Goal: Task Accomplishment & Management: Complete application form

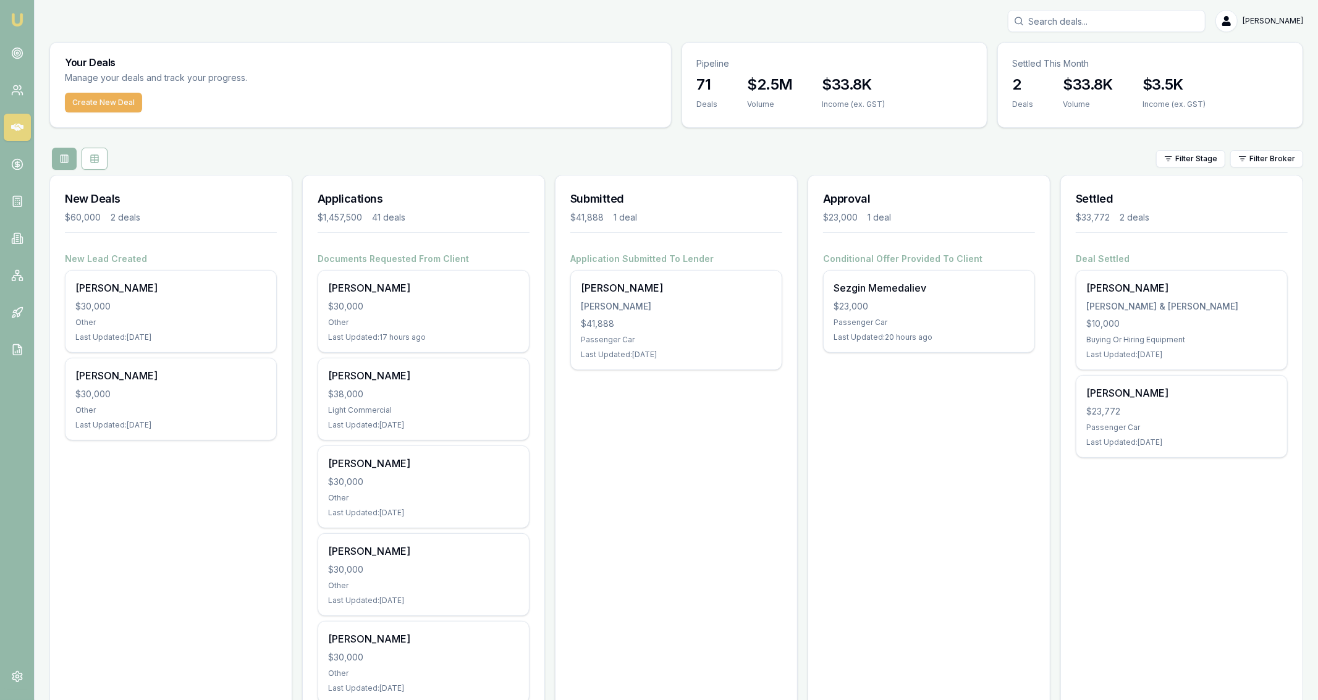
scroll to position [1, 0]
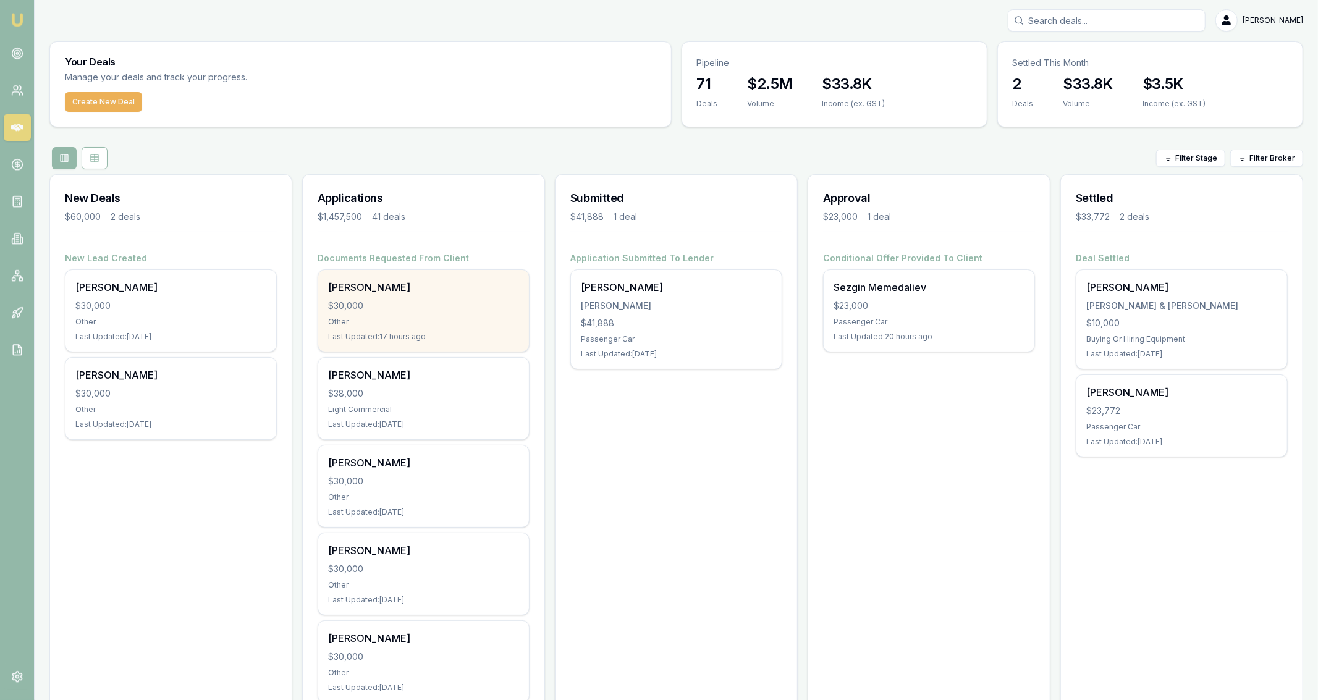
click at [416, 294] on div "Daniel Sharp $30,000 Other Last Updated: 17 hours ago" at bounding box center [423, 311] width 211 height 82
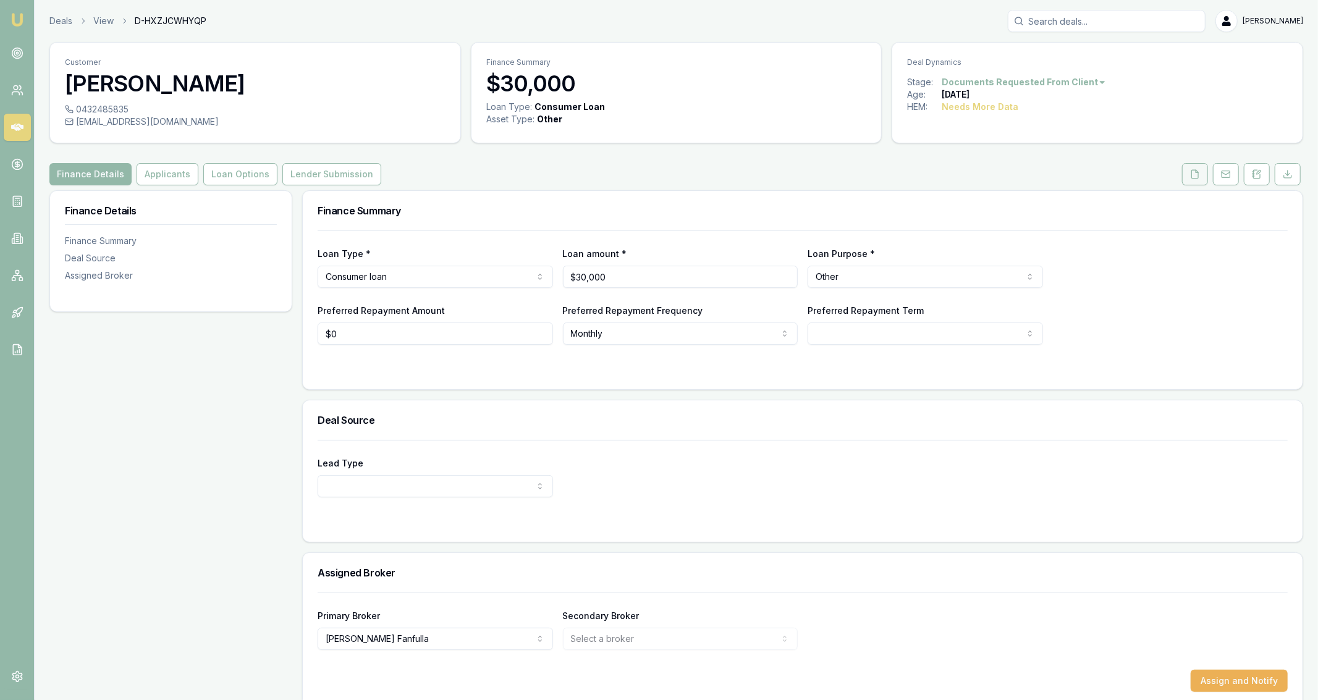
click at [1198, 184] on button at bounding box center [1195, 174] width 26 height 22
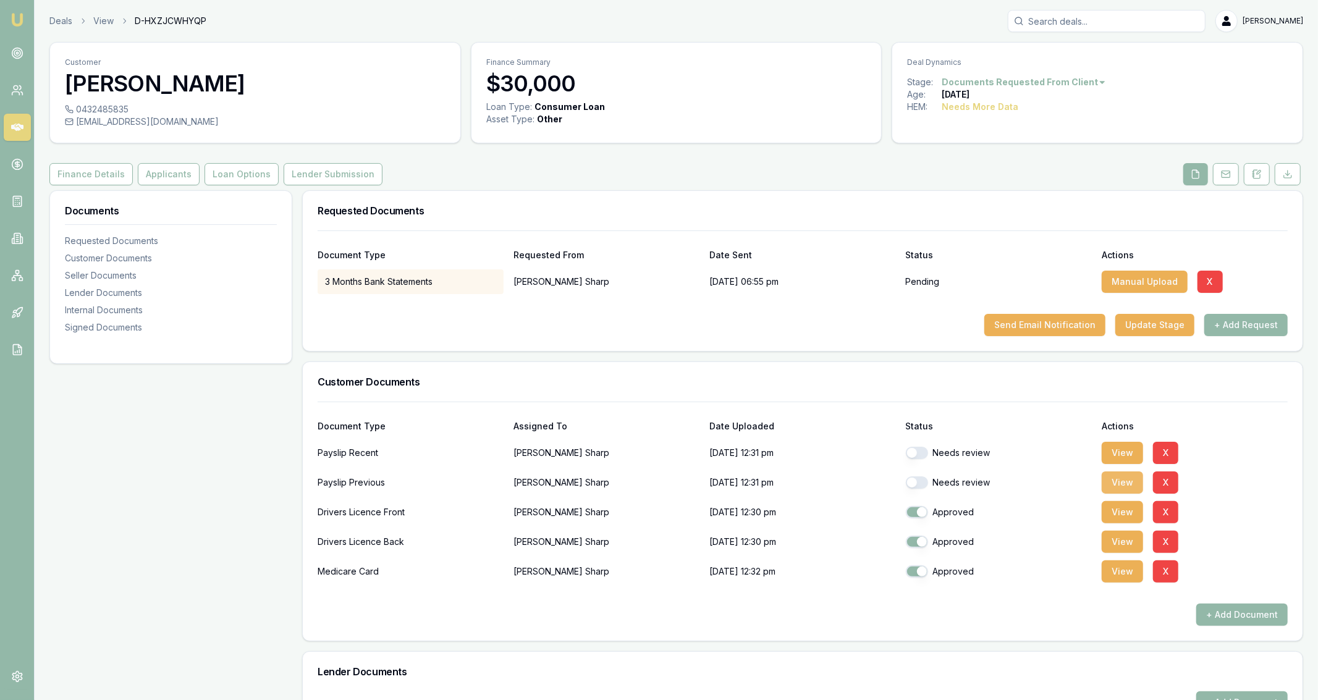
click at [1104, 483] on button "View" at bounding box center [1121, 482] width 41 height 22
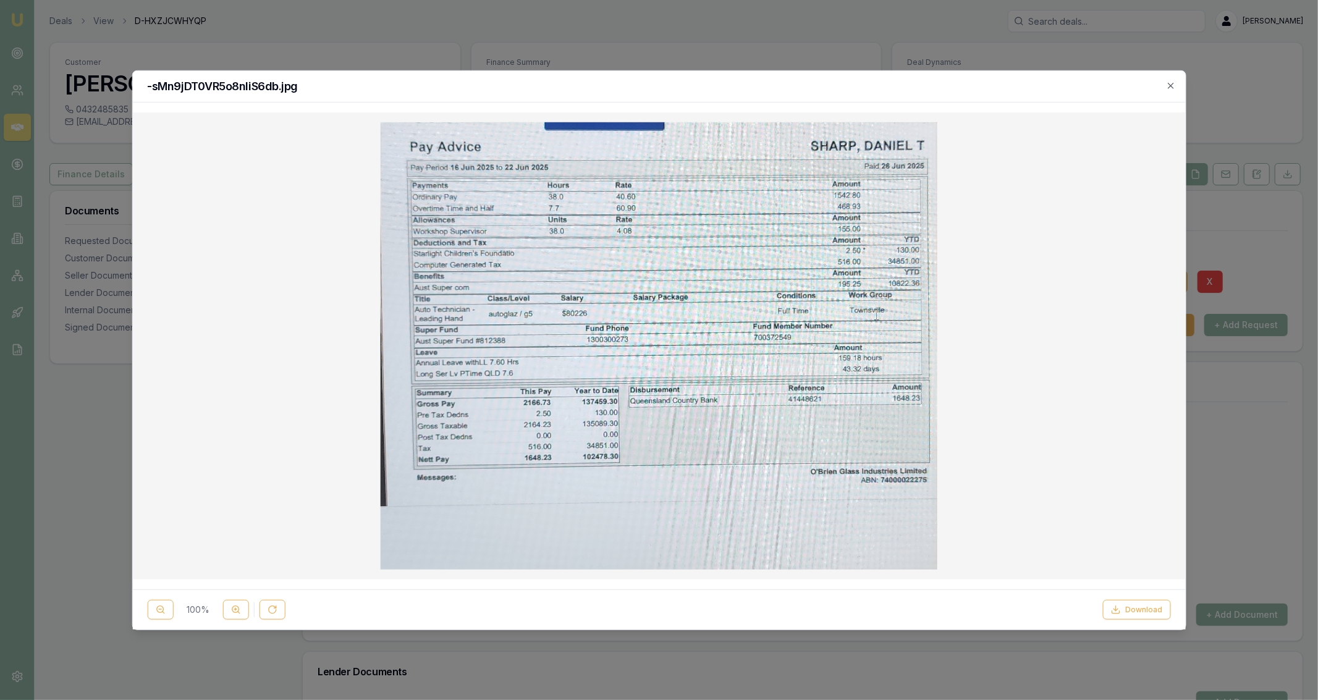
click at [236, 48] on div at bounding box center [659, 350] width 1318 height 700
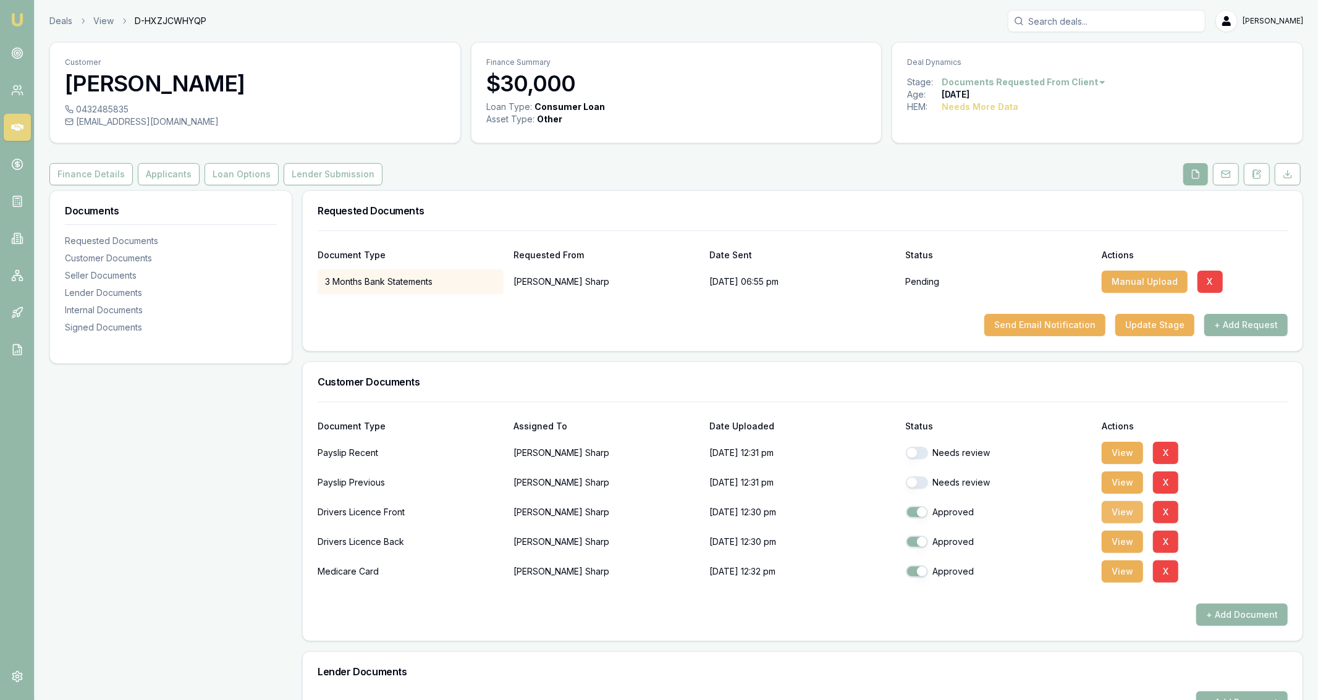
click at [1108, 514] on button "View" at bounding box center [1121, 512] width 41 height 22
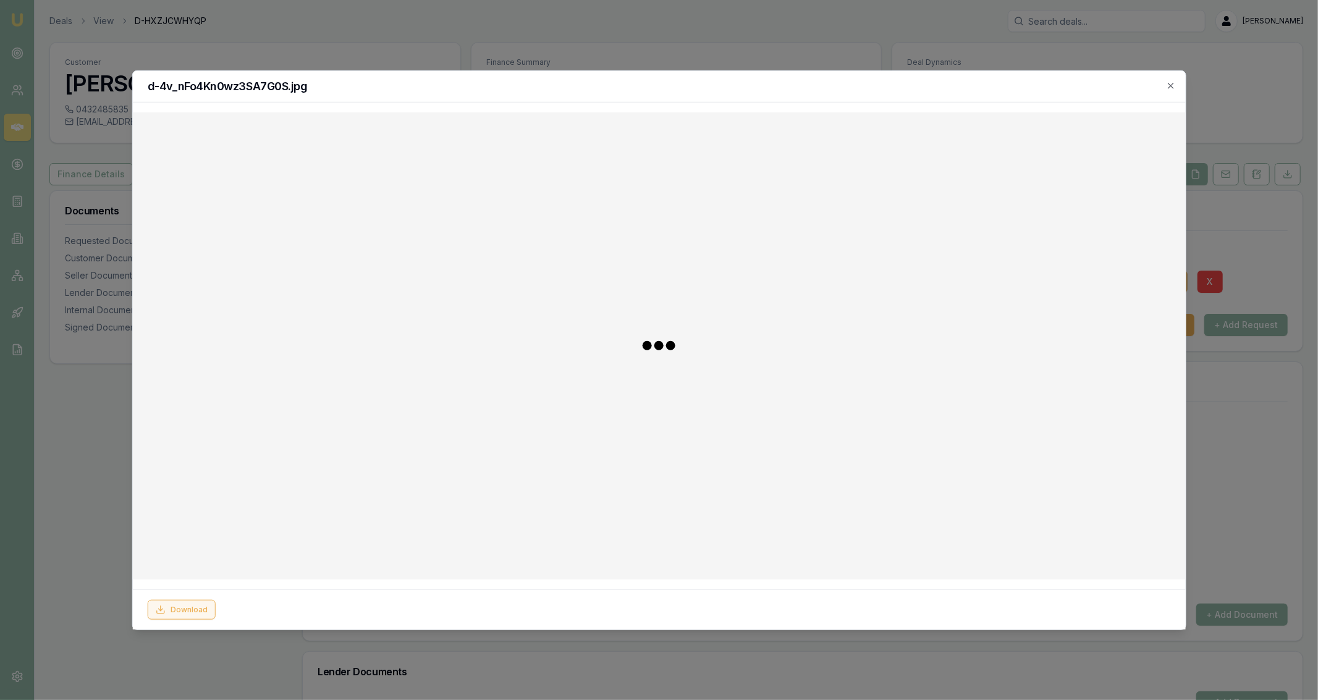
click at [162, 611] on icon at bounding box center [160, 610] width 10 height 10
click at [103, 493] on div at bounding box center [659, 350] width 1318 height 700
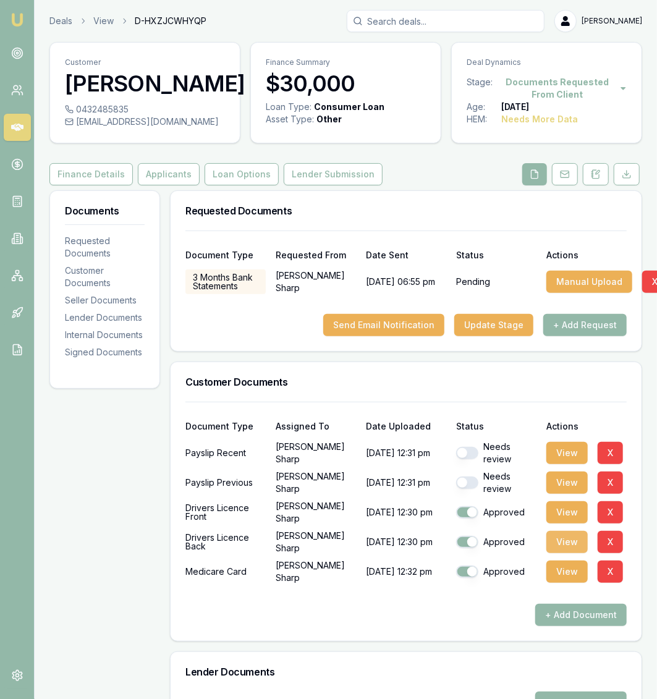
click at [553, 547] on button "View" at bounding box center [566, 542] width 41 height 22
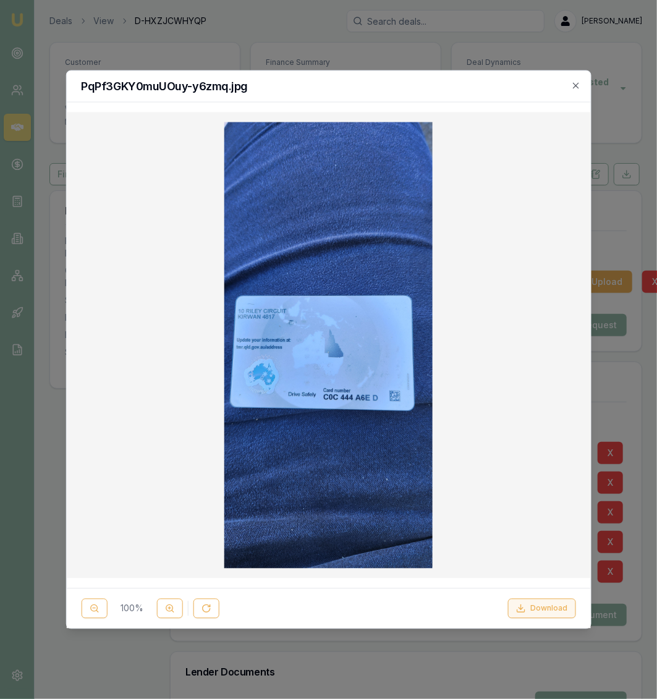
click at [519, 608] on icon at bounding box center [521, 609] width 10 height 10
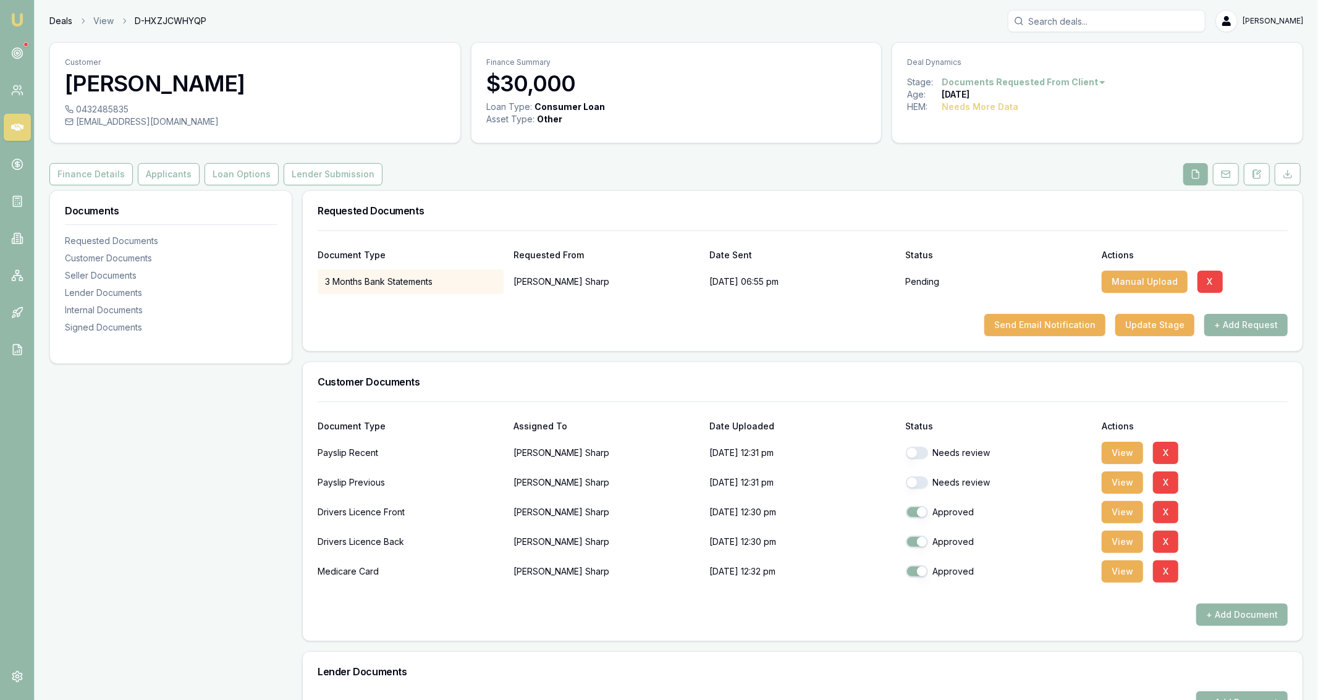
click at [65, 20] on link "Deals" at bounding box center [60, 21] width 23 height 12
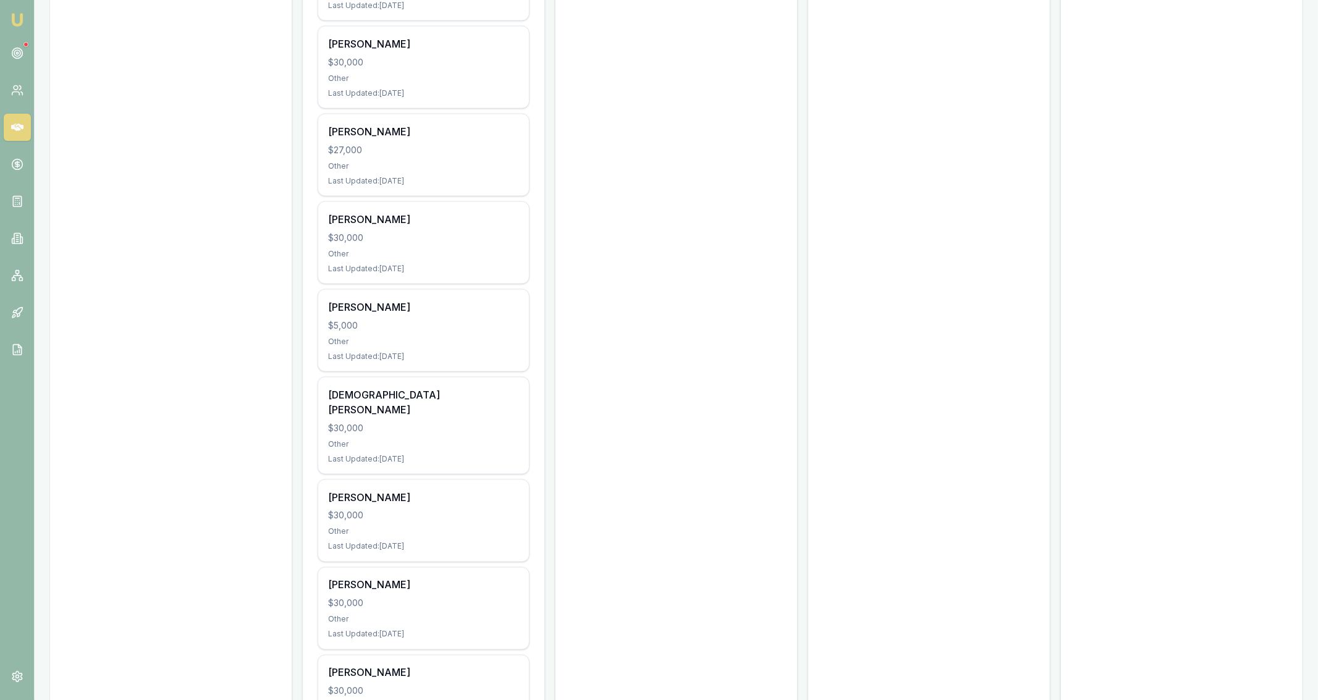
scroll to position [1482, 0]
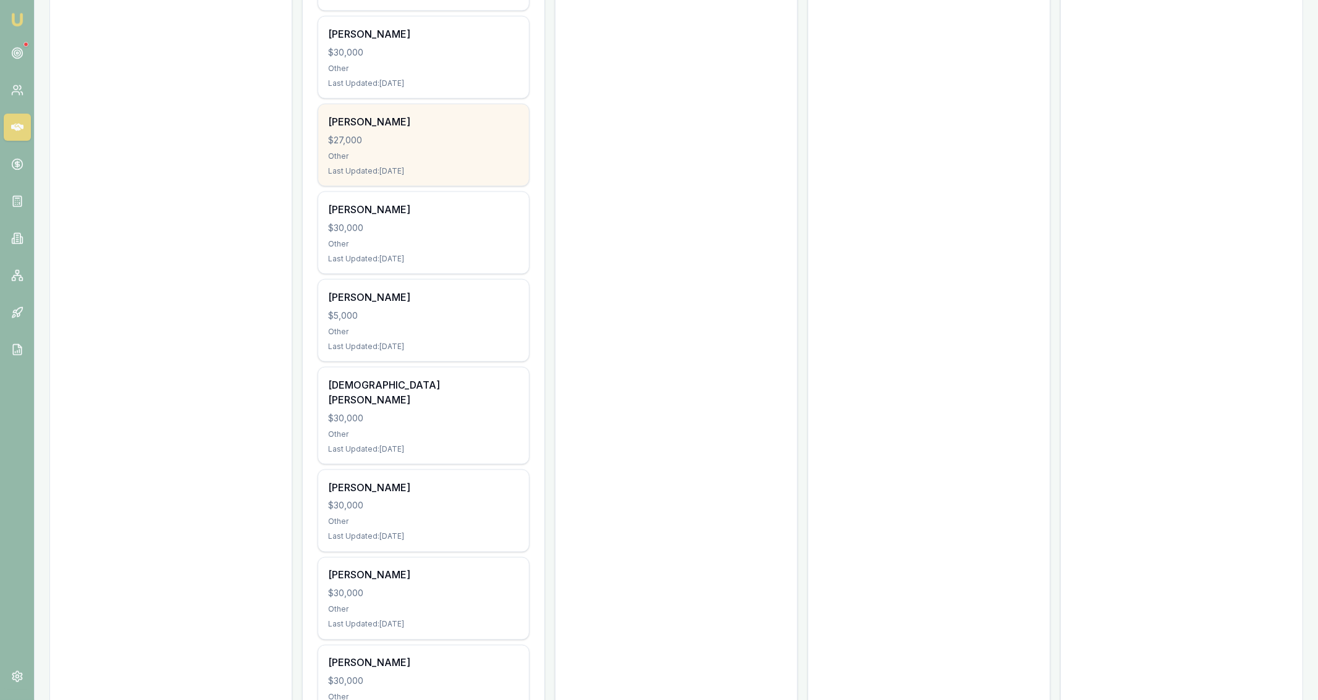
click at [461, 170] on div "Last Updated: 13 days ago" at bounding box center [423, 171] width 191 height 10
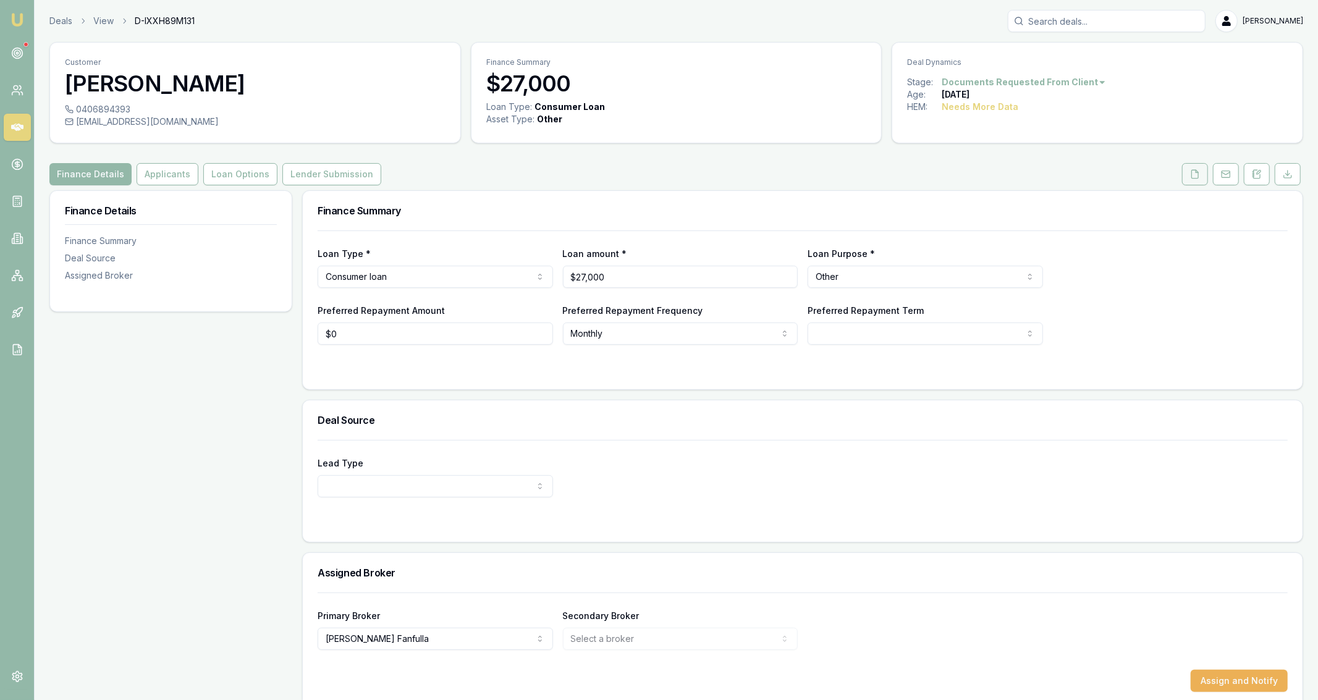
click at [1200, 172] on icon at bounding box center [1195, 174] width 10 height 10
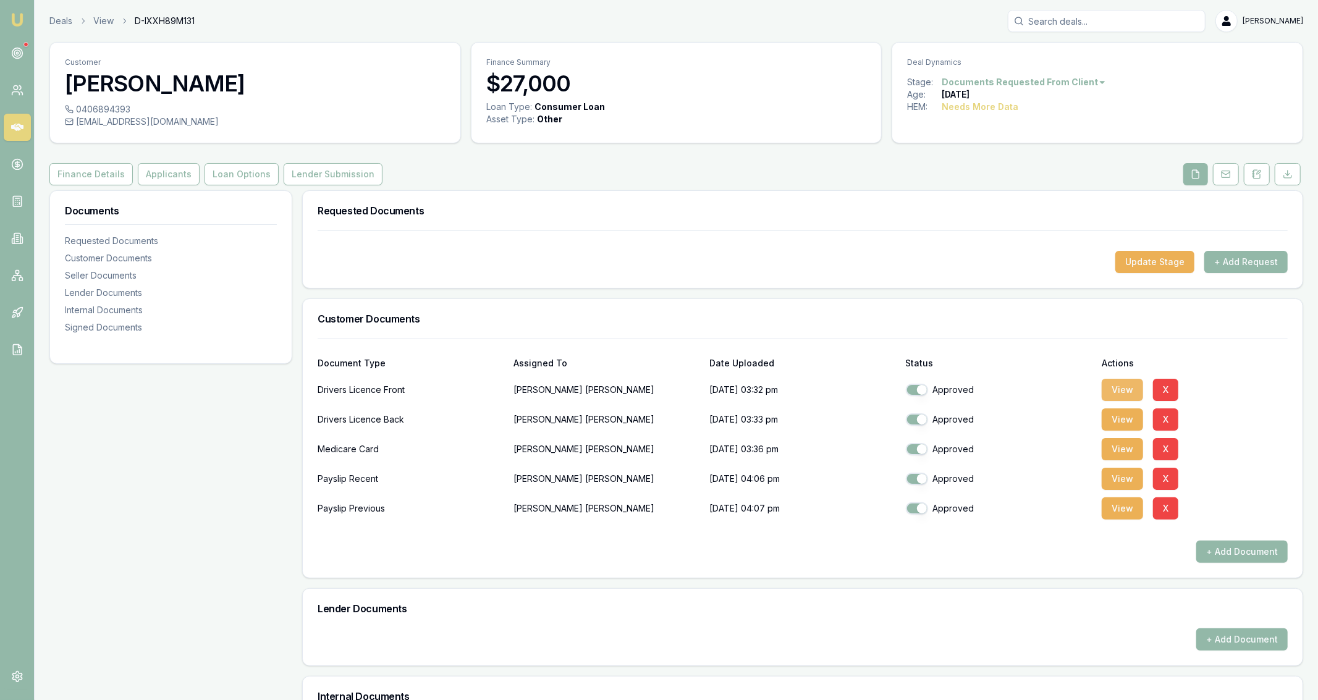
click at [1142, 390] on button "View" at bounding box center [1121, 390] width 41 height 22
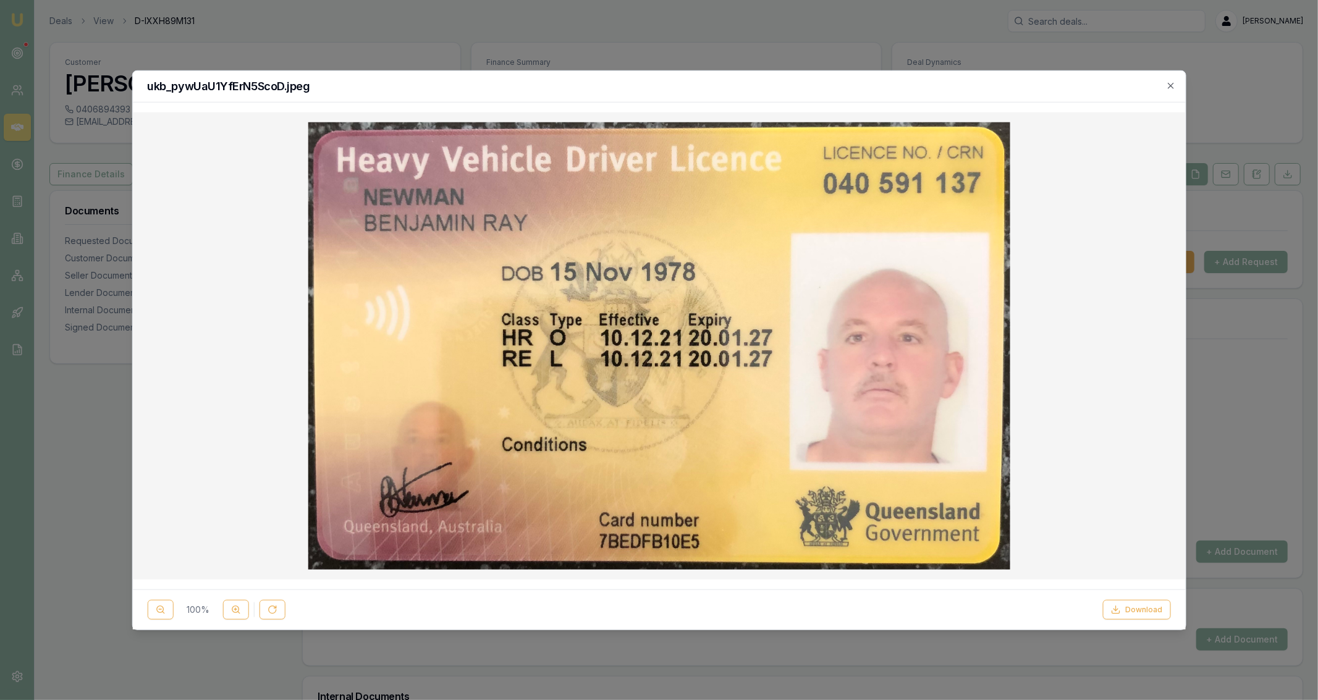
click at [505, 67] on div at bounding box center [659, 350] width 1318 height 700
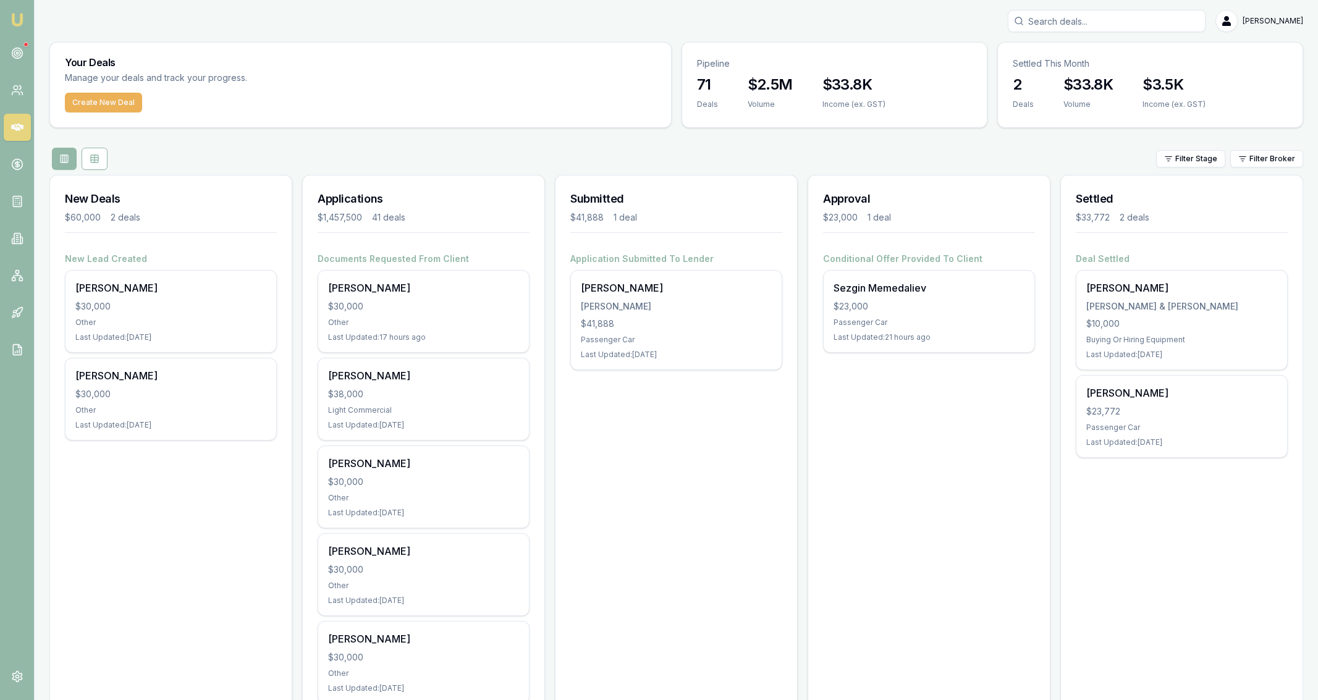
scroll to position [1, 0]
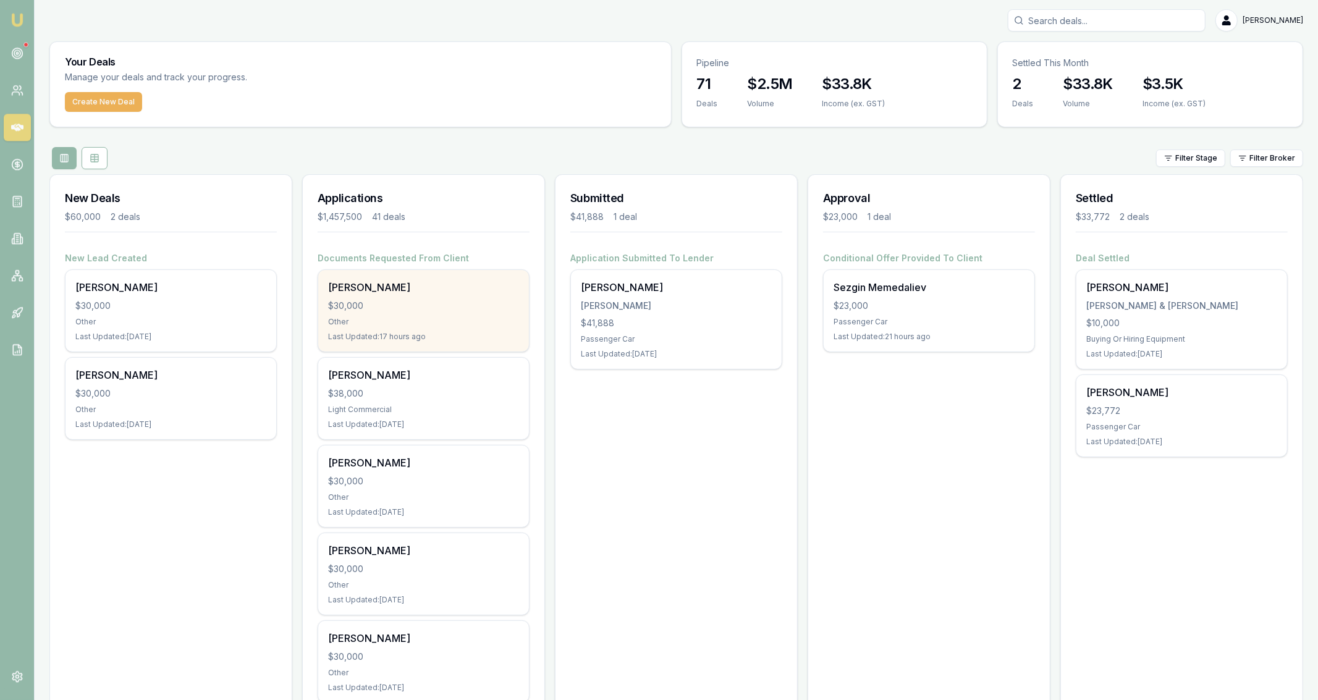
click at [444, 300] on div "$30,000" at bounding box center [423, 306] width 191 height 12
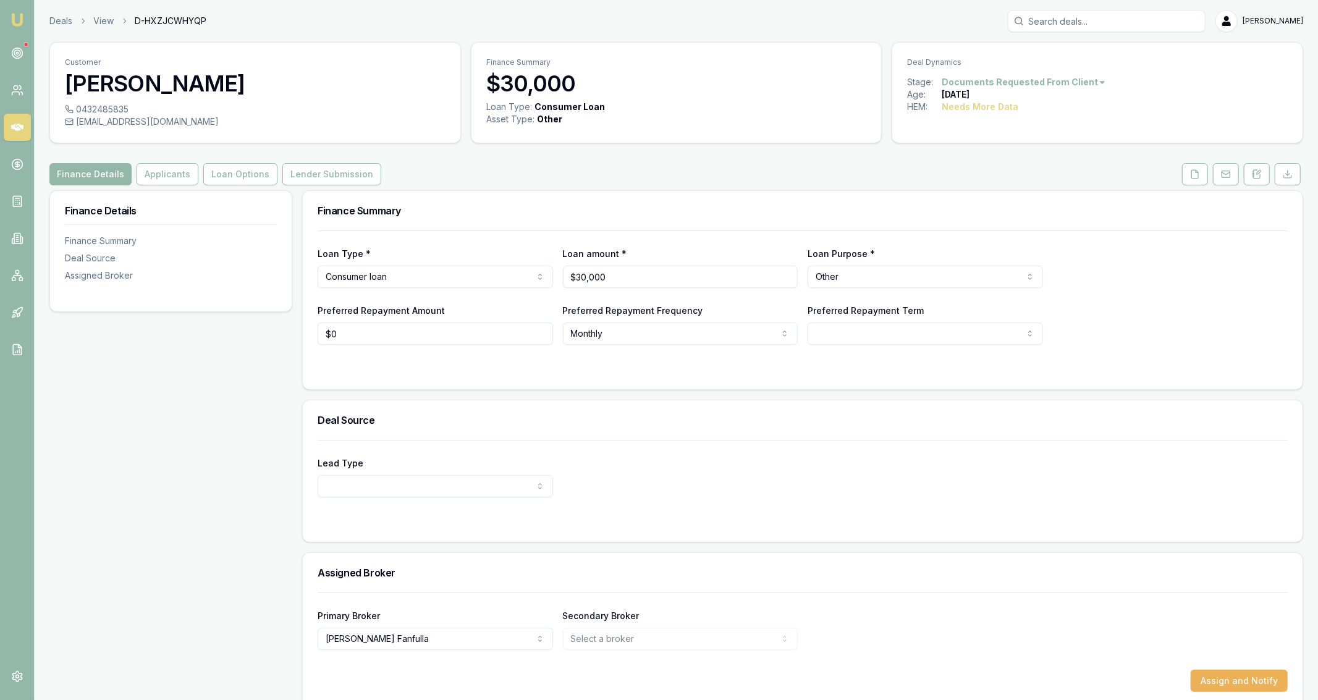
click at [1199, 187] on div "Customer [PERSON_NAME] 0432485835 [EMAIL_ADDRESS][DOMAIN_NAME] Finance Summary …" at bounding box center [675, 374] width 1253 height 665
click at [1198, 180] on button at bounding box center [1195, 174] width 26 height 22
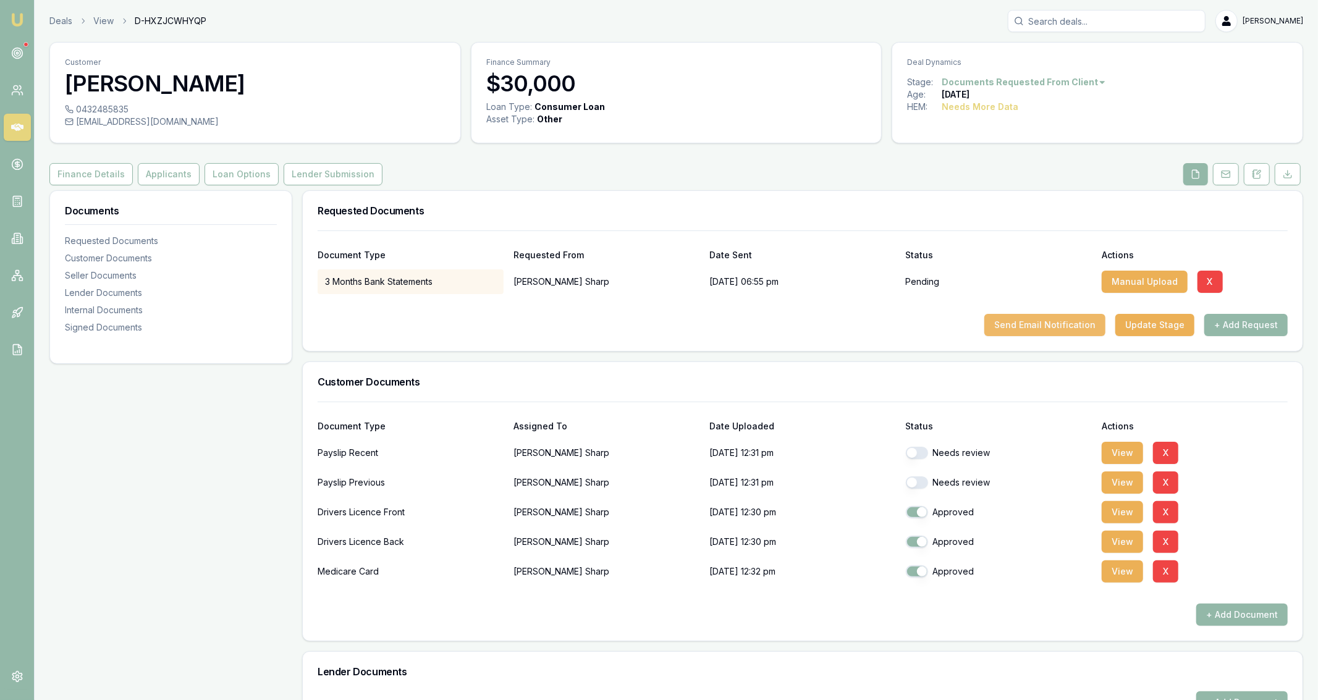
click at [1073, 323] on button "Send Email Notification" at bounding box center [1044, 325] width 121 height 22
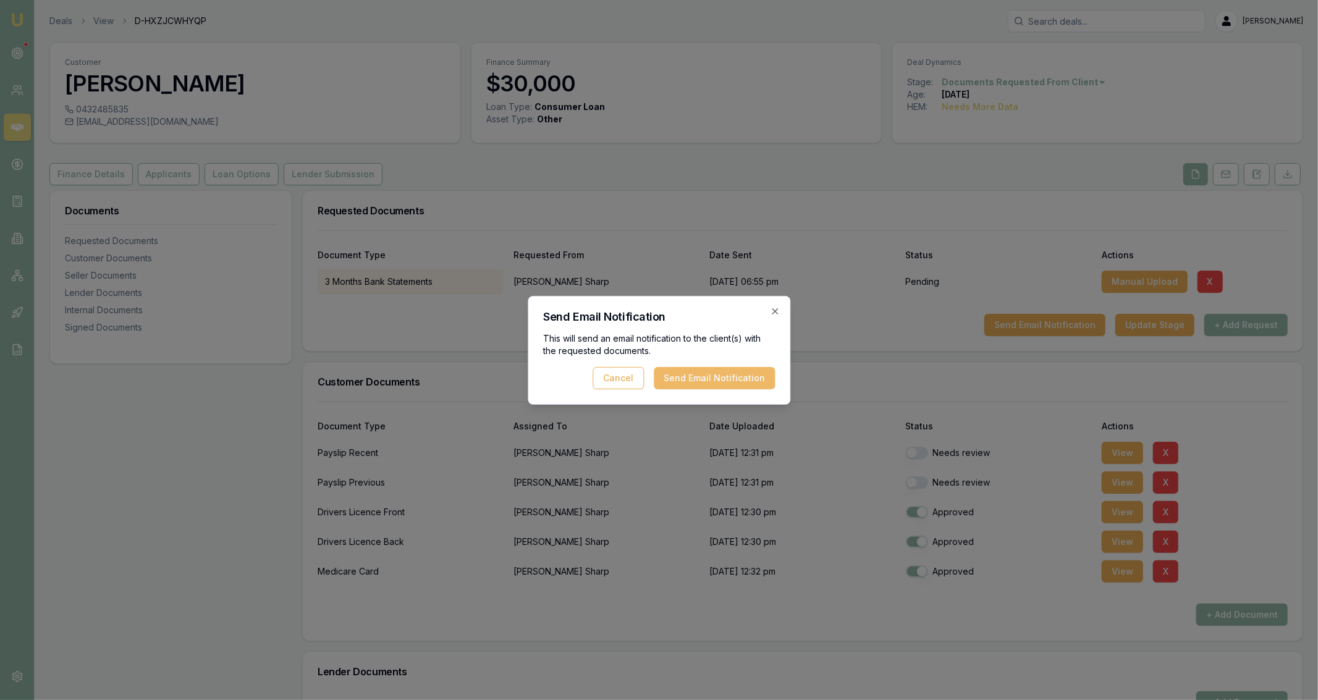
click at [711, 382] on button "Send Email Notification" at bounding box center [714, 378] width 121 height 22
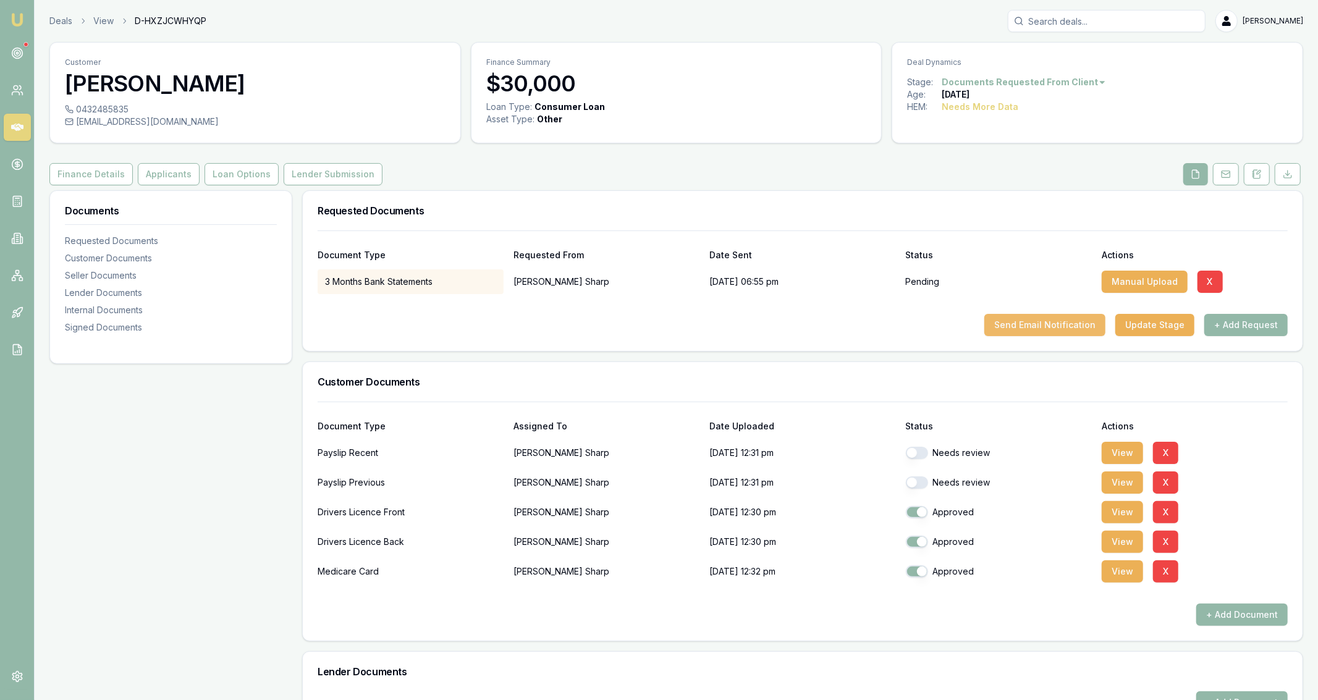
click at [1092, 332] on button "Send Email Notification" at bounding box center [1044, 325] width 121 height 22
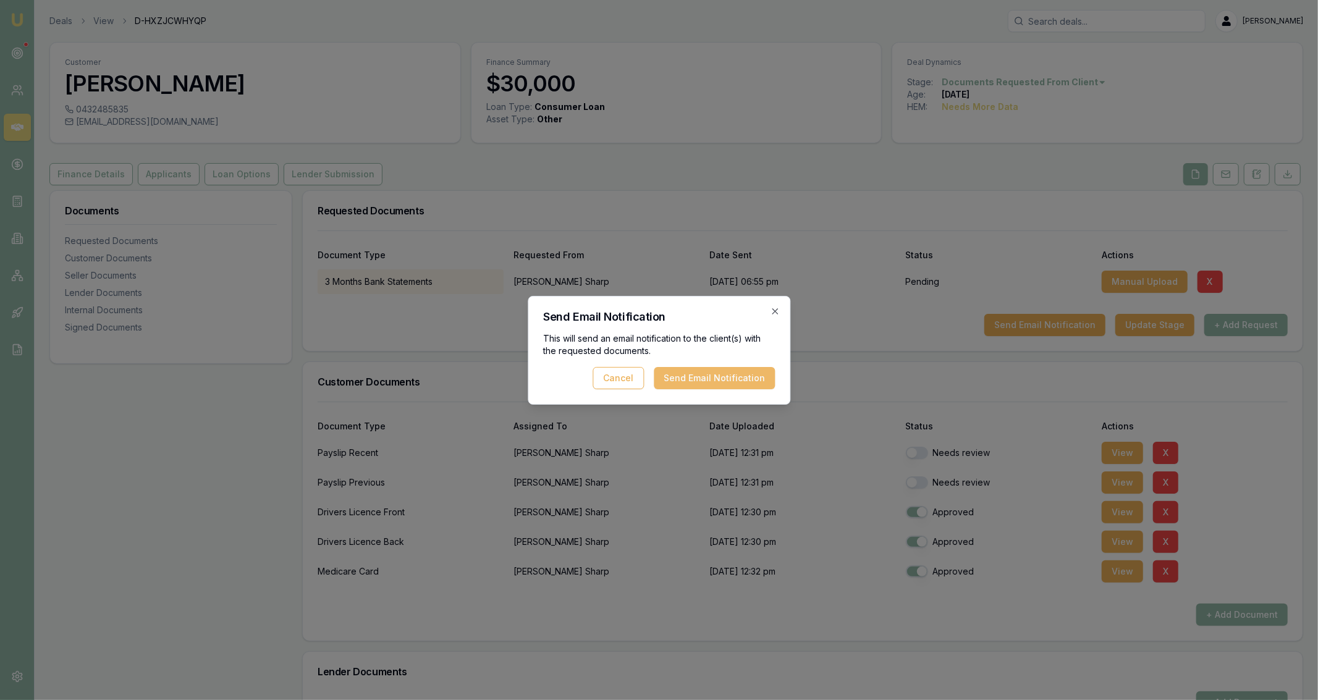
click at [756, 370] on button "Send Email Notification" at bounding box center [714, 378] width 121 height 22
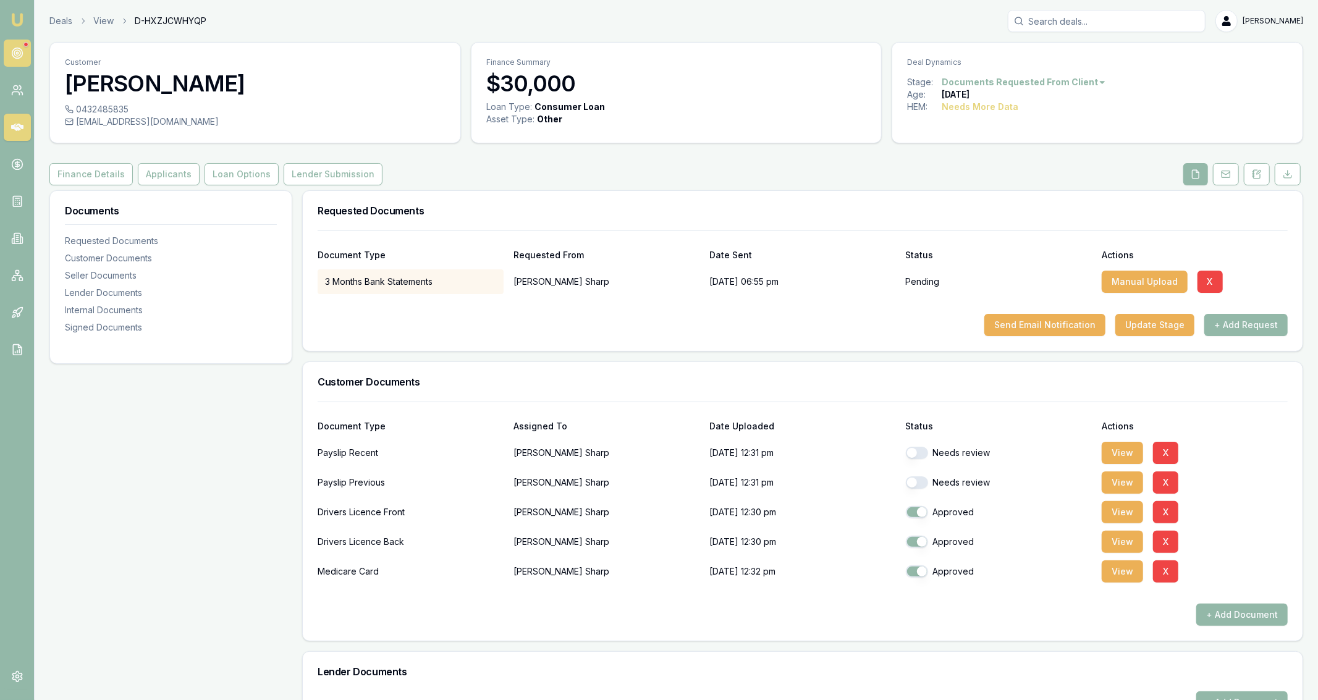
click at [17, 49] on icon at bounding box center [17, 53] width 12 height 12
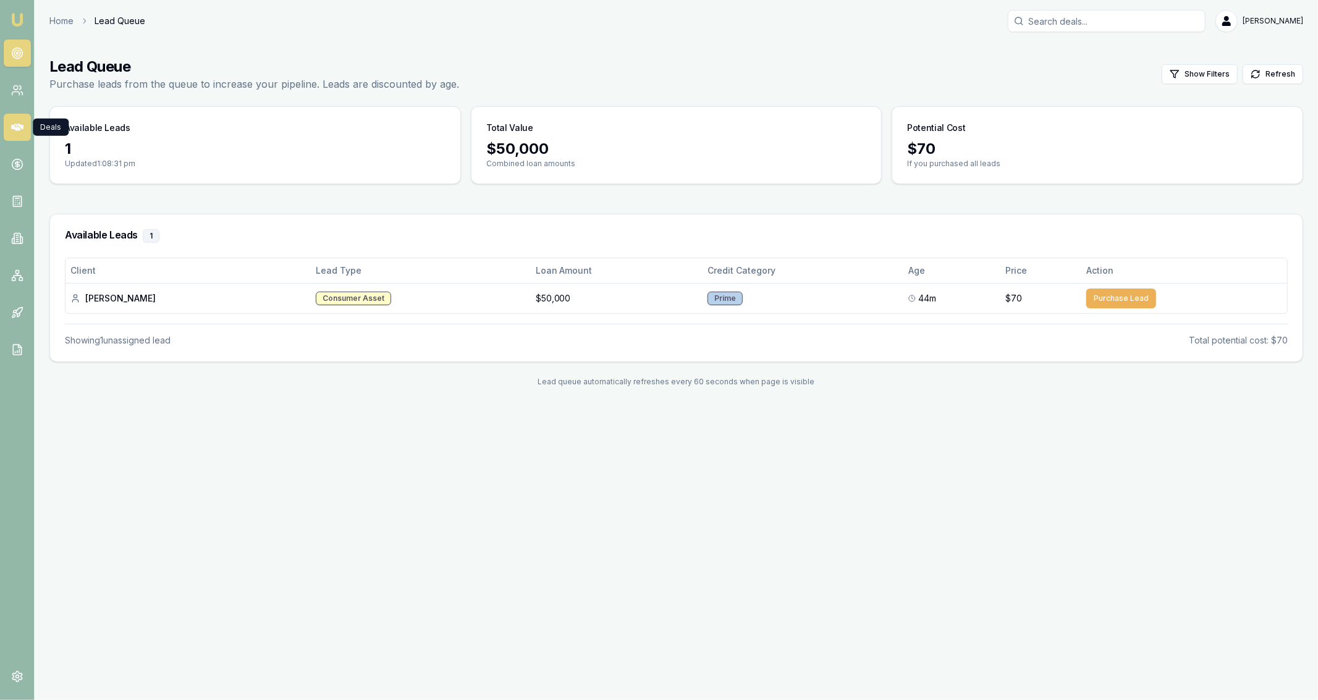
click at [14, 131] on icon at bounding box center [17, 127] width 12 height 12
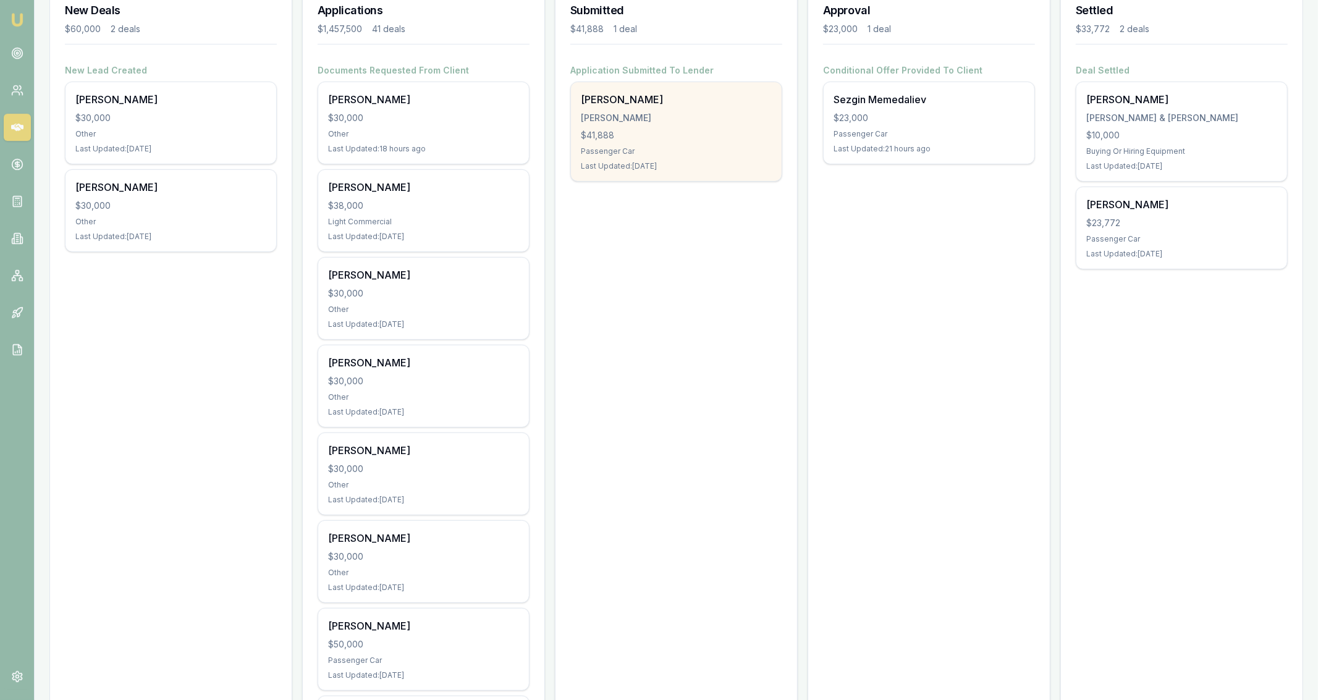
scroll to position [189, 0]
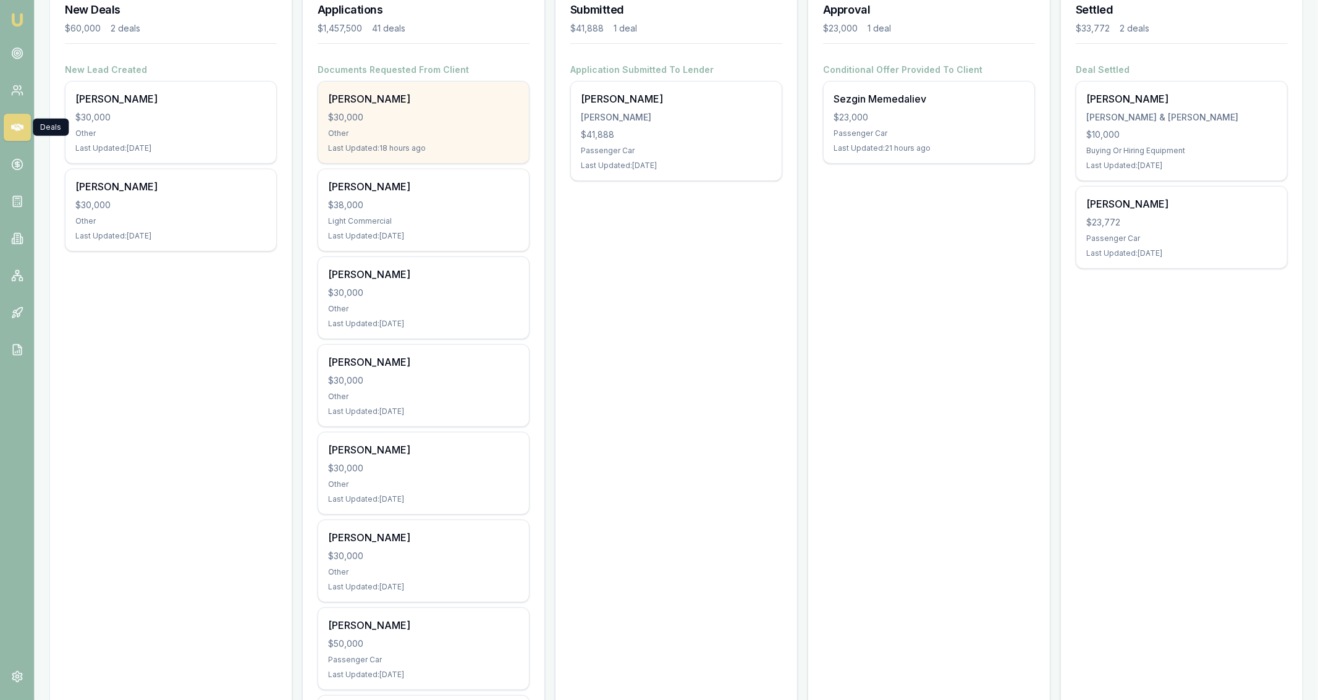
click at [426, 104] on div "[PERSON_NAME]" at bounding box center [423, 98] width 191 height 15
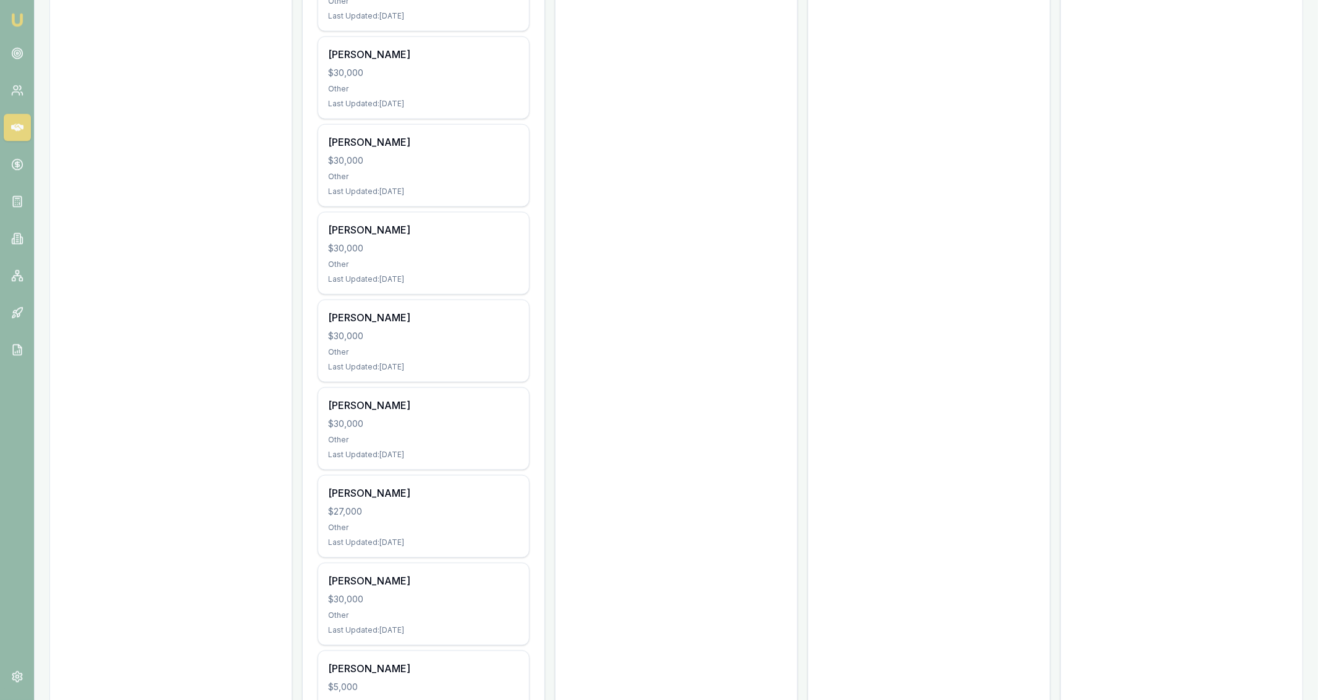
scroll to position [1164, 0]
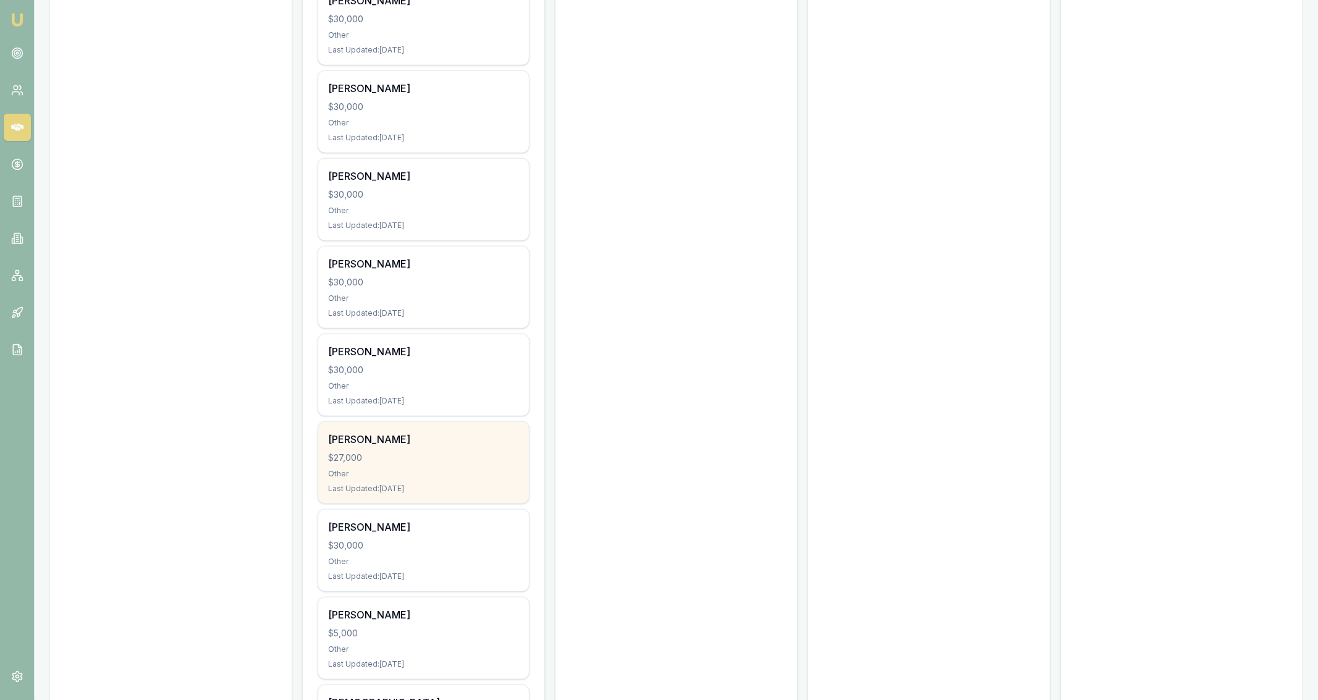
click at [499, 487] on div "Last Updated: 14 days ago" at bounding box center [423, 489] width 191 height 10
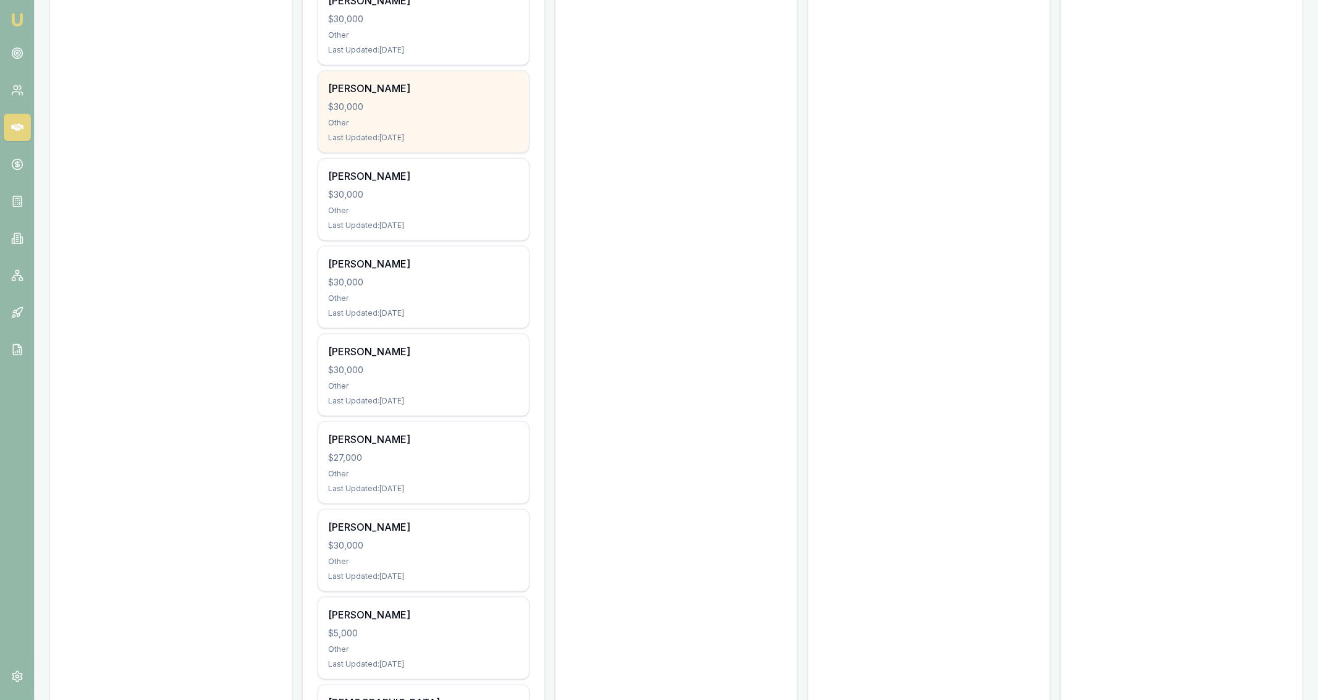
click at [448, 91] on div "[PERSON_NAME]" at bounding box center [423, 88] width 191 height 15
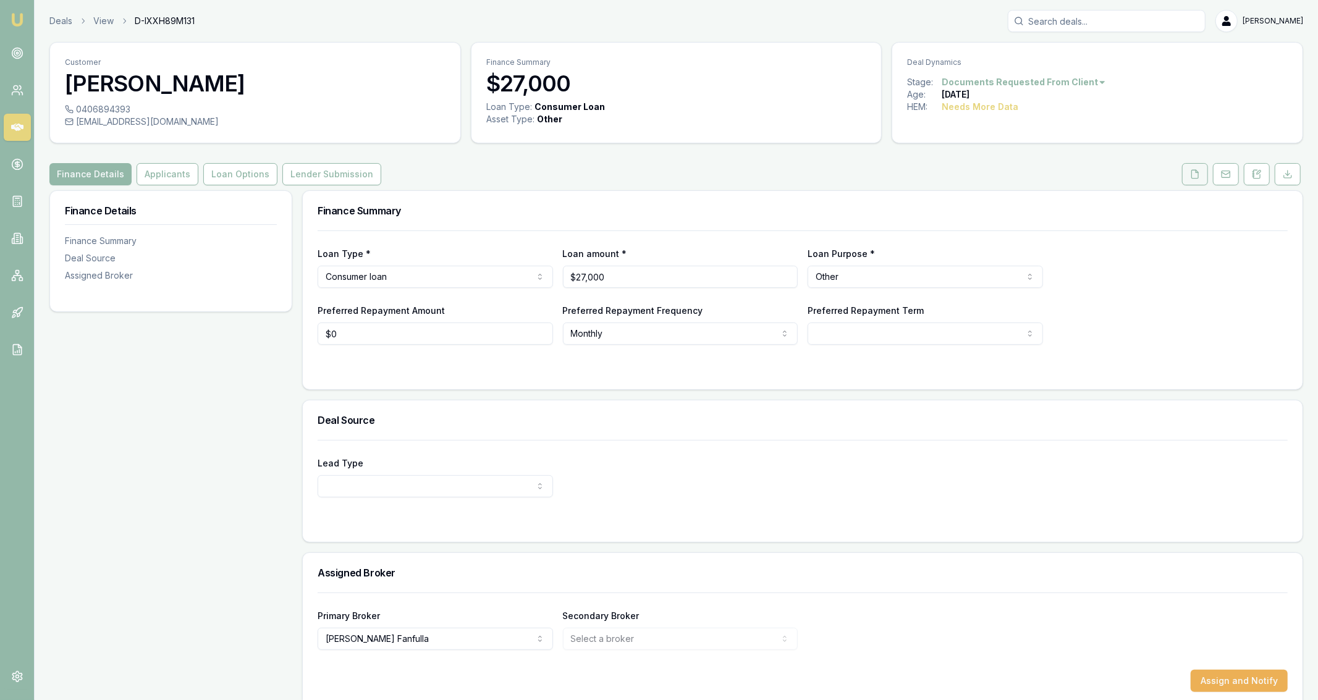
click at [1191, 179] on button at bounding box center [1195, 174] width 26 height 22
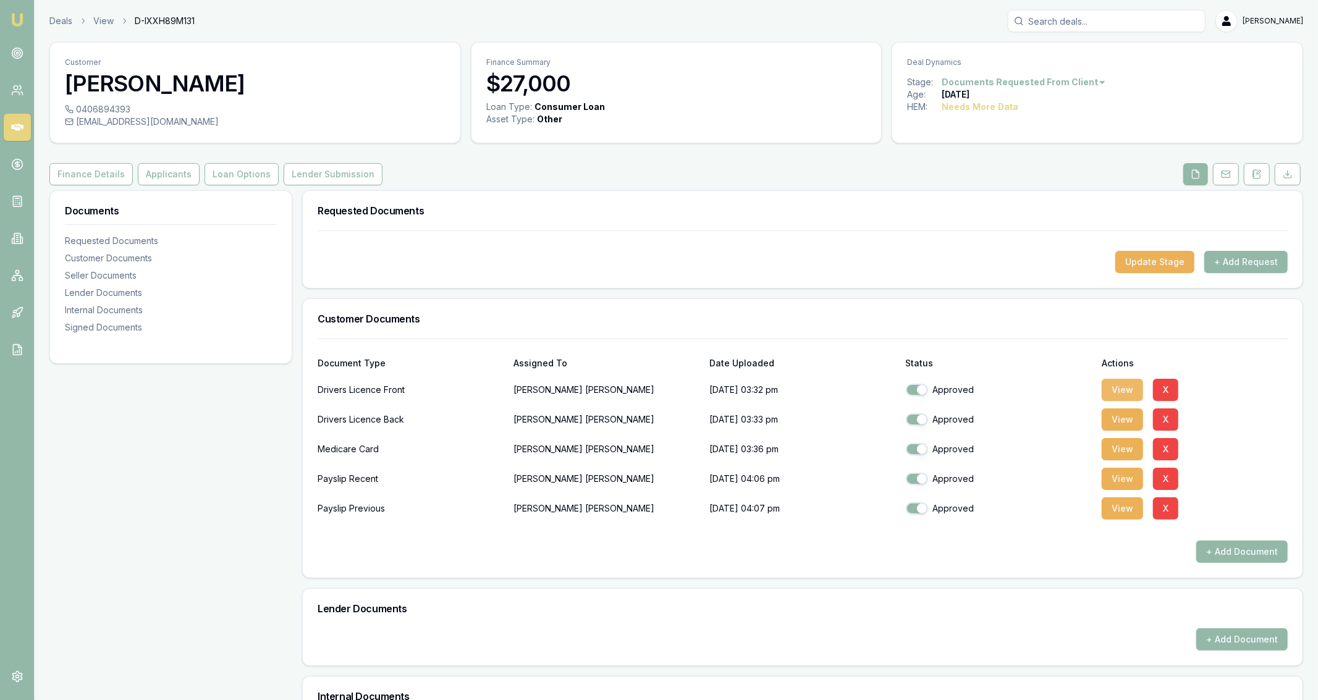
click at [1135, 393] on button "View" at bounding box center [1121, 390] width 41 height 22
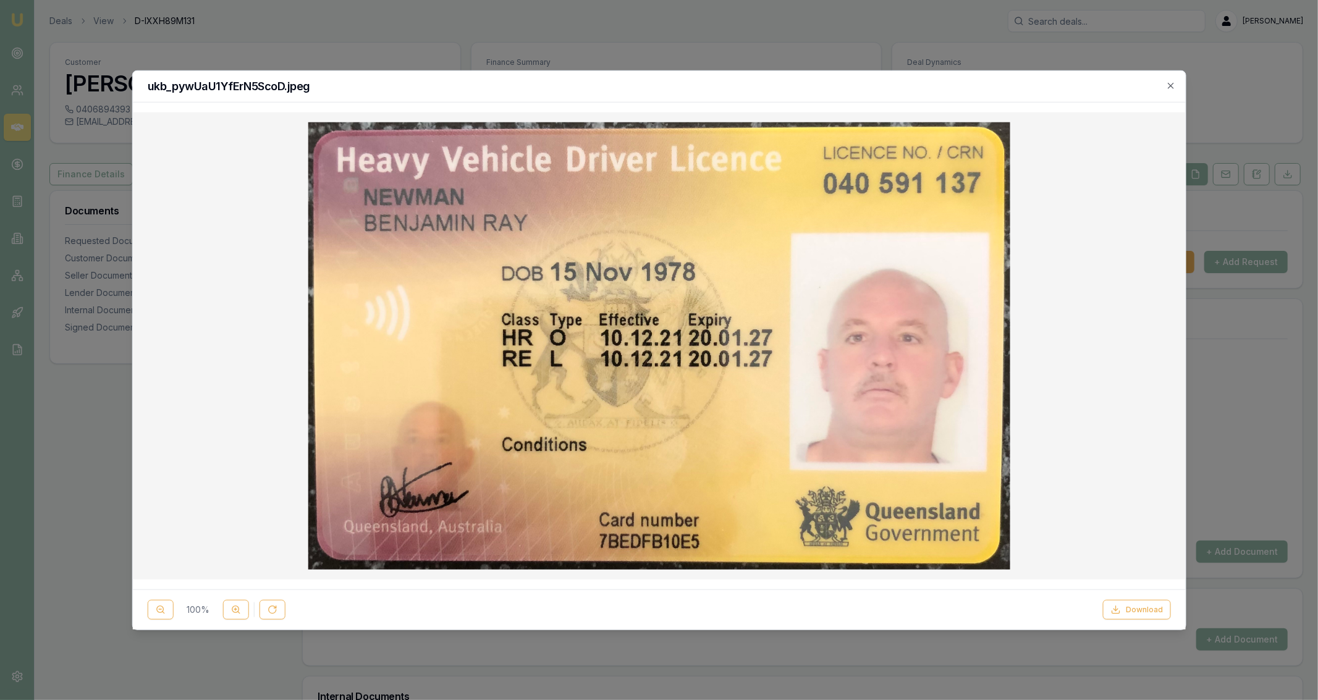
click at [657, 45] on div at bounding box center [659, 350] width 1318 height 700
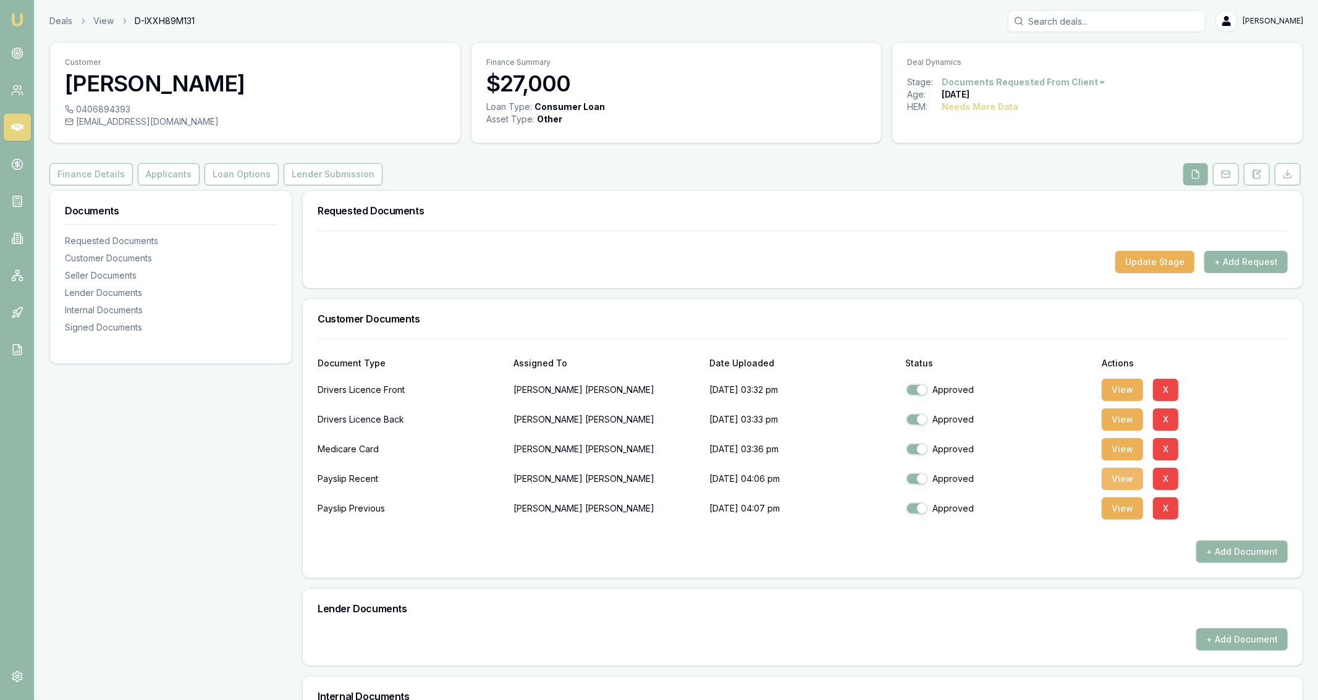
click at [1112, 485] on button "View" at bounding box center [1121, 479] width 41 height 22
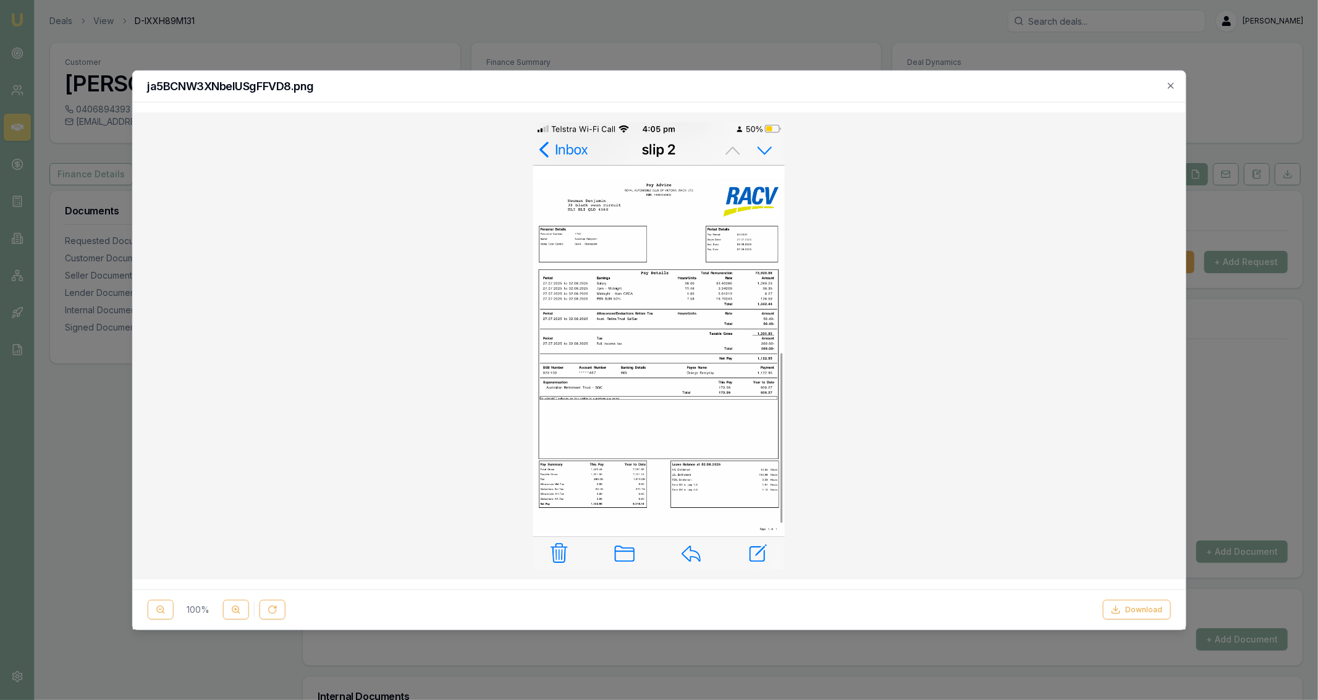
click at [876, 38] on div at bounding box center [659, 350] width 1318 height 700
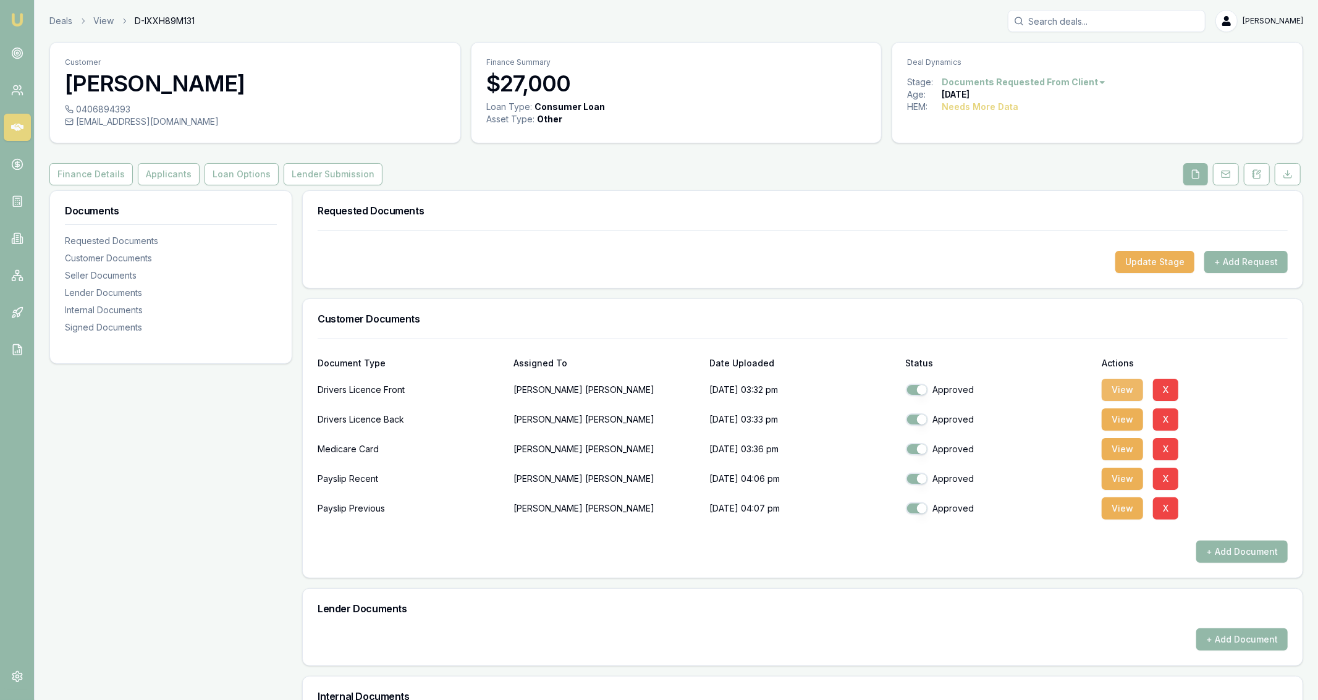
click at [1138, 387] on button "View" at bounding box center [1121, 390] width 41 height 22
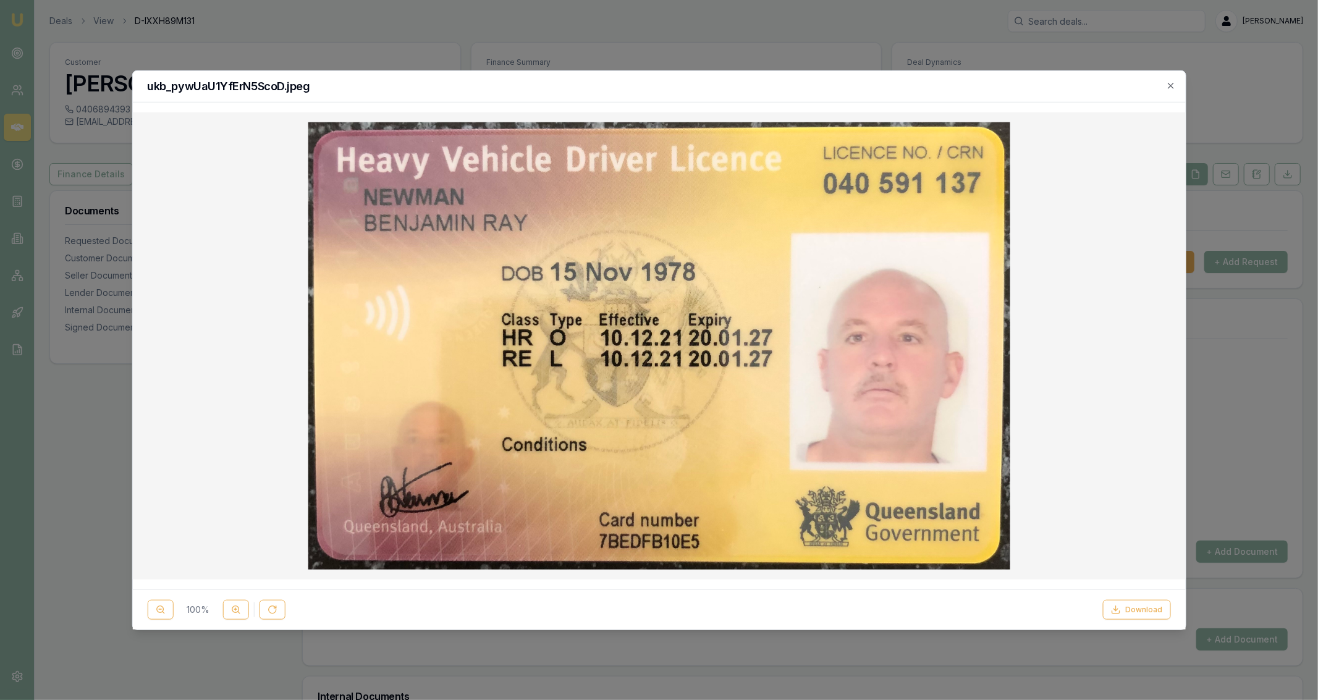
click at [214, 32] on div at bounding box center [659, 350] width 1318 height 700
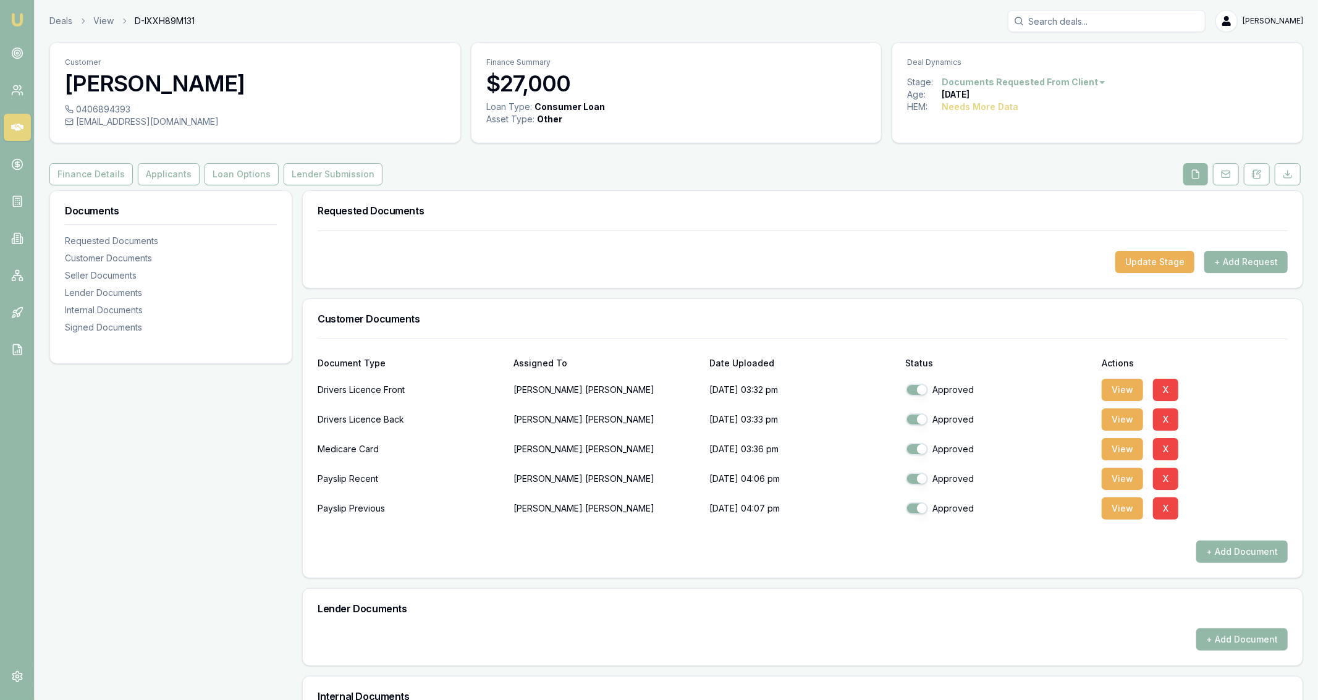
click at [56, 33] on div "Deals View D-IXXH89M131 Jackson Fanfulla Toggle Menu Customer Benjamin Newman 0…" at bounding box center [676, 539] width 1283 height 1058
click at [56, 26] on link "Deals" at bounding box center [60, 21] width 23 height 12
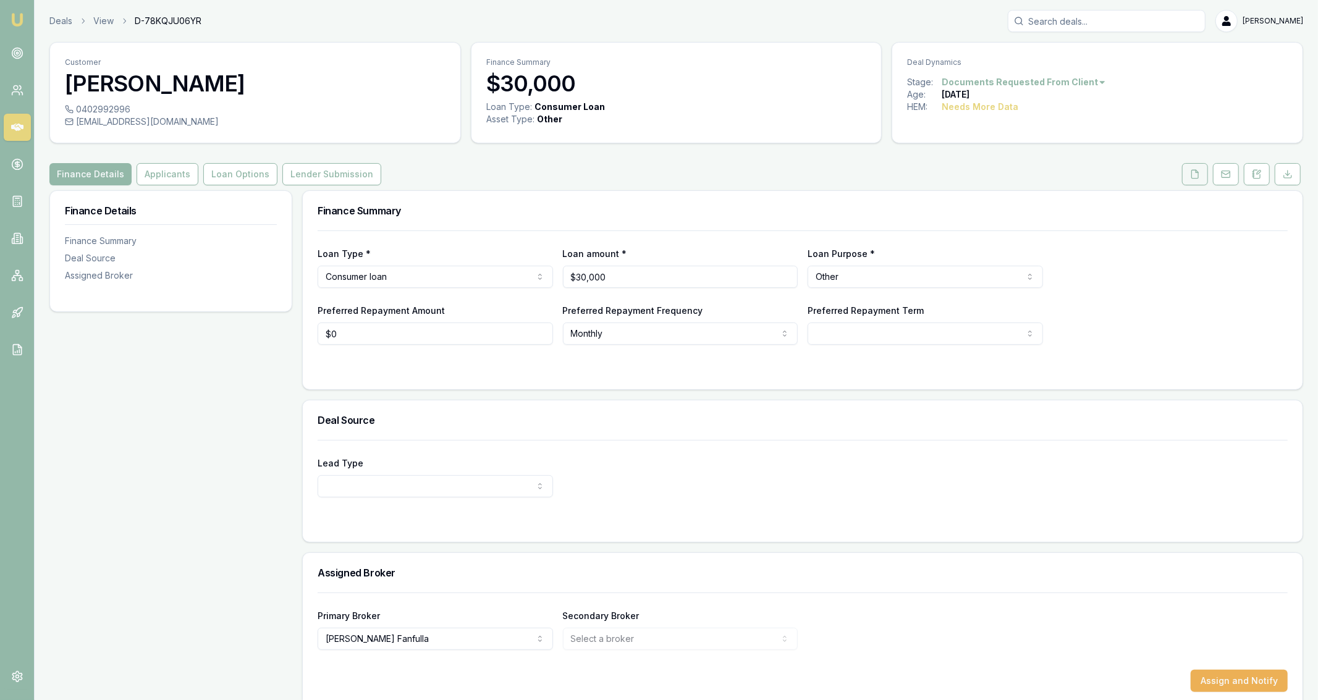
click at [1191, 180] on button at bounding box center [1195, 174] width 26 height 22
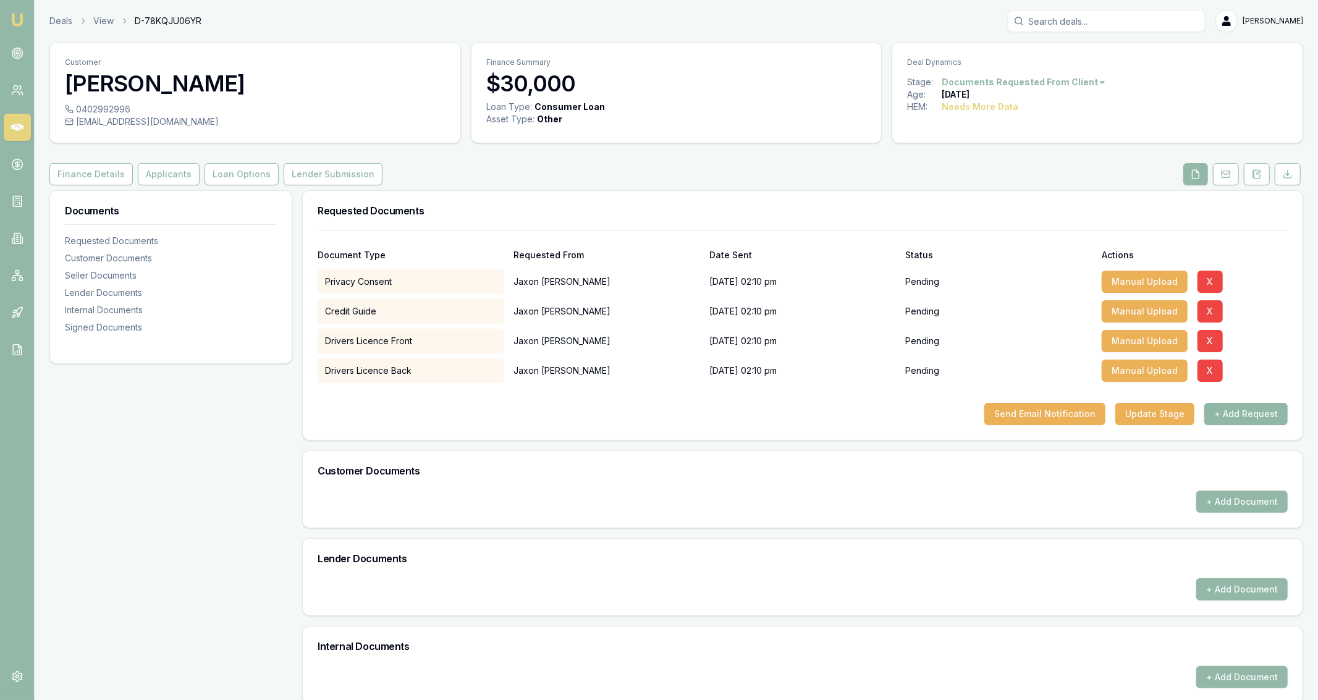
click at [1214, 412] on button "+ Add Request" at bounding box center [1245, 414] width 83 height 22
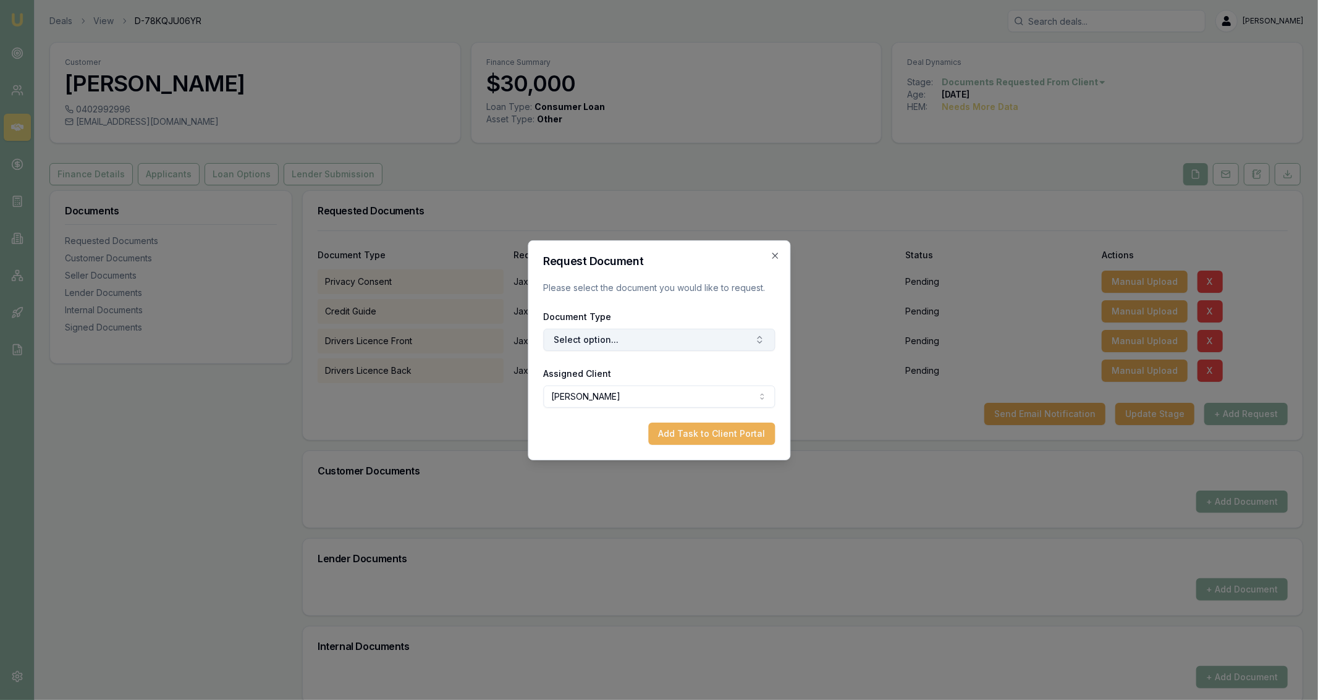
click at [616, 336] on button "Select option..." at bounding box center [659, 340] width 232 height 22
type input "PAYSL"
click at [671, 428] on button "Add Task to Client Portal" at bounding box center [711, 434] width 127 height 22
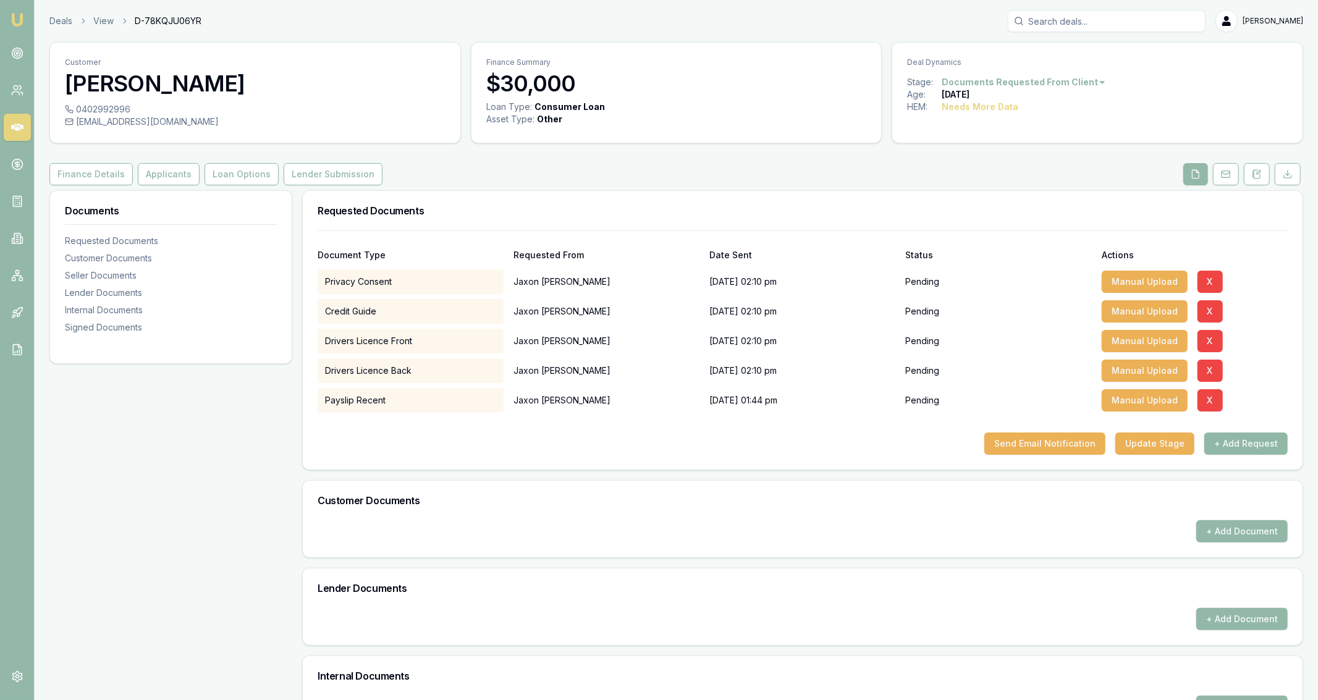
click at [1240, 447] on button "+ Add Request" at bounding box center [1245, 443] width 83 height 22
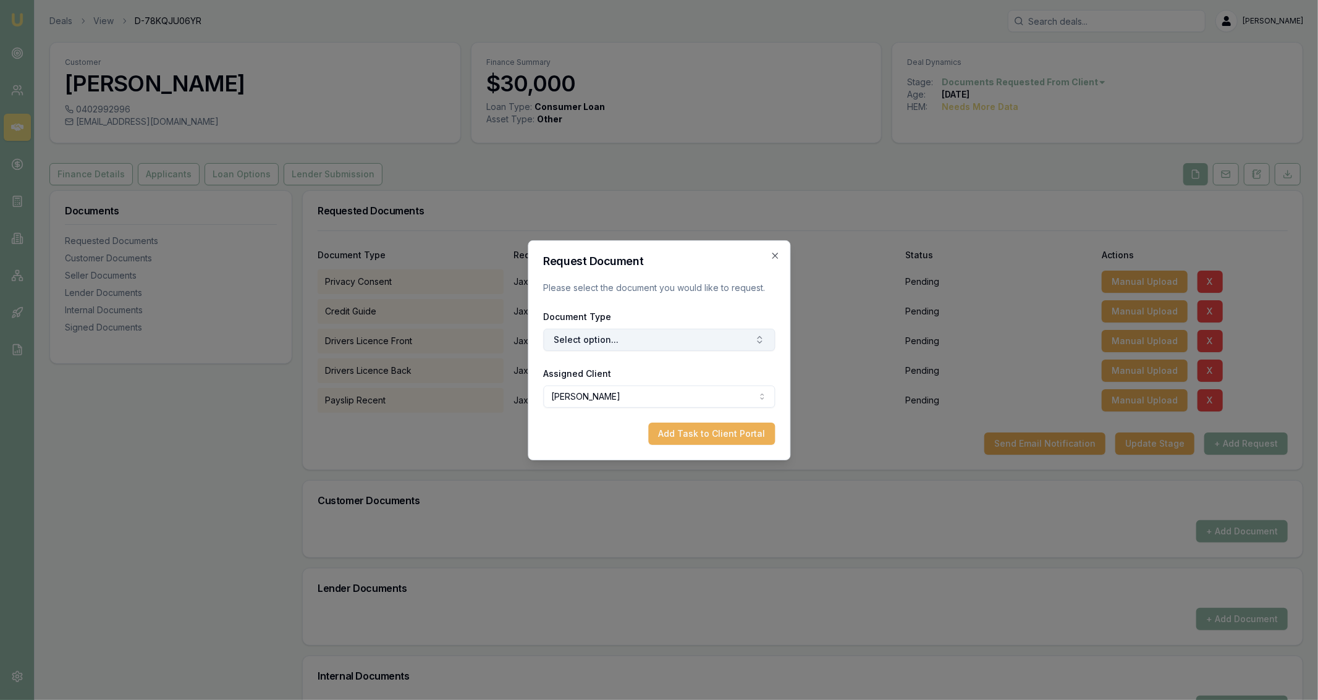
click at [751, 348] on button "Select option..." at bounding box center [659, 340] width 232 height 22
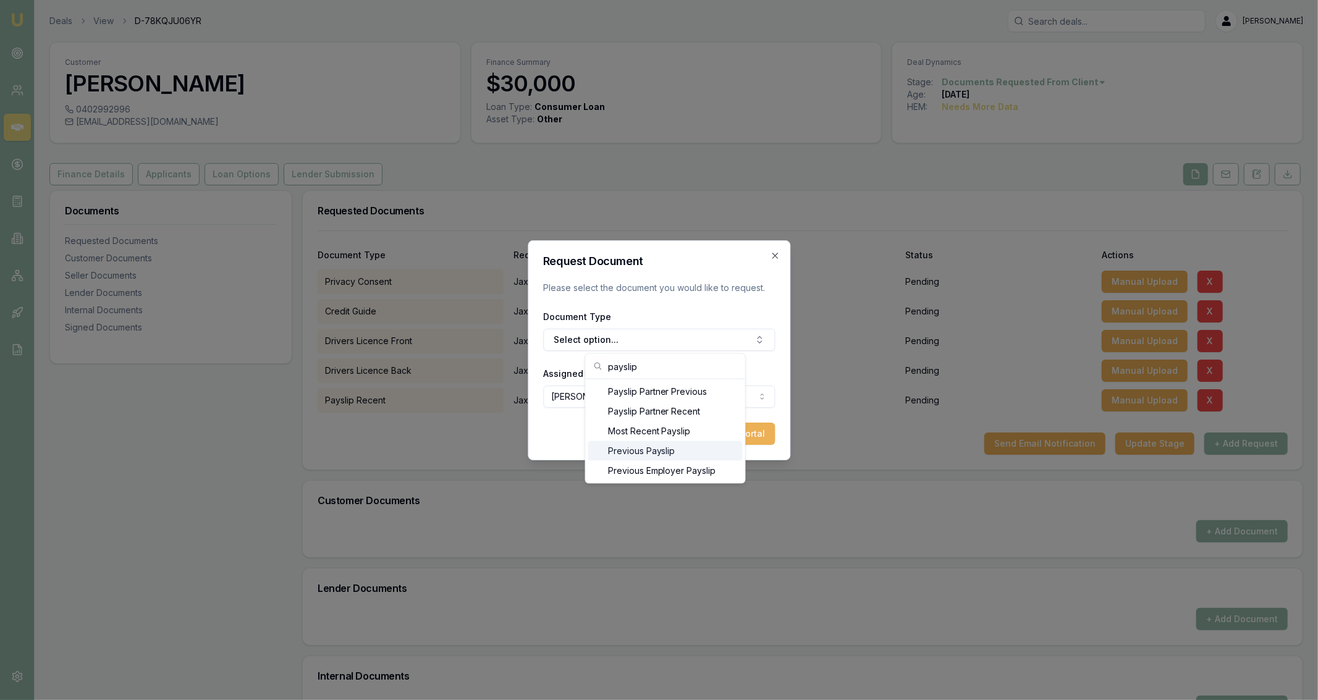
type input "payslip"
click at [699, 455] on div "Previous Payslip" at bounding box center [665, 451] width 154 height 20
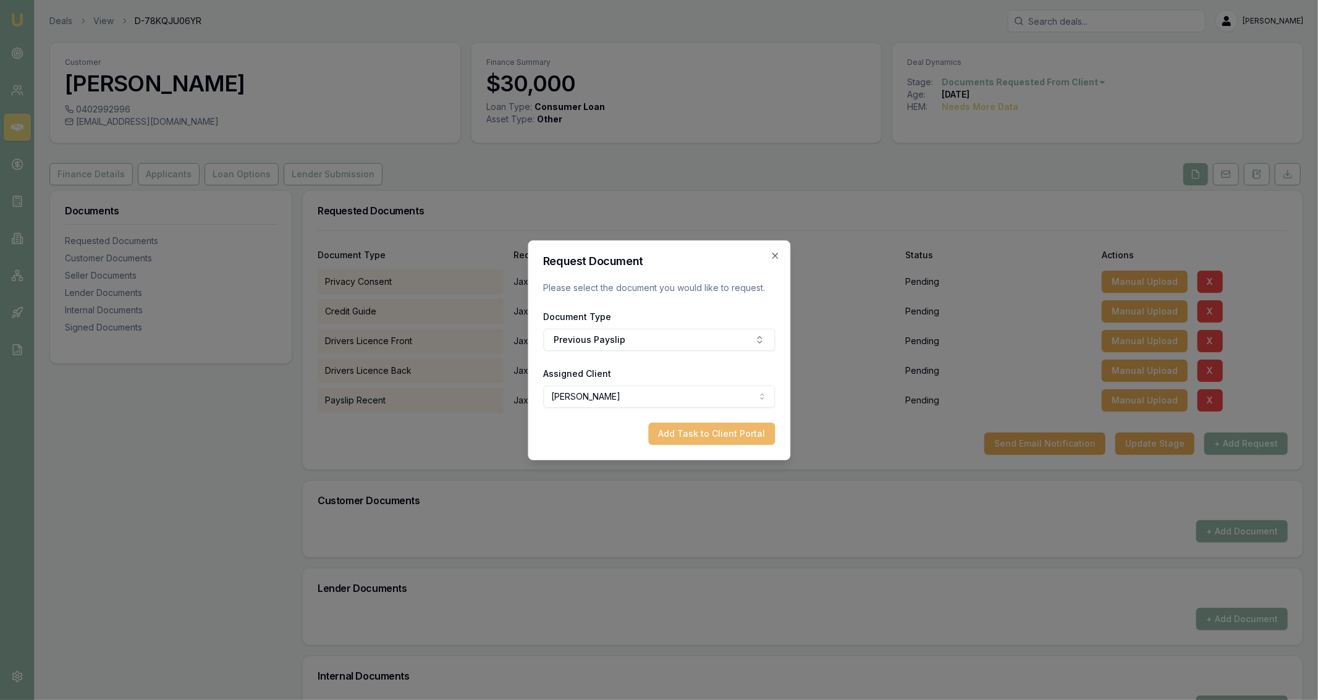
click at [723, 437] on button "Add Task to Client Portal" at bounding box center [711, 434] width 127 height 22
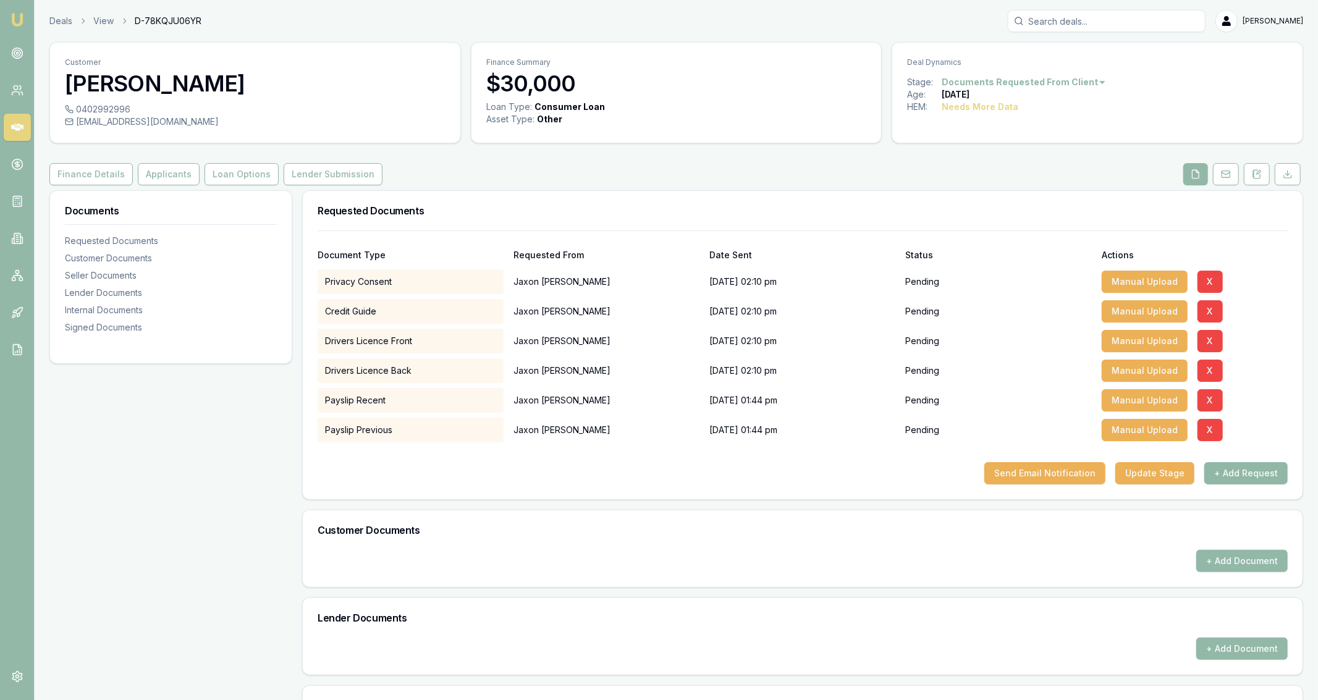
click at [1274, 478] on button "+ Add Request" at bounding box center [1245, 473] width 83 height 22
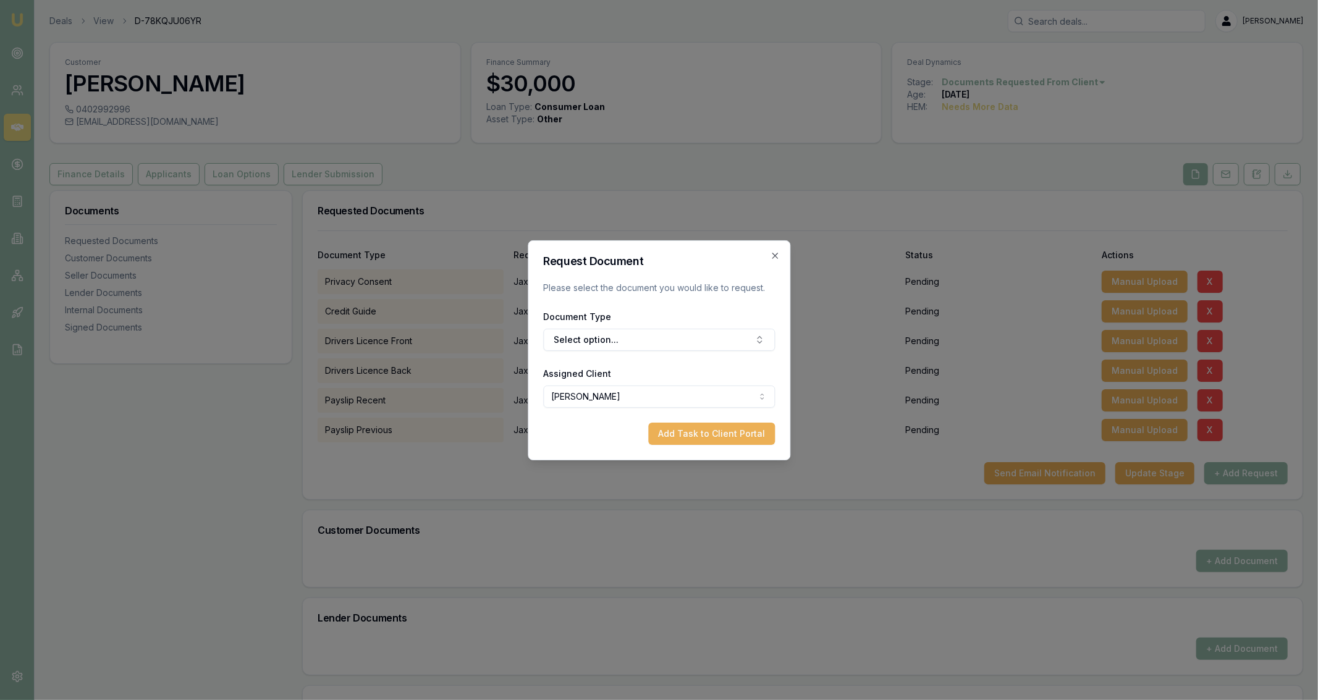
click at [745, 353] on form "Request Document Please select the document you would like to request. Document…" at bounding box center [659, 350] width 232 height 189
click at [743, 343] on button "Select option..." at bounding box center [659, 340] width 232 height 22
type input "medica"
click at [749, 427] on button "Add Task to Client Portal" at bounding box center [711, 434] width 127 height 22
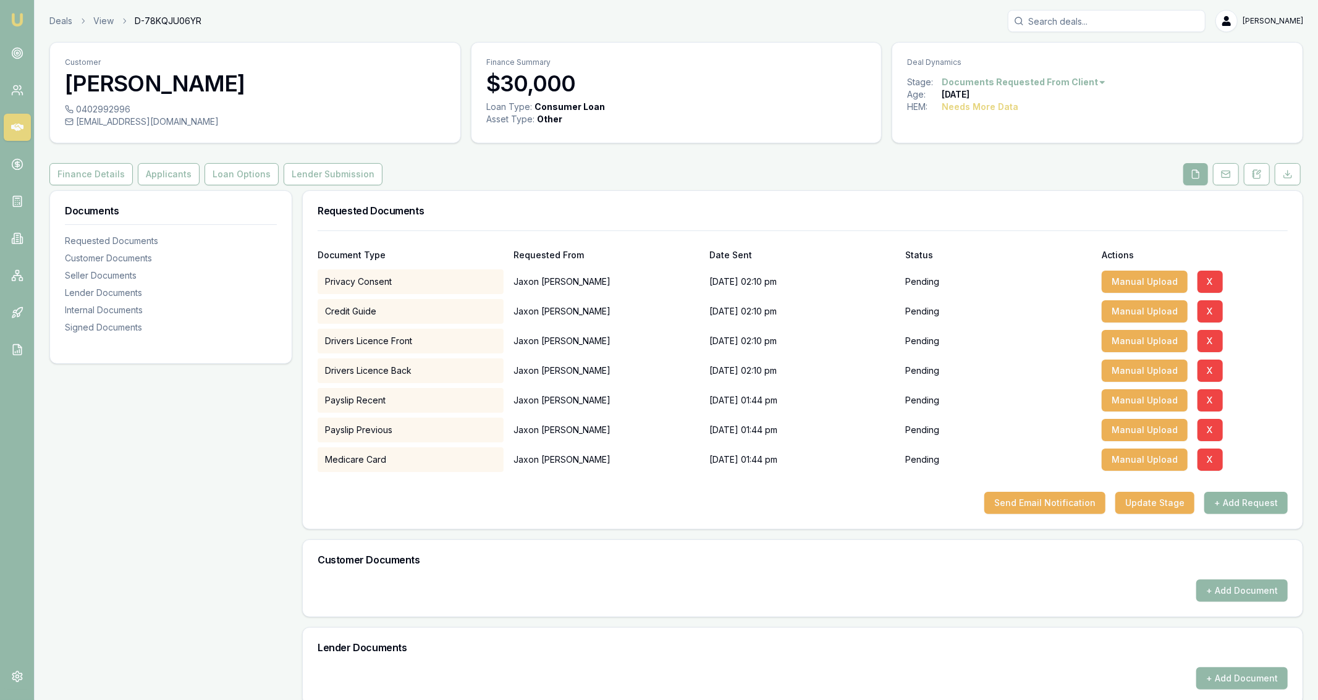
click at [1251, 511] on button "+ Add Request" at bounding box center [1245, 503] width 83 height 22
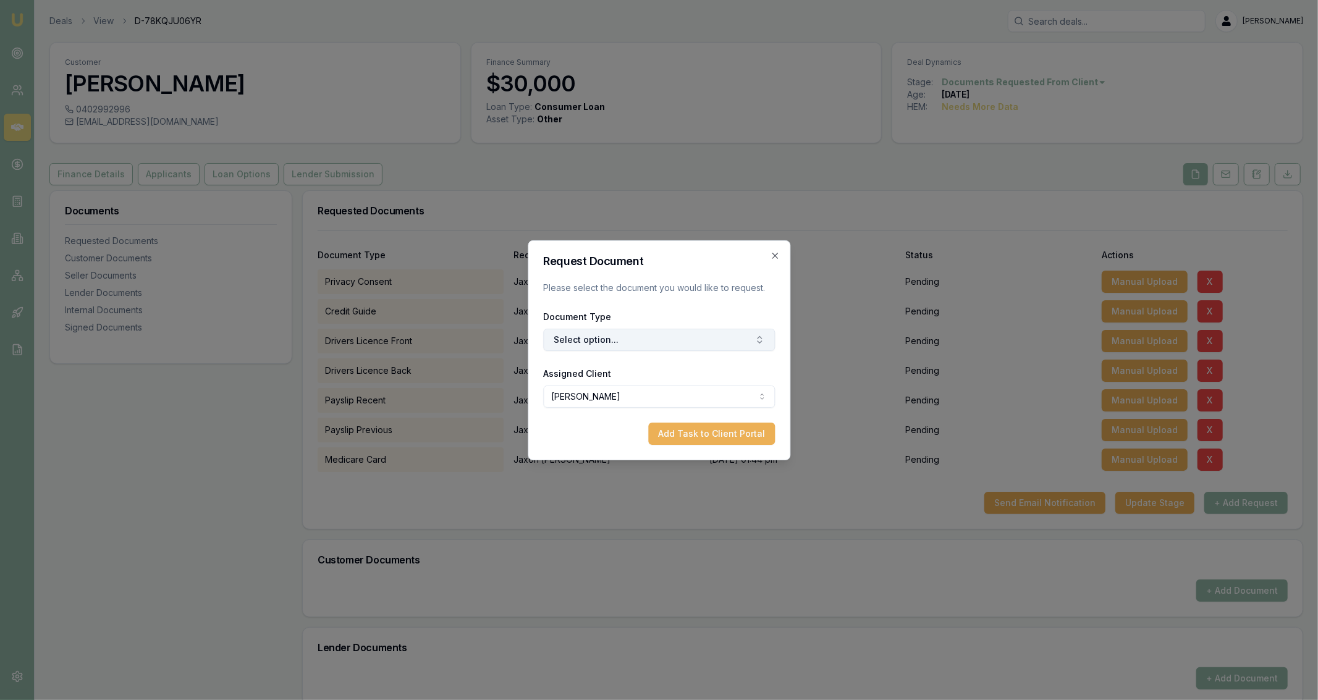
click at [642, 343] on button "Select option..." at bounding box center [659, 340] width 232 height 22
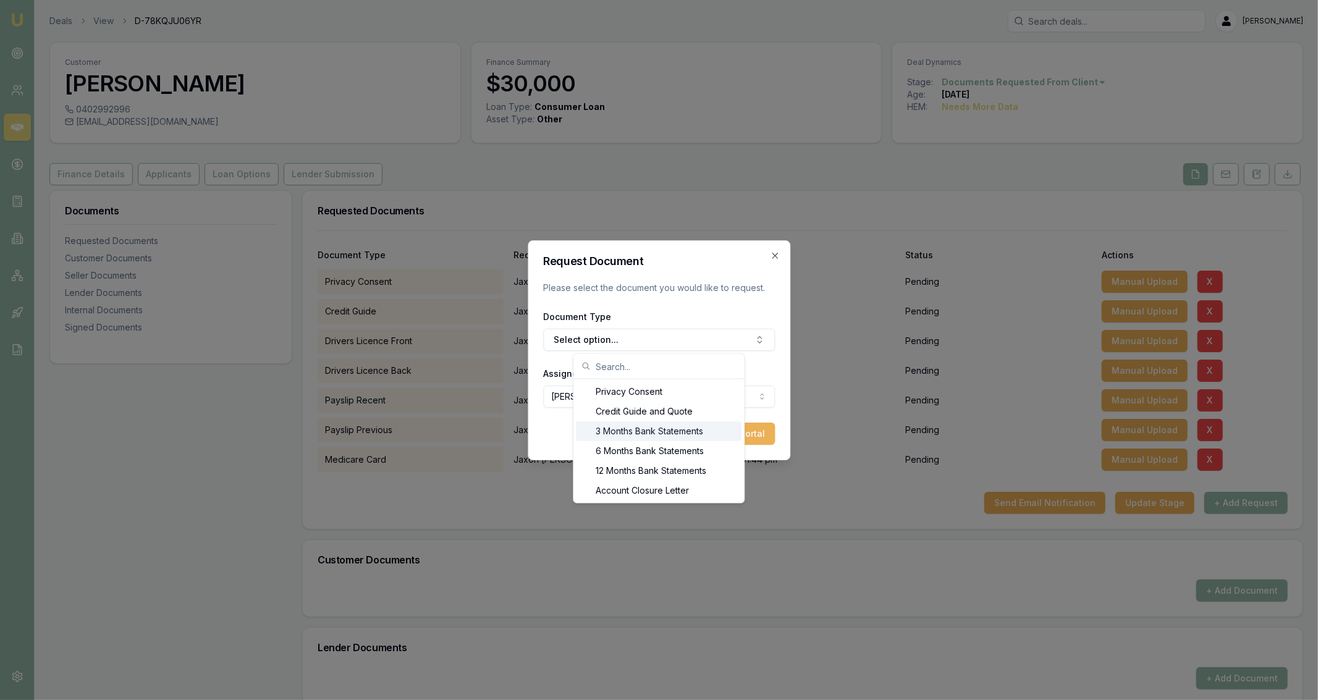
click at [624, 427] on div "3 Months Bank Statements" at bounding box center [659, 431] width 166 height 20
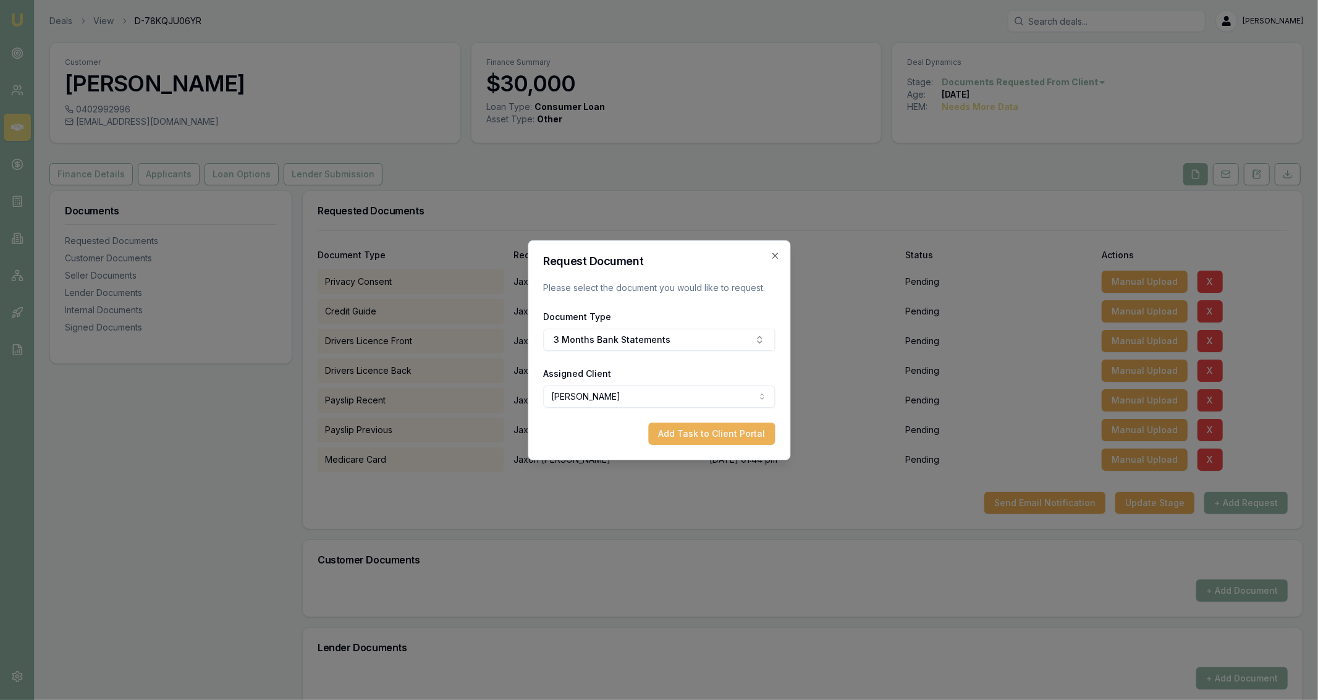
click at [688, 422] on form "Request Document Please select the document you would like to request. Document…" at bounding box center [659, 350] width 232 height 189
click at [699, 431] on button "Add Task to Client Portal" at bounding box center [711, 434] width 127 height 22
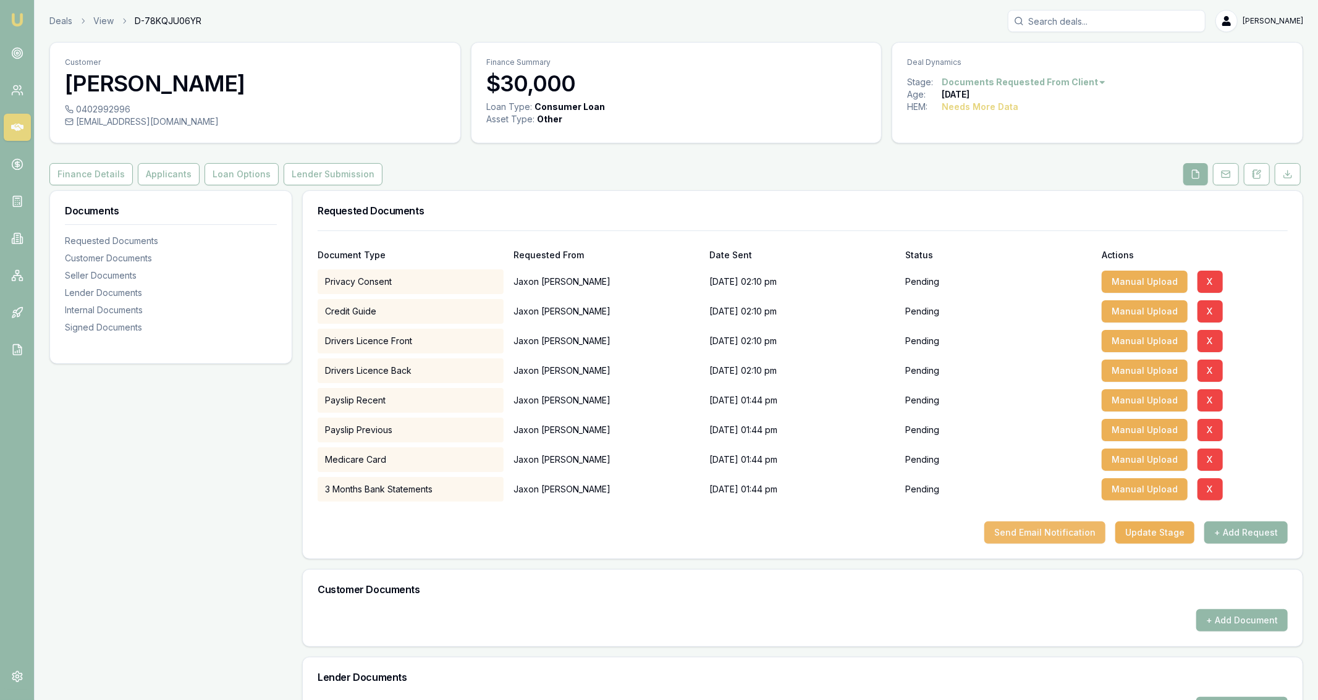
click at [1078, 533] on button "Send Email Notification" at bounding box center [1044, 532] width 121 height 22
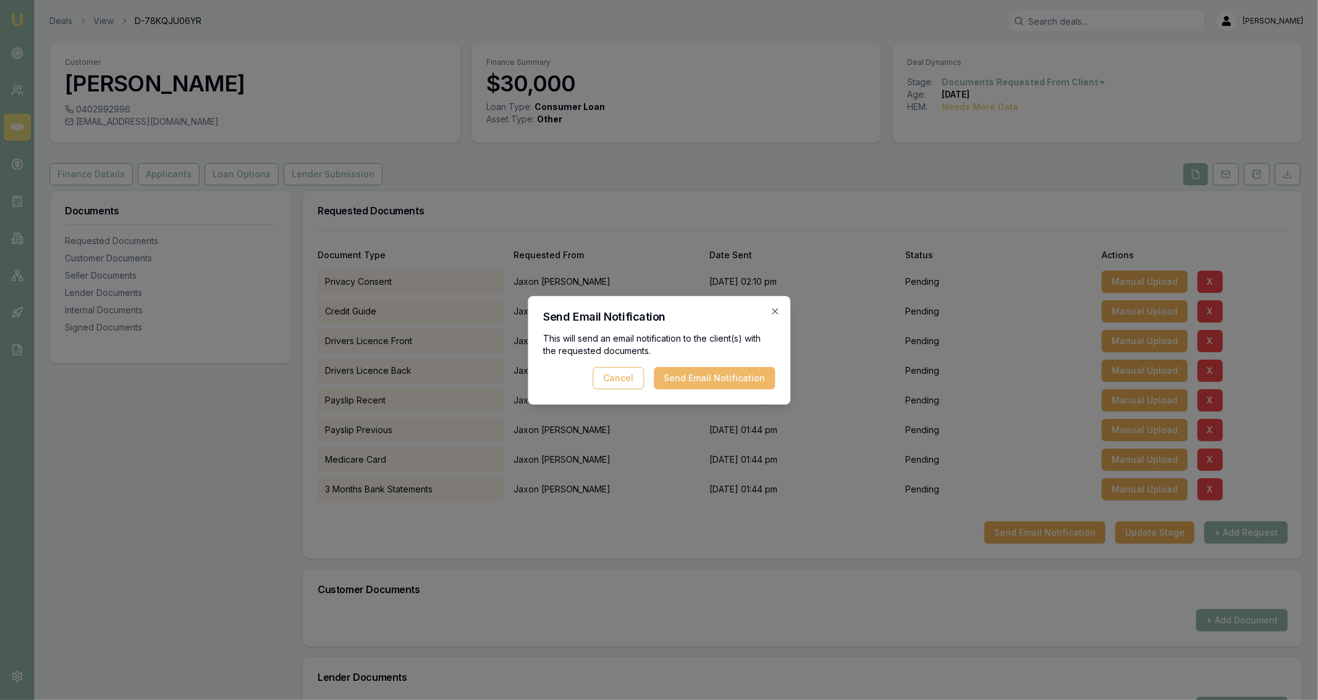
click at [725, 379] on button "Send Email Notification" at bounding box center [714, 378] width 121 height 22
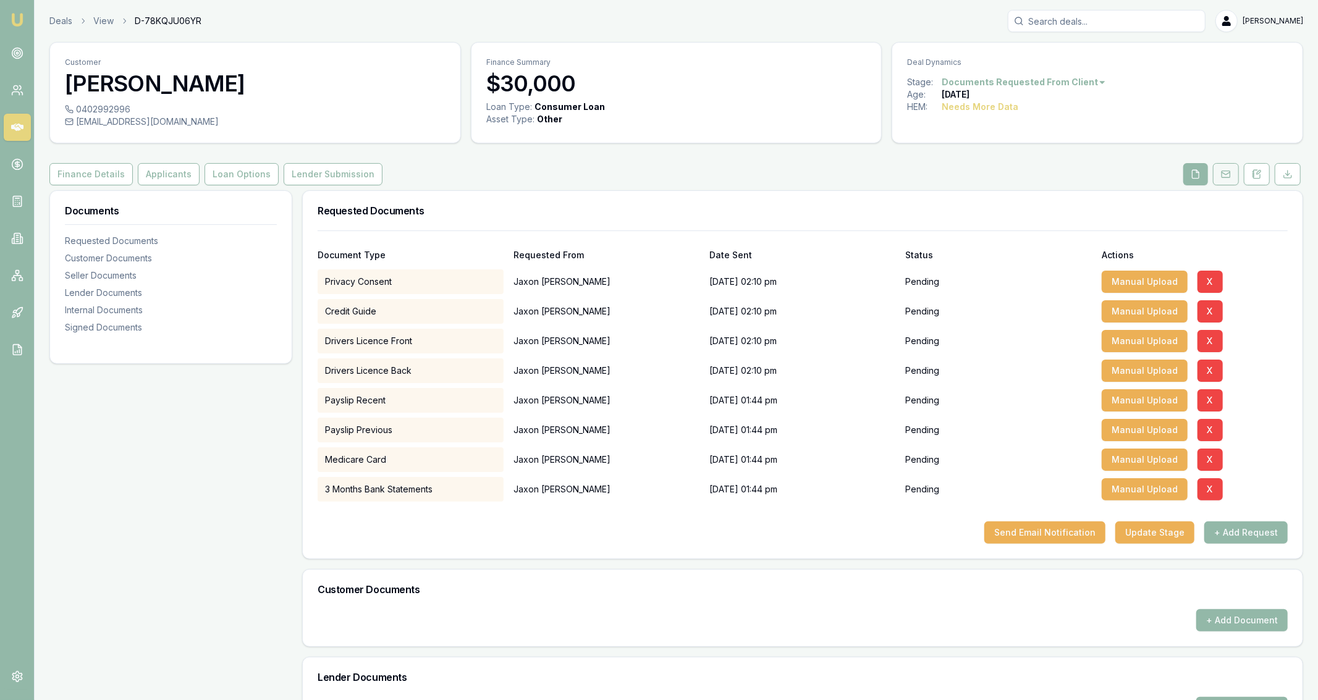
click at [1228, 179] on button at bounding box center [1226, 174] width 26 height 22
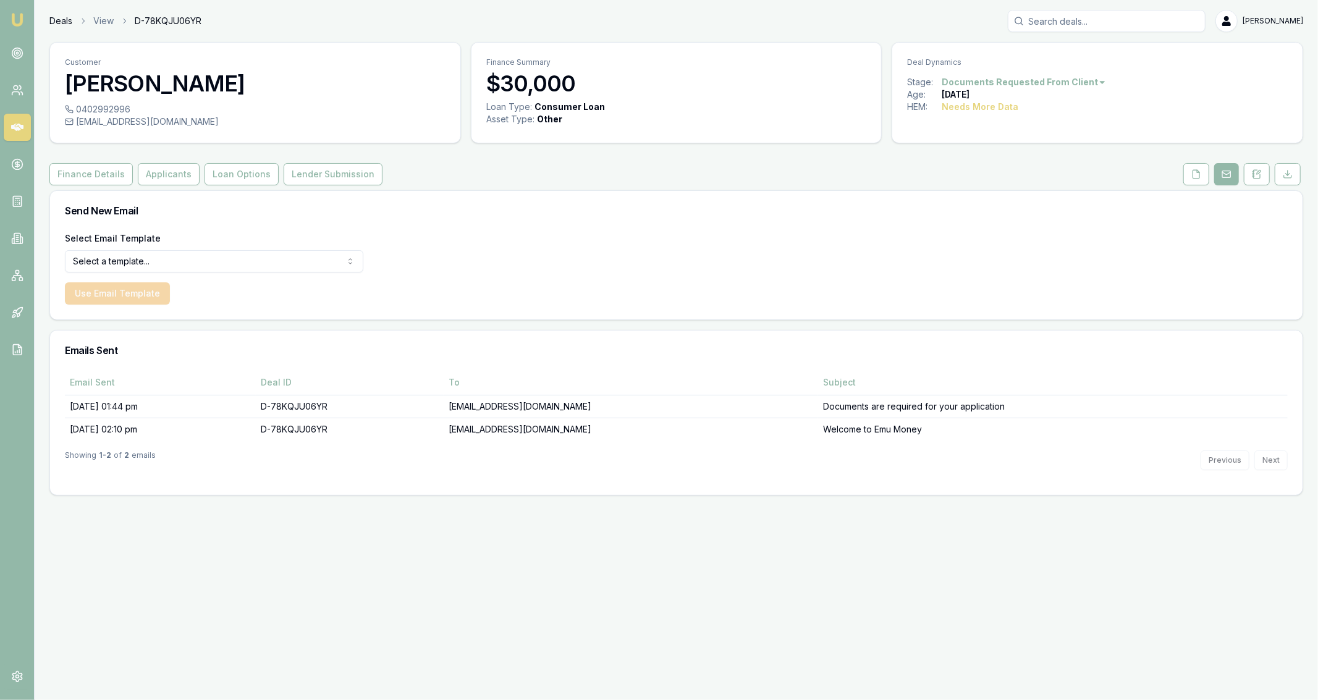
click at [62, 24] on link "Deals" at bounding box center [60, 21] width 23 height 12
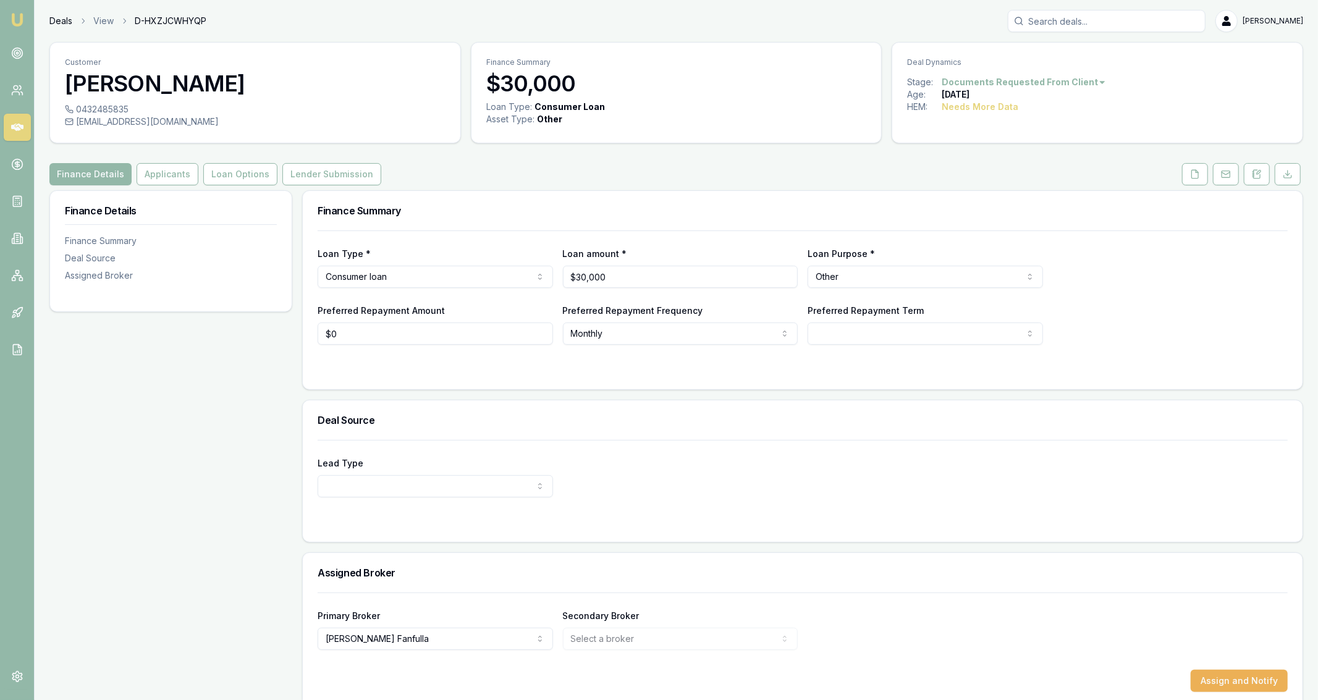
click at [70, 23] on link "Deals" at bounding box center [60, 21] width 23 height 12
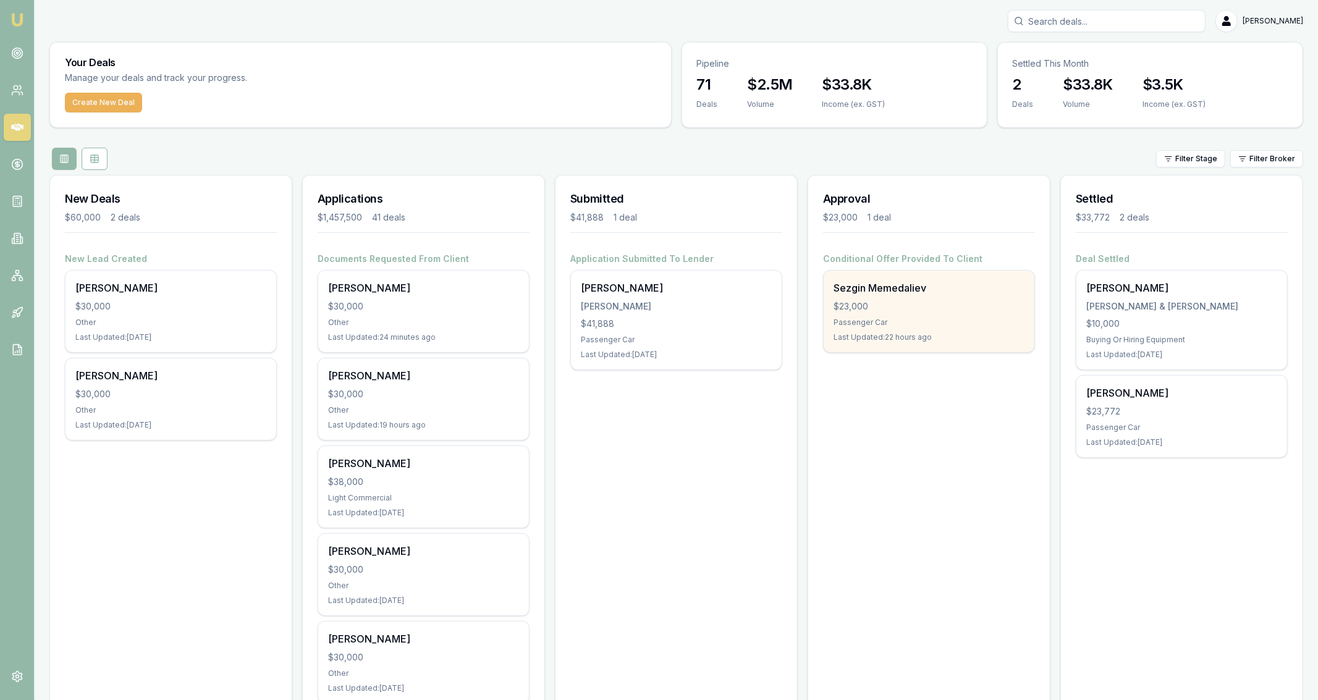
click at [948, 284] on div "Sezgin Memedaliev" at bounding box center [928, 287] width 191 height 15
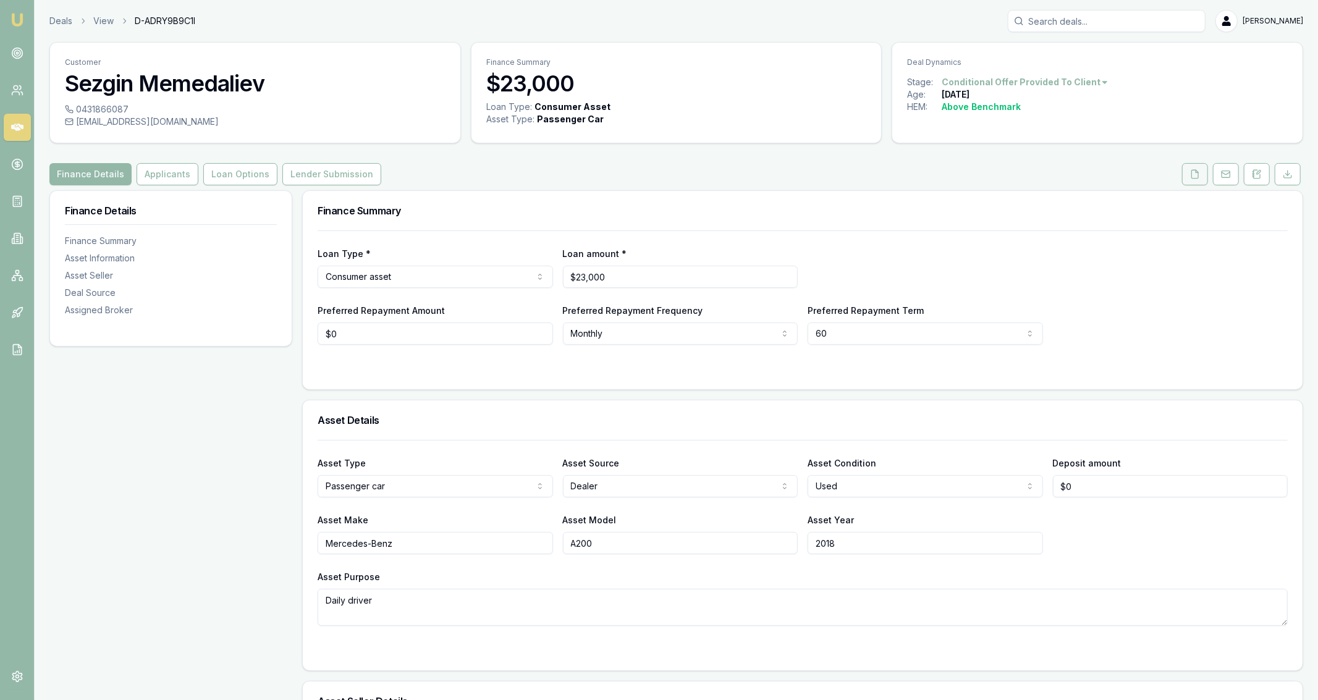
click at [1194, 182] on button at bounding box center [1195, 174] width 26 height 22
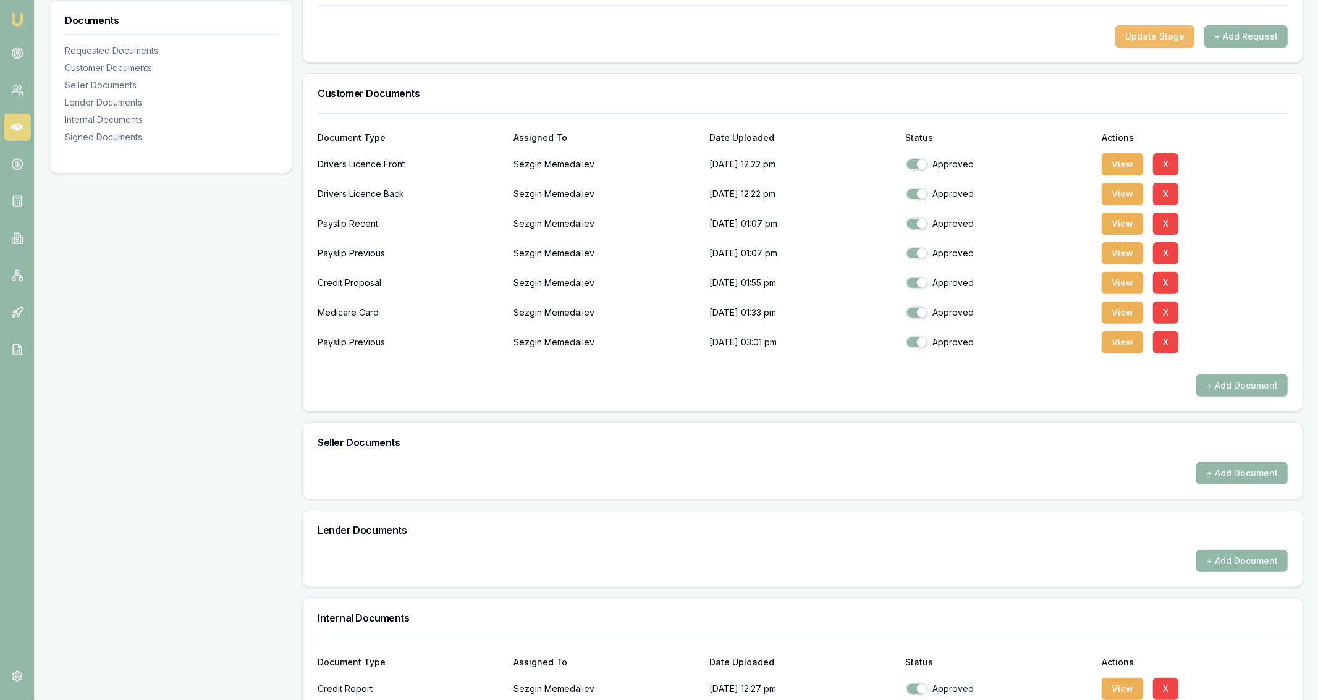
scroll to position [188, 0]
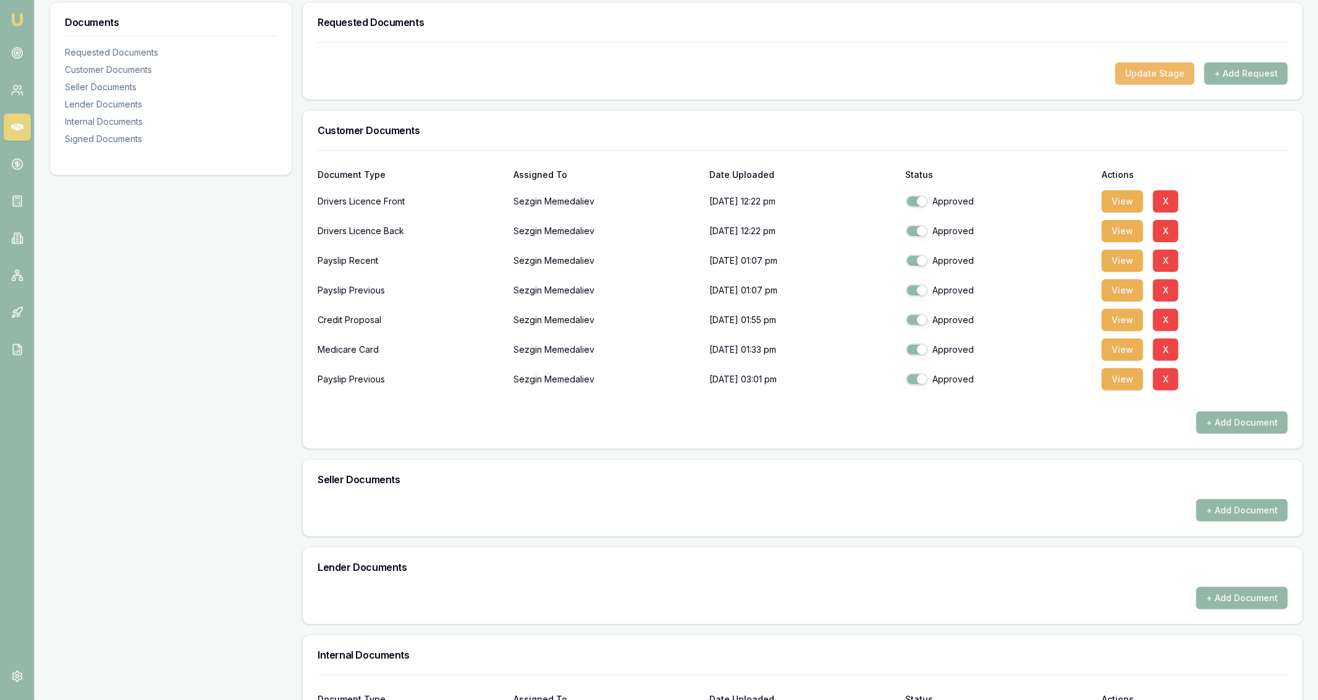
click at [1153, 68] on button "Update Stage" at bounding box center [1154, 73] width 79 height 22
click at [904, 271] on body "Emu Broker Deals View D-ADRY9B9C1I [PERSON_NAME] Fanfulla Toggle Menu Customer …" at bounding box center [659, 162] width 1318 height 700
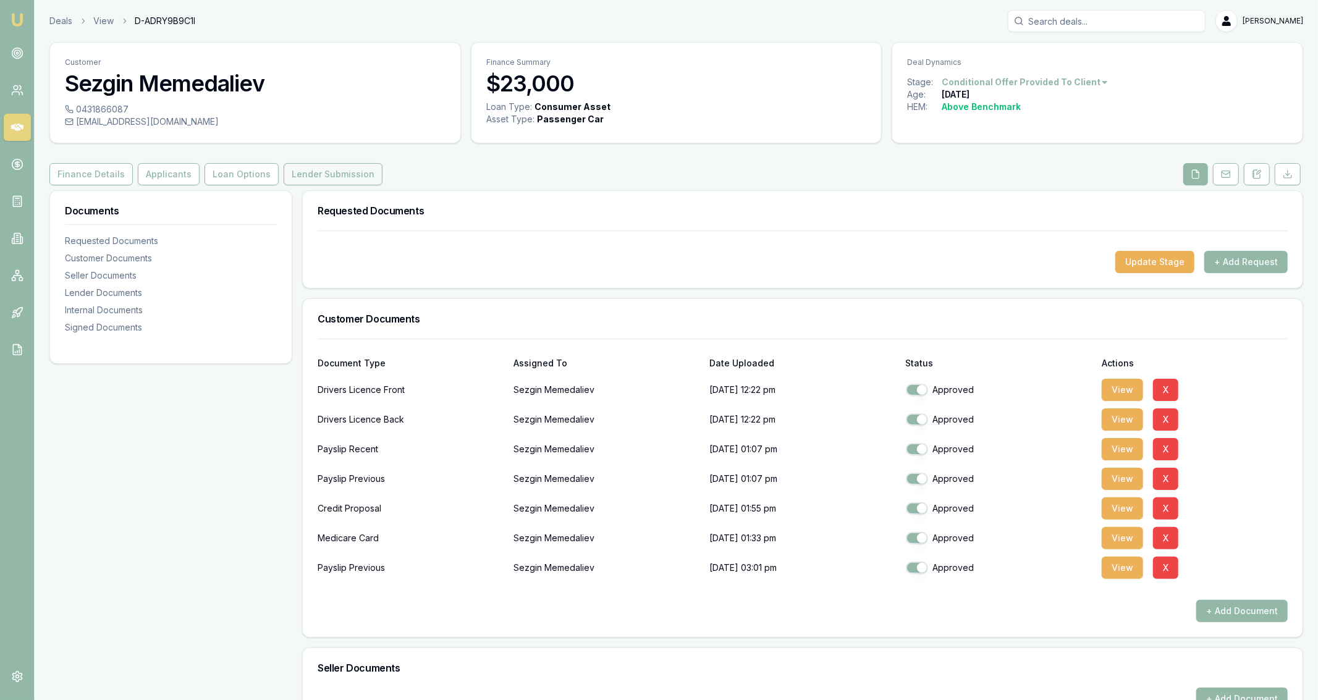
click at [353, 174] on button "Lender Submission" at bounding box center [333, 174] width 99 height 22
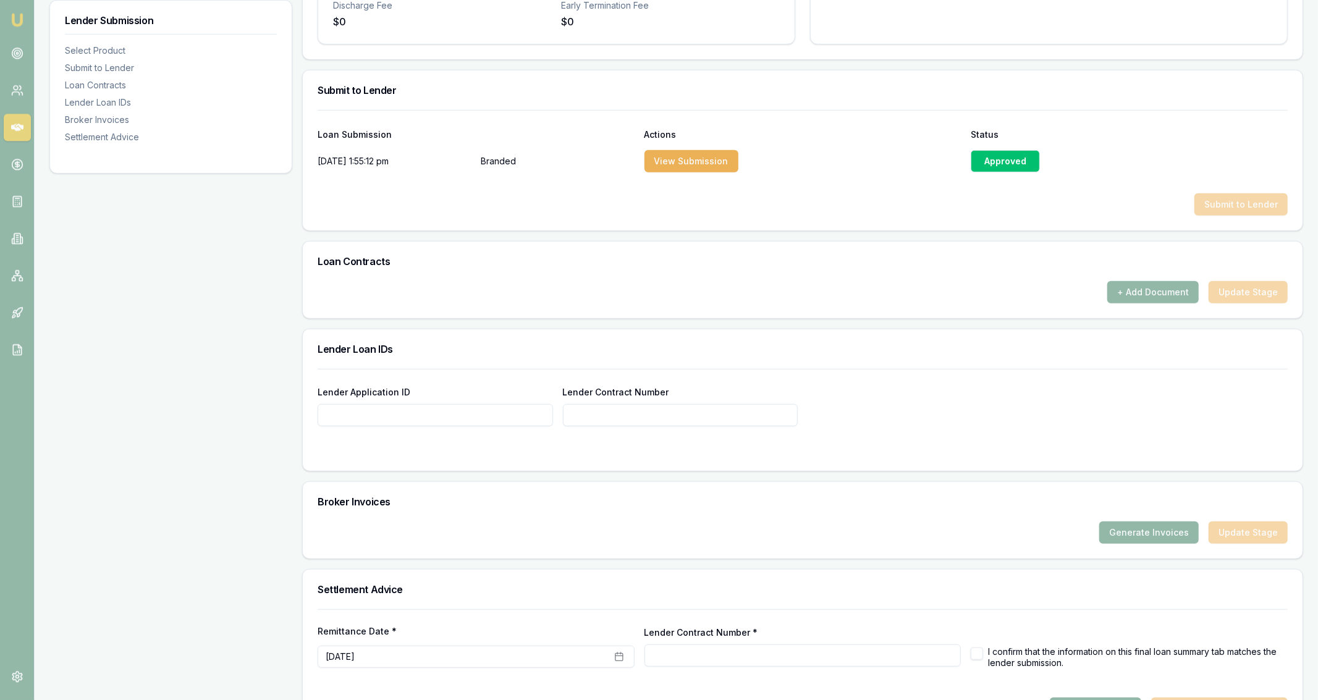
scroll to position [562, 0]
click at [1145, 299] on button "+ Add Document" at bounding box center [1152, 291] width 91 height 22
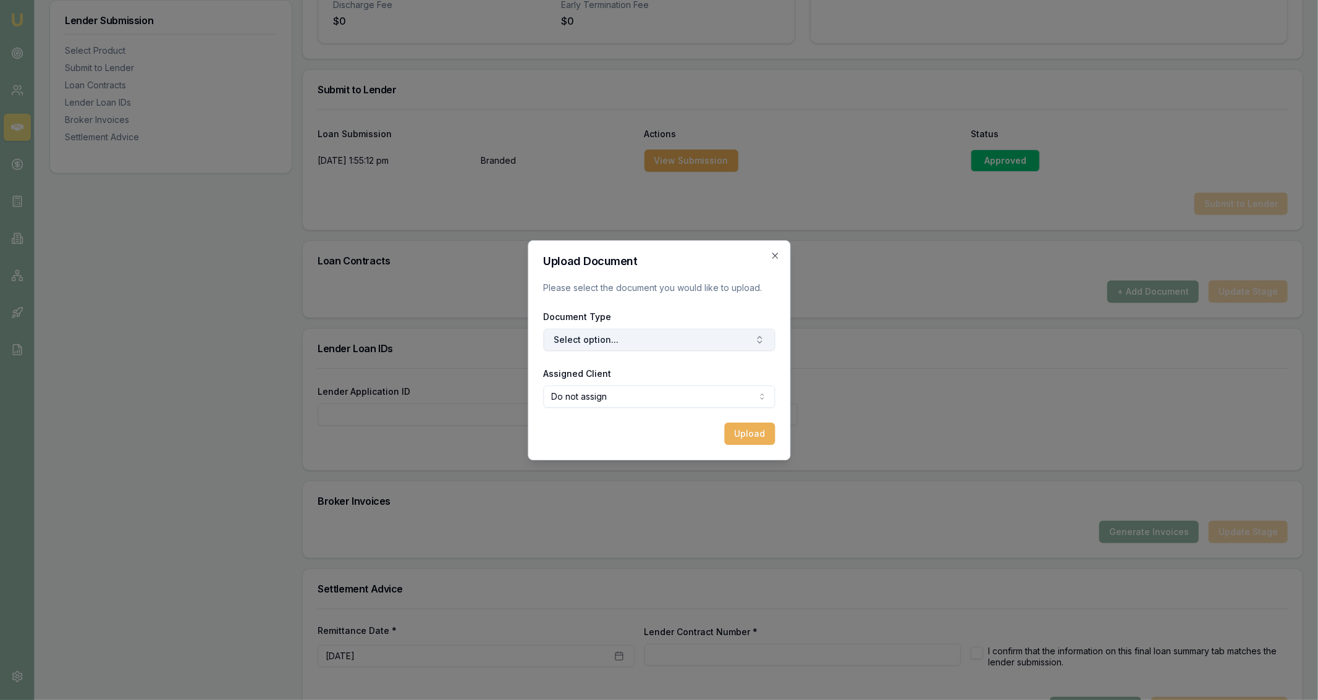
click at [714, 335] on button "Select option..." at bounding box center [659, 340] width 232 height 22
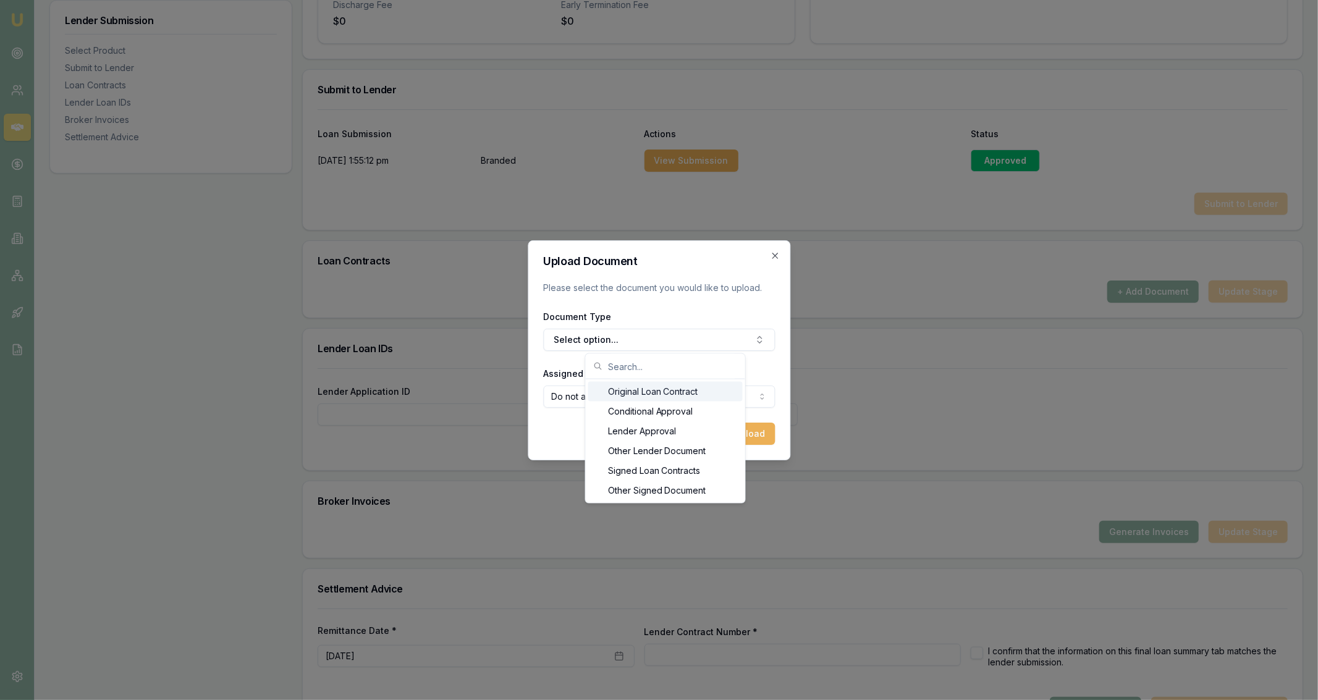
click at [680, 388] on div "Original Loan Contract" at bounding box center [665, 392] width 154 height 20
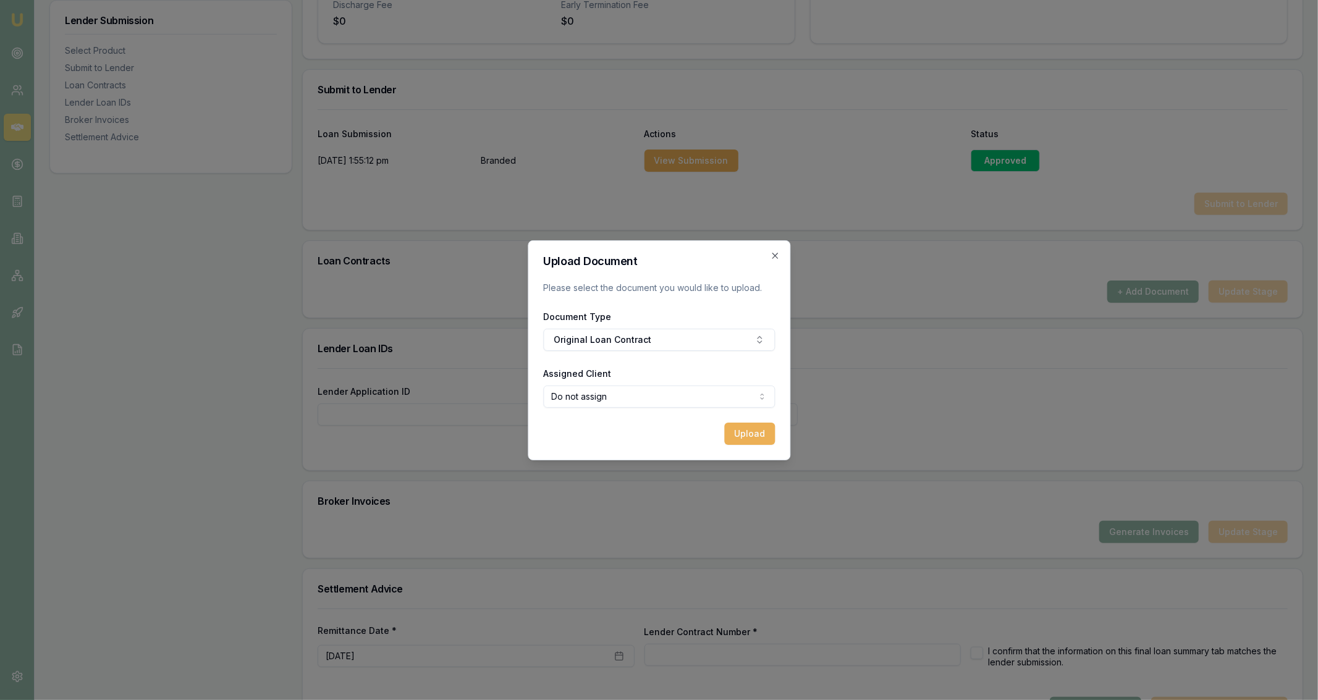
select select "U-0Z631FK6PJ"
click at [741, 431] on button "Upload" at bounding box center [749, 434] width 51 height 22
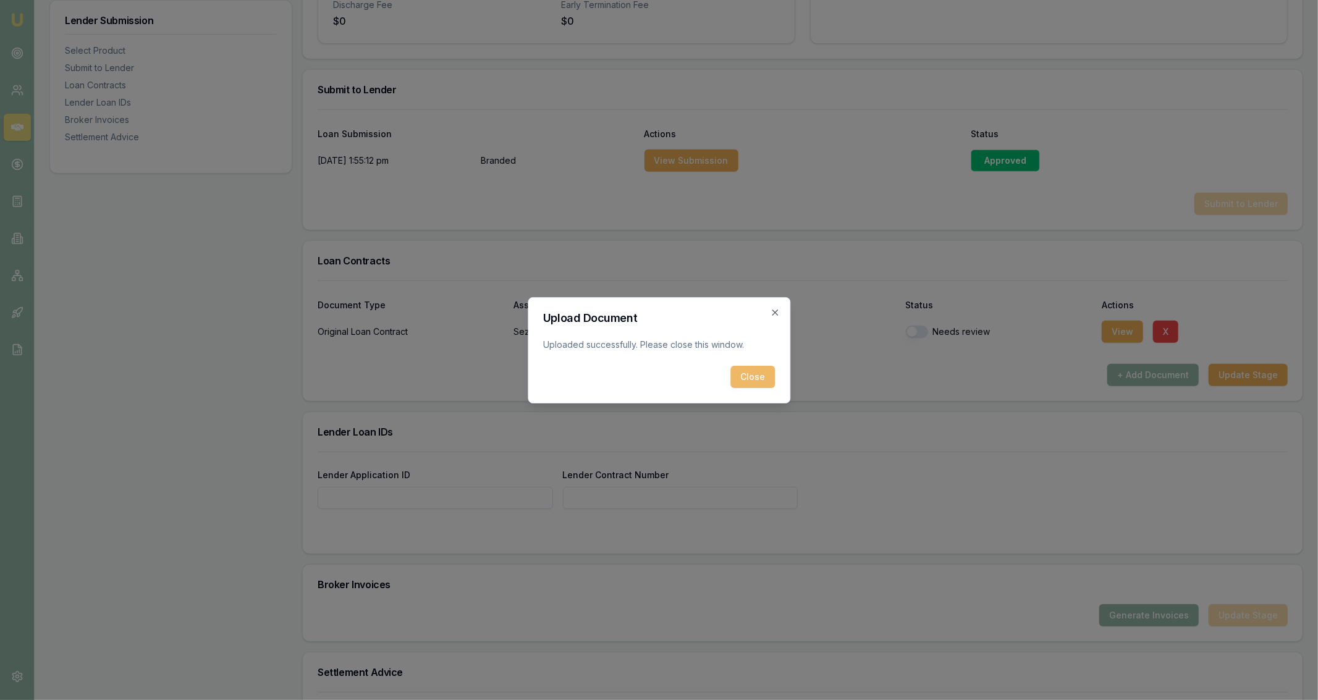
click at [758, 384] on button "Close" at bounding box center [752, 377] width 44 height 22
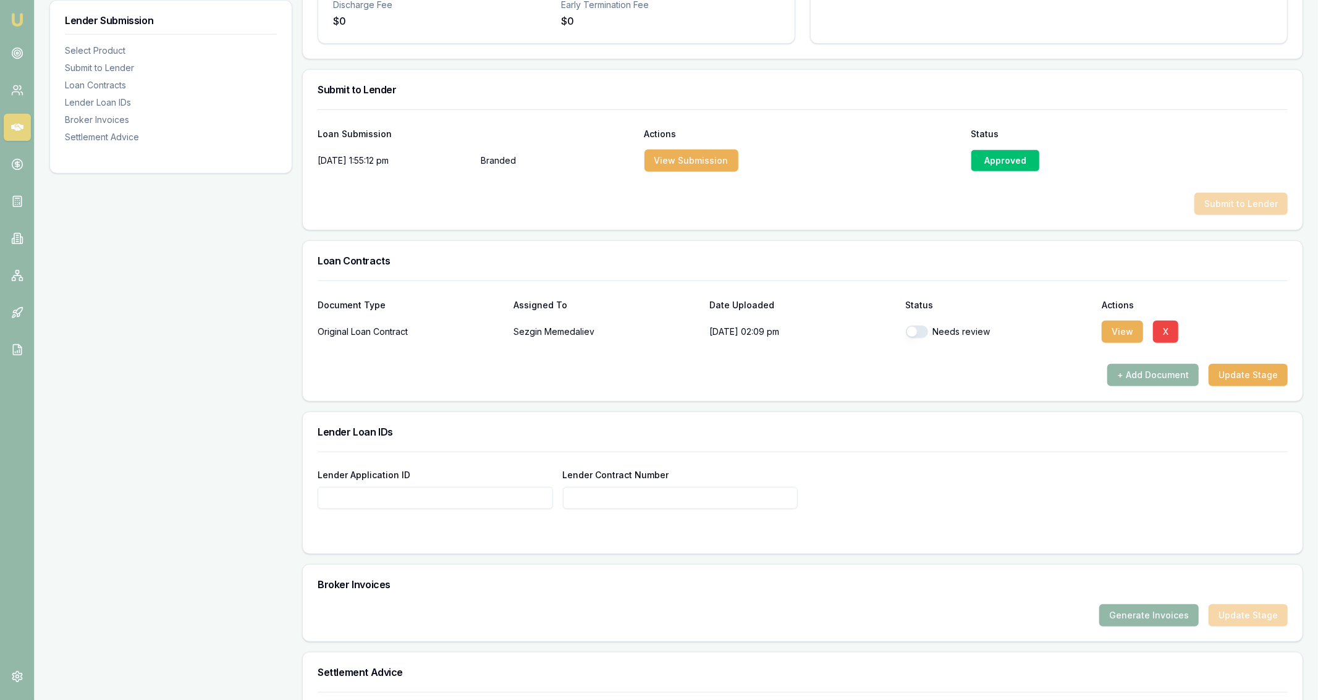
click at [917, 323] on div "Needs review" at bounding box center [999, 331] width 186 height 25
click at [917, 328] on button "button" at bounding box center [917, 332] width 22 height 12
checkbox input "true"
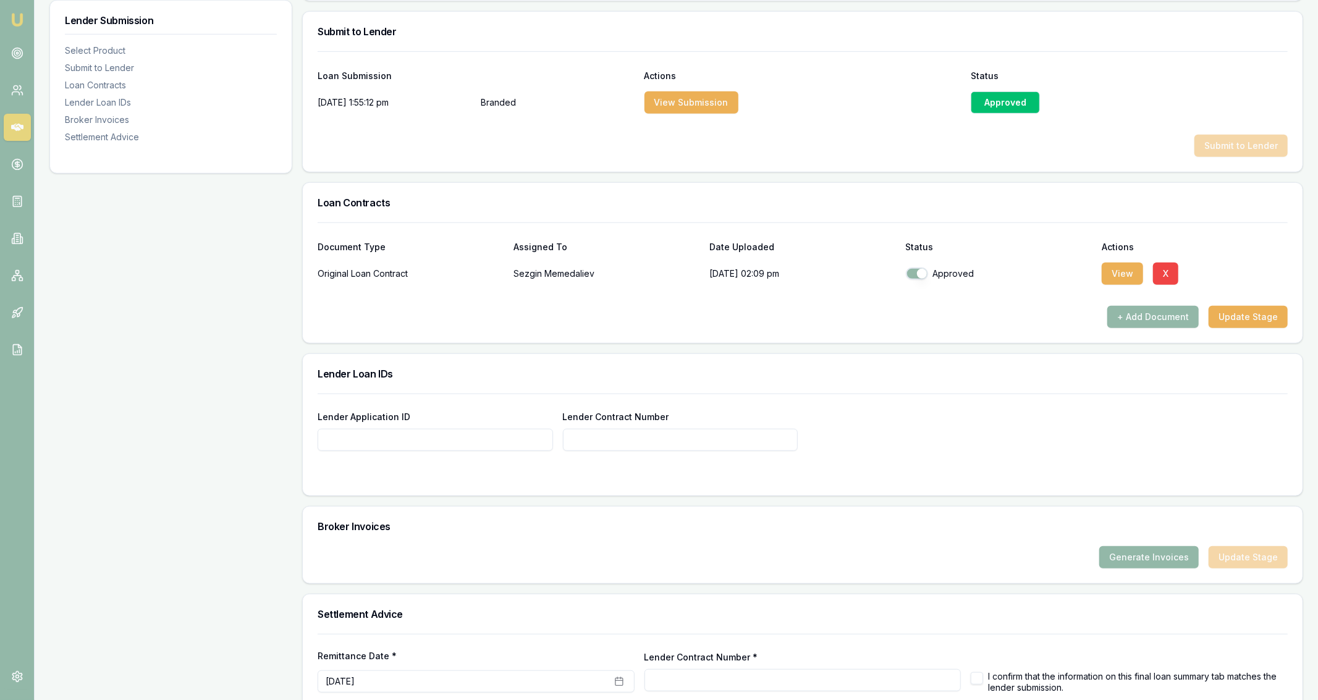
scroll to position [688, 0]
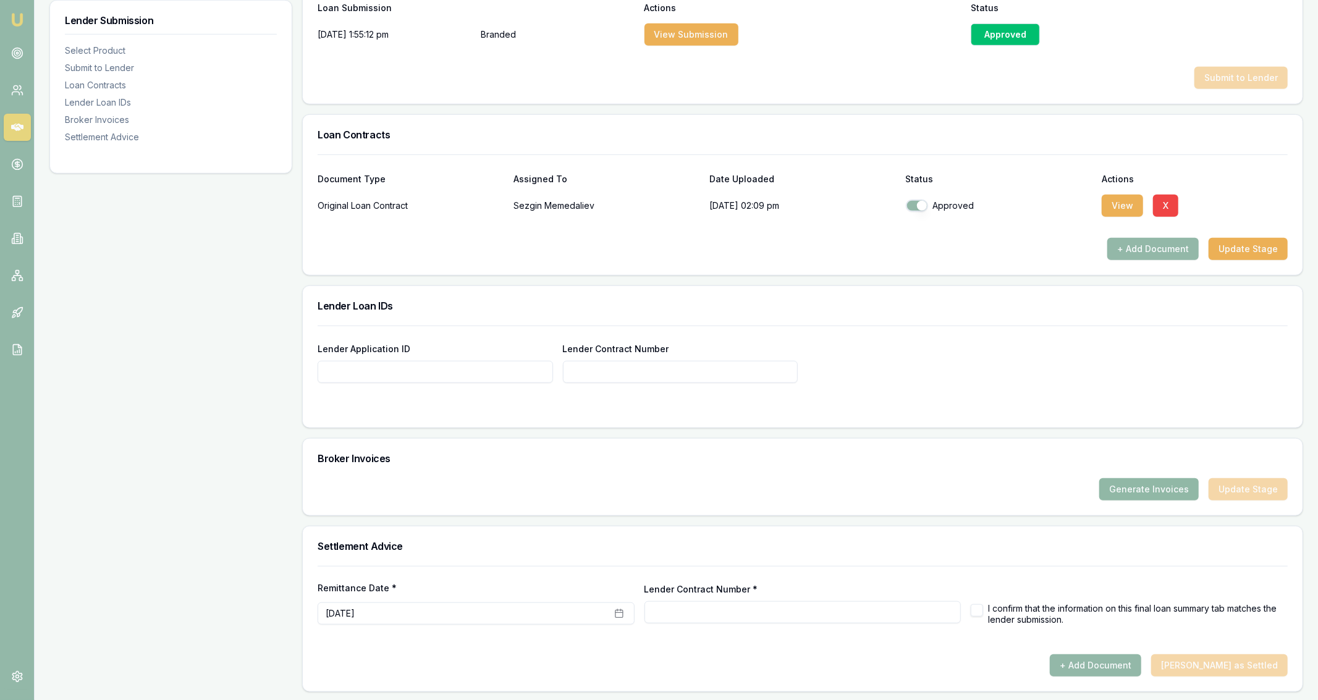
click at [1108, 485] on button "Generate Invoices" at bounding box center [1148, 489] width 99 height 22
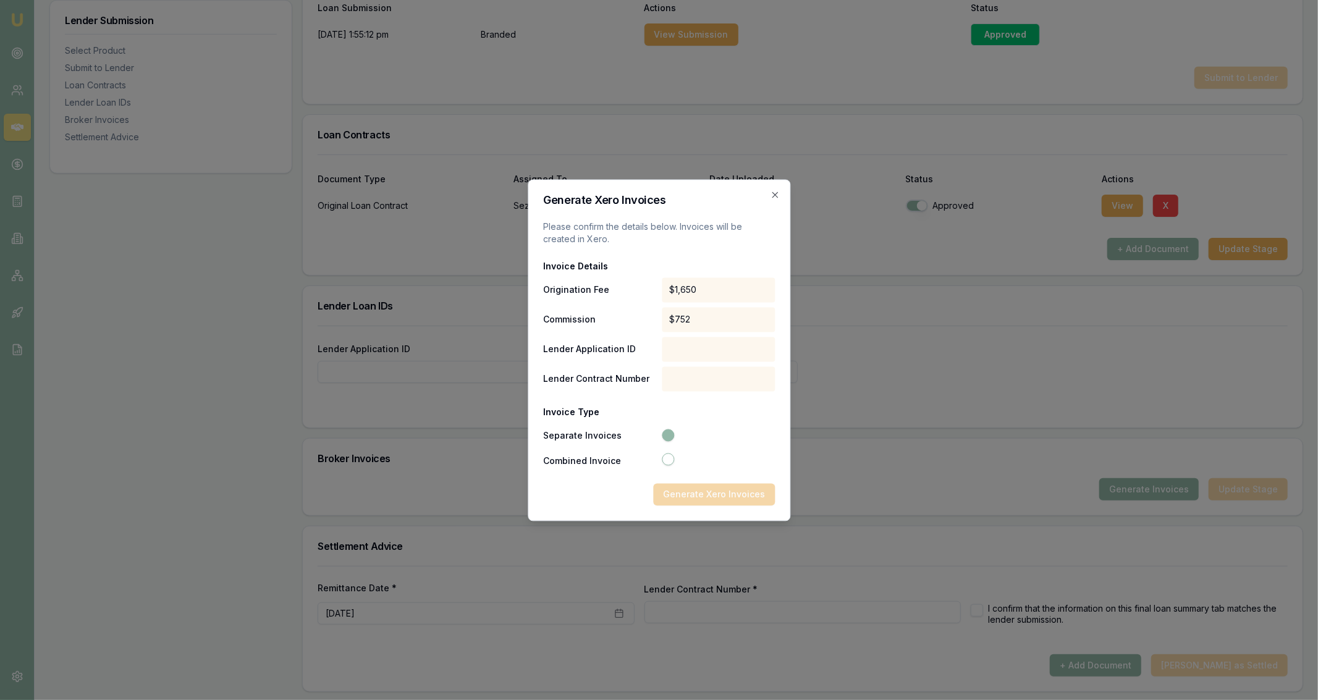
click at [669, 466] on div at bounding box center [717, 460] width 116 height 15
click at [668, 465] on button "Combined Invoice" at bounding box center [668, 459] width 12 height 12
radio input "false"
radio input "true"
click at [665, 434] on button "Separate Invoices" at bounding box center [668, 434] width 12 height 12
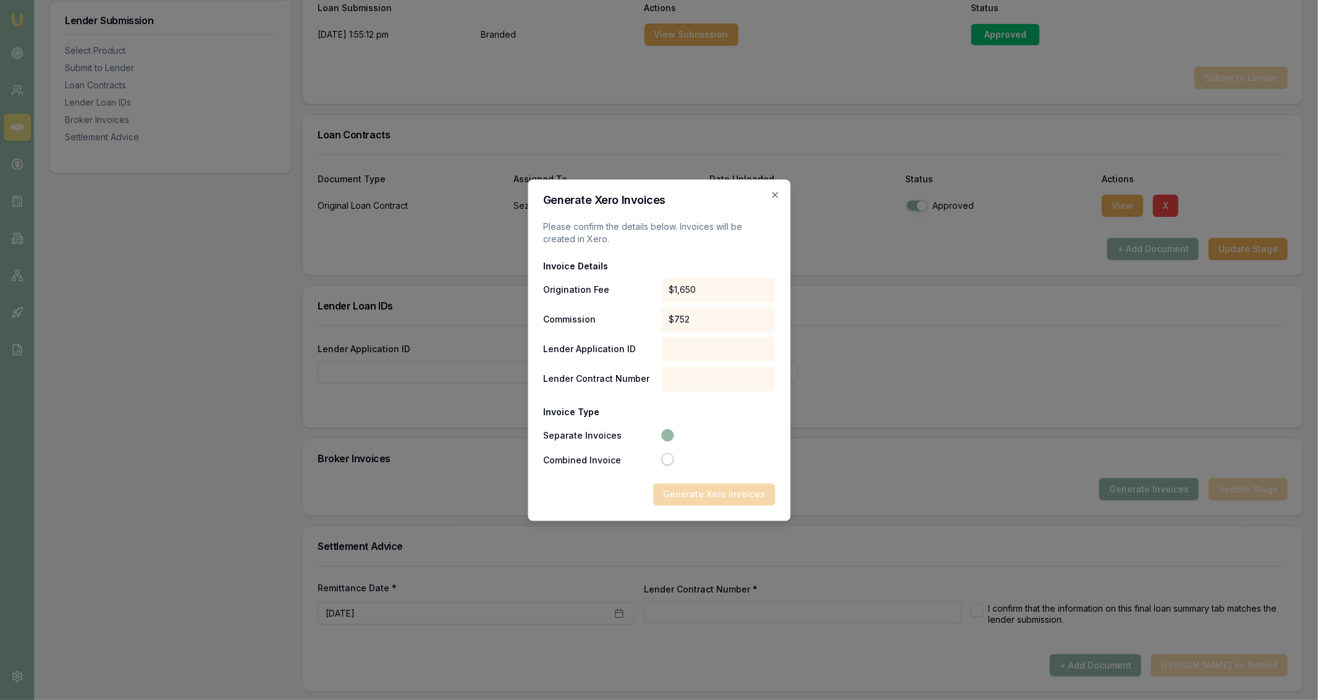
radio input "true"
radio input "false"
click at [773, 191] on icon "button" at bounding box center [775, 195] width 10 height 10
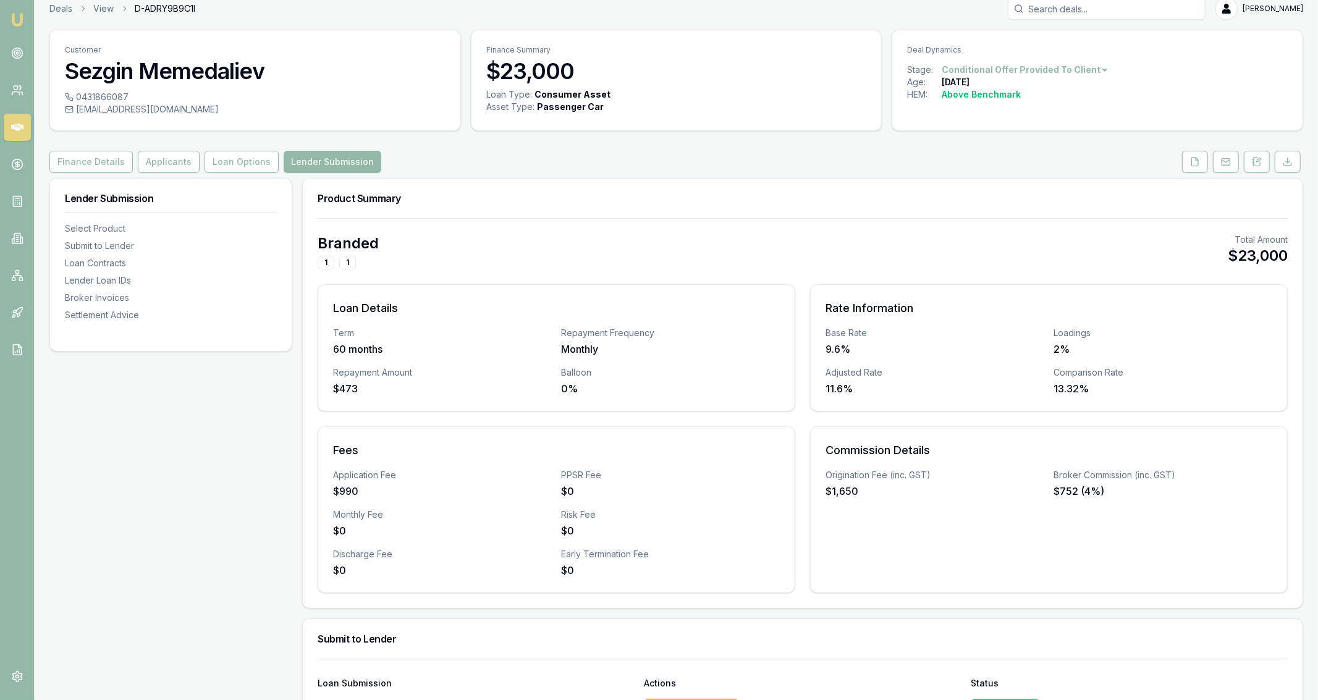
scroll to position [12, 0]
click at [237, 163] on button "Loan Options" at bounding box center [241, 162] width 74 height 22
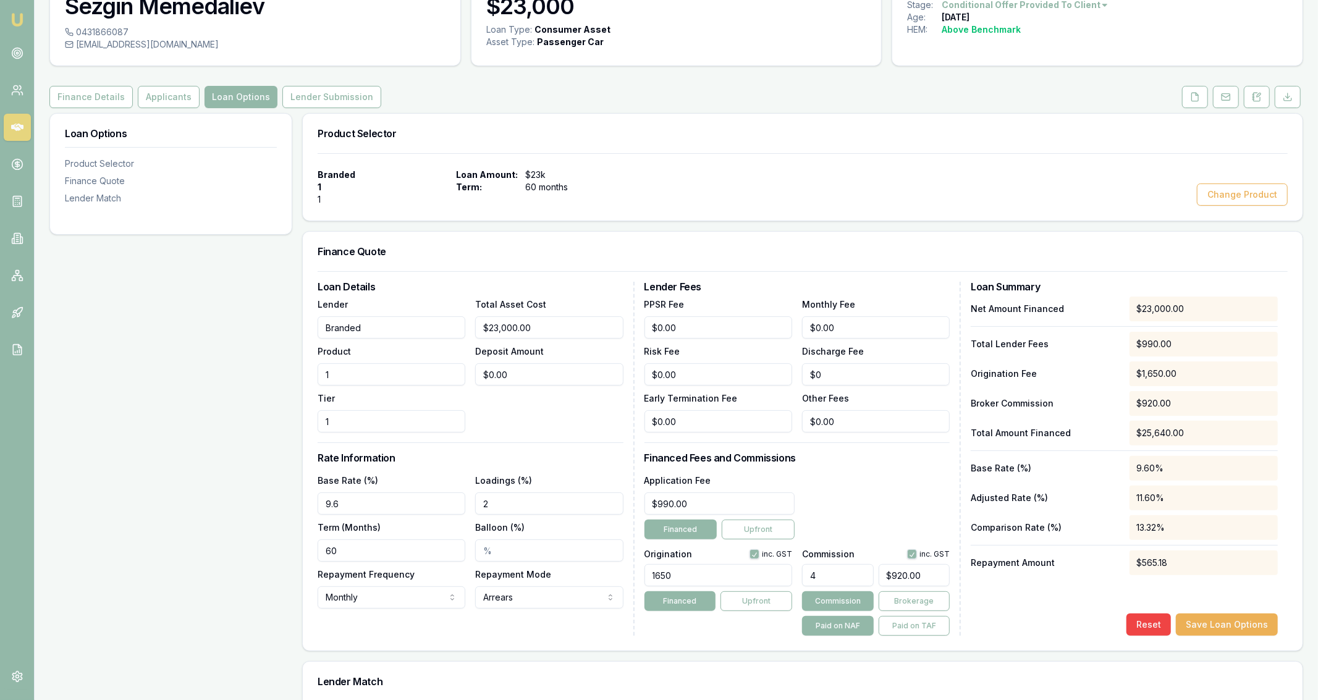
scroll to position [77, 0]
click at [827, 570] on input "4" at bounding box center [838, 575] width 72 height 22
type input "5"
type input "$1,150.00"
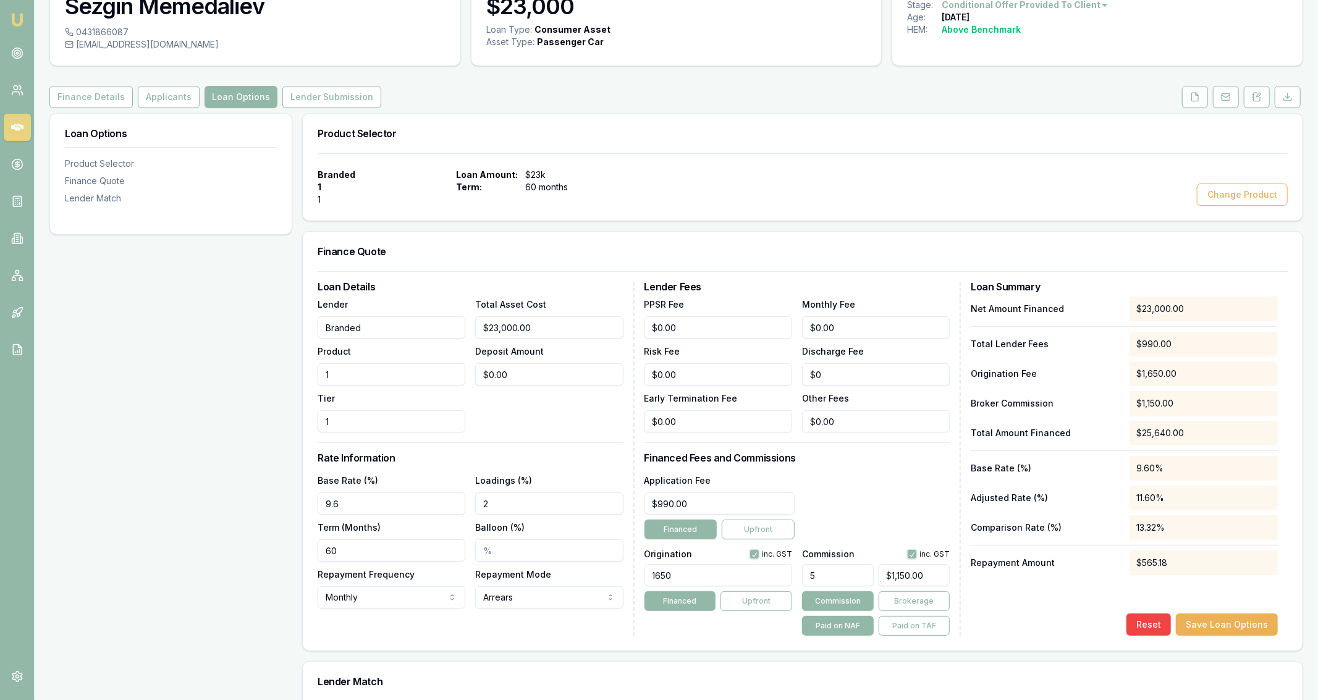
type input "5.00%"
click at [869, 516] on div "Application Fee $990.00 Financed Upfront" at bounding box center [797, 506] width 306 height 67
click at [1195, 623] on button "Save Loan Options" at bounding box center [1227, 624] width 102 height 22
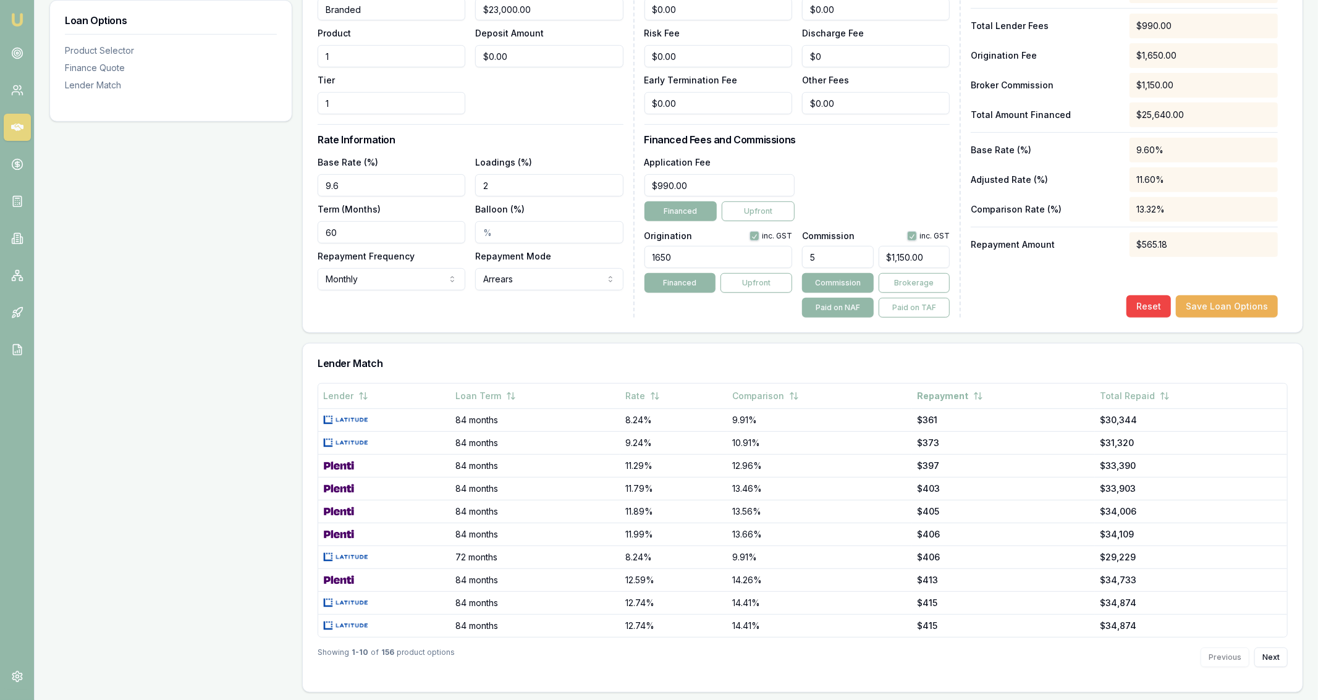
scroll to position [0, 0]
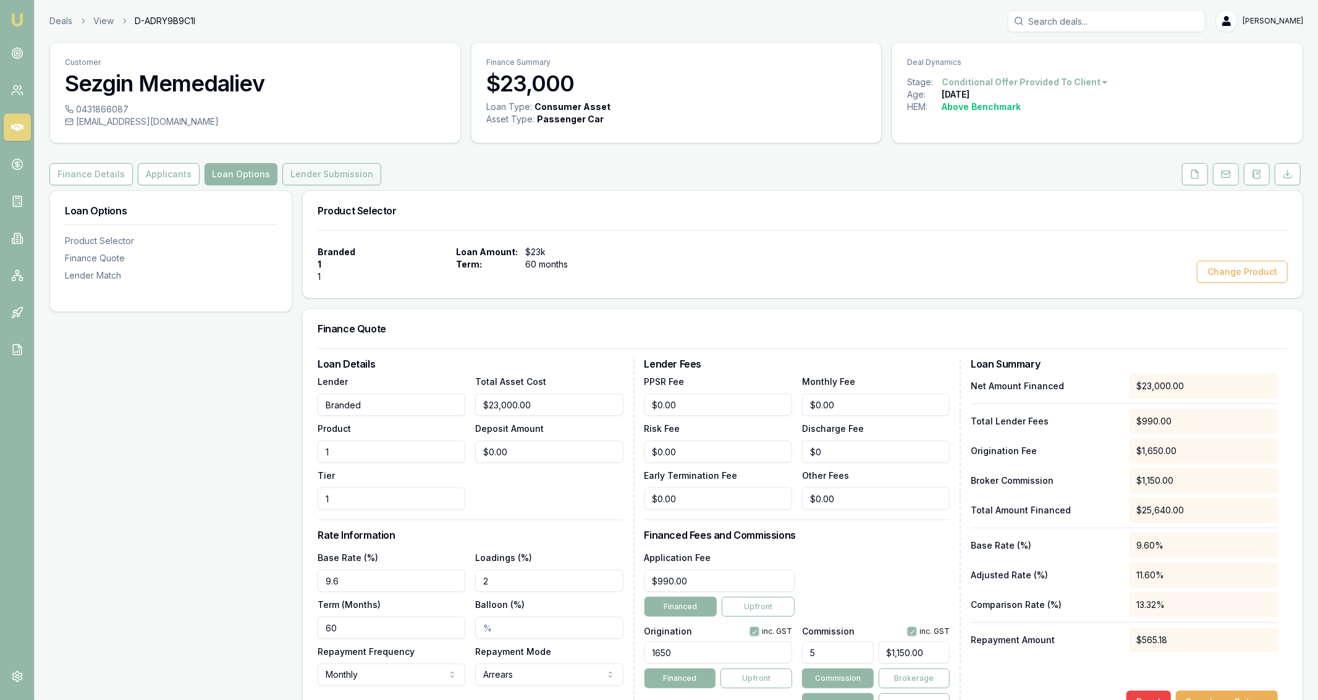
click at [358, 165] on button "Lender Submission" at bounding box center [331, 174] width 99 height 22
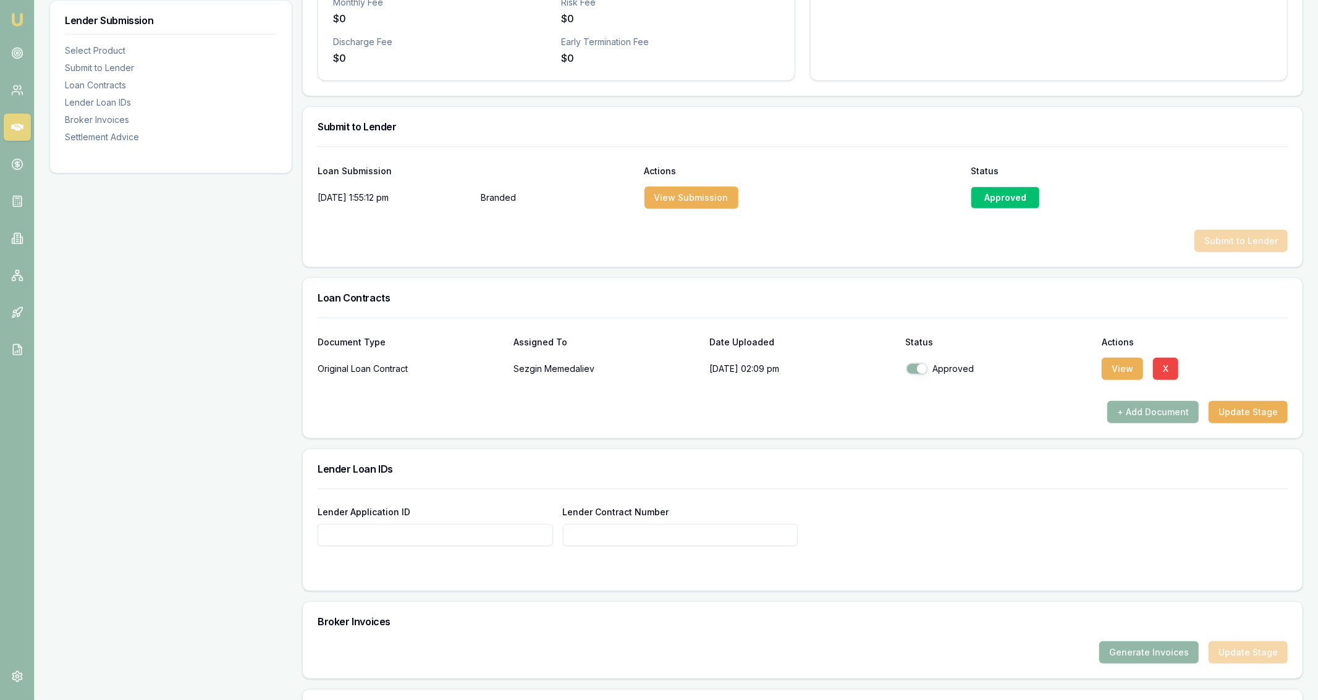
scroll to position [526, 0]
click at [471, 525] on input "Lender Application ID" at bounding box center [435, 533] width 235 height 22
paste input "3182551113"
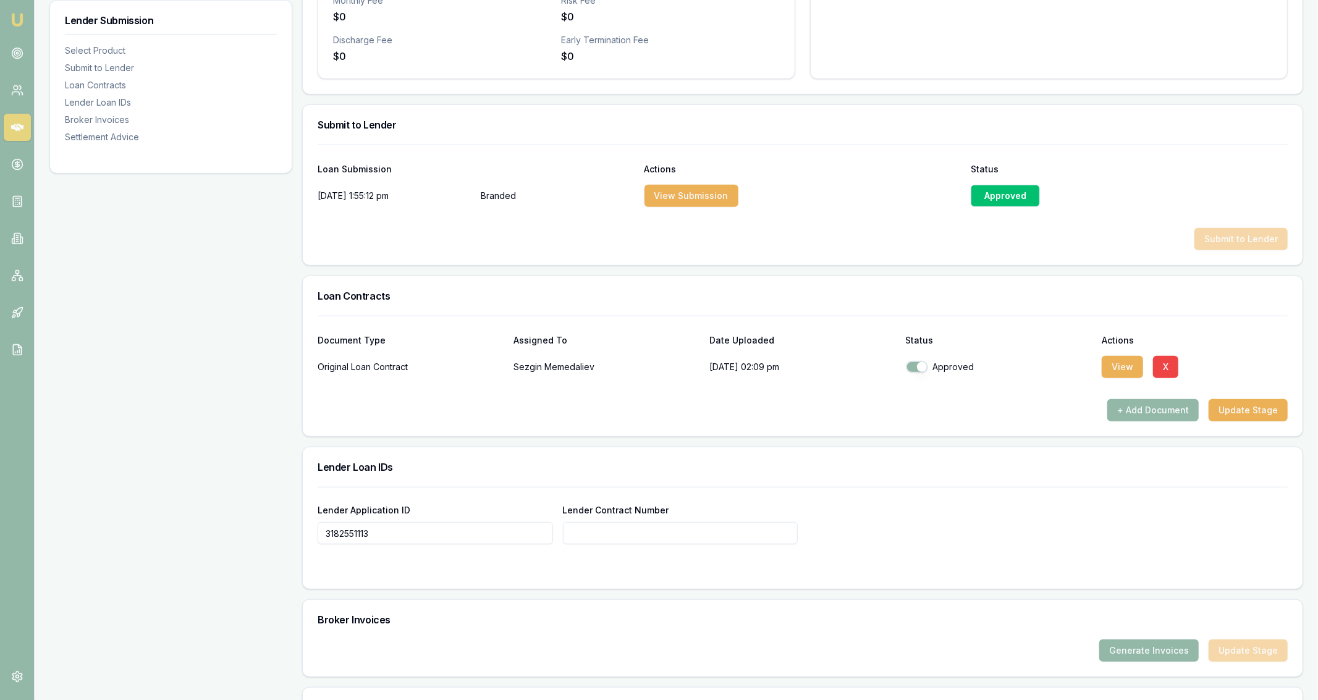
type input "3182551113"
click at [623, 536] on input "Lender Contract Number" at bounding box center [680, 533] width 235 height 22
paste input "3182551113"
type input "3182551113"
click at [801, 545] on form "Lender Application ID 3182551113 Lender Contract Number 3182551113" at bounding box center [803, 530] width 970 height 87
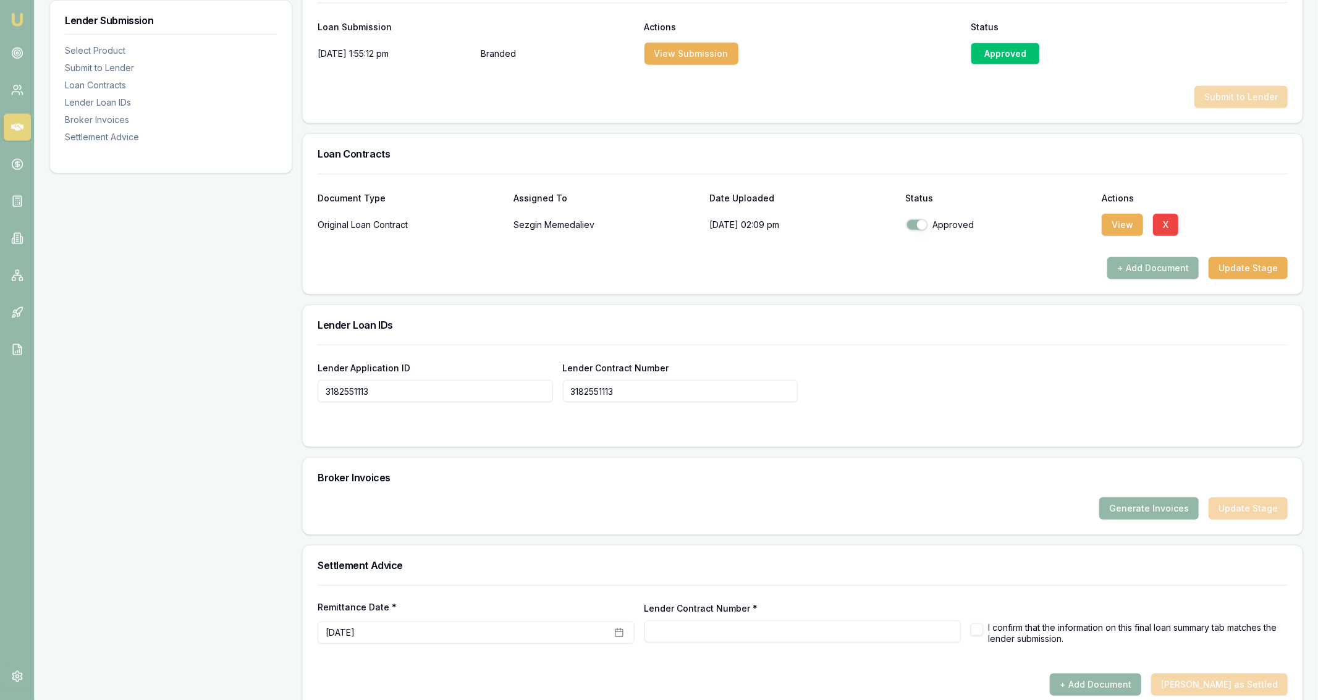
scroll to position [670, 0]
click at [1108, 518] on div "Generate Invoices Update Stage" at bounding box center [802, 513] width 999 height 37
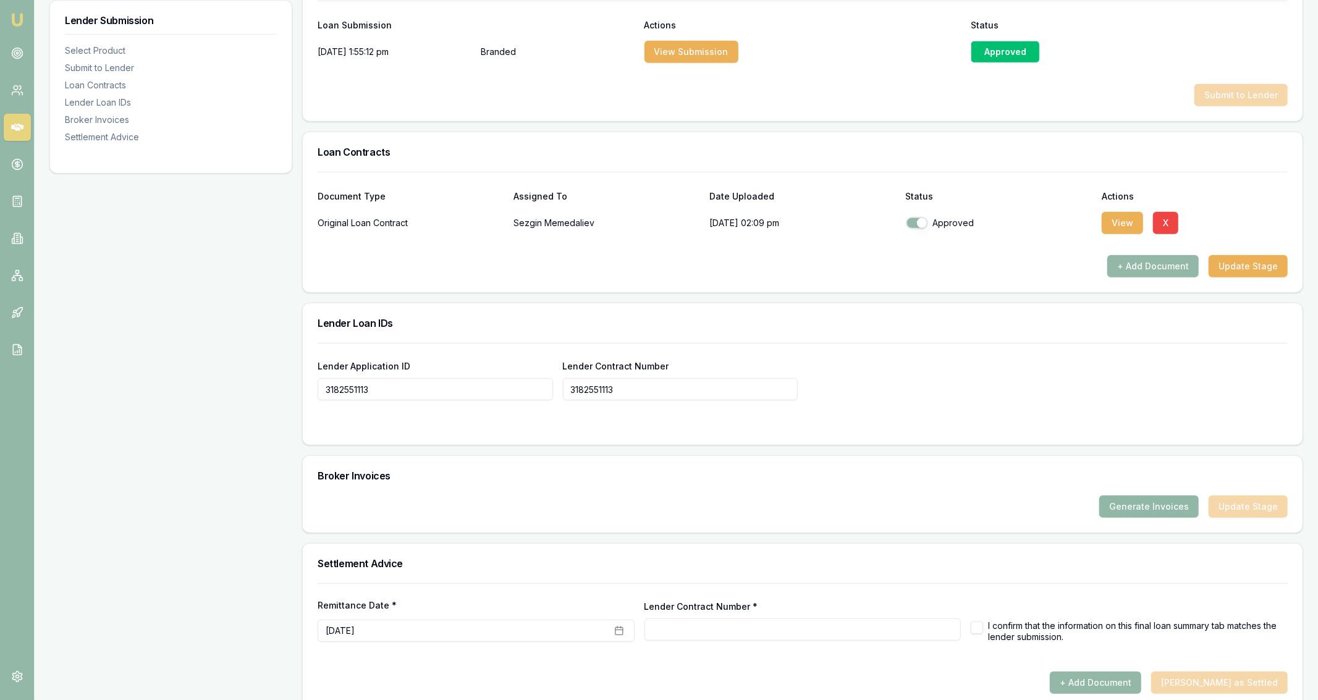
click at [1114, 511] on button "Generate Invoices" at bounding box center [1148, 506] width 99 height 22
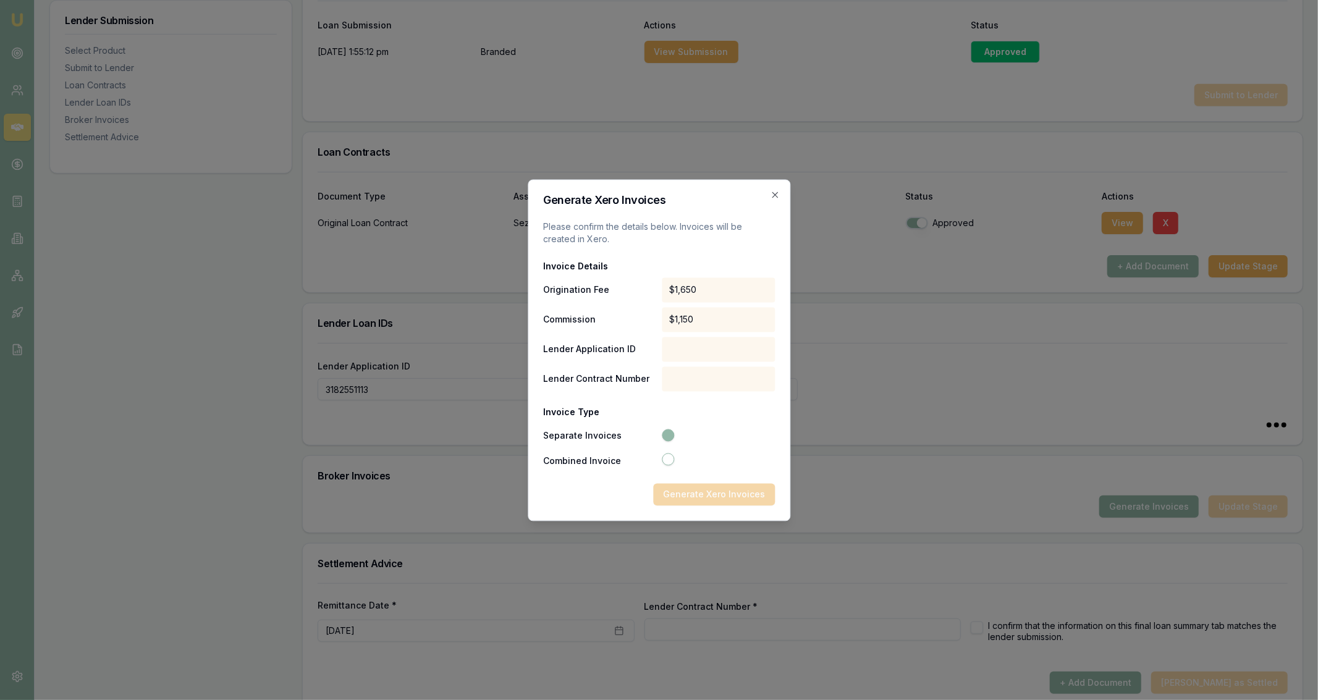
type input "3182551113"
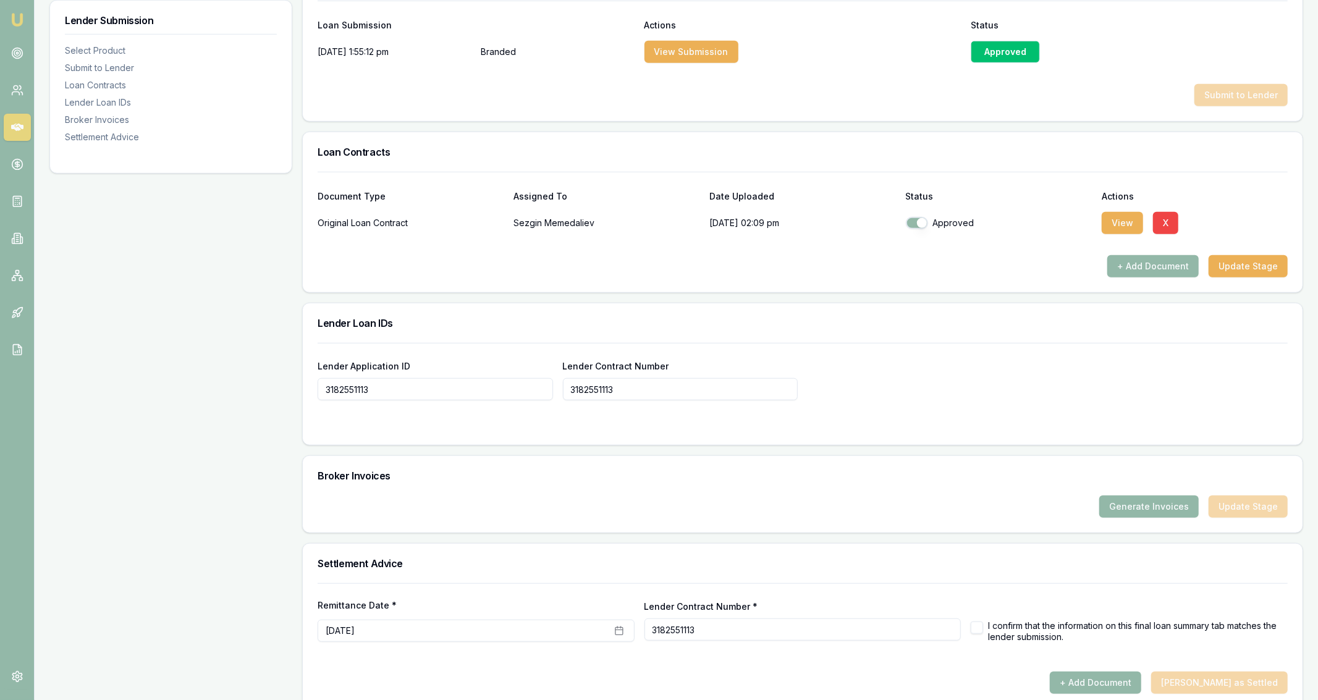
click at [1156, 518] on div "Generate Invoices Update Stage" at bounding box center [802, 513] width 999 height 37
click at [1159, 505] on button "Generate Invoices" at bounding box center [1148, 506] width 99 height 22
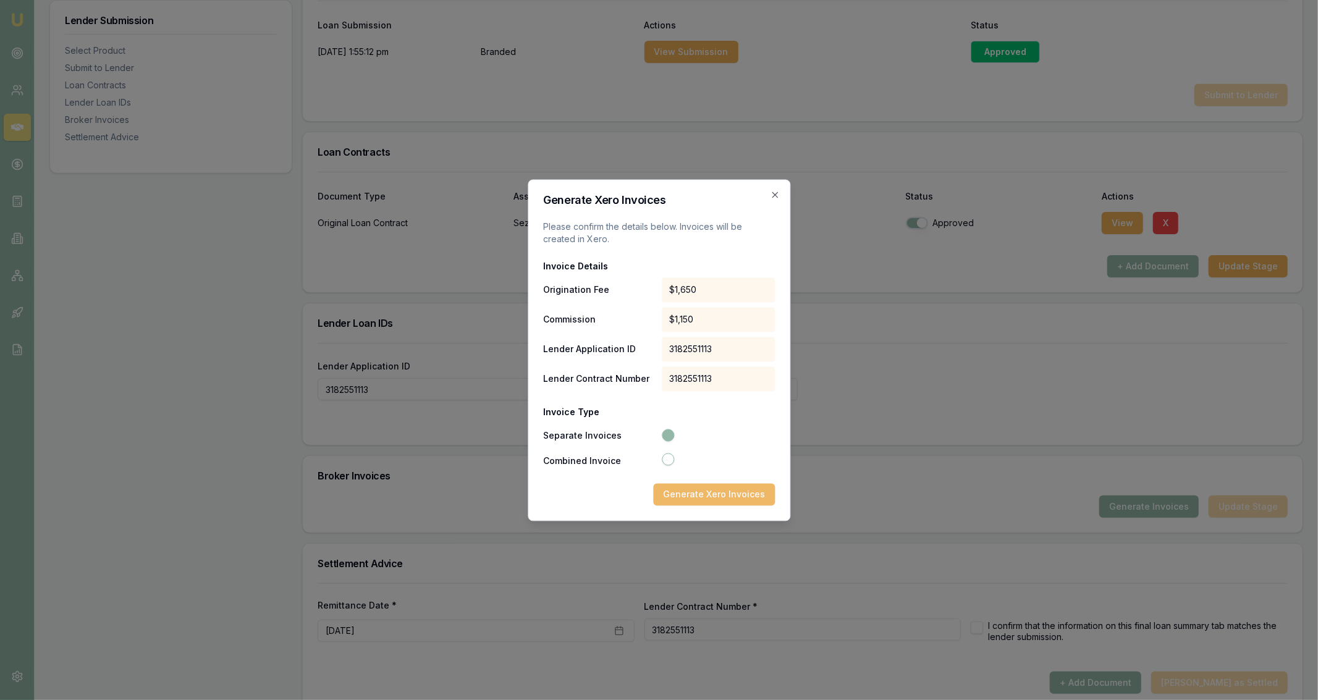
click at [718, 497] on button "Generate Xero Invoices" at bounding box center [714, 494] width 122 height 22
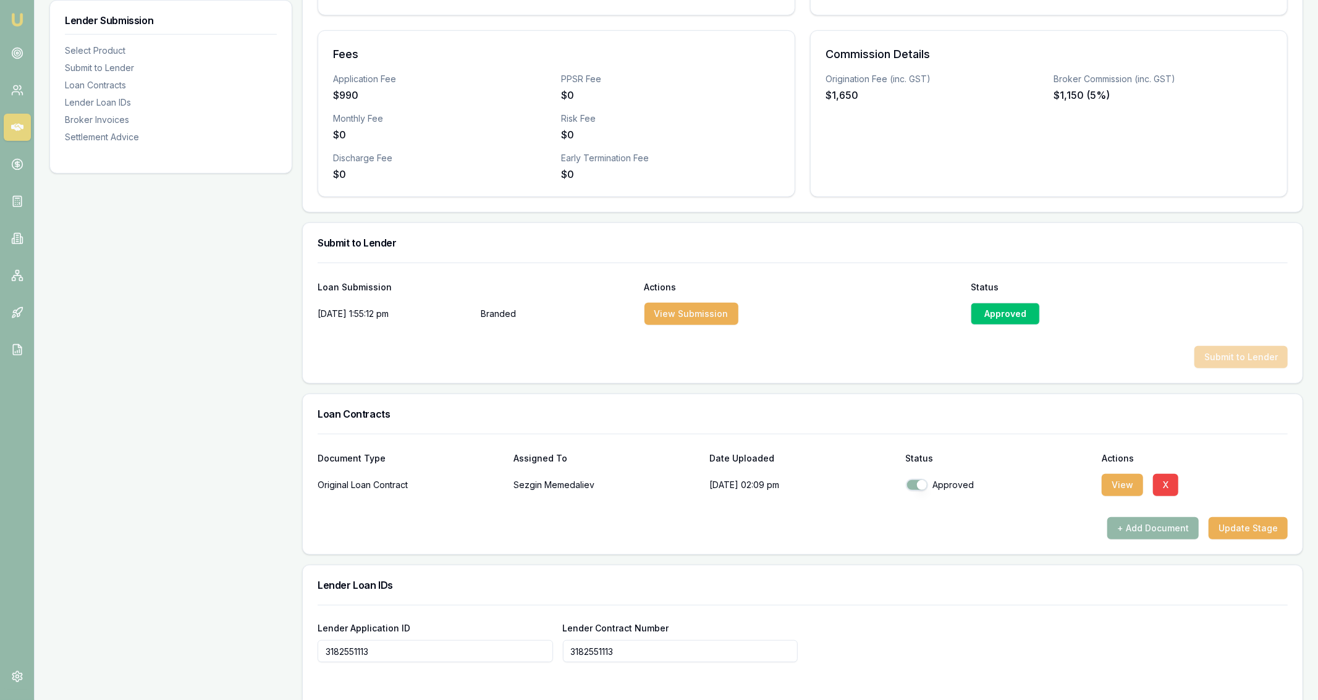
scroll to position [800, 0]
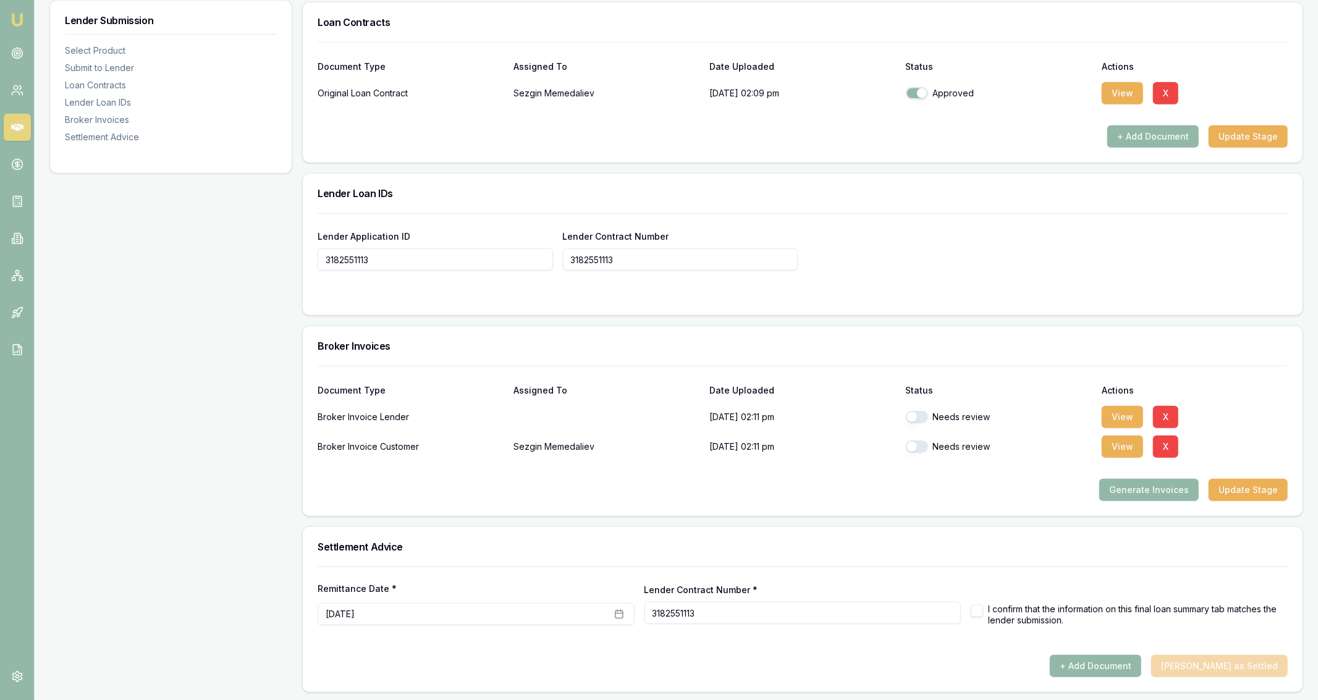
click at [980, 607] on button "button" at bounding box center [976, 611] width 12 height 12
checkbox input "true"
click at [925, 419] on button "button" at bounding box center [917, 417] width 22 height 12
checkbox input "true"
checkbox input "false"
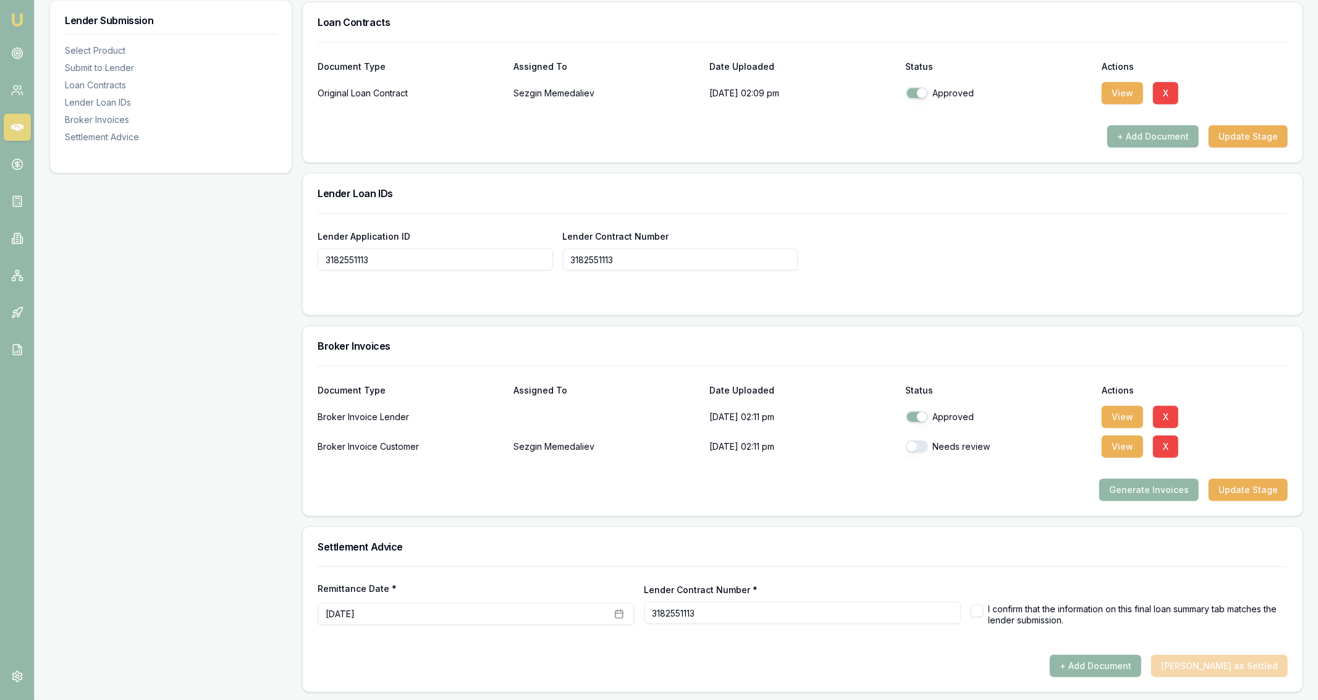
click at [920, 434] on div "Needs review" at bounding box center [999, 446] width 186 height 25
click at [919, 437] on div "Needs review" at bounding box center [999, 446] width 186 height 25
click at [914, 447] on button "button" at bounding box center [917, 446] width 22 height 12
checkbox input "true"
click at [974, 605] on button "button" at bounding box center [976, 611] width 12 height 12
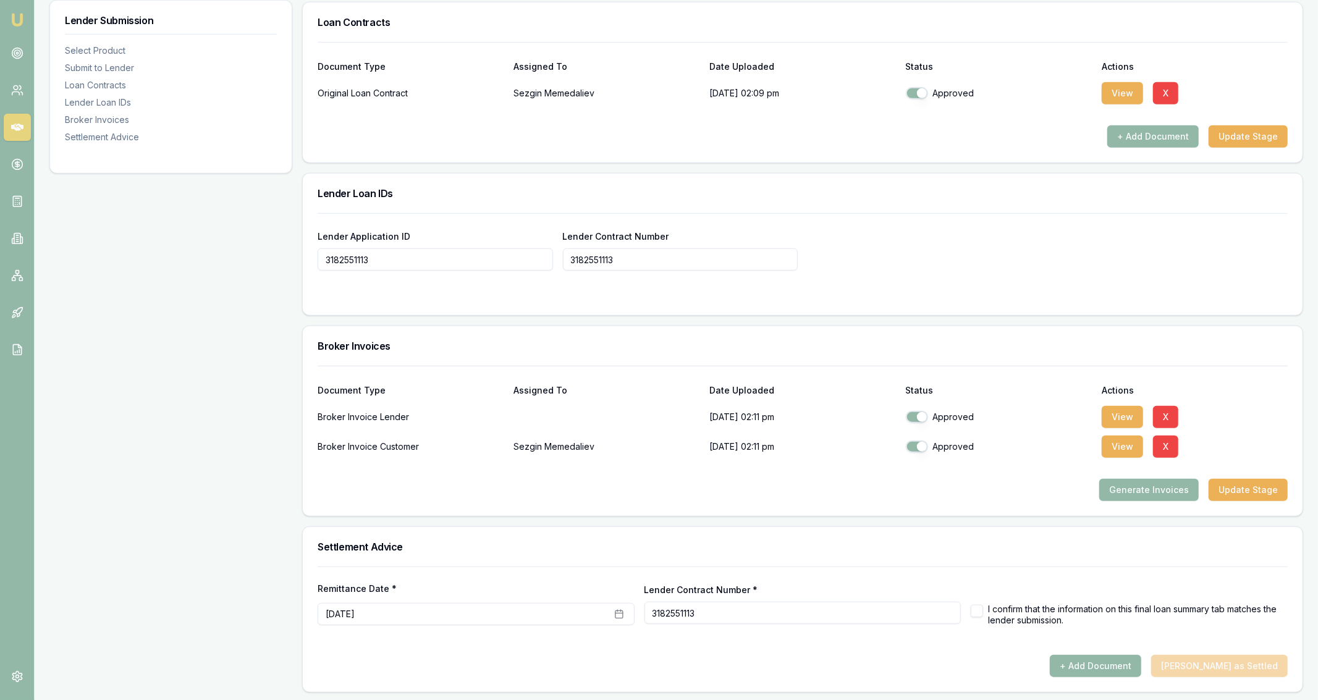
checkbox input "true"
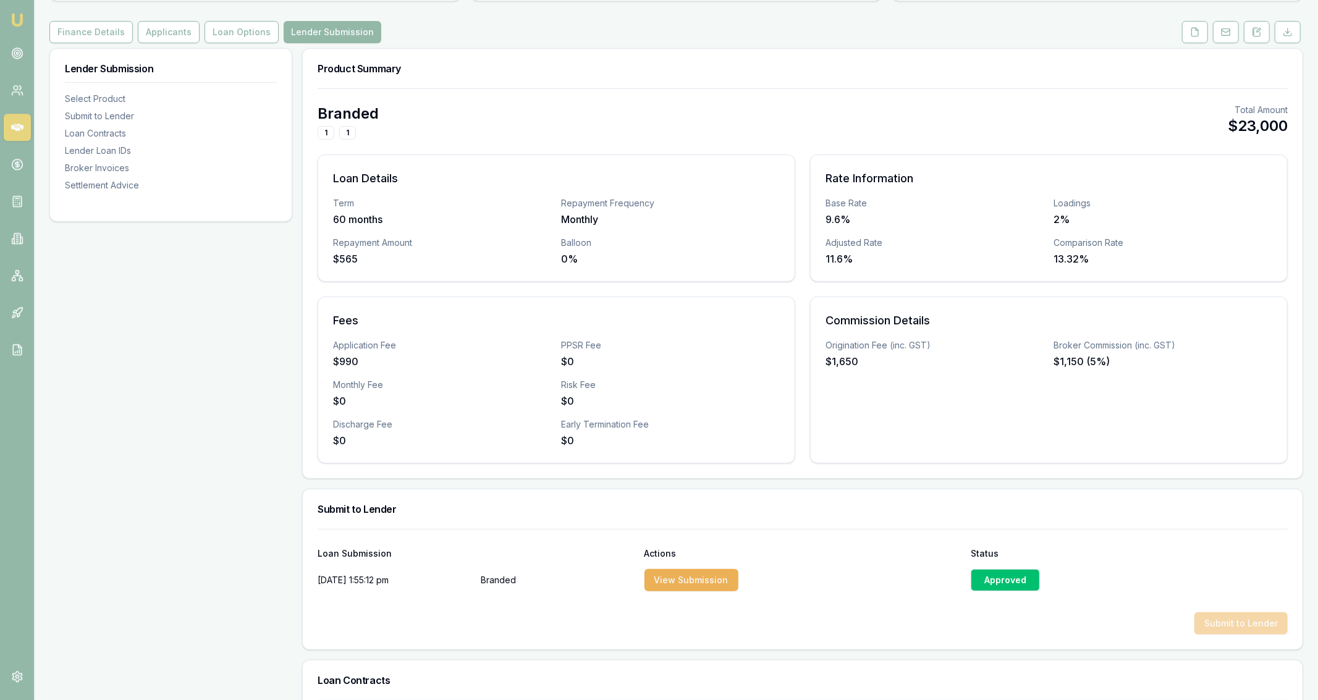
scroll to position [113, 0]
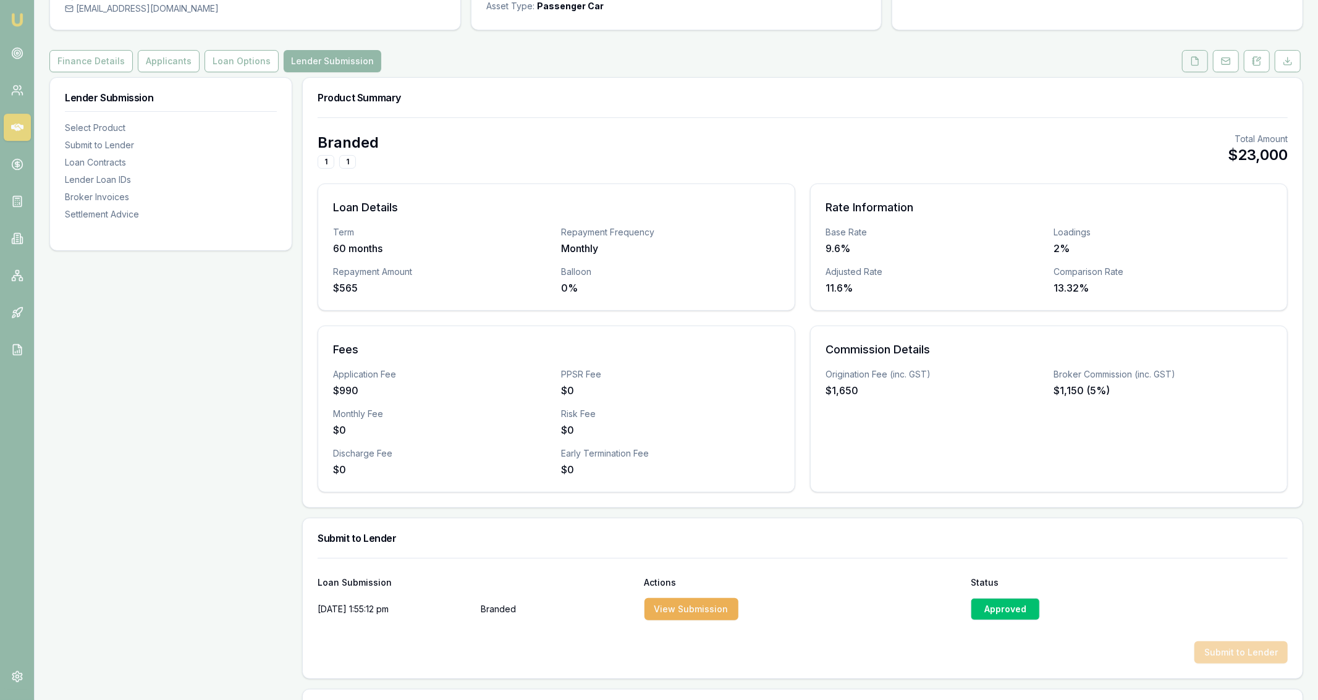
click at [1194, 56] on button at bounding box center [1195, 61] width 26 height 22
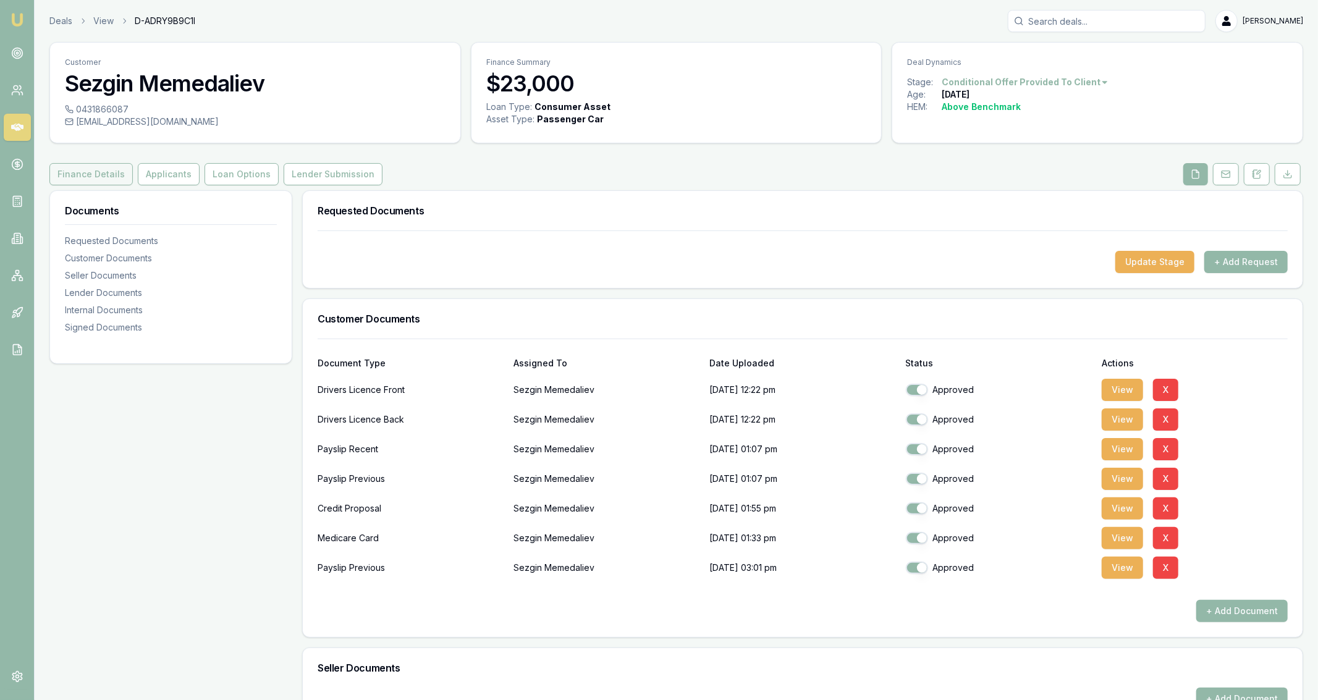
click at [124, 163] on button "Finance Details" at bounding box center [90, 174] width 83 height 22
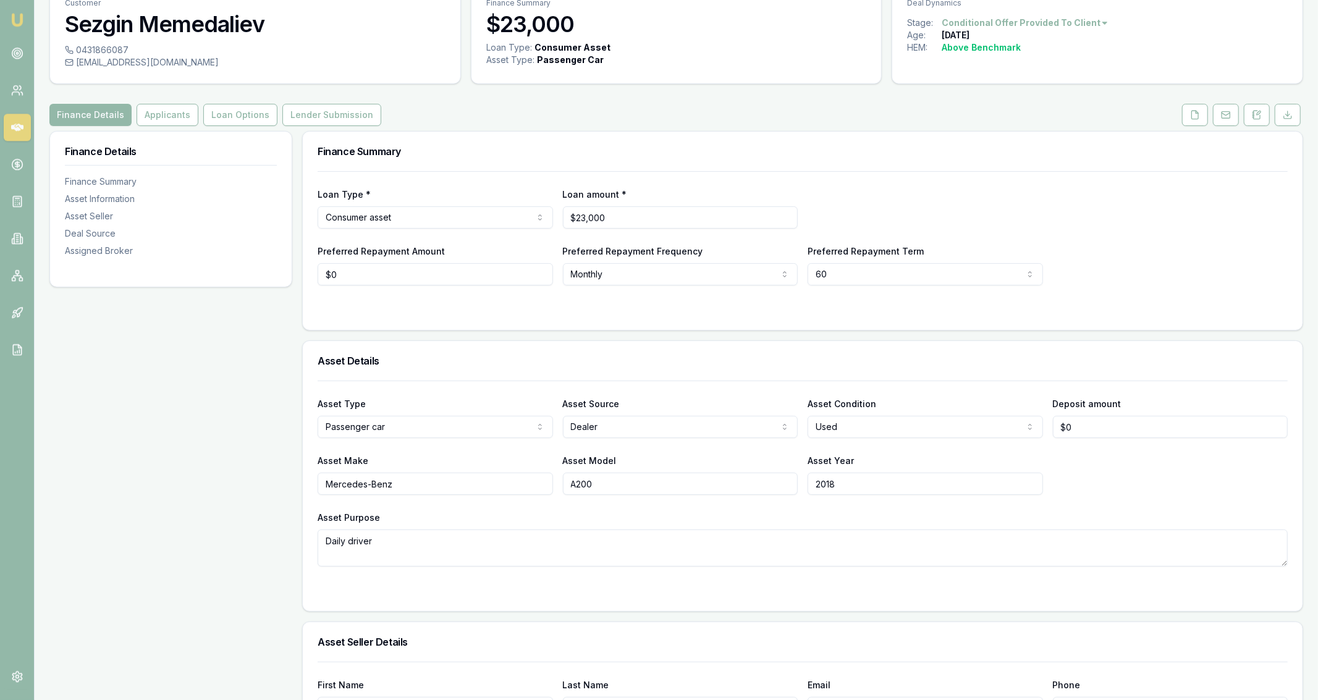
scroll to position [65, 0]
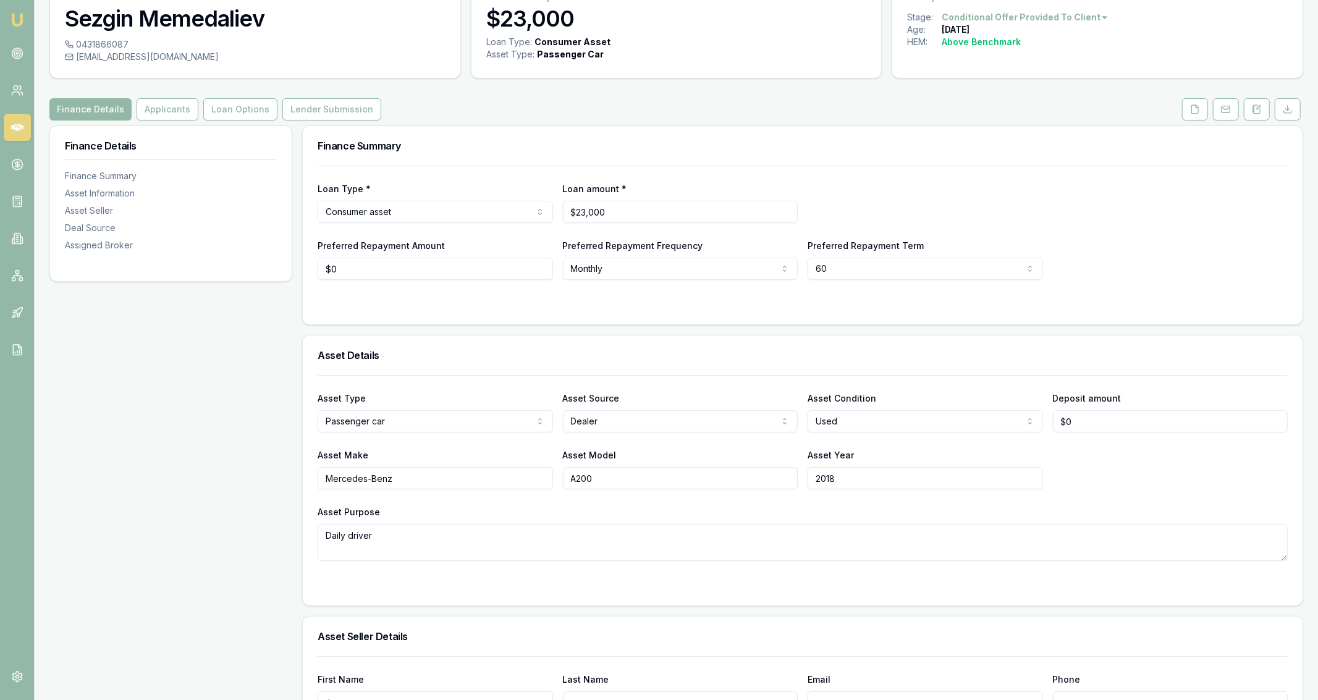
click at [925, 474] on input "2018" at bounding box center [924, 478] width 235 height 22
type input "2016"
click at [940, 502] on div "Asset Type Passenger car Passenger car Electric vehicle Light commercial Carava…" at bounding box center [803, 468] width 970 height 186
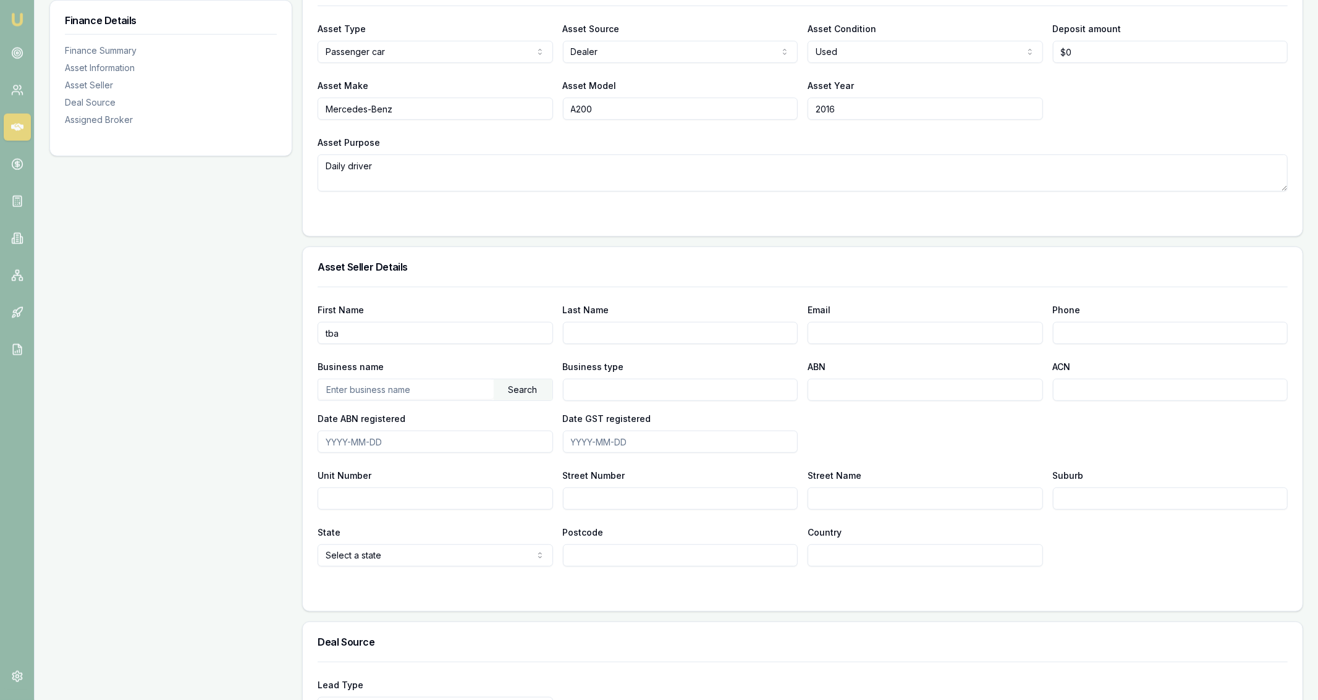
scroll to position [438, 0]
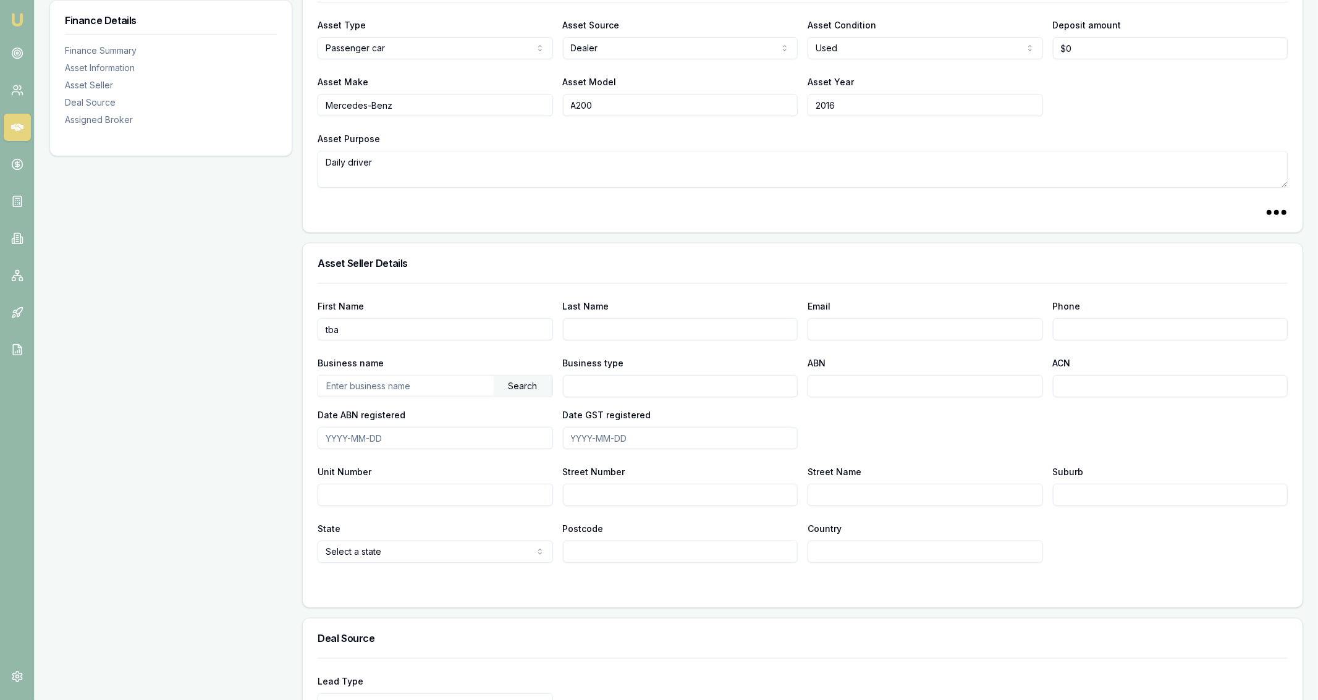
click at [447, 327] on input "tba" at bounding box center [435, 329] width 235 height 22
click at [468, 387] on input "text" at bounding box center [405, 386] width 175 height 20
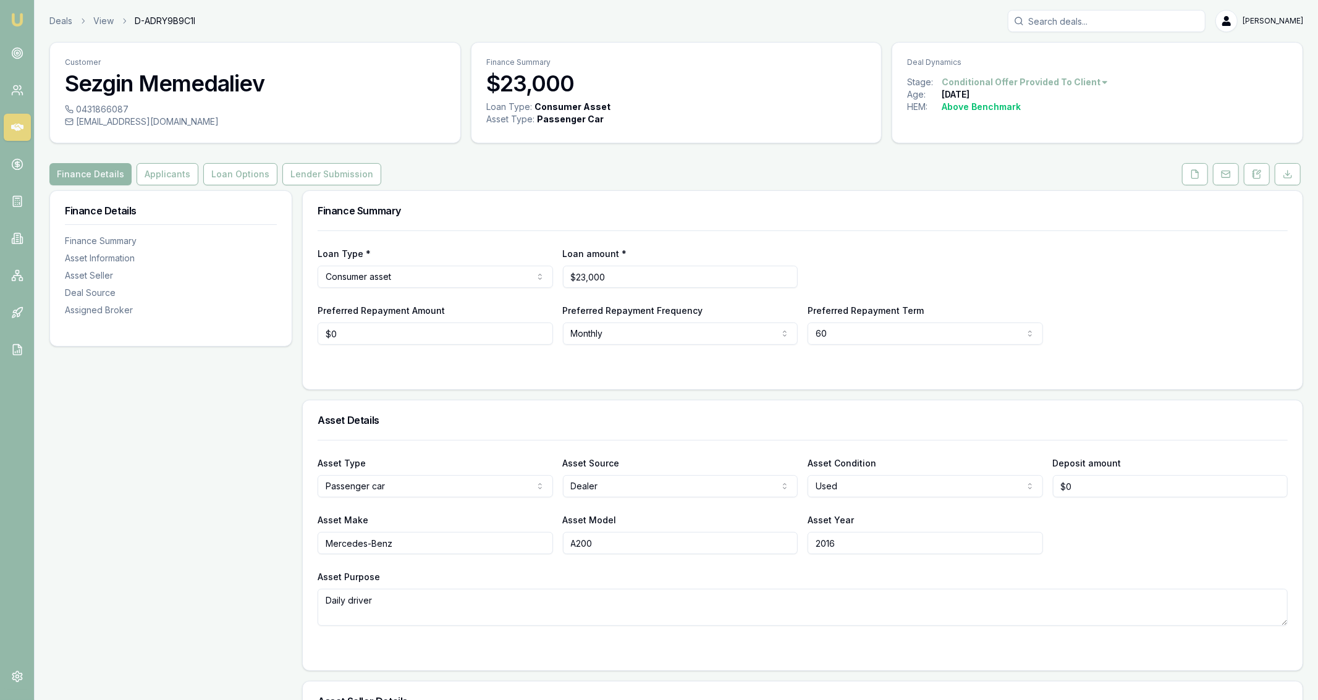
click at [361, 173] on button "Lender Submission" at bounding box center [331, 174] width 99 height 22
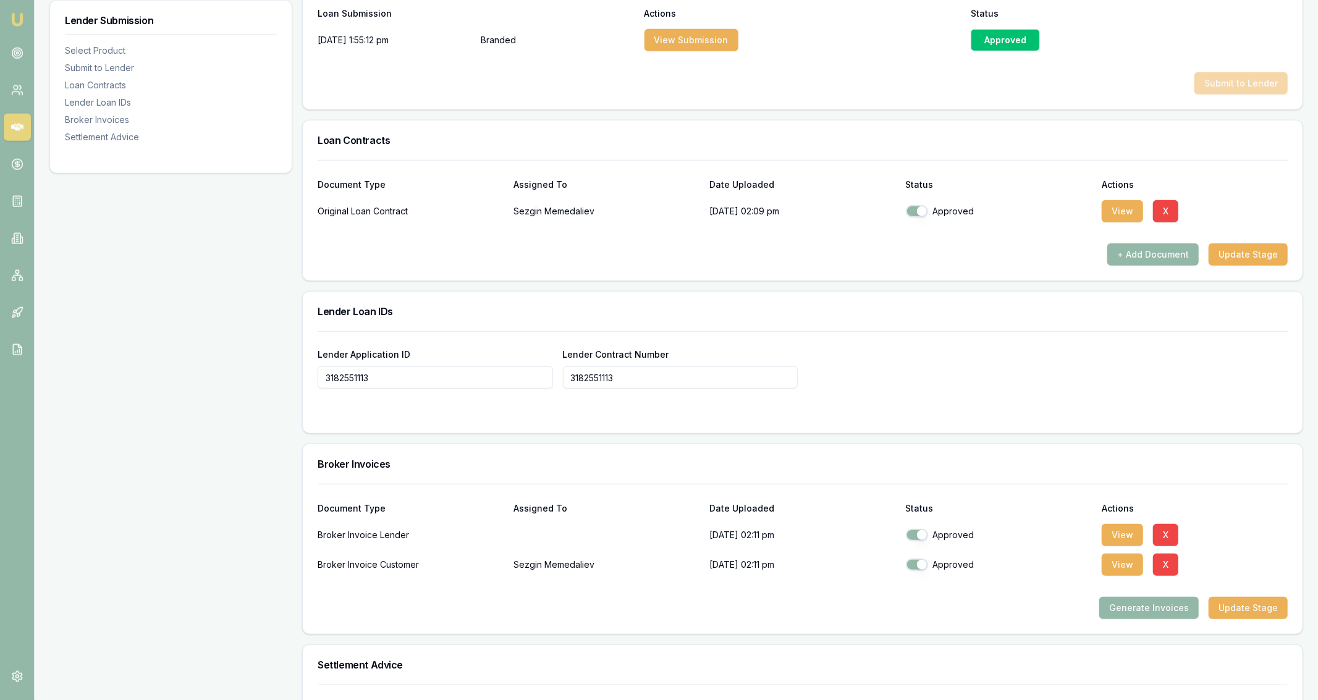
scroll to position [800, 0]
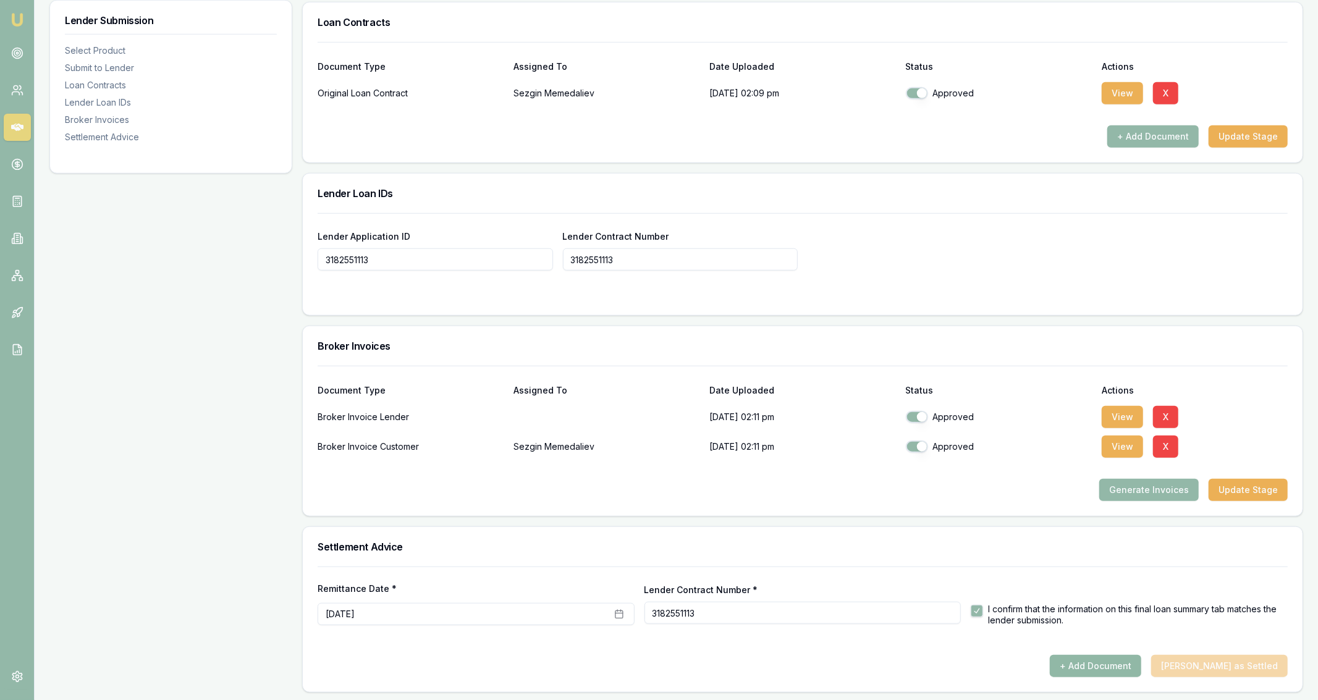
click at [1096, 663] on button "+ Add Document" at bounding box center [1094, 666] width 91 height 22
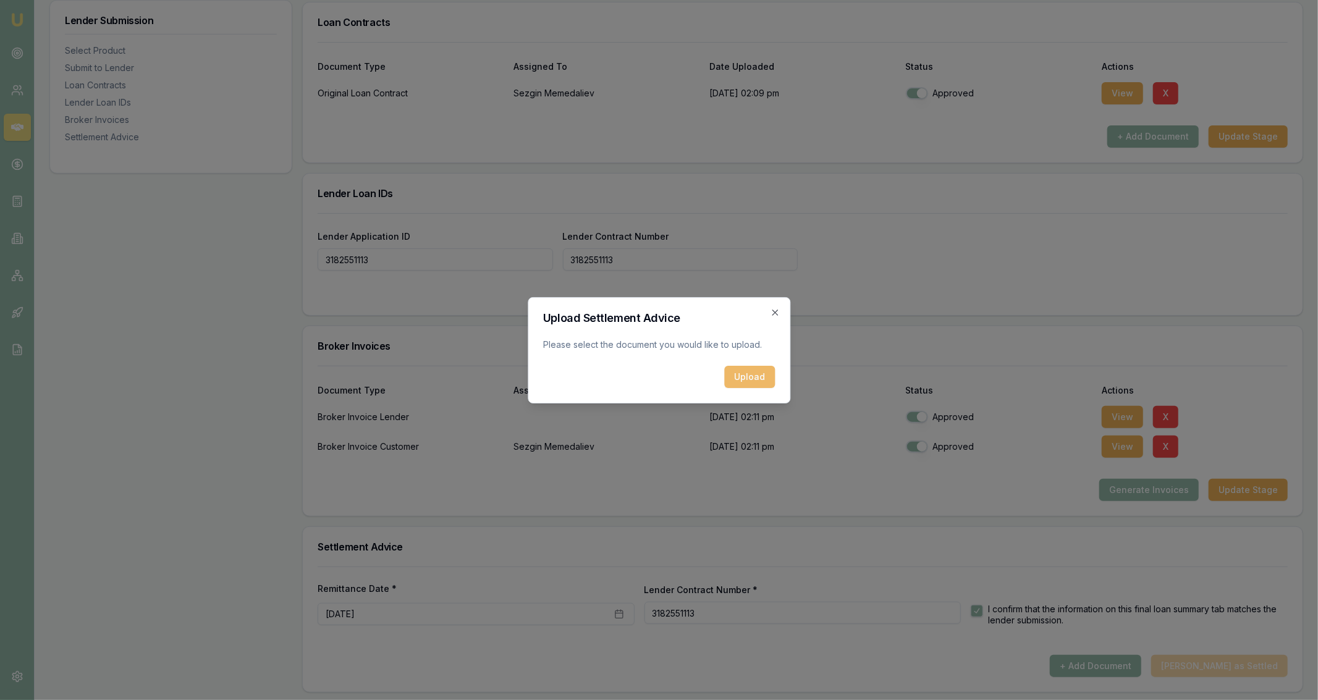
click at [759, 375] on button "Upload" at bounding box center [749, 377] width 51 height 22
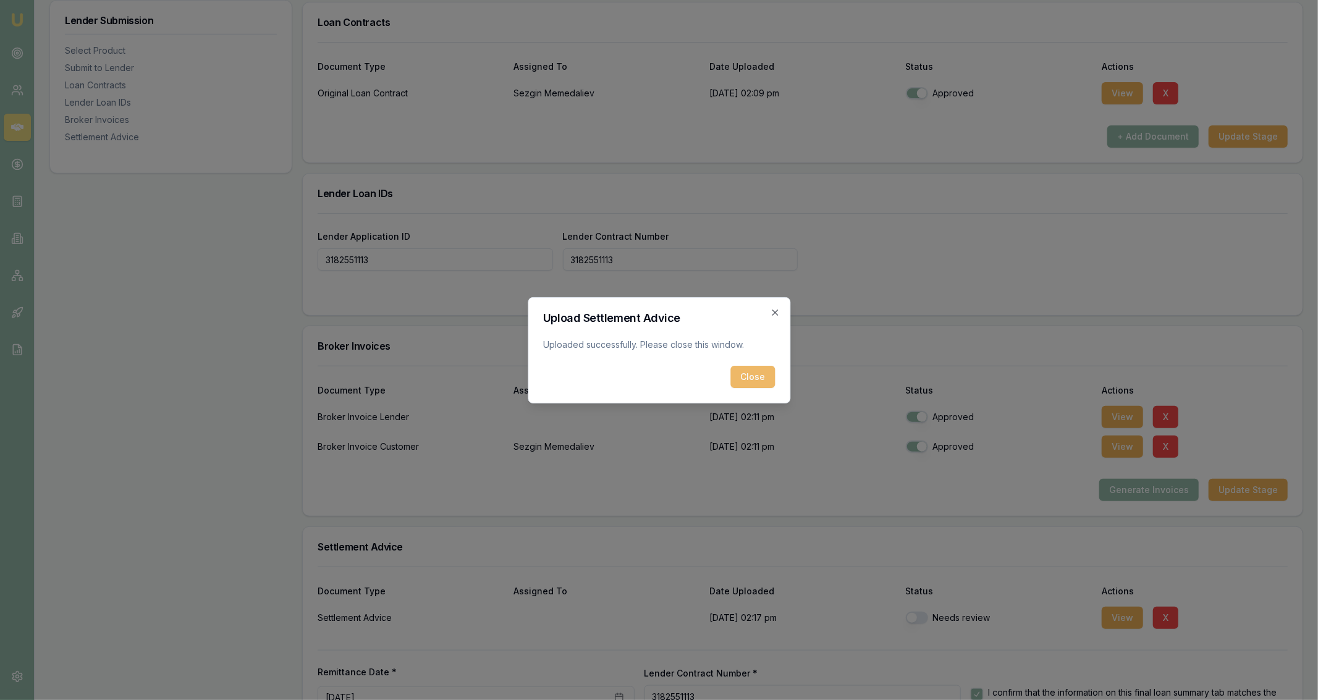
click at [765, 385] on button "Close" at bounding box center [752, 377] width 44 height 22
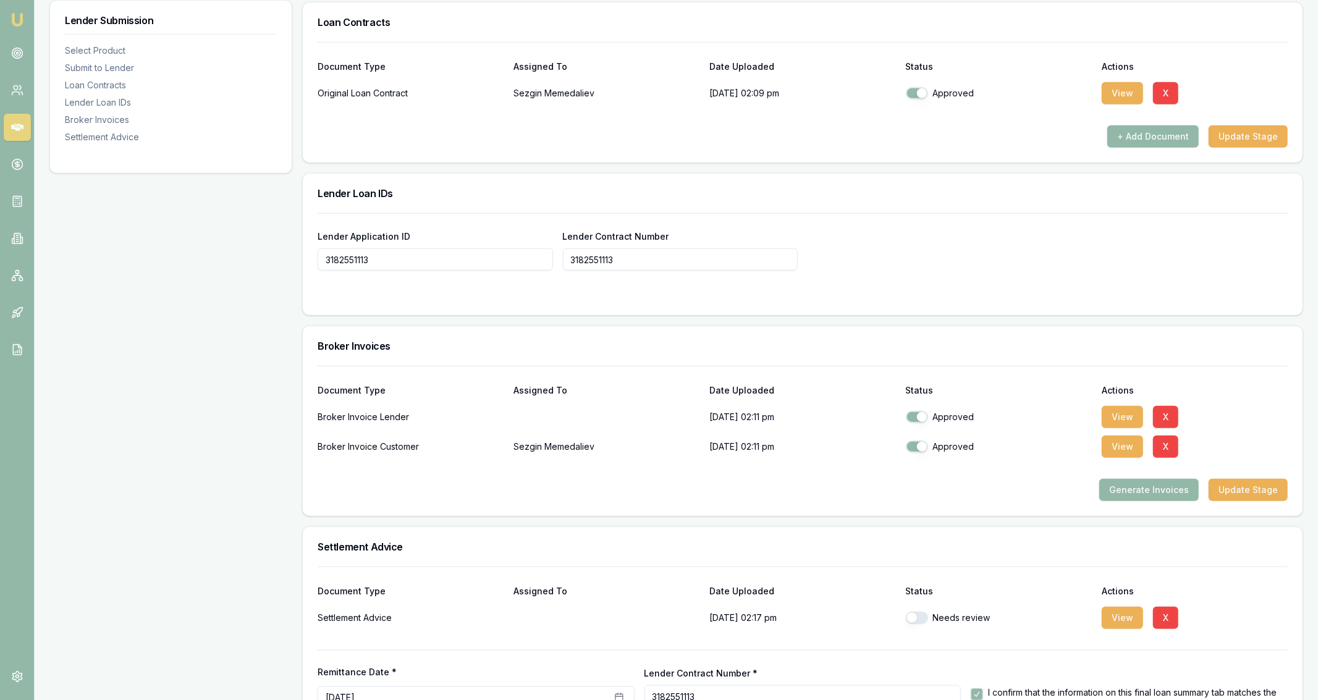
click at [922, 616] on button "button" at bounding box center [917, 618] width 22 height 12
checkbox input "true"
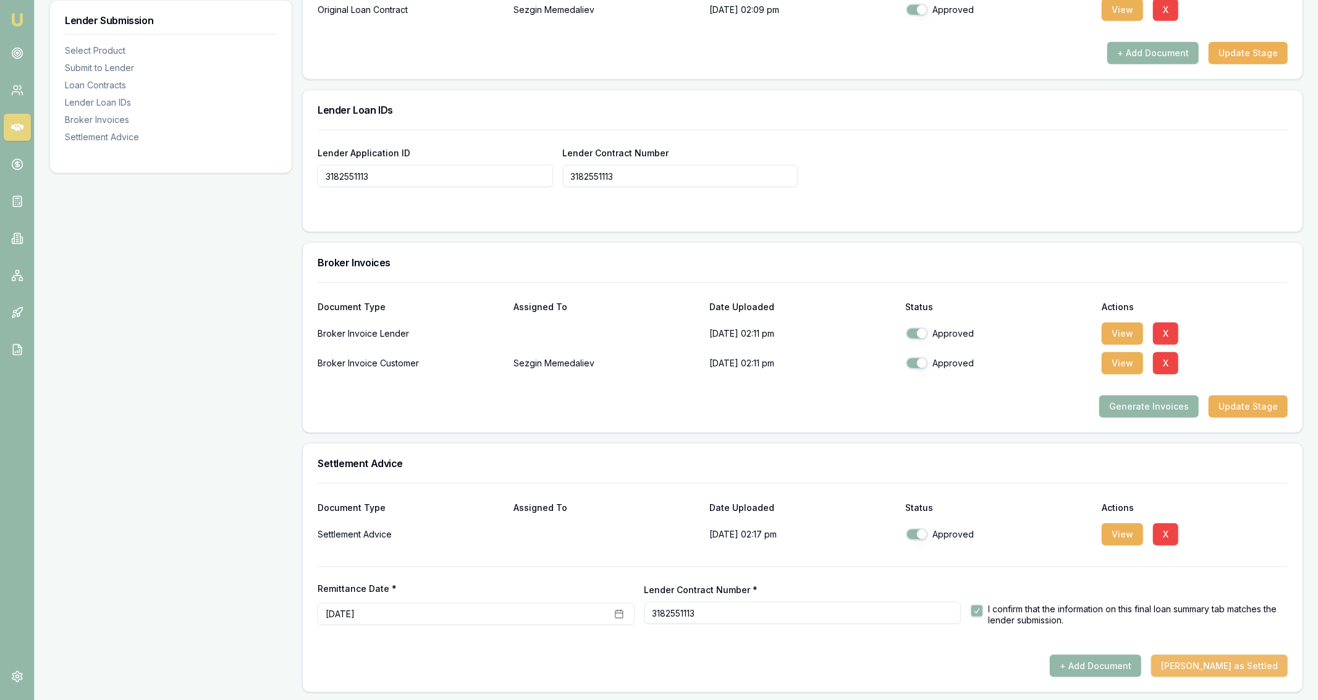
click at [1237, 666] on button "Mark Deal as Settled" at bounding box center [1219, 666] width 137 height 22
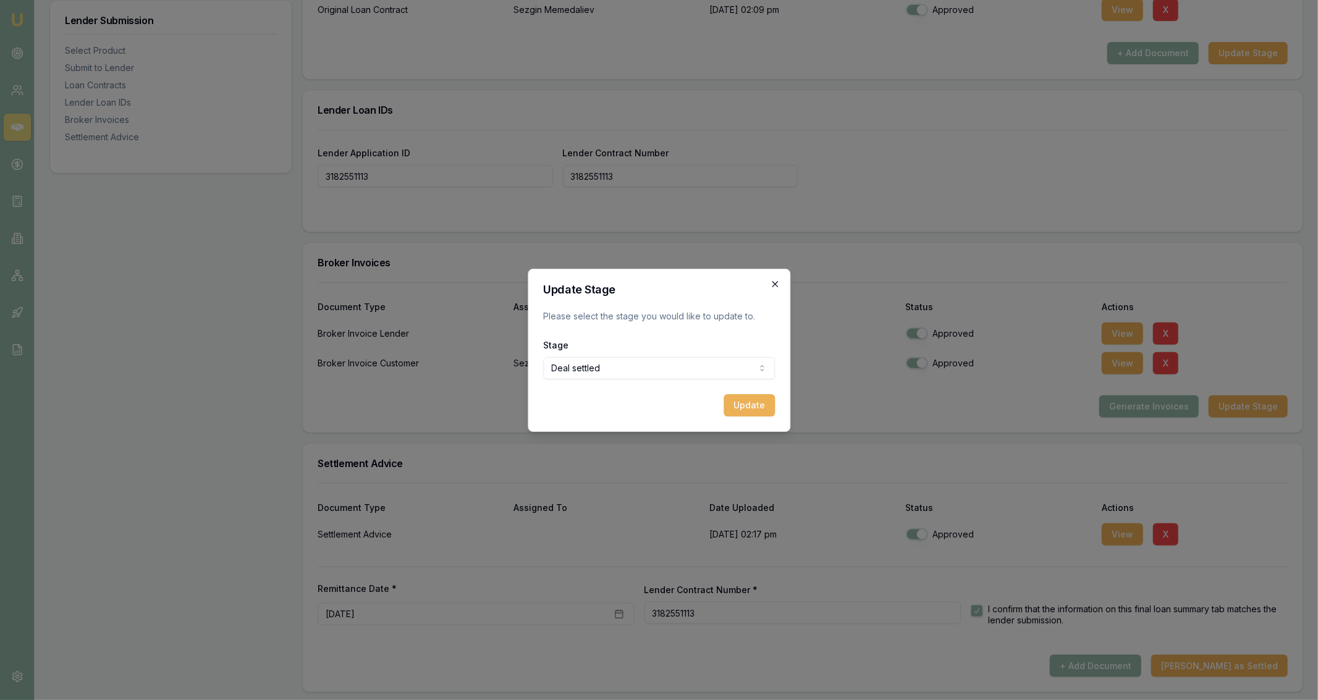
click at [776, 286] on icon "button" at bounding box center [775, 284] width 10 height 10
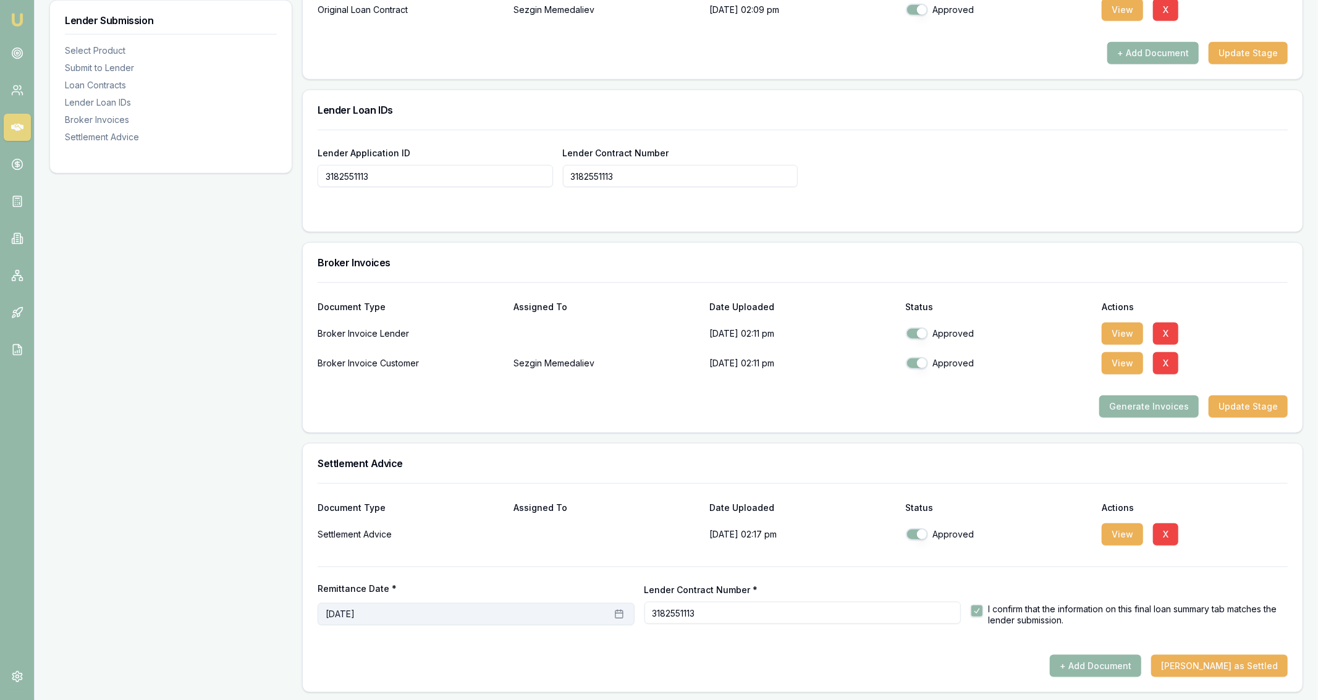
click at [404, 610] on button "August 11th, 2025" at bounding box center [476, 614] width 317 height 22
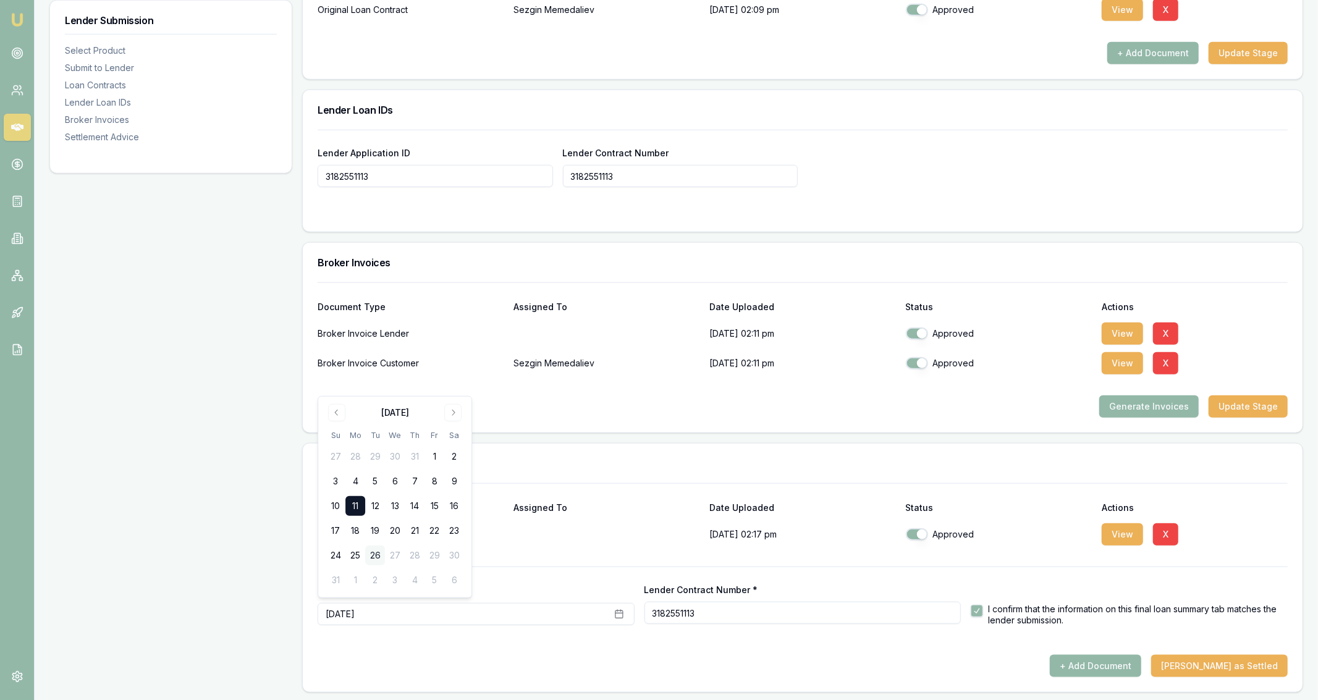
click at [368, 555] on button "26" at bounding box center [375, 555] width 20 height 20
click at [1053, 683] on div "Document Type Assigned To Date Uploaded Status Actions Settlement Advice 26/08/…" at bounding box center [802, 587] width 999 height 209
click at [1246, 664] on button "Mark Deal as Settled" at bounding box center [1219, 666] width 137 height 22
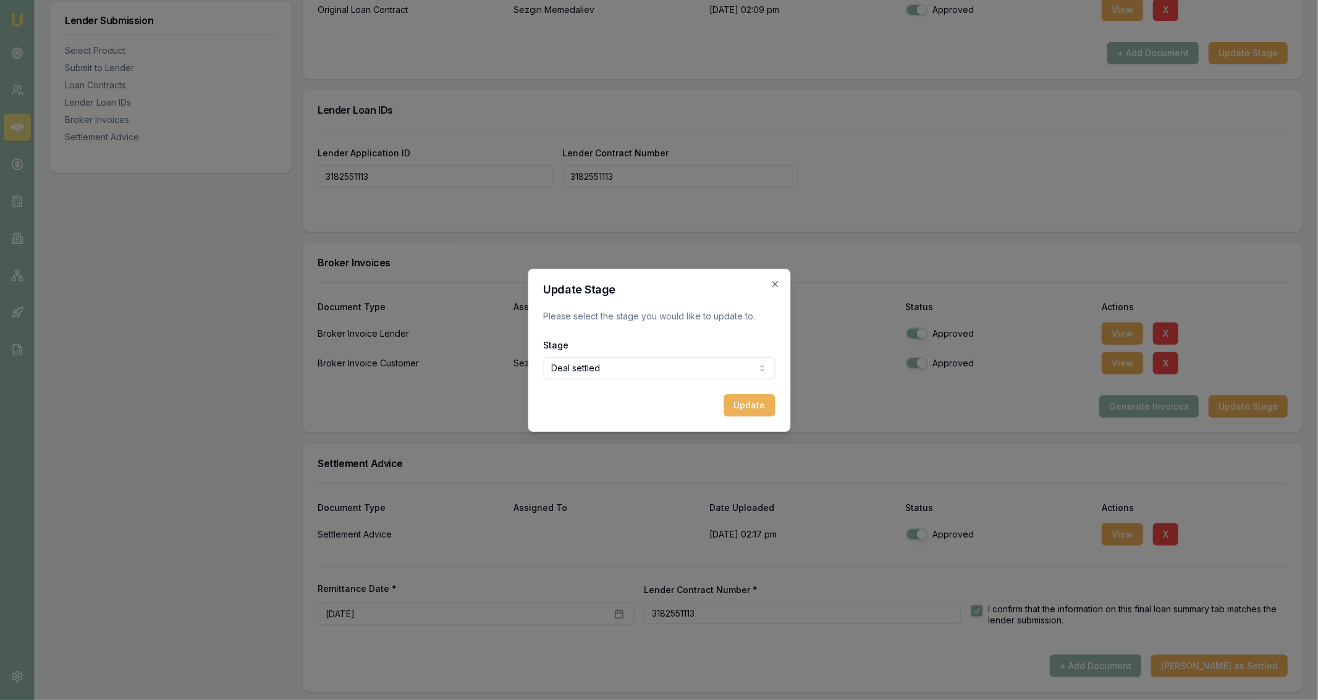
click at [769, 288] on h2 "Update Stage" at bounding box center [659, 289] width 232 height 11
click at [772, 284] on icon "button" at bounding box center [775, 284] width 10 height 10
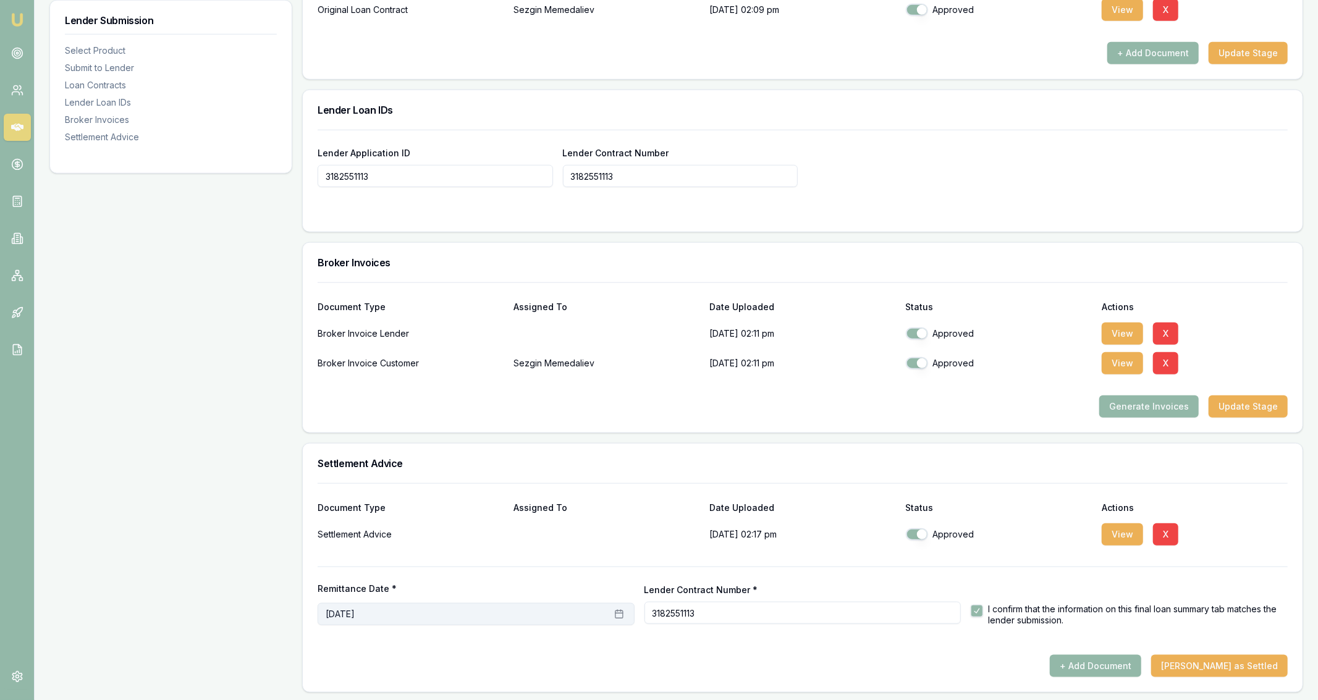
click at [419, 613] on button "August 11th, 2025" at bounding box center [476, 614] width 317 height 22
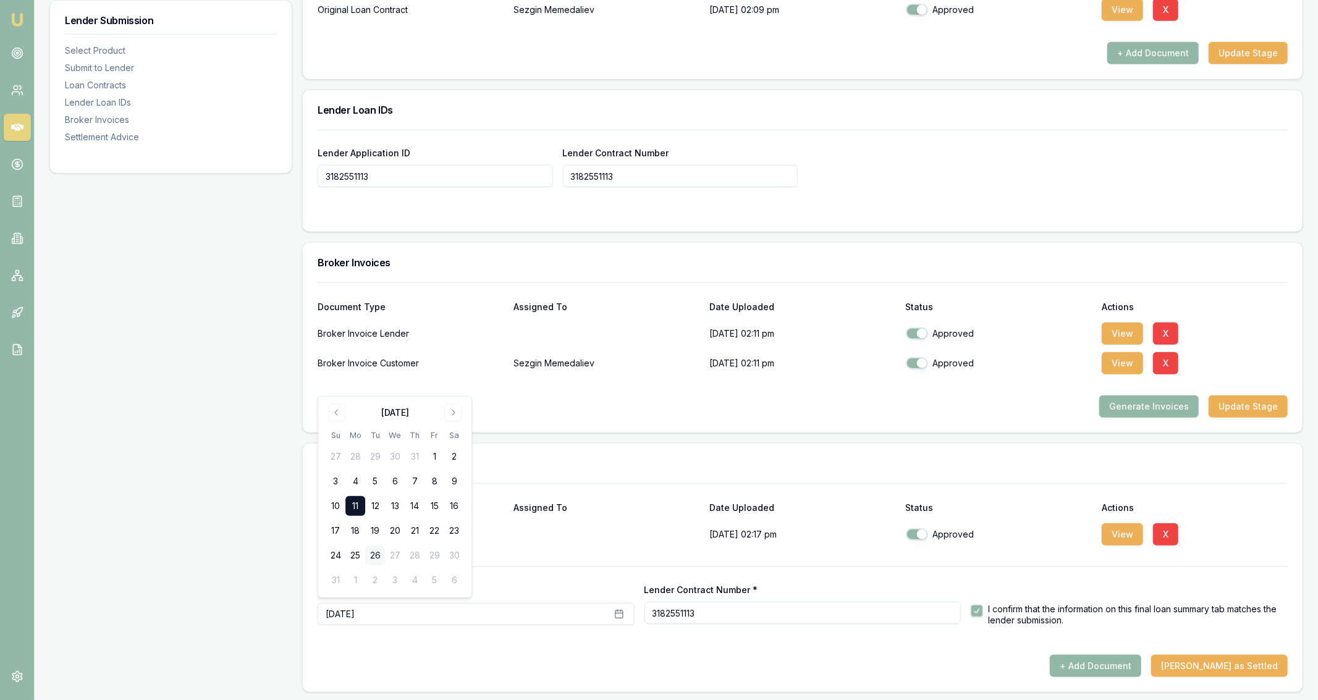
click at [373, 558] on button "26" at bounding box center [375, 555] width 20 height 20
click at [180, 560] on div "Lender Submission Select Product Submit to Lender Loan Contracts Lender Loan ID…" at bounding box center [170, 0] width 243 height 1386
click at [1202, 663] on button "Mark Deal as Settled" at bounding box center [1219, 666] width 137 height 22
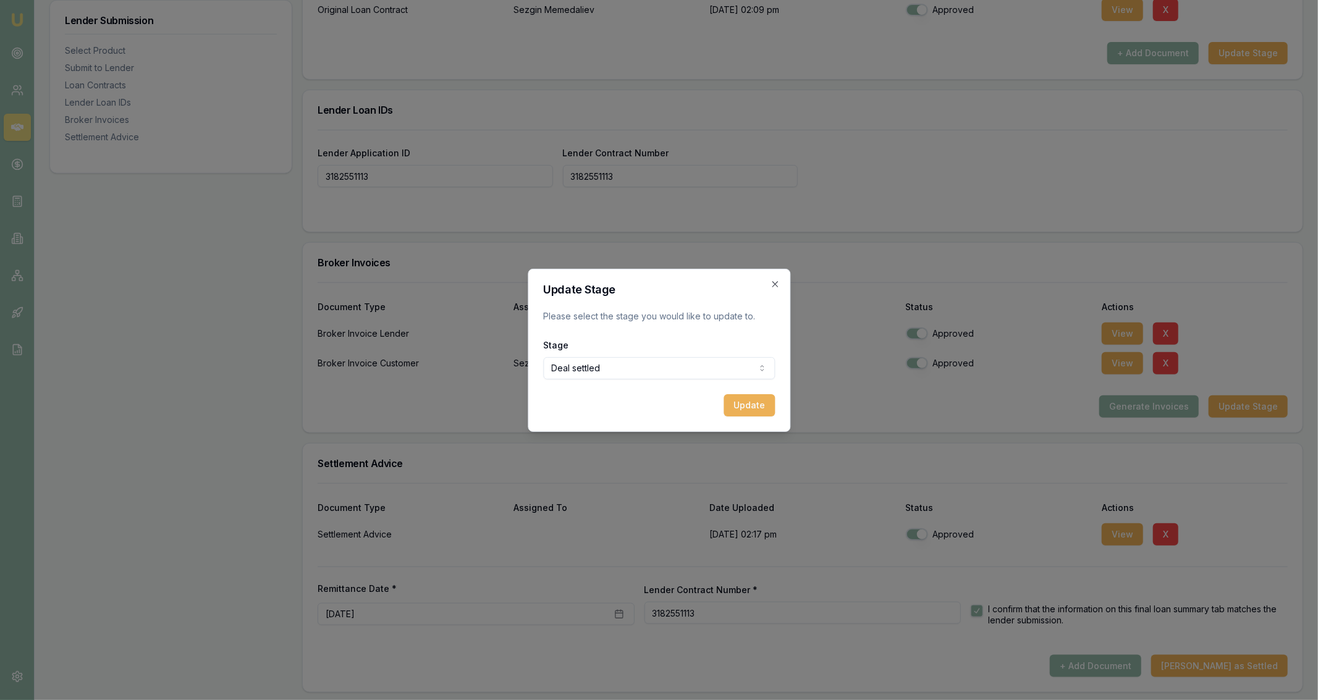
click at [783, 289] on div "Update Stage Please select the stage you would like to update to. Stage Deal se…" at bounding box center [659, 350] width 263 height 163
click at [780, 280] on div "Update Stage Please select the stage you would like to update to. Stage Deal se…" at bounding box center [659, 350] width 263 height 163
click at [776, 282] on icon "button" at bounding box center [775, 284] width 10 height 10
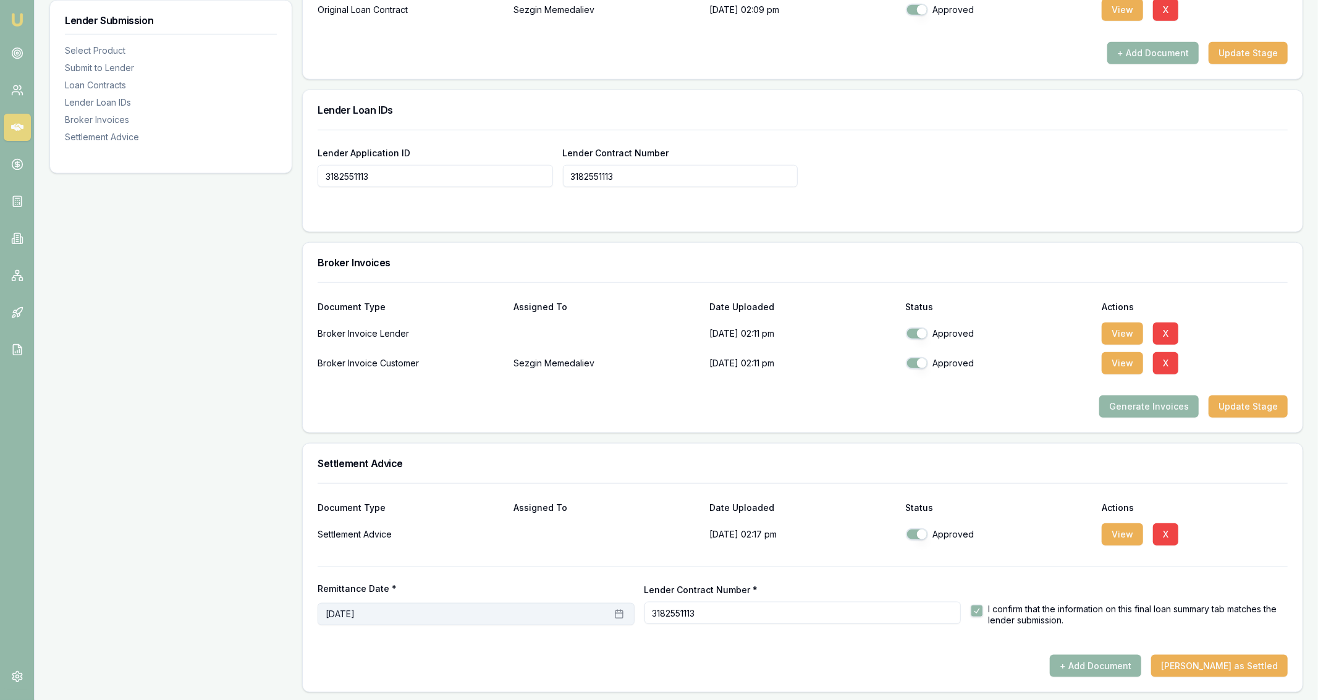
click at [429, 616] on button "August 11th, 2025" at bounding box center [476, 614] width 317 height 22
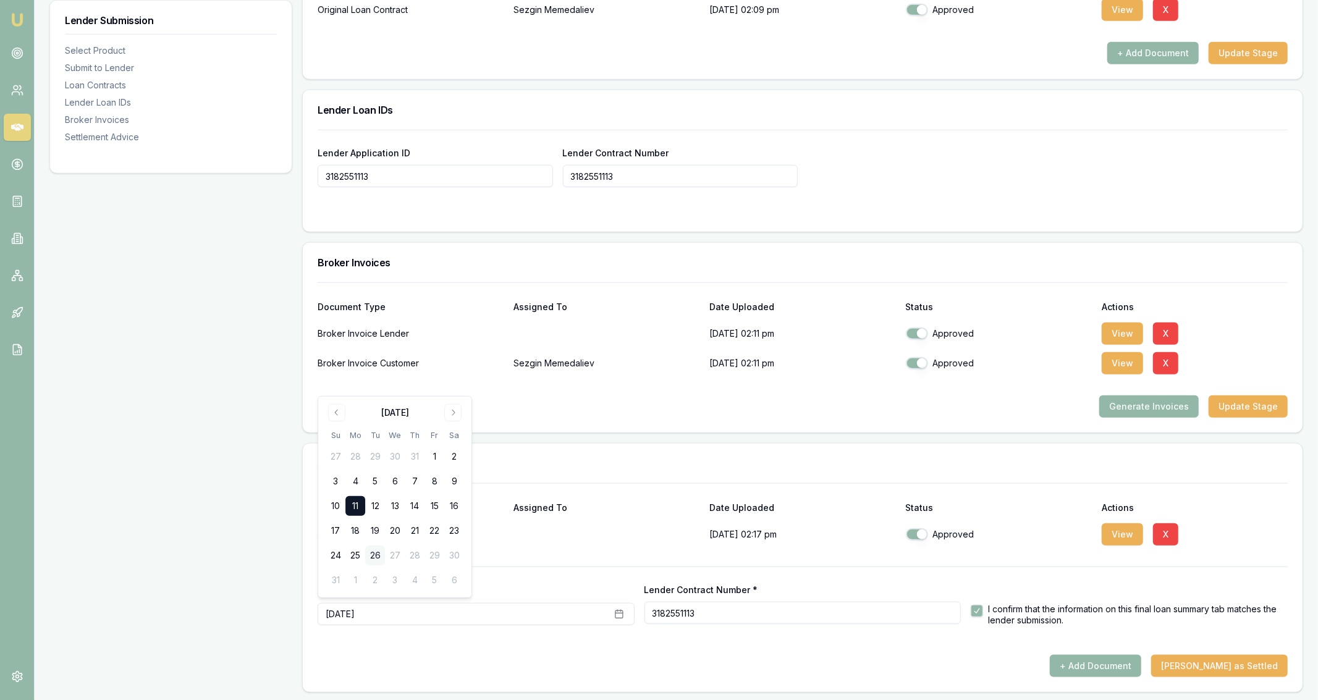
click at [377, 557] on button "26" at bounding box center [375, 555] width 20 height 20
click at [280, 552] on div "Lender Submission Select Product Submit to Lender Loan Contracts Lender Loan ID…" at bounding box center [170, 0] width 243 height 1386
click at [1242, 672] on button "Mark Deal as Settled" at bounding box center [1219, 666] width 137 height 22
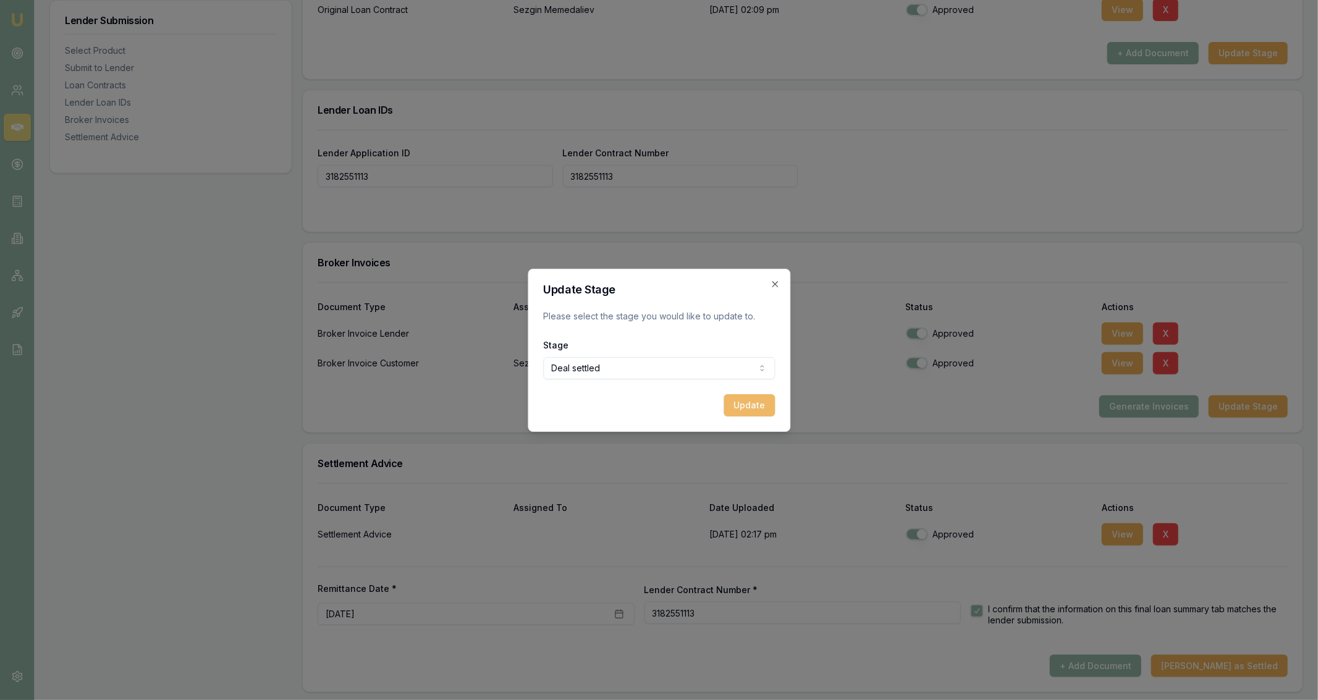
click at [749, 400] on button "Update" at bounding box center [748, 405] width 51 height 22
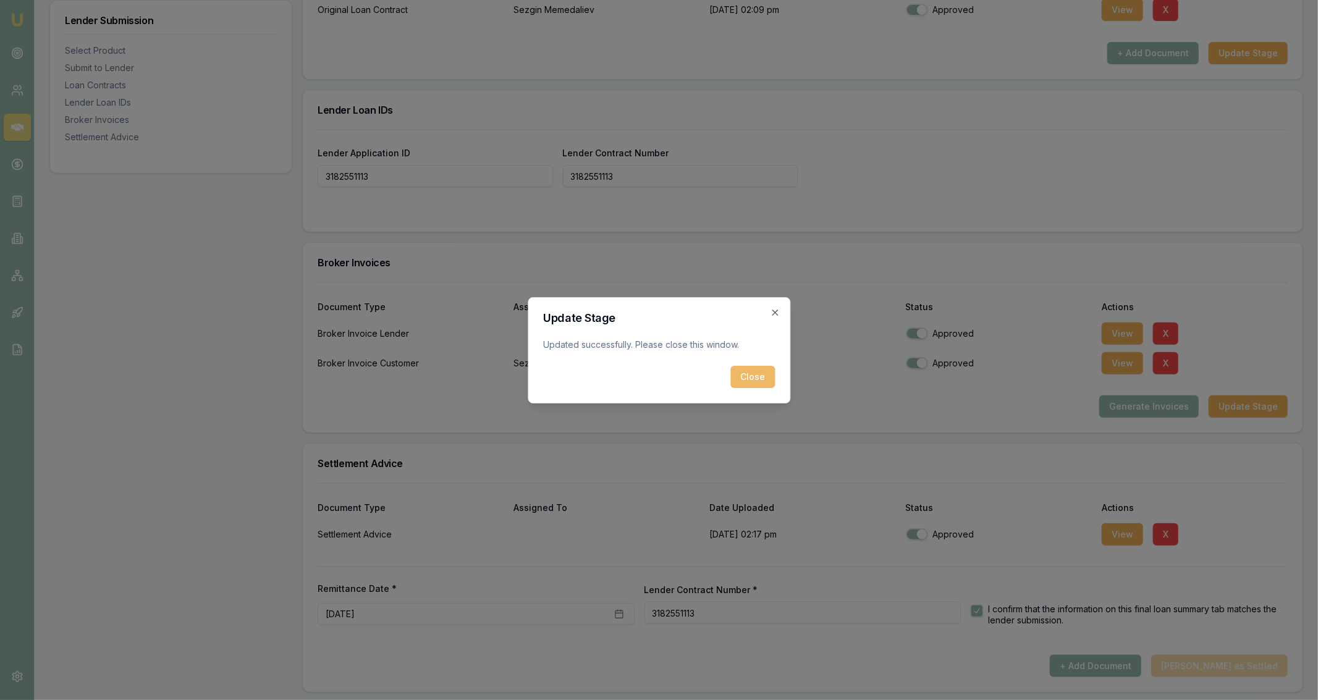
click at [749, 380] on button "Close" at bounding box center [752, 377] width 44 height 22
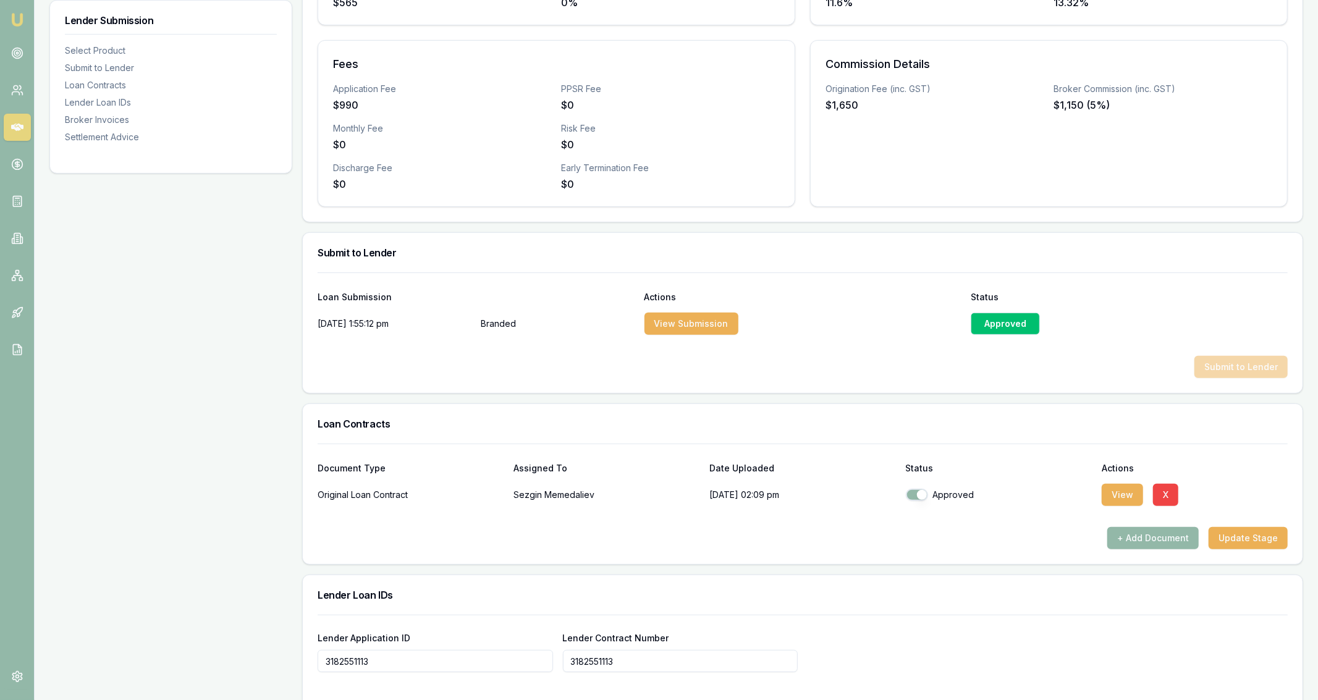
scroll to position [0, 0]
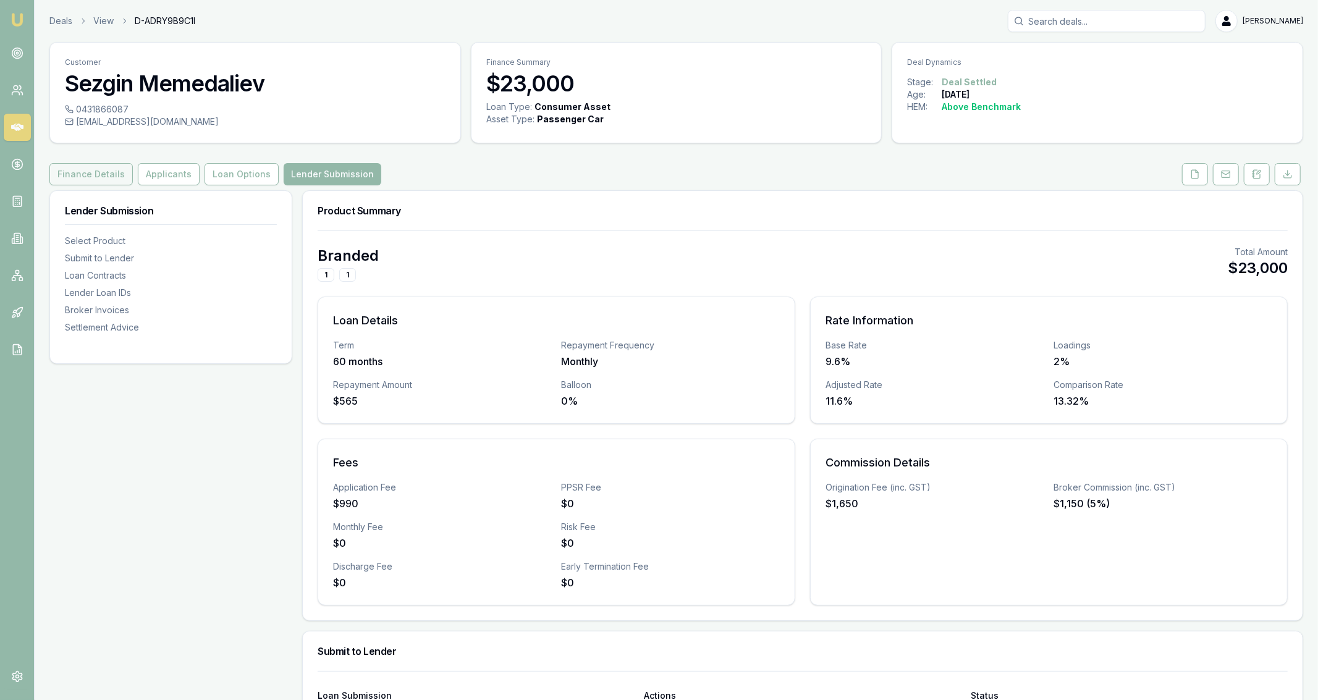
click at [94, 173] on button "Finance Details" at bounding box center [90, 174] width 83 height 22
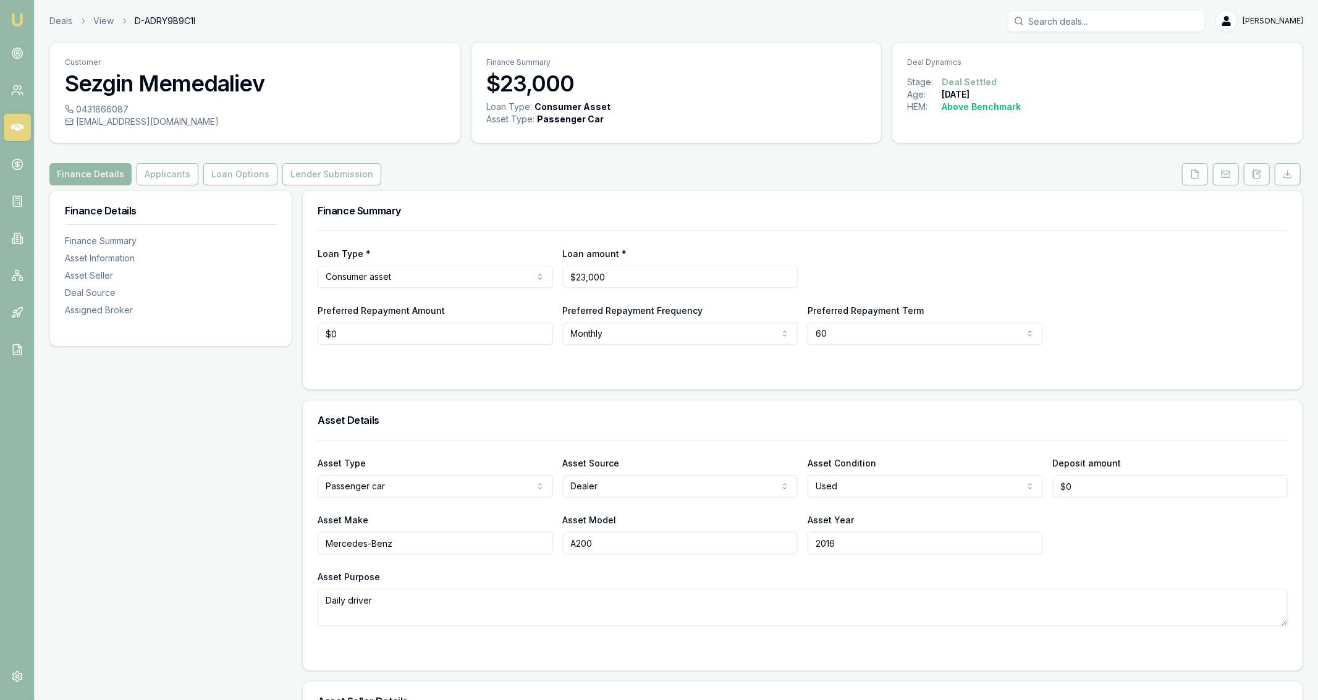
click at [65, 28] on div "Deals View D-ADRY9B9C1I Jackson Fanfulla" at bounding box center [675, 21] width 1253 height 22
click at [69, 22] on link "Deals" at bounding box center [60, 21] width 23 height 12
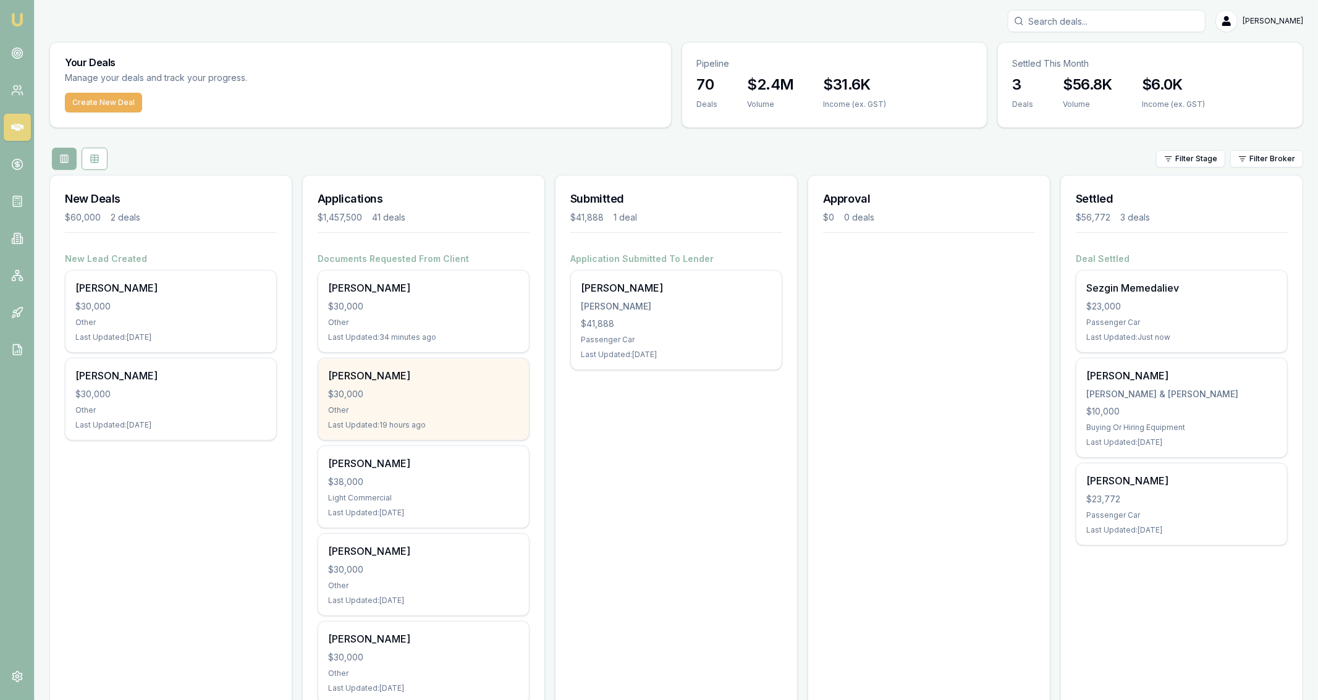
click at [434, 376] on div "[PERSON_NAME]" at bounding box center [423, 375] width 191 height 15
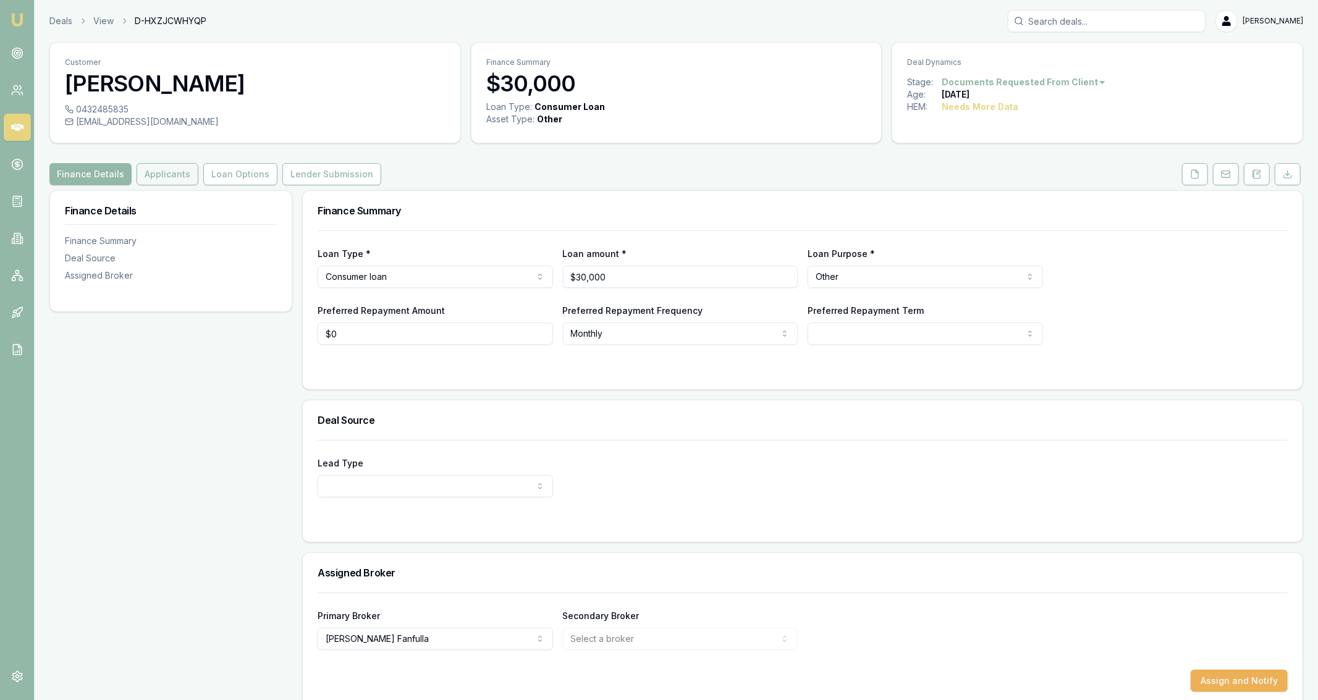
click at [181, 178] on button "Applicants" at bounding box center [168, 174] width 62 height 22
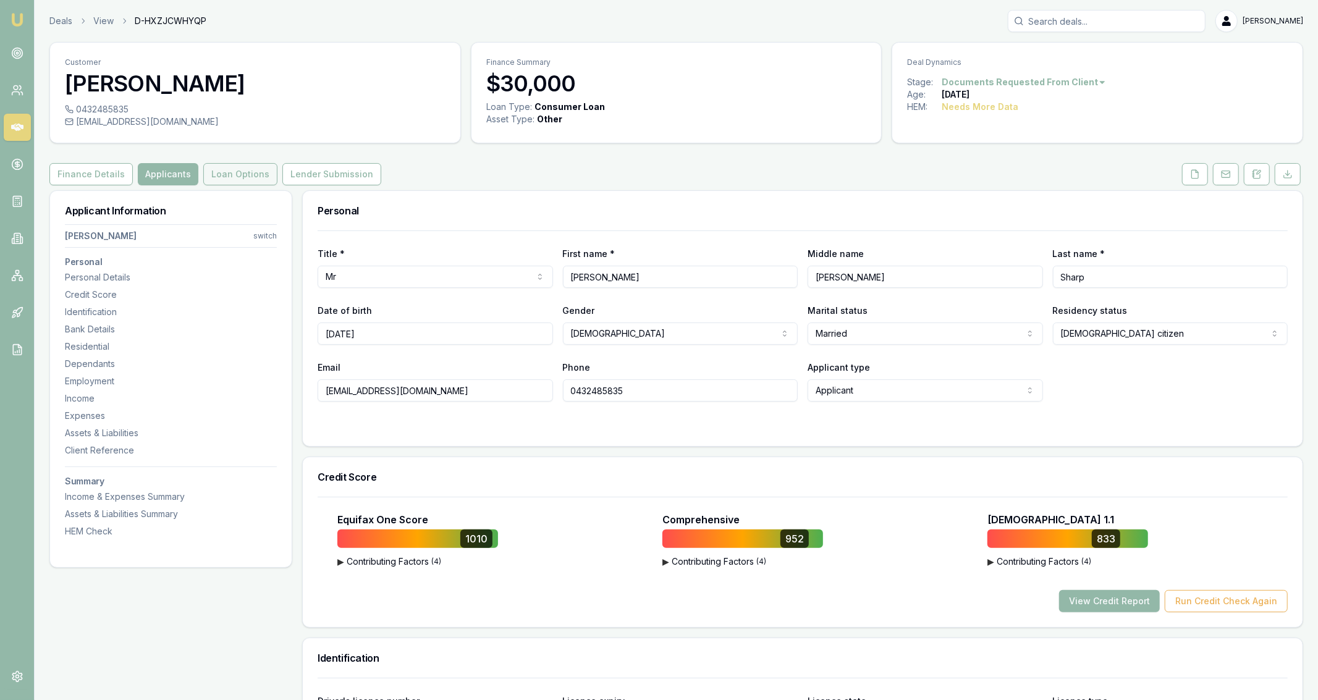
click at [237, 175] on button "Loan Options" at bounding box center [240, 174] width 74 height 22
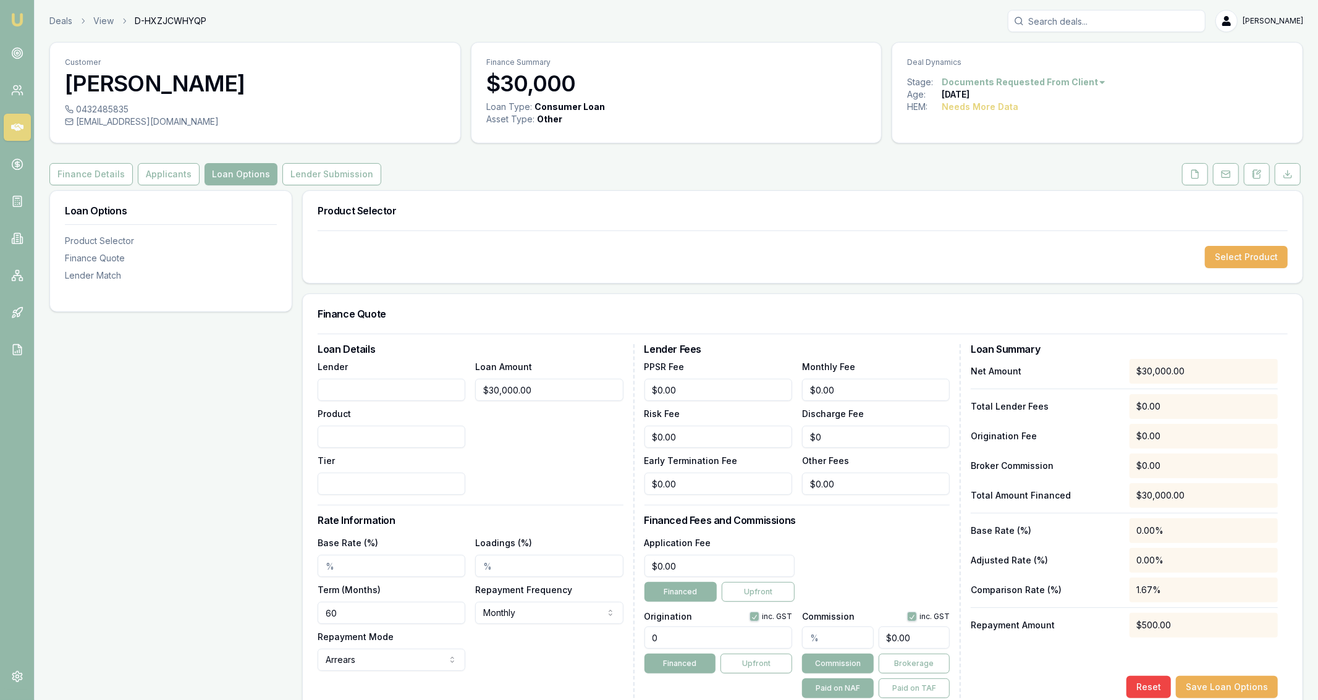
click at [382, 397] on input "Lender" at bounding box center [392, 390] width 148 height 22
click at [1226, 249] on button "Select Product" at bounding box center [1246, 257] width 83 height 22
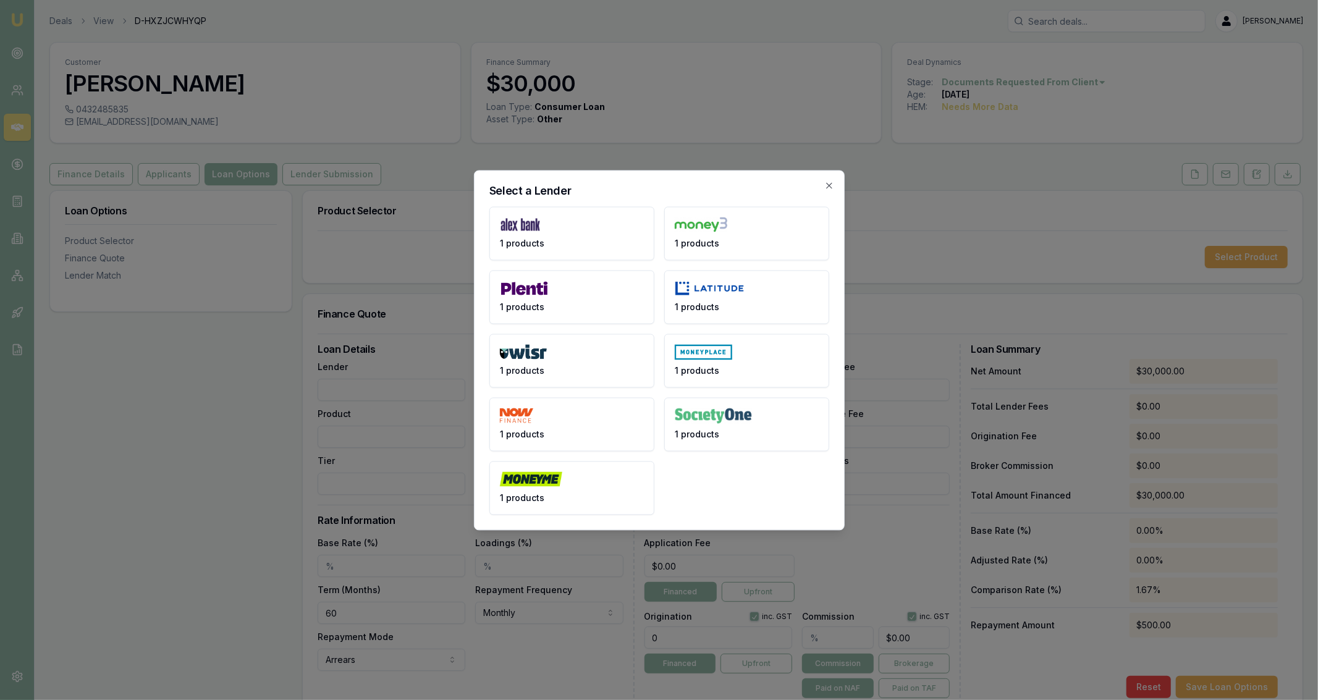
click at [586, 320] on button "1 products" at bounding box center [571, 297] width 165 height 54
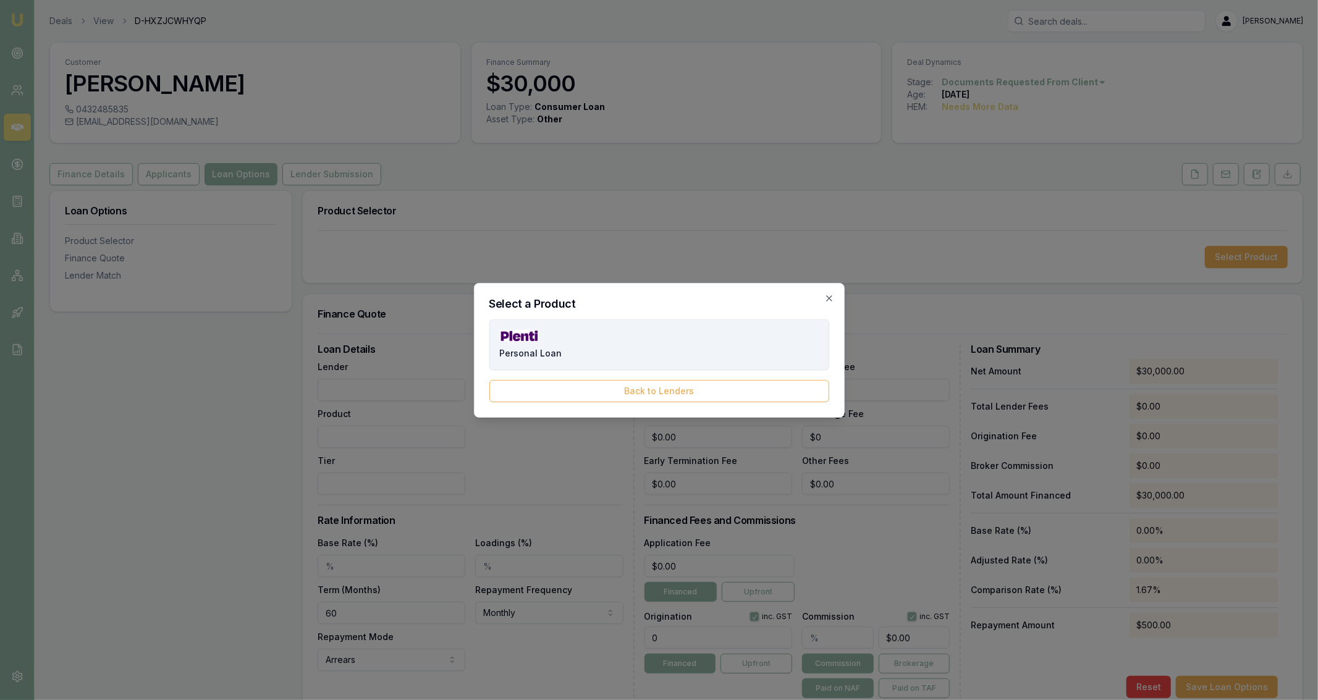
click at [585, 355] on button "Personal Loan" at bounding box center [659, 344] width 340 height 51
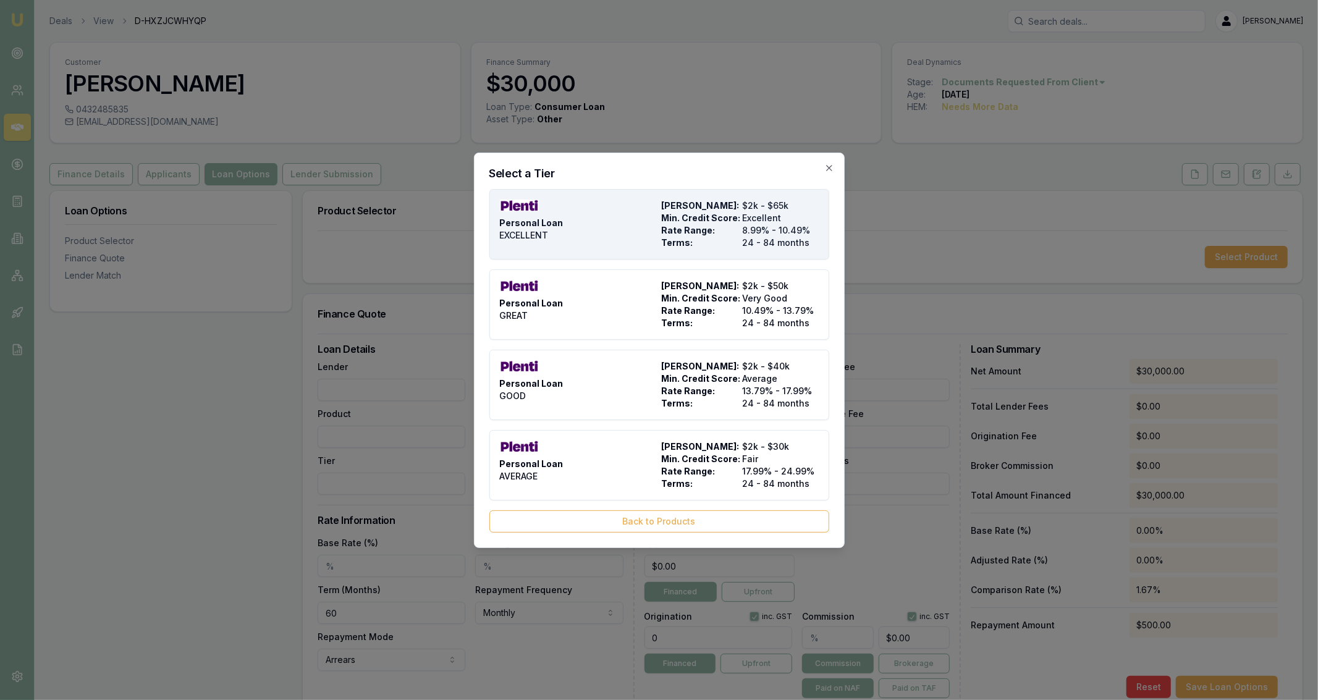
click at [633, 237] on div "Personal Loan EXCELLENT" at bounding box center [578, 224] width 157 height 49
type input "Plenti"
type input "Personal Loan"
type input "EXCELLENT"
type input "8.99"
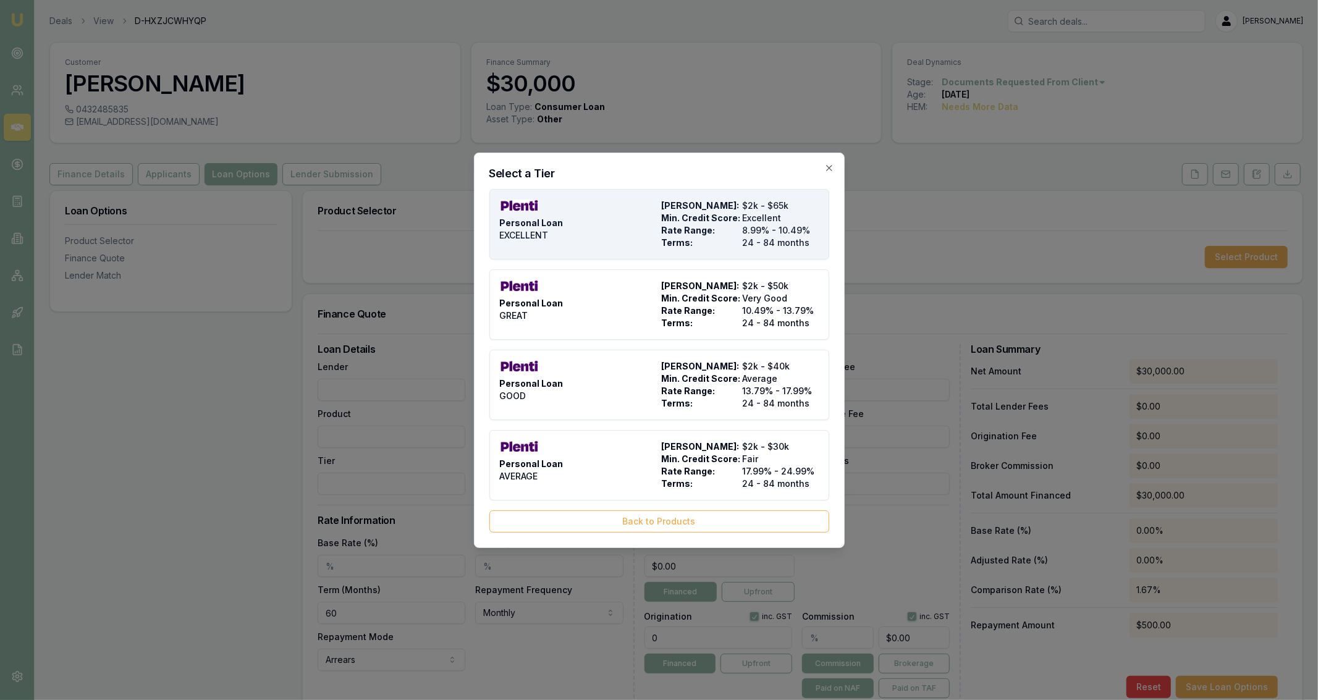
type input "24"
type input "$999.00"
type input "990"
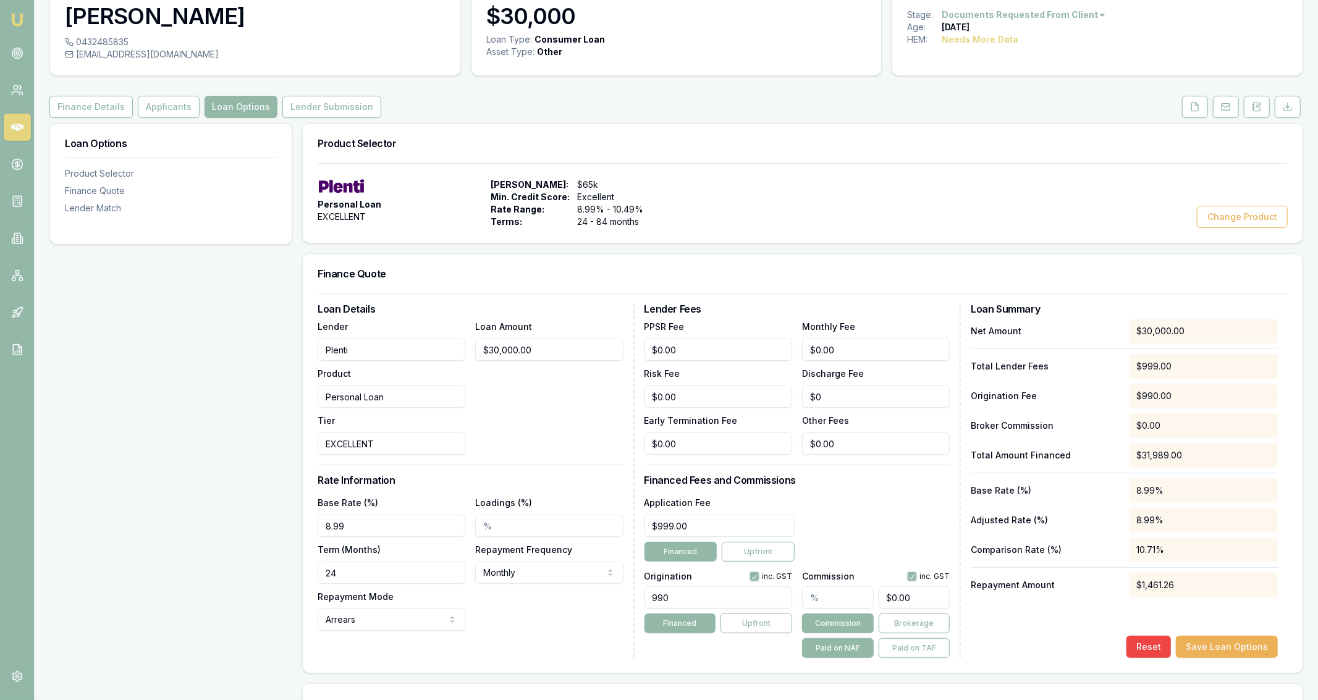
scroll to position [68, 0]
click at [392, 562] on input "24" at bounding box center [392, 572] width 148 height 22
type input "84"
click at [274, 545] on div "Loan Options Product Selector Finance Quote Lender Match" at bounding box center [170, 447] width 243 height 650
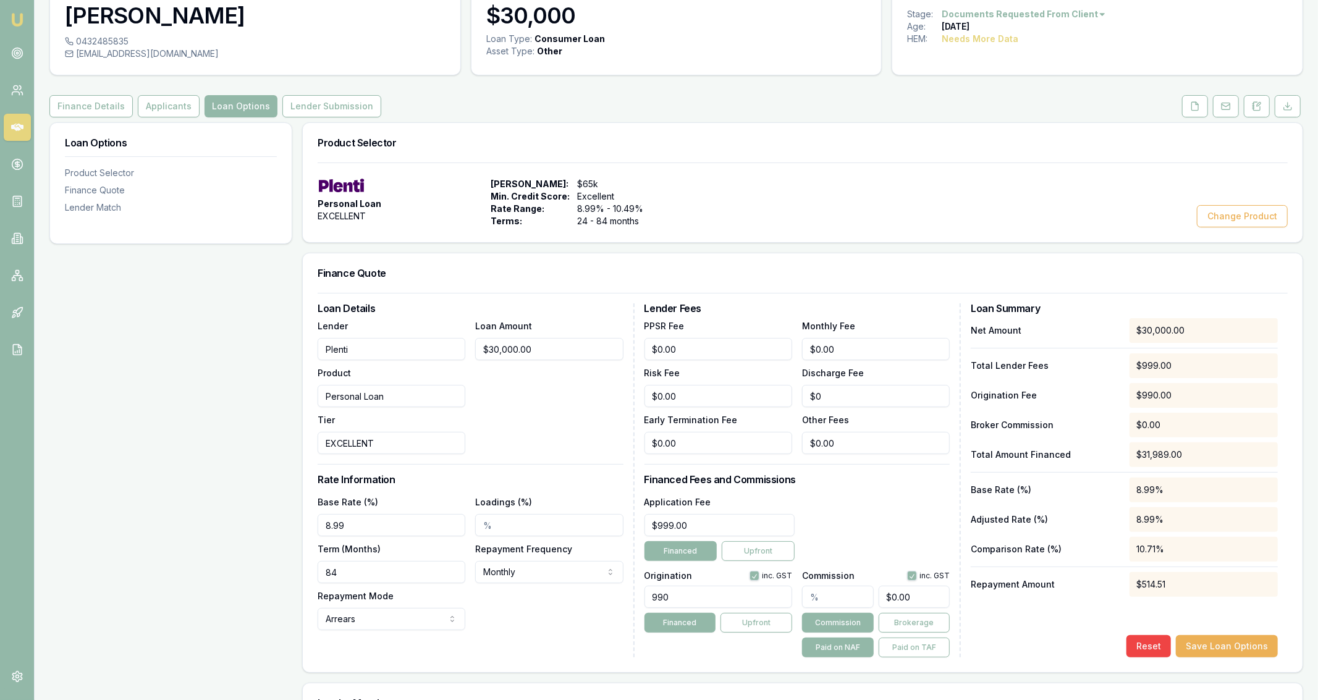
click at [743, 600] on input "990" at bounding box center [718, 597] width 148 height 22
type input "1990.00"
click at [831, 599] on input "text" at bounding box center [838, 597] width 72 height 22
type input "1"
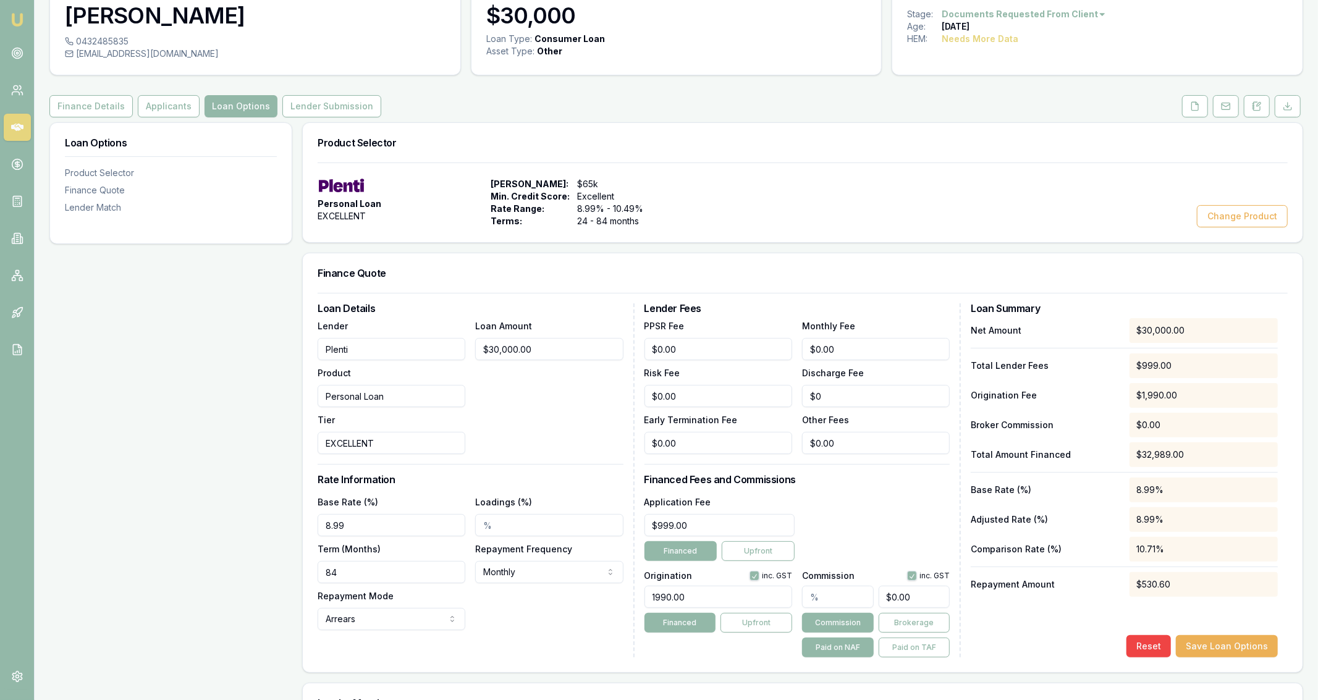
type input "$300.00"
type input "1.00%"
click at [872, 523] on div "Application Fee $999.00 Financed Upfront" at bounding box center [797, 527] width 306 height 67
click at [1216, 633] on div "Net Amount $30,000.00 Total Lender Fees $999.00 Origination Fee $1,990.00 Broke…" at bounding box center [1123, 487] width 307 height 339
click at [1219, 644] on button "Save Loan Options" at bounding box center [1227, 646] width 102 height 22
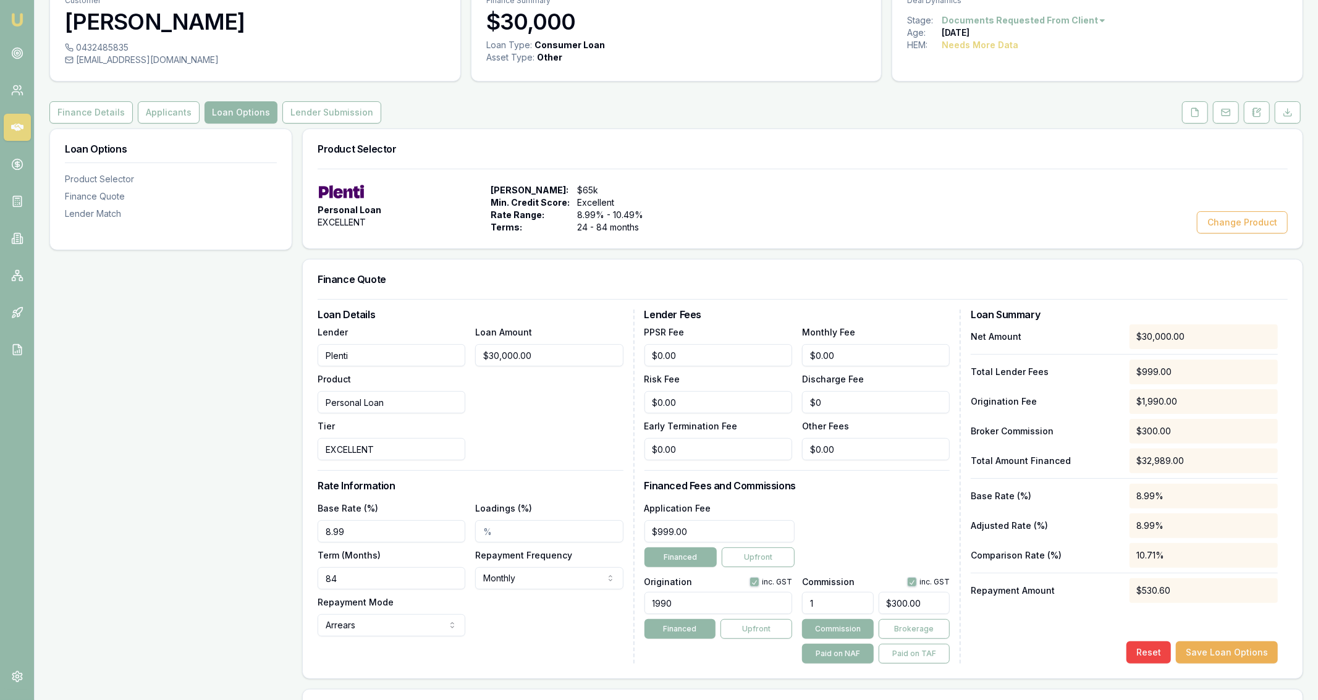
scroll to position [52, 0]
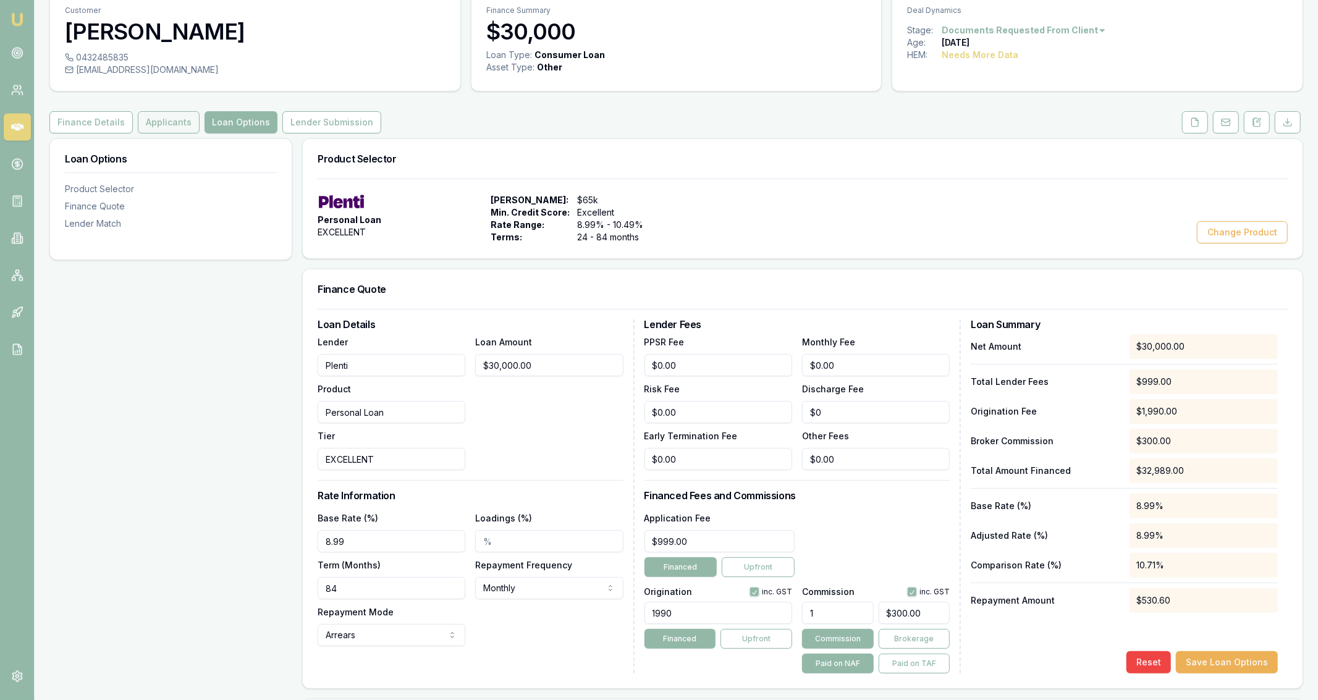
click at [179, 114] on button "Applicants" at bounding box center [169, 122] width 62 height 22
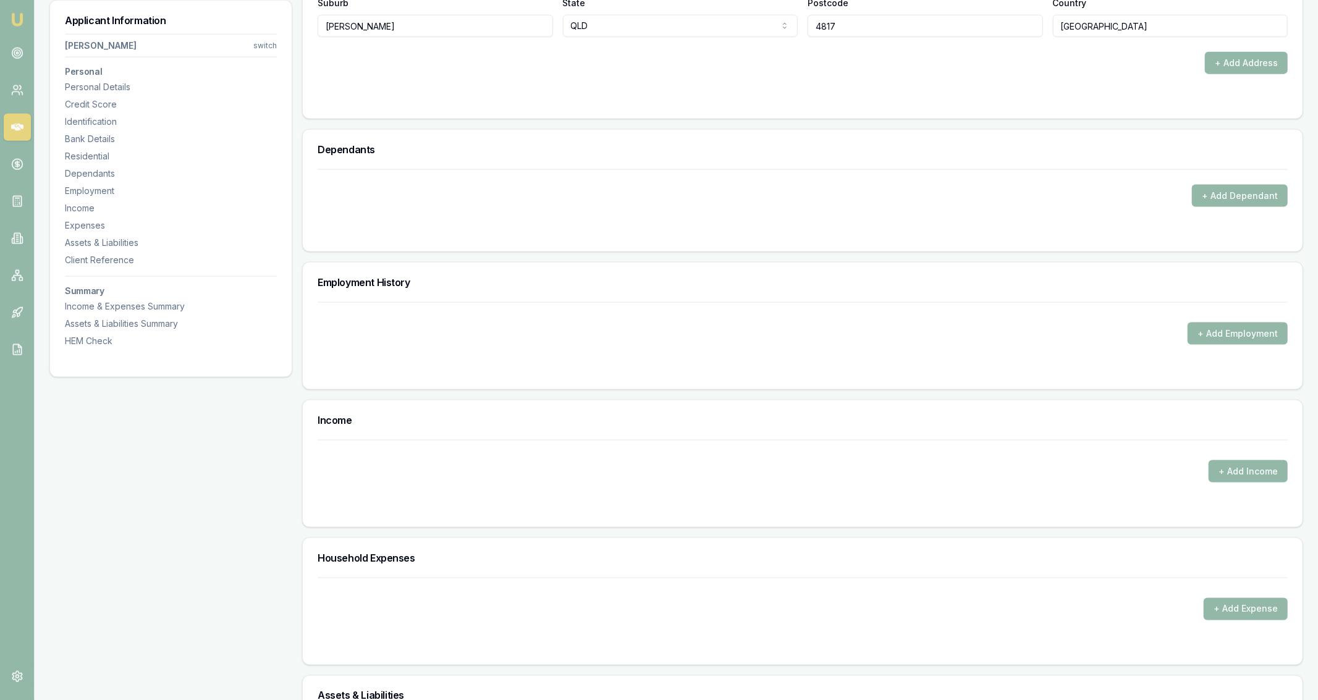
scroll to position [1434, 0]
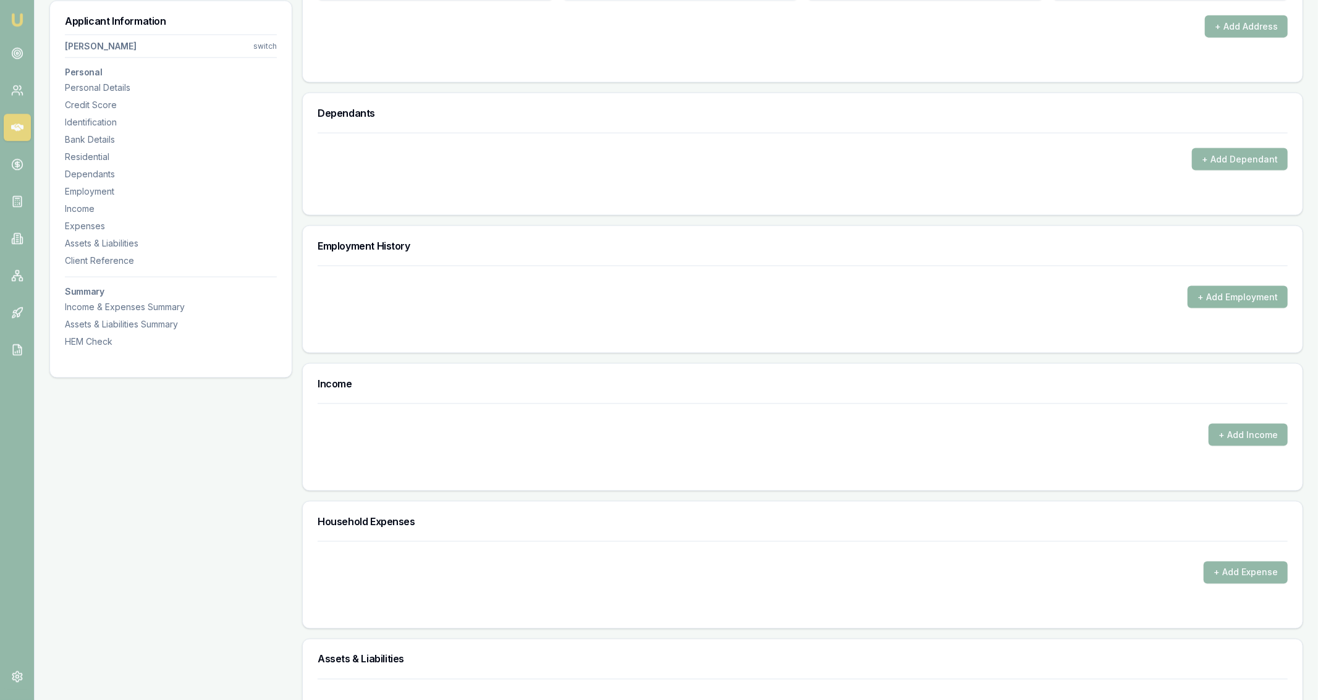
click at [1199, 292] on button "+ Add Employment" at bounding box center [1237, 296] width 100 height 22
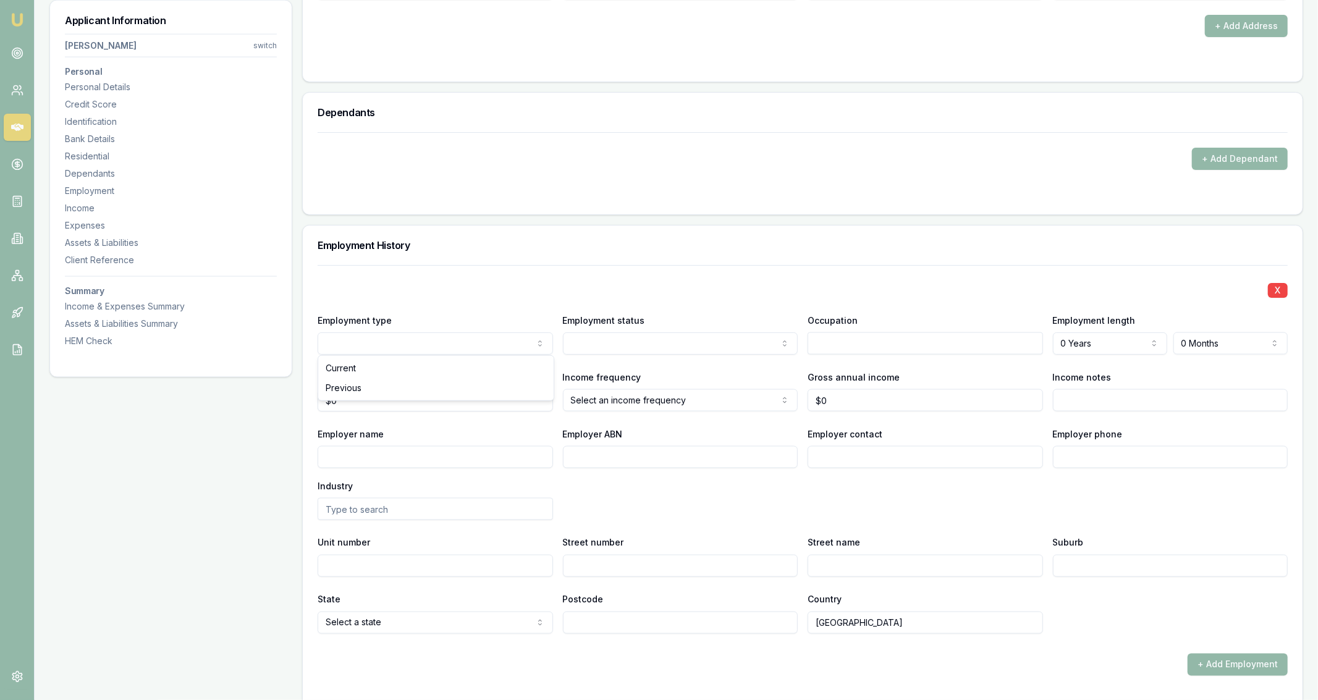
click at [825, 339] on input "text" at bounding box center [924, 343] width 235 height 22
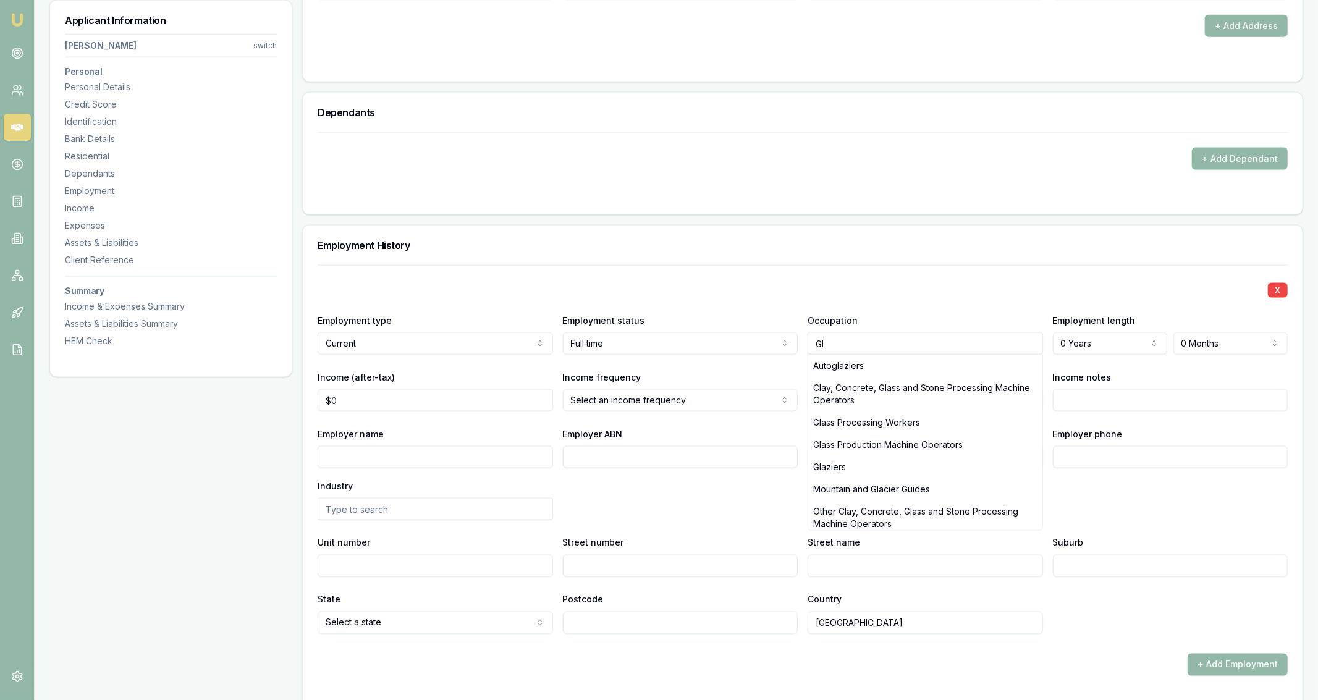
type input "G"
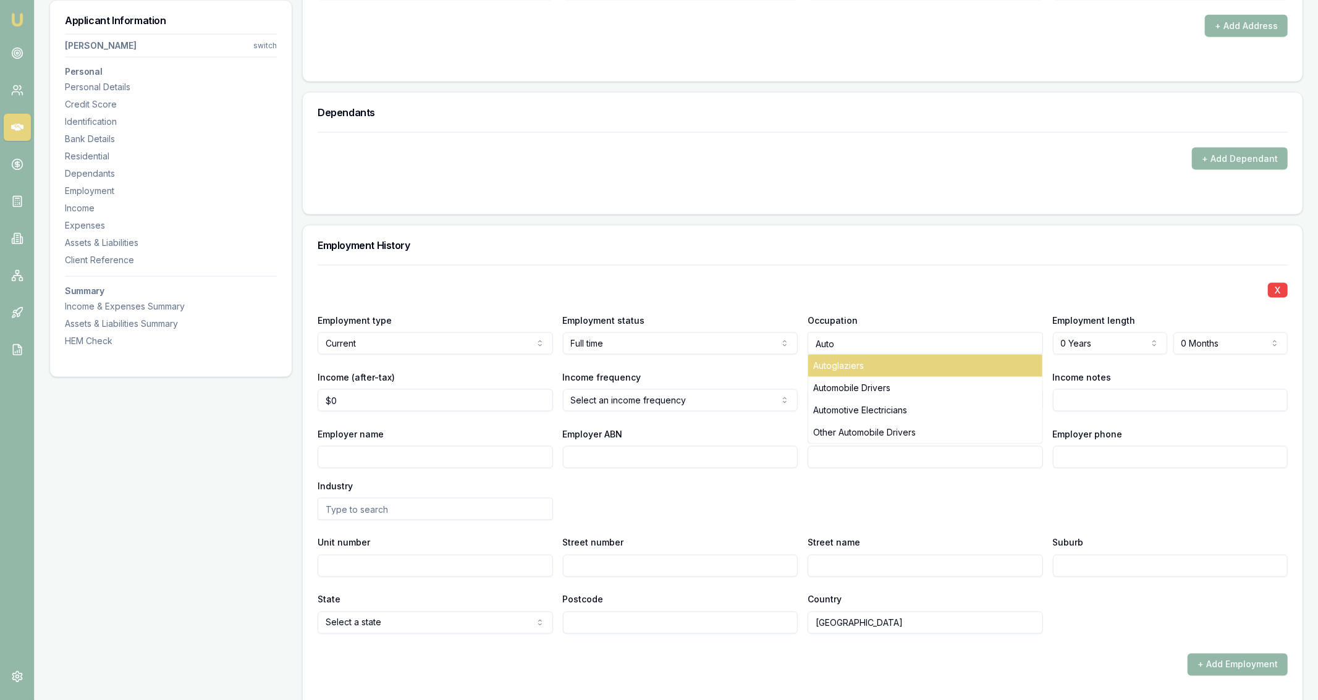
click at [911, 367] on div "Autoglaziers" at bounding box center [925, 366] width 234 height 22
type input "Autoglaziers"
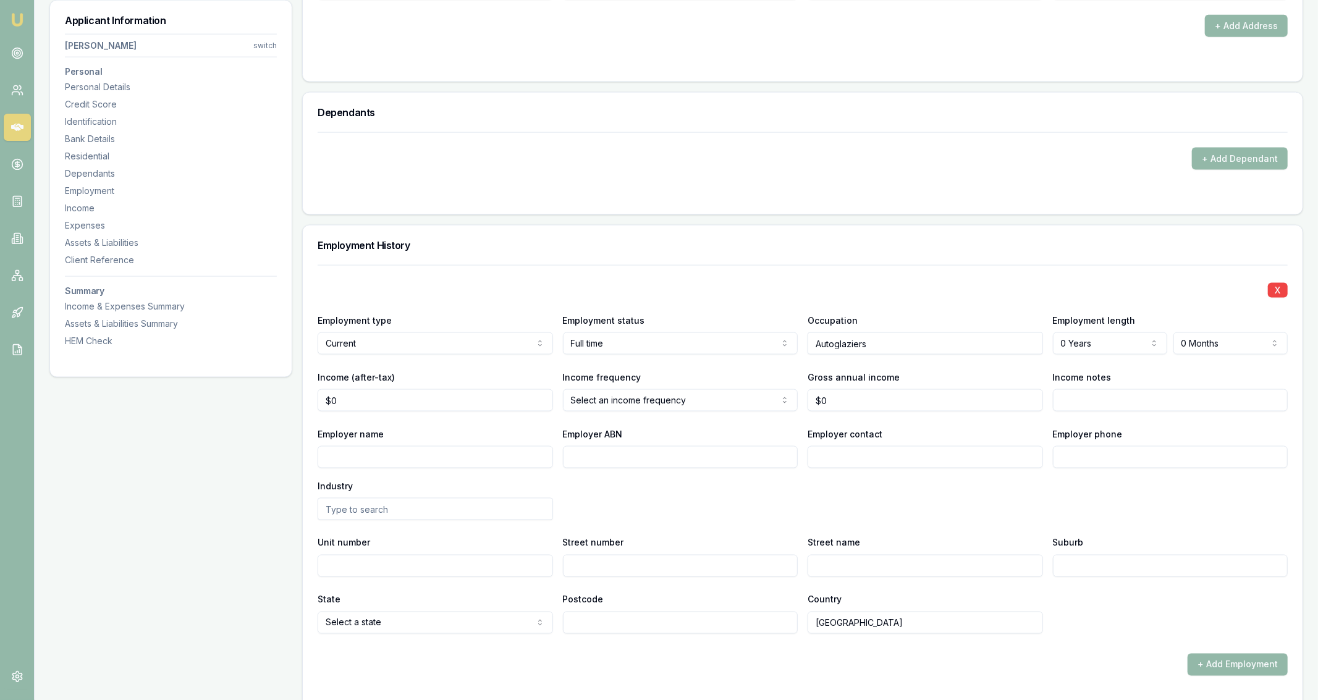
select select "12"
select select "7"
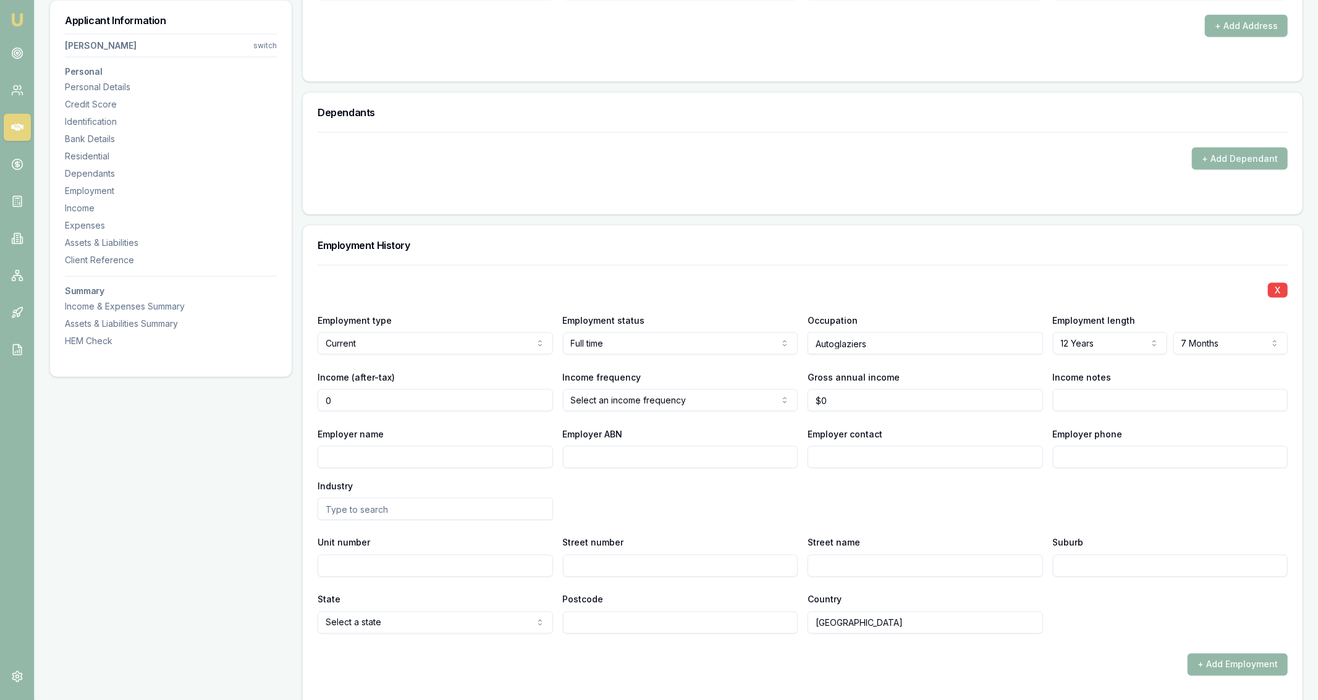
click at [403, 402] on input "0" at bounding box center [435, 400] width 235 height 22
type input "$108,000"
click at [659, 418] on div "X Employment type Current Current Previous Employment status Full time Full tim…" at bounding box center [803, 449] width 970 height 369
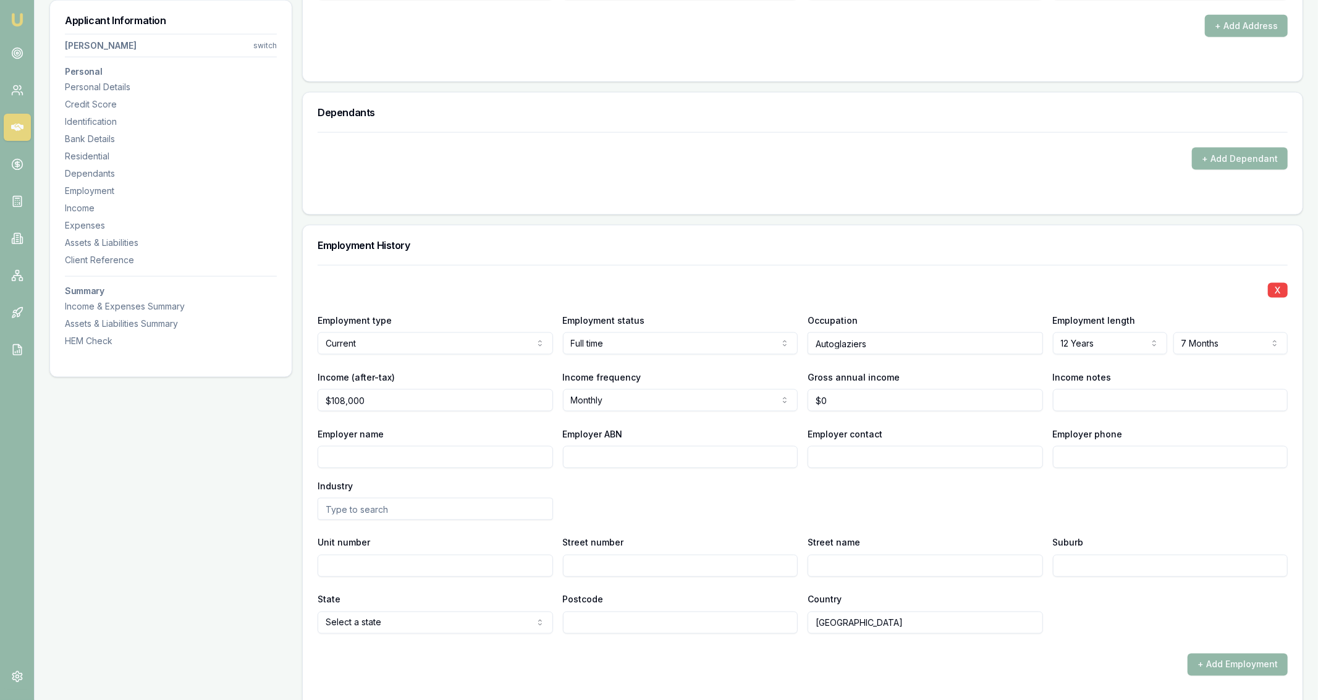
select select "ANNUALLY"
click at [717, 431] on div "Employer ABN" at bounding box center [680, 447] width 235 height 42
click at [870, 407] on input "0" at bounding box center [924, 400] width 235 height 22
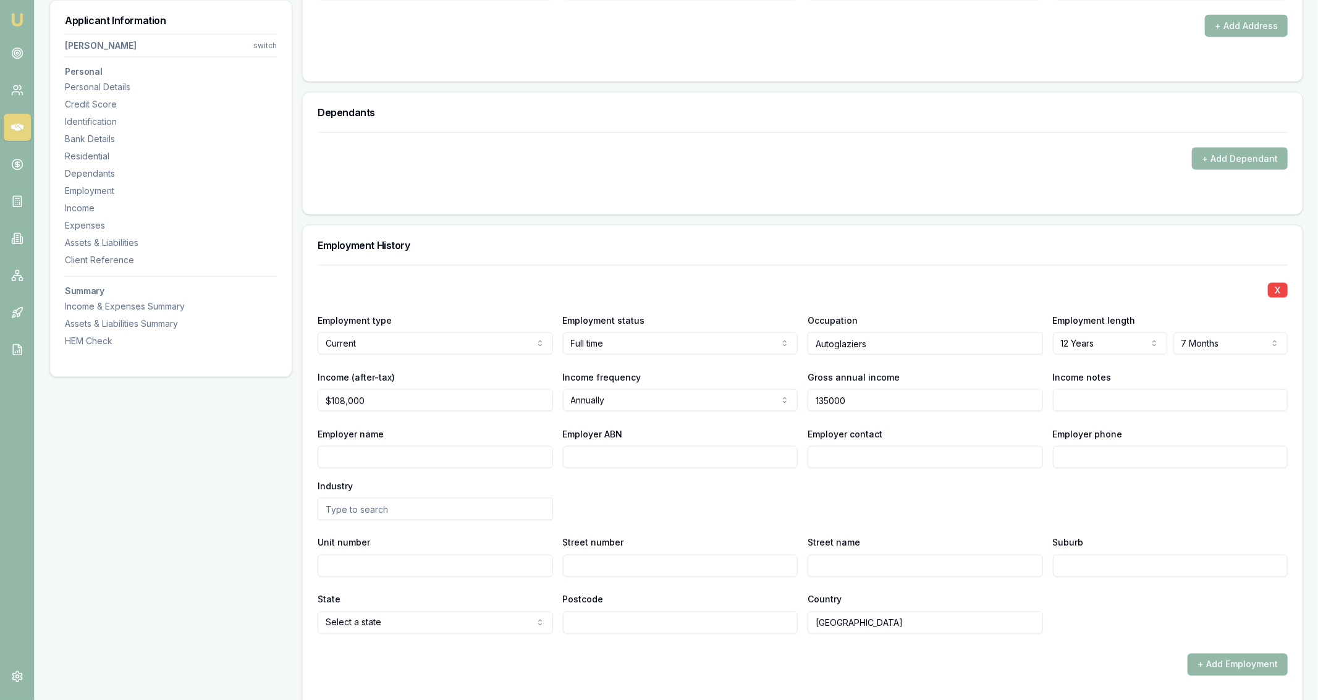
type input "$135,000"
click at [912, 437] on div "Employer contact" at bounding box center [924, 447] width 235 height 42
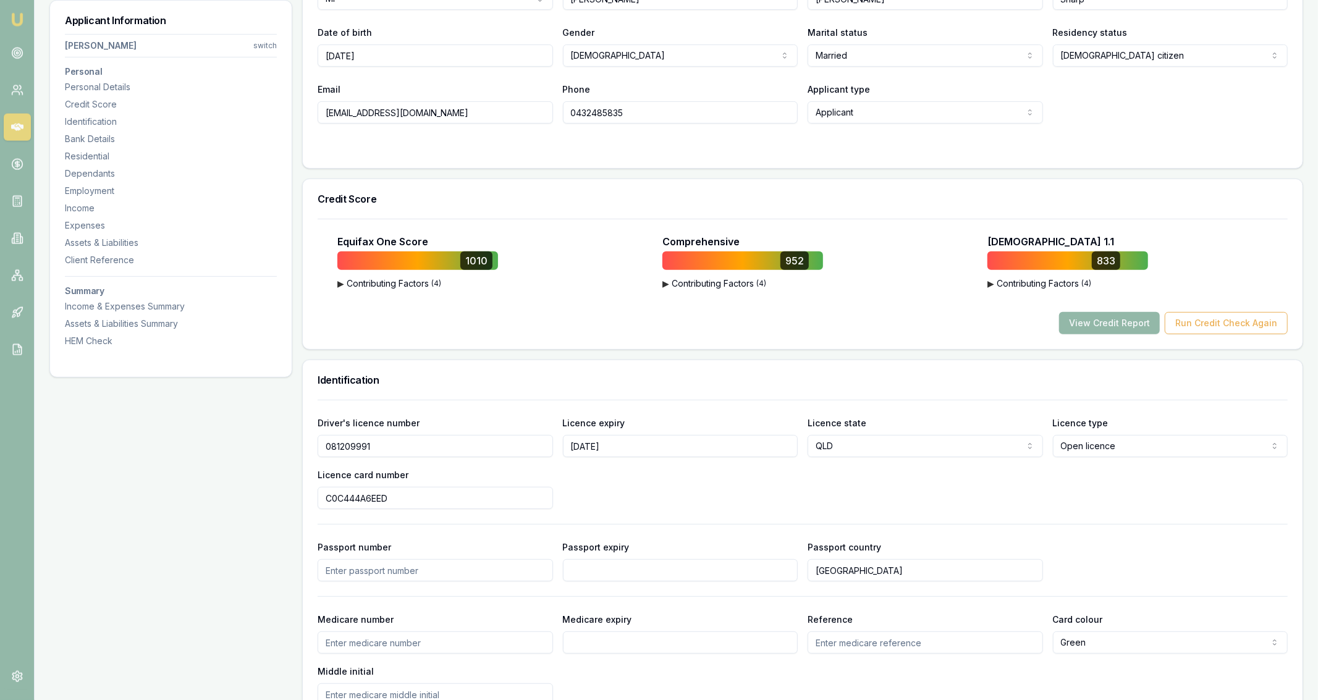
scroll to position [0, 0]
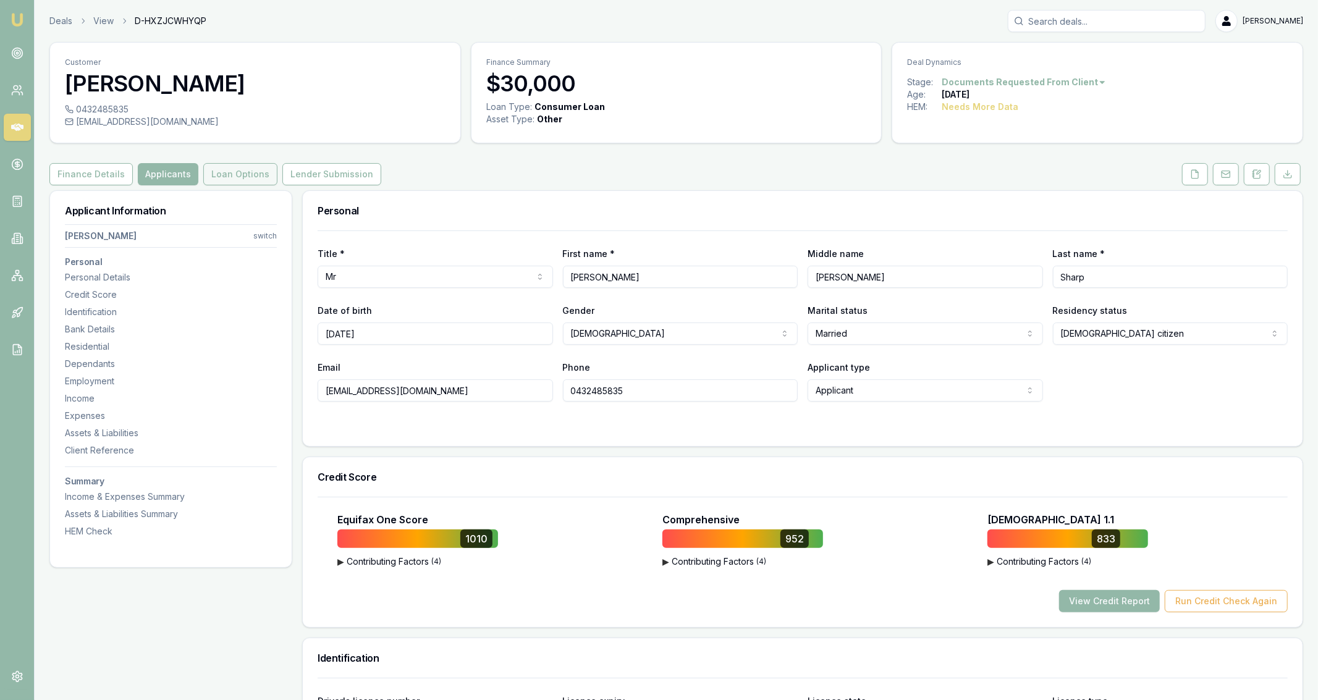
click at [224, 174] on button "Loan Options" at bounding box center [240, 174] width 74 height 22
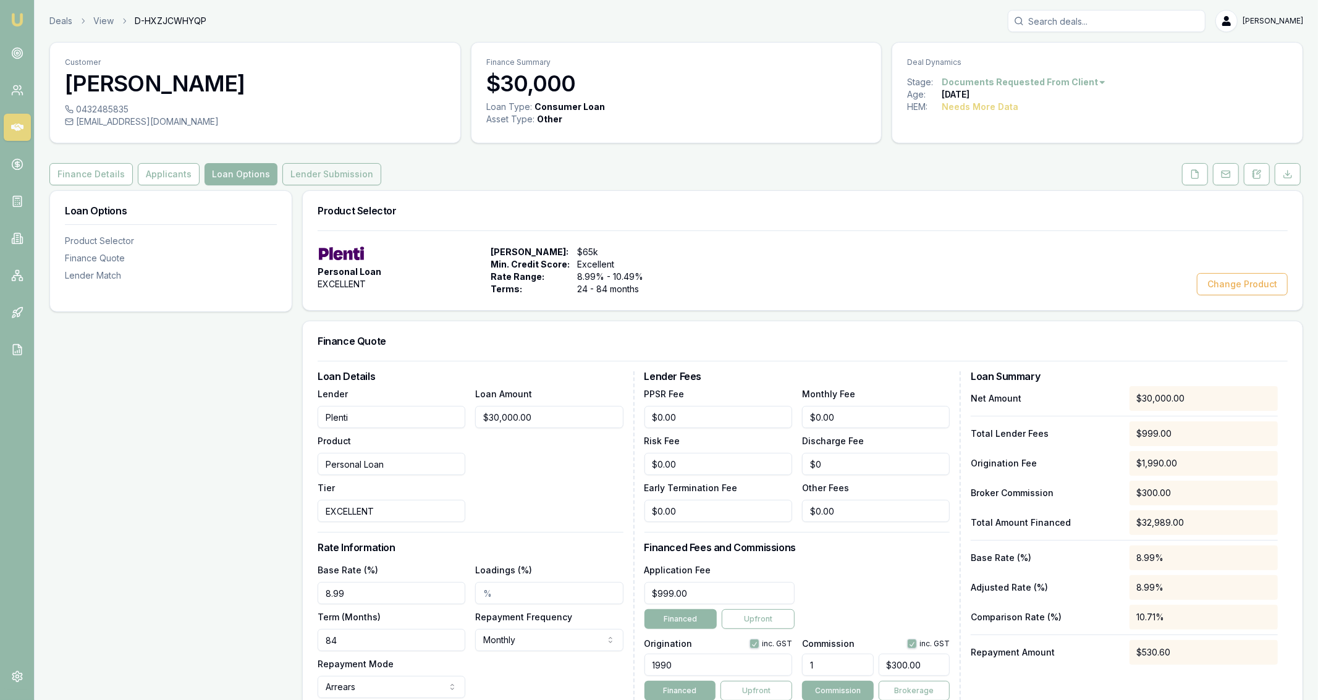
click at [359, 182] on button "Lender Submission" at bounding box center [331, 174] width 99 height 22
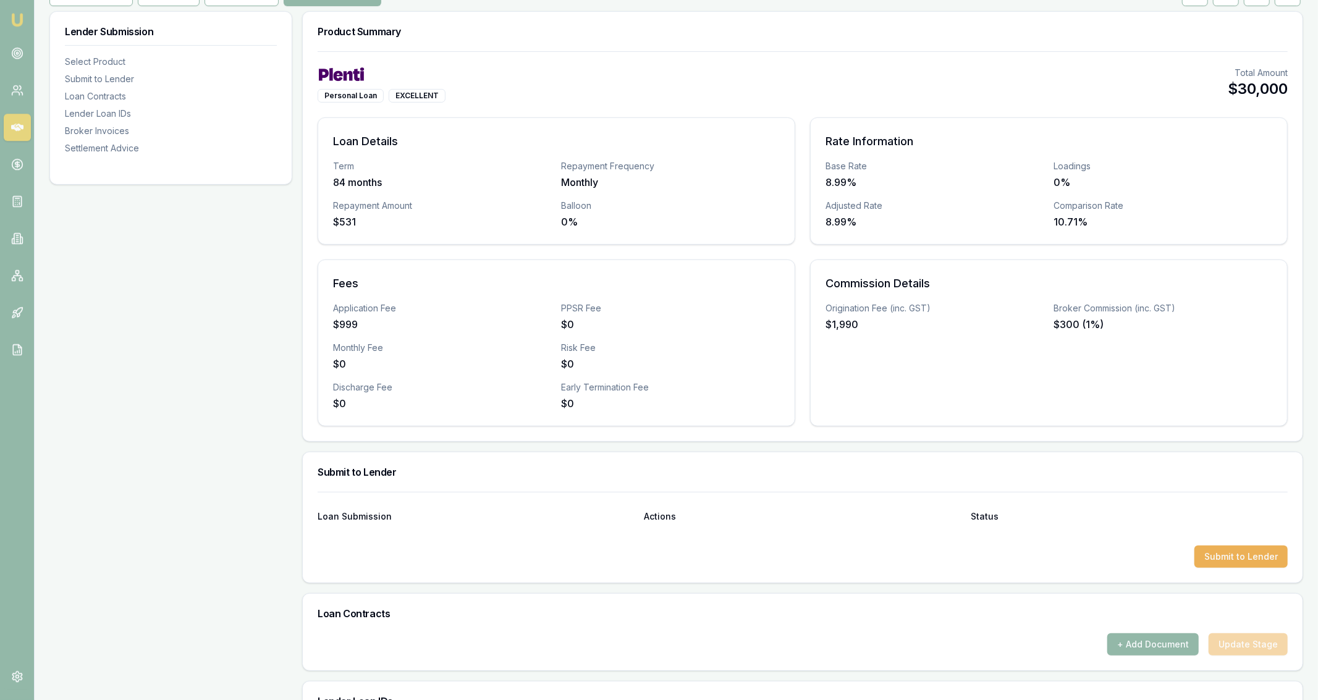
scroll to position [72, 0]
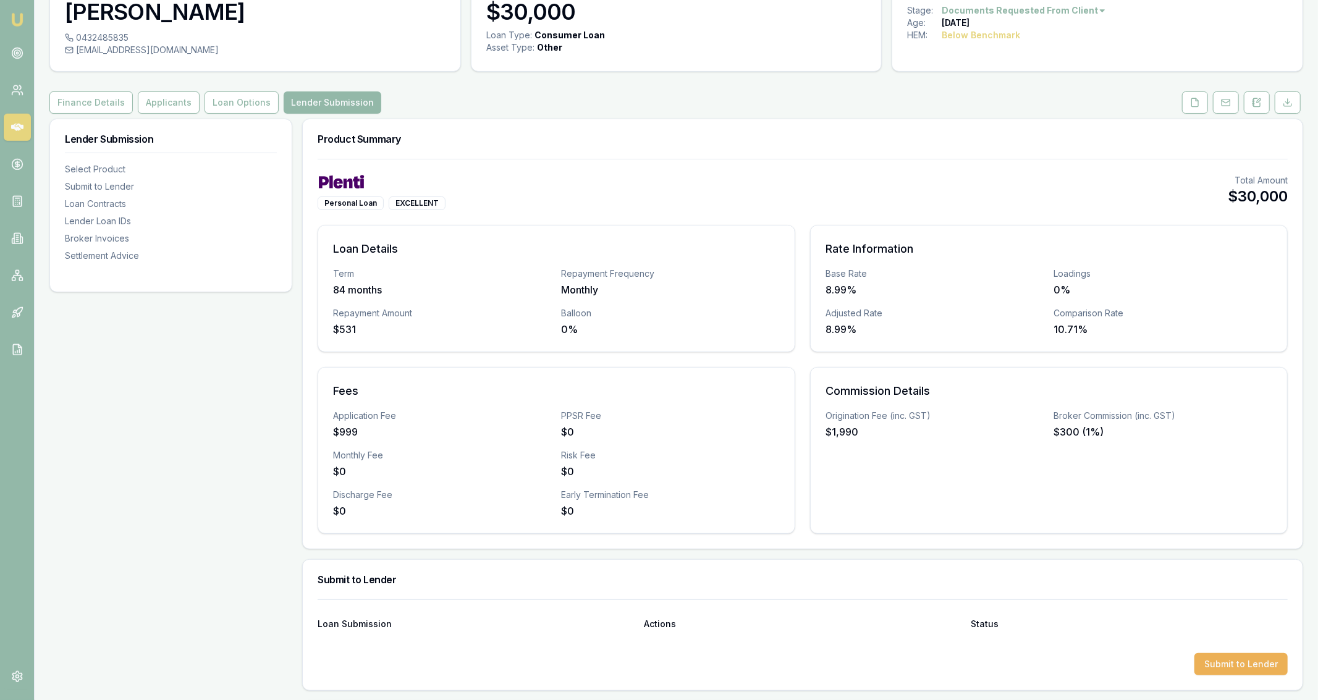
click at [233, 90] on div "Customer Daniel Sharp 0432485835 dtsharp1688@gmail.com Finance Summary $30,000 …" at bounding box center [675, 582] width 1253 height 1224
click at [235, 94] on button "Loan Options" at bounding box center [241, 102] width 74 height 22
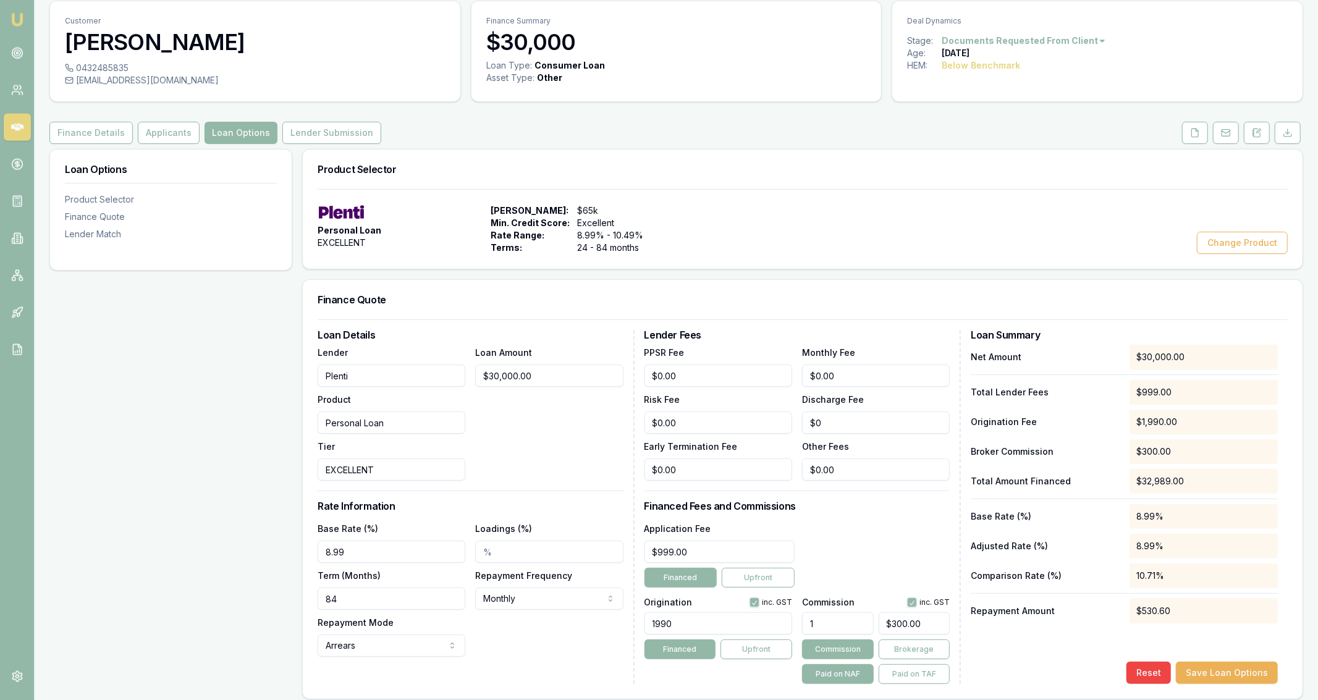
scroll to position [41, 0]
click at [402, 546] on input "8.99" at bounding box center [392, 552] width 148 height 22
type input "9.69%"
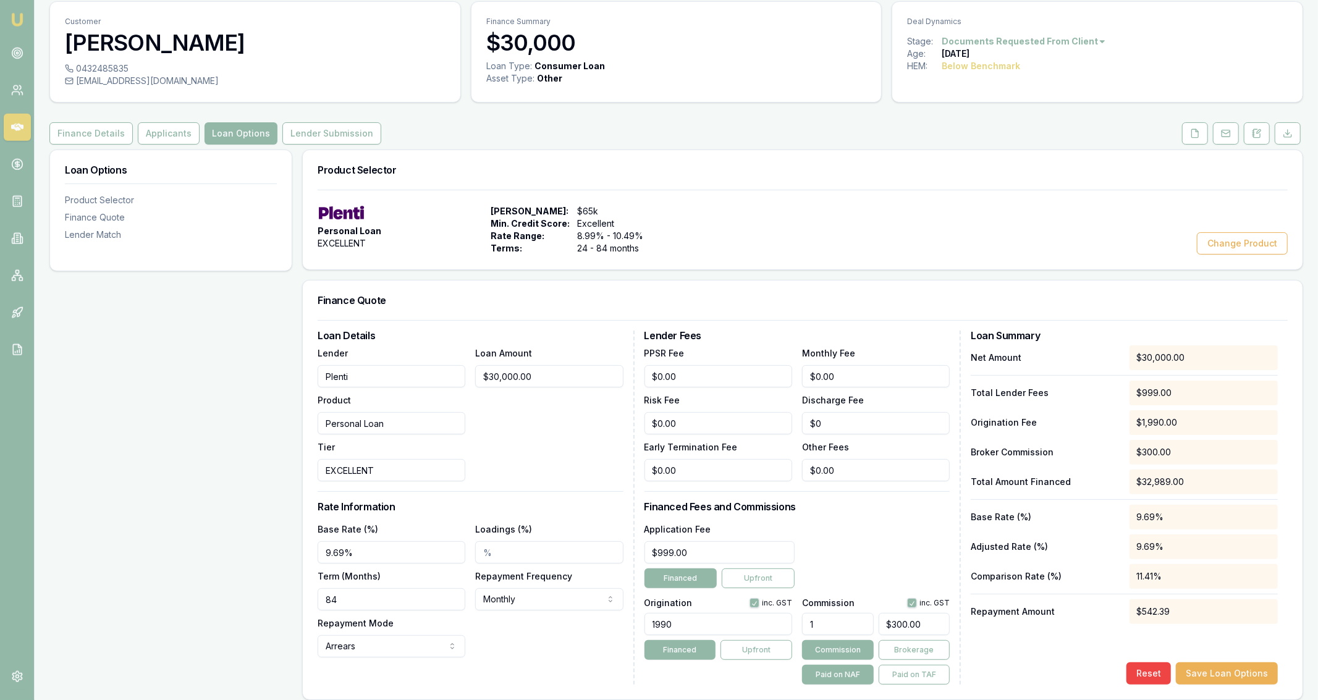
click at [518, 529] on label "Loadings (%)" at bounding box center [503, 529] width 57 height 11
click at [518, 541] on input "Loadings (%)" at bounding box center [549, 552] width 148 height 22
click at [706, 552] on input "999" at bounding box center [719, 552] width 150 height 22
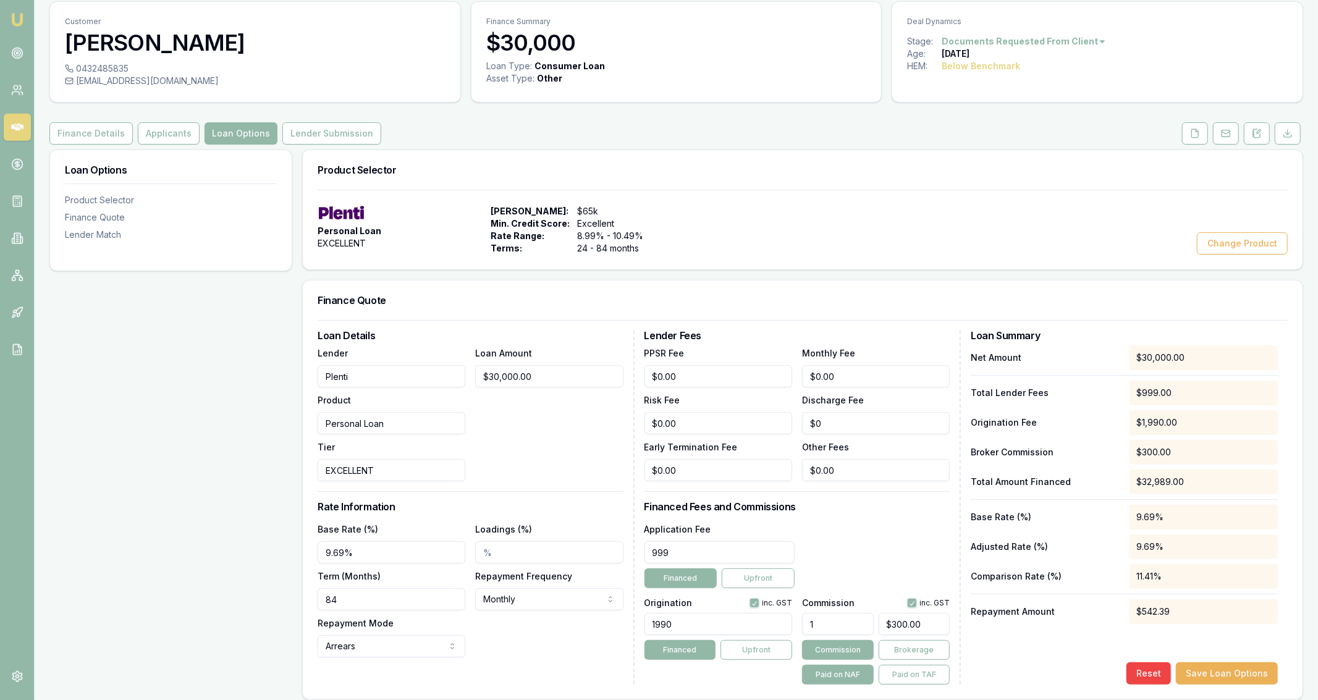
click at [666, 551] on input "999" at bounding box center [719, 552] width 150 height 22
type input "$699.00"
click at [853, 515] on div "Lender Fees PPSR Fee $0.00 Monthly Fee $0.00 Risk Fee $0.00 Discharge Fee $0 Ea…" at bounding box center [802, 507] width 317 height 354
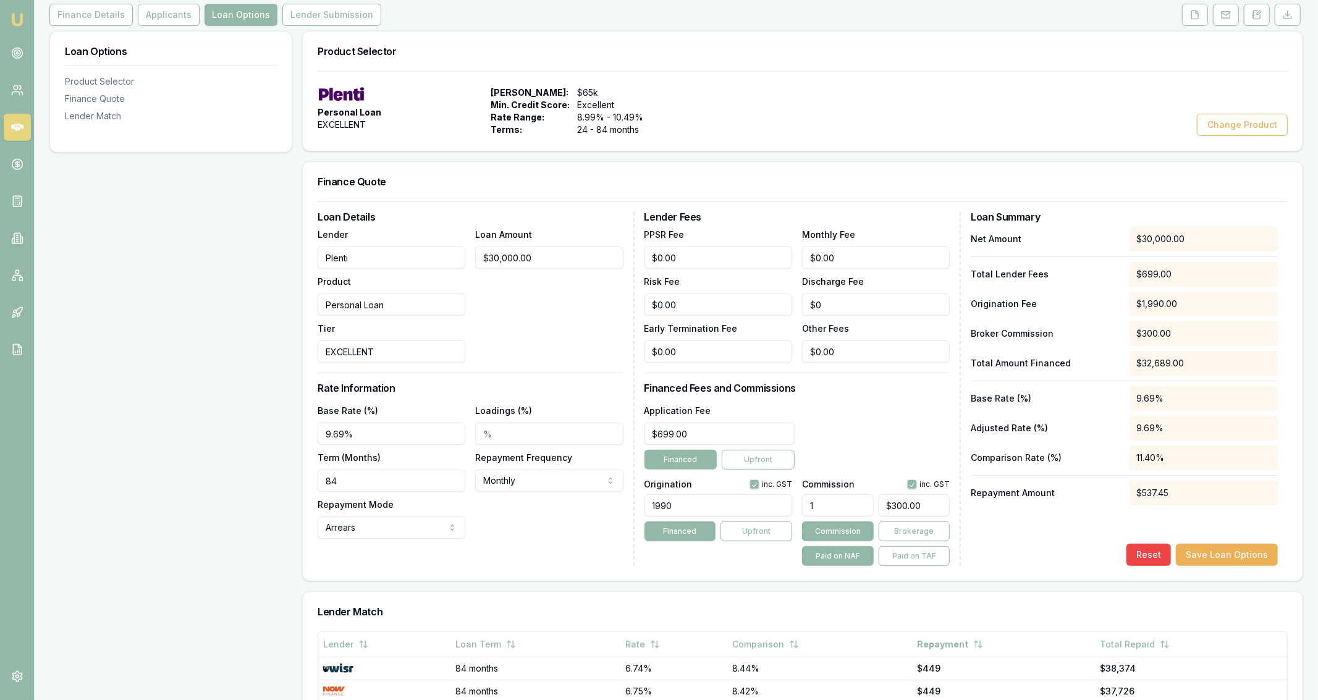
scroll to position [161, 0]
click at [1258, 563] on button "Save Loan Options" at bounding box center [1227, 553] width 102 height 22
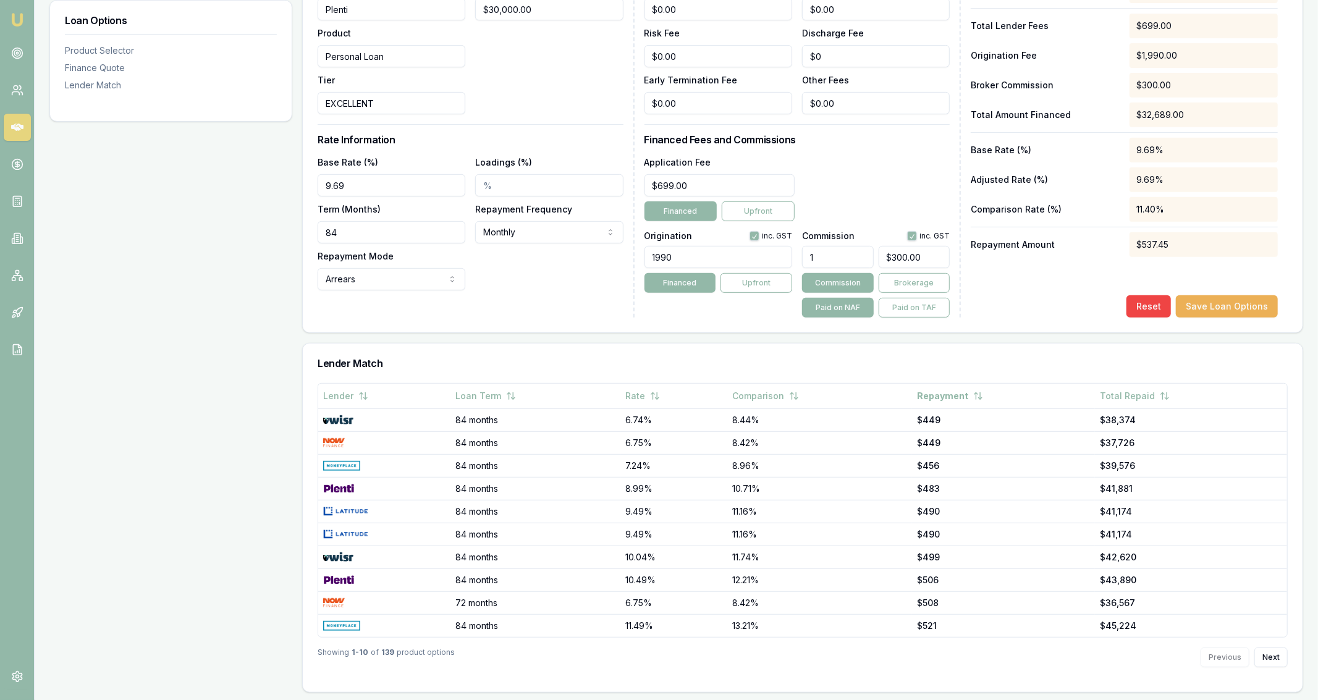
scroll to position [0, 0]
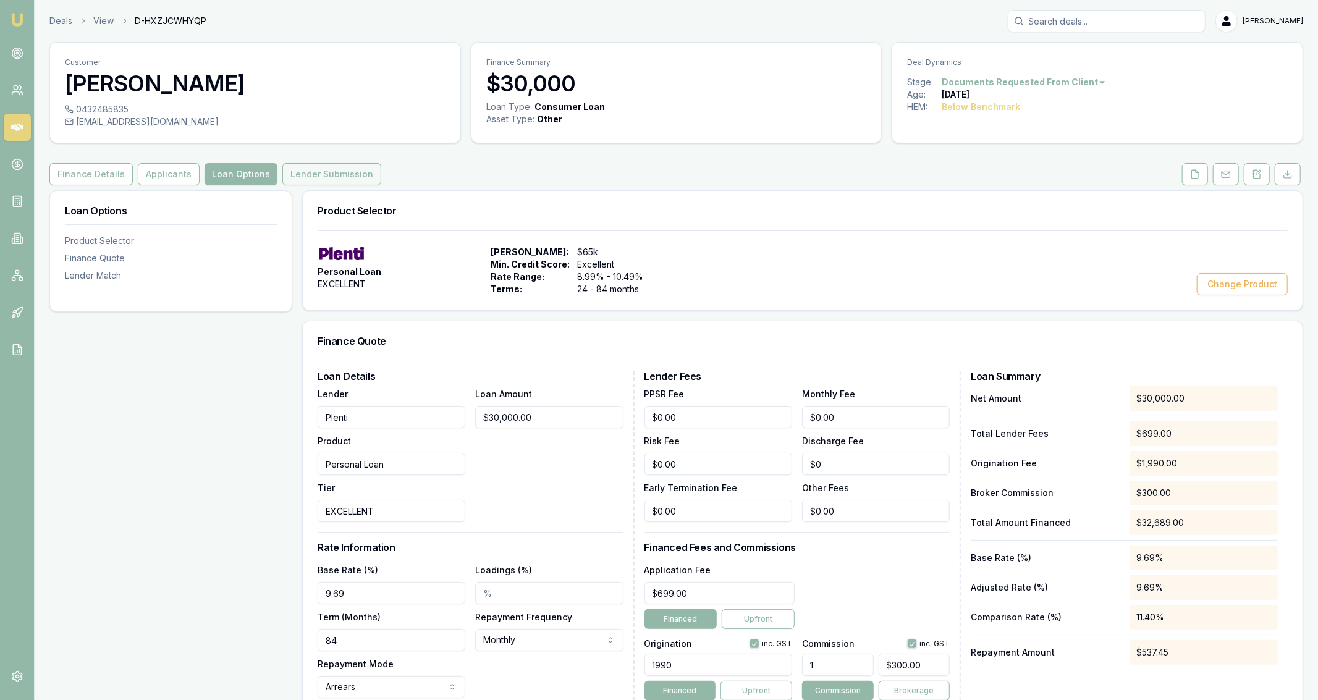
click at [298, 178] on button "Lender Submission" at bounding box center [331, 174] width 99 height 22
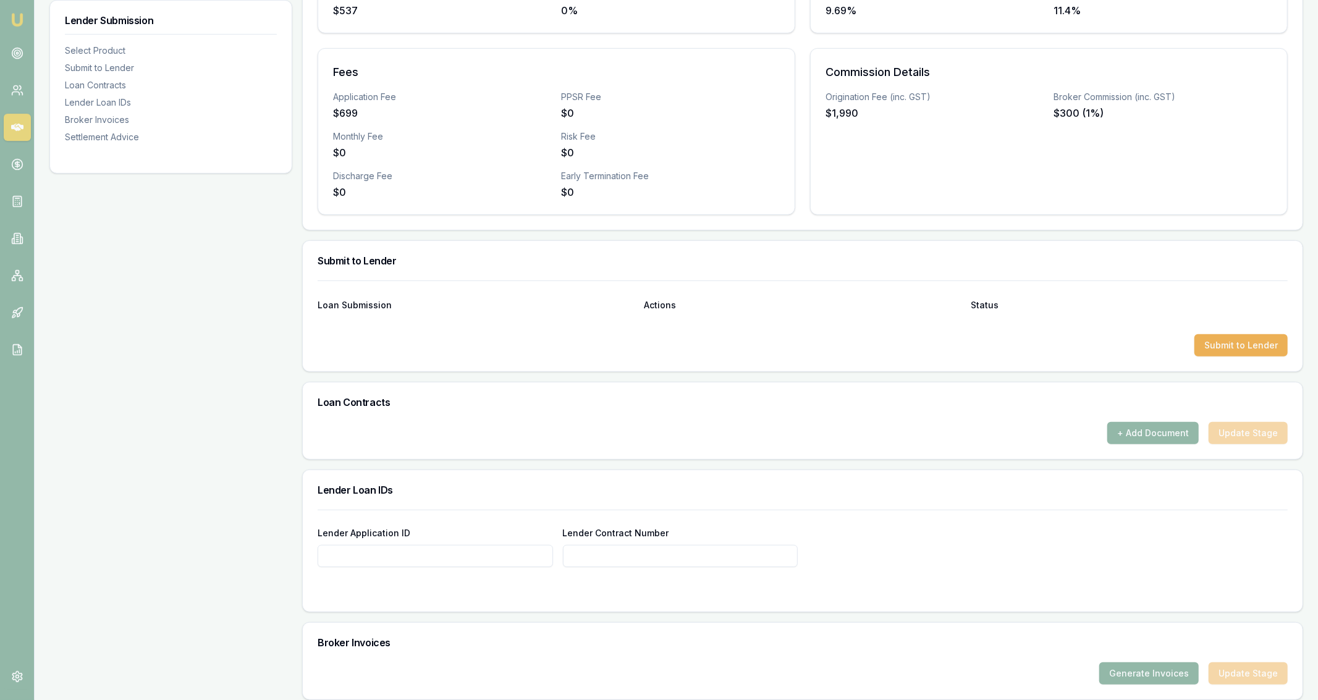
scroll to position [391, 0]
click at [1232, 355] on div "Loan Submission Actions Status Submit to Lender" at bounding box center [802, 325] width 999 height 91
click at [1230, 351] on button "Submit to Lender" at bounding box center [1240, 345] width 93 height 22
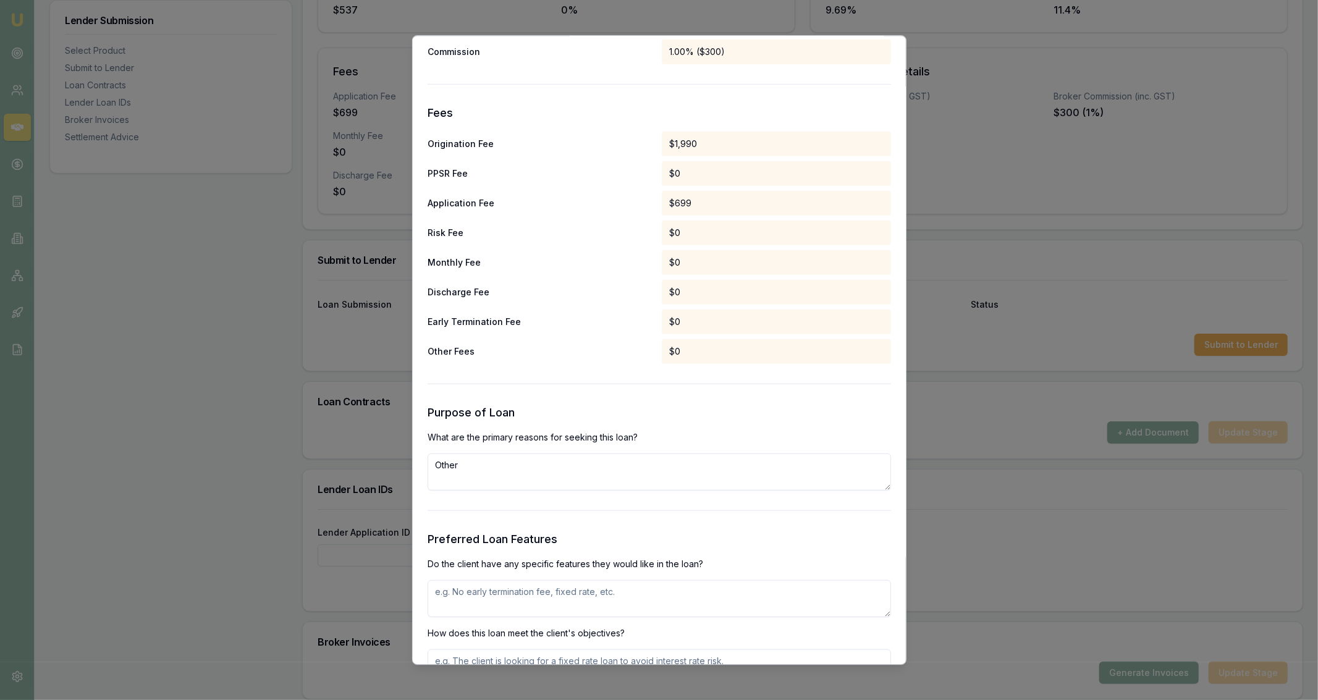
scroll to position [890, 0]
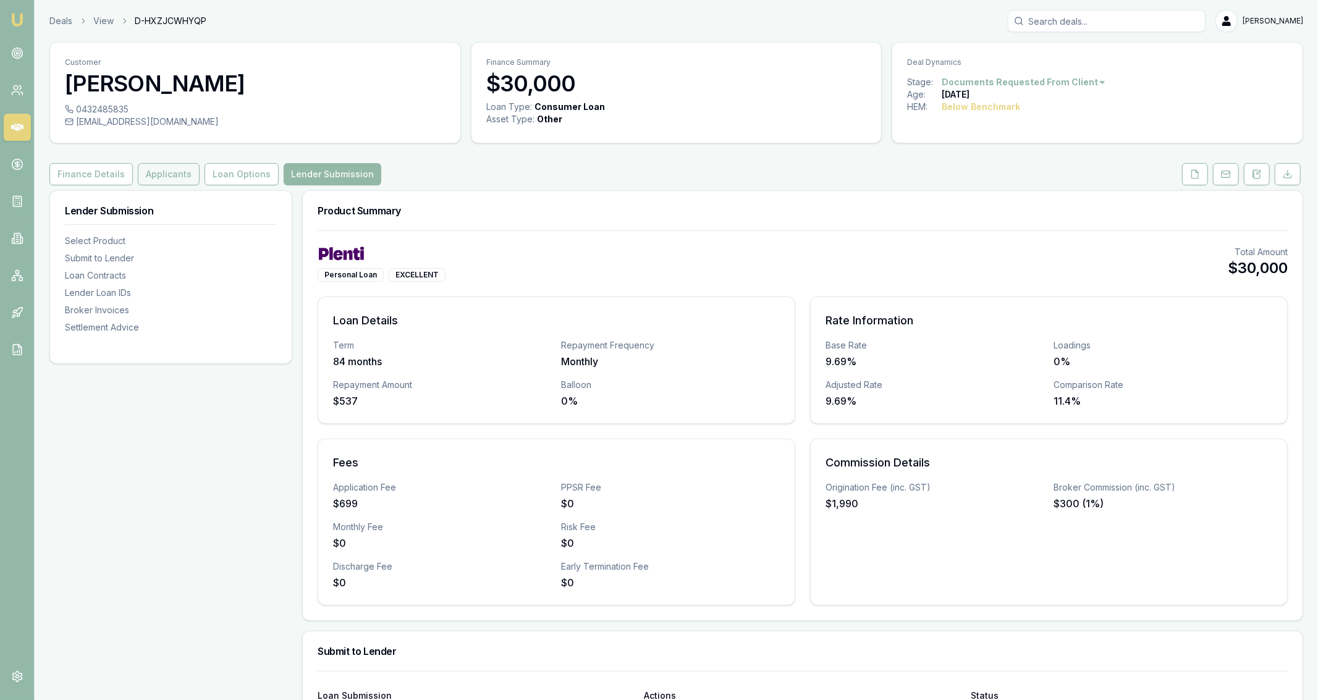
click at [154, 169] on button "Applicants" at bounding box center [169, 174] width 62 height 22
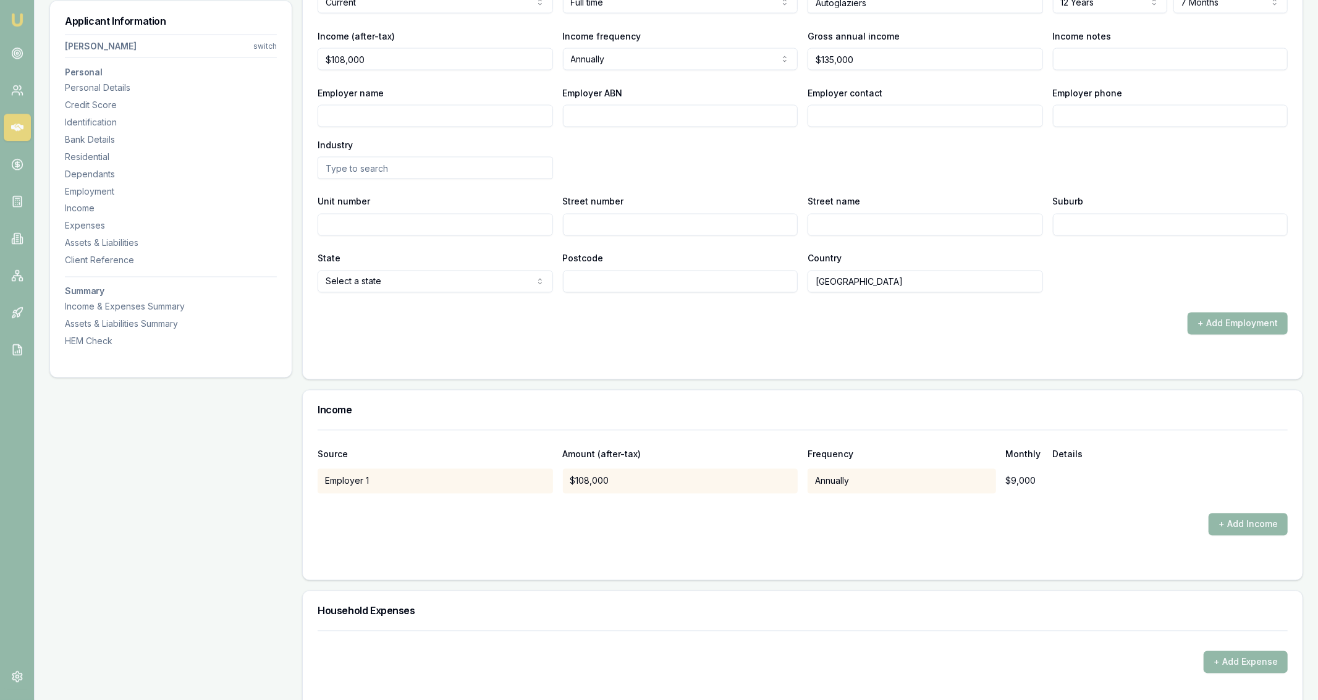
scroll to position [1993, 0]
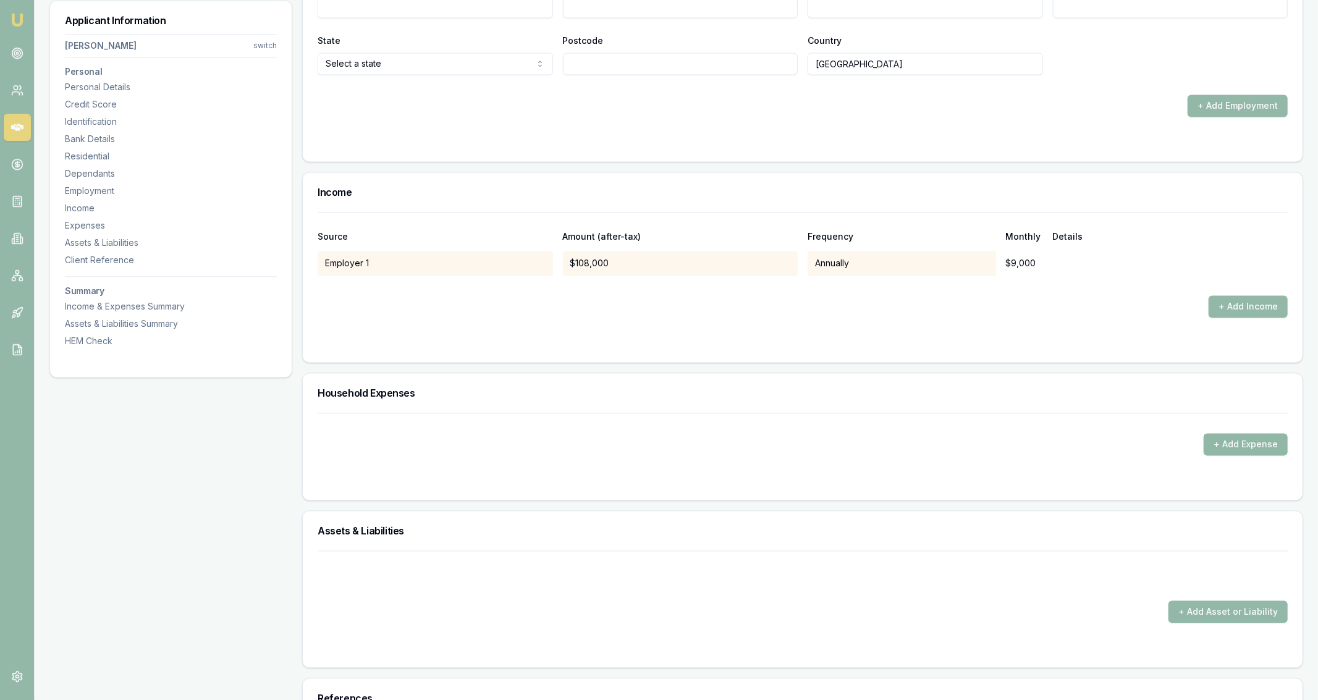
click at [1249, 444] on button "+ Add Expense" at bounding box center [1245, 444] width 84 height 22
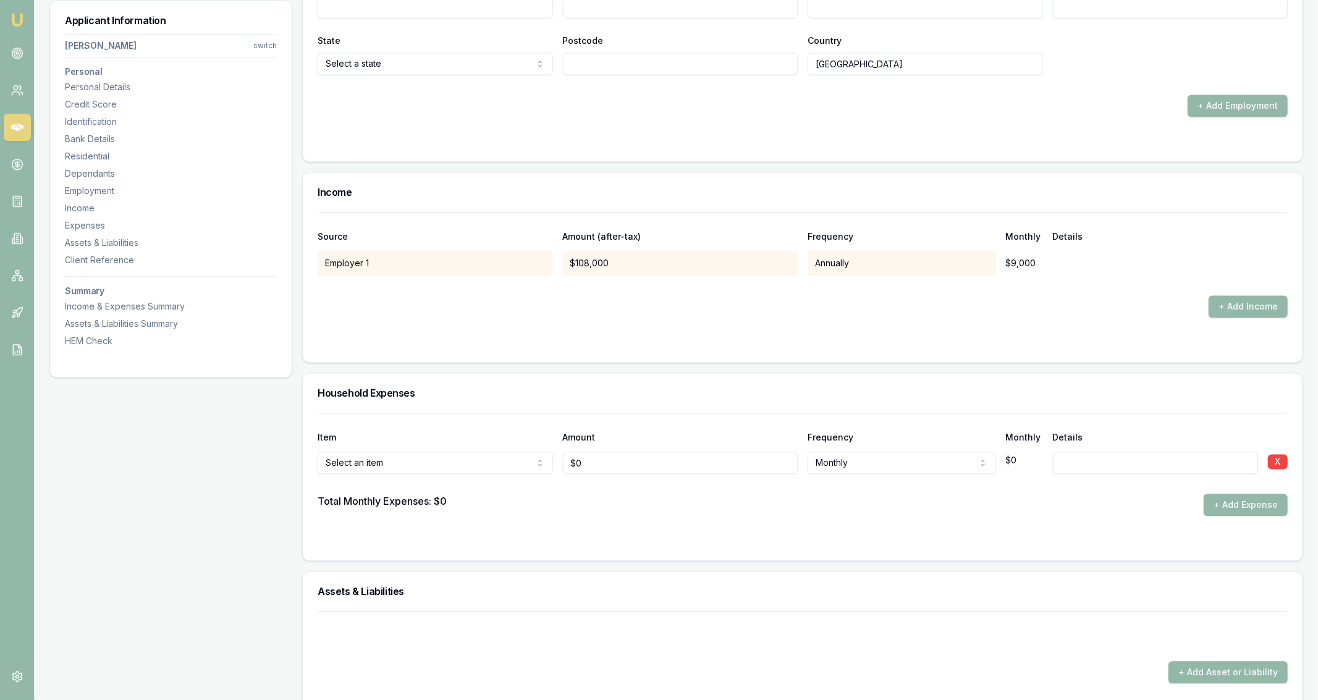
click at [660, 295] on div "+ Add Income" at bounding box center [803, 306] width 970 height 22
click at [620, 453] on input "0" at bounding box center [680, 463] width 235 height 22
type input "$0"
select select "FOOD_AND_GROCERIES"
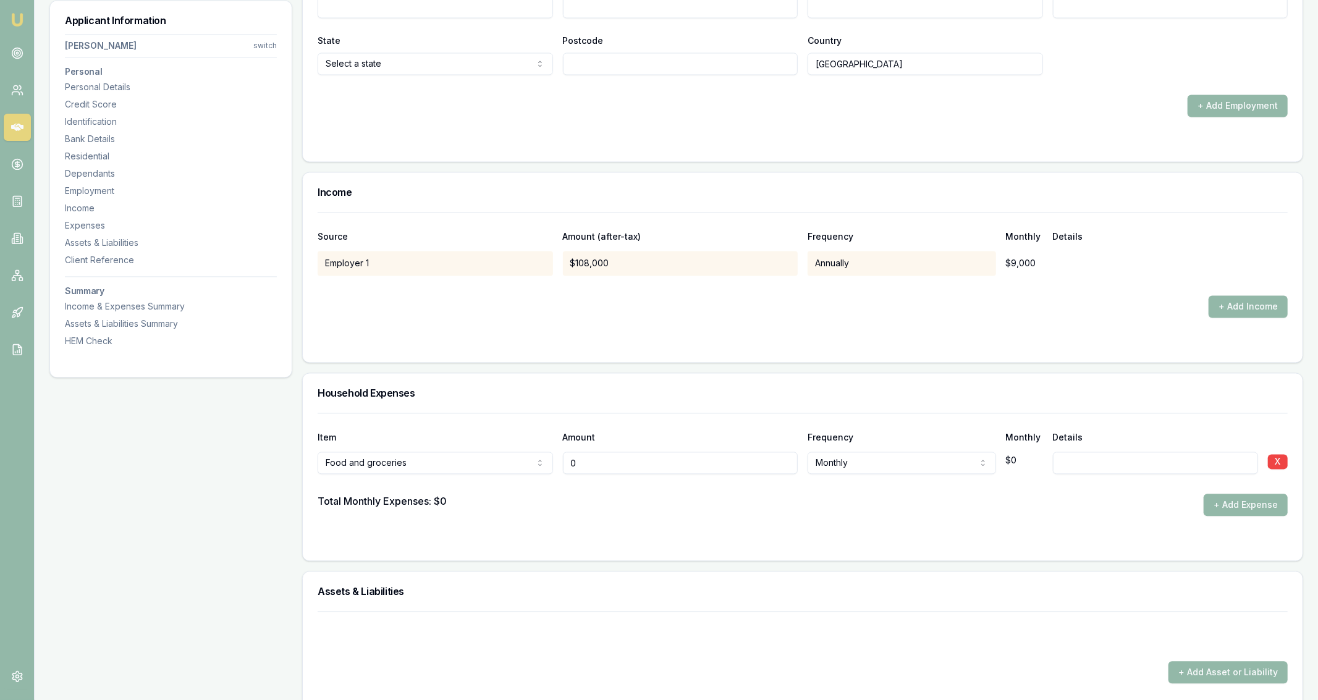
click at [642, 461] on input "0" at bounding box center [680, 463] width 235 height 22
type input "$800"
click at [1242, 500] on button "+ Add Expense" at bounding box center [1245, 505] width 84 height 22
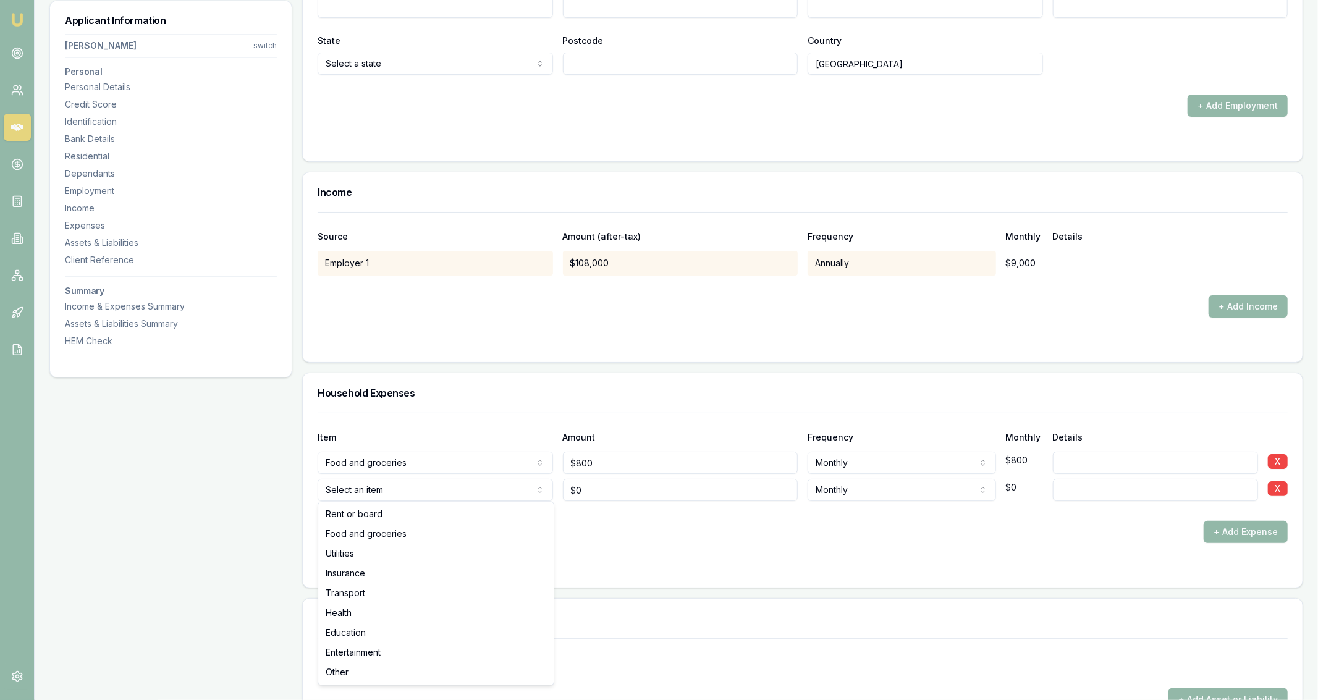
type input "$0"
select select "UTILITIES"
click at [611, 503] on div at bounding box center [803, 511] width 970 height 20
click at [612, 494] on input "0" at bounding box center [680, 490] width 235 height 22
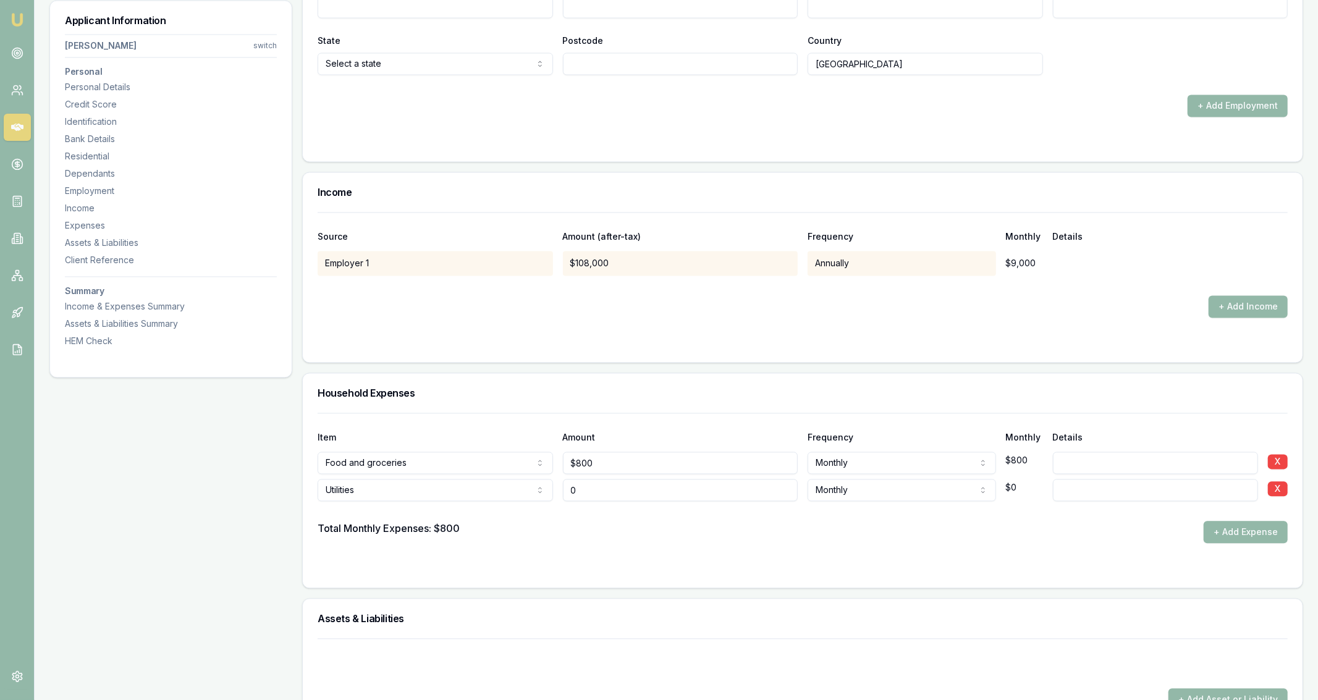
click at [612, 494] on input "0" at bounding box center [680, 490] width 235 height 22
type input "$250"
click at [789, 501] on div at bounding box center [803, 511] width 970 height 20
click at [1206, 532] on button "+ Add Expense" at bounding box center [1245, 532] width 84 height 22
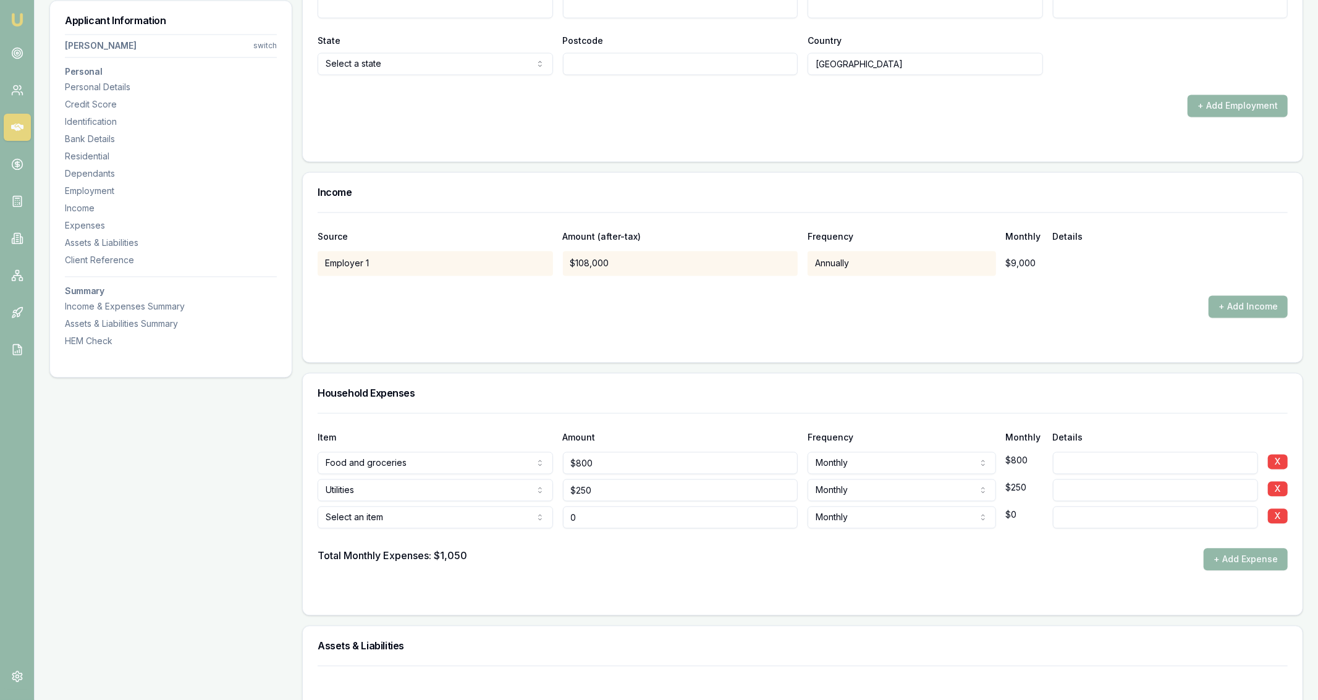
type input "$0"
click at [414, 528] on div at bounding box center [803, 538] width 970 height 20
select select "TRANSPORT"
click at [602, 513] on input "0" at bounding box center [680, 517] width 235 height 22
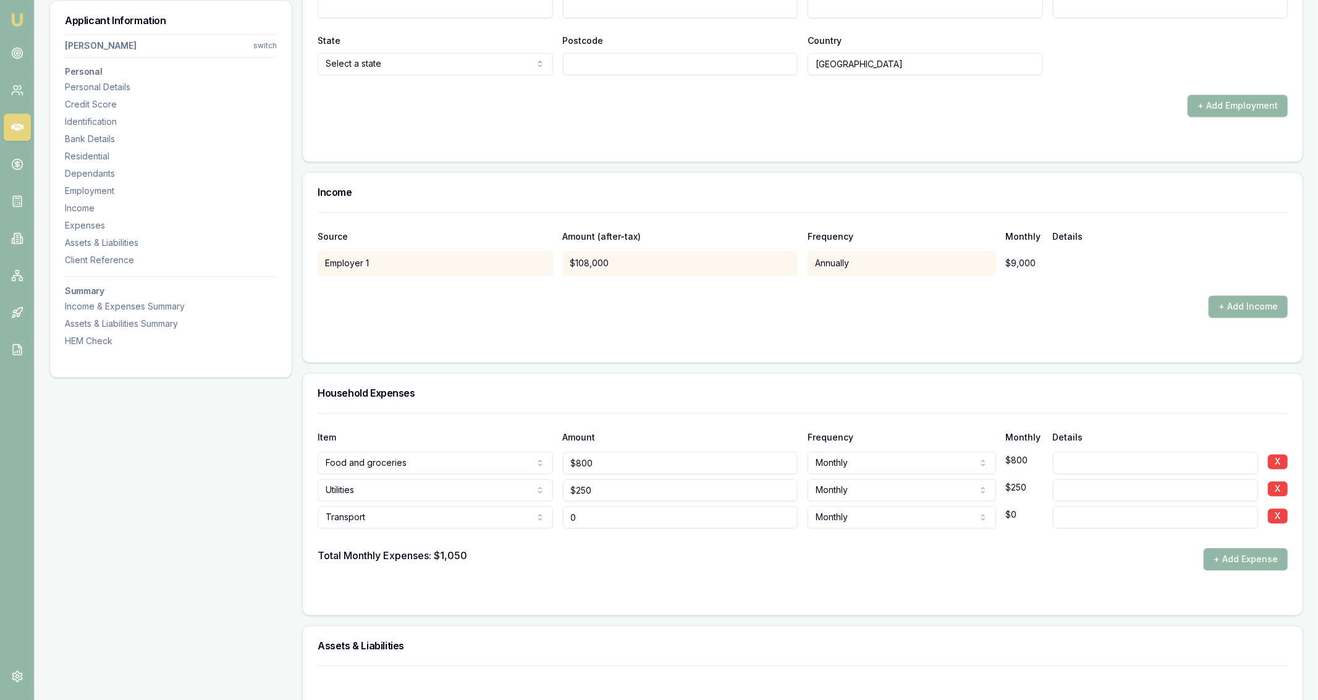
click at [602, 513] on input "0" at bounding box center [680, 517] width 235 height 22
type input "$400"
click at [612, 549] on div "Total Monthly Expenses: $1,050 + Add Expense" at bounding box center [803, 559] width 970 height 22
click at [1259, 560] on button "+ Add Expense" at bounding box center [1245, 559] width 84 height 22
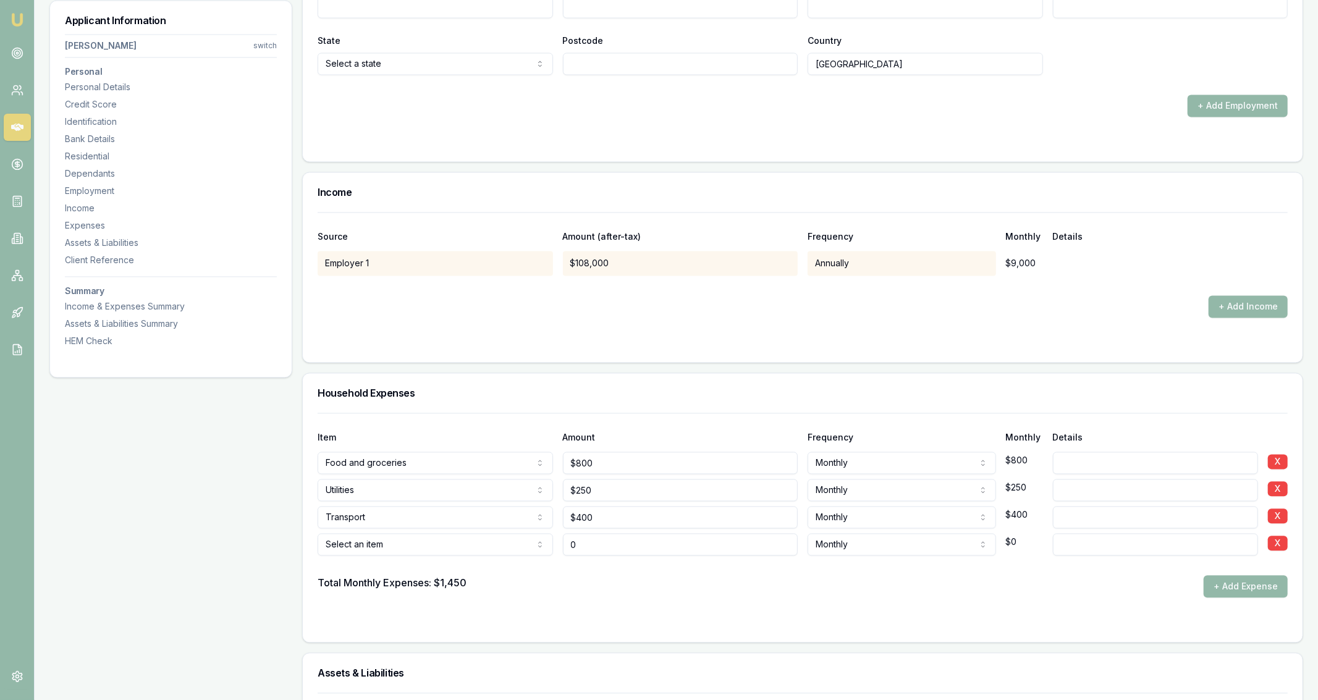
type input "$0"
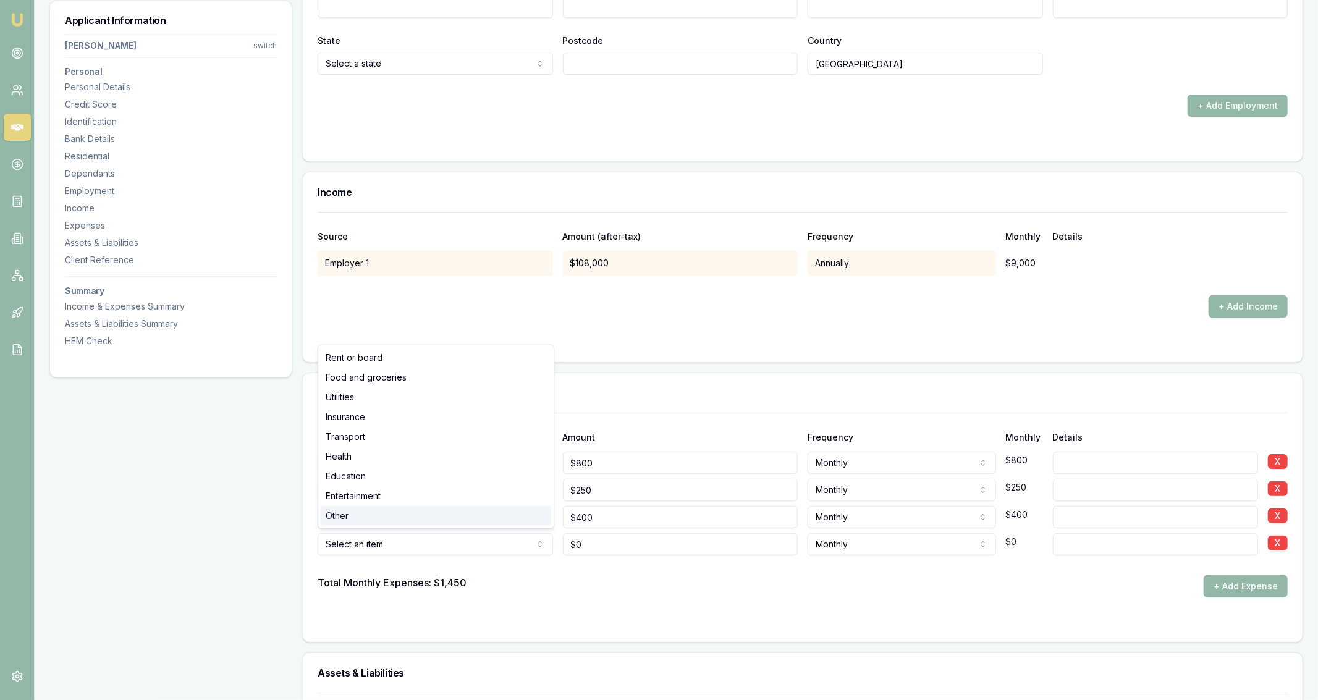
select select "OTHER"
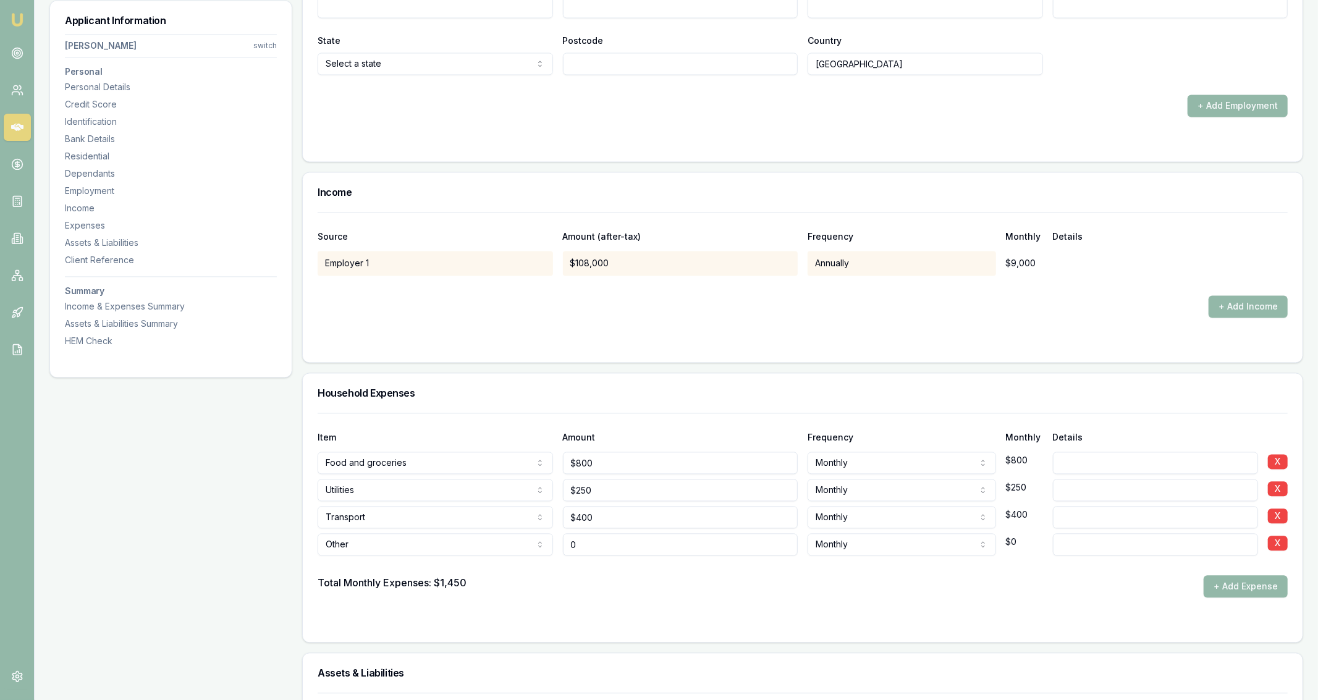
click at [612, 540] on input "0" at bounding box center [680, 544] width 235 height 22
type input "$0"
click at [1098, 540] on input at bounding box center [1156, 544] width 206 height 22
type input "Discretionary"
click at [776, 533] on input "0" at bounding box center [680, 544] width 235 height 22
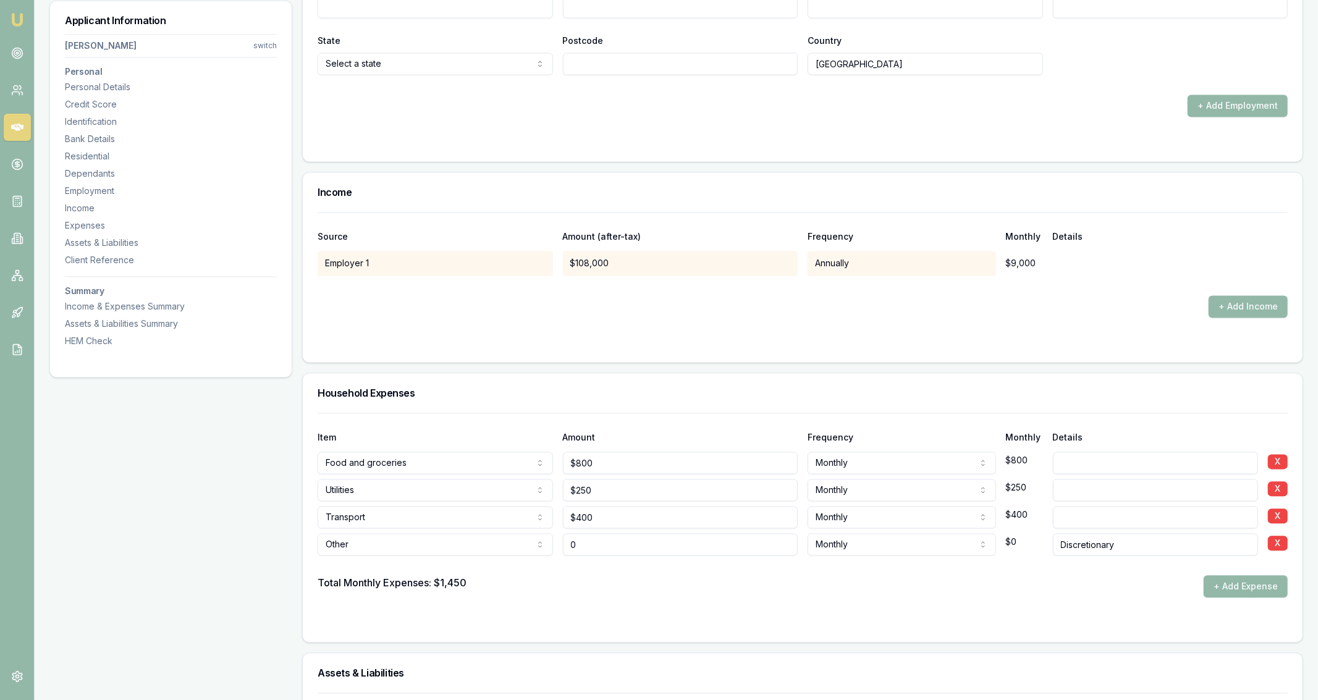
click at [776, 533] on input "0" at bounding box center [680, 544] width 235 height 22
type input "$1,650"
click at [801, 579] on div "Total Monthly Expenses: $1,450 + Add Expense" at bounding box center [803, 586] width 970 height 22
click at [801, 579] on div "Total Monthly Expenses: $3,100 + Add Expense" at bounding box center [803, 586] width 970 height 22
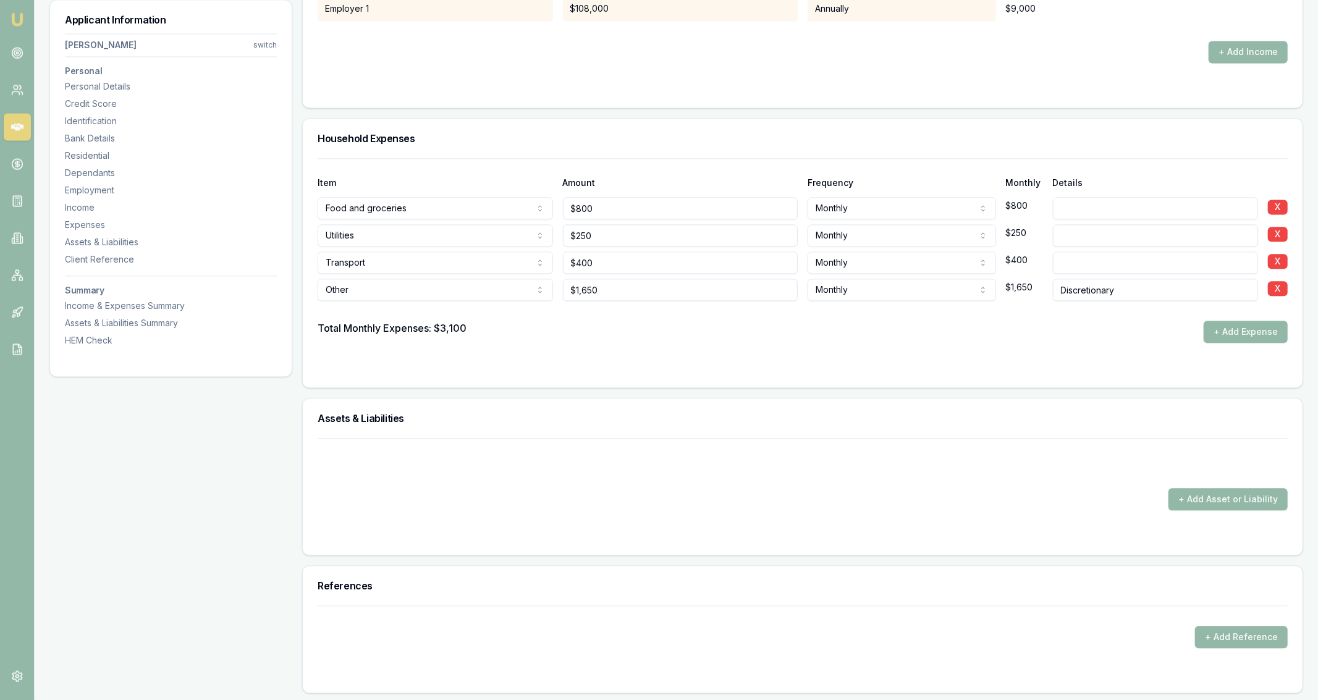
scroll to position [2213, 0]
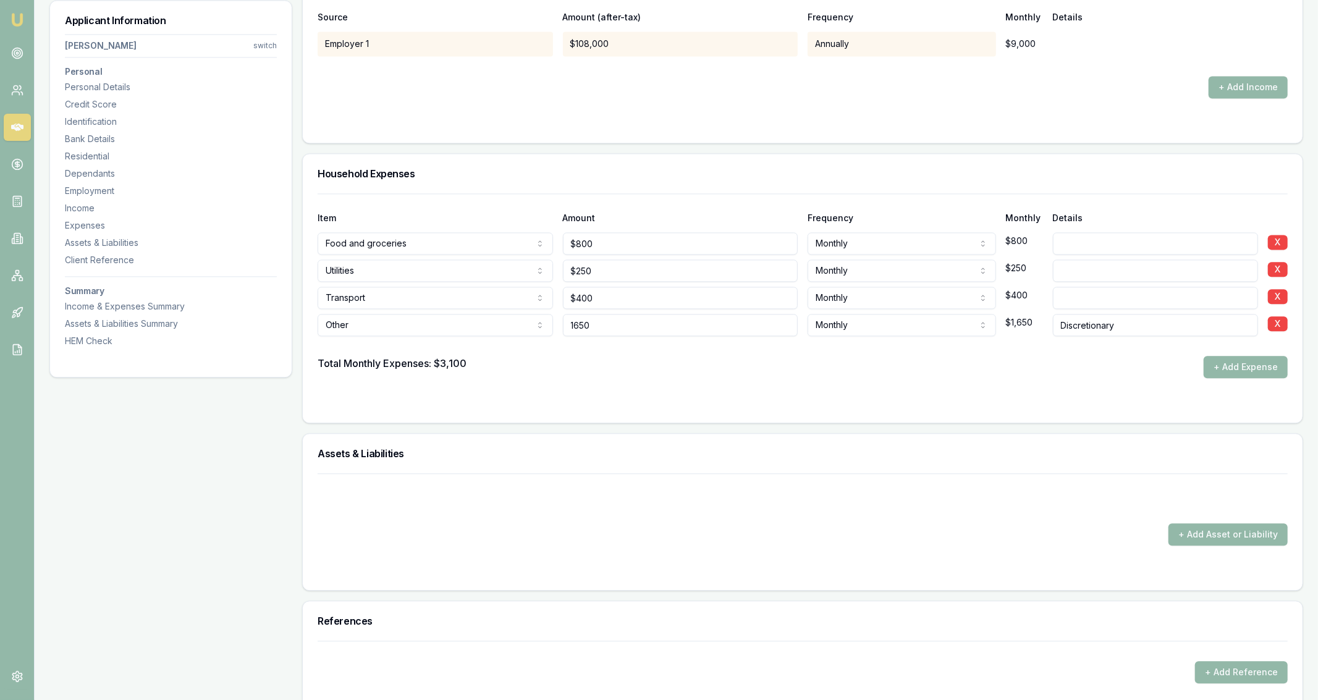
click at [594, 314] on input "1650" at bounding box center [680, 325] width 235 height 22
type input "$2,000"
click at [603, 348] on div at bounding box center [803, 346] width 970 height 20
click at [601, 389] on form "Item Amount Frequency Monthly Details Food and groceries Rent or board Food and…" at bounding box center [803, 300] width 970 height 214
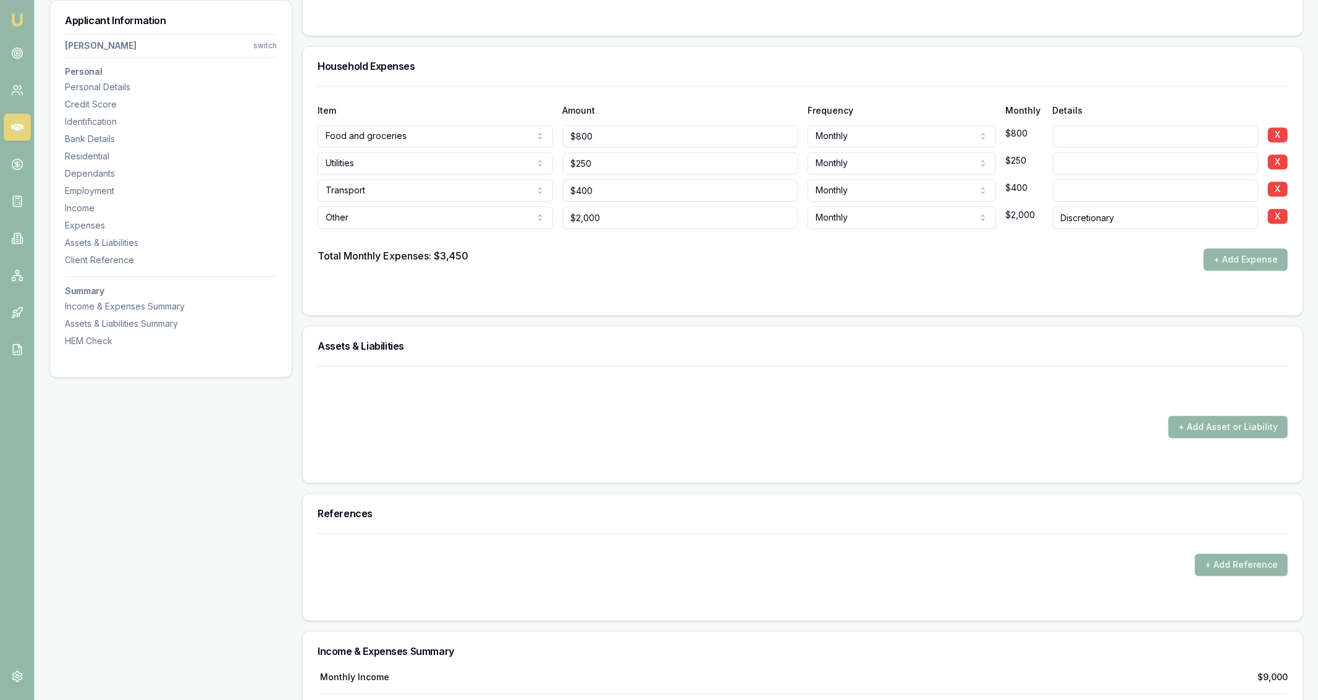
scroll to position [2321, 0]
click at [621, 228] on div at bounding box center [803, 238] width 970 height 20
click at [621, 221] on input "2000" at bounding box center [680, 217] width 235 height 22
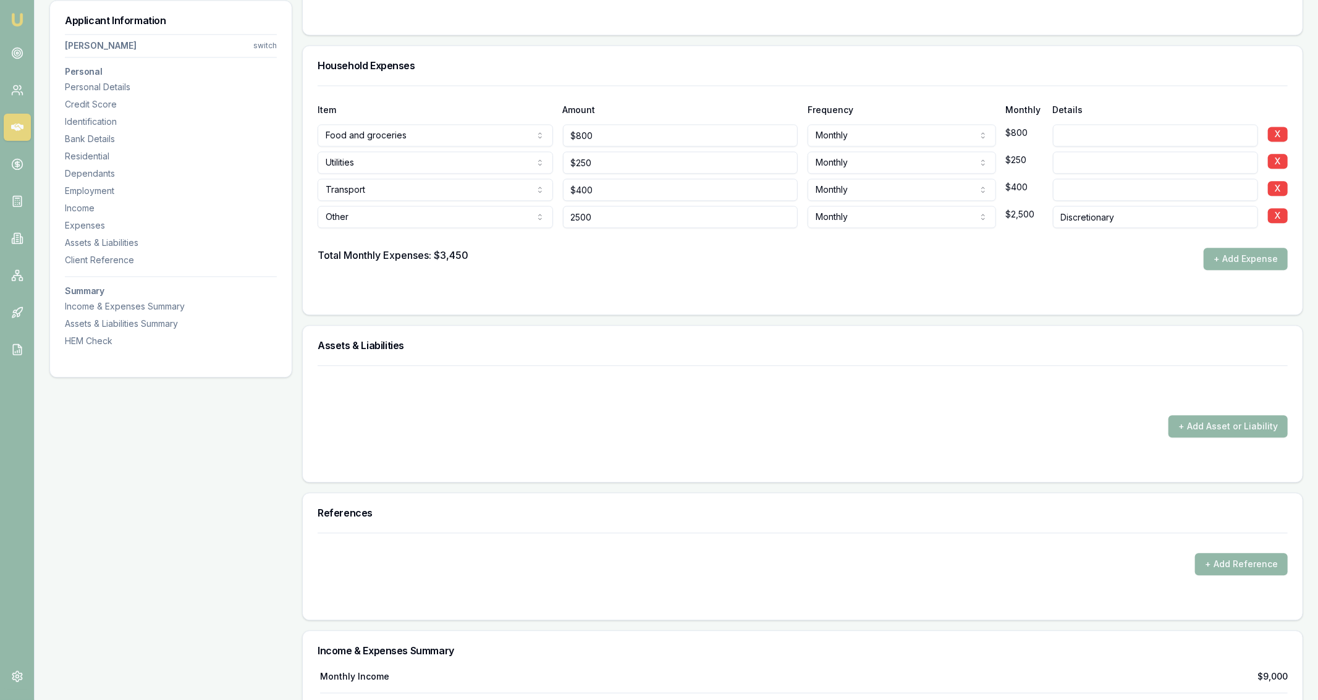
type input "$2,500"
click at [631, 242] on div at bounding box center [803, 238] width 970 height 20
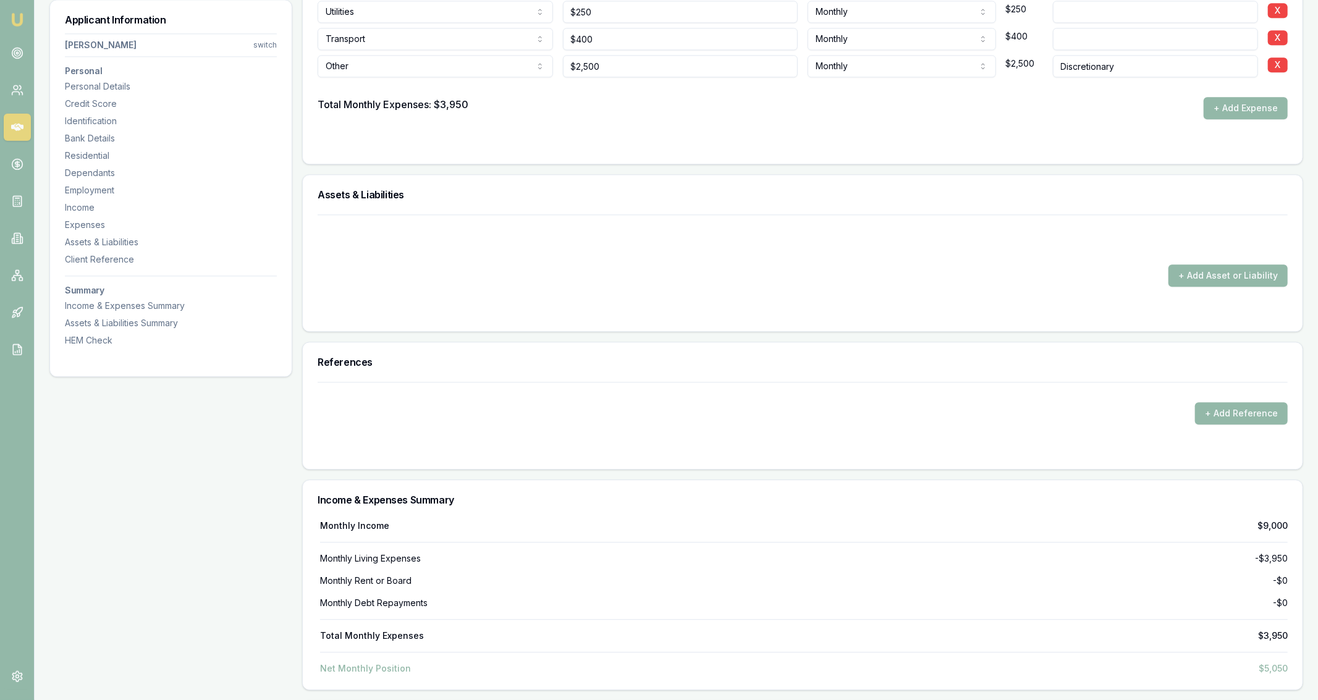
scroll to position [2469, 0]
click at [1256, 276] on button "+ Add Asset or Liability" at bounding box center [1227, 278] width 119 height 22
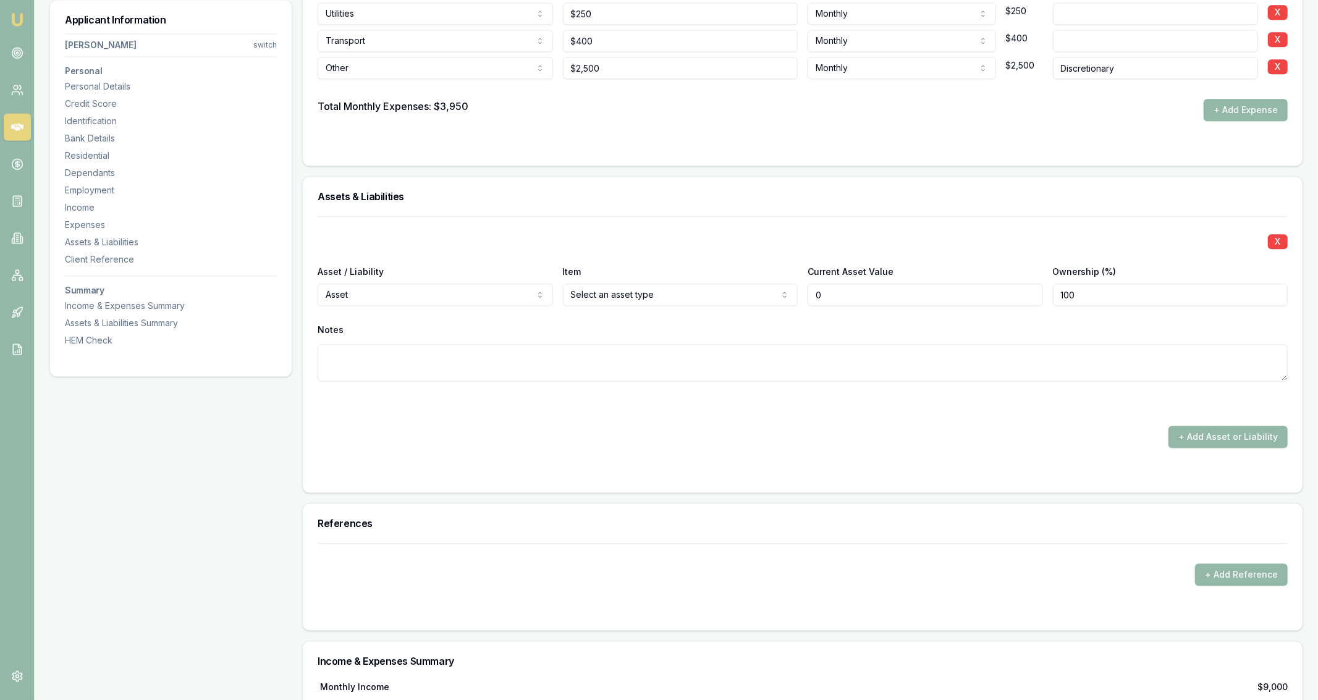
type input "$0"
select select "LIABILITY"
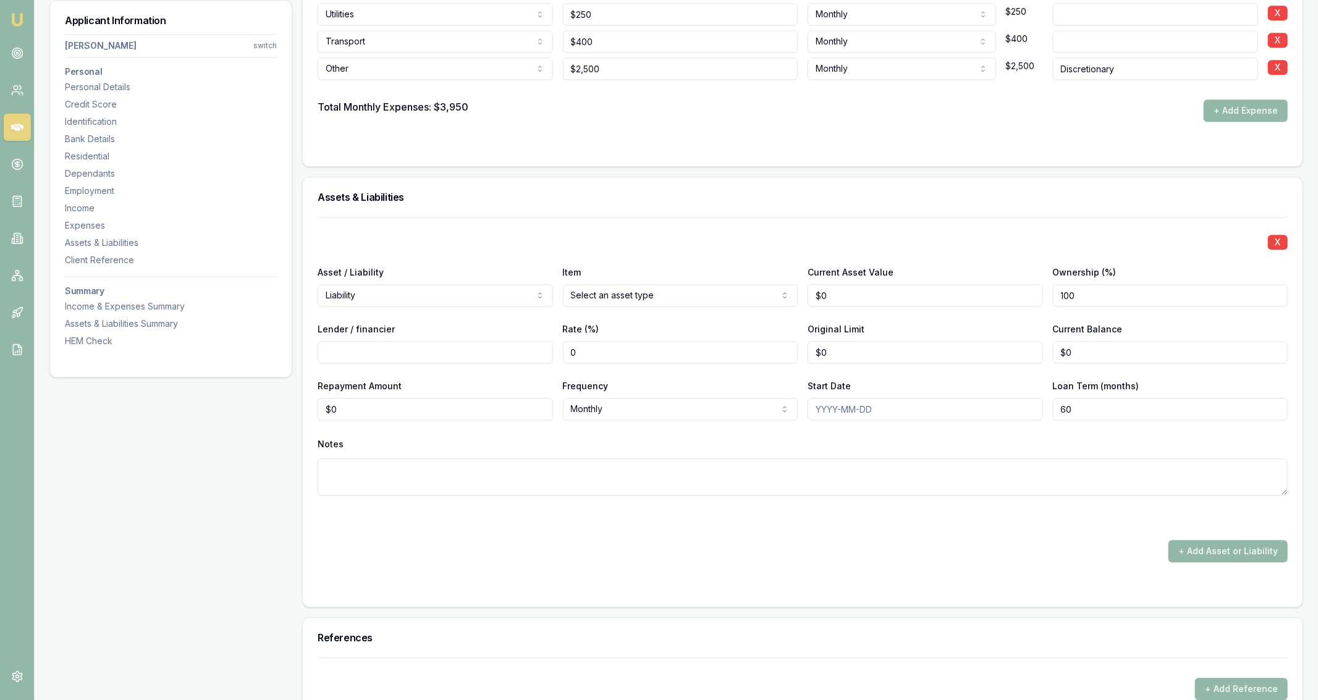
click at [852, 300] on input "0" at bounding box center [924, 295] width 235 height 22
type input "$850,000"
click at [527, 350] on input "Lender / financier" at bounding box center [435, 352] width 235 height 22
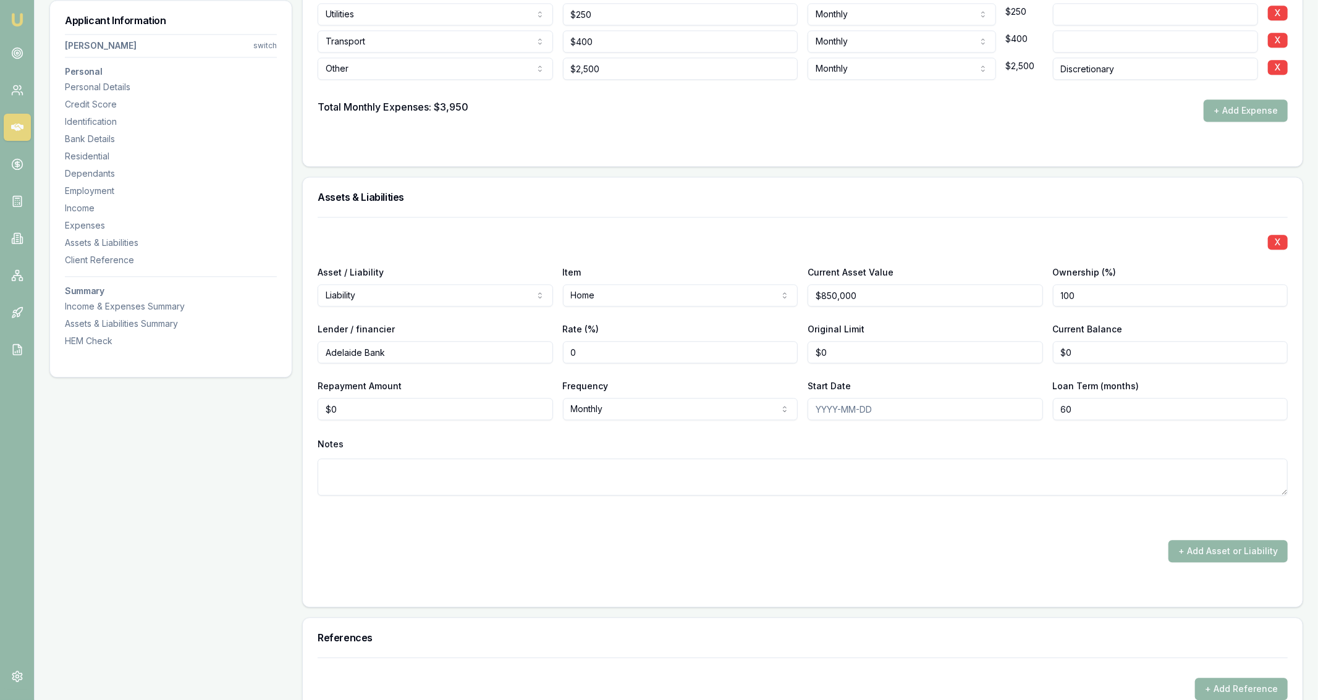
type input "Adelaide Bank"
click at [972, 345] on input "0" at bounding box center [924, 352] width 235 height 22
type input "$0"
click at [1074, 360] on input "0" at bounding box center [1170, 352] width 235 height 22
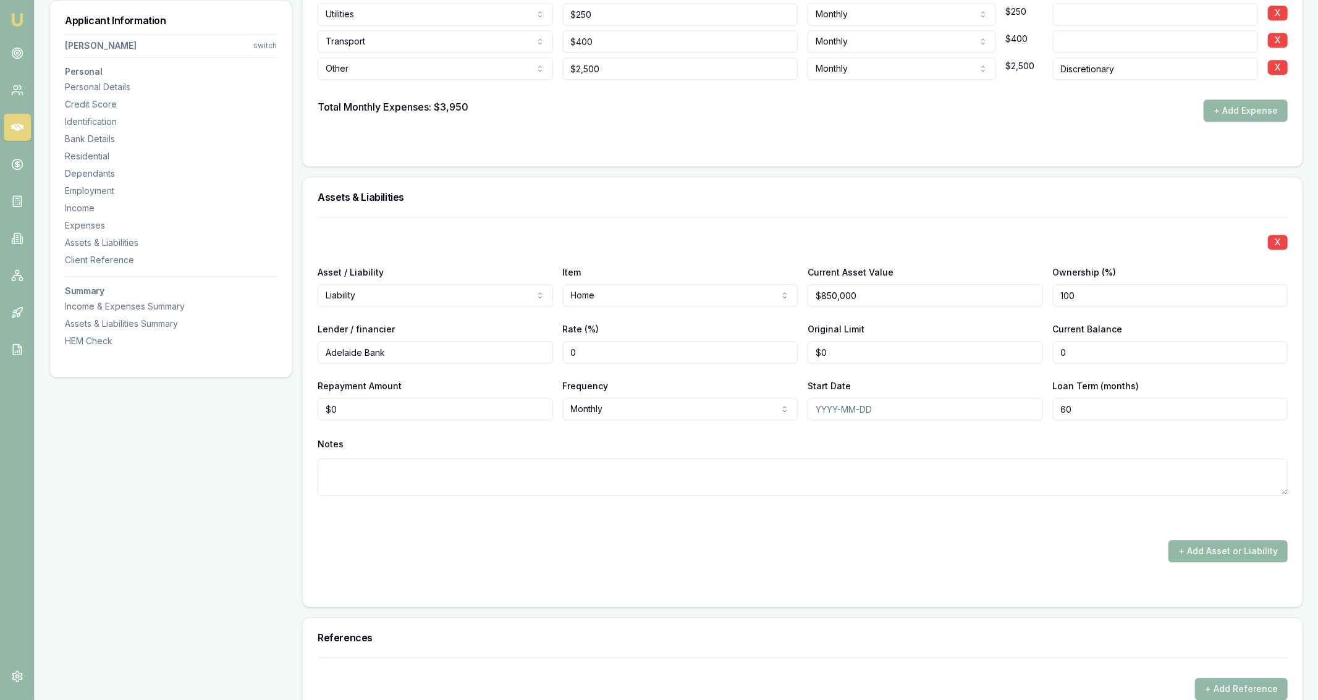
type input "$0"
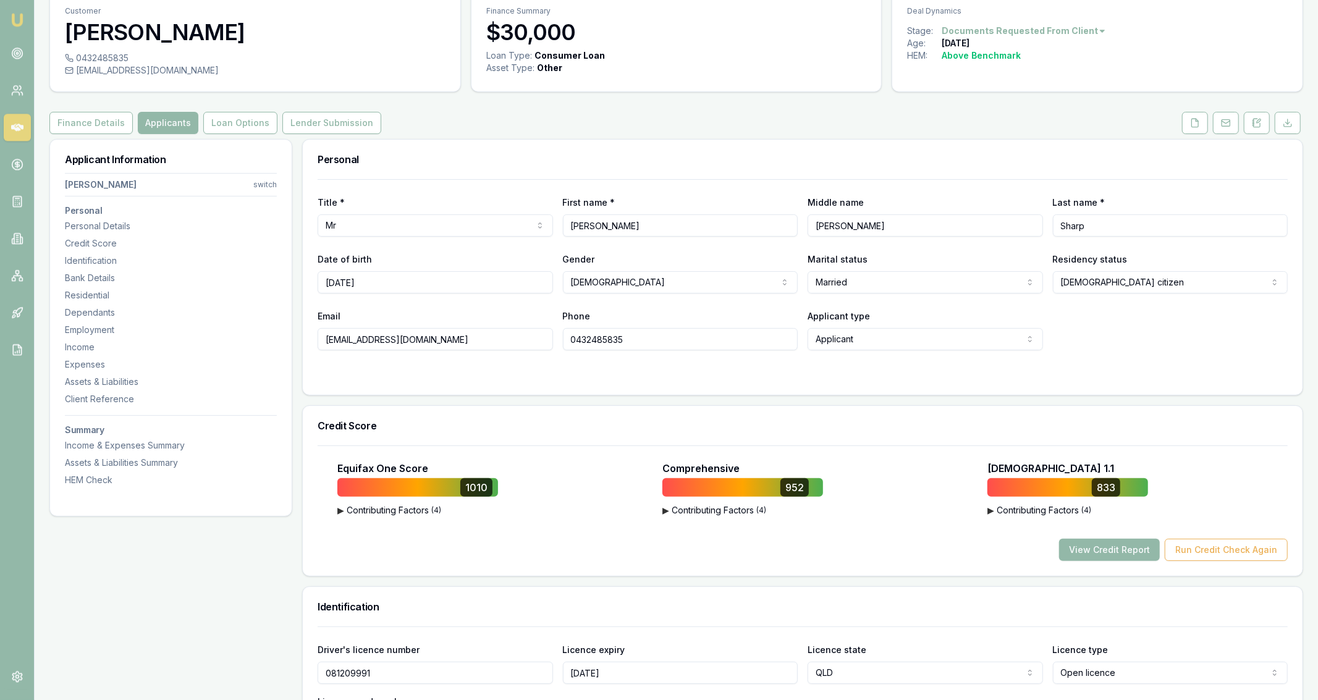
scroll to position [0, 0]
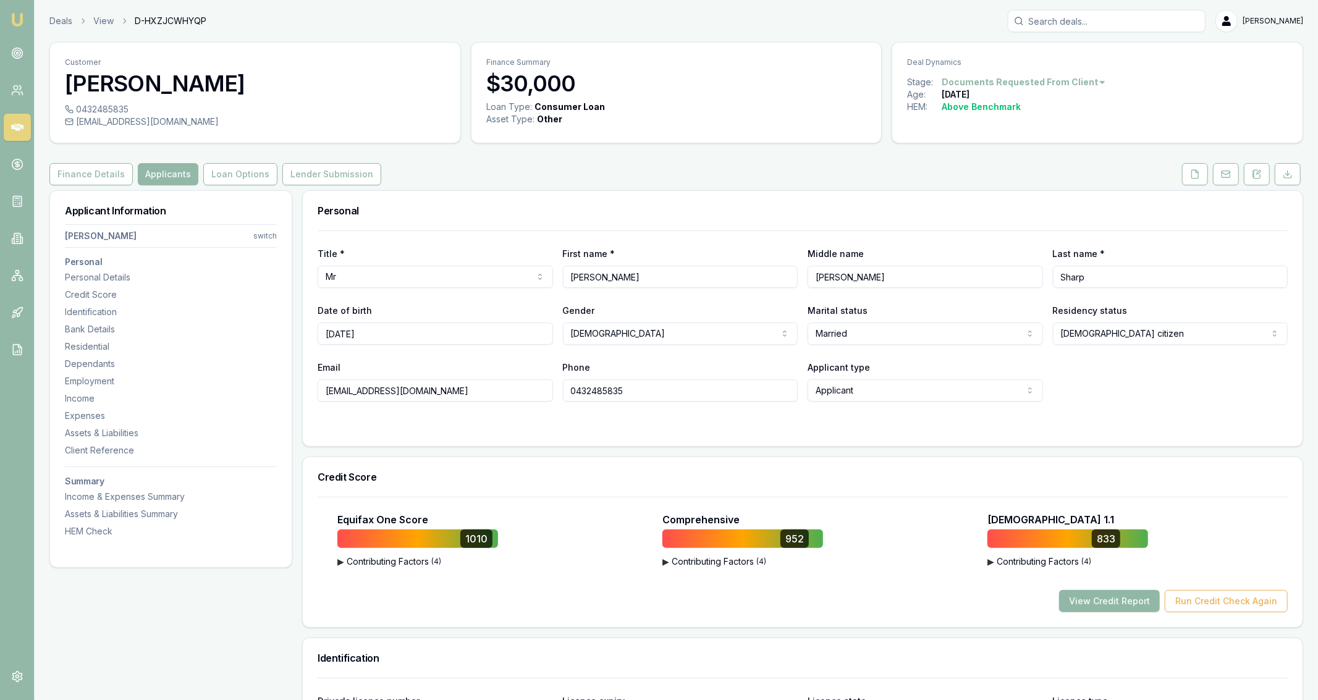
click at [1120, 597] on button "View Credit Report" at bounding box center [1109, 601] width 101 height 22
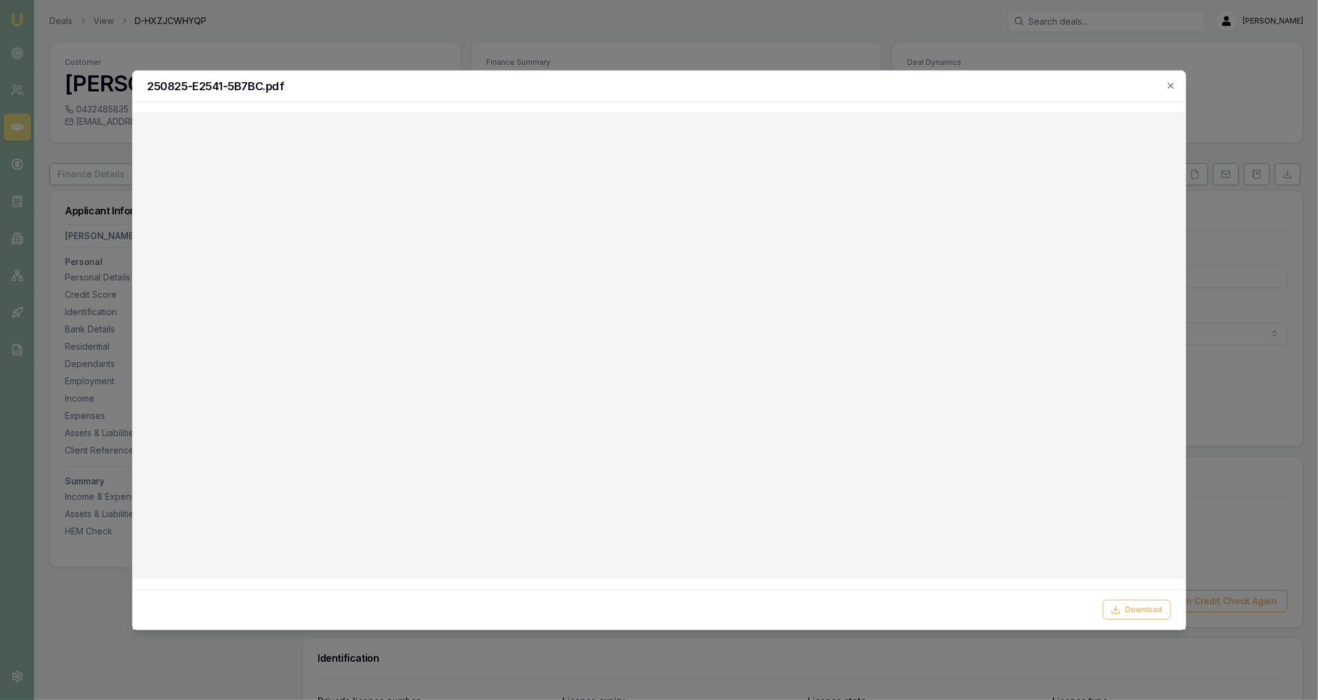
click at [618, 43] on div at bounding box center [659, 350] width 1318 height 700
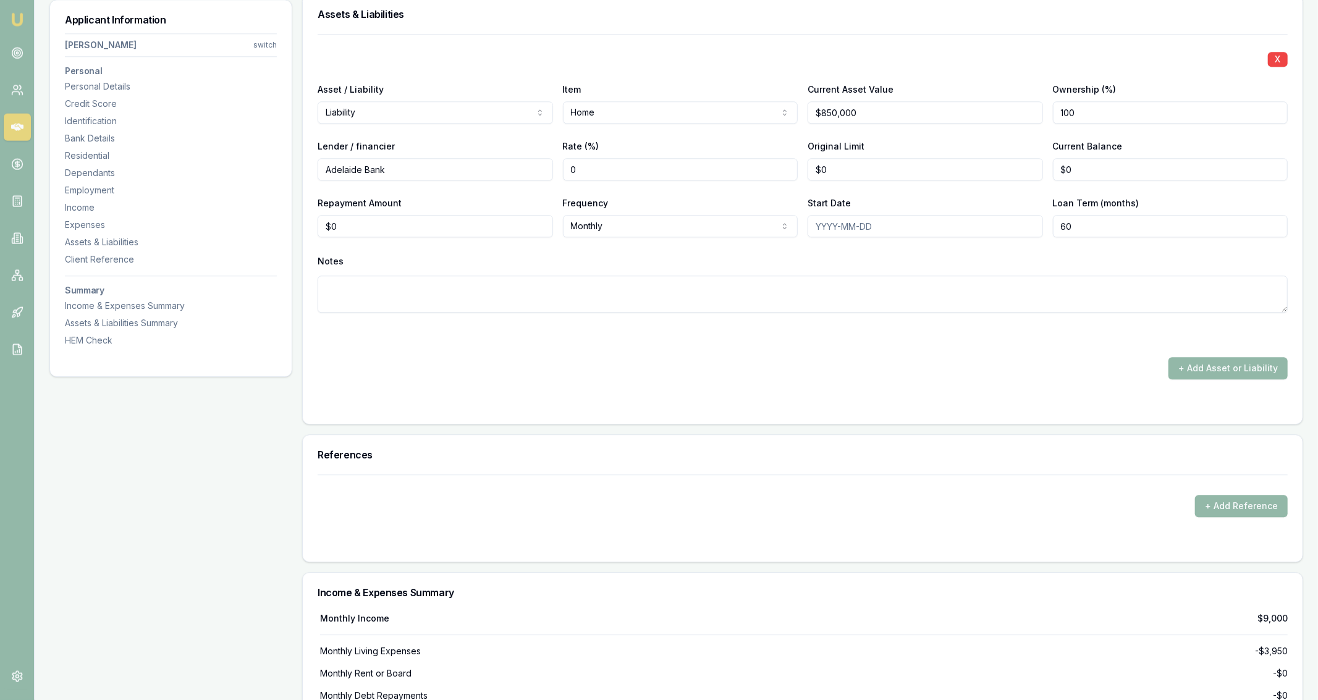
scroll to position [2681, 0]
click at [1106, 158] on input "0" at bounding box center [1170, 169] width 235 height 22
type input "$534,000"
click at [1030, 250] on div "X Asset / Liability Liability Asset Liability Item Home Home Car Boat Bike Cara…" at bounding box center [803, 188] width 970 height 308
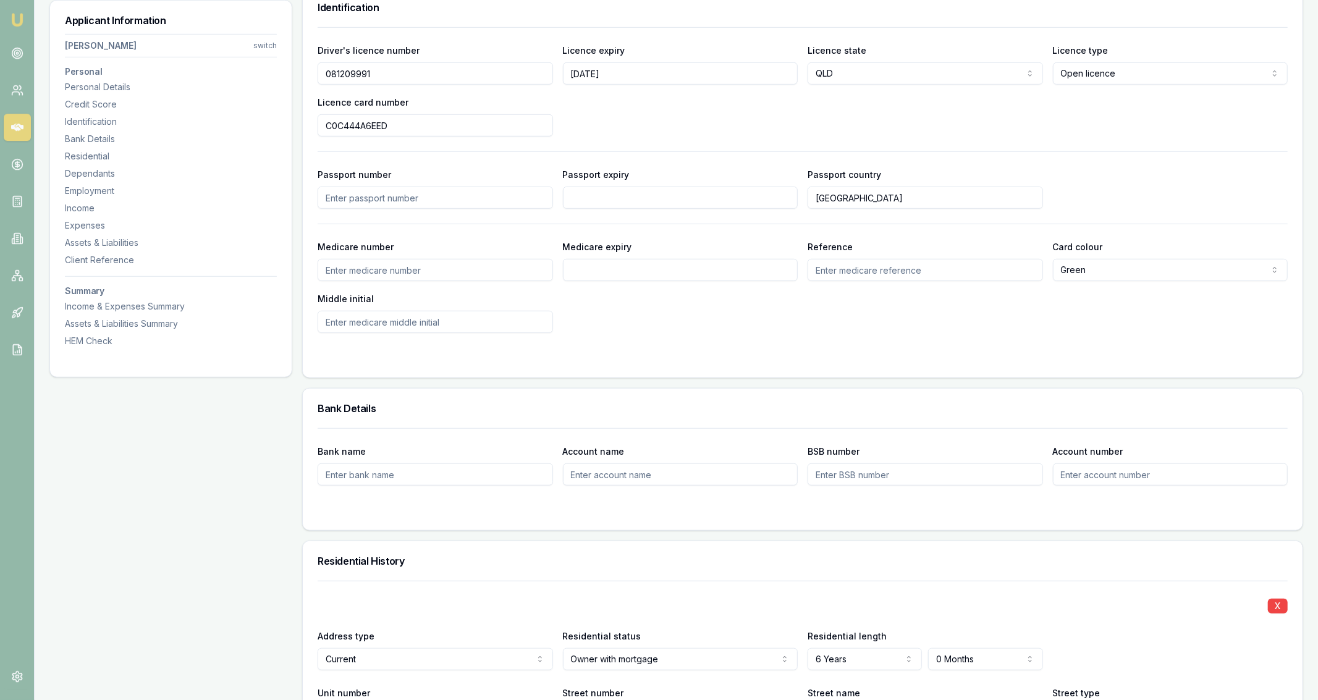
scroll to position [0, 0]
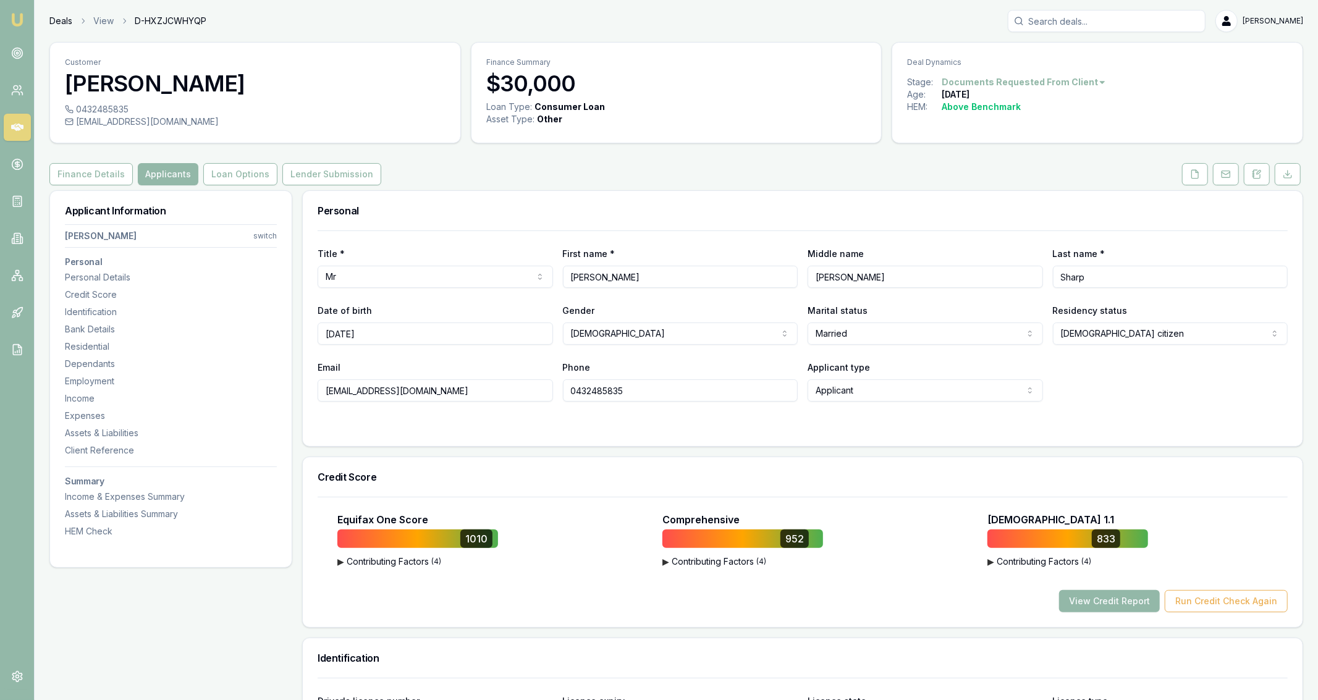
click at [66, 20] on link "Deals" at bounding box center [60, 21] width 23 height 12
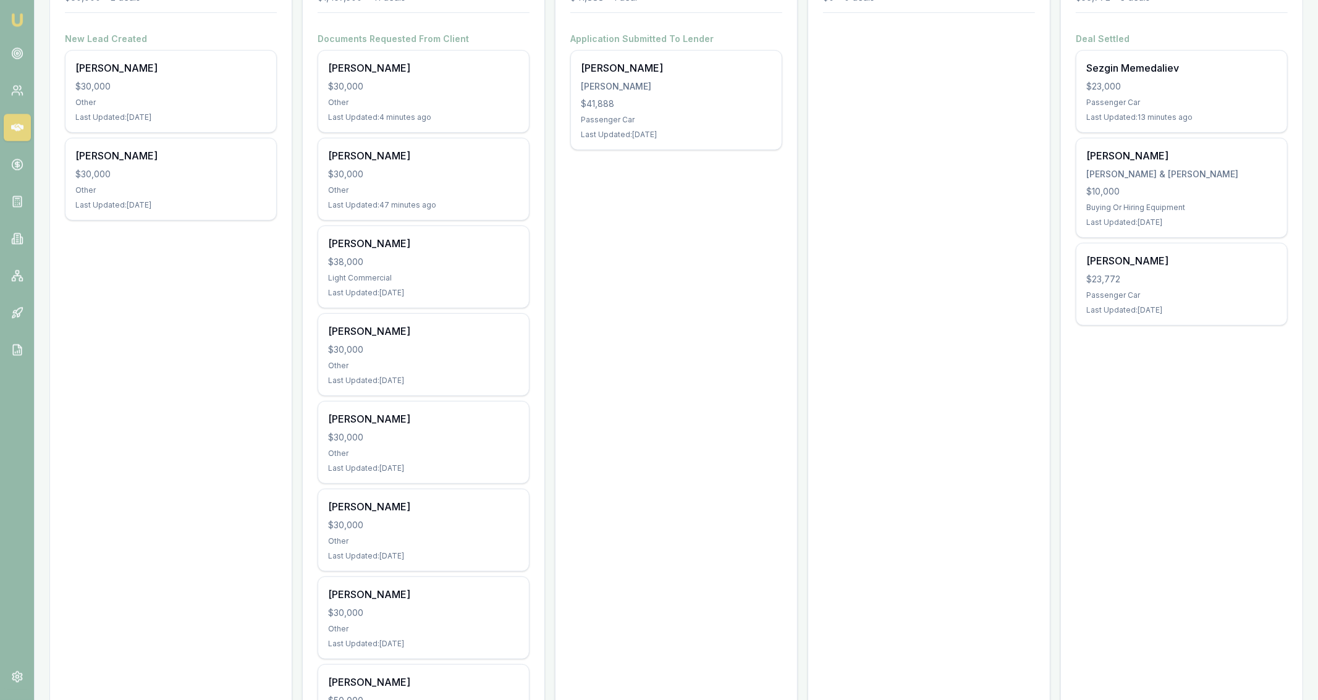
scroll to position [221, 0]
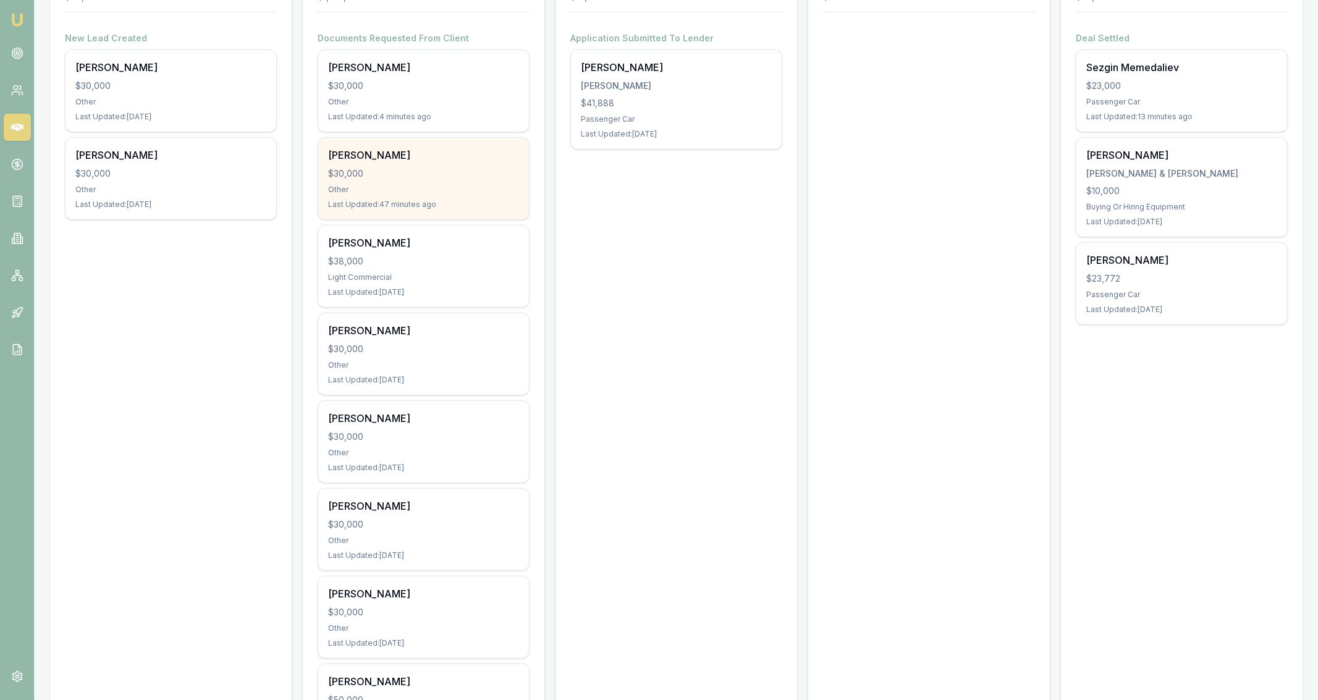
click at [466, 183] on div "Jaxon Barba $30,000 Other Last Updated: 47 minutes ago" at bounding box center [423, 179] width 211 height 82
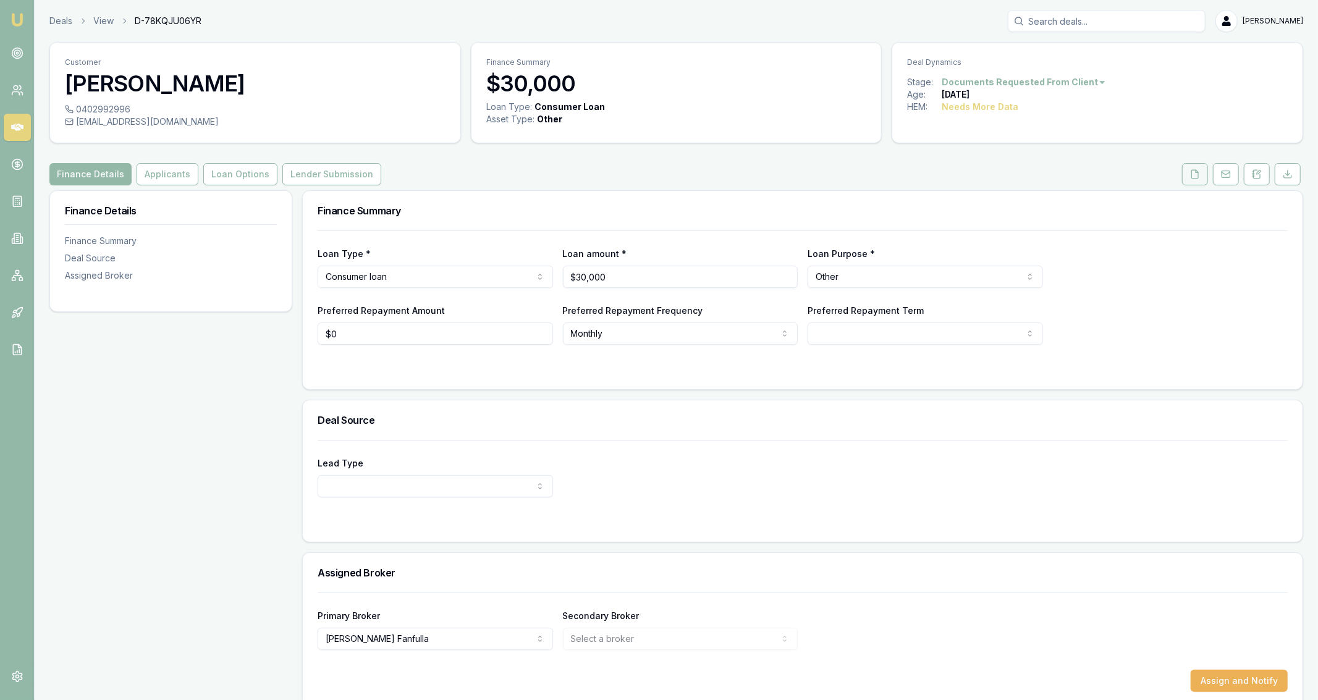
click at [1194, 175] on icon at bounding box center [1195, 174] width 10 height 10
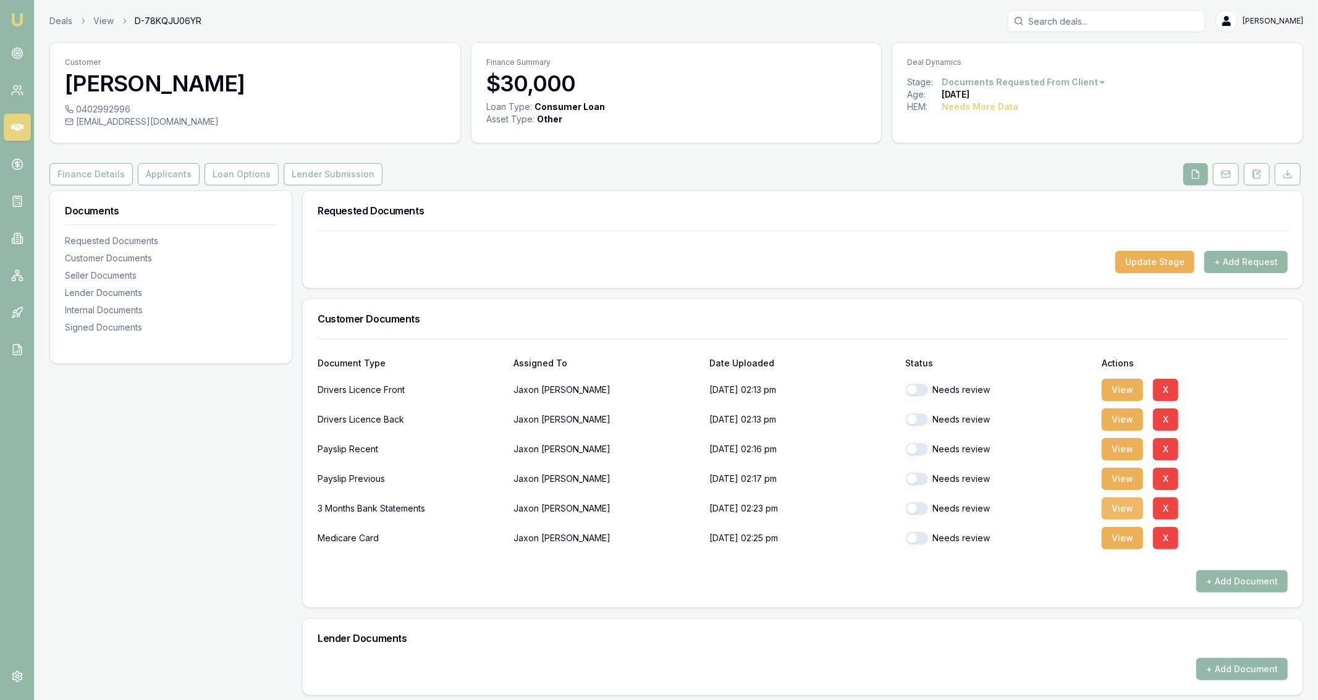
click at [1127, 504] on button "View" at bounding box center [1121, 508] width 41 height 22
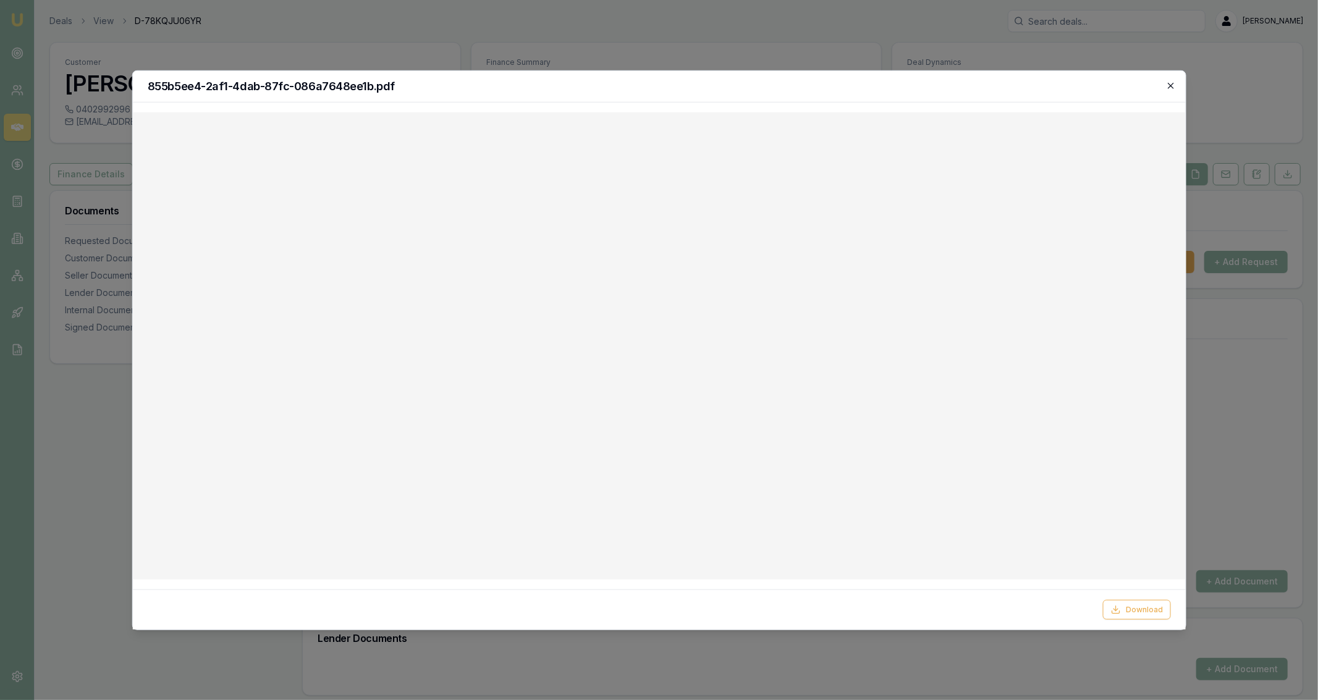
click at [1171, 83] on icon "button" at bounding box center [1171, 85] width 10 height 10
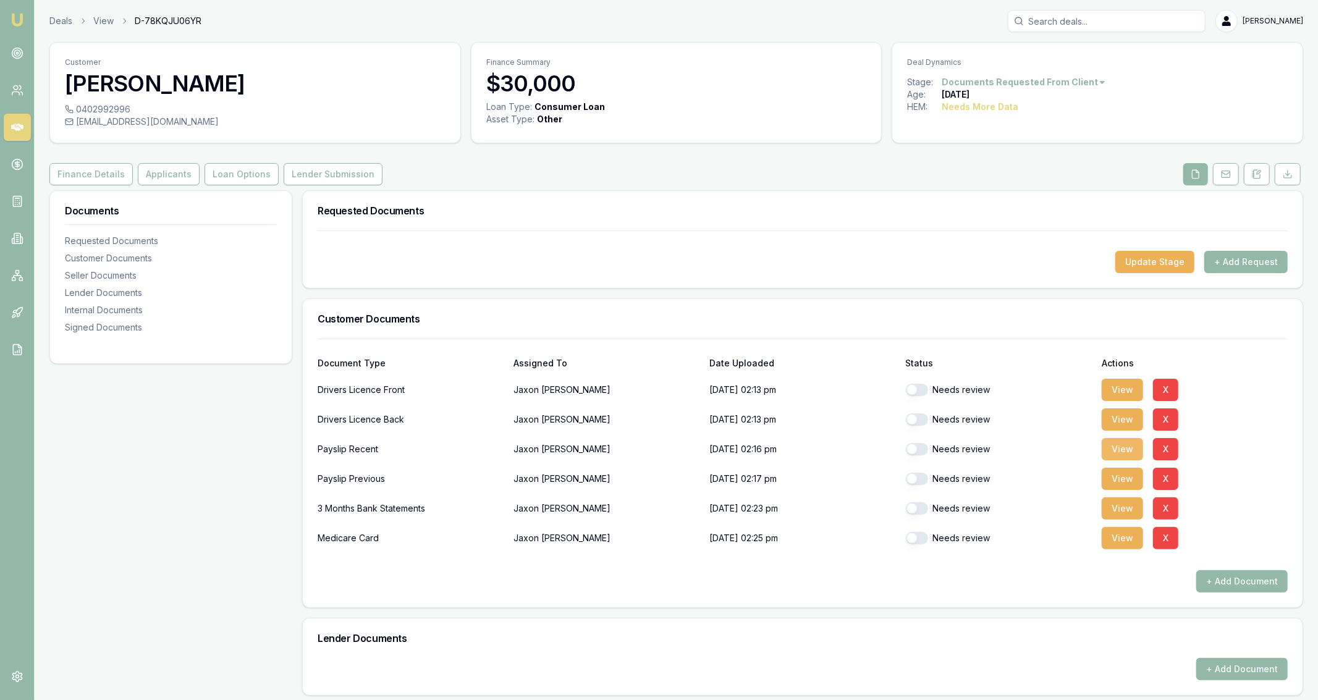
click at [1117, 456] on button "View" at bounding box center [1121, 449] width 41 height 22
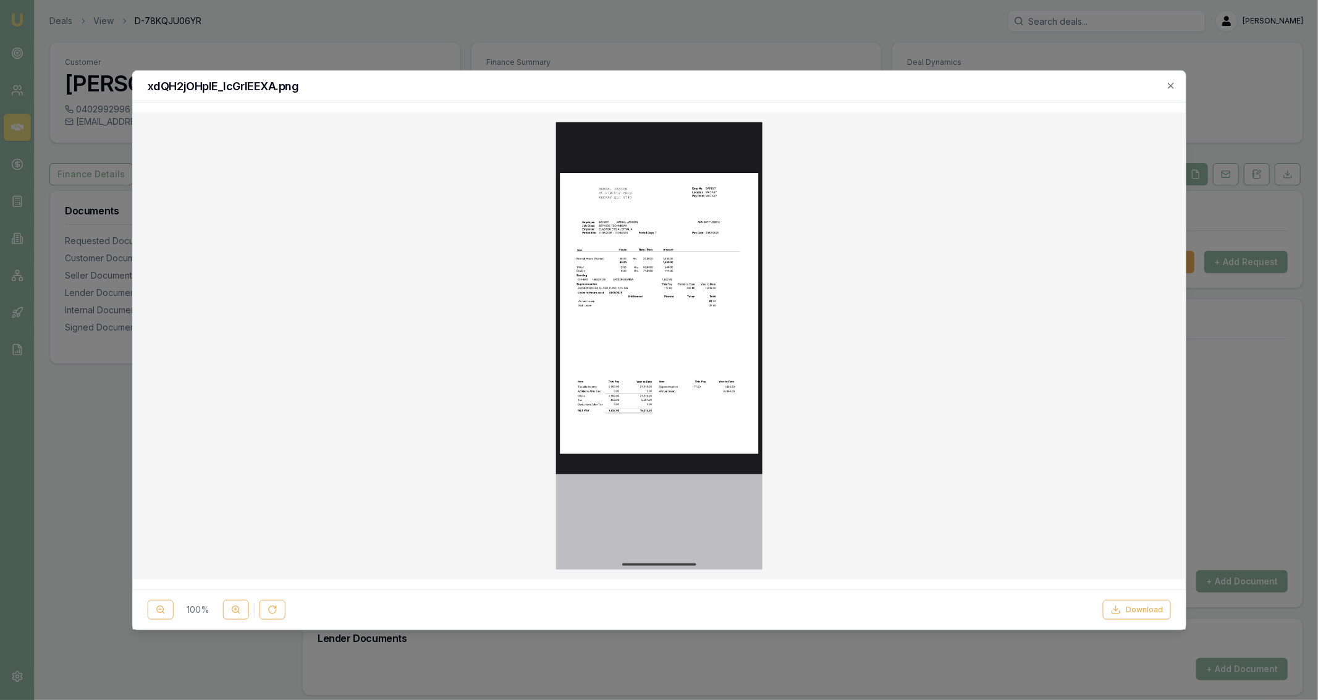
click at [587, 264] on img at bounding box center [658, 345] width 206 height 447
click at [243, 607] on button at bounding box center [235, 610] width 26 height 20
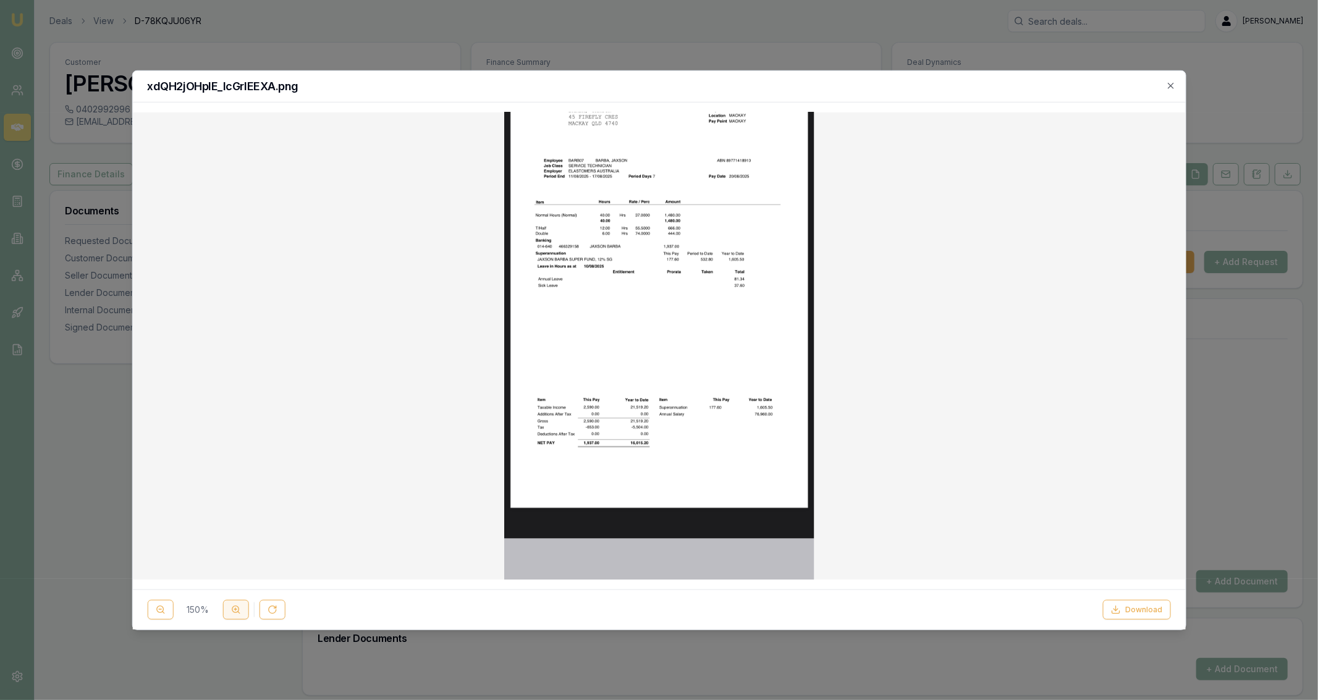
click at [243, 607] on button at bounding box center [235, 610] width 26 height 20
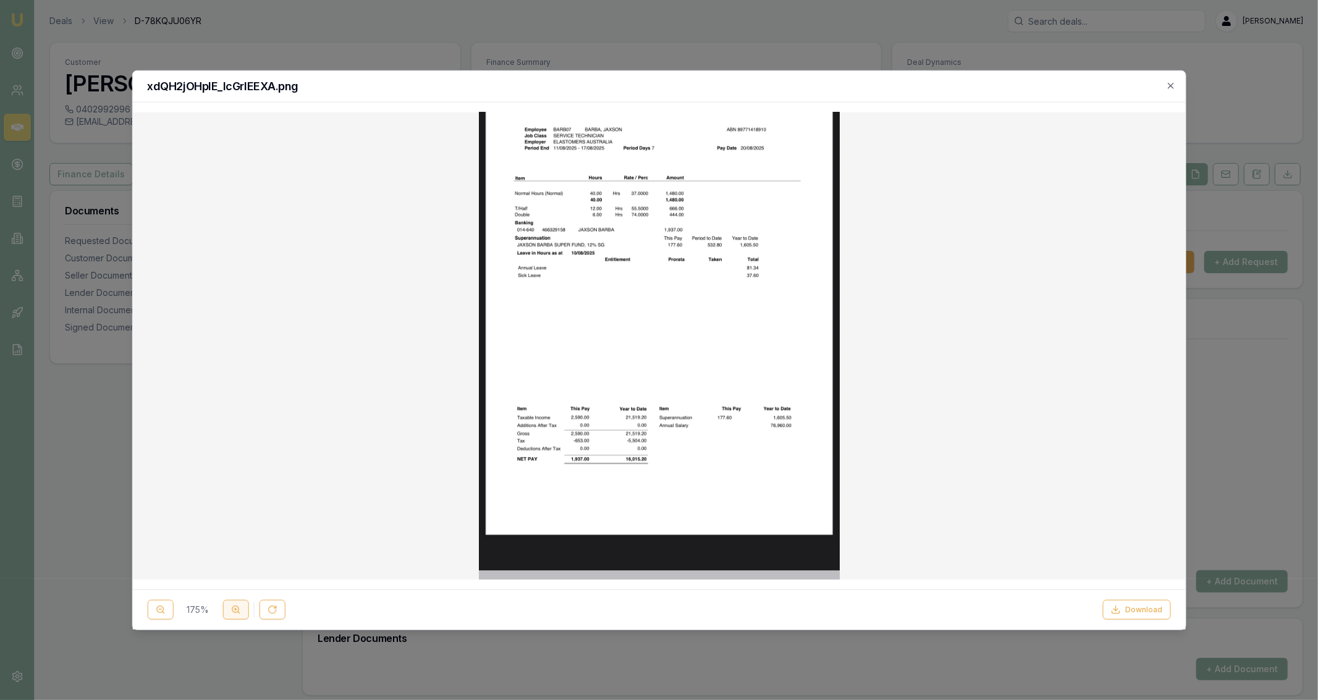
click at [243, 607] on button at bounding box center [235, 610] width 26 height 20
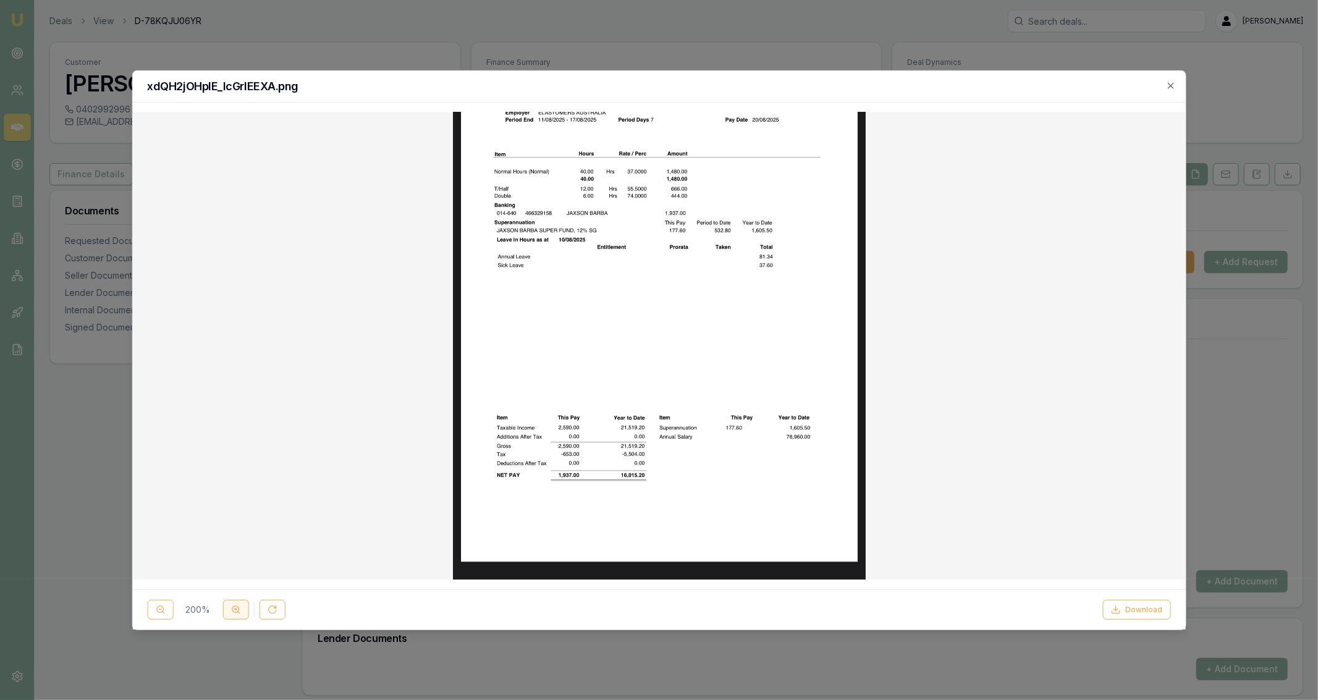
click at [243, 607] on button at bounding box center [235, 610] width 26 height 20
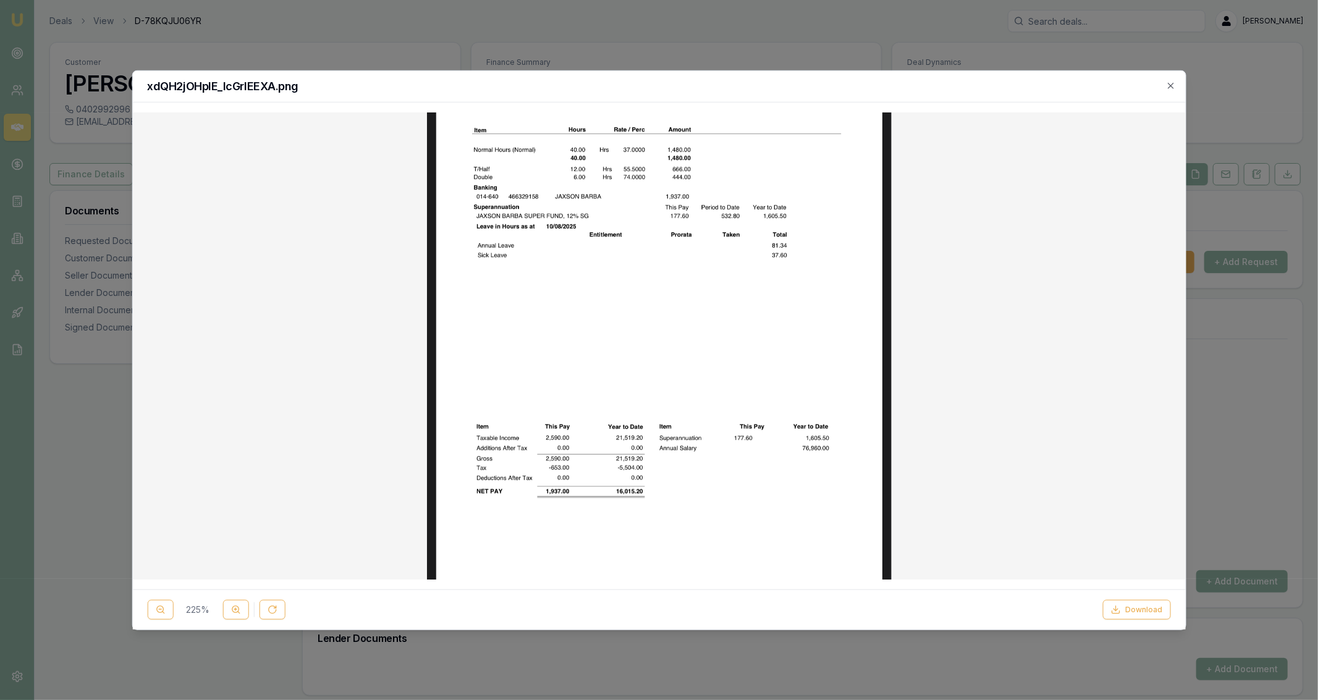
click at [595, 309] on img at bounding box center [659, 345] width 465 height 1007
click at [547, 59] on div at bounding box center [659, 350] width 1318 height 700
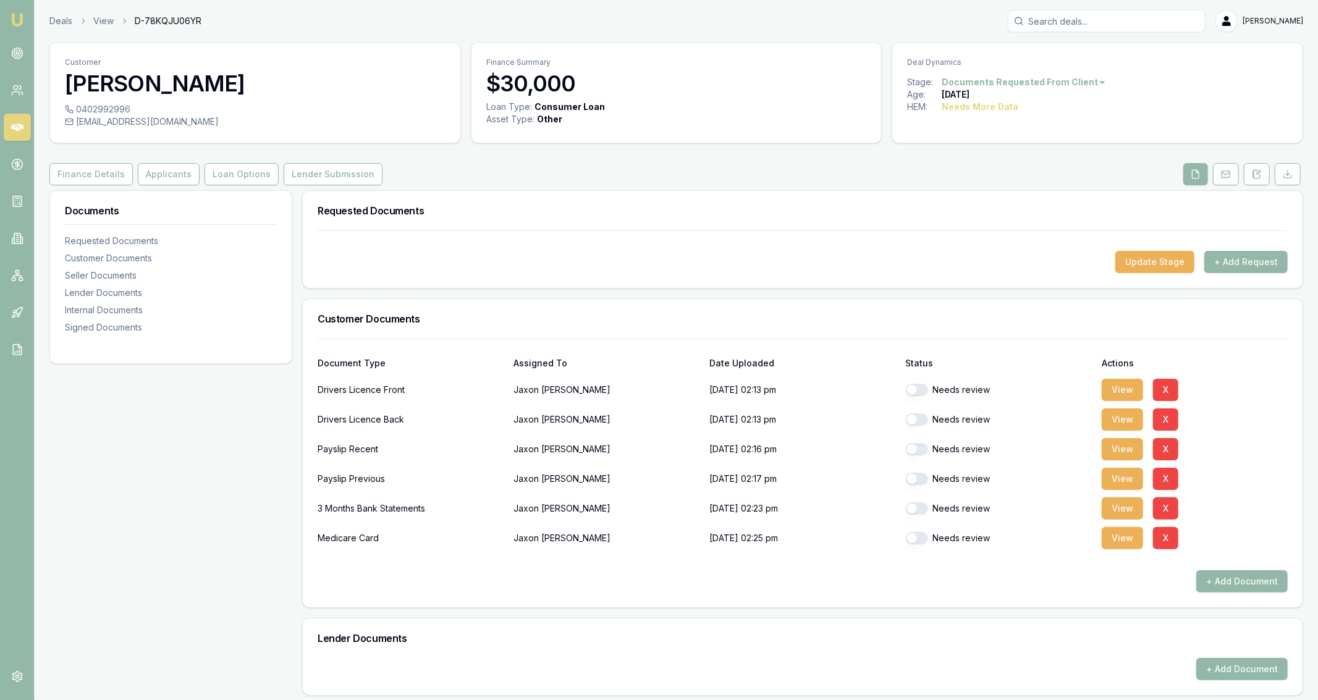
click at [912, 397] on div "Needs review" at bounding box center [999, 389] width 186 height 25
click at [912, 393] on button "button" at bounding box center [917, 390] width 22 height 12
checkbox input "true"
click at [914, 419] on button "button" at bounding box center [917, 419] width 22 height 12
checkbox input "true"
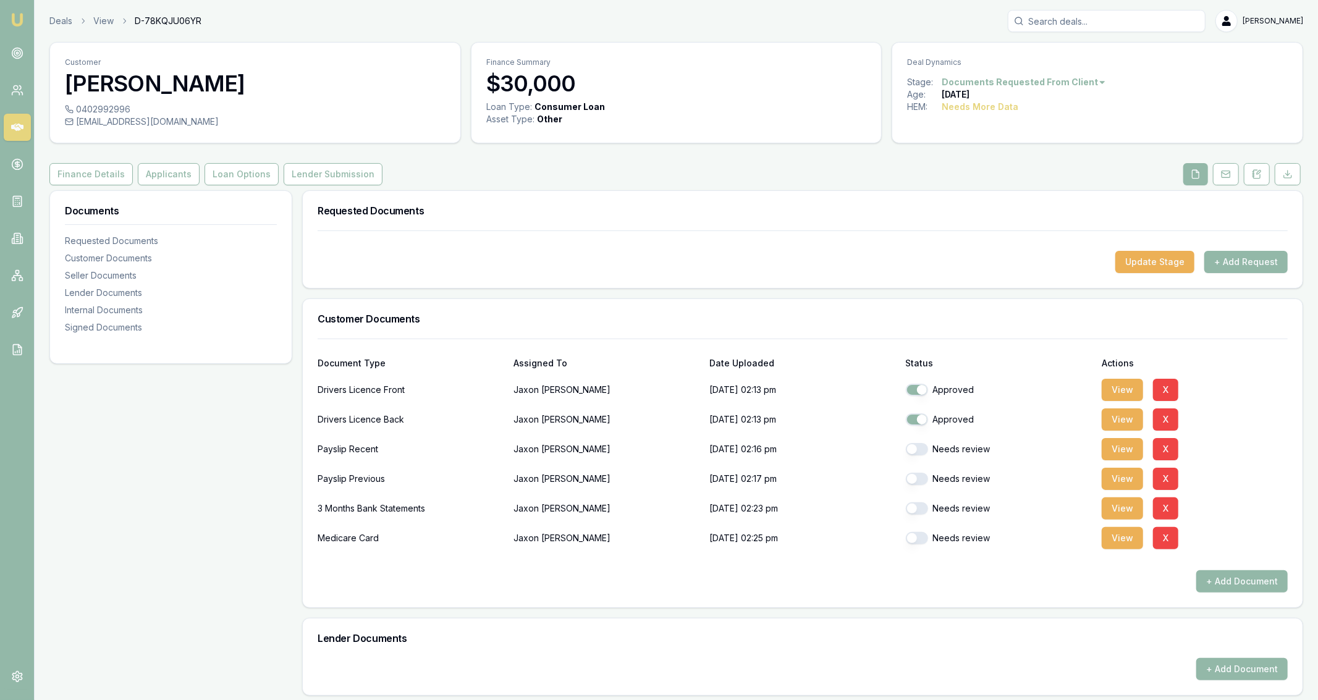
click at [922, 442] on div "Needs review" at bounding box center [999, 449] width 186 height 25
click at [922, 447] on button "button" at bounding box center [917, 449] width 22 height 12
checkbox input "true"
click at [923, 474] on button "button" at bounding box center [917, 479] width 22 height 12
checkbox input "true"
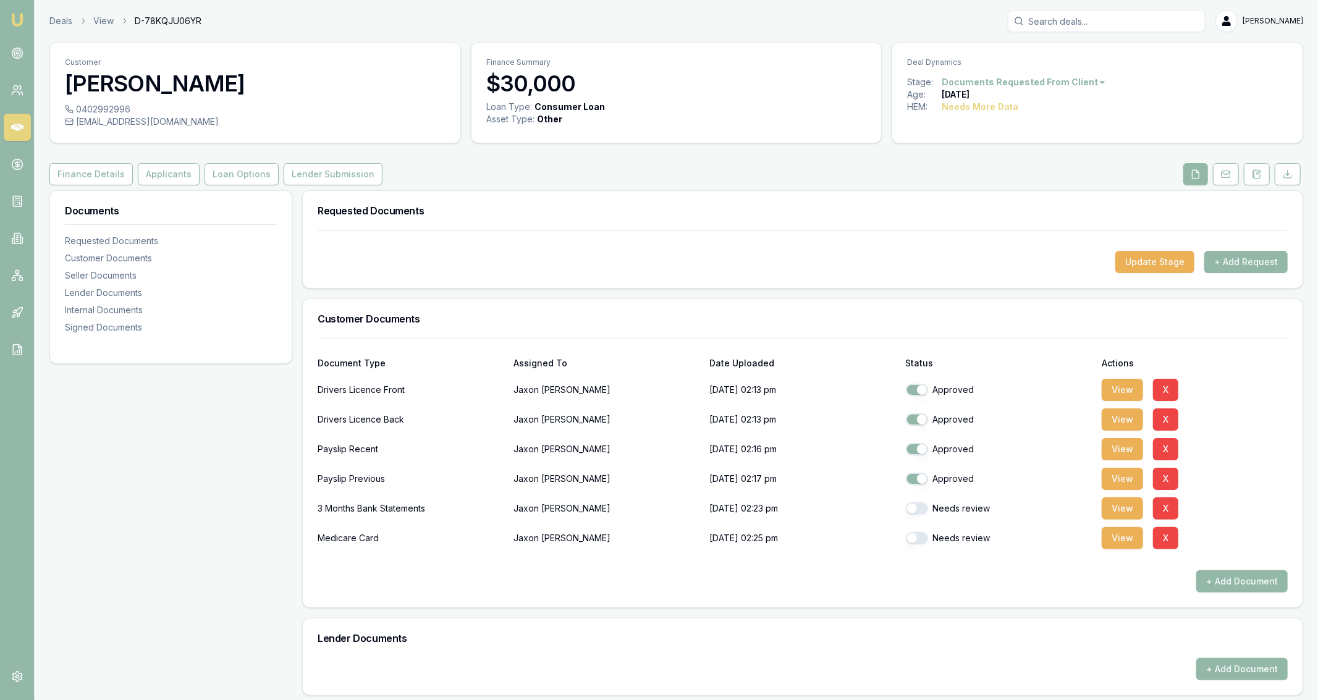
click at [924, 512] on button "button" at bounding box center [917, 508] width 22 height 12
checkbox input "true"
click at [922, 534] on button "button" at bounding box center [917, 538] width 22 height 12
checkbox input "true"
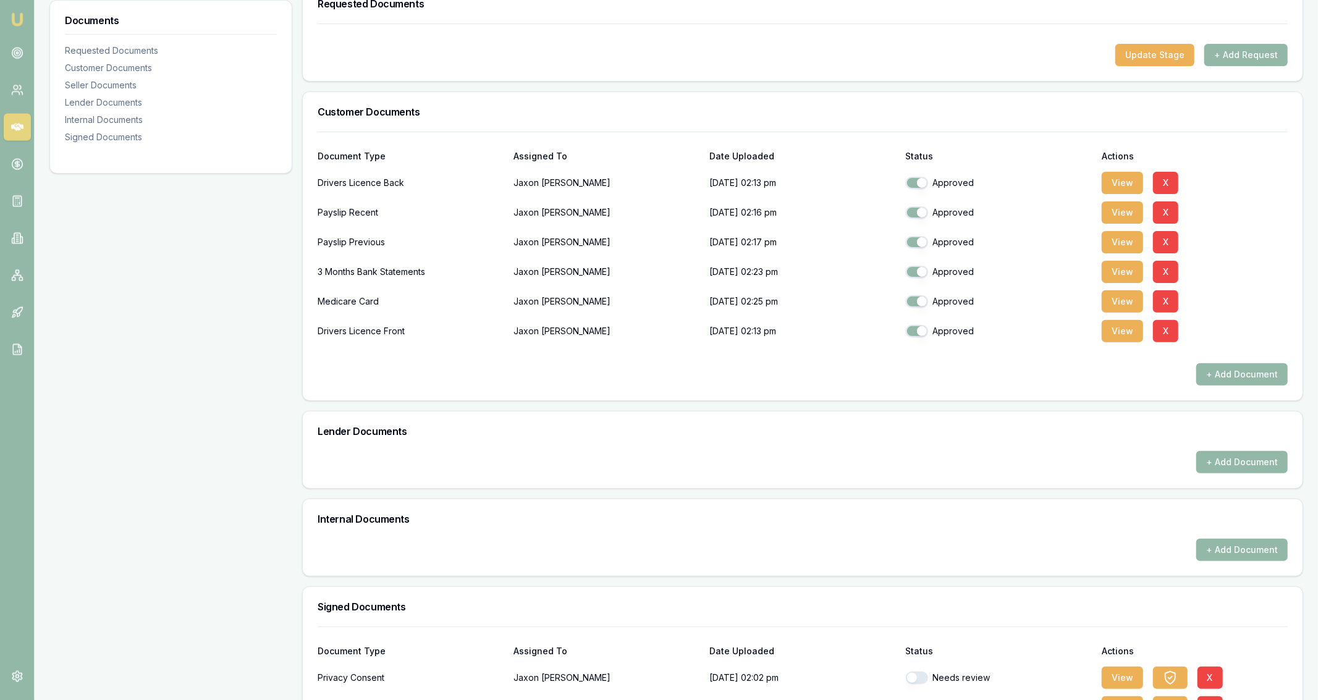
scroll to position [293, 0]
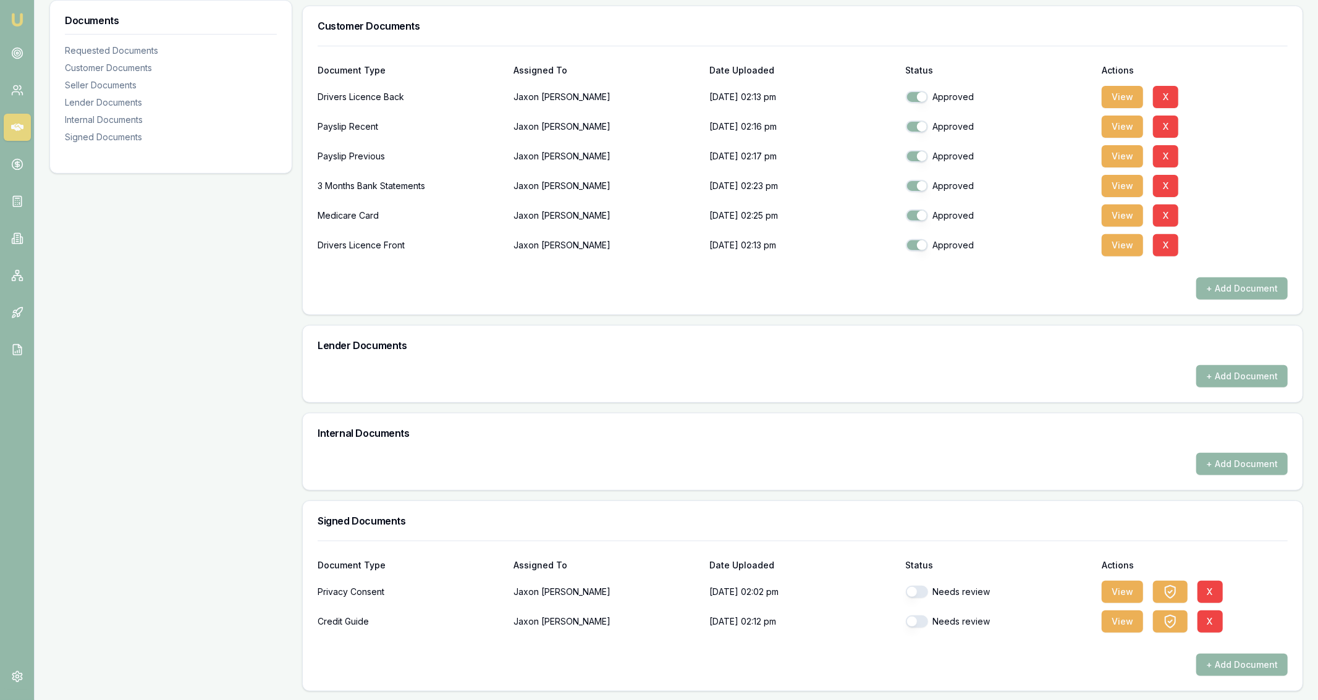
click at [924, 590] on button "button" at bounding box center [917, 592] width 22 height 12
checkbox input "true"
click at [922, 620] on button "button" at bounding box center [917, 621] width 22 height 12
checkbox input "true"
click at [1121, 252] on button "View" at bounding box center [1121, 245] width 41 height 22
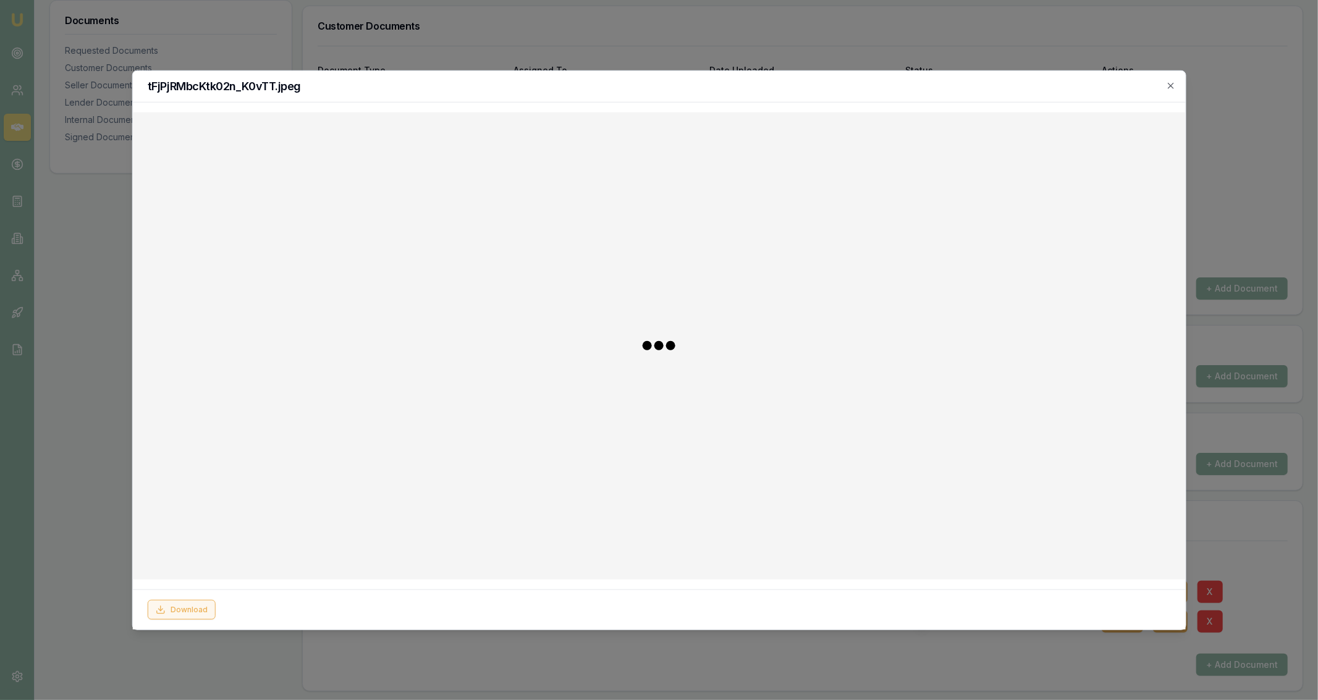
click at [201, 609] on button "Download" at bounding box center [181, 610] width 68 height 20
click at [128, 550] on div at bounding box center [659, 350] width 1318 height 700
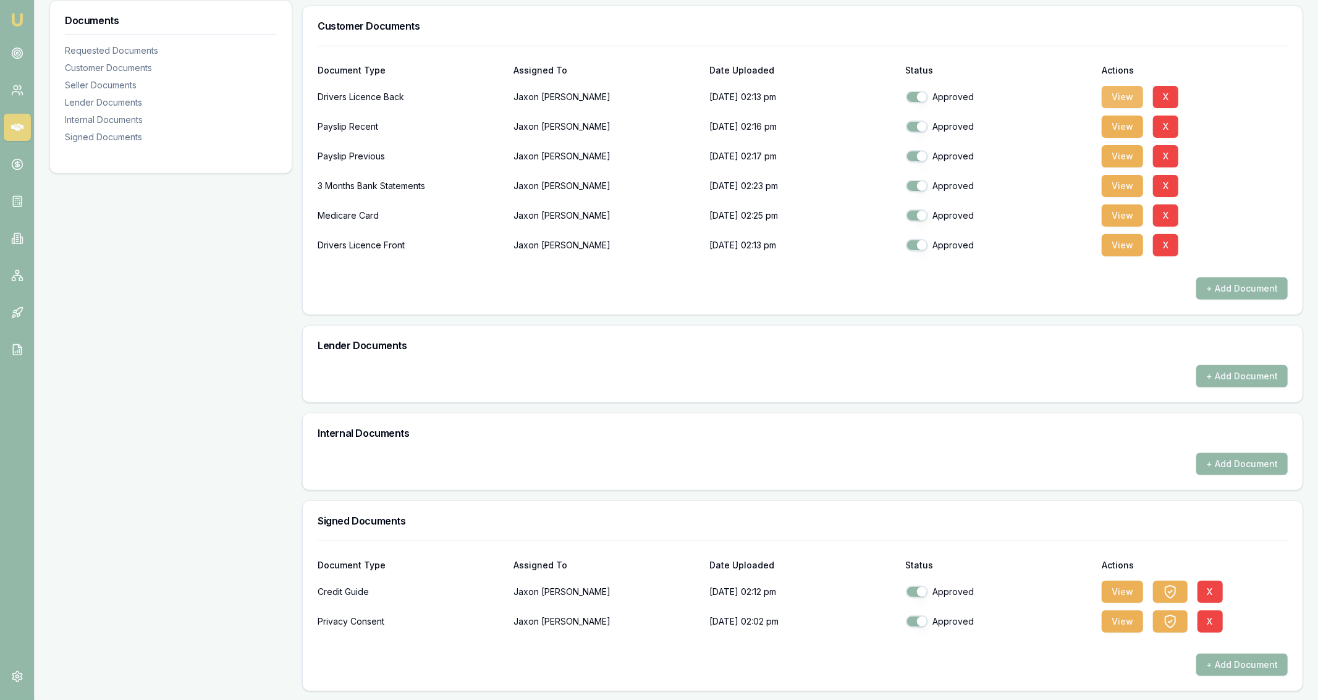
click at [1108, 95] on button "View" at bounding box center [1121, 97] width 41 height 22
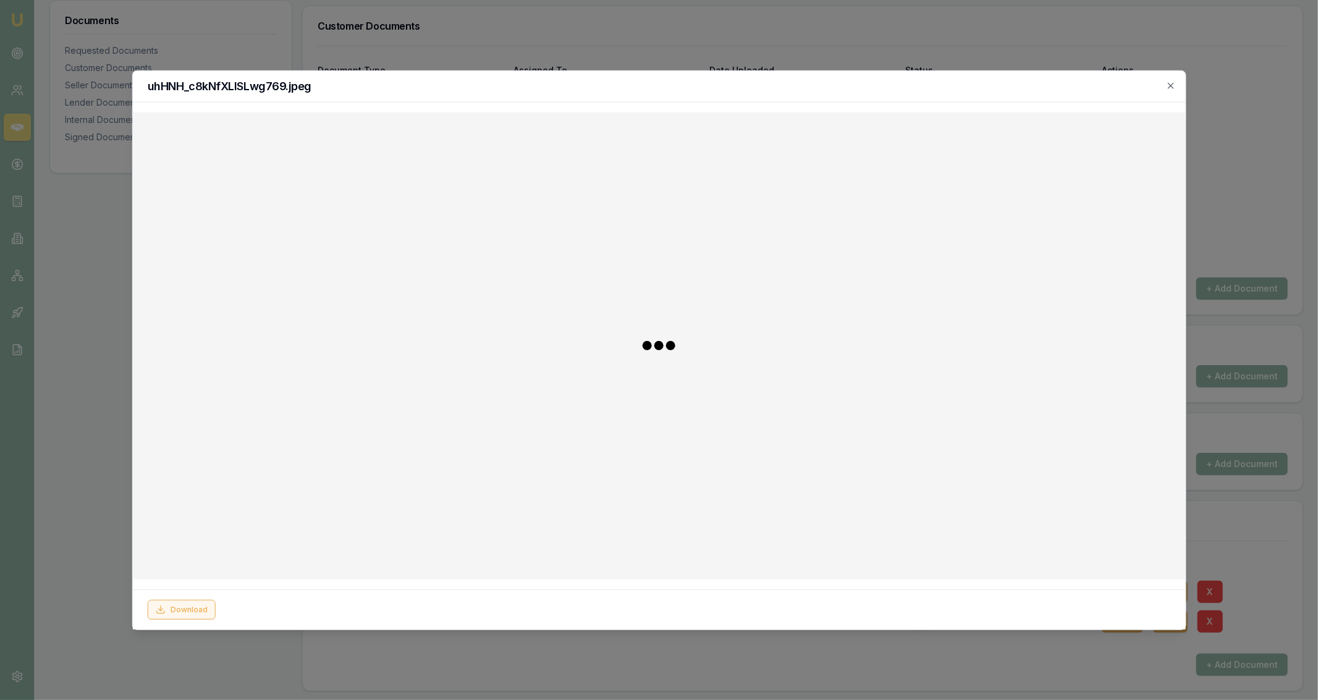
click at [193, 601] on button "Download" at bounding box center [181, 610] width 68 height 20
click at [51, 418] on div at bounding box center [659, 350] width 1318 height 700
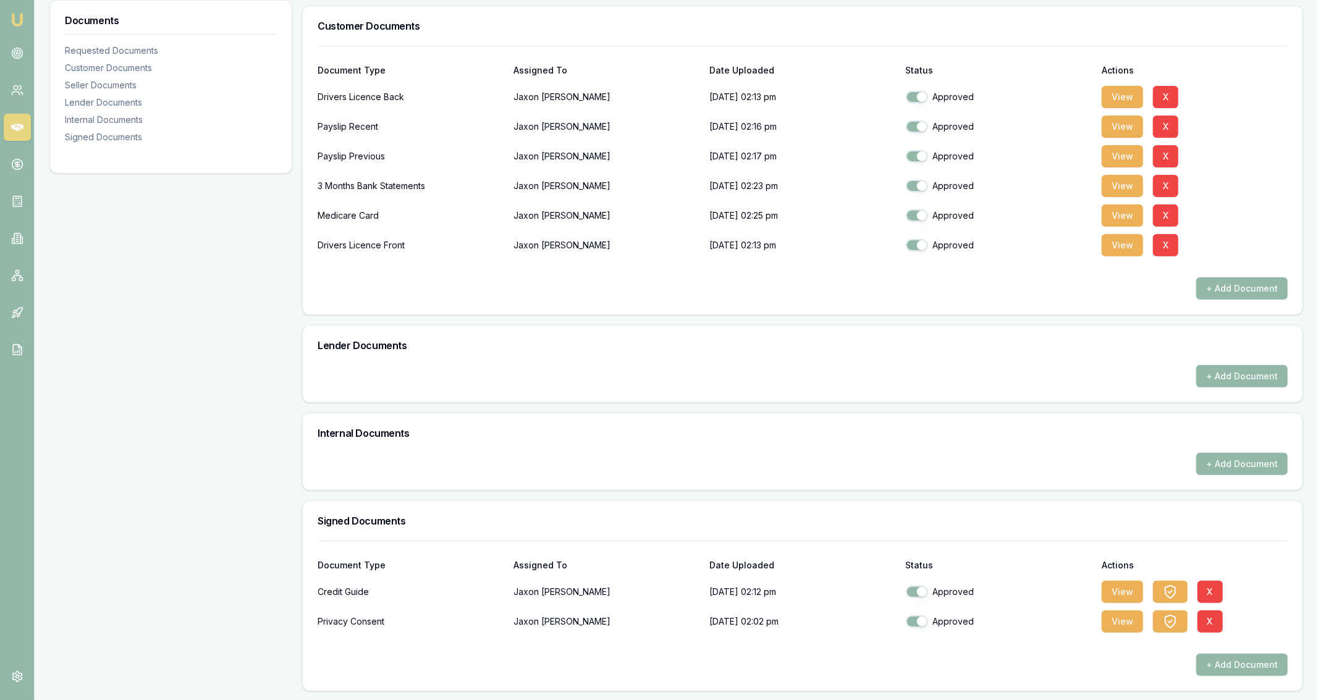
click at [315, 338] on div "Lender Documents" at bounding box center [802, 346] width 999 height 40
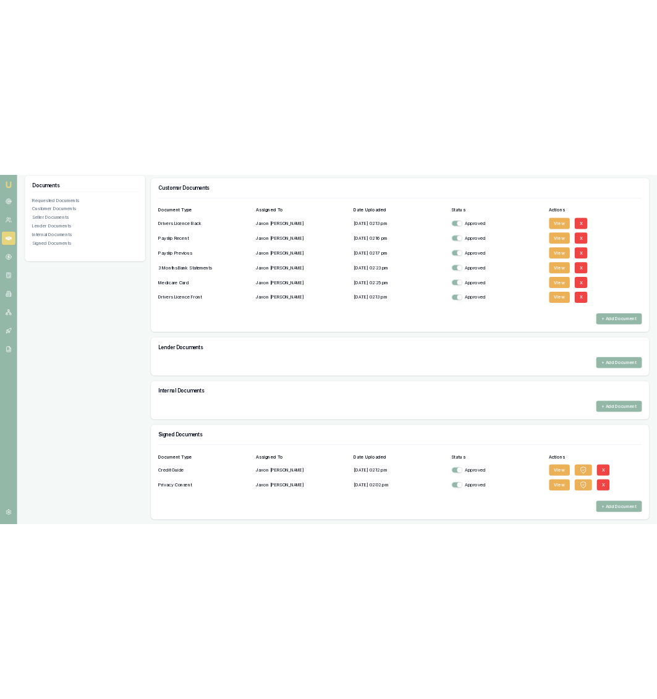
scroll to position [0, 0]
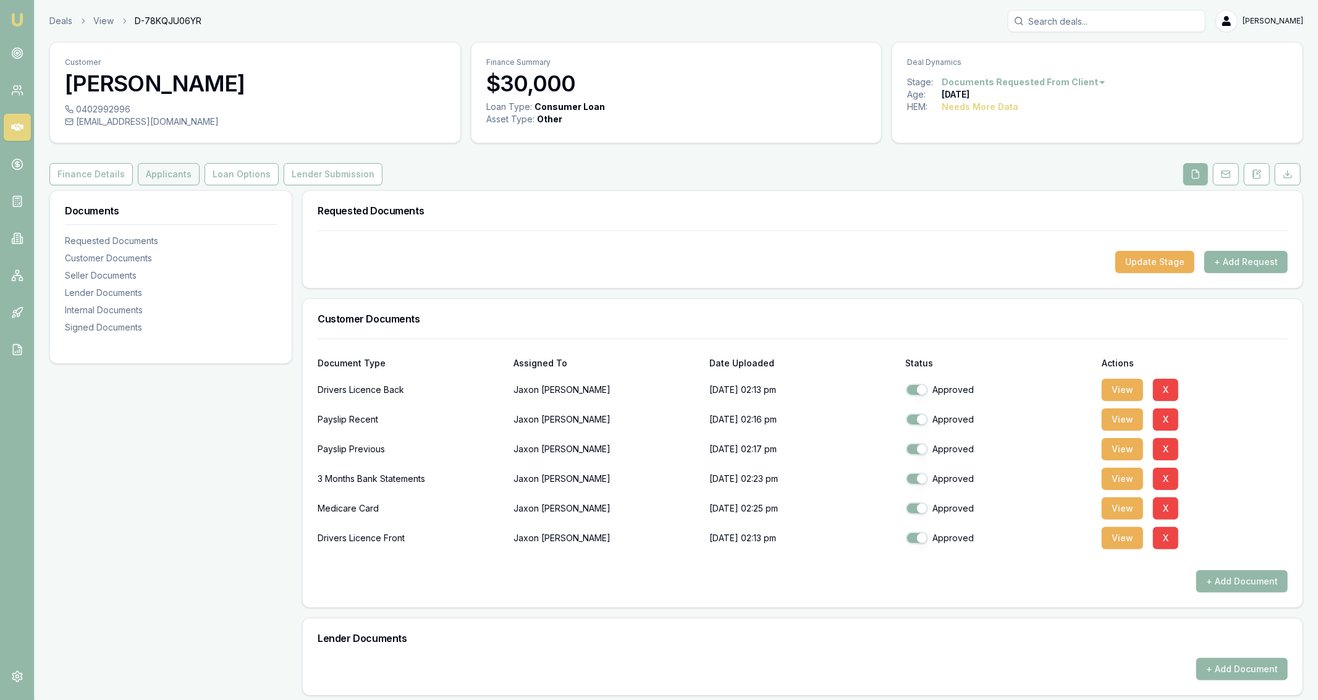
click at [177, 170] on button "Applicants" at bounding box center [169, 174] width 62 height 22
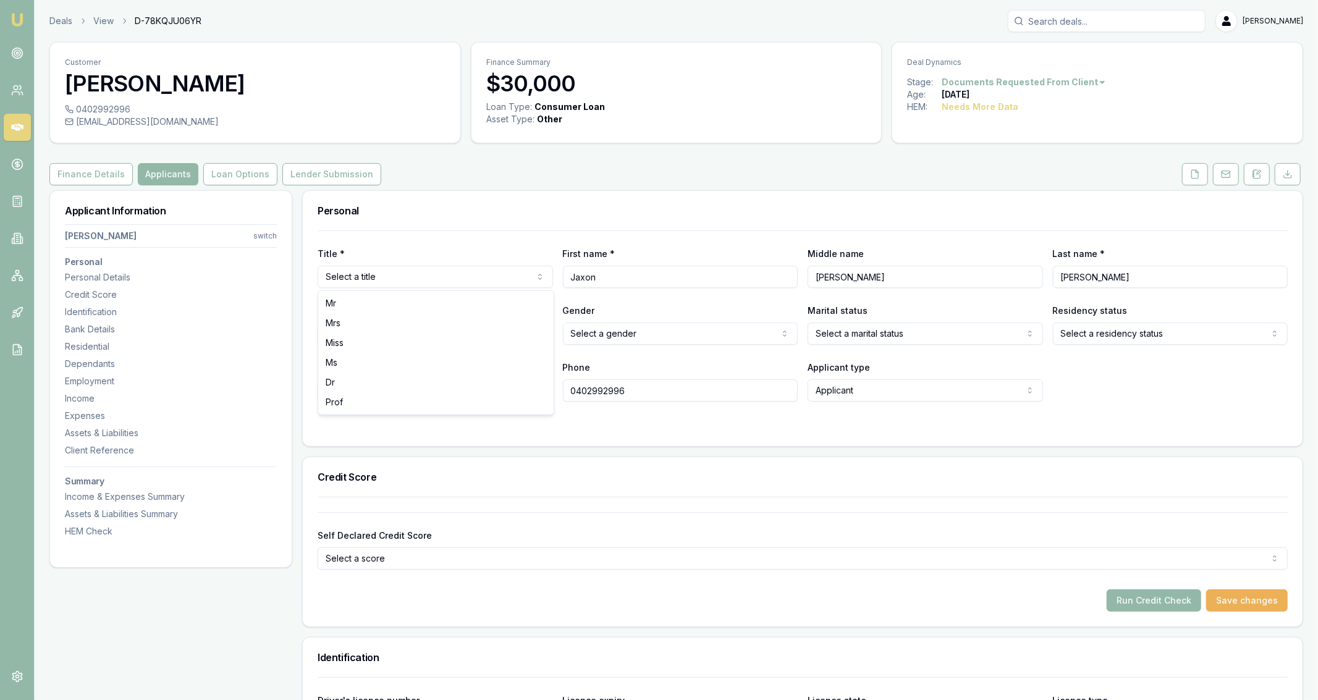
click at [440, 286] on html "Emu Broker Deals View D-78KQJU06YR Jackson Fanfulla Toggle Menu Customer Jaxon …" at bounding box center [659, 350] width 1318 height 700
click at [459, 341] on input "Date of birth" at bounding box center [435, 333] width 235 height 22
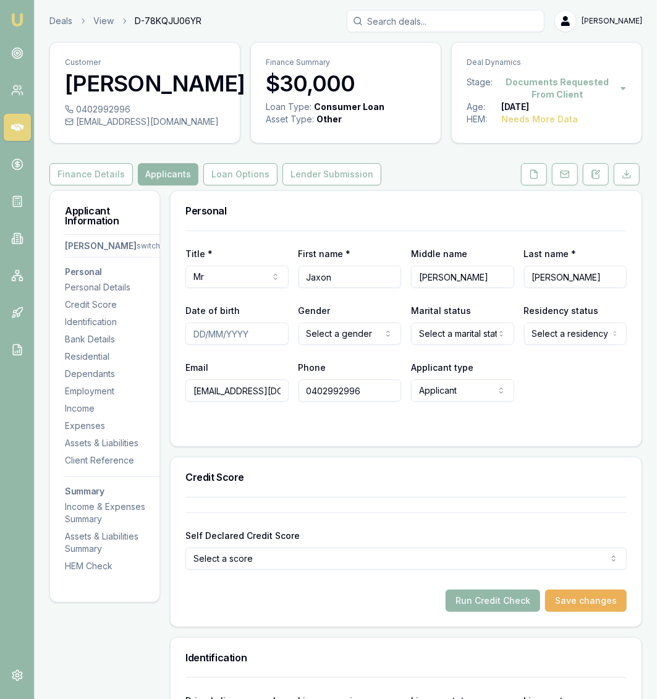
click at [234, 329] on input "Date of birth" at bounding box center [236, 333] width 103 height 22
drag, startPoint x: 234, startPoint y: 329, endPoint x: 323, endPoint y: 336, distance: 89.2
click at [288, 336] on input "18/05/1998" at bounding box center [236, 333] width 103 height 22
type input "18/05/1998"
click at [323, 336] on html "Emu Broker Deals View D-78KQJU06YR Jackson Fanfulla Toggle Menu Customer Jaxon …" at bounding box center [328, 349] width 657 height 699
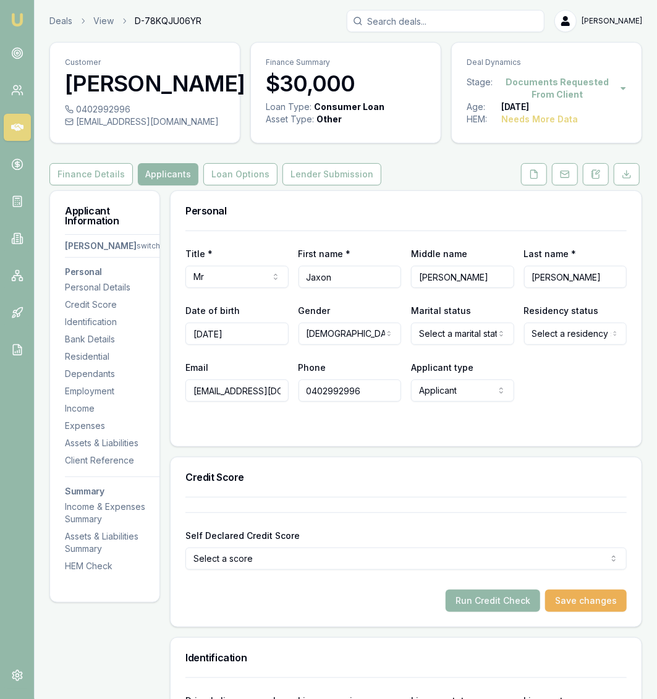
click at [415, 337] on html "Emu Broker Deals View D-78KQJU06YR Jackson Fanfulla Toggle Menu Customer Jaxon …" at bounding box center [328, 349] width 657 height 699
click at [550, 345] on div "Title * Mr Mr Mrs Miss Ms Dr Prof First name * Jaxon Middle name Travis Last na…" at bounding box center [405, 315] width 441 height 171
click at [499, 345] on div "Title * Mr Mr Mrs Miss Ms Dr Prof First name * Jaxon Middle name Travis Last na…" at bounding box center [405, 315] width 441 height 171
click at [482, 343] on html "Emu Broker Deals View D-78KQJU06YR Jackson Fanfulla Toggle Menu Customer Jaxon …" at bounding box center [328, 349] width 657 height 699
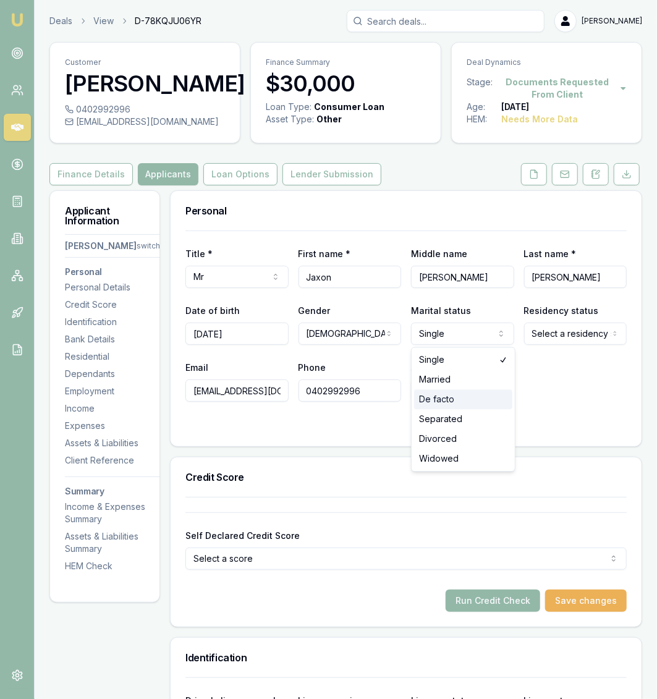
select select "DE_FACTO"
click at [562, 343] on html "Emu Broker Deals View D-78KQJU06YR Jackson Fanfulla Toggle Menu Customer Jaxon …" at bounding box center [328, 349] width 657 height 699
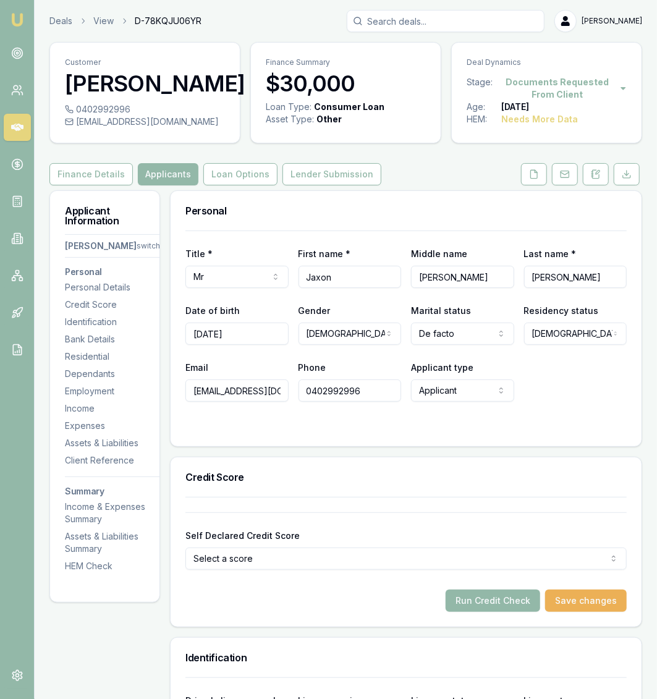
click at [431, 434] on div "Title * Mr Mr Mrs Miss Ms Dr Prof First name * Jaxon Middle name Travis Last na…" at bounding box center [405, 338] width 471 height 216
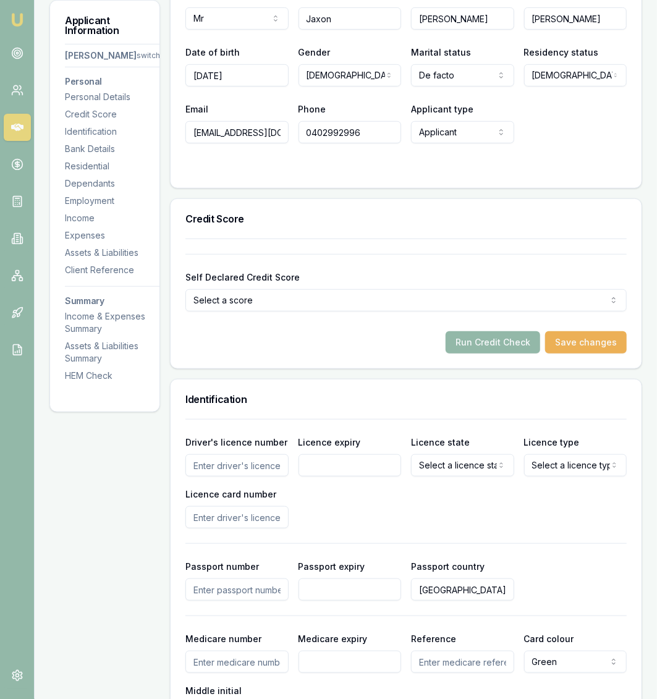
scroll to position [275, 0]
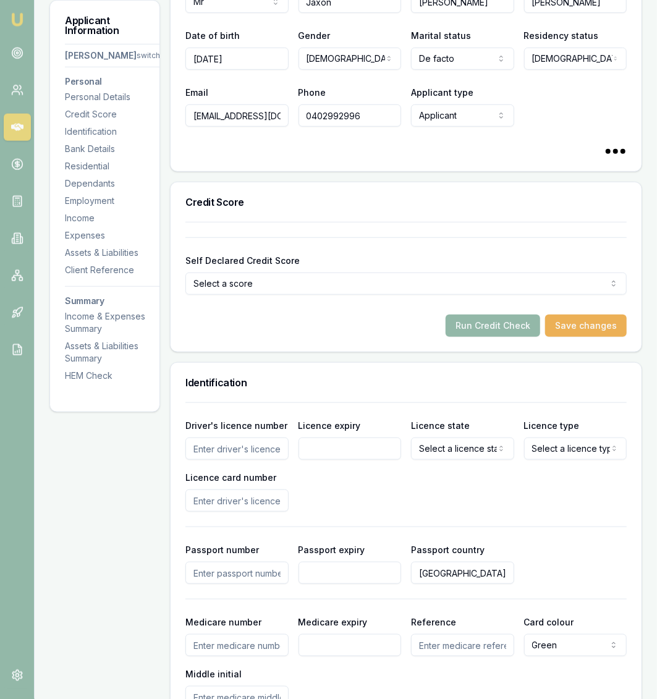
click at [252, 433] on div "Driver's licence number" at bounding box center [236, 439] width 103 height 42
click at [253, 442] on input "Driver's licence number" at bounding box center [236, 448] width 103 height 22
type input "114023684"
type input "24/06/2026"
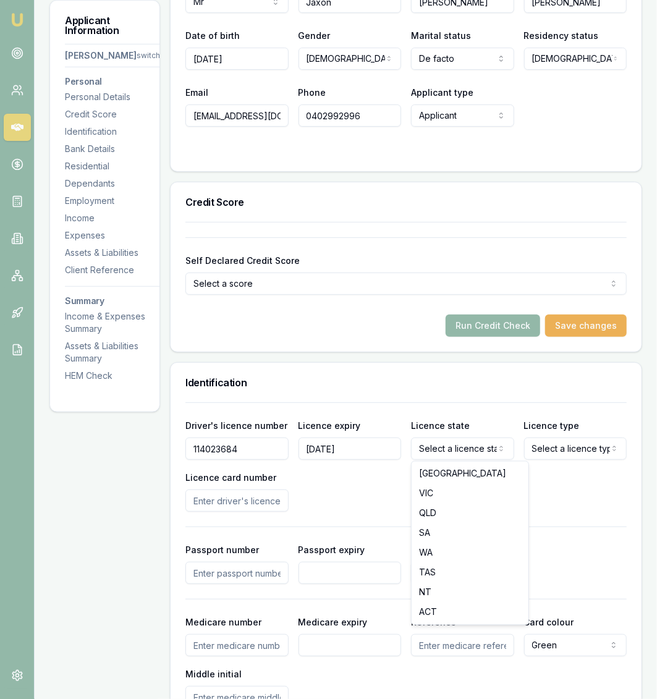
click at [498, 424] on html "Emu Broker Deals View D-78KQJU06YR Jackson Fanfulla Toggle Menu Customer Jaxon …" at bounding box center [328, 74] width 657 height 699
select select "QLD"
click at [549, 463] on div "Driver's licence number 114023684 Licence expiry 24/06/2026 Licence state QLD N…" at bounding box center [405, 465] width 441 height 94
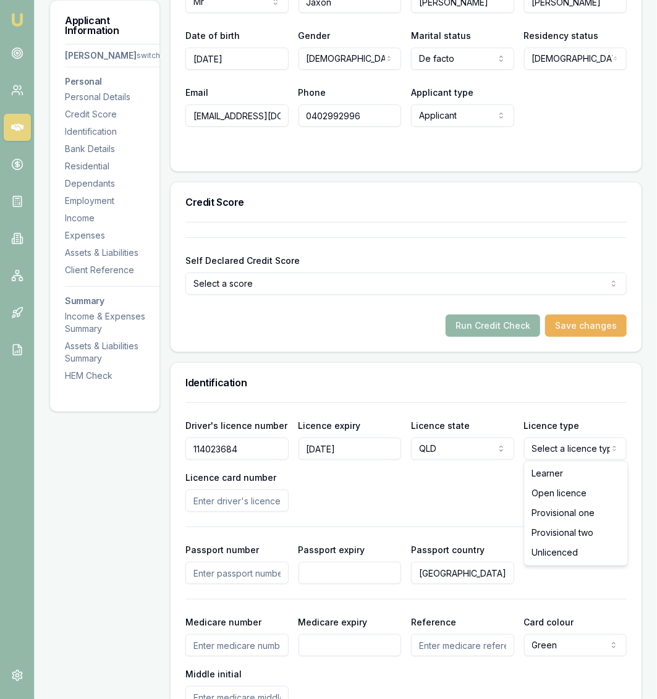
click at [555, 424] on html "Emu Broker Deals View D-78KQJU06YR Jackson Fanfulla Toggle Menu Customer Jaxon …" at bounding box center [328, 74] width 657 height 699
select select "OPEN_LICENCE"
click at [233, 517] on div "Driver's licence number 114023684 Licence expiry 24/06/2026 Licence state QLD N…" at bounding box center [405, 555] width 441 height 306
click at [237, 508] on input "Licence card number" at bounding box center [236, 500] width 103 height 22
click at [237, 512] on div "Driver's licence number 114023684 Licence expiry 24/06/2026 Licence state QLD N…" at bounding box center [405, 555] width 441 height 306
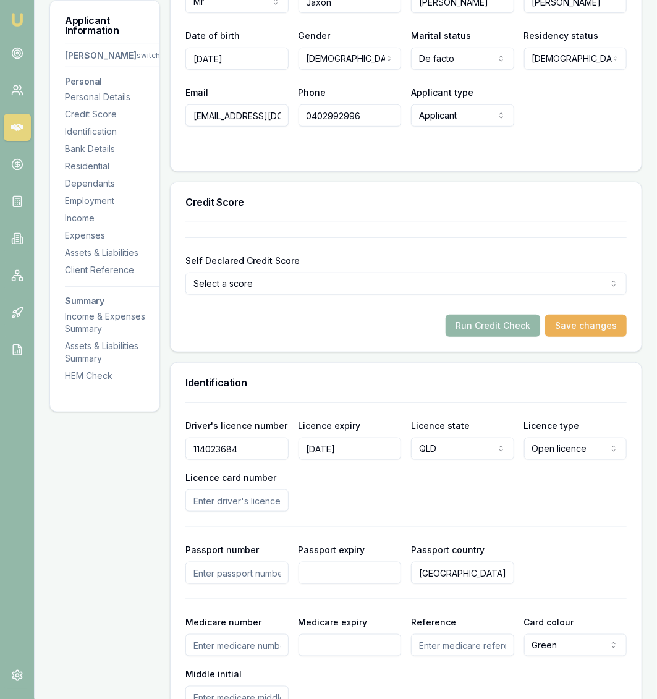
click at [237, 512] on div "Driver's licence number 114023684 Licence expiry 24/06/2026 Licence state QLD N…" at bounding box center [405, 555] width 441 height 306
click at [240, 501] on input "Licence card number" at bounding box center [236, 500] width 103 height 22
type input "F76D6BCD7D"
click at [315, 515] on div "Driver's licence number 114023684 Licence expiry 24/06/2026 Licence state QLD N…" at bounding box center [405, 555] width 441 height 306
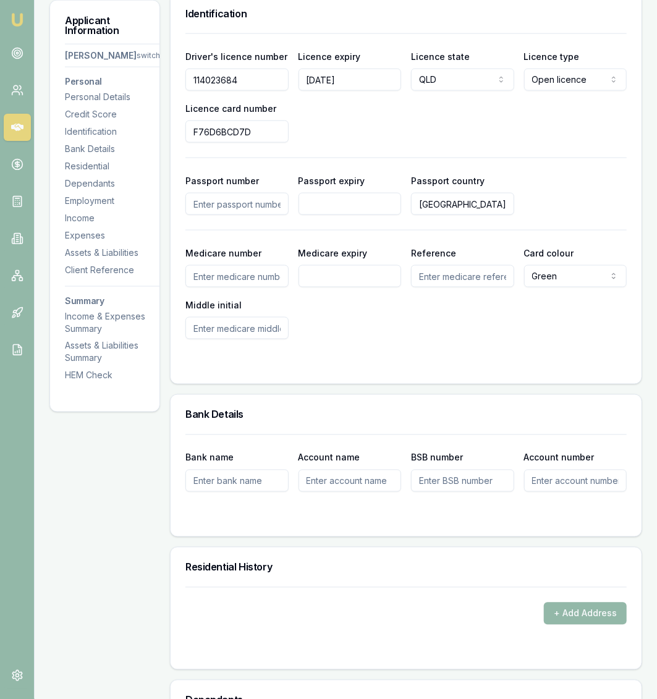
scroll to position [830, 0]
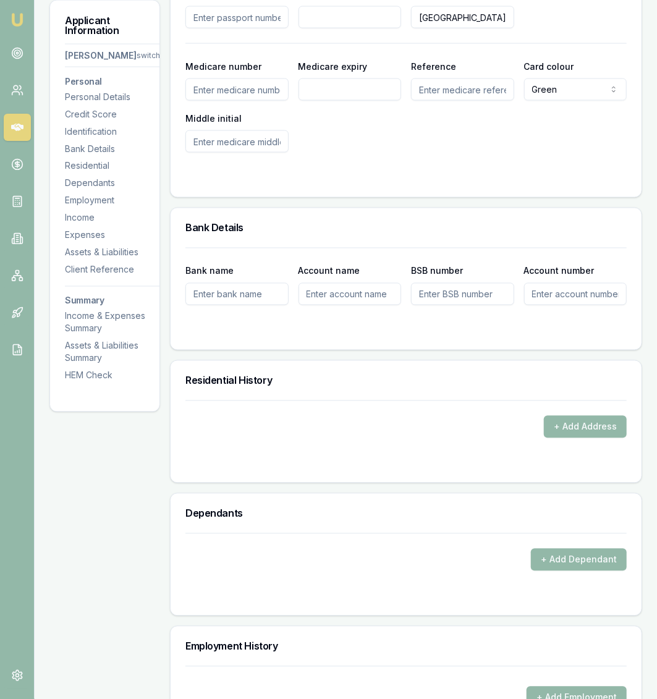
click at [581, 413] on div "+ Add Address" at bounding box center [405, 419] width 441 height 38
click at [581, 421] on button "+ Add Address" at bounding box center [585, 427] width 83 height 22
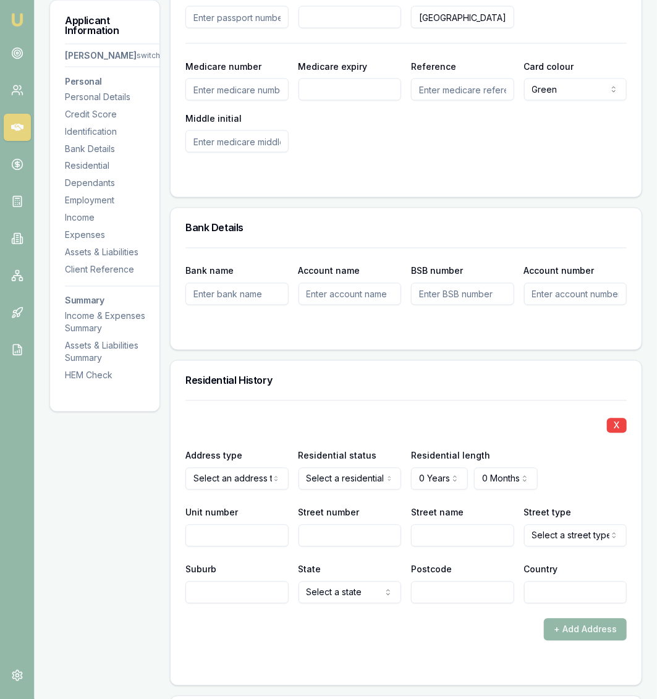
click at [265, 464] on div "Address type Select an address type Current Previous" at bounding box center [236, 469] width 103 height 42
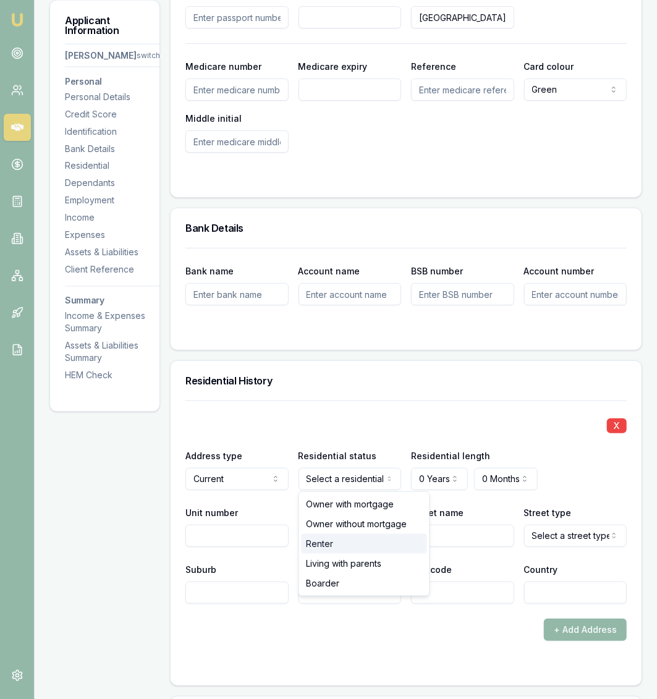
select select "RENTER"
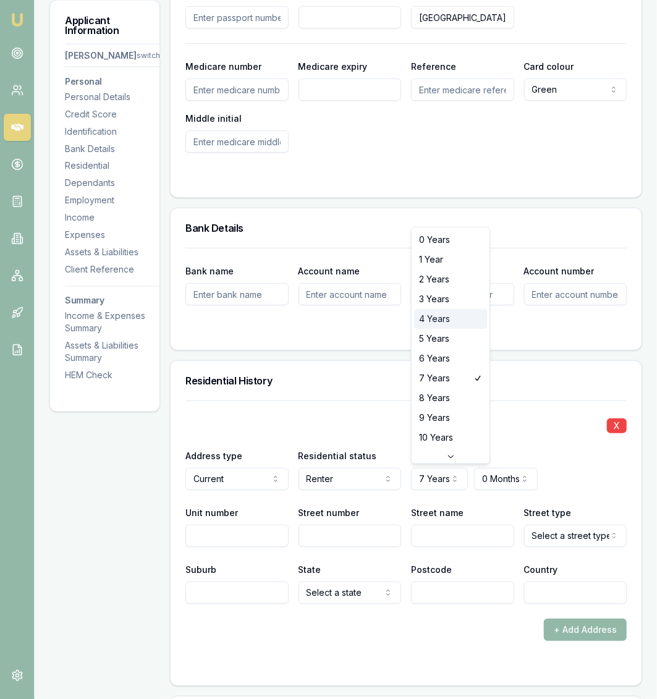
select select "4"
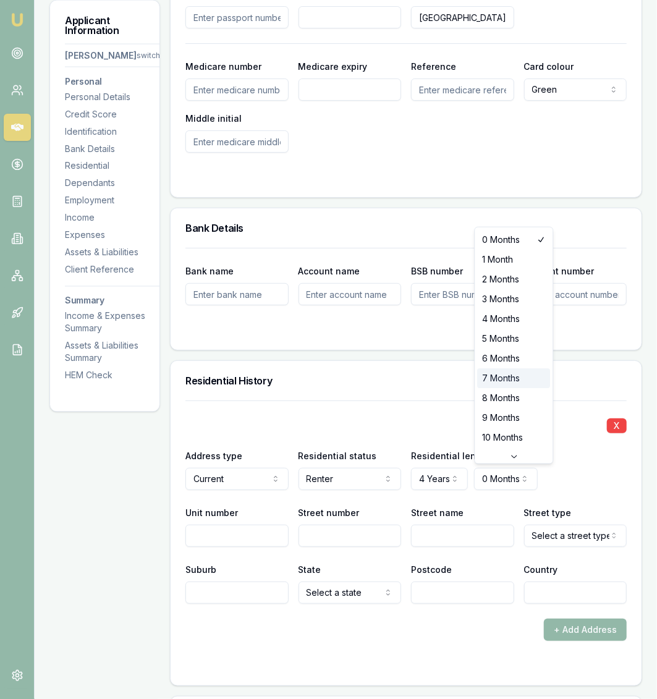
select select "7"
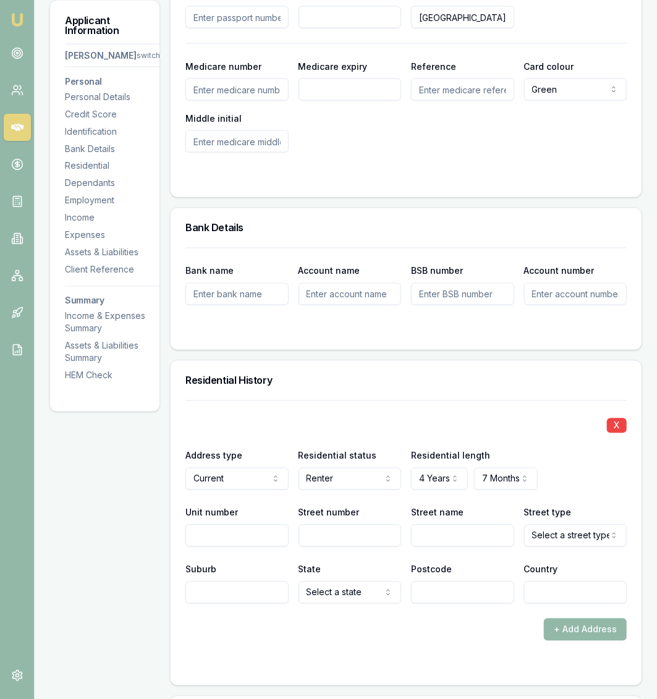
click at [229, 537] on input "Unit number" at bounding box center [236, 535] width 103 height 22
click at [369, 536] on input "Street number" at bounding box center [349, 535] width 103 height 22
type input "14"
type input "TULLOCH"
select select "Street"
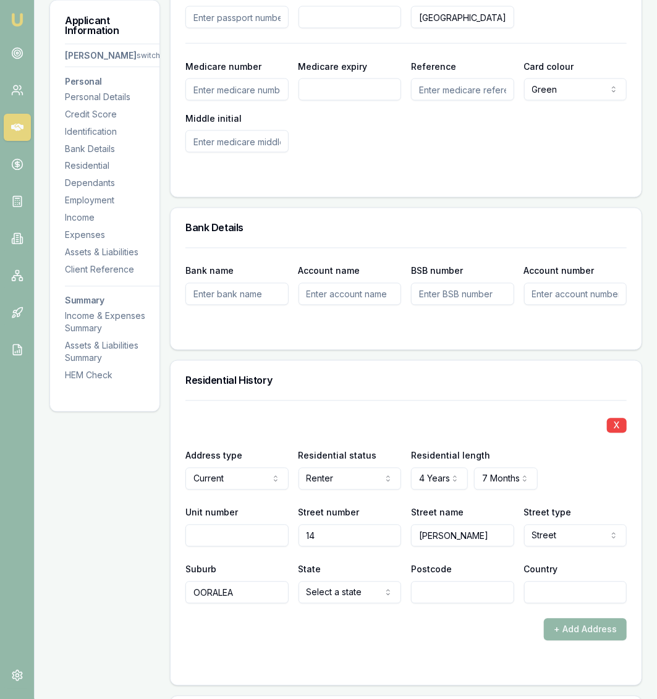
type input "OORALEA"
select select "QLD"
type input "4740"
type input "AUSTRALIA"
click at [377, 647] on form "X Address type Current Current Previous Residential status Renter Owner with mo…" at bounding box center [405, 535] width 441 height 270
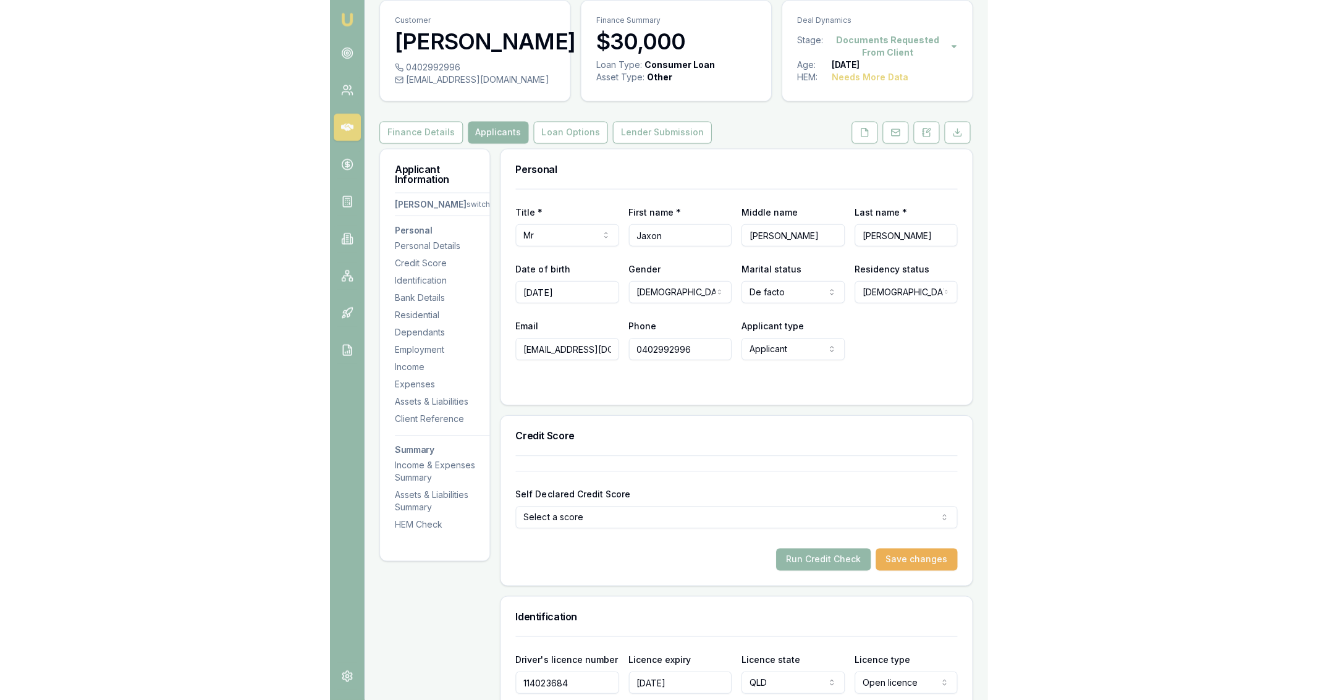
scroll to position [0, 0]
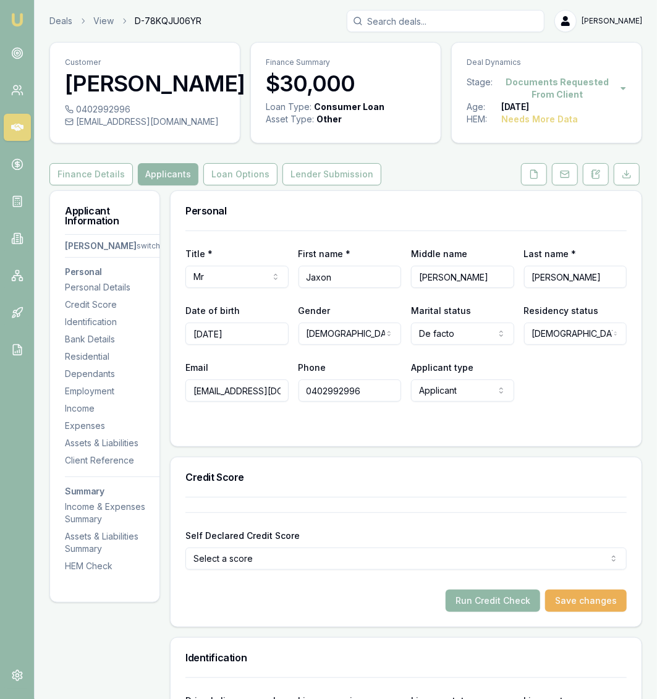
click at [527, 602] on button "Run Credit Check" at bounding box center [492, 600] width 95 height 22
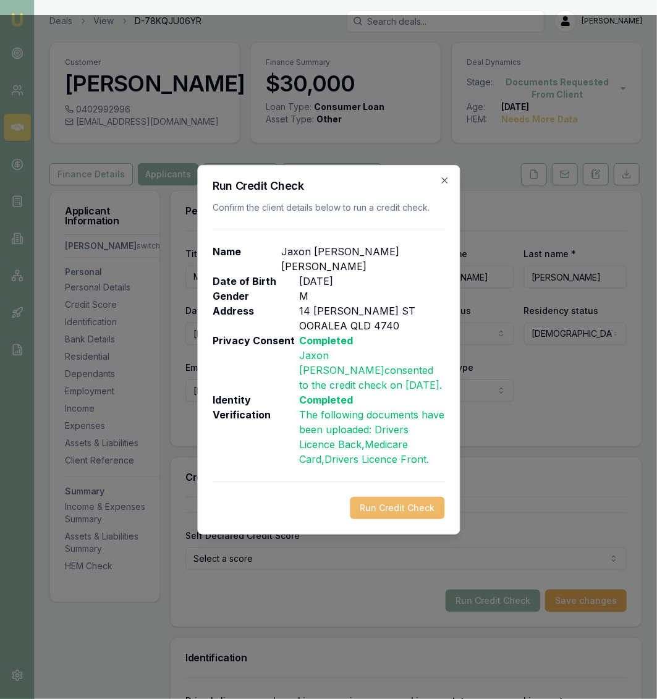
click at [413, 497] on button "Run Credit Check" at bounding box center [397, 508] width 95 height 22
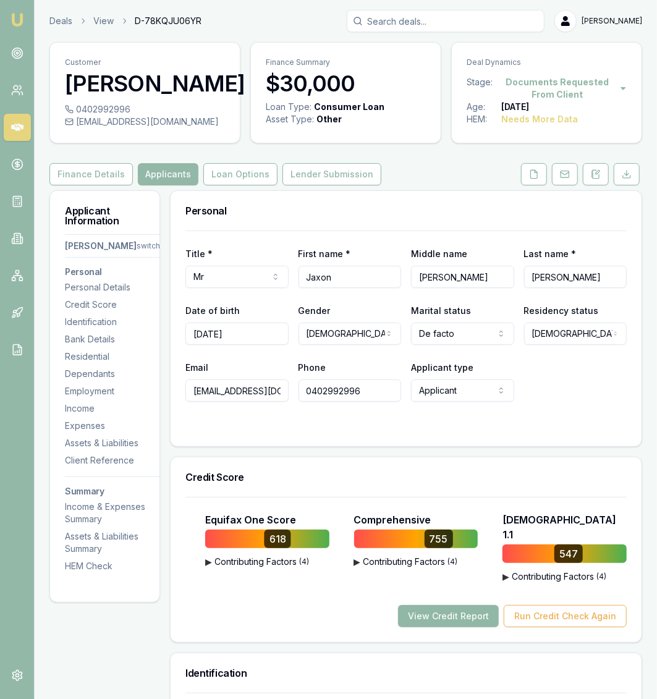
click at [452, 605] on button "View Credit Report" at bounding box center [448, 616] width 101 height 22
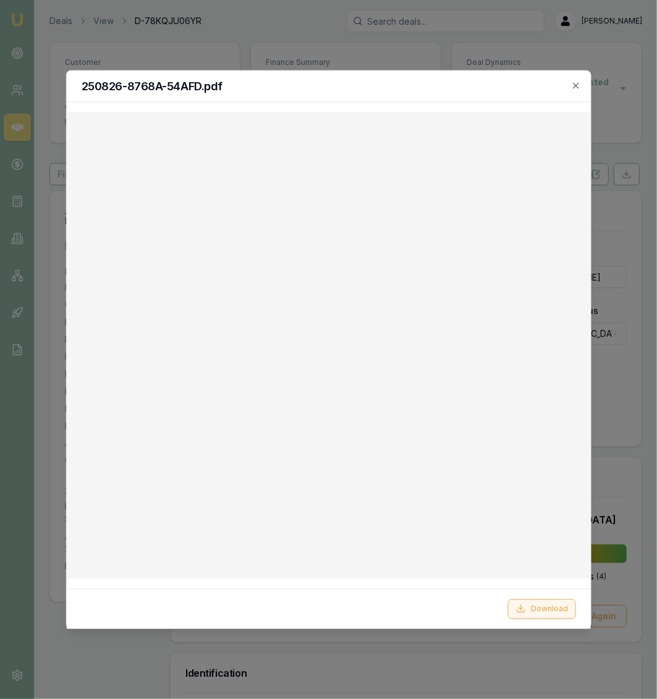
click at [530, 612] on button "Download" at bounding box center [542, 609] width 68 height 20
click at [324, 21] on div at bounding box center [328, 349] width 657 height 699
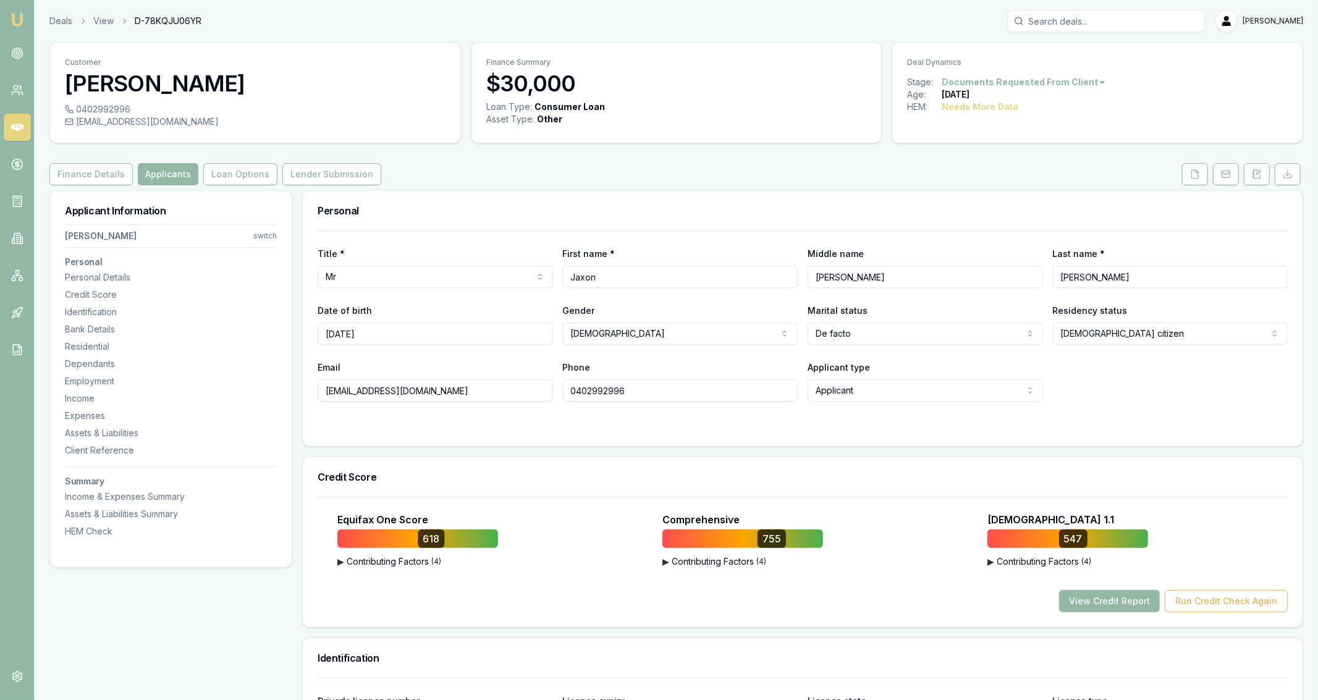
click at [1183, 185] on link at bounding box center [1194, 174] width 31 height 22
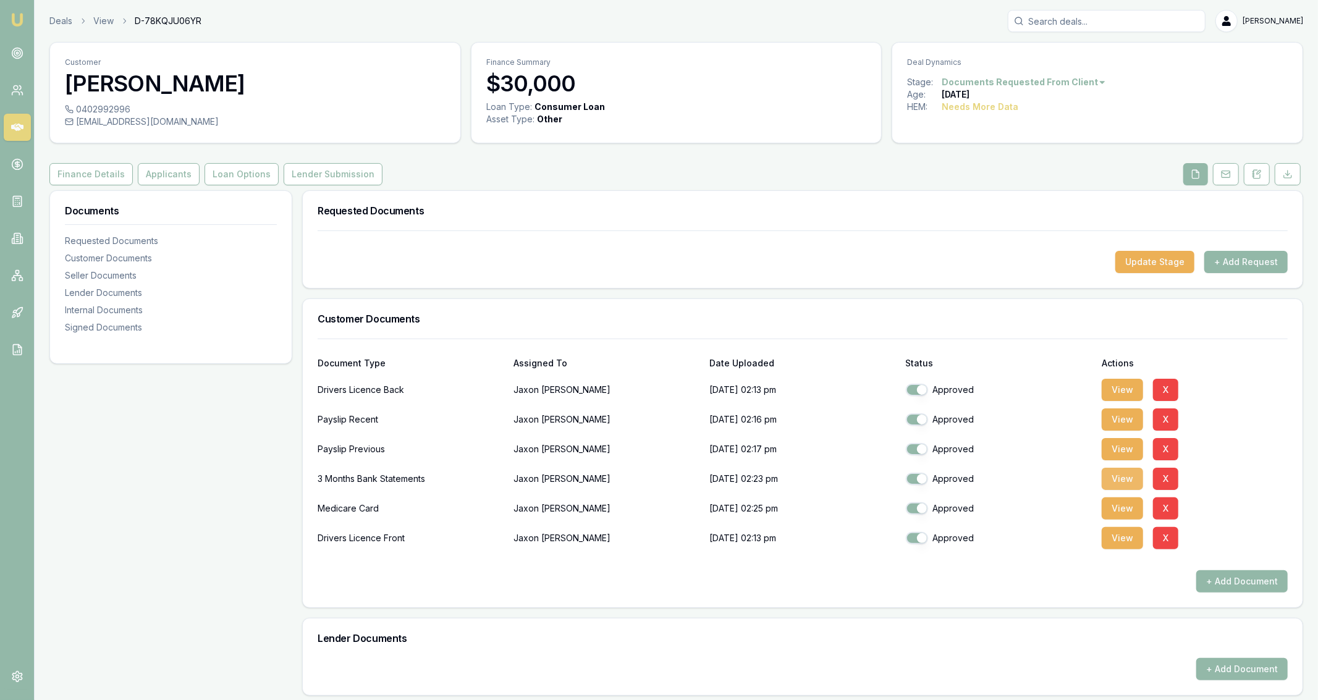
click at [1109, 471] on button "View" at bounding box center [1121, 479] width 41 height 22
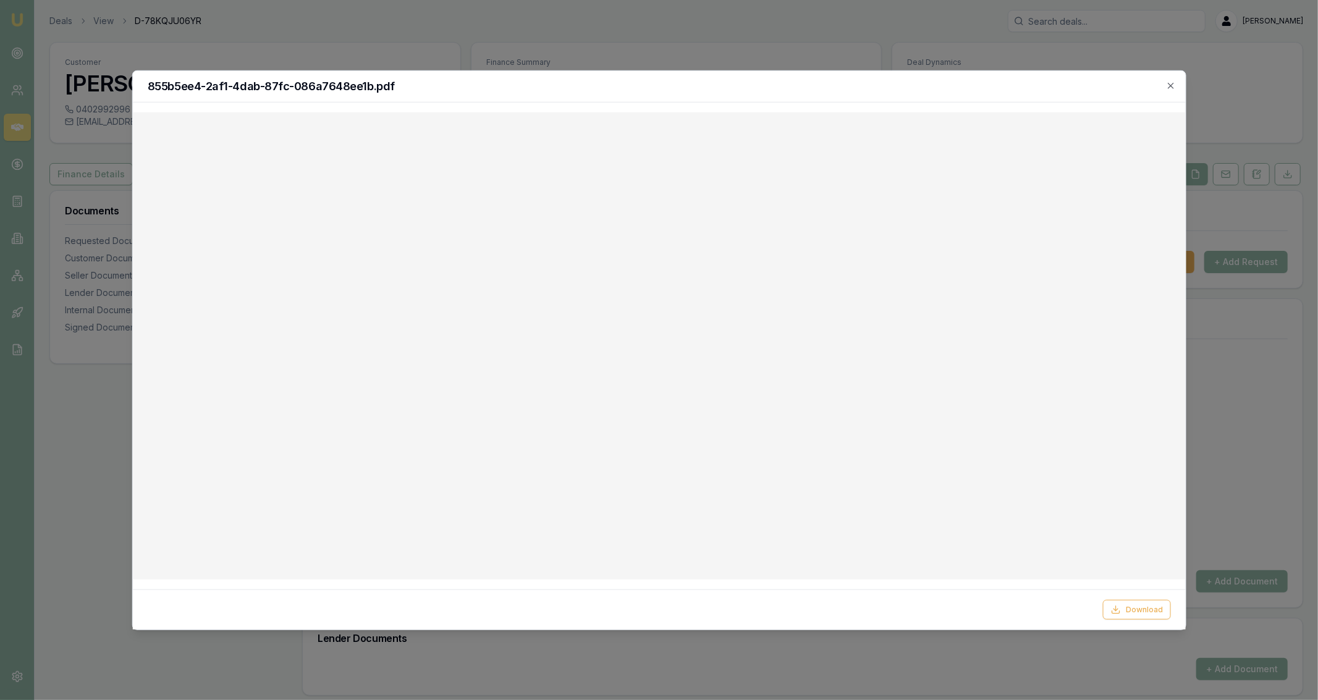
click at [756, 39] on div at bounding box center [659, 350] width 1318 height 700
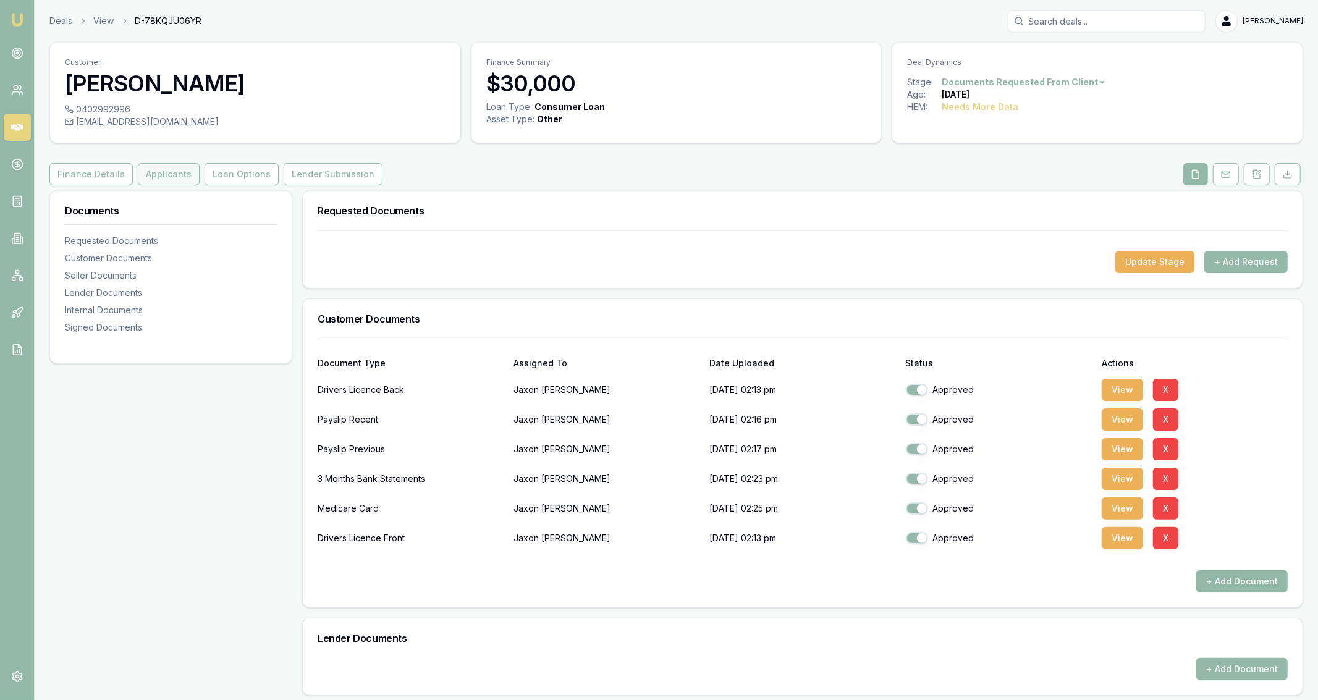
click at [192, 180] on button "Applicants" at bounding box center [169, 174] width 62 height 22
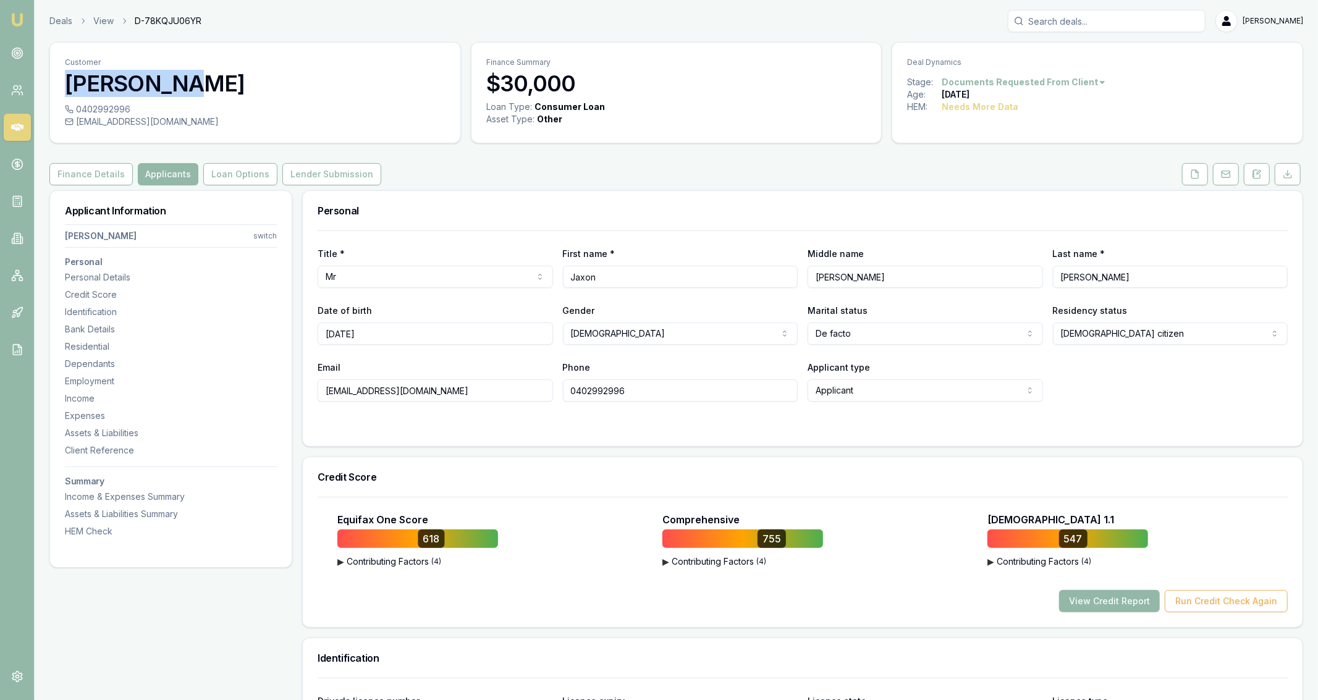
drag, startPoint x: 177, startPoint y: 87, endPoint x: 61, endPoint y: 71, distance: 117.2
click at [61, 71] on div "Customer Jaxon Barba" at bounding box center [255, 73] width 410 height 61
copy h3 "Jaxon Barb"
click at [479, 180] on div "Finance Details Applicants Loan Options Lender Submission" at bounding box center [675, 174] width 1253 height 22
click at [1203, 175] on button at bounding box center [1195, 174] width 26 height 22
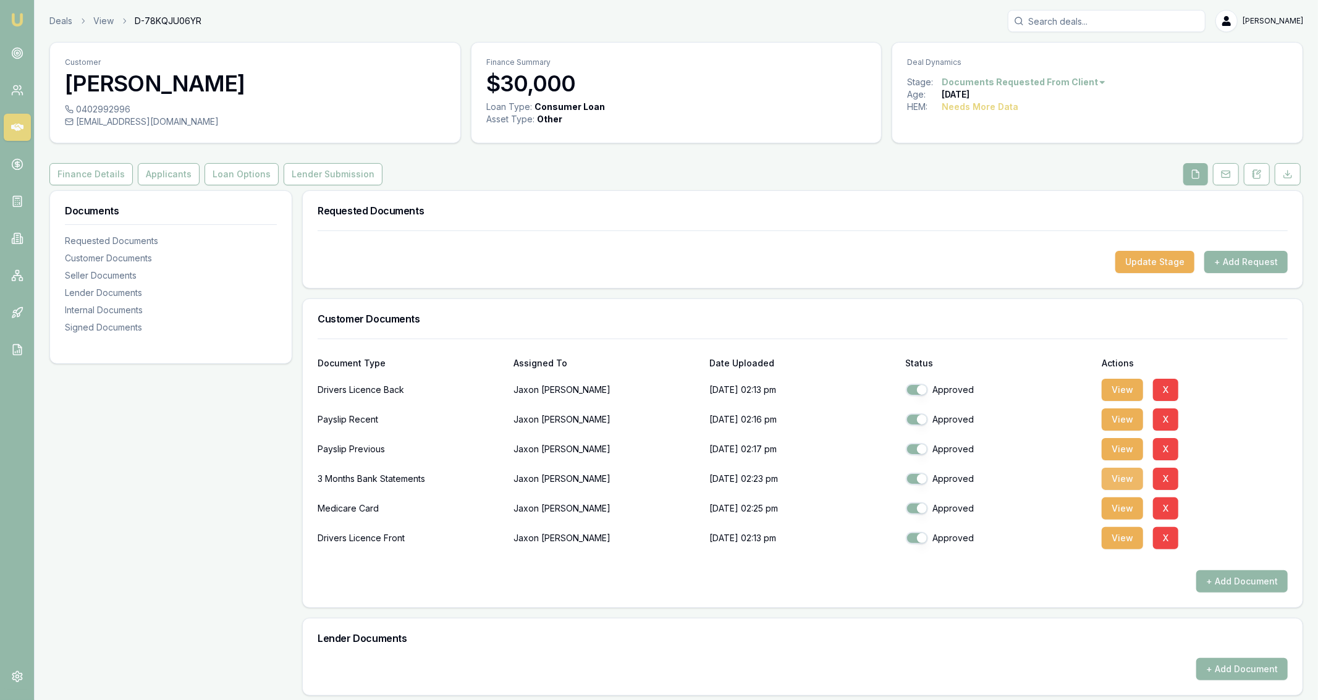
click at [1123, 477] on button "View" at bounding box center [1121, 479] width 41 height 22
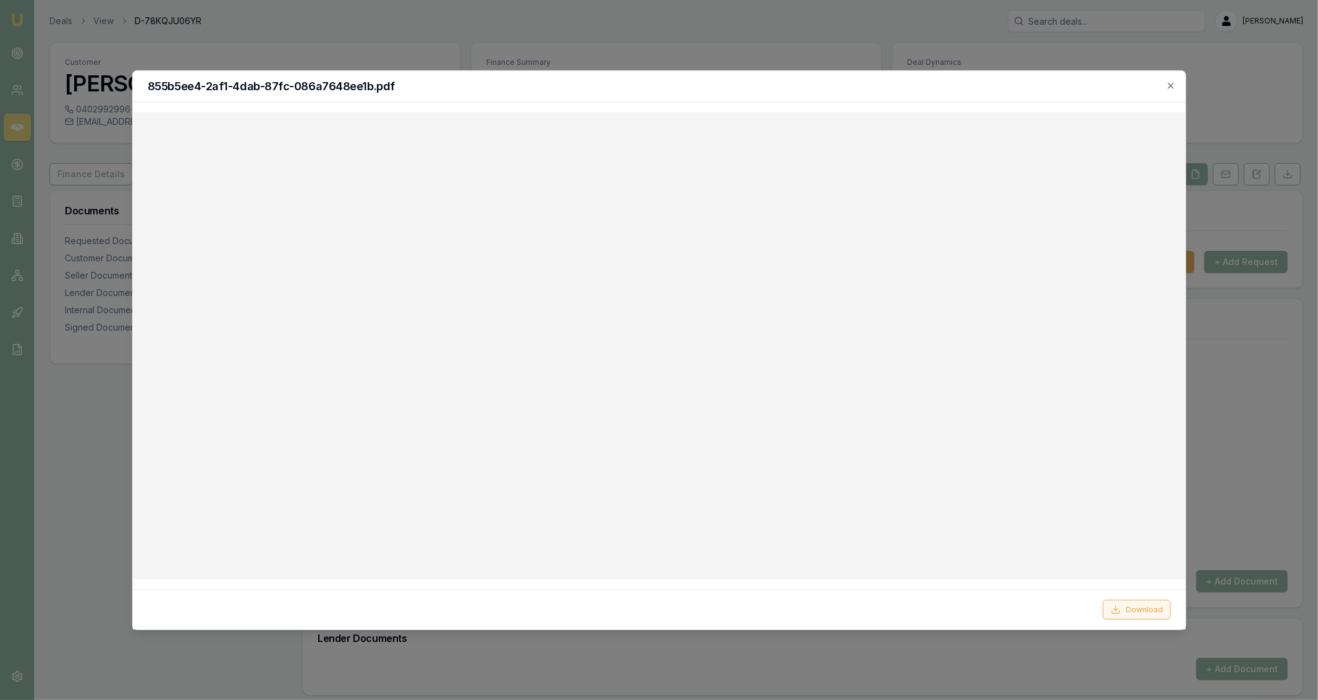
click at [1171, 613] on button "Download" at bounding box center [1137, 610] width 68 height 20
click at [359, 42] on div at bounding box center [659, 350] width 1318 height 700
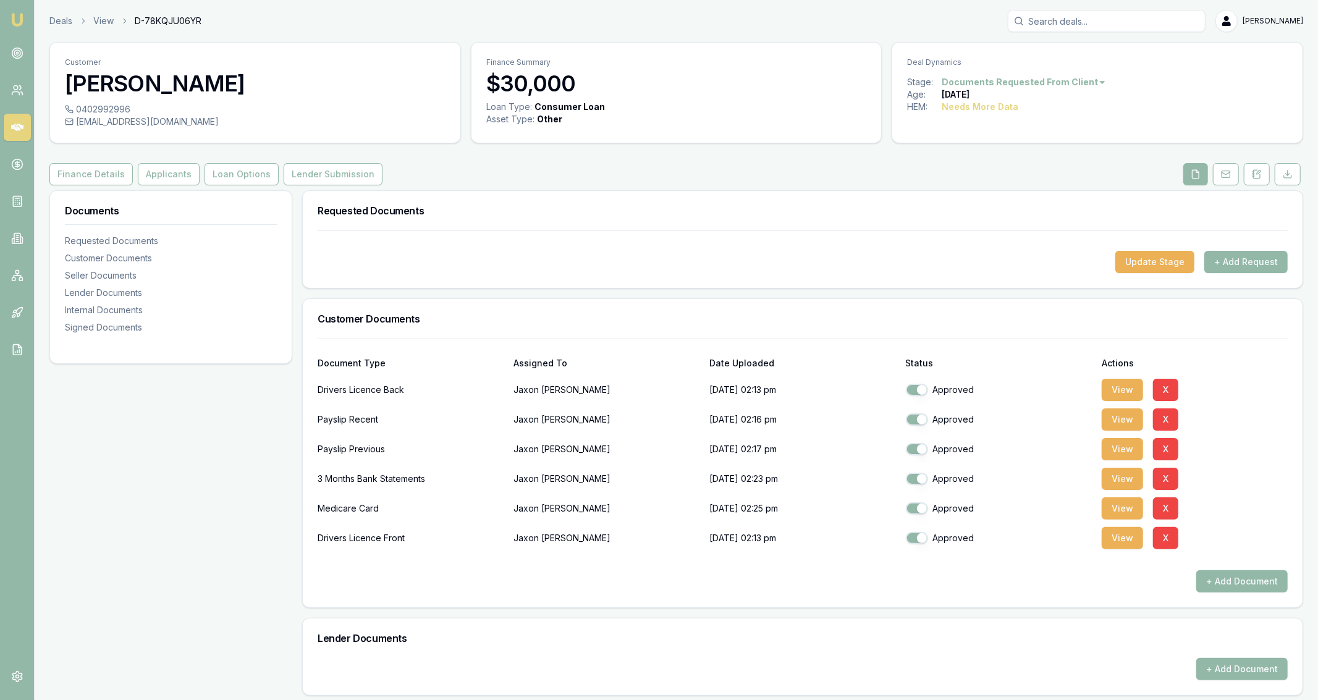
click at [88, 23] on ol "Deals View D-78KQJU06YR" at bounding box center [125, 21] width 152 height 12
click at [69, 18] on link "Deals" at bounding box center [60, 21] width 23 height 12
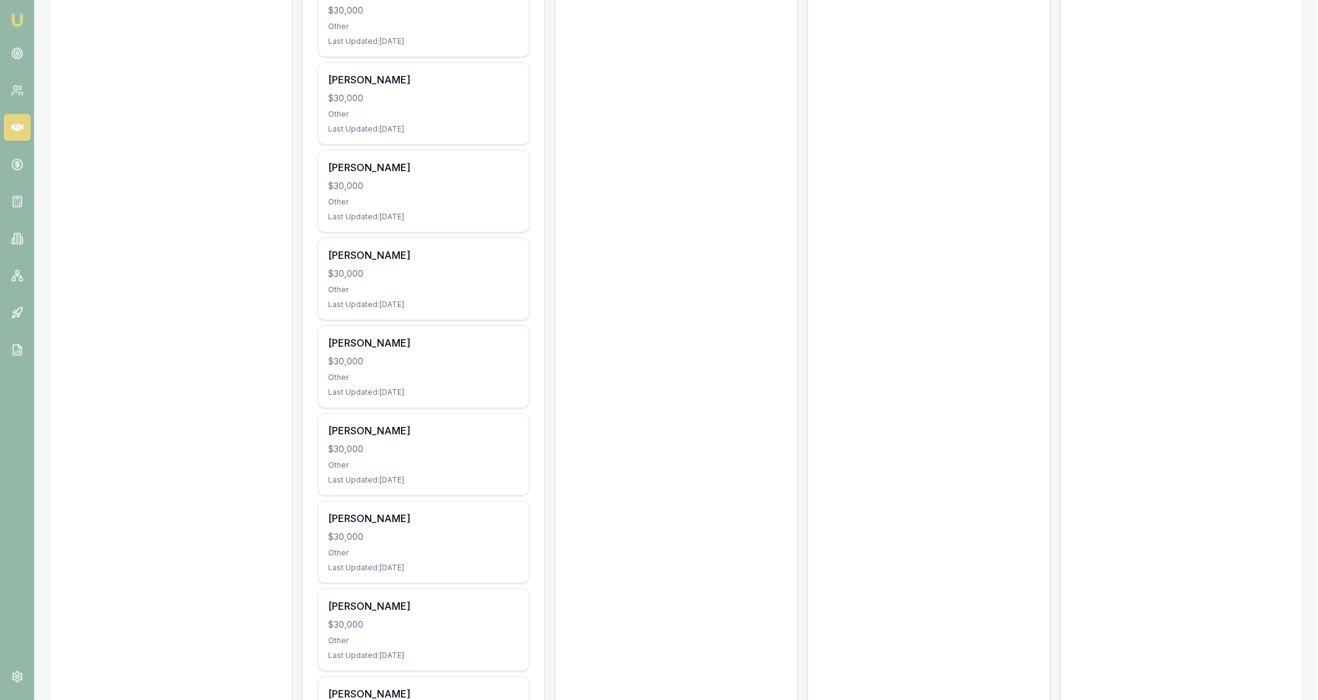
scroll to position [2014, 0]
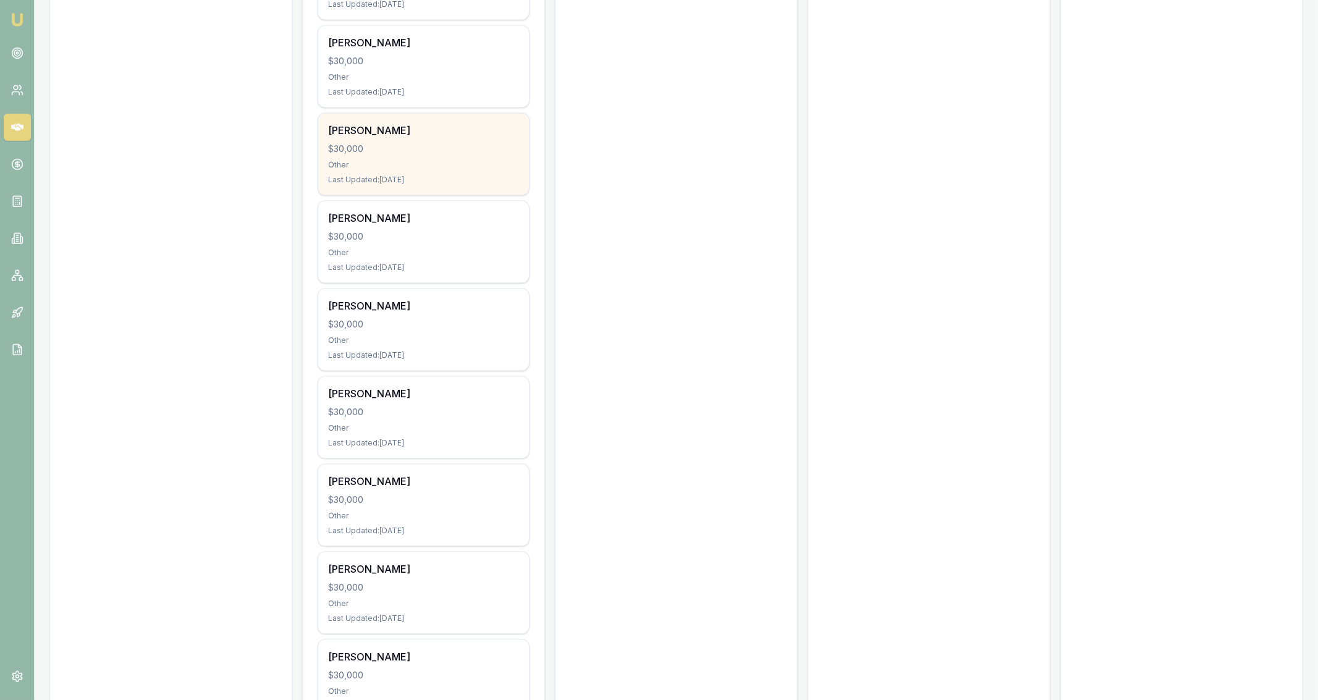
click at [463, 143] on div "$30,000" at bounding box center [423, 149] width 191 height 12
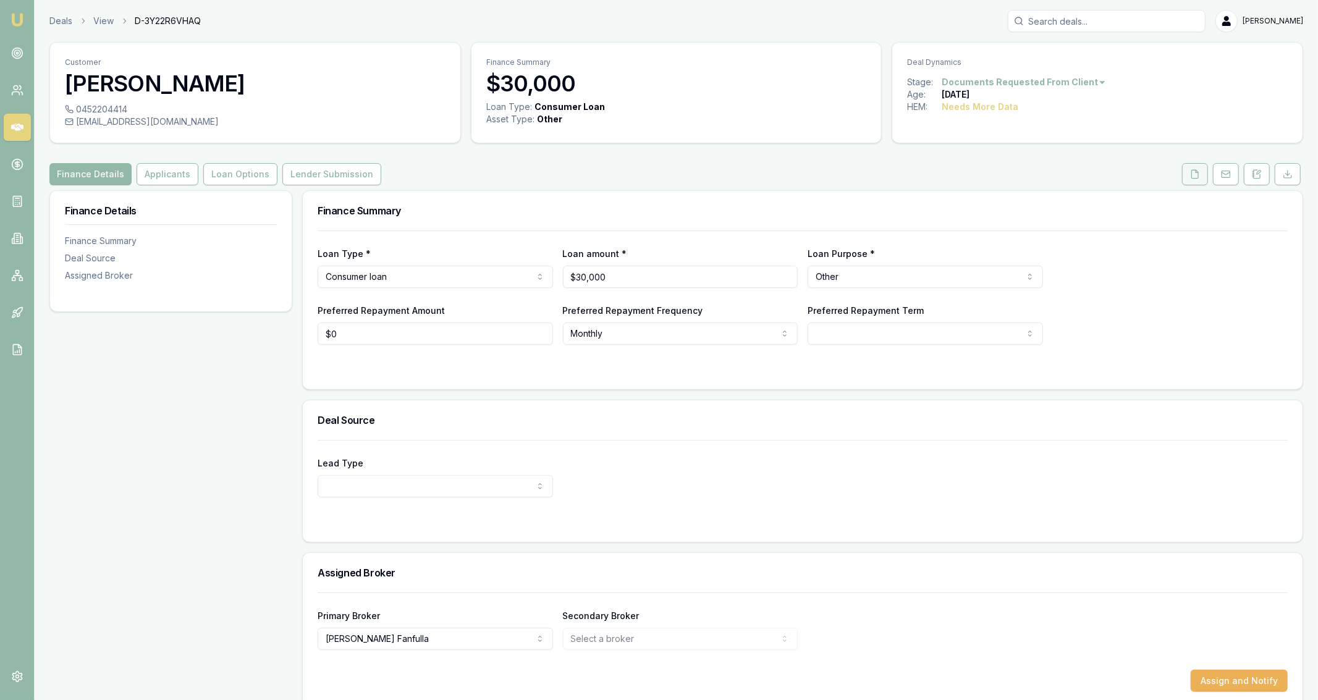
click at [1187, 175] on button at bounding box center [1195, 174] width 26 height 22
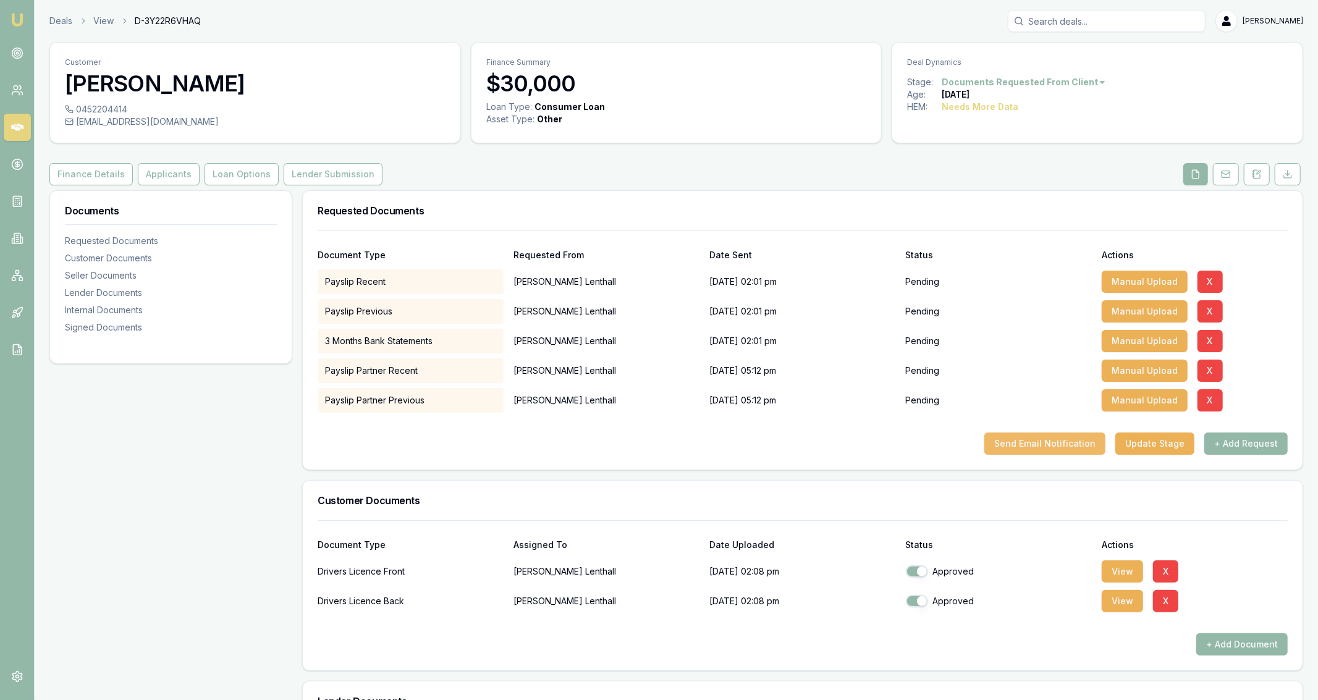
click at [1061, 445] on button "Send Email Notification" at bounding box center [1044, 443] width 121 height 22
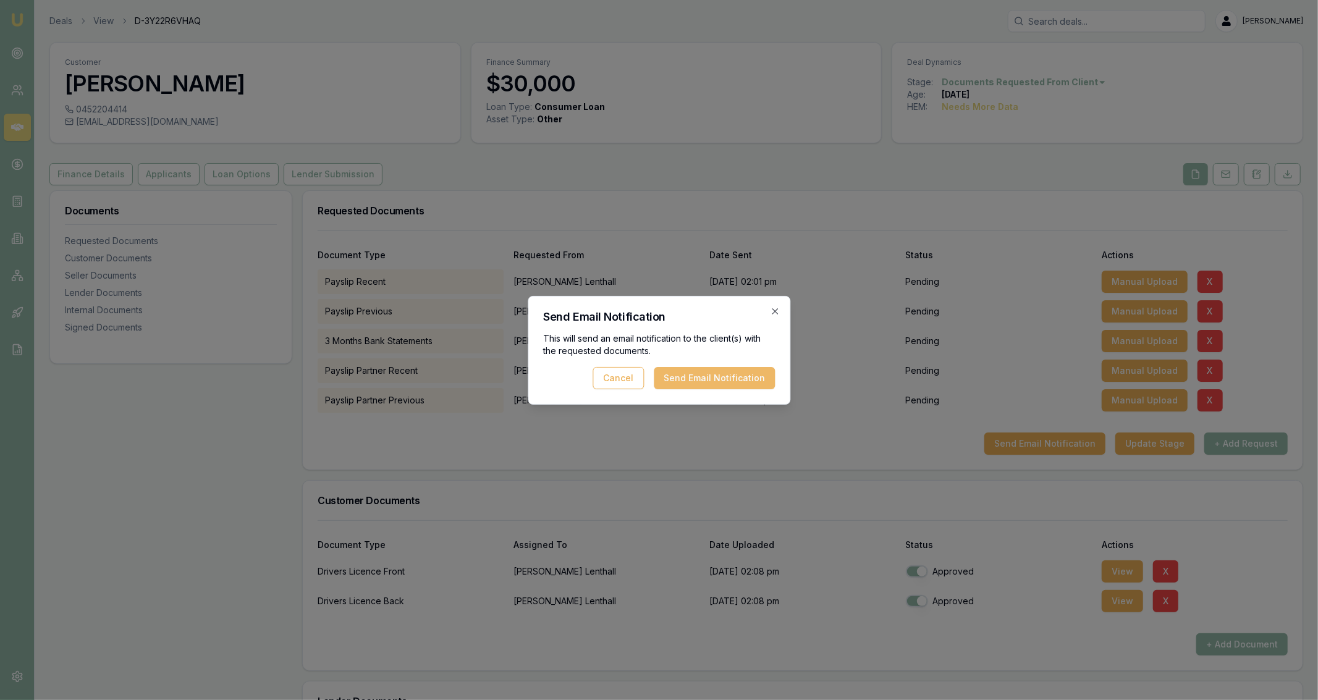
click at [758, 388] on button "Send Email Notification" at bounding box center [714, 378] width 121 height 22
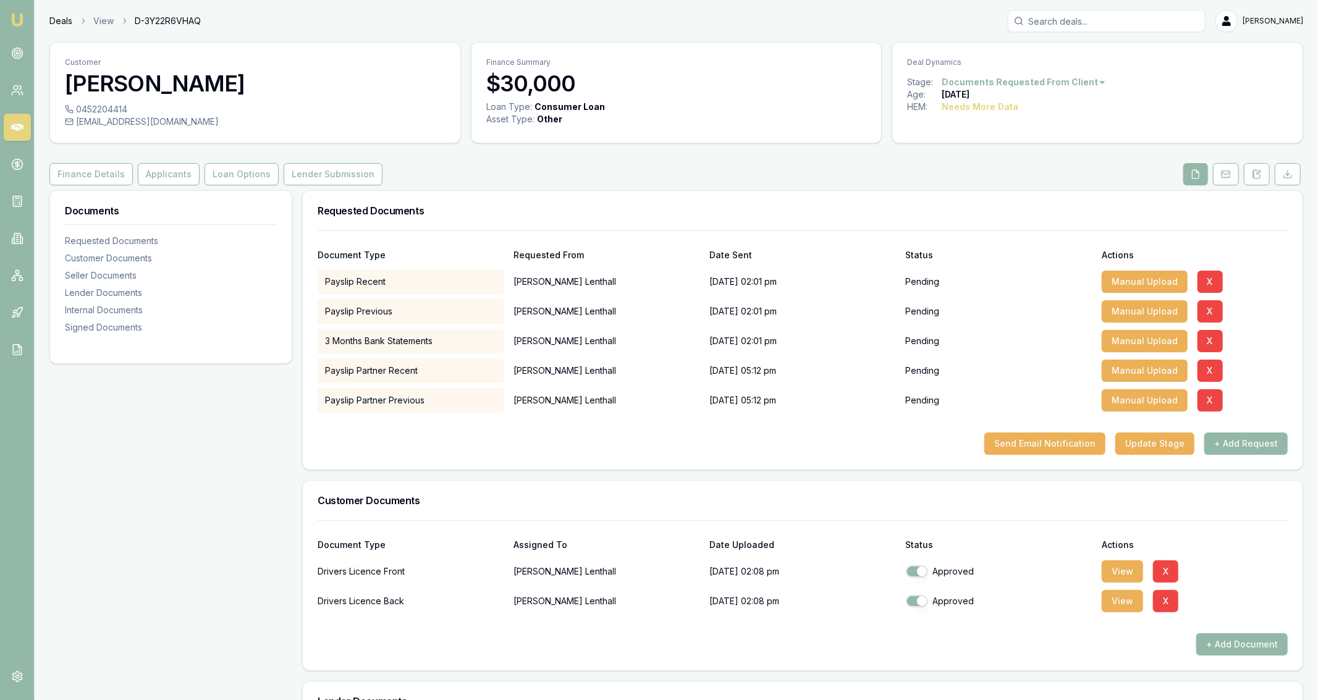
click at [58, 26] on link "Deals" at bounding box center [60, 21] width 23 height 12
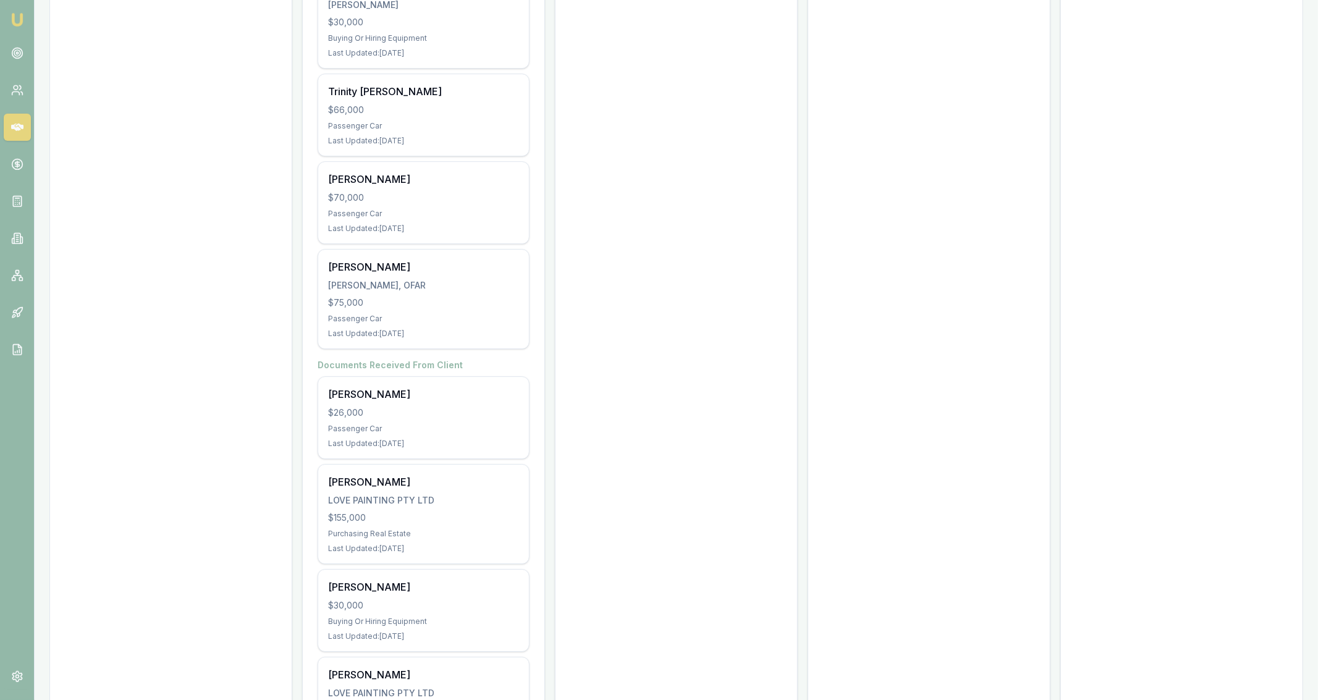
scroll to position [3314, 0]
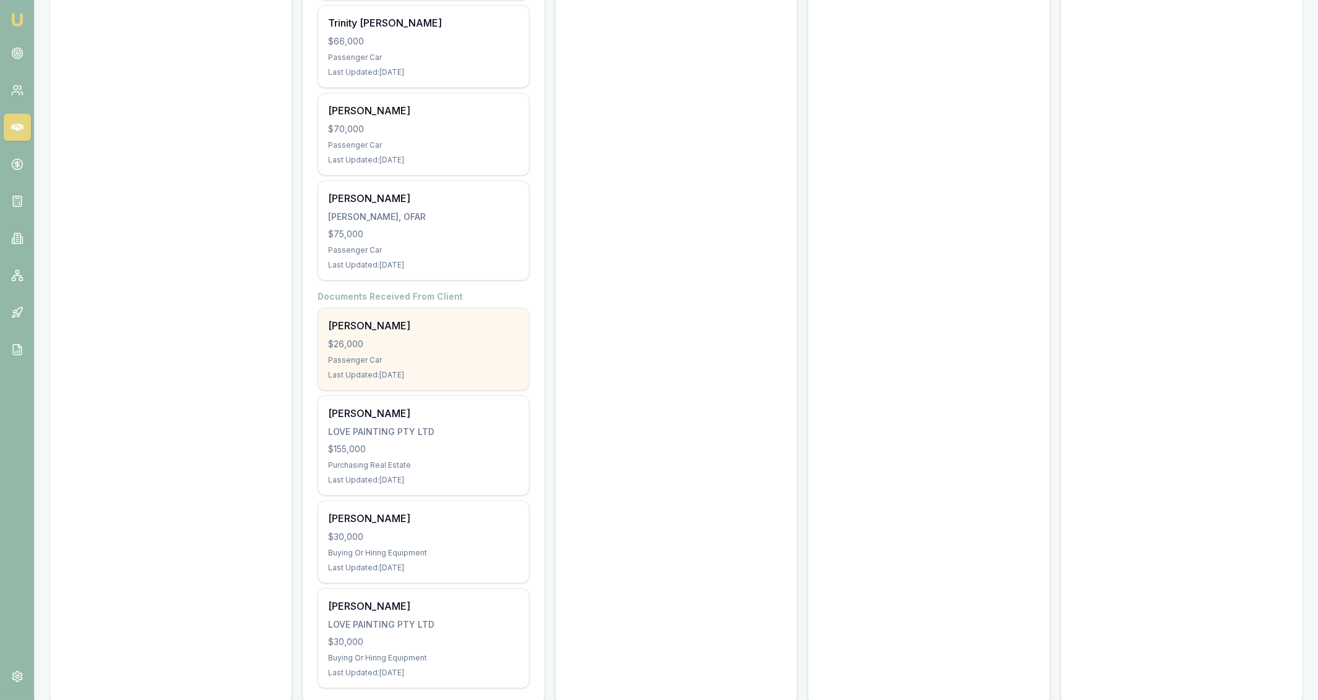
click at [516, 355] on div "Passenger Car" at bounding box center [423, 360] width 191 height 10
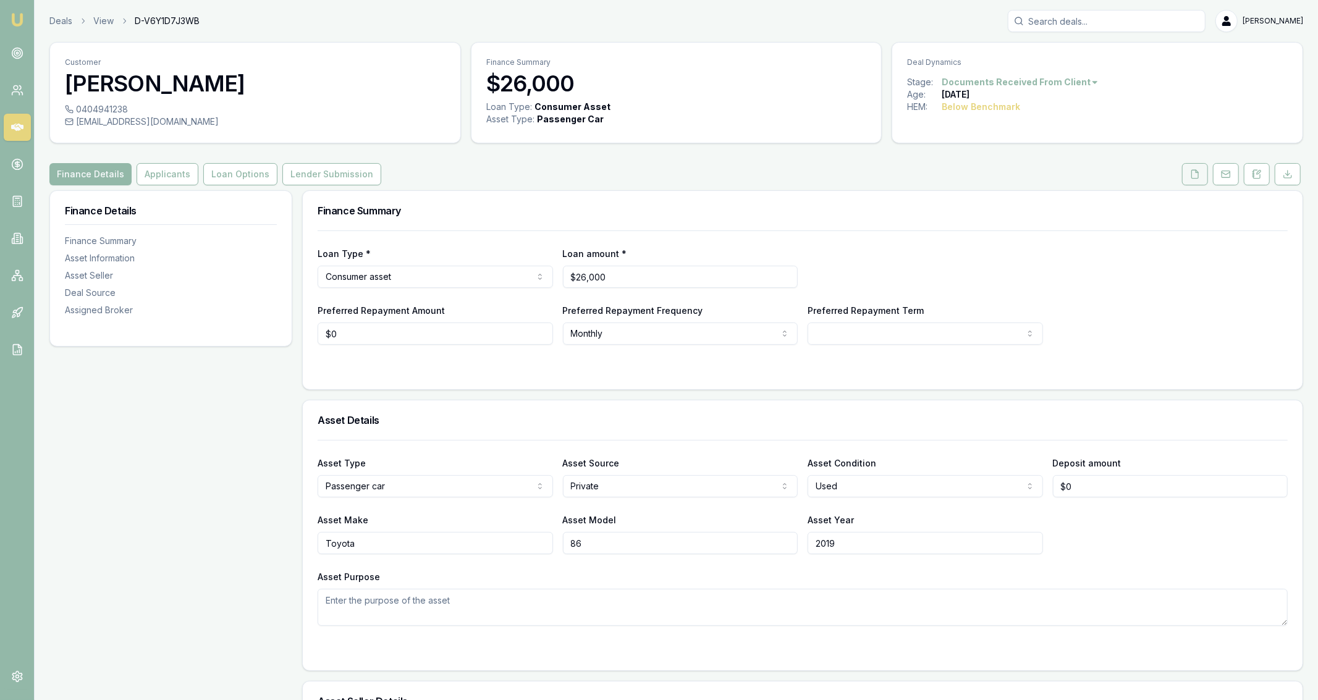
click at [1192, 177] on icon at bounding box center [1195, 174] width 7 height 8
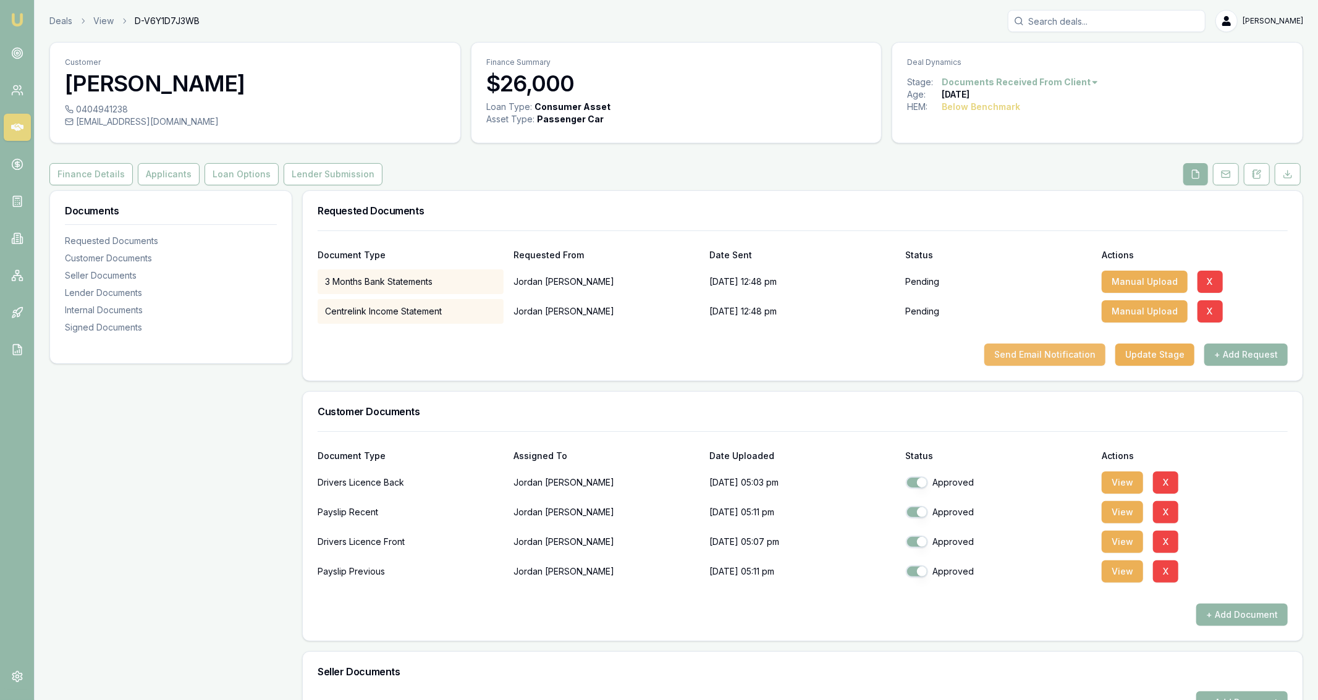
click at [1019, 353] on button "Send Email Notification" at bounding box center [1044, 354] width 121 height 22
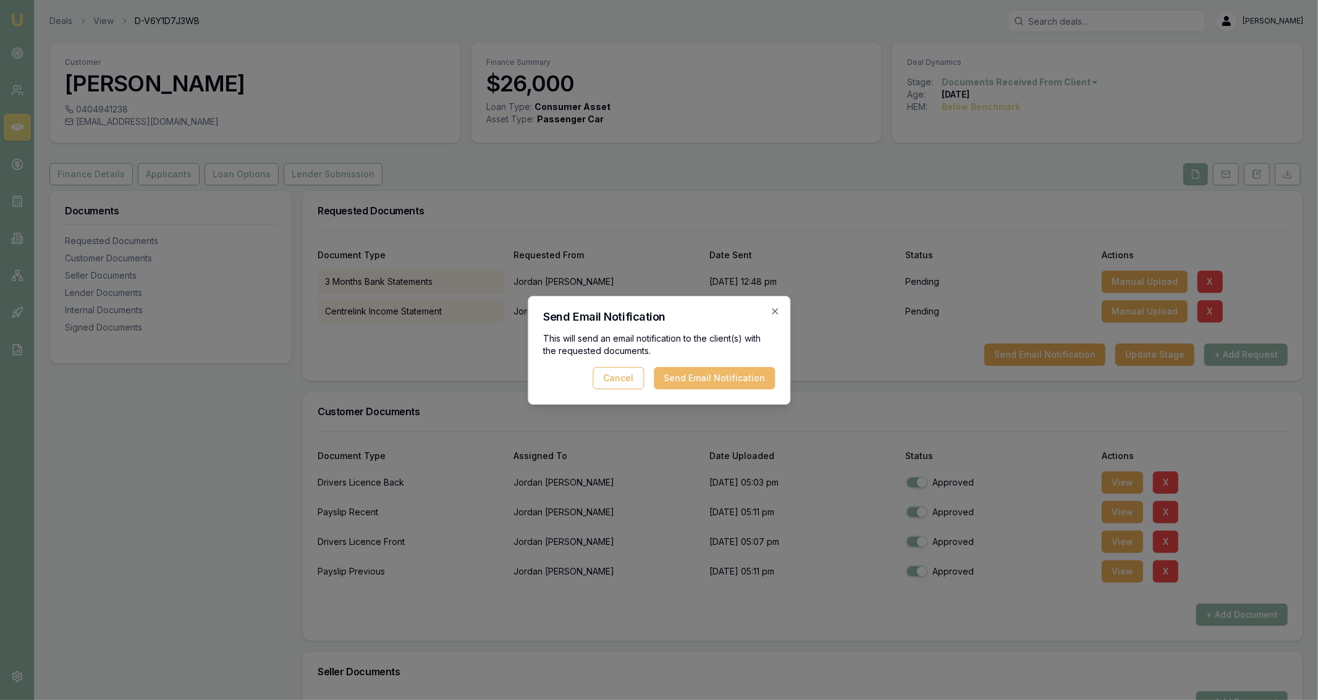
click at [741, 372] on button "Send Email Notification" at bounding box center [714, 378] width 121 height 22
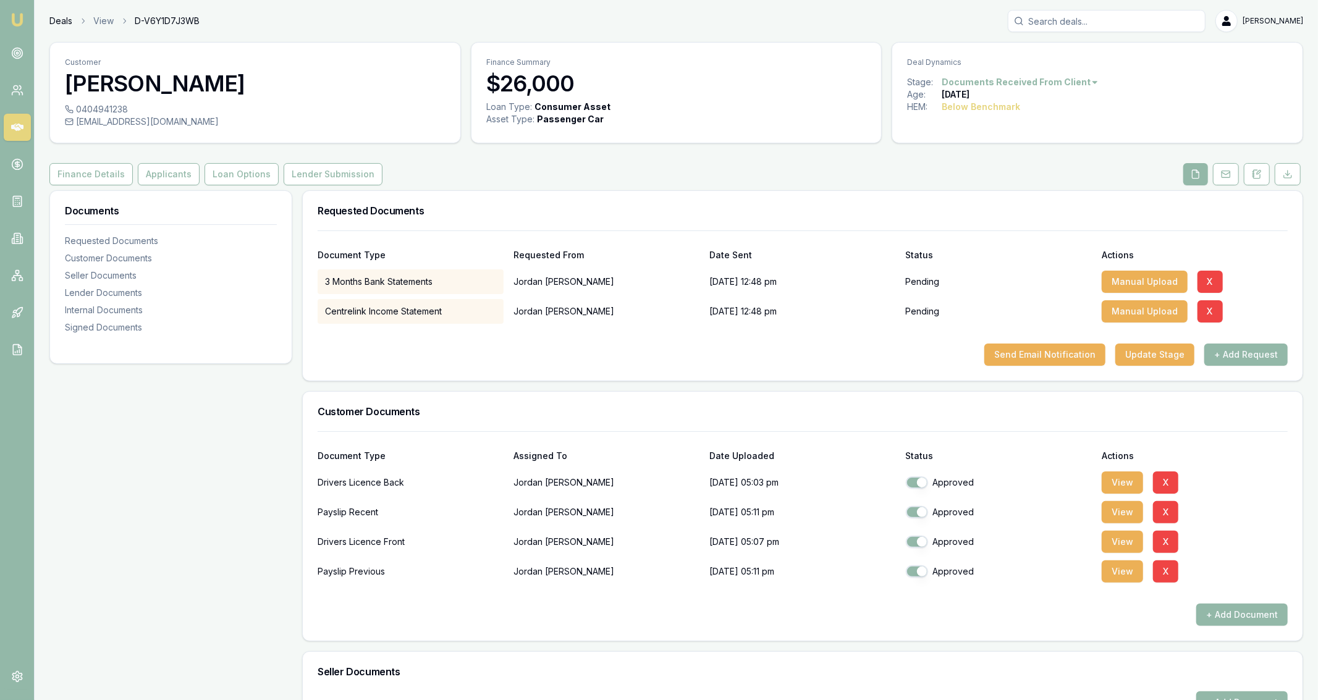
click at [62, 17] on link "Deals" at bounding box center [60, 21] width 23 height 12
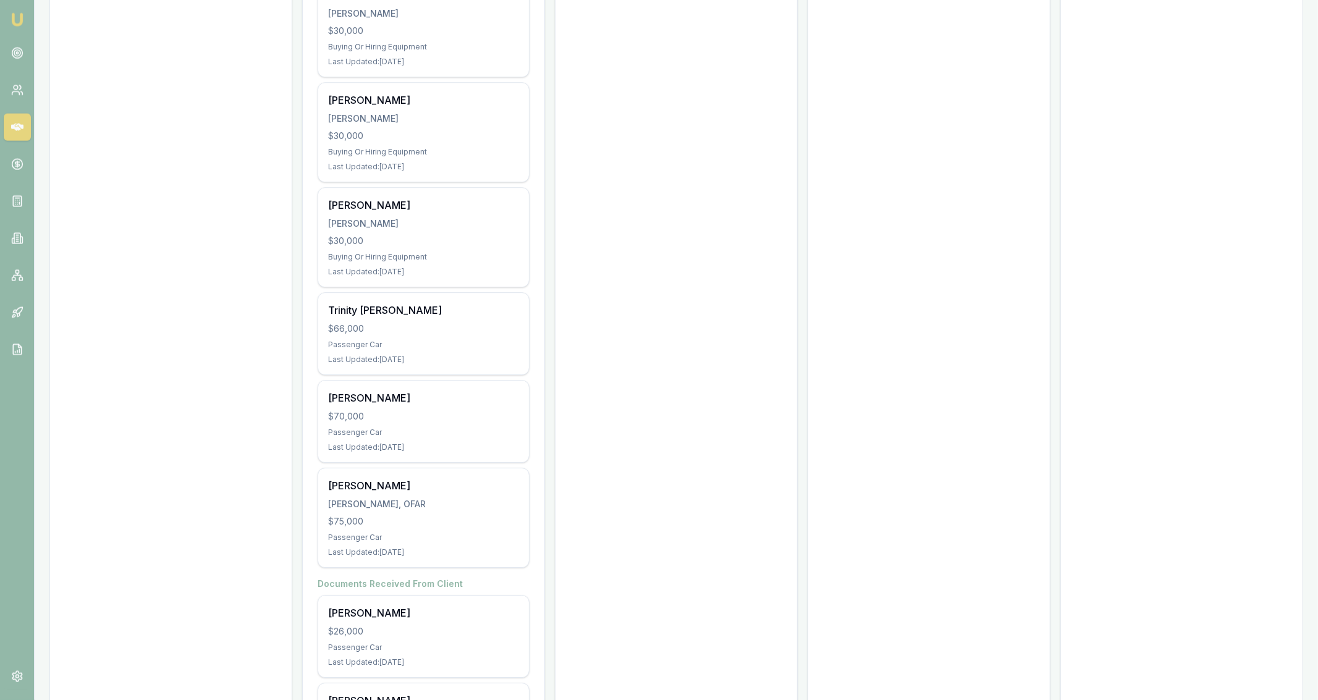
scroll to position [3314, 0]
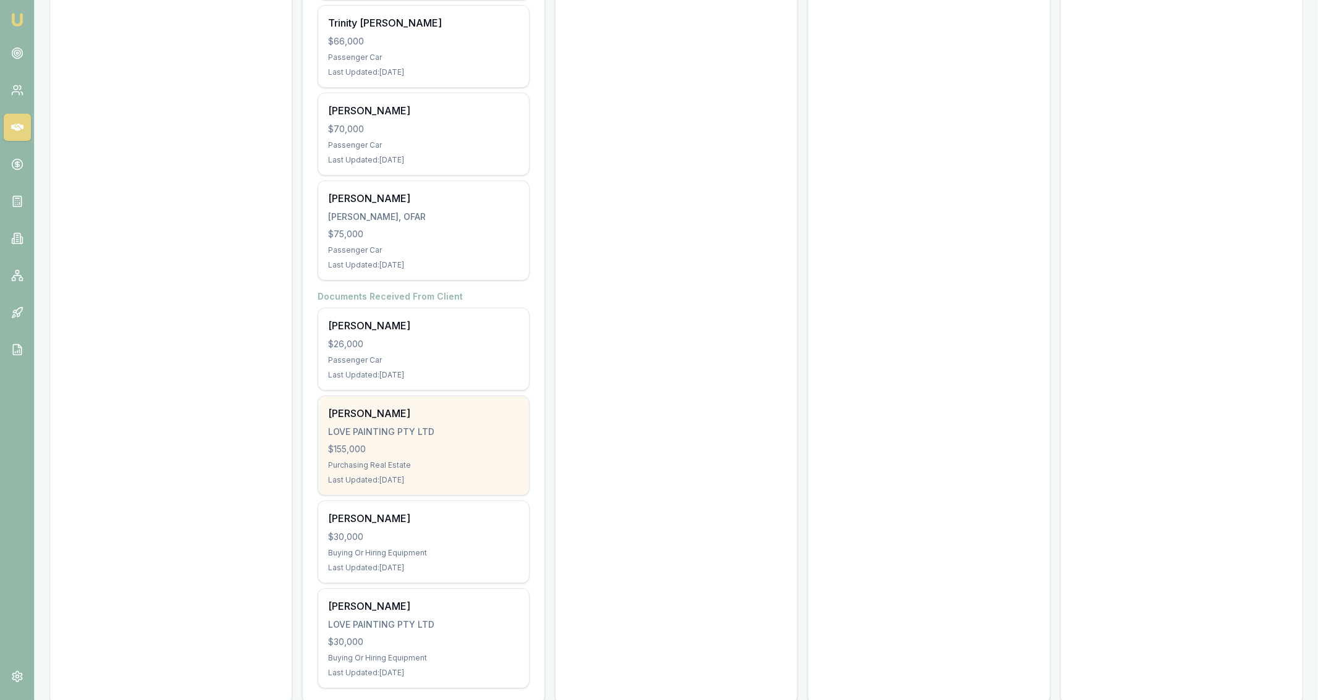
click at [502, 426] on div "LOVE PAINTING PTY LTD" at bounding box center [423, 432] width 191 height 12
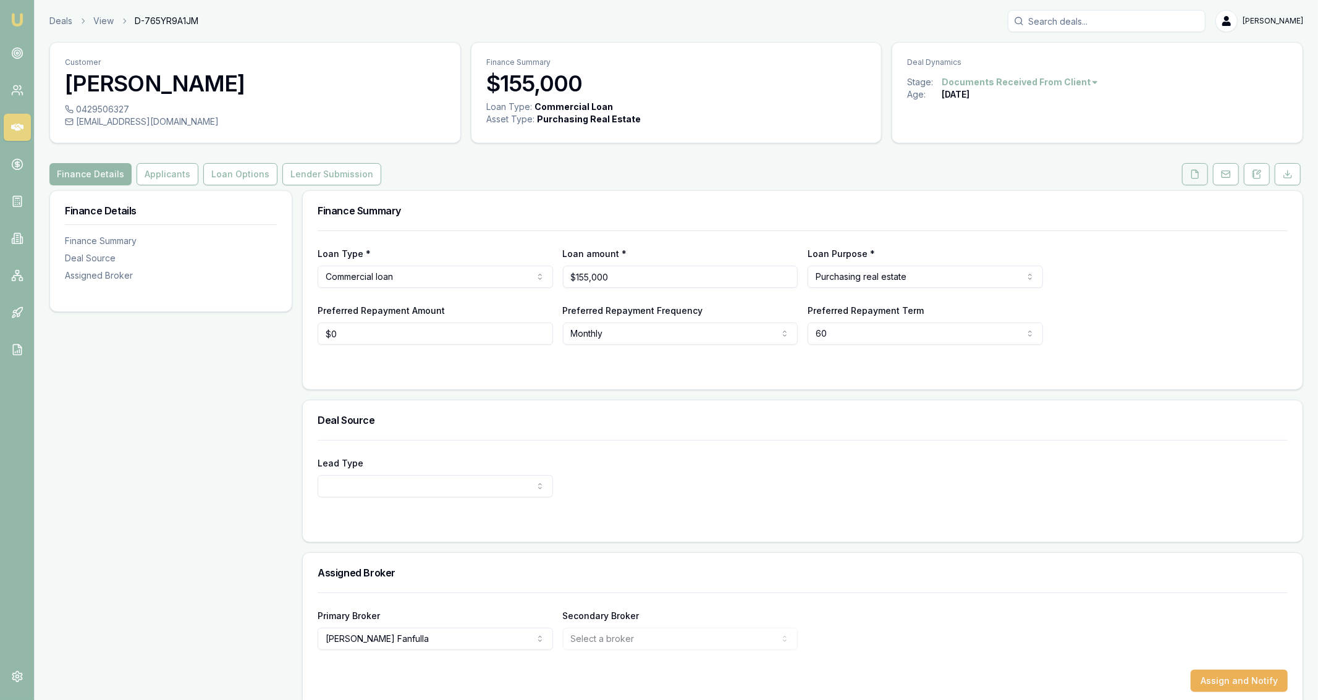
click at [1200, 172] on icon at bounding box center [1195, 174] width 10 height 10
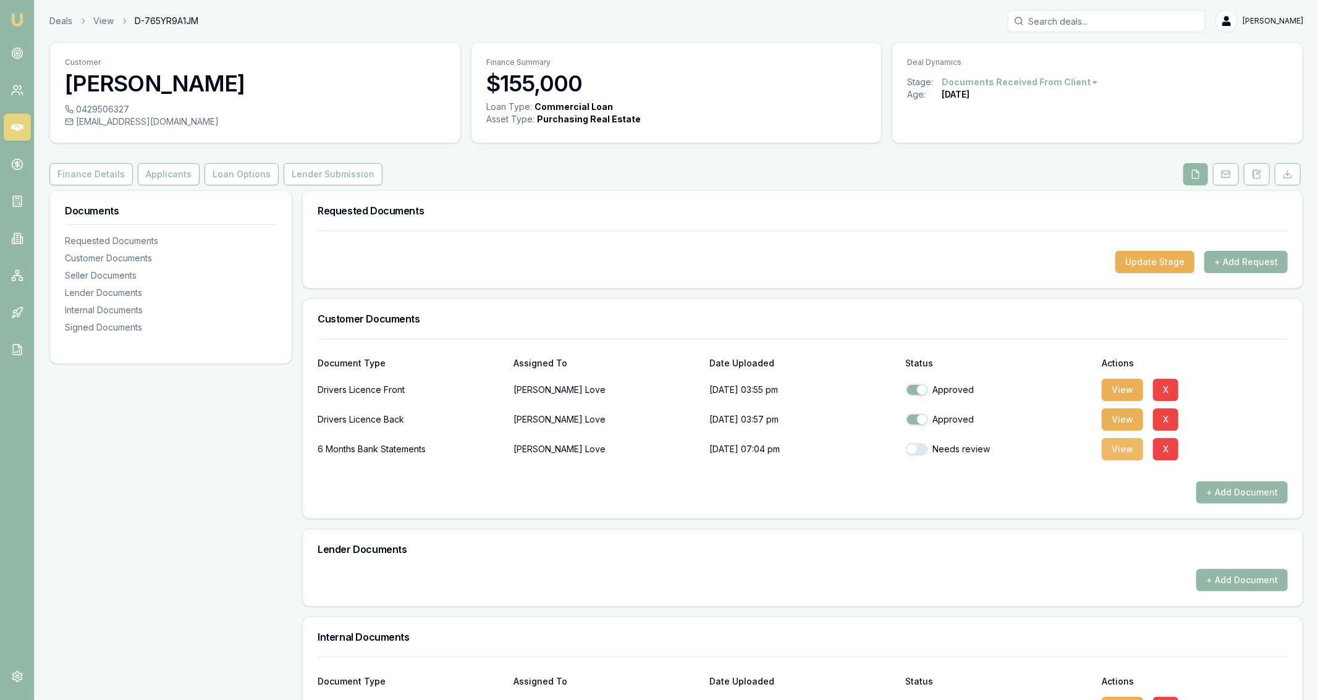
click at [1117, 453] on button "View" at bounding box center [1121, 449] width 41 height 22
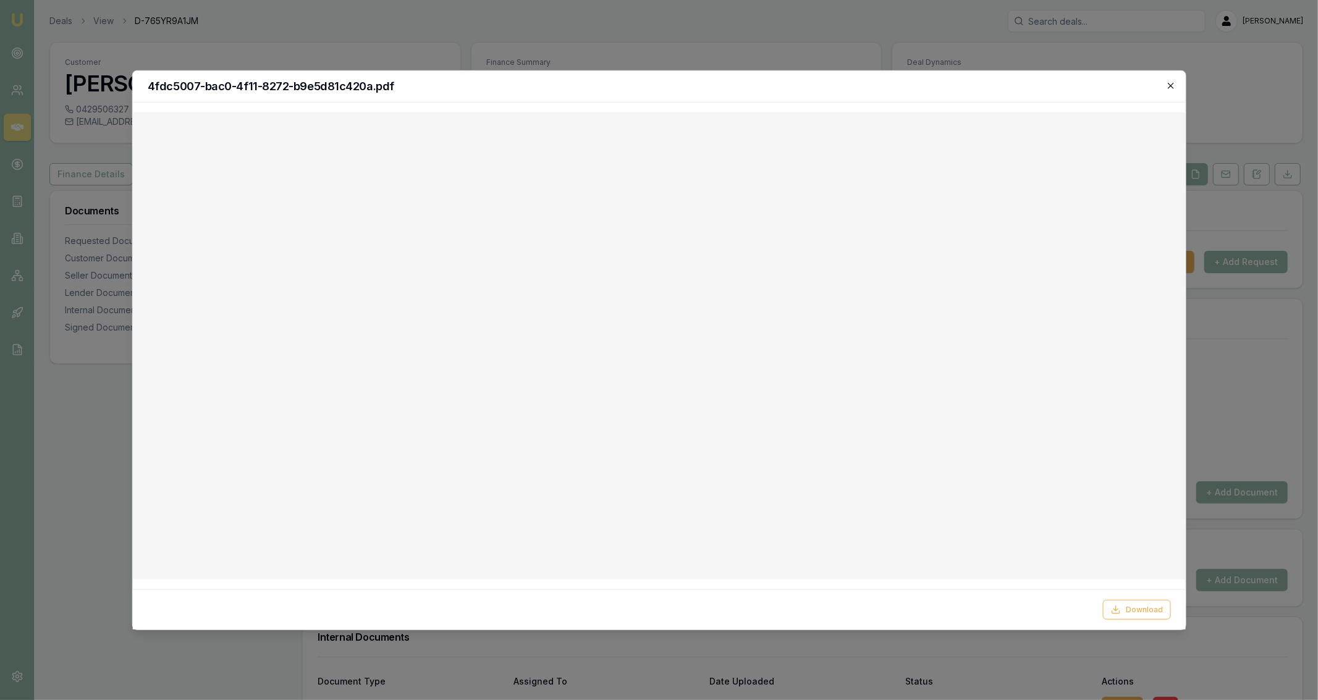
click at [1169, 90] on icon "button" at bounding box center [1171, 85] width 10 height 10
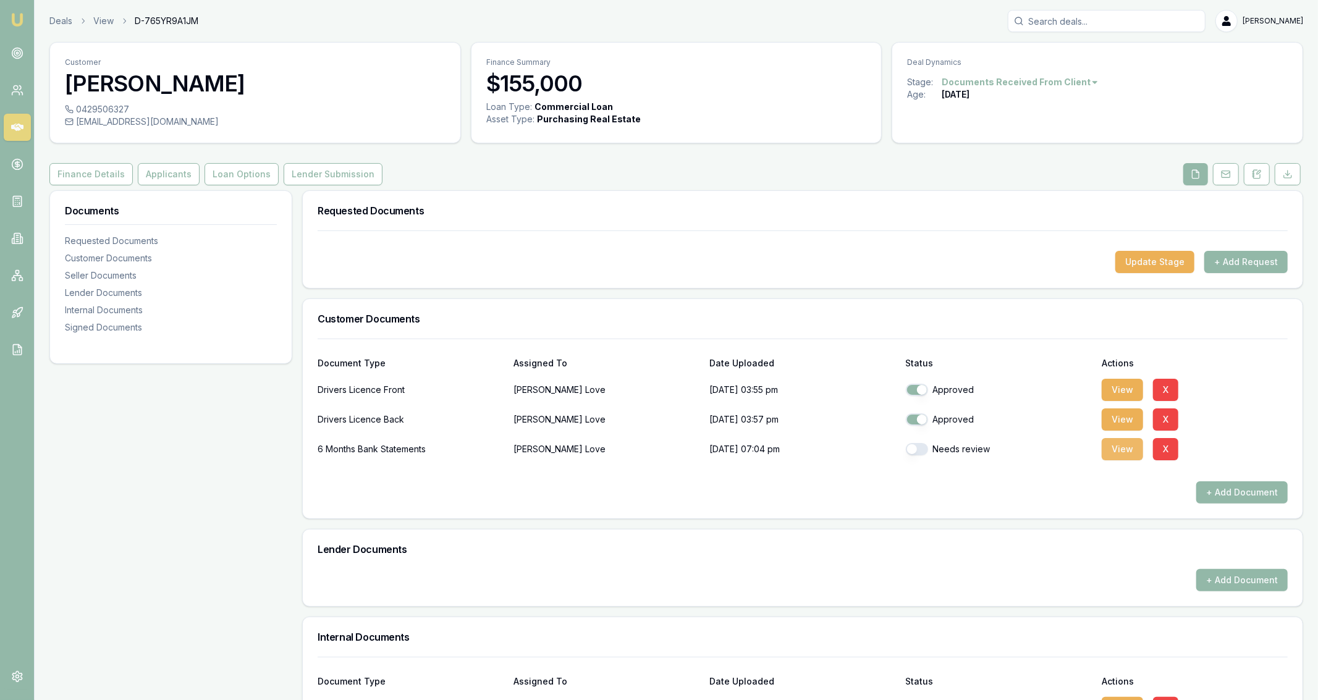
click at [1121, 455] on button "View" at bounding box center [1121, 449] width 41 height 22
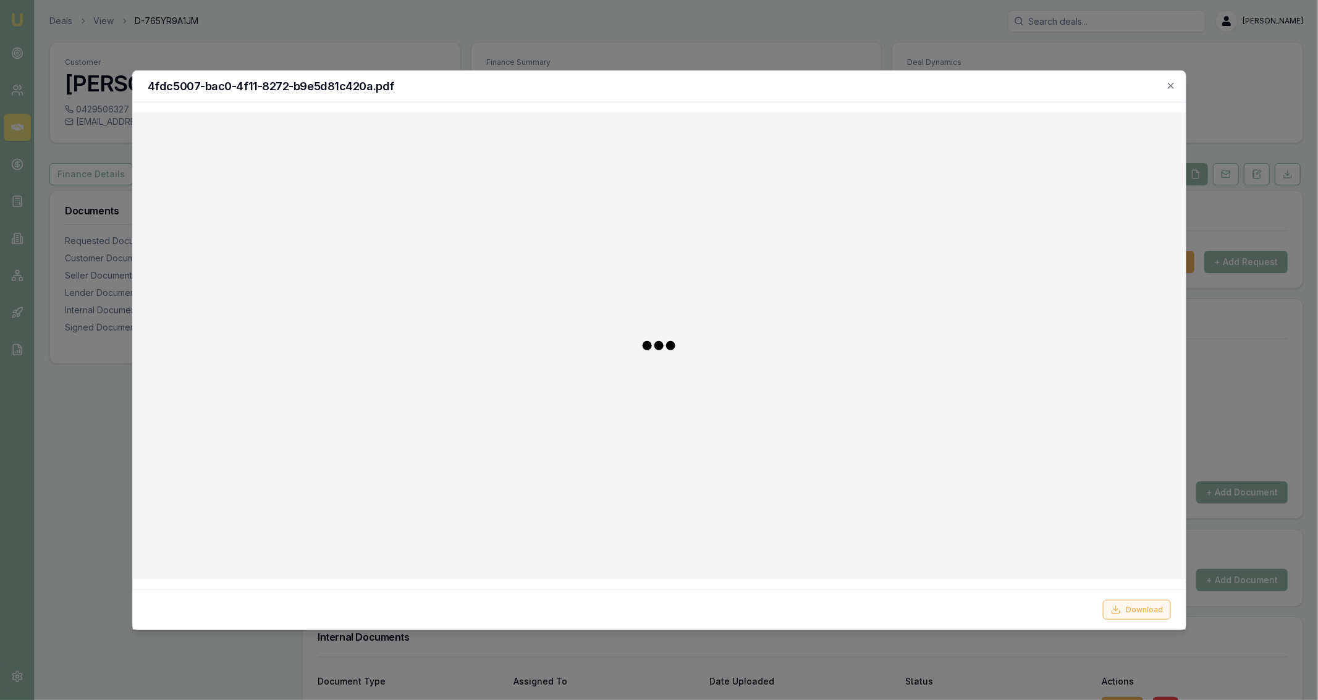
click at [1128, 612] on button "Download" at bounding box center [1137, 610] width 68 height 20
click at [883, 48] on div at bounding box center [659, 350] width 1318 height 700
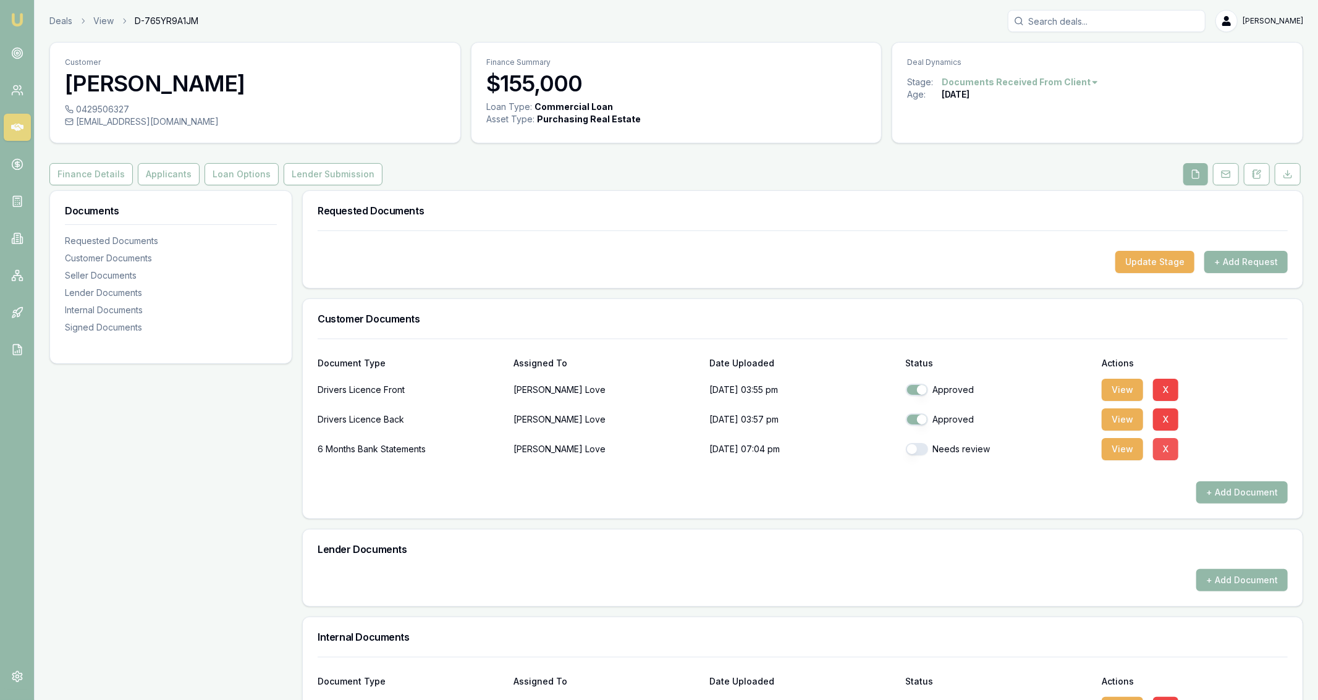
click at [1172, 453] on button "X" at bounding box center [1165, 449] width 25 height 22
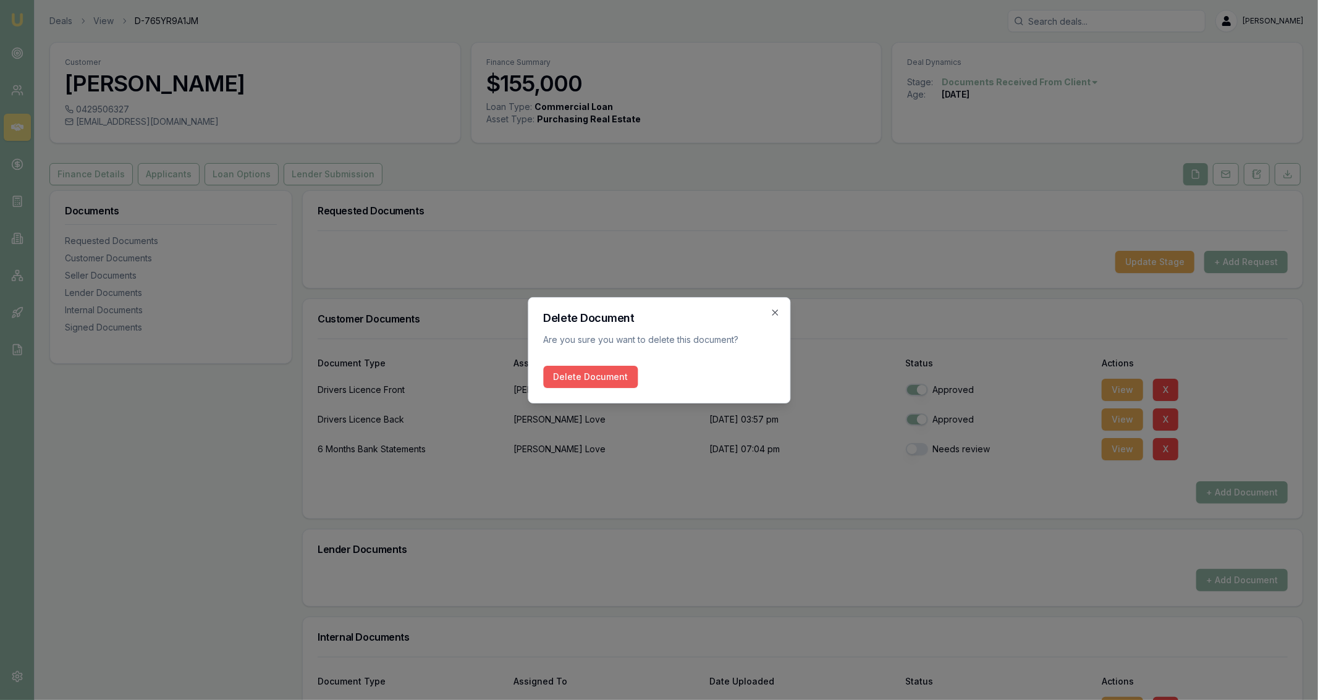
click at [583, 366] on button "Delete Document" at bounding box center [590, 377] width 95 height 22
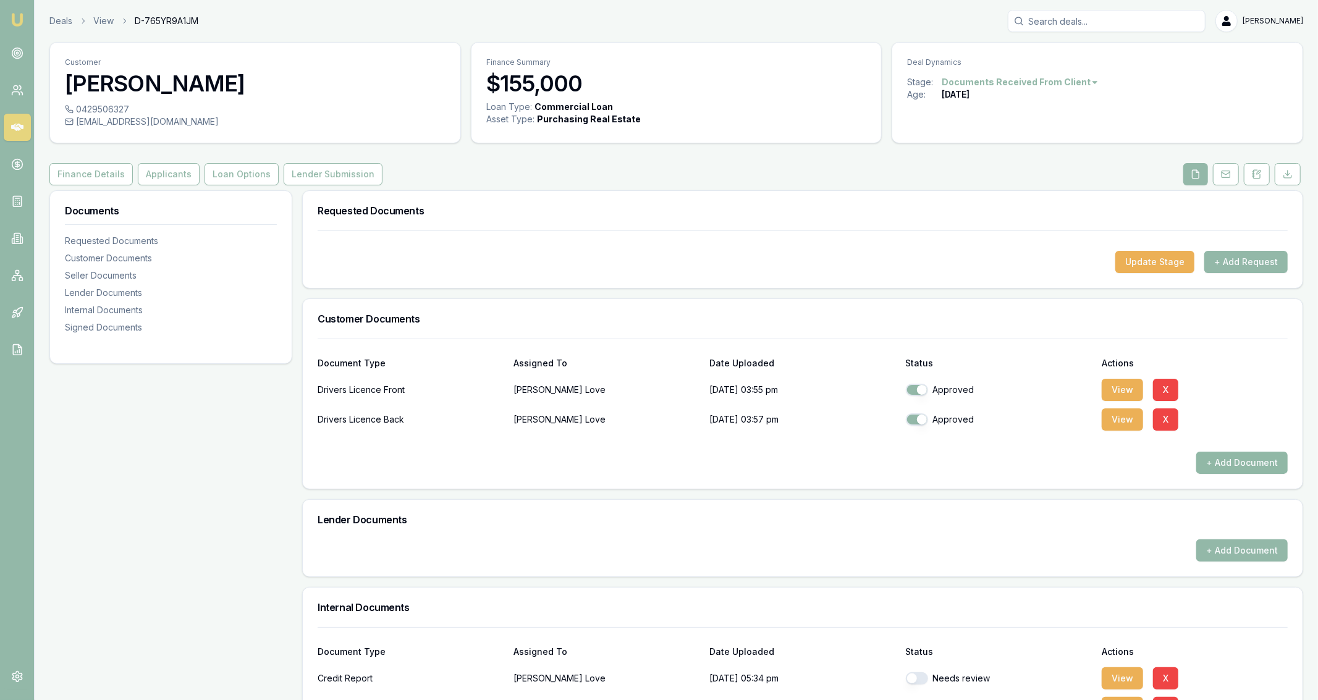
click at [1226, 468] on button "+ Add Document" at bounding box center [1241, 463] width 91 height 22
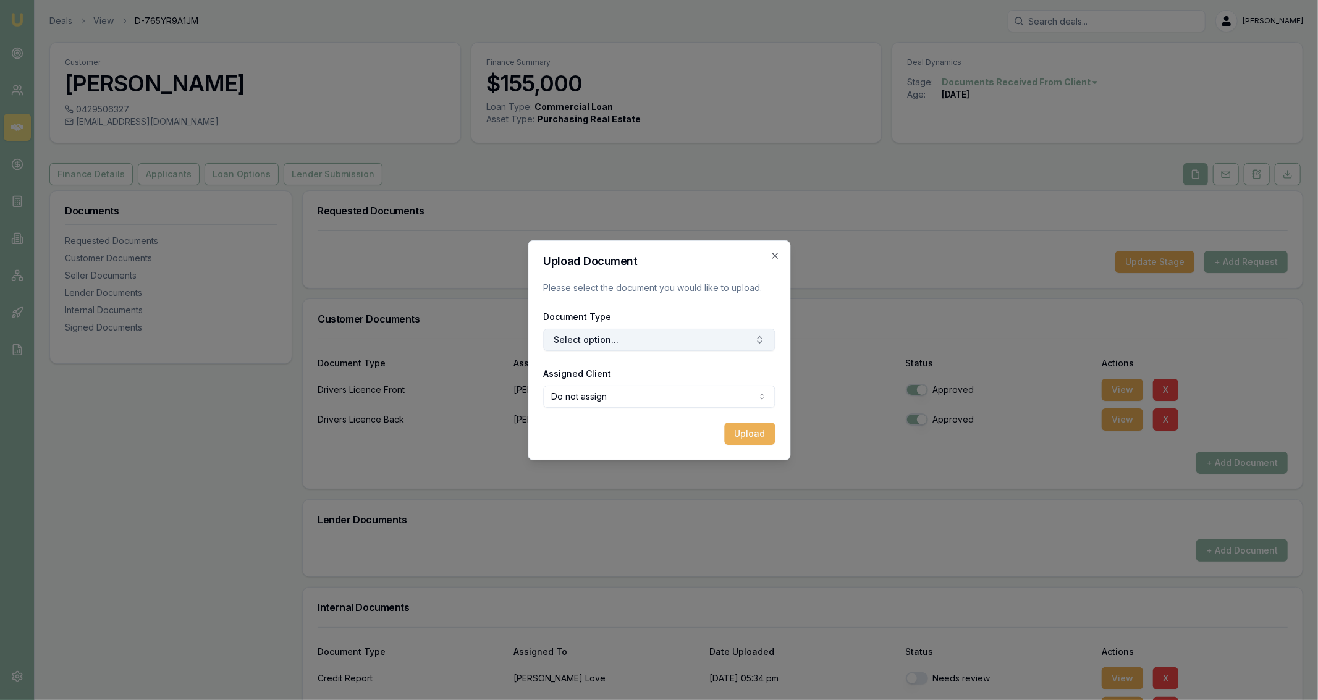
click at [589, 350] on button "Select option..." at bounding box center [659, 340] width 232 height 22
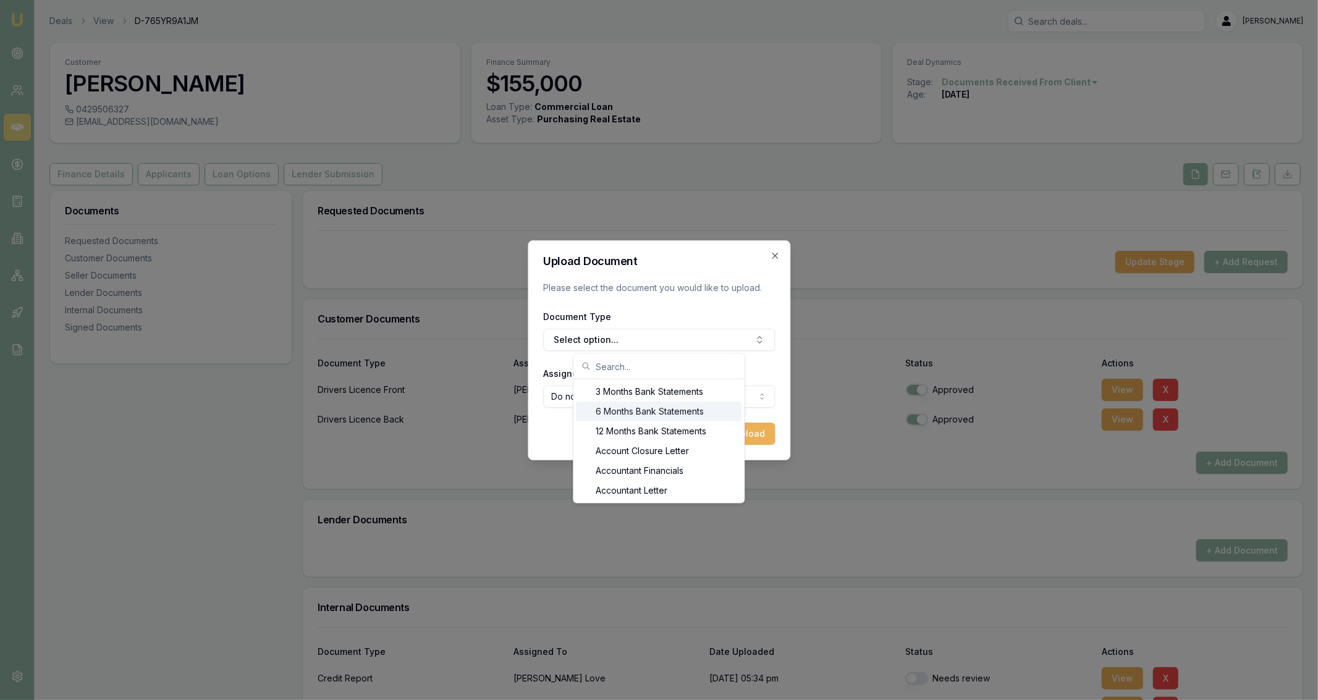
click at [675, 413] on div "6 Months Bank Statements" at bounding box center [659, 412] width 166 height 20
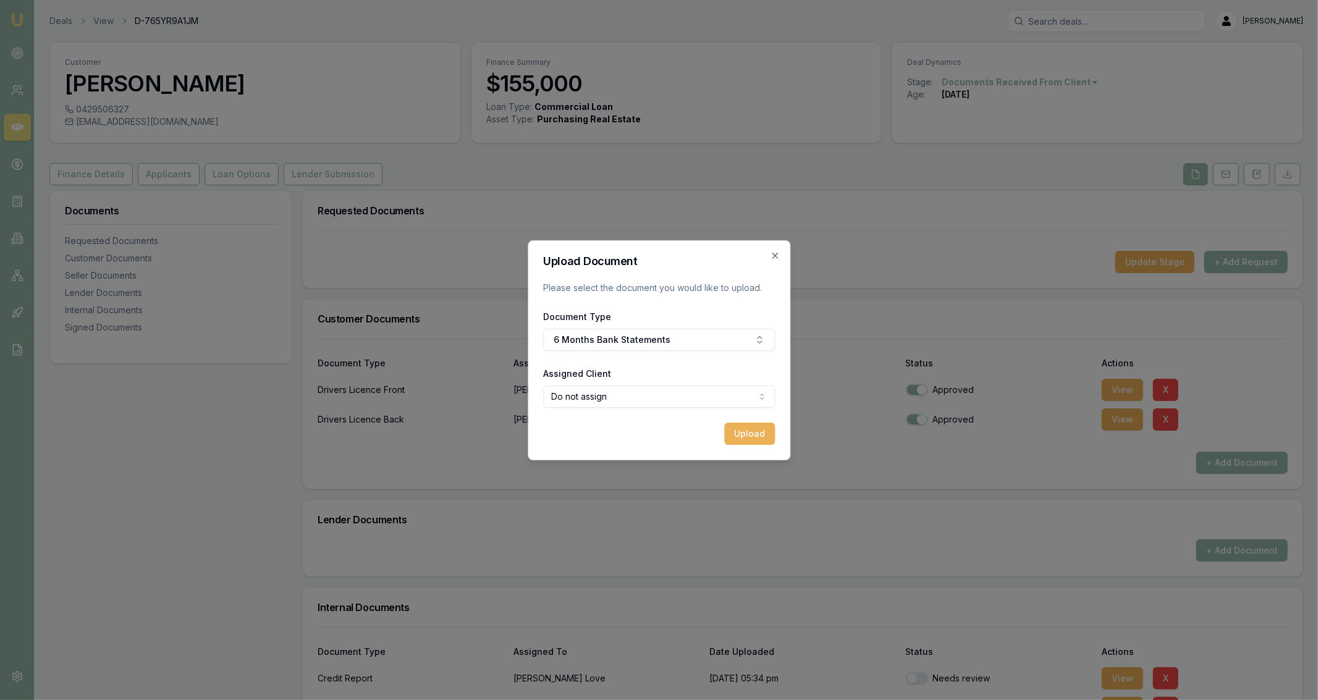
click at [641, 364] on form "Upload Document Please select the document you would like to upload. Document T…" at bounding box center [659, 350] width 232 height 189
click at [646, 403] on body "Emu Broker Deals View D-765YR9A1JM Jackson Fanfulla Toggle Menu Customer Wayne …" at bounding box center [659, 350] width 1318 height 700
select select "U-ZDCJD6Z196"
click at [733, 444] on button "Upload" at bounding box center [749, 434] width 51 height 22
click at [766, 259] on h2 "Upload Document" at bounding box center [659, 261] width 232 height 11
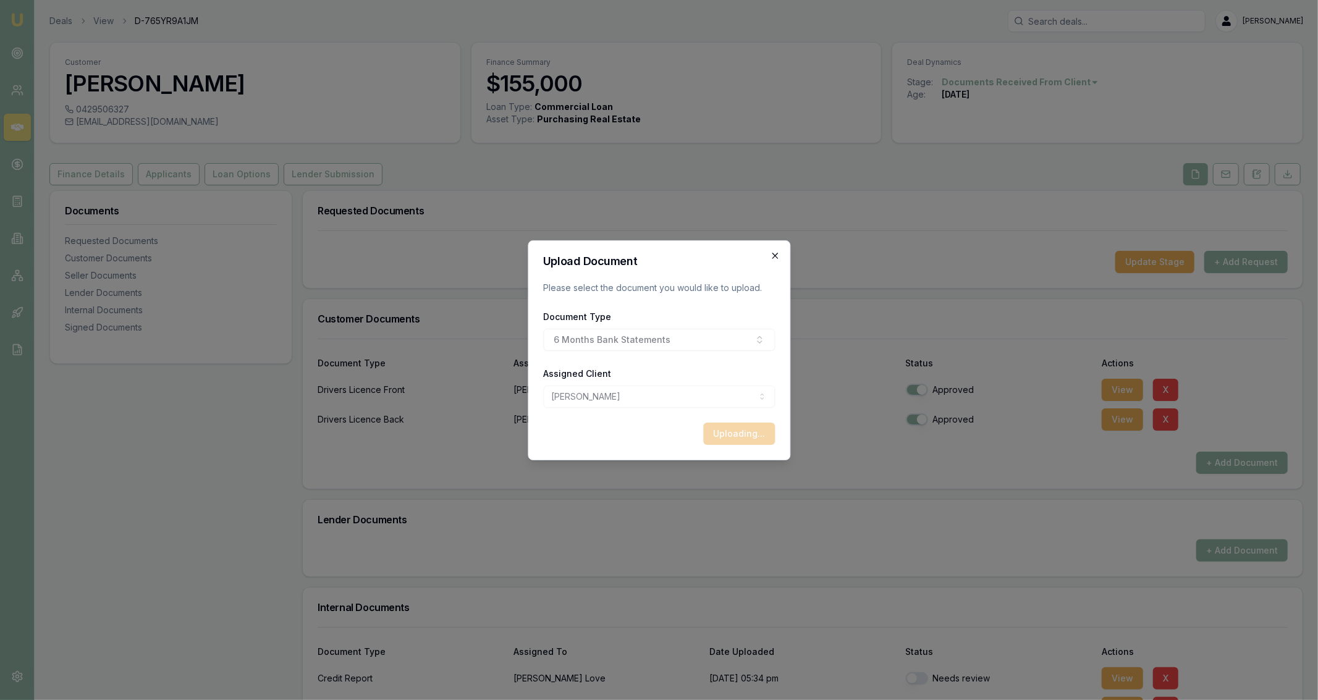
click at [773, 256] on icon "button" at bounding box center [775, 256] width 10 height 10
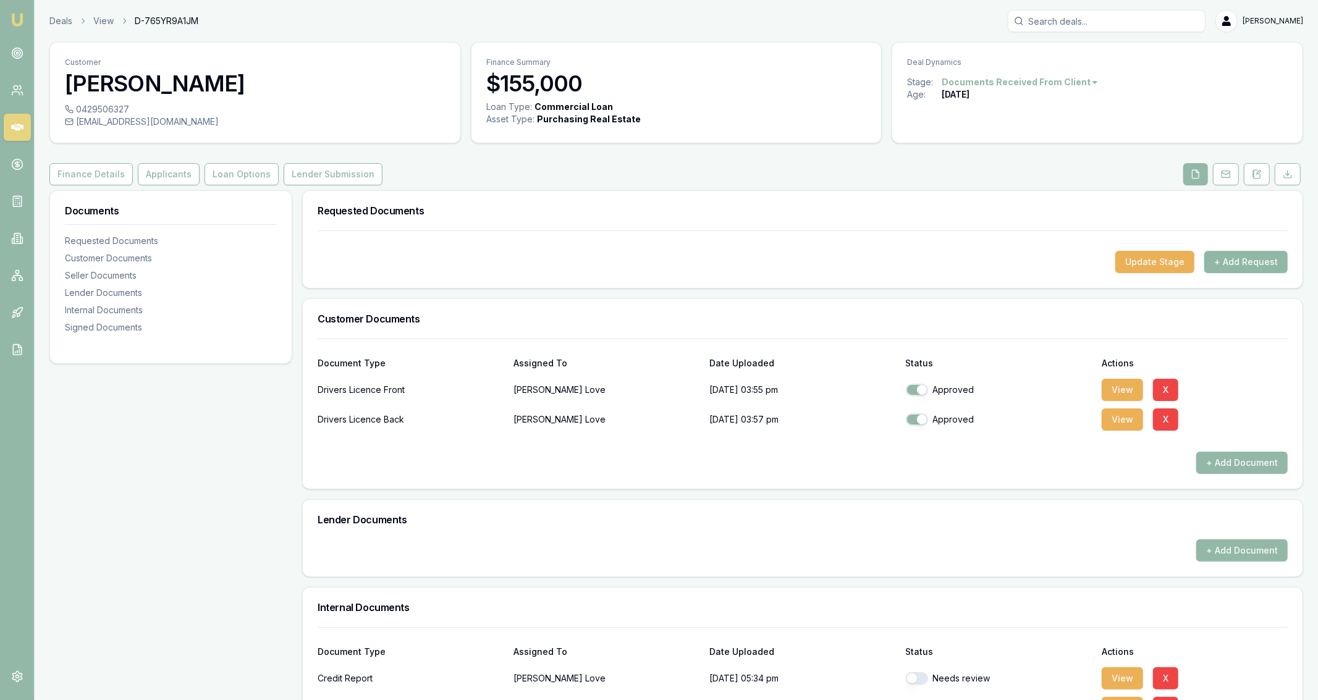
click at [1236, 265] on button "+ Add Request" at bounding box center [1245, 262] width 83 height 22
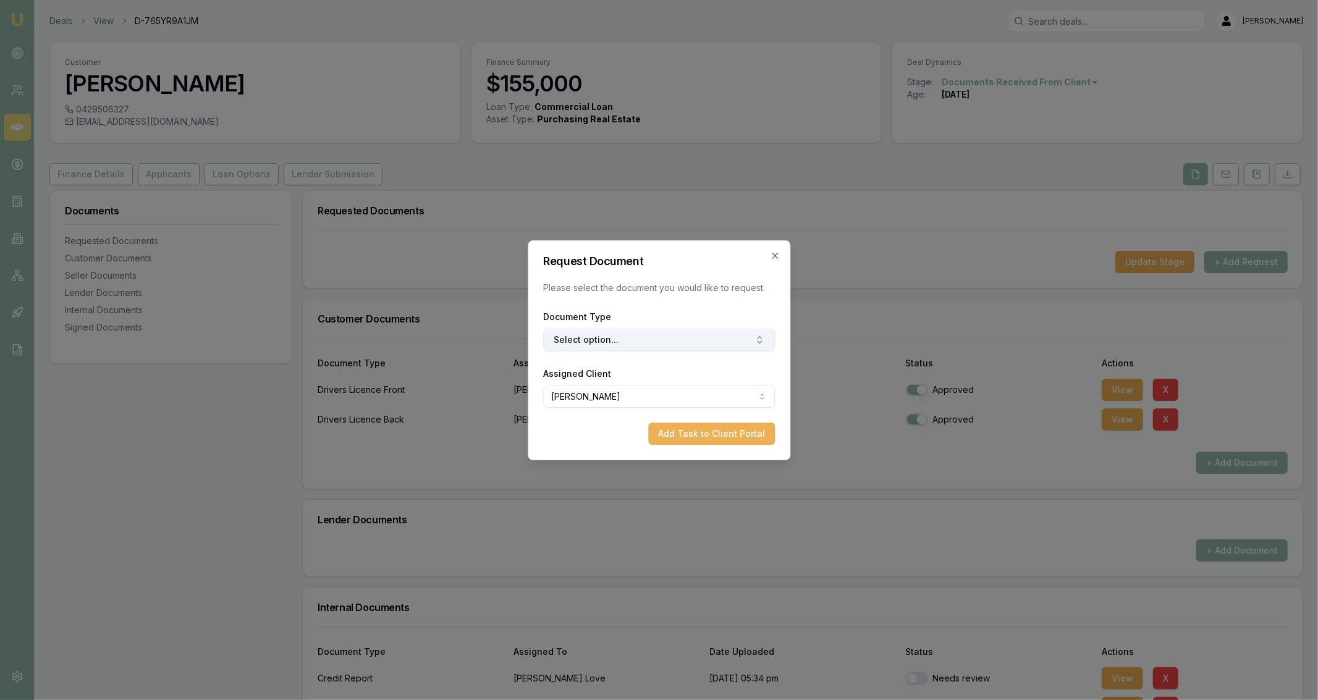
click at [650, 335] on button "Select option..." at bounding box center [659, 340] width 232 height 22
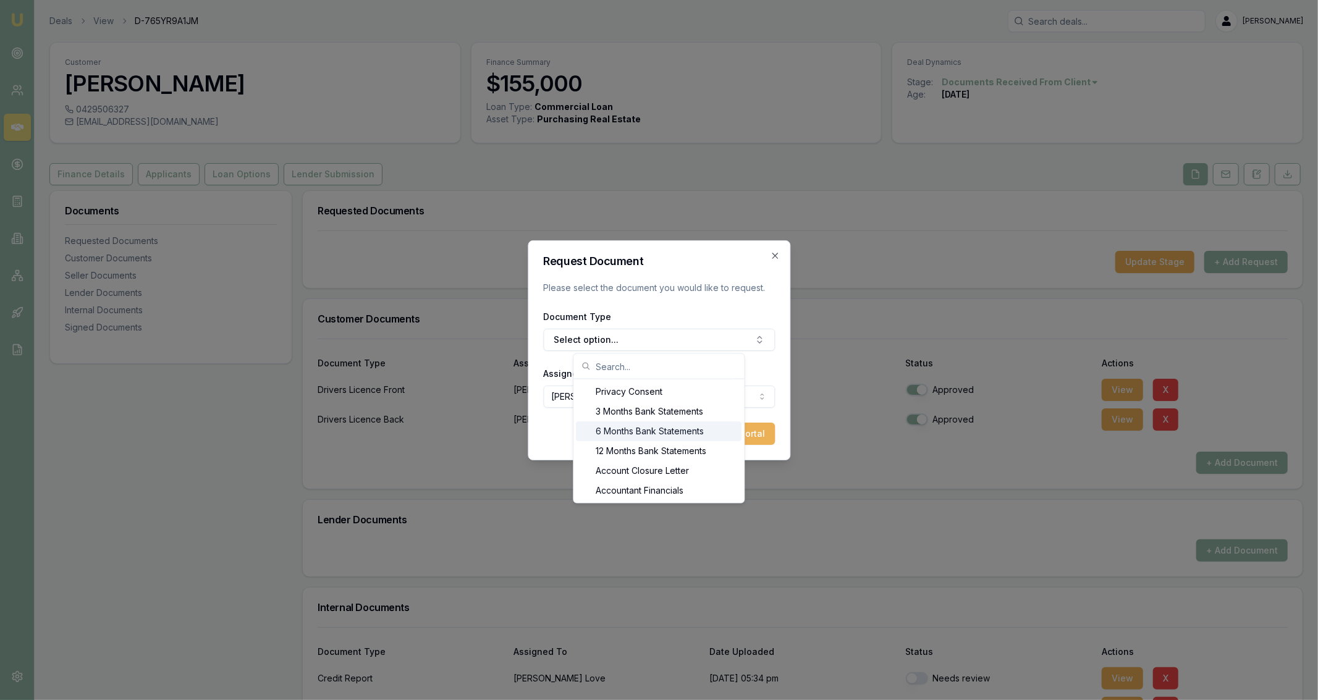
click at [631, 430] on div "6 Months Bank Statements" at bounding box center [659, 431] width 166 height 20
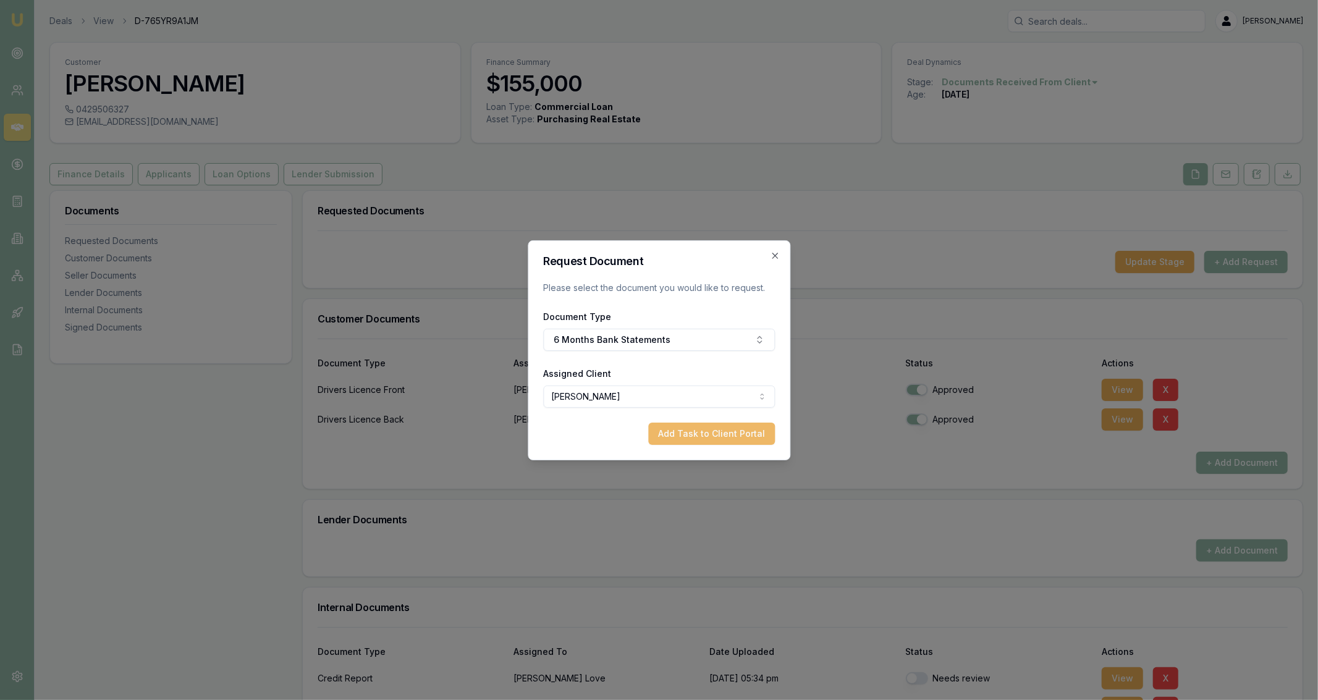
click at [739, 427] on button "Add Task to Client Portal" at bounding box center [711, 434] width 127 height 22
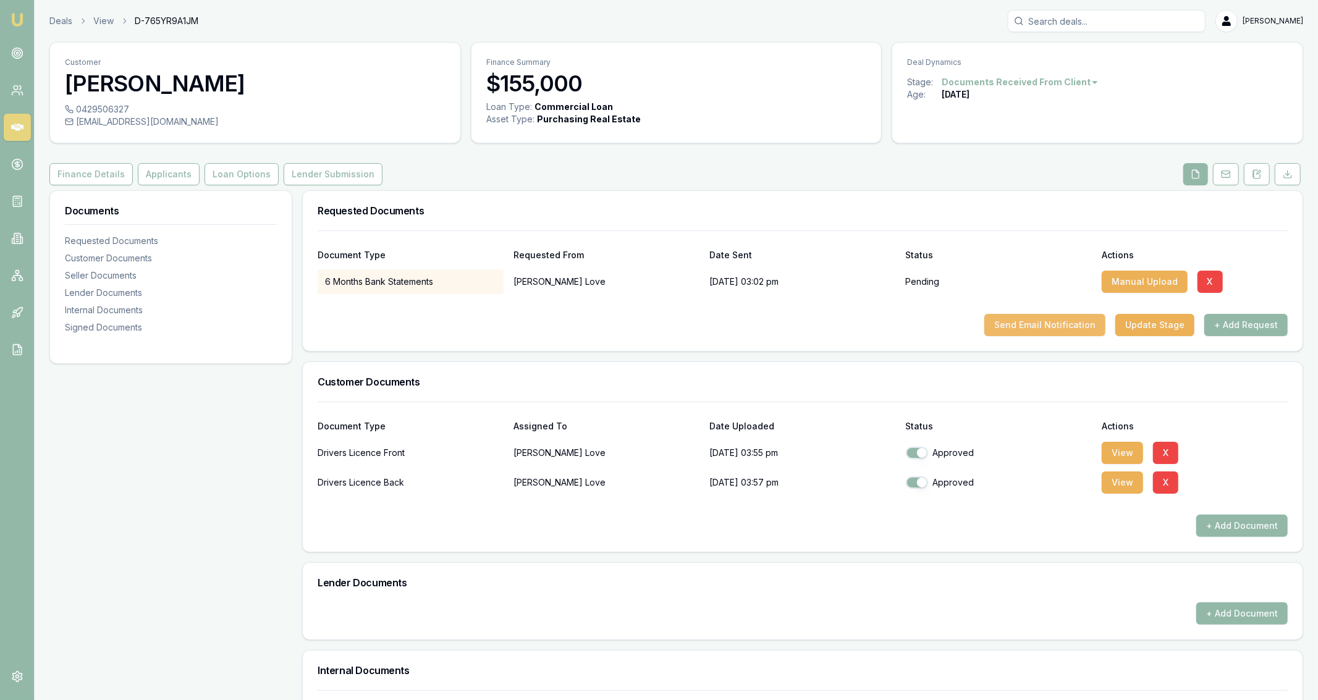
click at [1067, 330] on button "Send Email Notification" at bounding box center [1044, 325] width 121 height 22
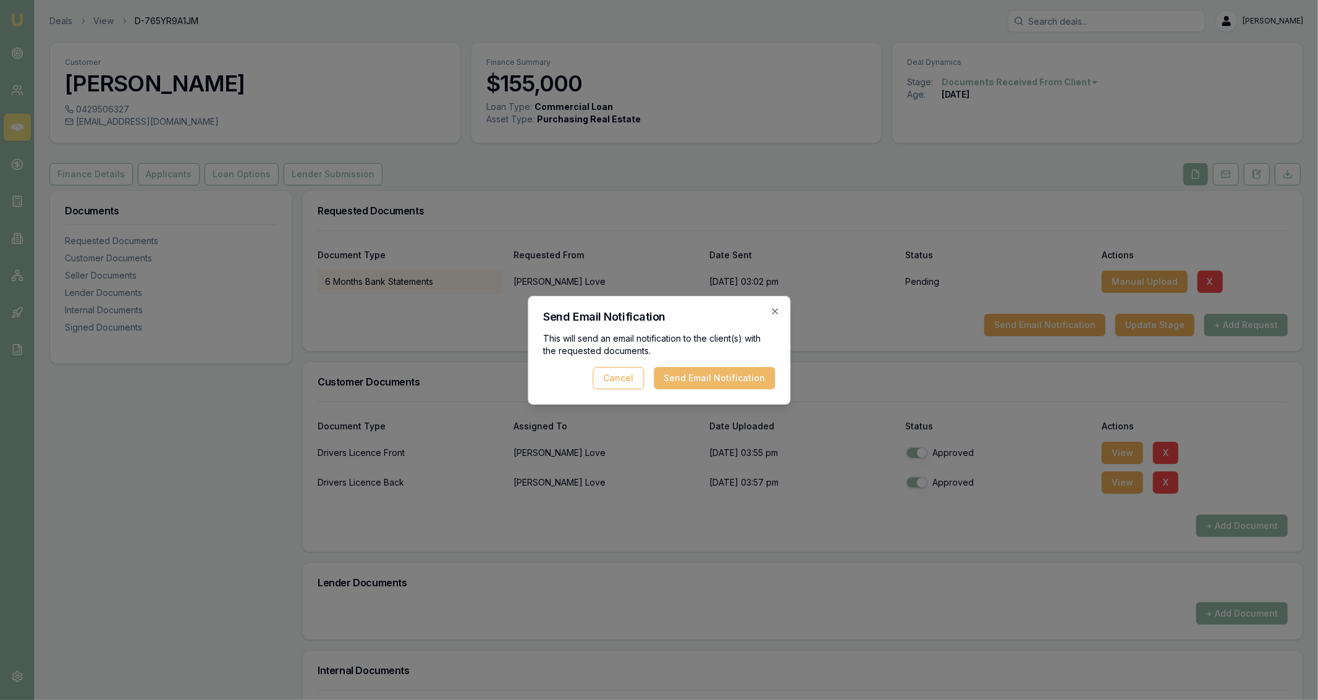
click at [734, 382] on button "Send Email Notification" at bounding box center [714, 378] width 121 height 22
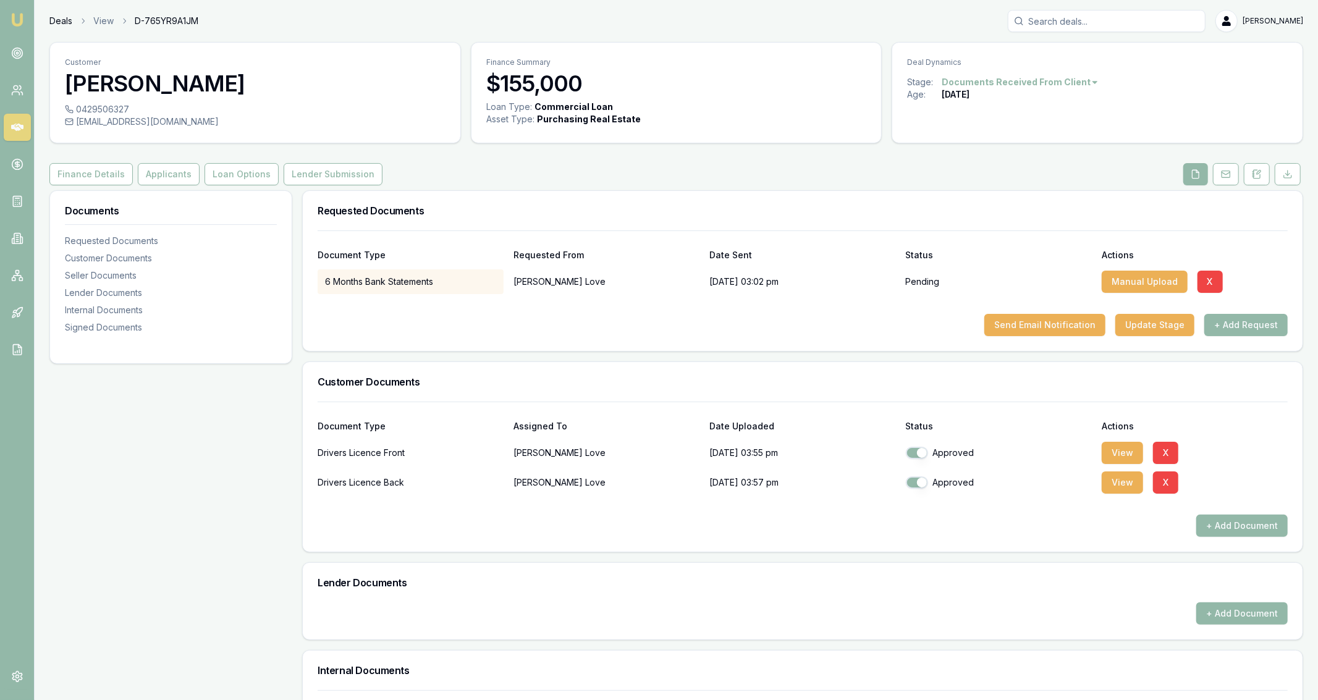
click at [67, 26] on link "Deals" at bounding box center [60, 21] width 23 height 12
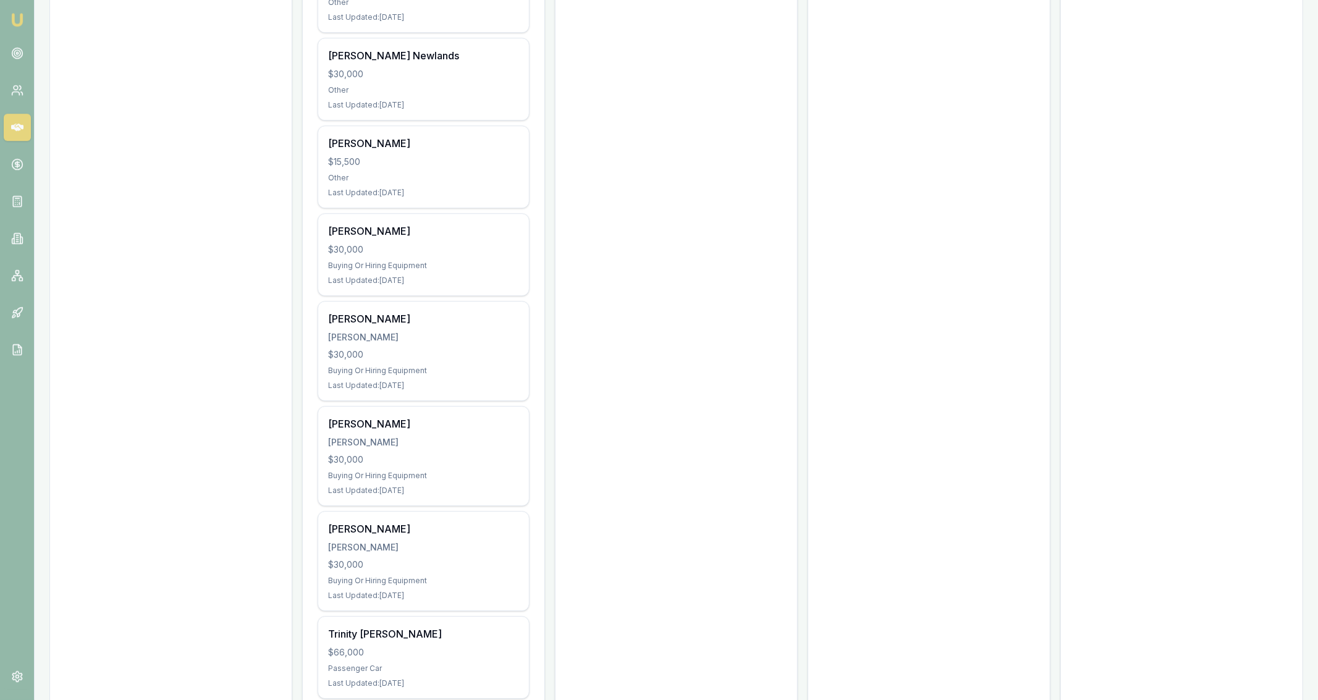
scroll to position [3314, 0]
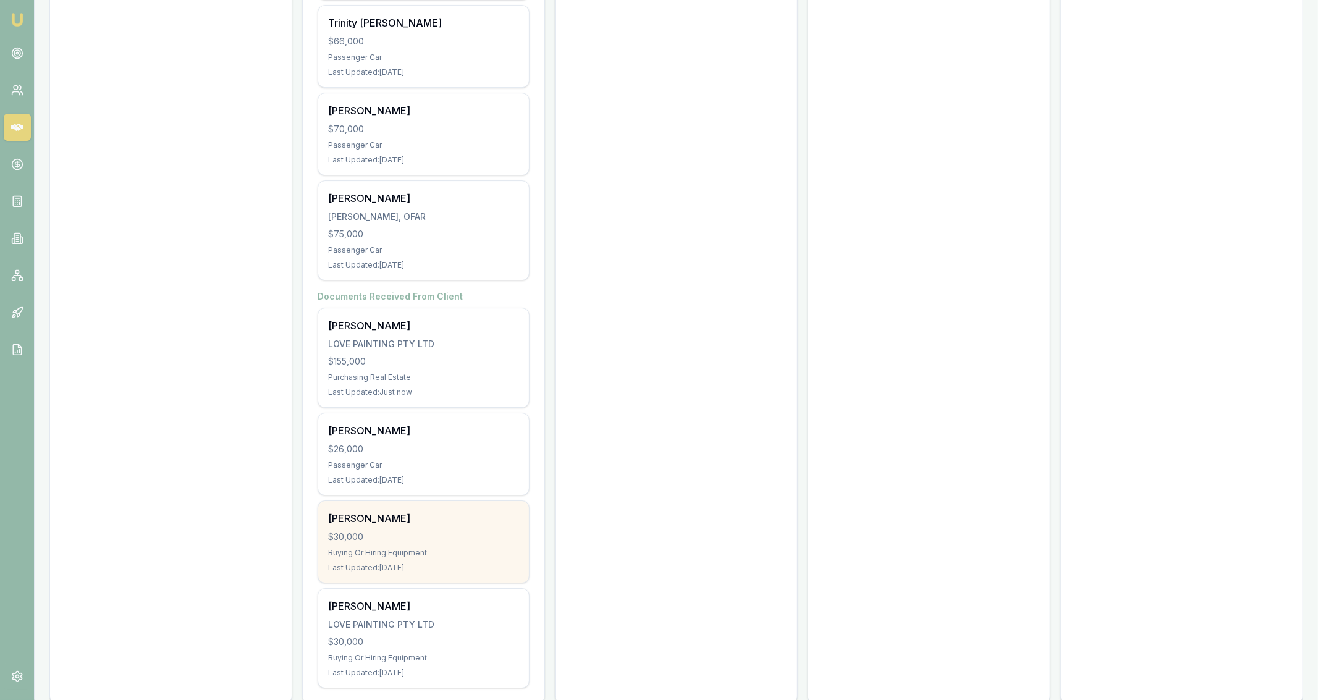
click at [476, 503] on div "James Taylor $30,000 Buying Or Hiring Equipment Last Updated: 33 days ago" at bounding box center [423, 542] width 211 height 82
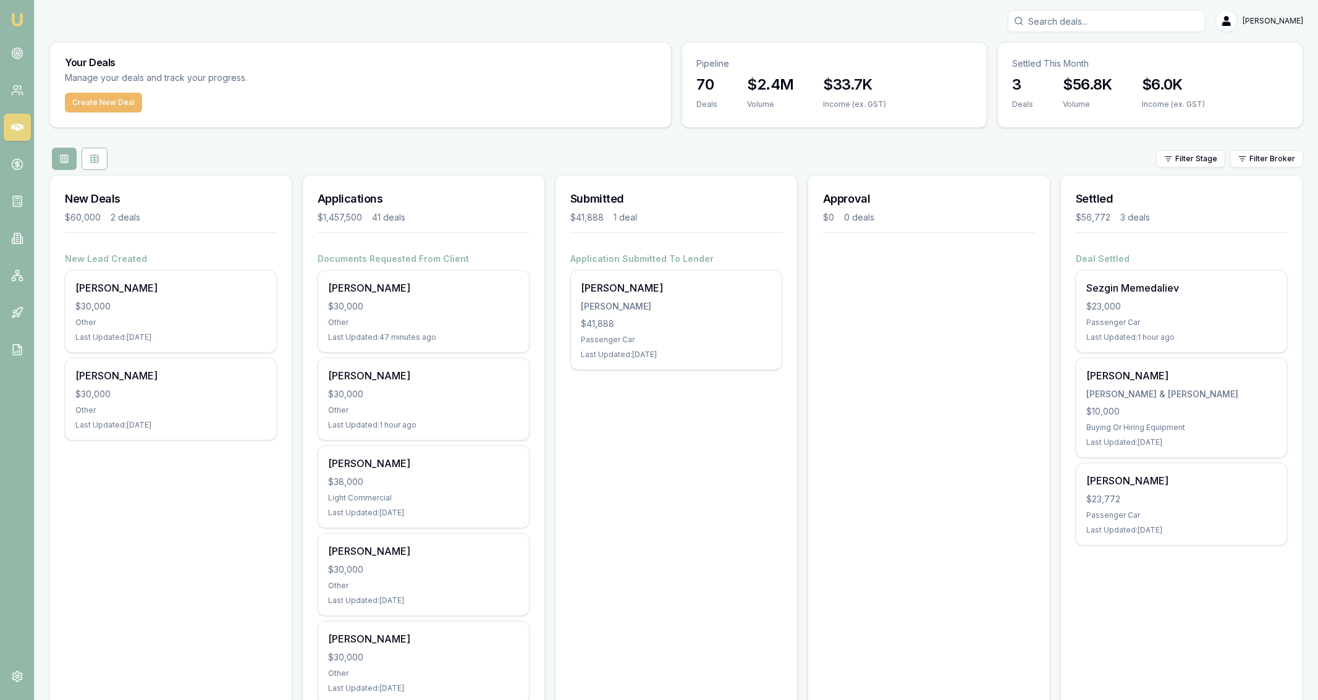
click at [132, 105] on button "Create New Deal" at bounding box center [103, 103] width 77 height 20
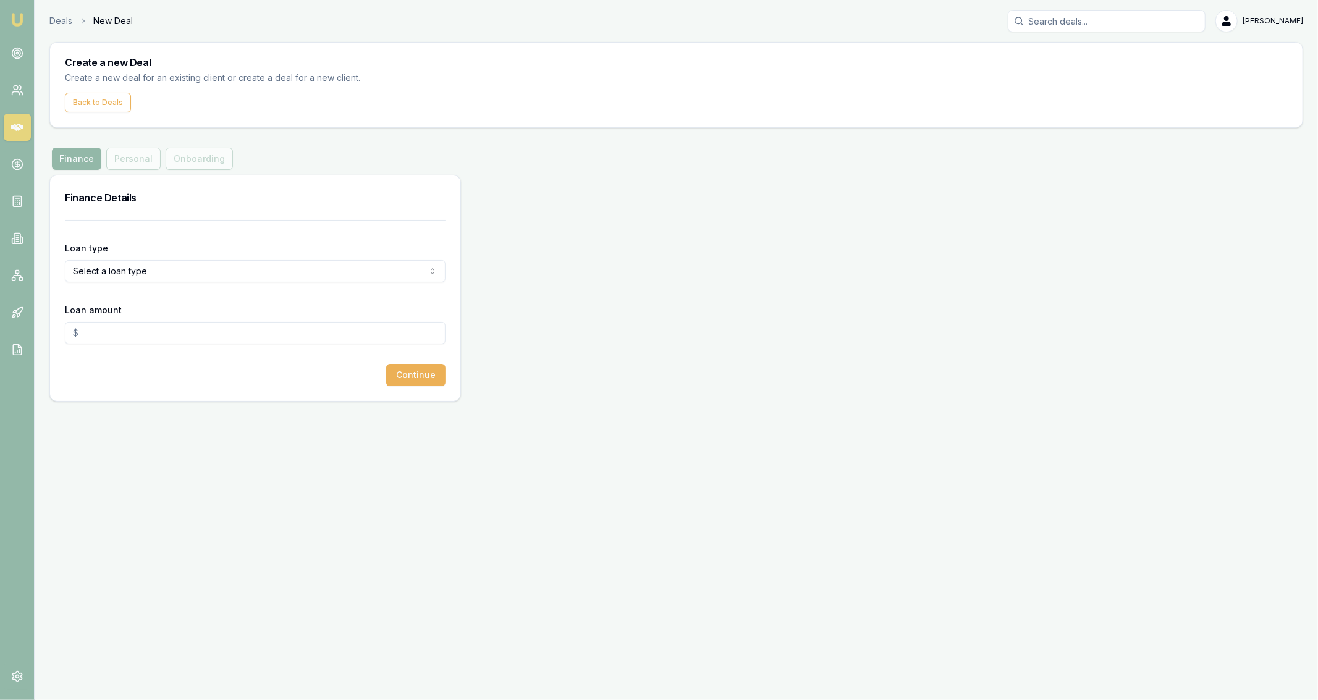
click at [202, 273] on html "Emu Broker Deals New Deal [PERSON_NAME] Fanfulla Toggle Menu Create a new Deal …" at bounding box center [659, 350] width 1318 height 700
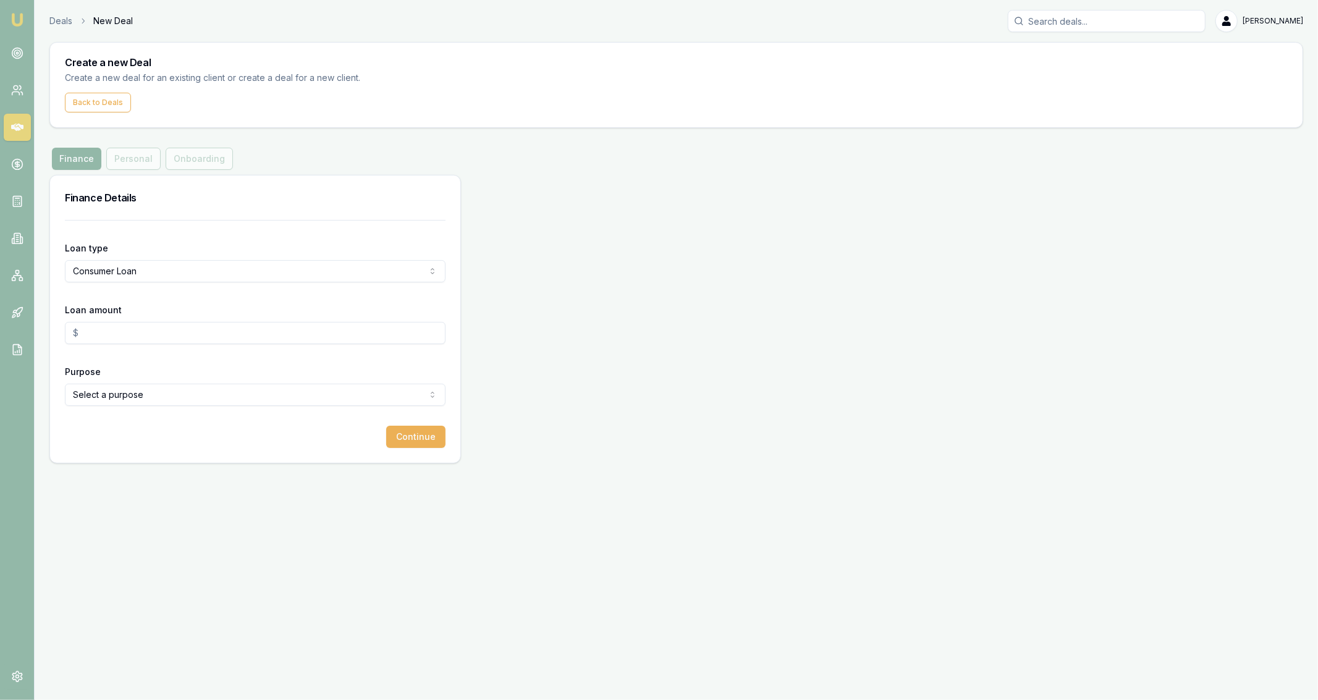
click at [170, 317] on div "Loan amount" at bounding box center [255, 323] width 381 height 42
click at [174, 321] on div "Loan amount" at bounding box center [255, 323] width 381 height 42
click at [179, 327] on input "Loan amount" at bounding box center [255, 333] width 381 height 22
type input "$30,000.00"
click at [154, 393] on html "Emu Broker Deals New Deal [PERSON_NAME] Fanfulla Toggle Menu Create a new Deal …" at bounding box center [659, 350] width 1318 height 700
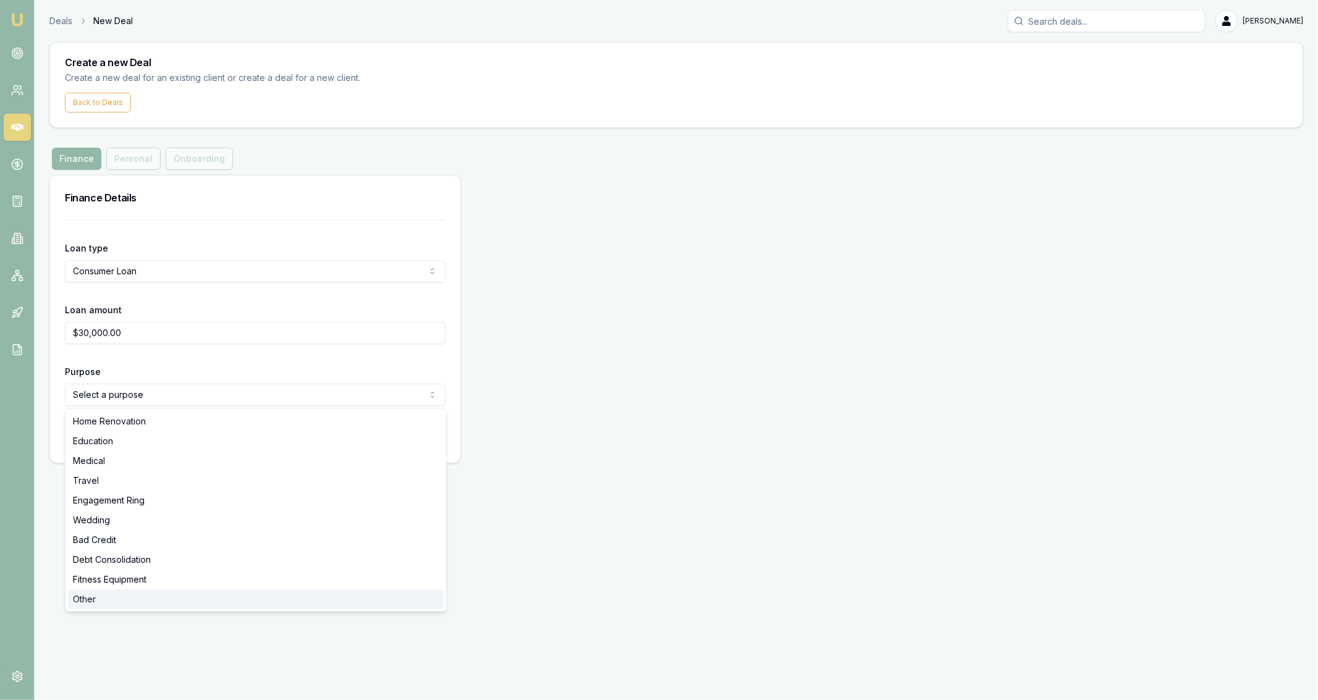
select select "OTHER"
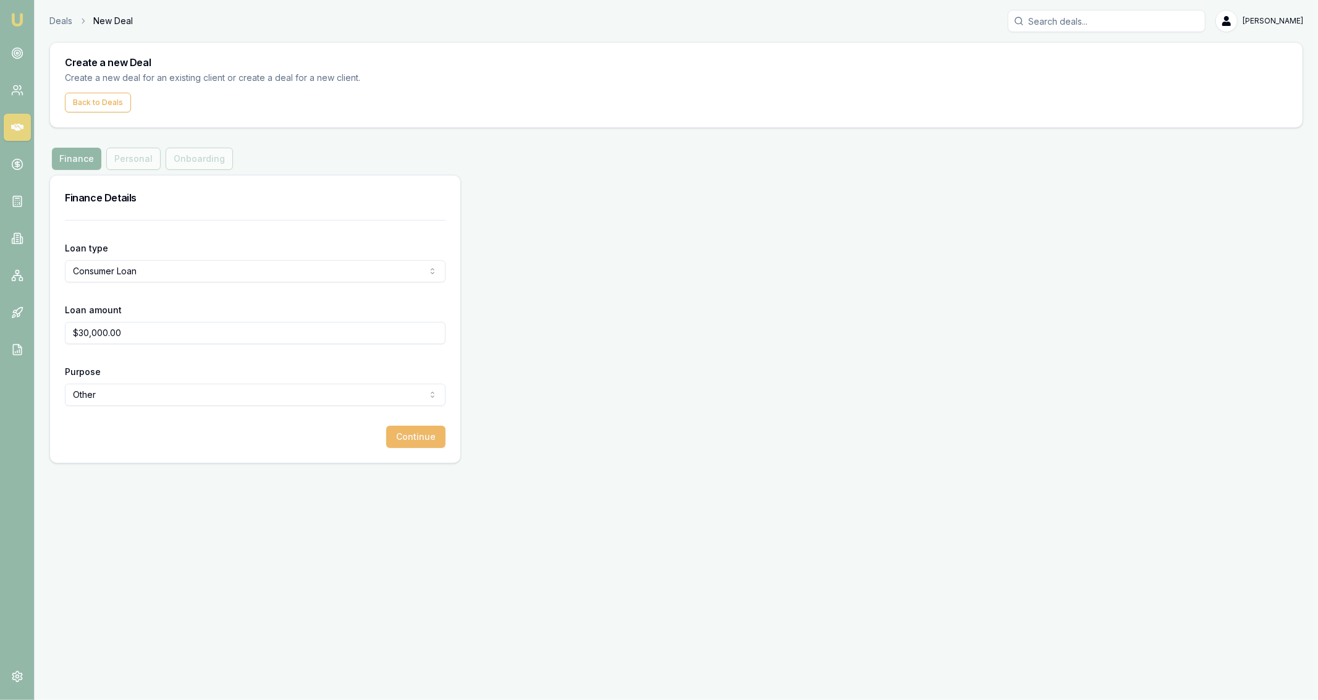
click at [416, 439] on button "Continue" at bounding box center [415, 437] width 59 height 22
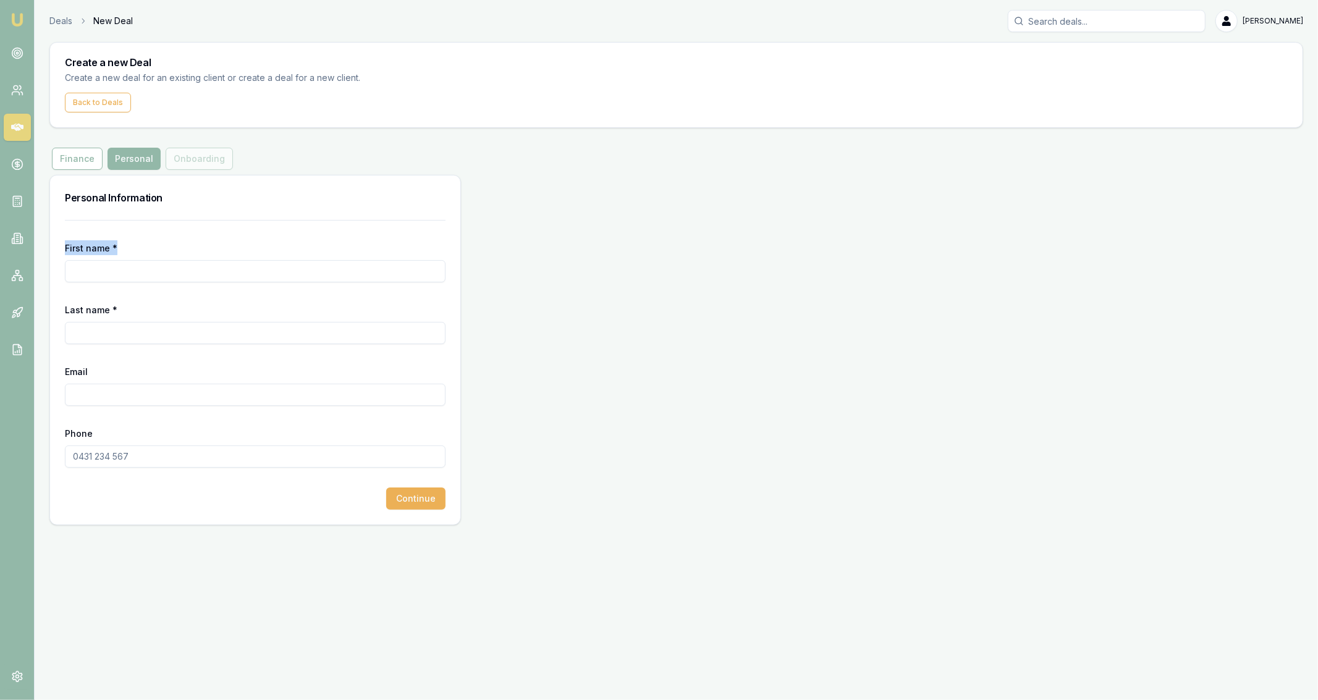
click at [190, 265] on div "First name *" at bounding box center [255, 261] width 381 height 42
click at [191, 267] on input "First name *" at bounding box center [255, 271] width 381 height 22
type input "[PERSON_NAME]"
click at [245, 343] on input "Last name *" at bounding box center [255, 333] width 381 height 22
click at [277, 313] on div "Last name *" at bounding box center [255, 323] width 381 height 42
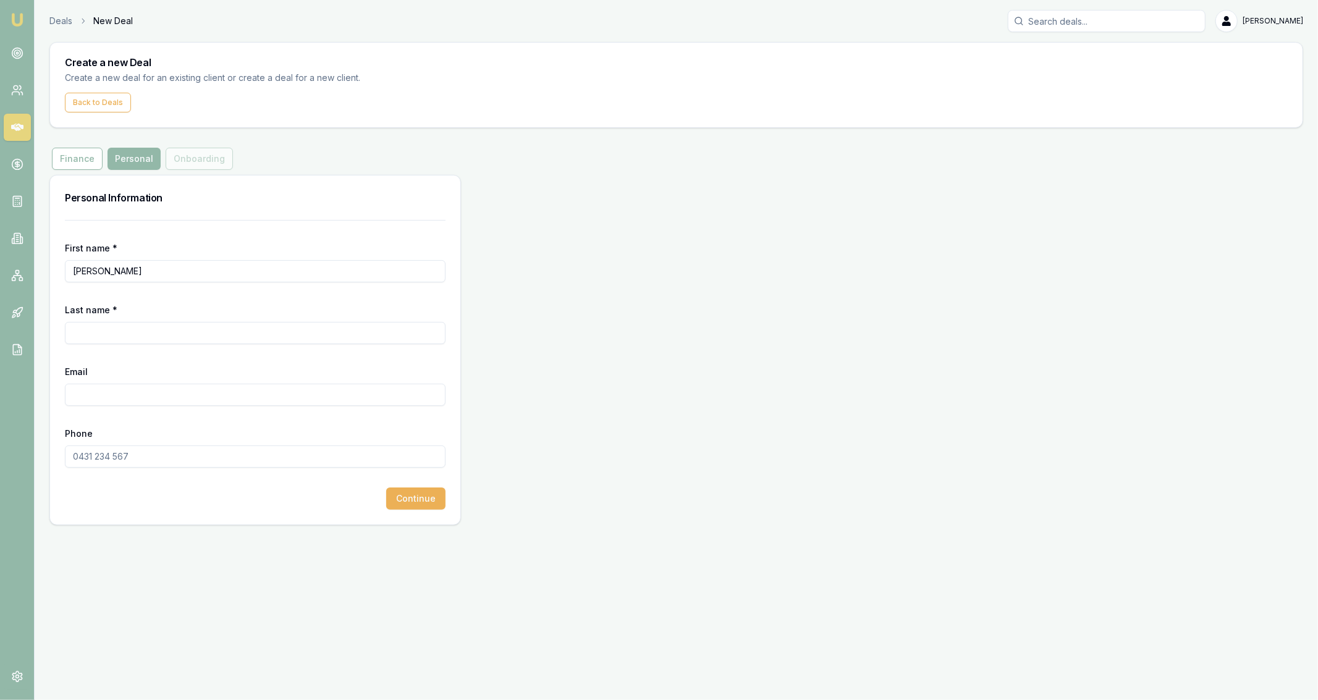
click at [276, 320] on div "Last name *" at bounding box center [255, 323] width 381 height 42
click at [287, 332] on input "Last name *" at bounding box center [255, 333] width 381 height 22
click at [287, 361] on form "First name * [PERSON_NAME] Last name * Email Phone Continue" at bounding box center [255, 365] width 381 height 290
click at [283, 339] on input "Last name *" at bounding box center [255, 333] width 381 height 22
click at [284, 350] on form "First name * [PERSON_NAME] Last name * Email Phone Continue" at bounding box center [255, 365] width 381 height 290
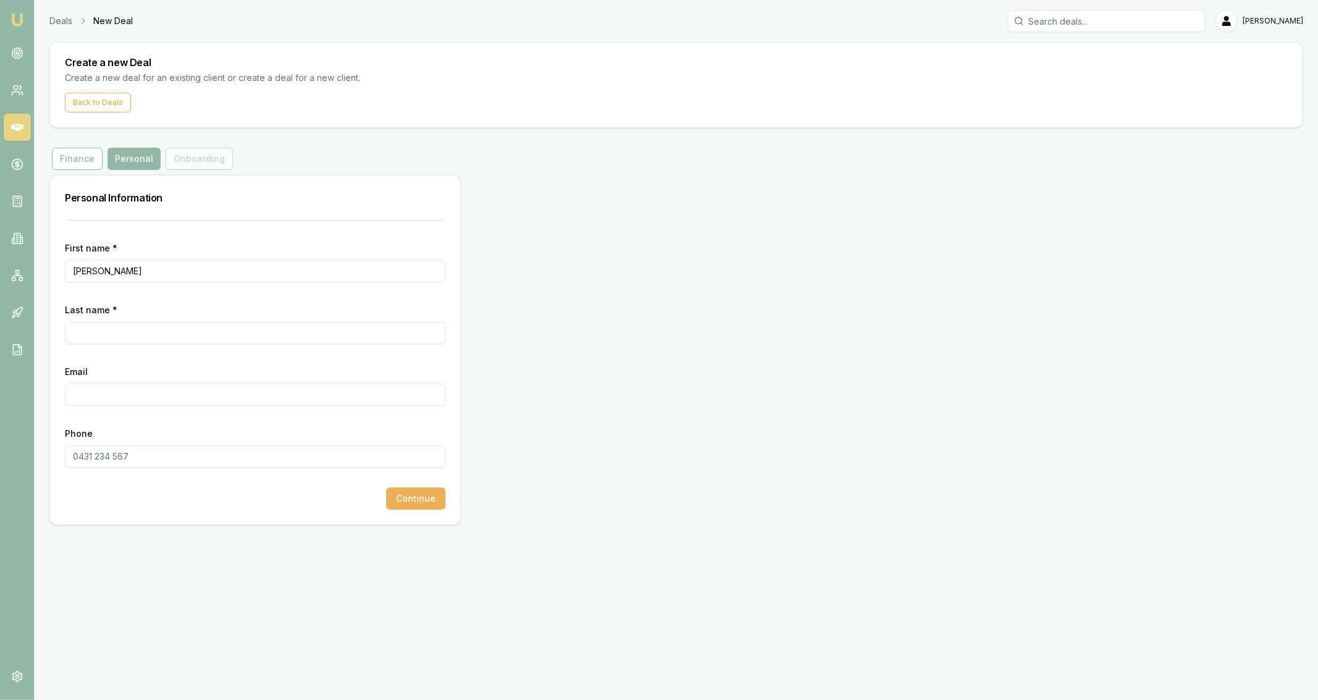
click at [284, 350] on form "First name * [PERSON_NAME] Last name * Email Phone Continue" at bounding box center [255, 365] width 381 height 290
click at [284, 341] on input "Last name *" at bounding box center [255, 333] width 381 height 22
click at [286, 361] on form "First name * [PERSON_NAME] Last name * Email Phone Continue" at bounding box center [255, 365] width 381 height 290
click at [286, 350] on form "First name * [PERSON_NAME] Last name * Email Phone Continue" at bounding box center [255, 365] width 381 height 290
click at [285, 347] on form "First name * [PERSON_NAME] Last name * Email Phone Continue" at bounding box center [255, 365] width 381 height 290
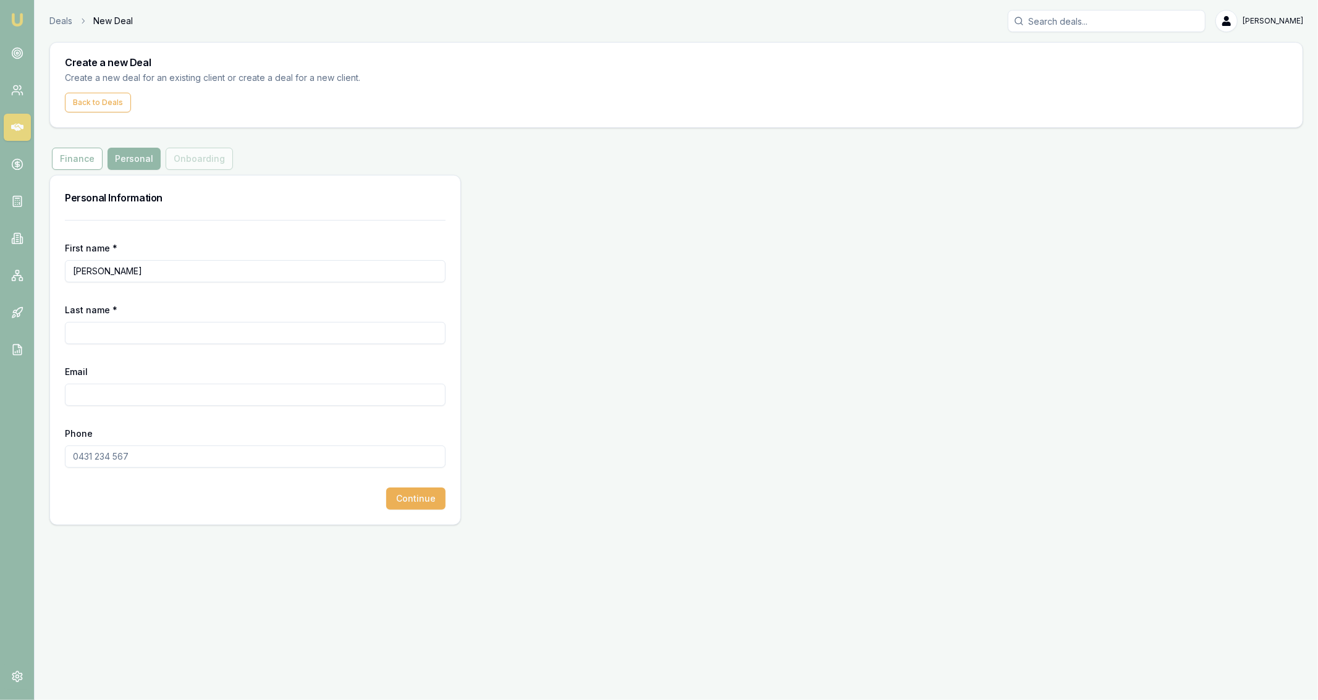
click at [285, 337] on input "Last name *" at bounding box center [255, 333] width 381 height 22
type input "[PERSON_NAME]"
paste input "[EMAIL_ADDRESS][DOMAIN_NAME]"
type input "[EMAIL_ADDRESS][DOMAIN_NAME]"
click at [285, 447] on input "Phone" at bounding box center [255, 456] width 381 height 22
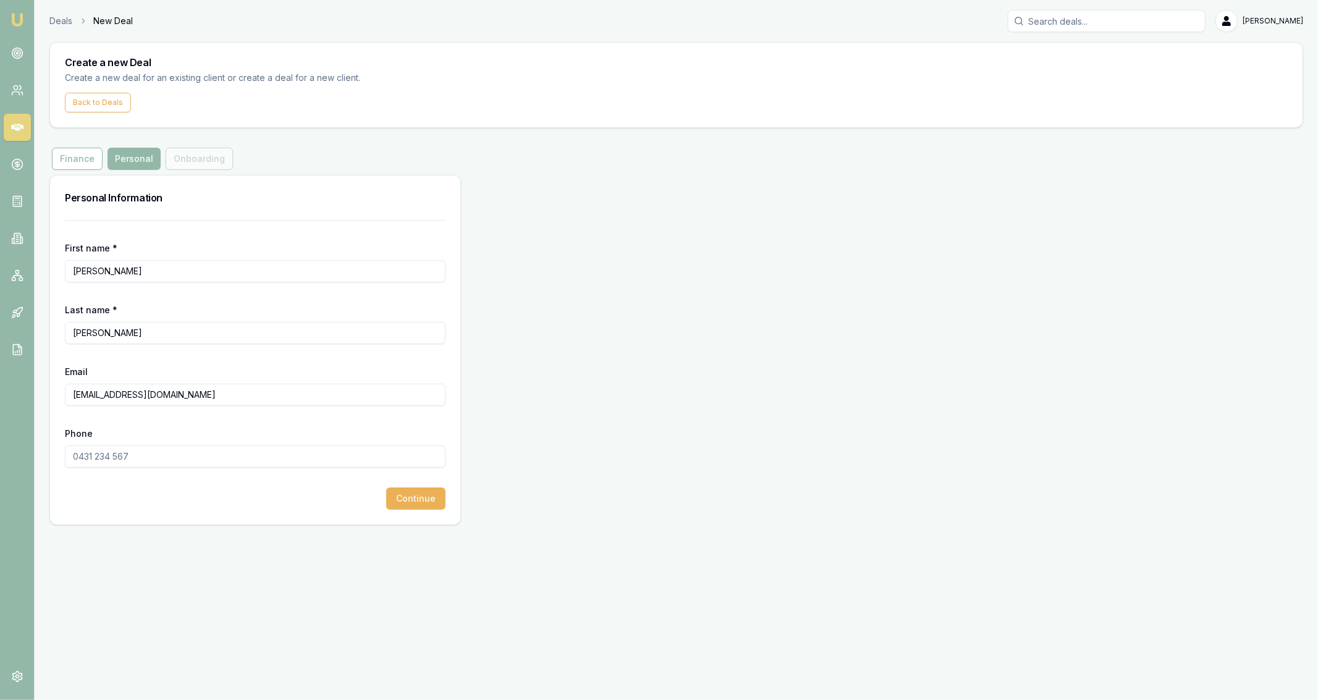
paste input "0429 523 786"
type input "0429 523 786"
click at [419, 495] on button "Continue" at bounding box center [415, 498] width 59 height 22
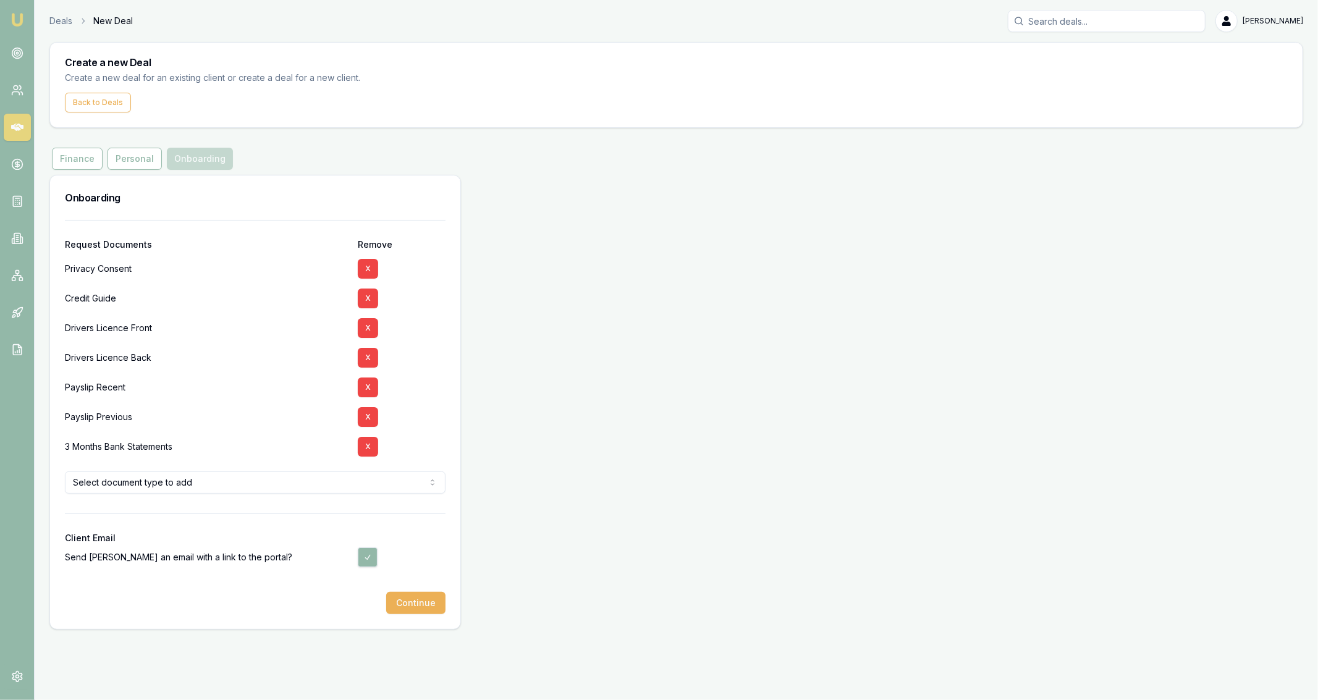
click at [391, 484] on html "Emu Broker Deals New Deal [PERSON_NAME] Fanfulla Toggle Menu Create a new Deal …" at bounding box center [659, 350] width 1318 height 700
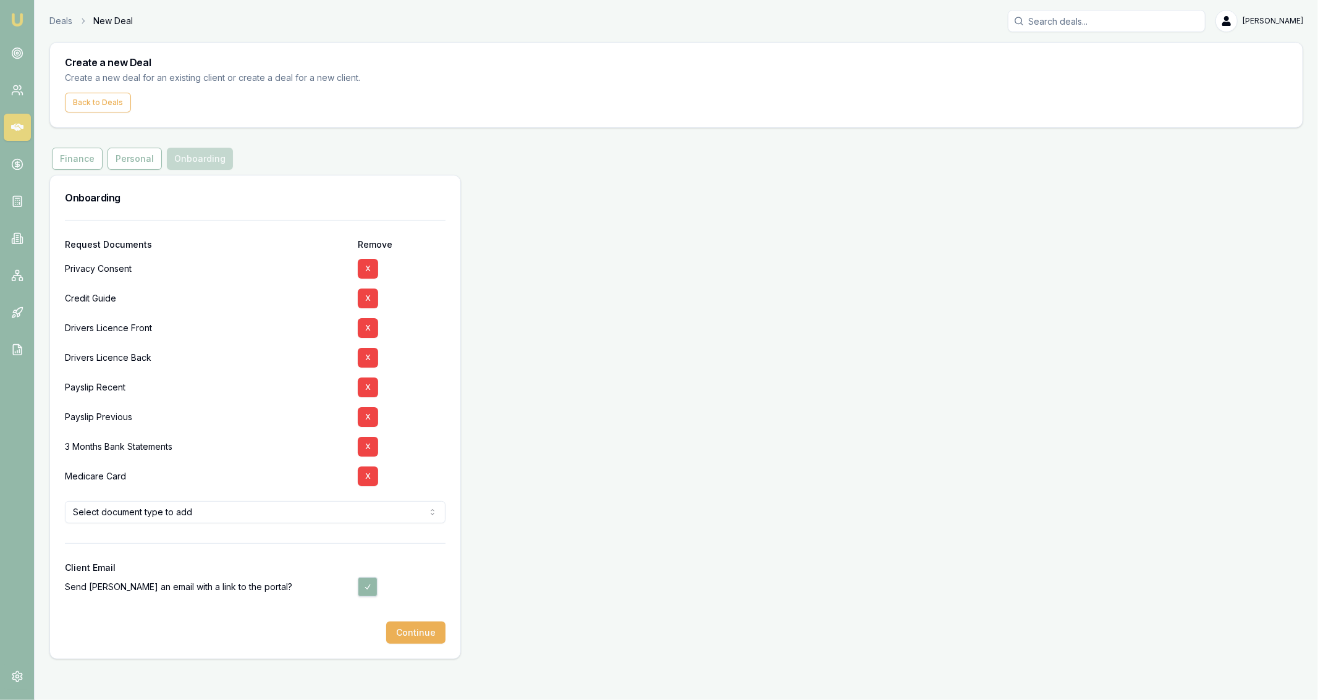
click at [403, 621] on div at bounding box center [255, 612] width 381 height 20
click at [413, 638] on button "Continue" at bounding box center [415, 632] width 59 height 22
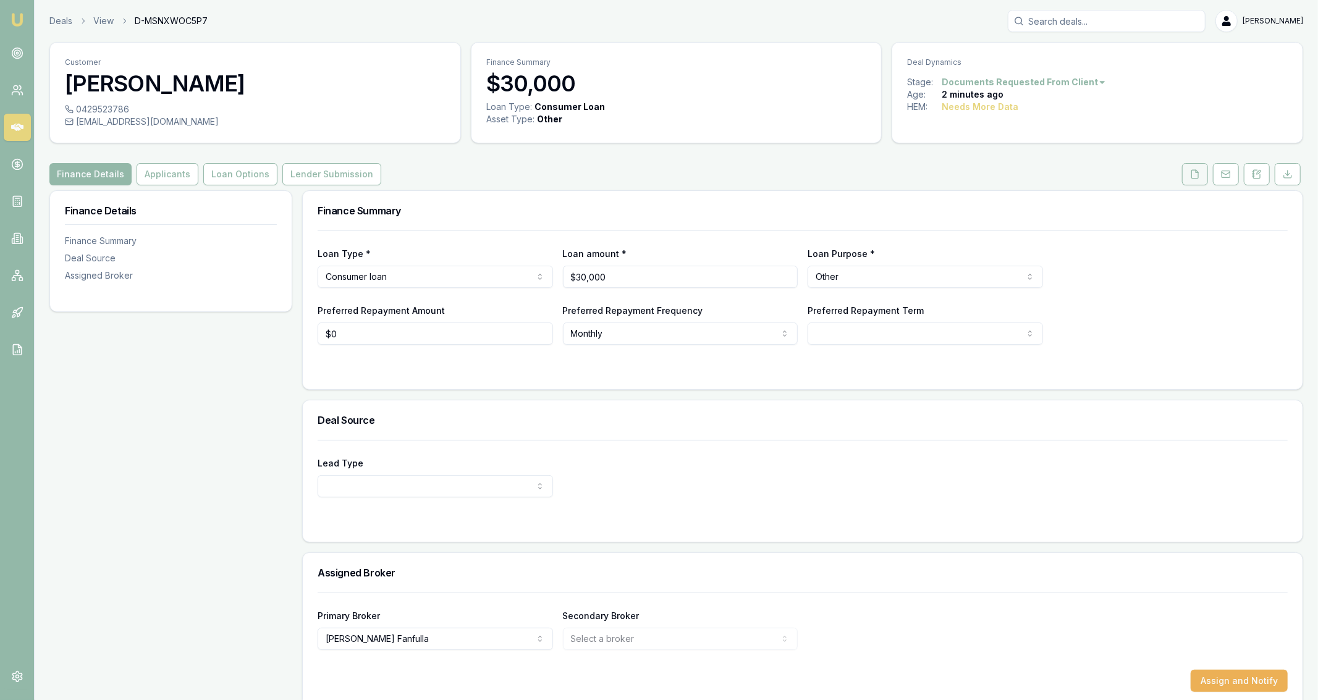
click at [1187, 167] on button at bounding box center [1195, 174] width 26 height 22
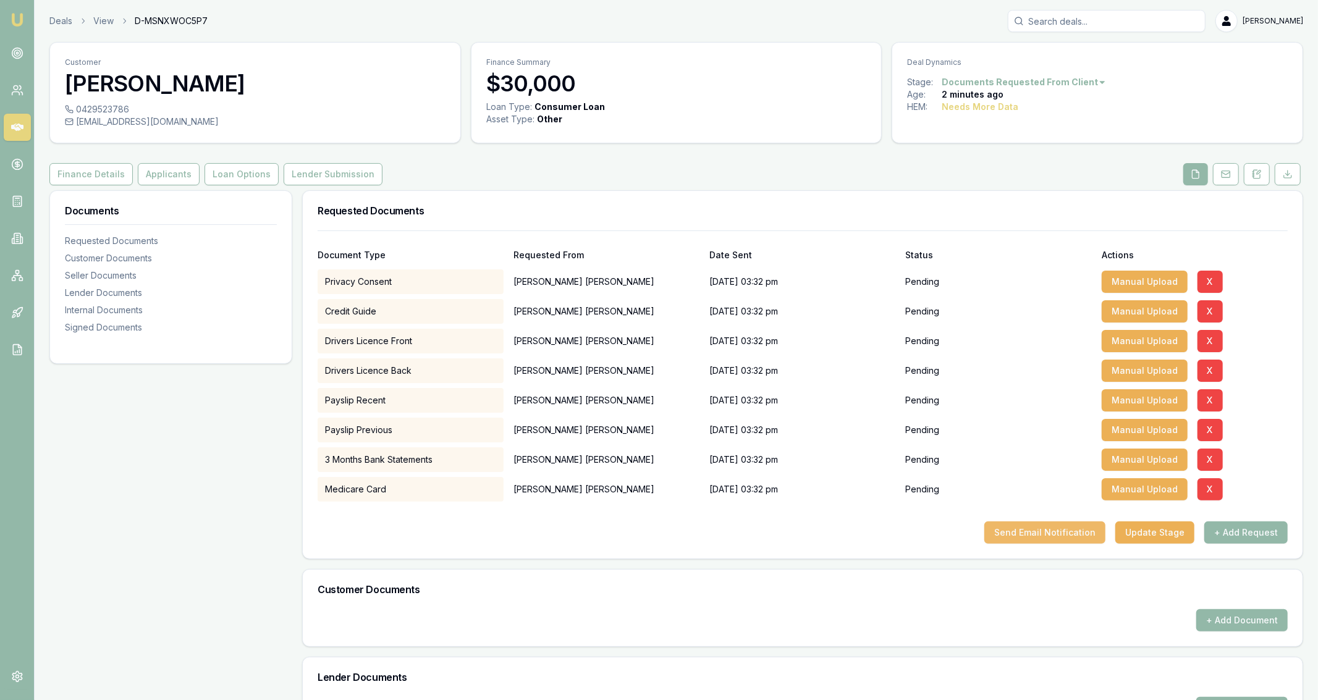
click at [1059, 527] on button "Send Email Notification" at bounding box center [1044, 532] width 121 height 22
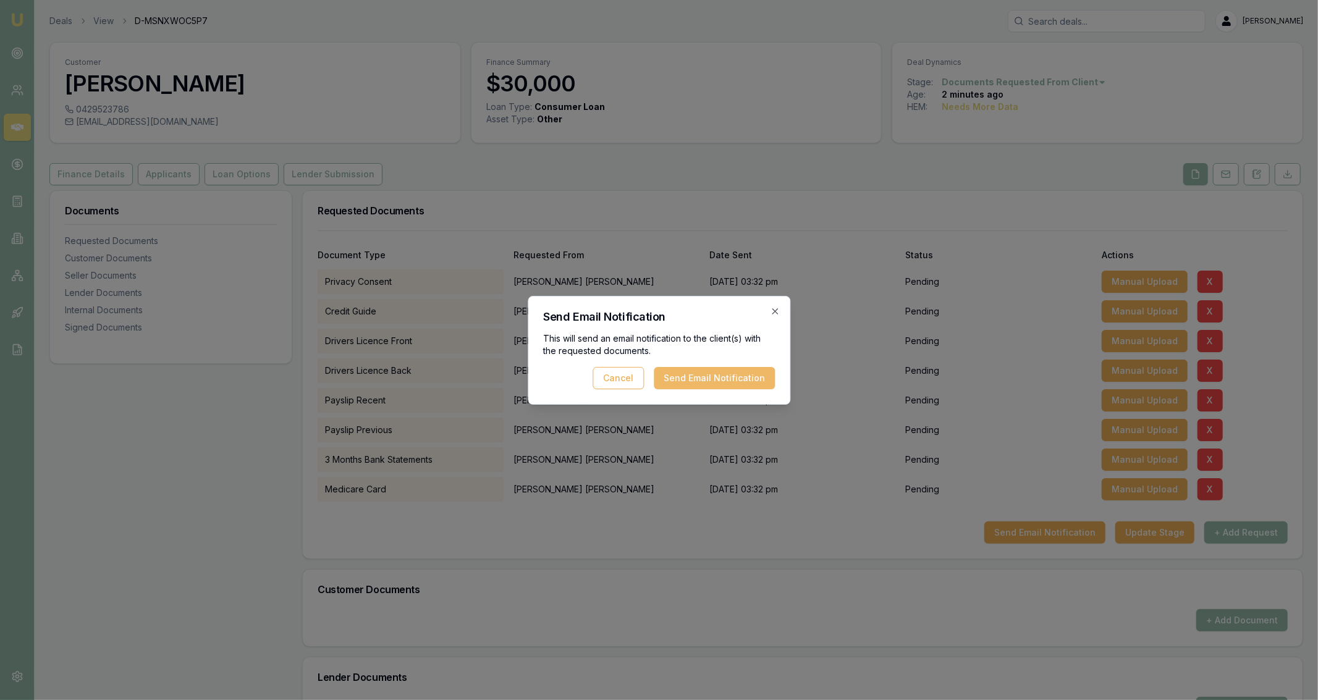
click at [744, 381] on button "Send Email Notification" at bounding box center [714, 378] width 121 height 22
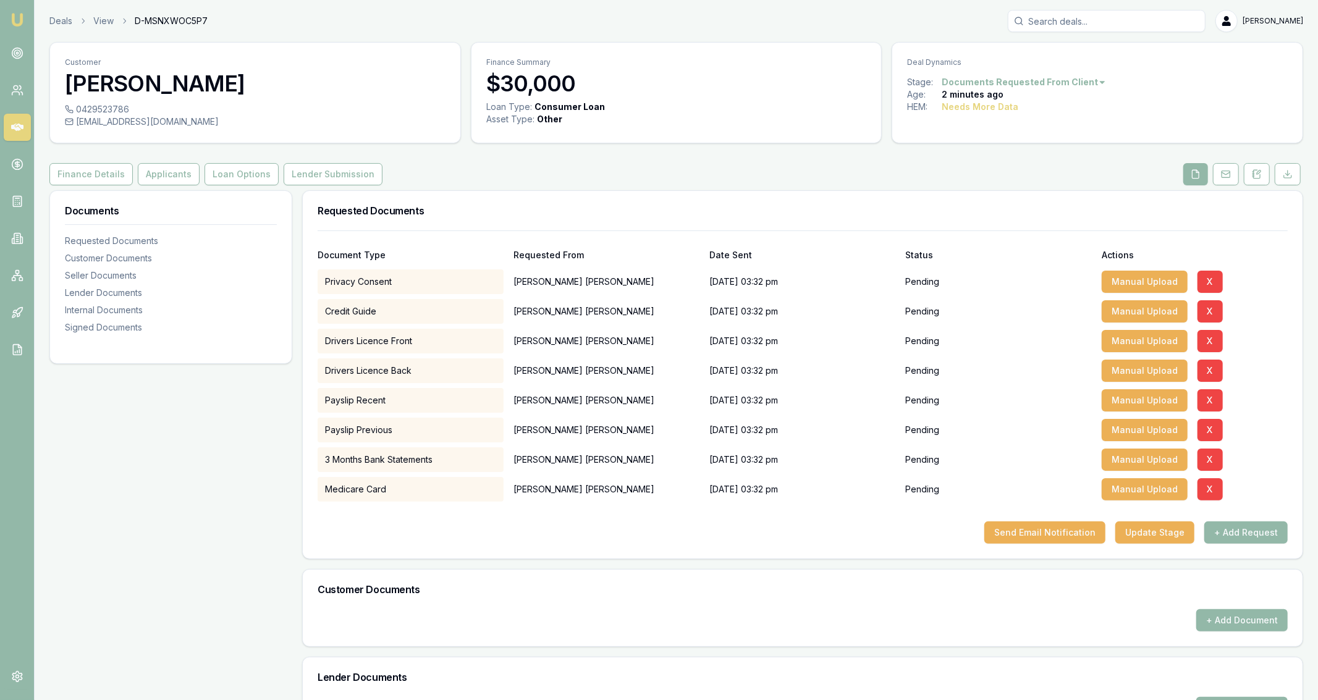
click at [66, 30] on div "Deals View D-MSNXWOC5P7 [PERSON_NAME] Fanfulla" at bounding box center [675, 21] width 1253 height 22
click at [65, 19] on link "Deals" at bounding box center [60, 21] width 23 height 12
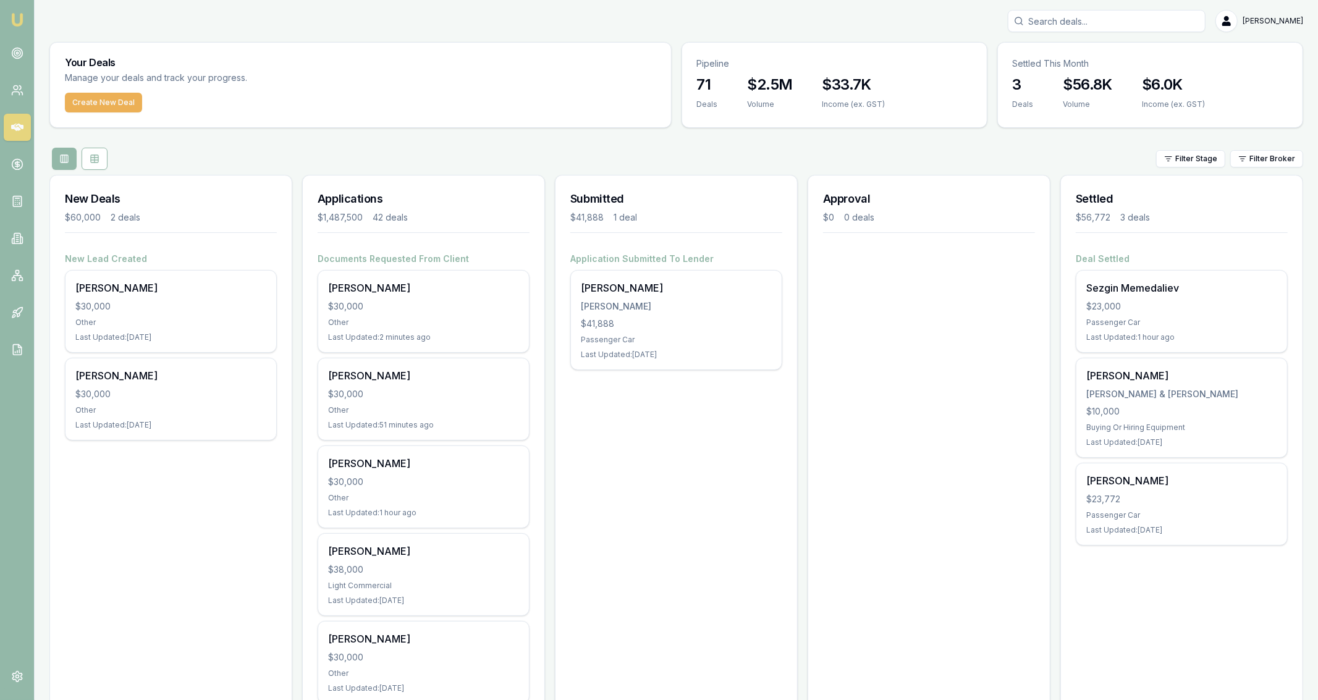
click at [113, 113] on div "Create New Deal" at bounding box center [360, 110] width 621 height 35
click at [113, 106] on button "Create New Deal" at bounding box center [103, 103] width 77 height 20
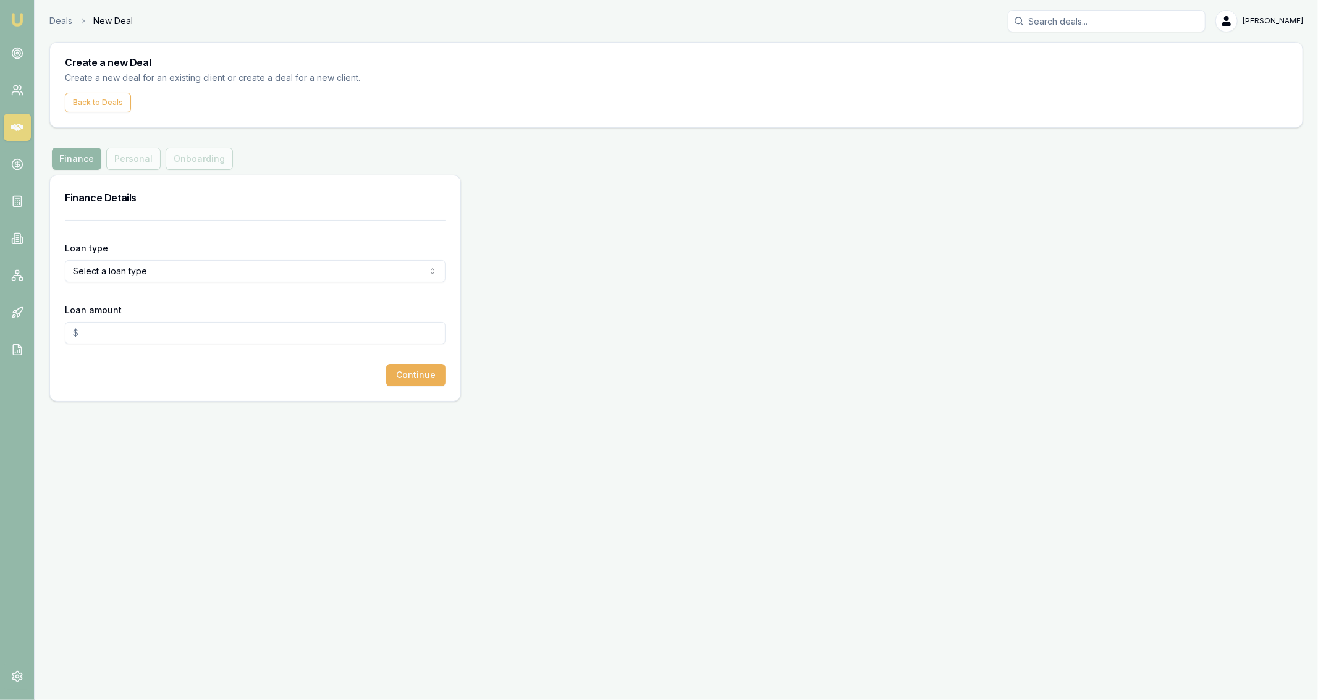
click at [298, 267] on html "Emu Broker Deals New Deal Jackson Fanfulla Toggle Menu Create a new Deal Create…" at bounding box center [659, 350] width 1318 height 700
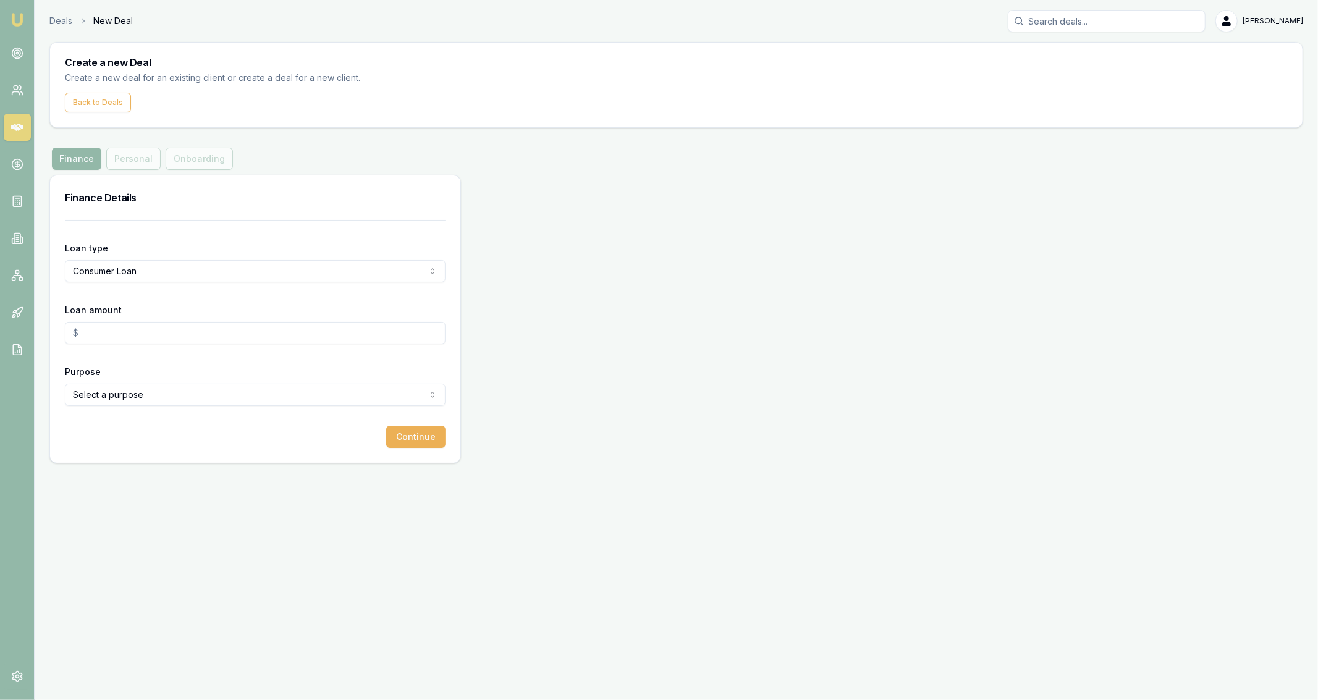
click at [186, 321] on div "Loan amount" at bounding box center [255, 323] width 381 height 42
click at [209, 341] on input "Loan amount" at bounding box center [255, 333] width 381 height 22
type input "$30,000.00"
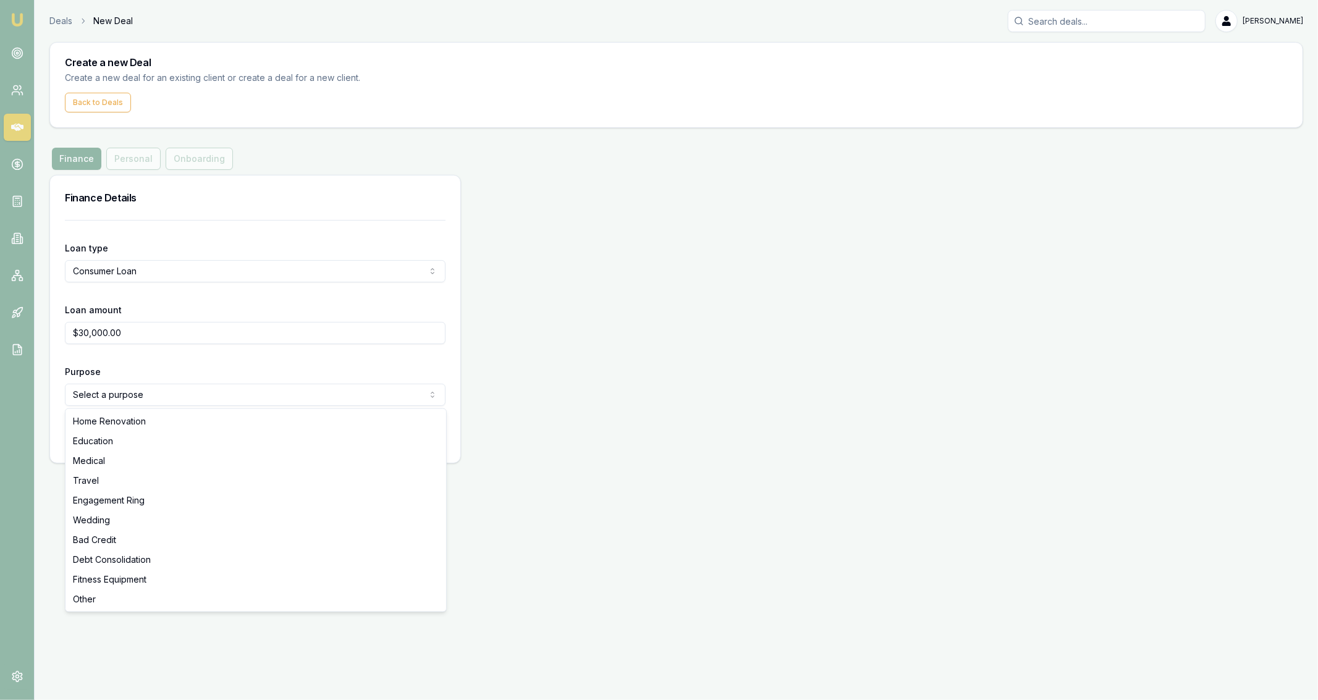
click at [99, 399] on html "Emu Broker Deals New Deal Jackson Fanfulla Toggle Menu Create a new Deal Create…" at bounding box center [659, 350] width 1318 height 700
select select "OTHER"
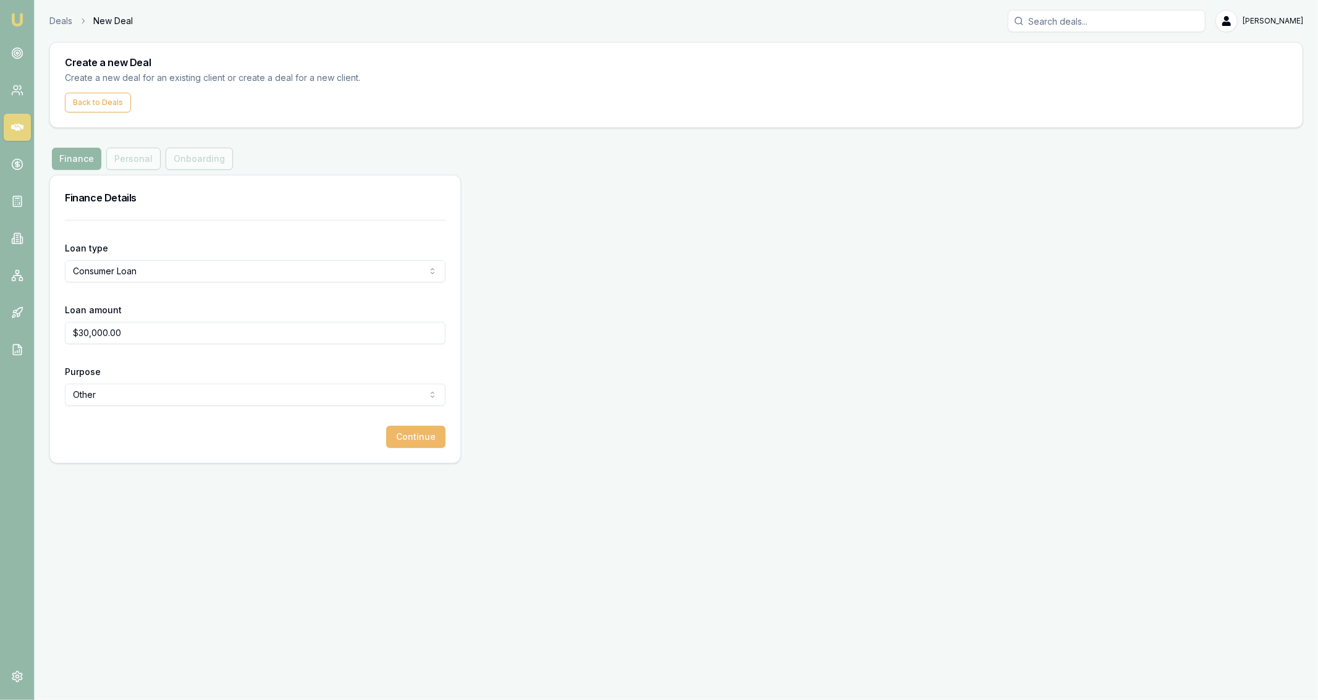
click at [398, 440] on button "Continue" at bounding box center [415, 437] width 59 height 22
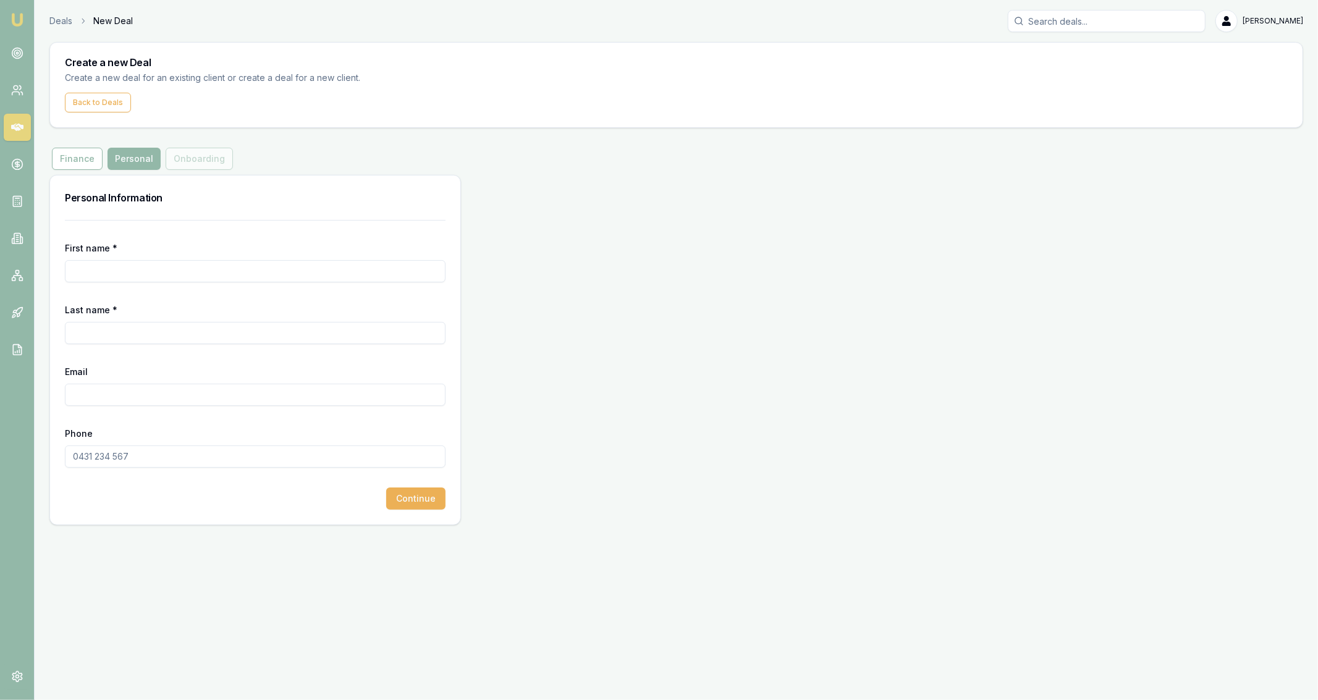
click at [706, 399] on div "Personal Information First name * Last name * Email Phone Continue" at bounding box center [675, 350] width 1253 height 350
click at [107, 273] on input "First name *" at bounding box center [255, 271] width 381 height 22
click at [280, 276] on input "First name *" at bounding box center [255, 271] width 381 height 22
type input "Kyle"
type input "Mackay"
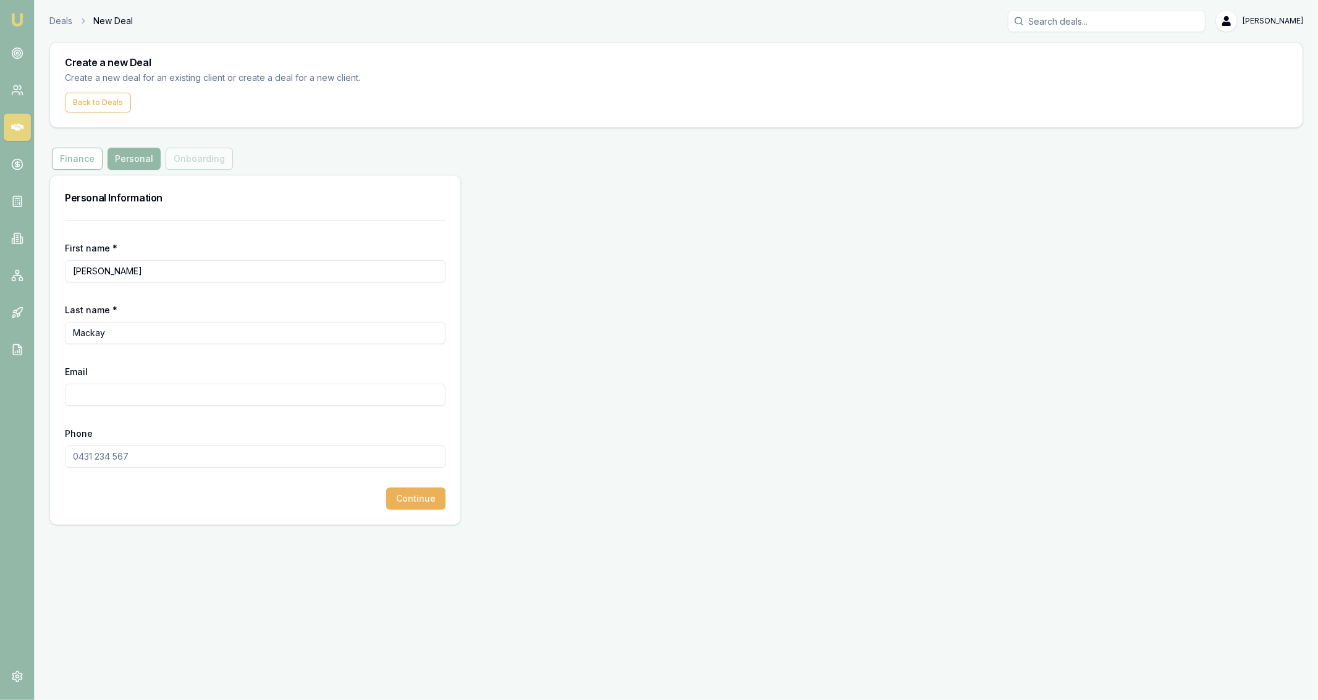
paste input "KYLEMACKAY81@gmail.com"
type input "KYLEMACKAY81@gmail.com"
click at [150, 462] on input "Phone" at bounding box center [255, 456] width 381 height 22
paste input "0415 980 716"
type input "0415 980 716"
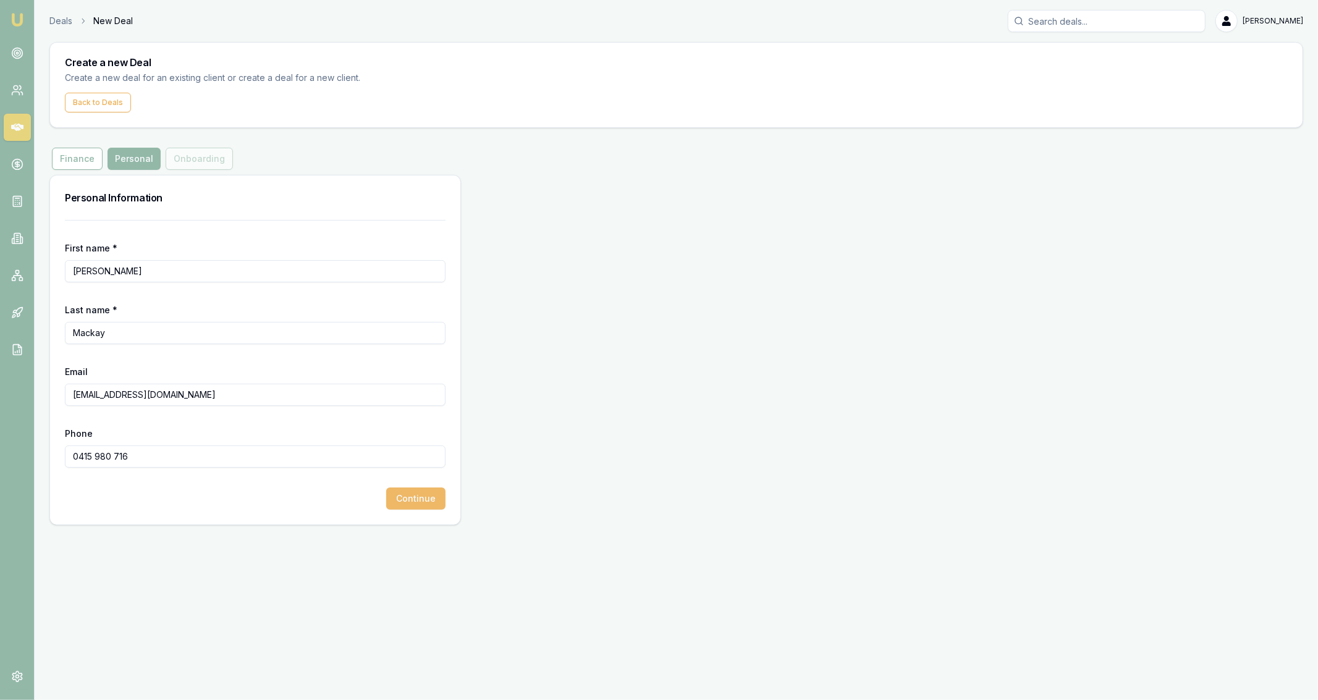
click at [398, 493] on button "Continue" at bounding box center [415, 498] width 59 height 22
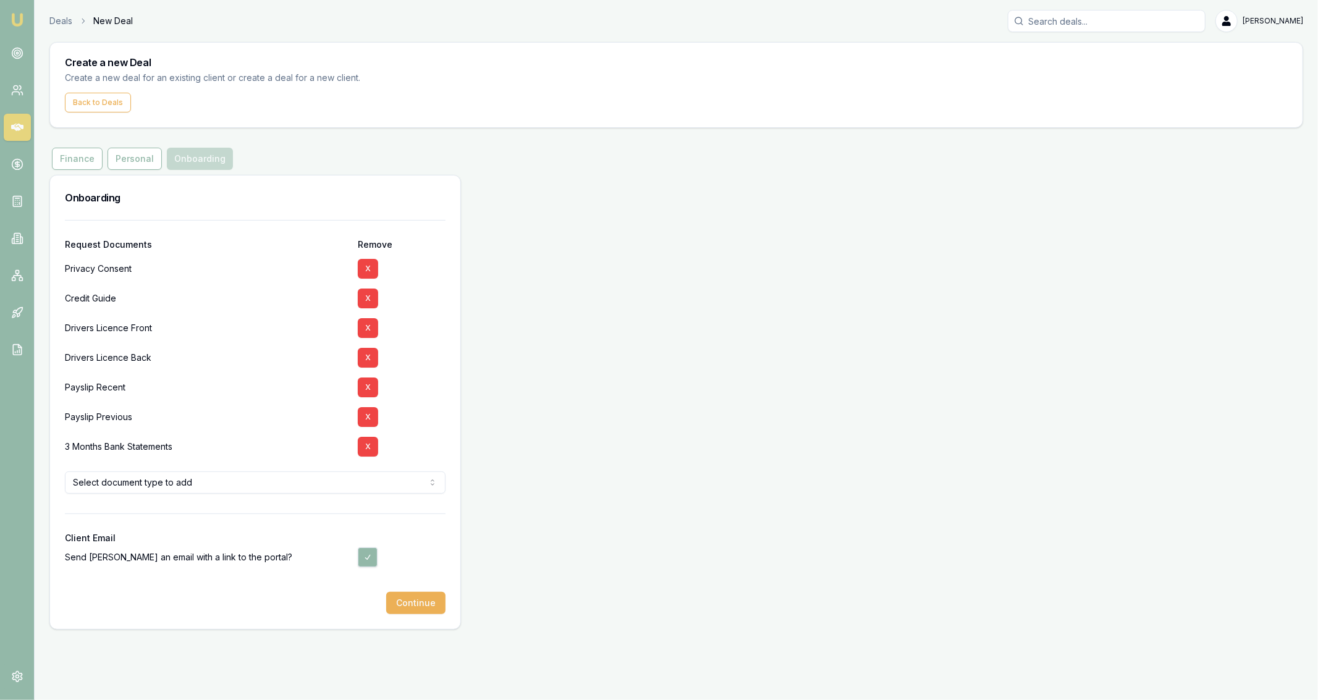
click at [353, 521] on div at bounding box center [255, 524] width 381 height 20
click at [339, 475] on html "Emu Broker Deals New Deal Jackson Fanfulla Toggle Menu Create a new Deal Create…" at bounding box center [659, 350] width 1318 height 700
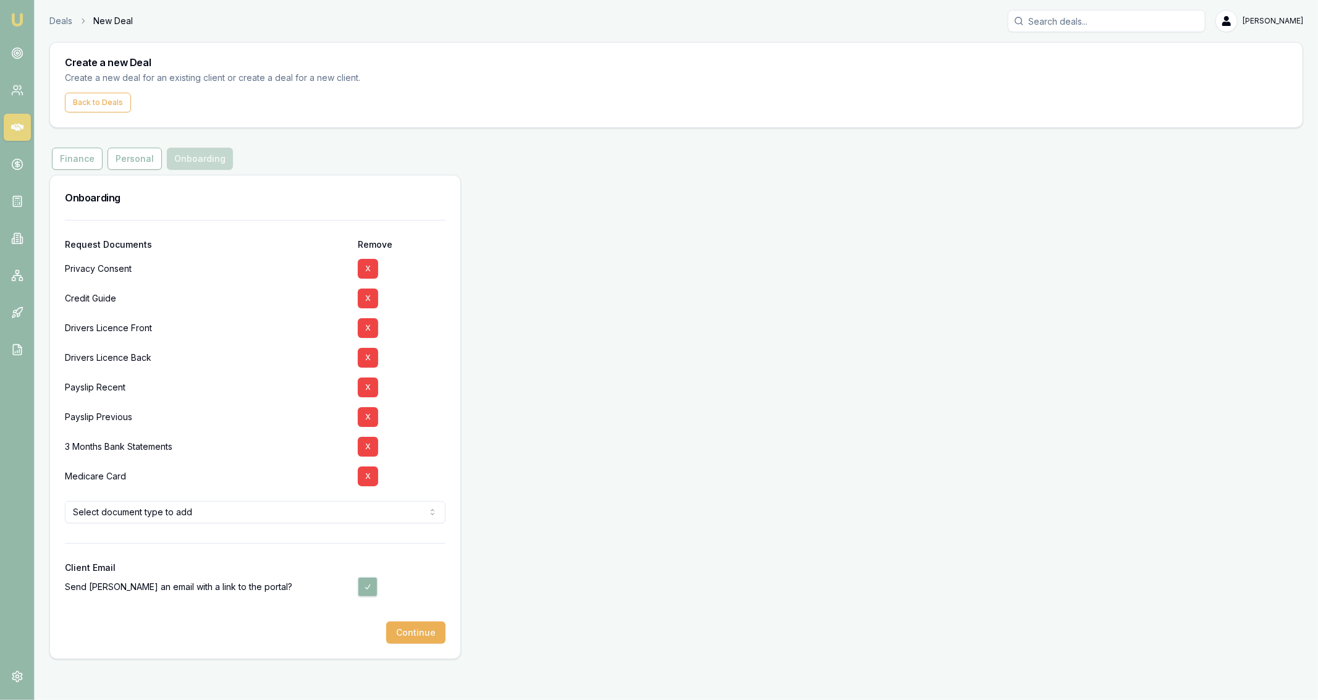
click at [418, 619] on div at bounding box center [255, 612] width 381 height 20
click at [418, 628] on button "Continue" at bounding box center [415, 632] width 59 height 22
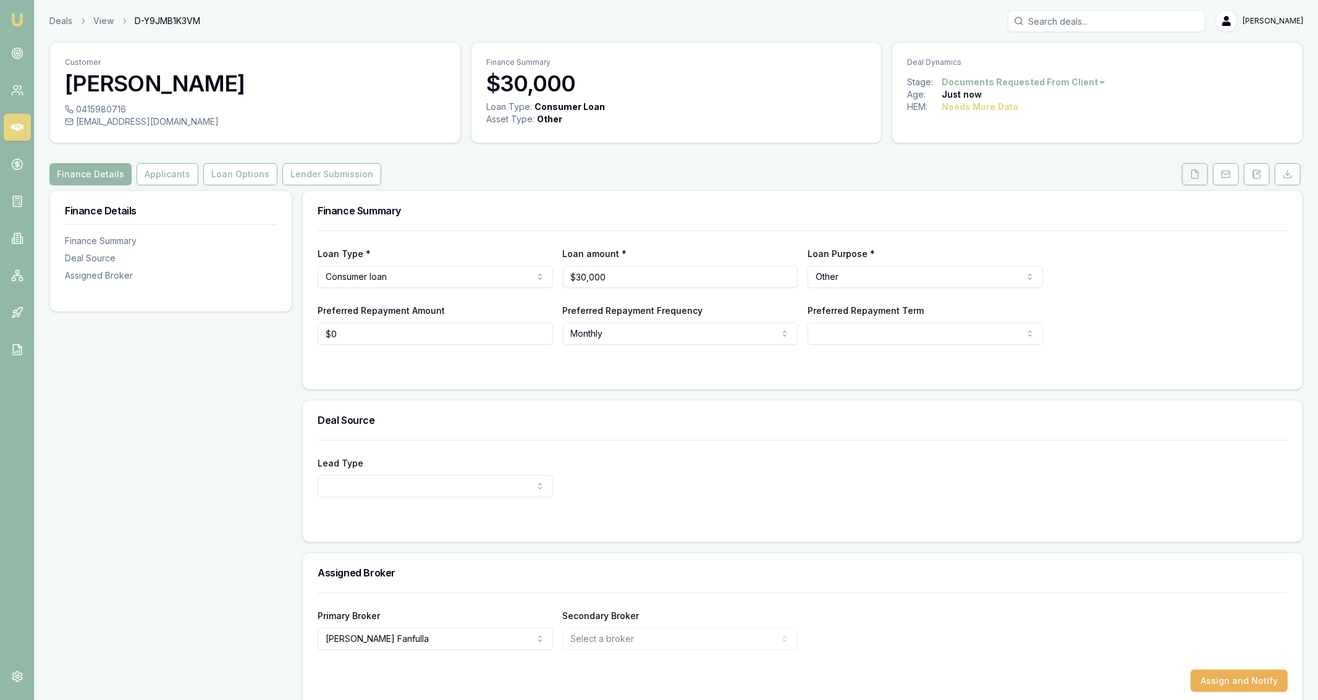
click at [1201, 172] on button at bounding box center [1195, 174] width 26 height 22
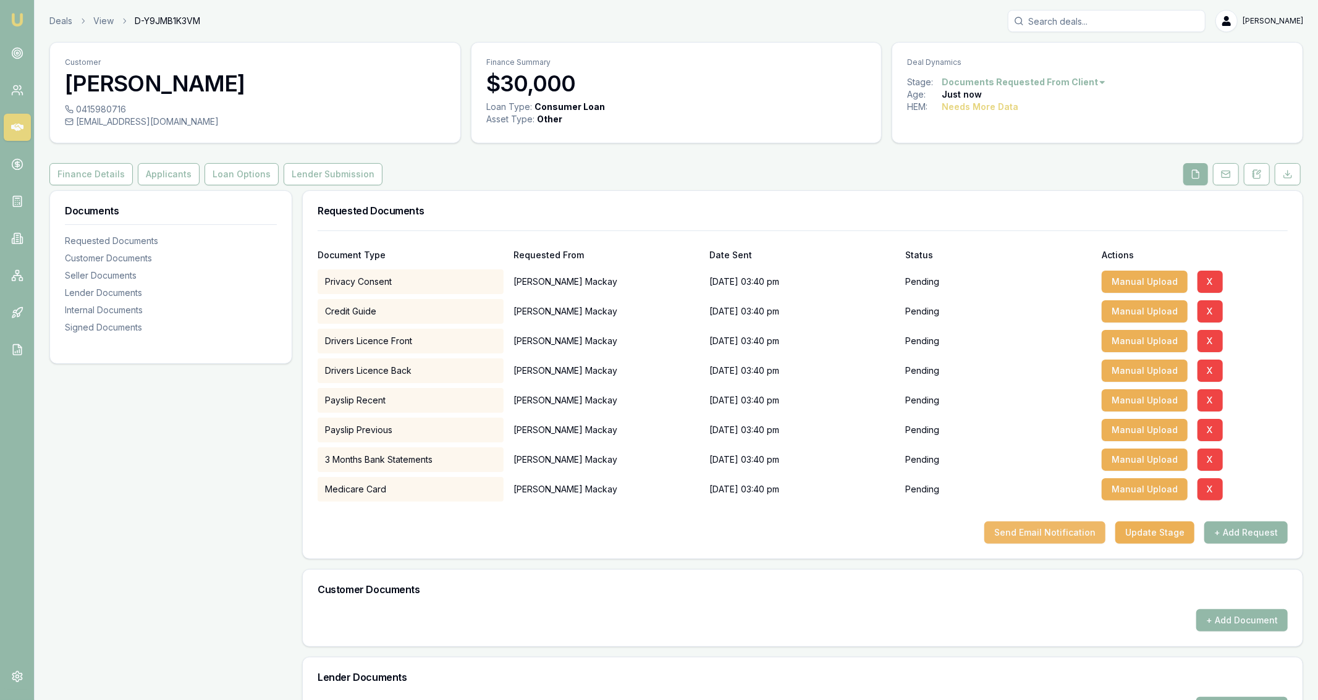
click at [1051, 526] on button "Send Email Notification" at bounding box center [1044, 532] width 121 height 22
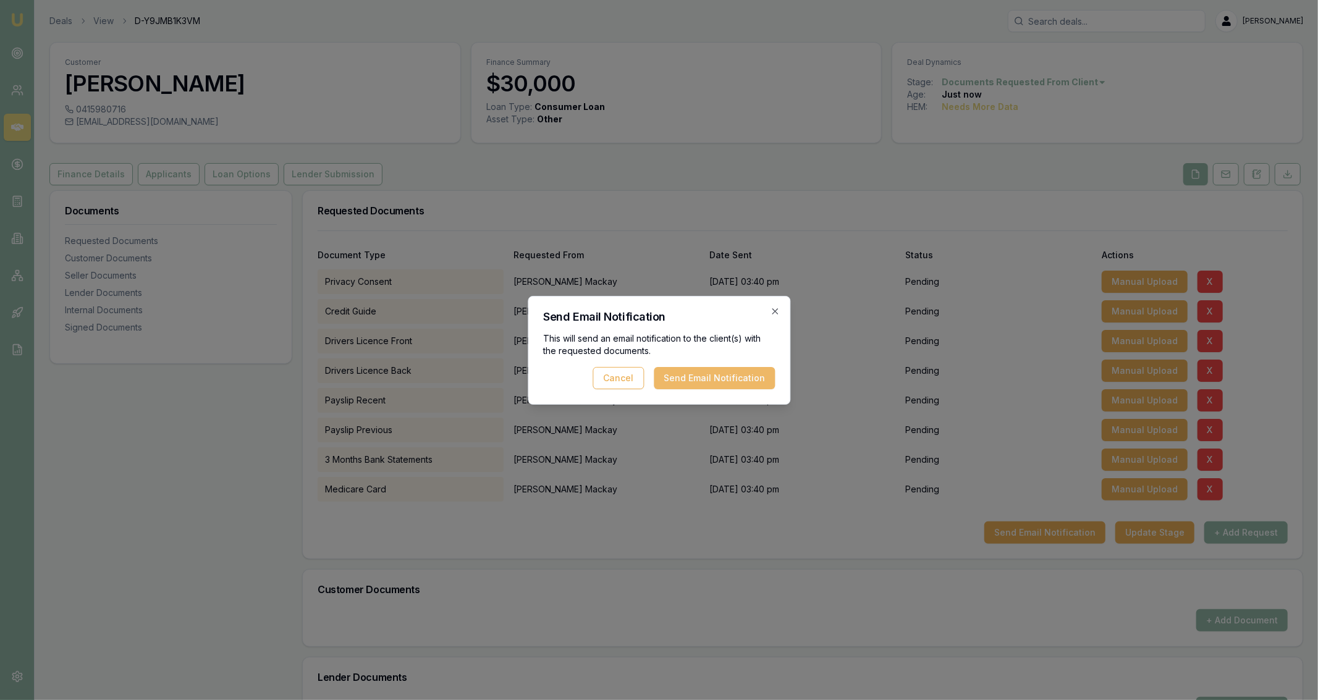
click at [760, 373] on button "Send Email Notification" at bounding box center [714, 378] width 121 height 22
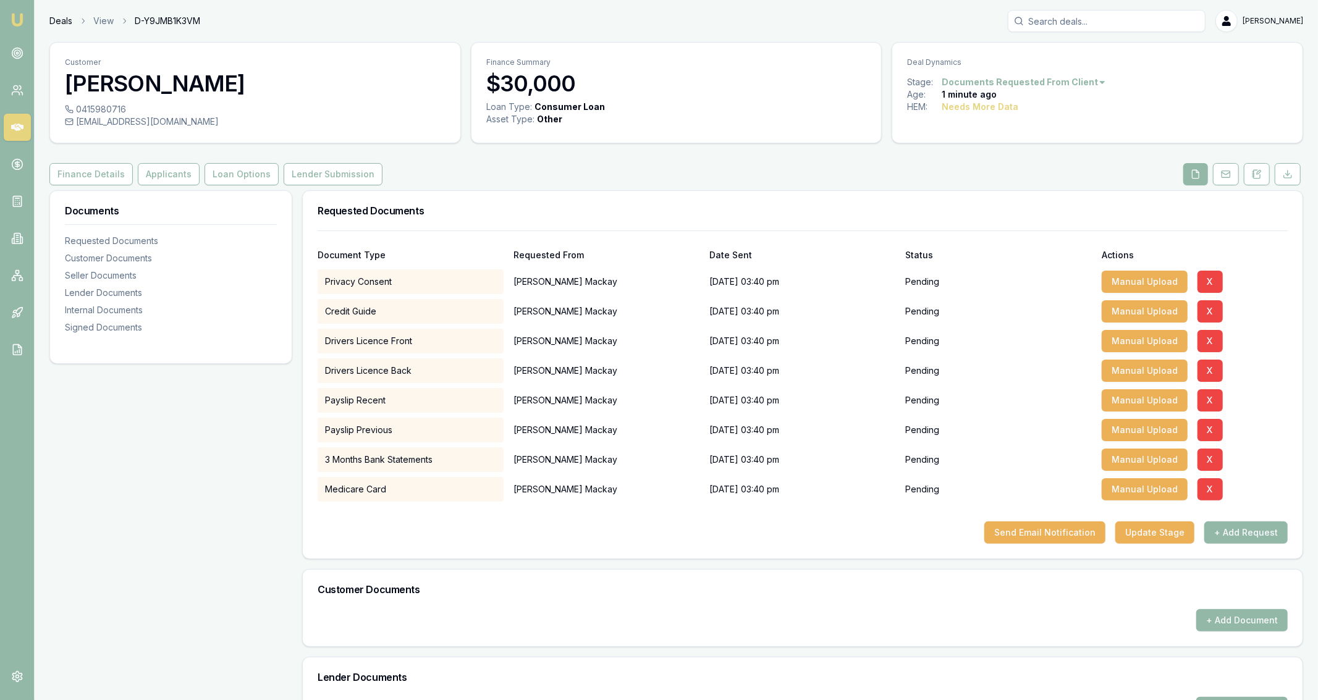
click at [70, 25] on link "Deals" at bounding box center [60, 21] width 23 height 12
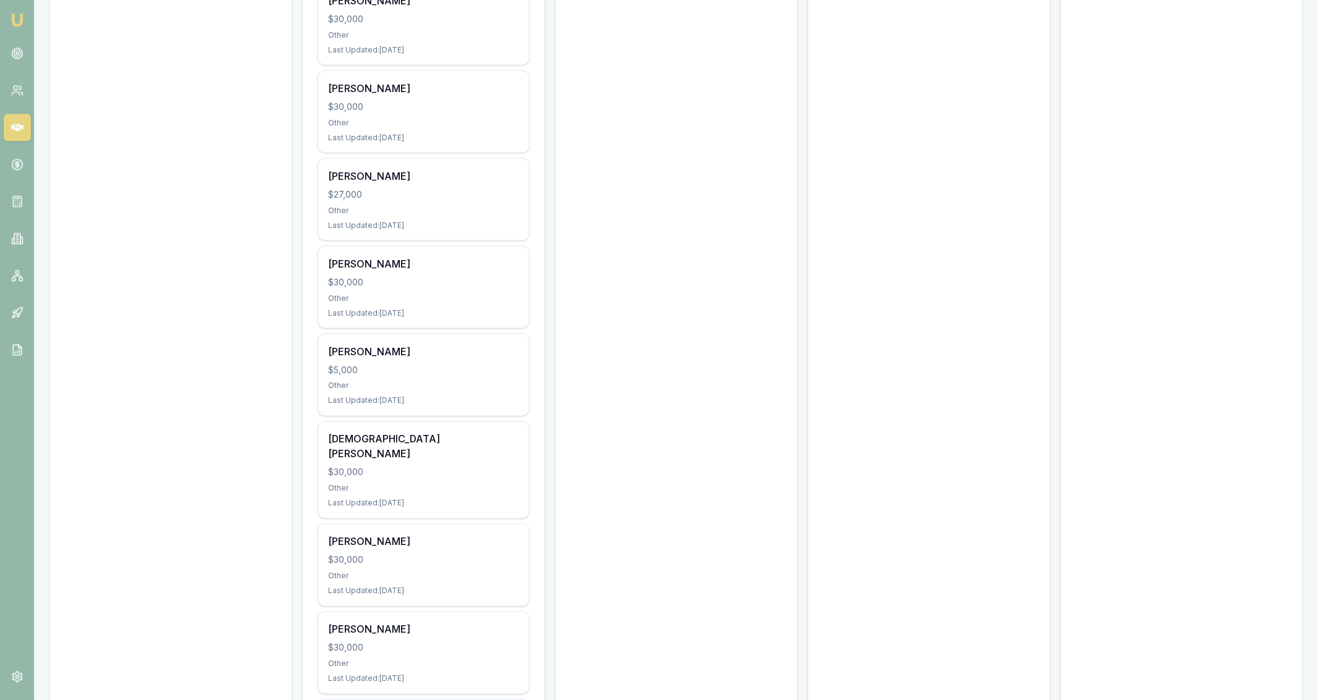
scroll to position [1573, 0]
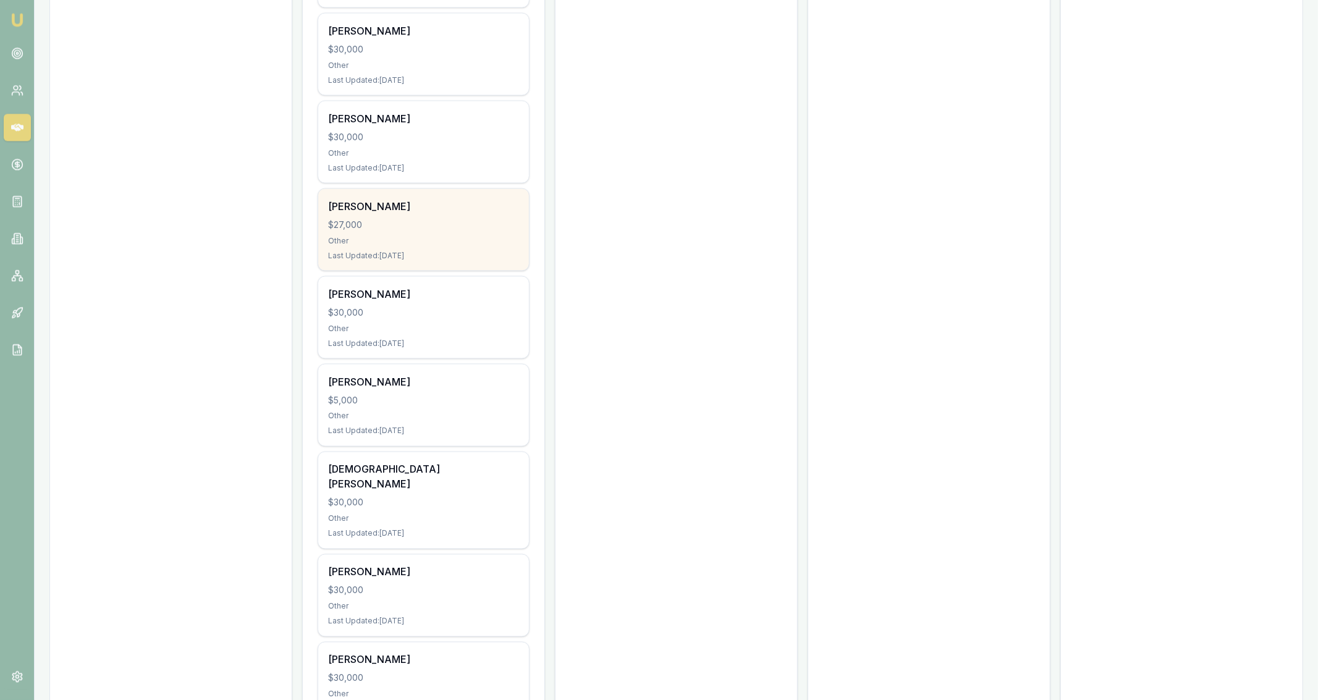
click at [474, 239] on div "Other" at bounding box center [423, 240] width 191 height 10
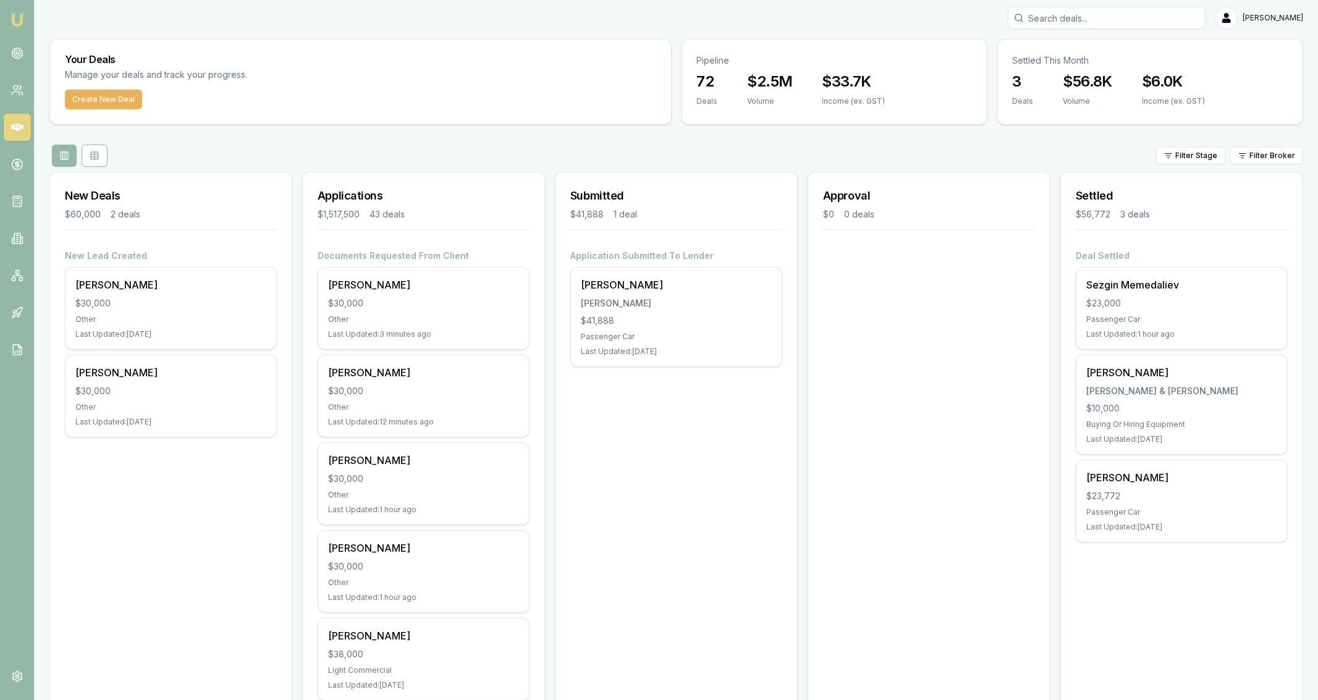
scroll to position [0, 0]
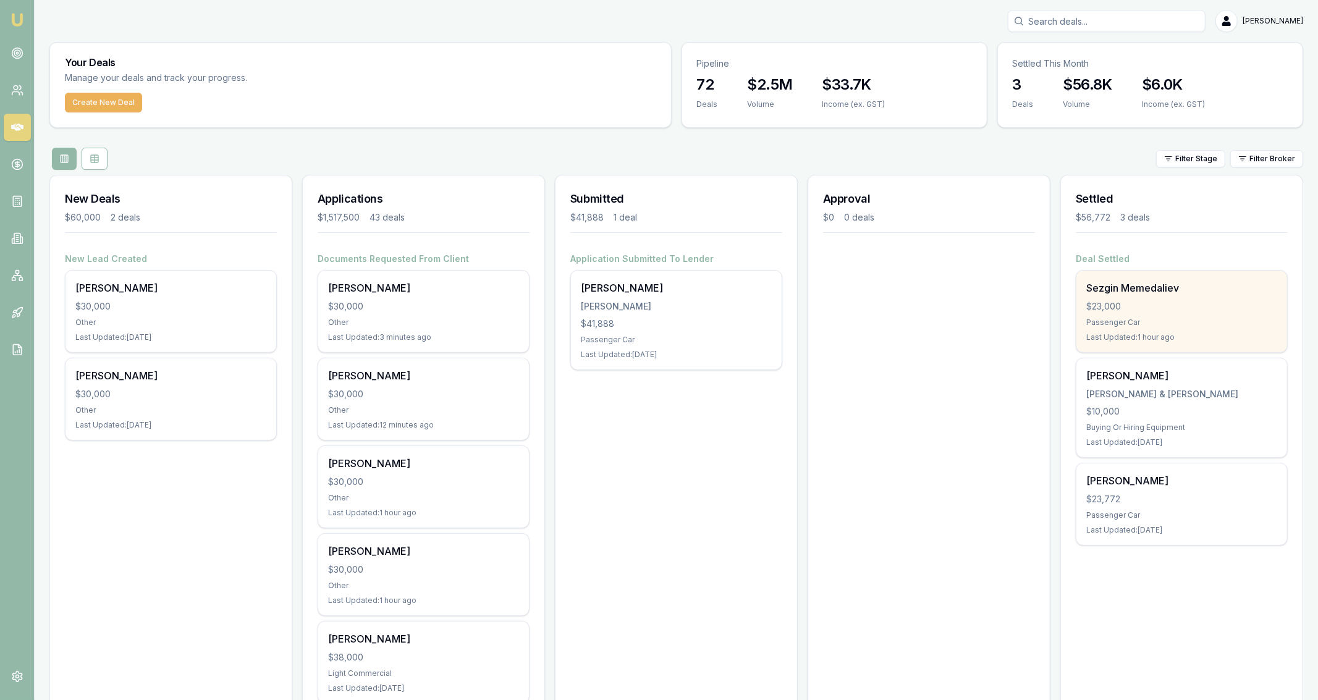
click at [1114, 309] on div "$23,000" at bounding box center [1181, 306] width 191 height 12
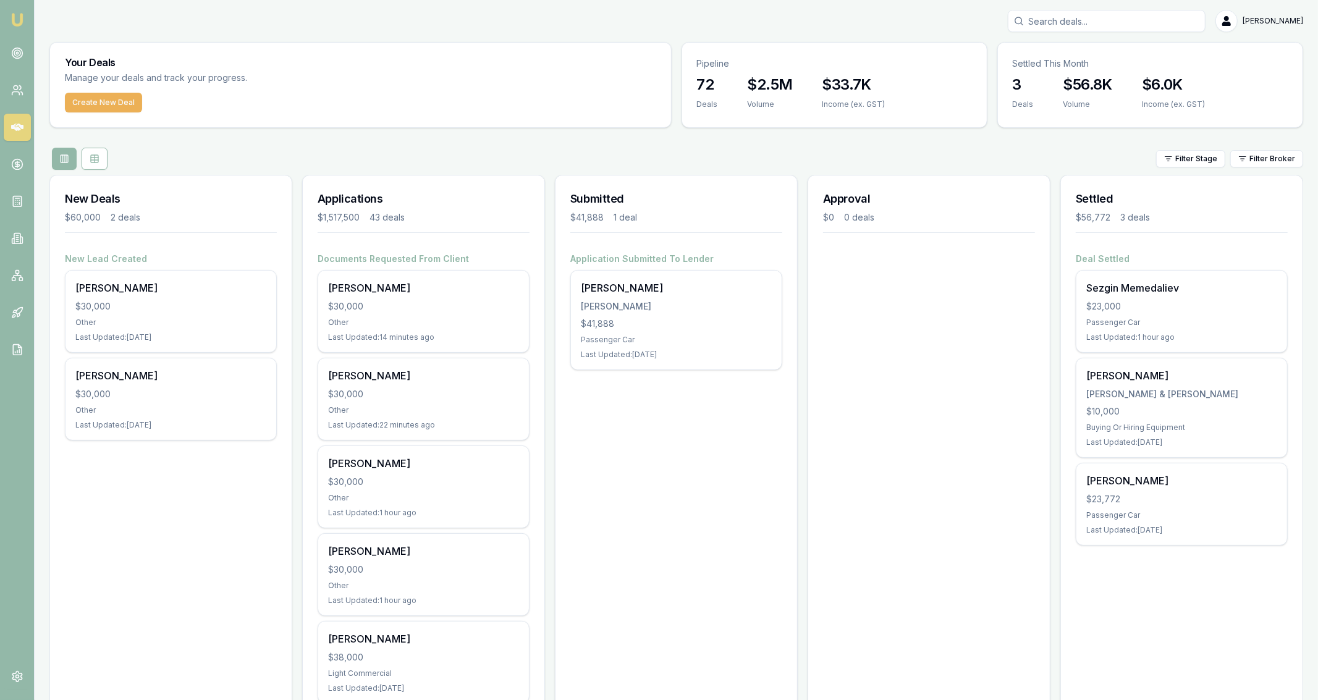
click at [146, 110] on div "Create New Deal" at bounding box center [360, 110] width 621 height 35
click at [132, 108] on button "Create New Deal" at bounding box center [103, 103] width 77 height 20
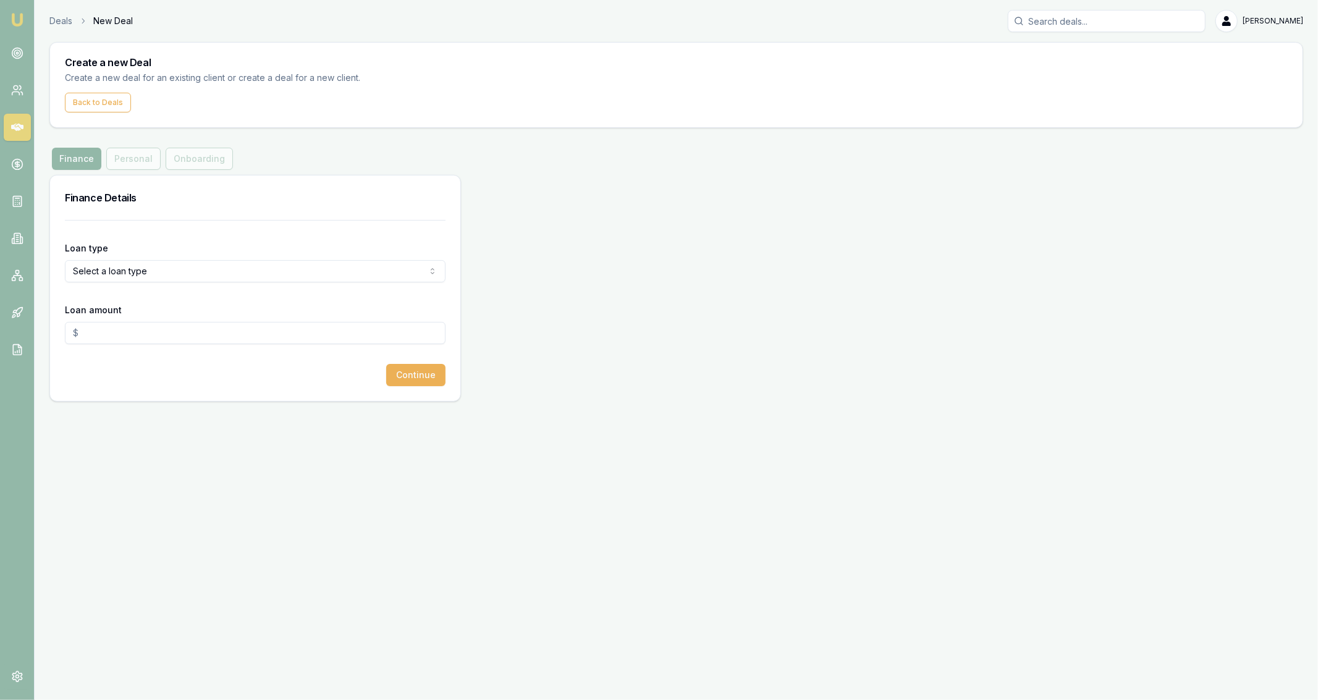
click at [237, 252] on div "Loan type Select a loan type Consumer Loan Consumer Asset Commercial Loan Comme…" at bounding box center [255, 261] width 381 height 42
click at [232, 271] on html "Emu Broker Deals New Deal Jackson Fanfulla Toggle Menu Create a new Deal Create…" at bounding box center [659, 350] width 1318 height 700
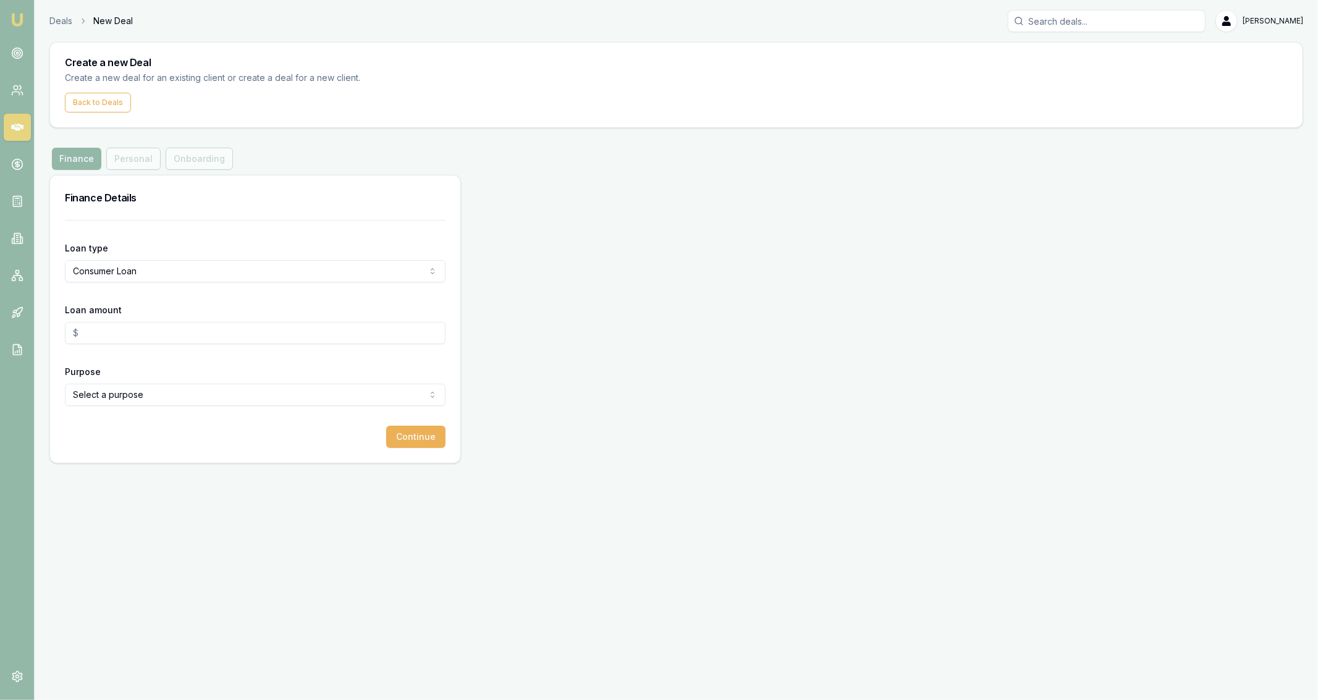
click at [196, 334] on input "Loan amount" at bounding box center [255, 333] width 381 height 22
type input "$300,000.00"
click at [102, 330] on input "$300,000.00" at bounding box center [255, 333] width 381 height 22
type input "$30,000.00"
click at [124, 390] on html "Emu Broker Deals New Deal Jackson Fanfulla Toggle Menu Create a new Deal Create…" at bounding box center [659, 350] width 1318 height 700
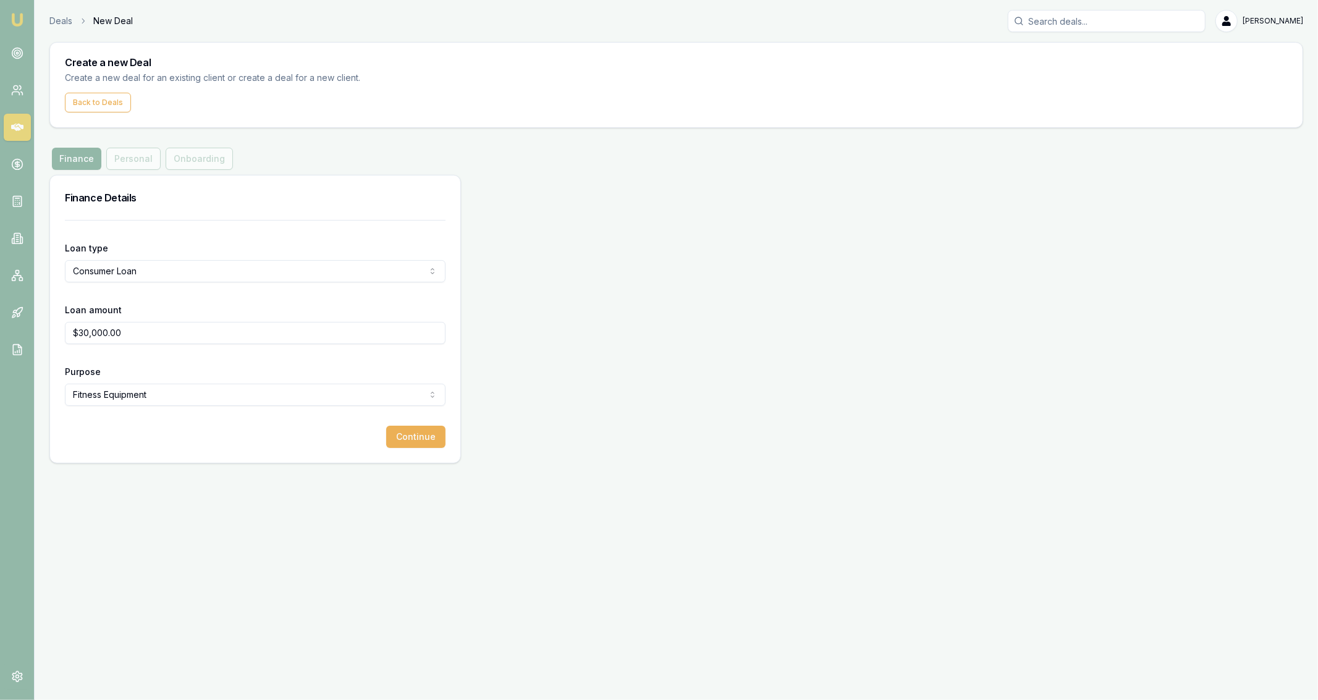
click at [172, 401] on html "Emu Broker Deals New Deal Jackson Fanfulla Toggle Menu Create a new Deal Create…" at bounding box center [659, 350] width 1318 height 700
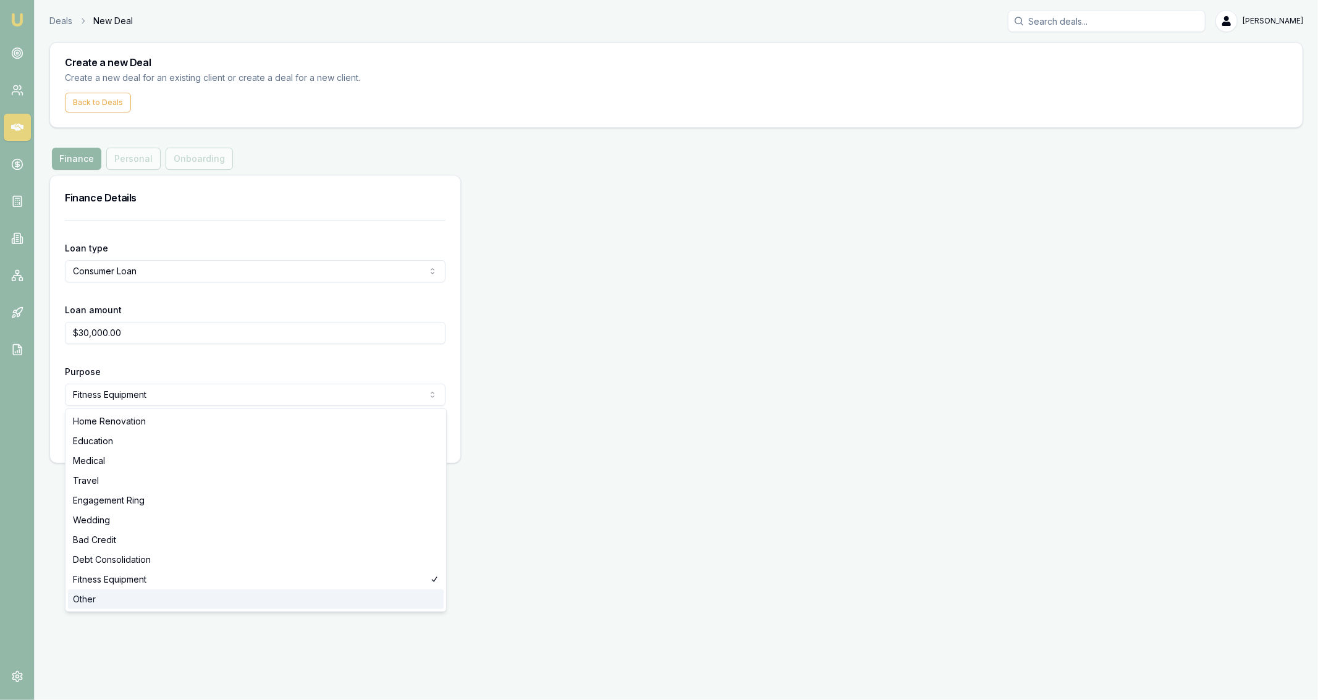
select select "OTHER"
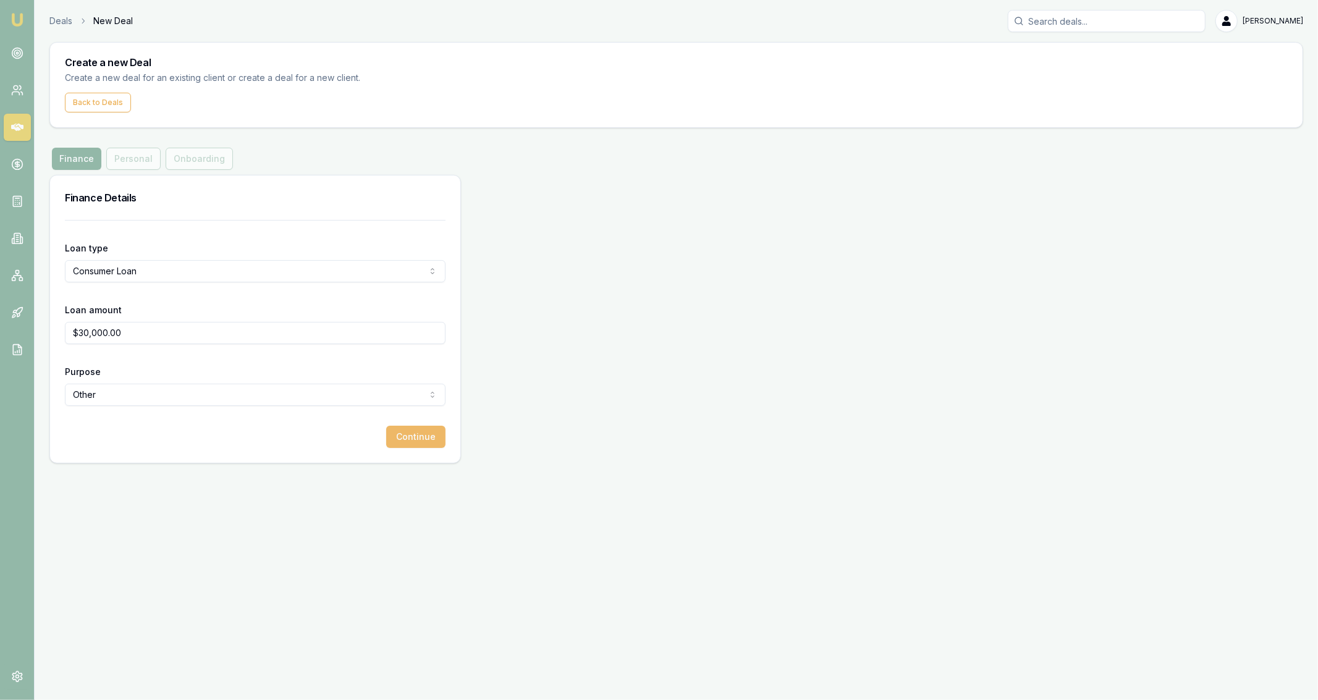
click at [427, 439] on button "Continue" at bounding box center [415, 437] width 59 height 22
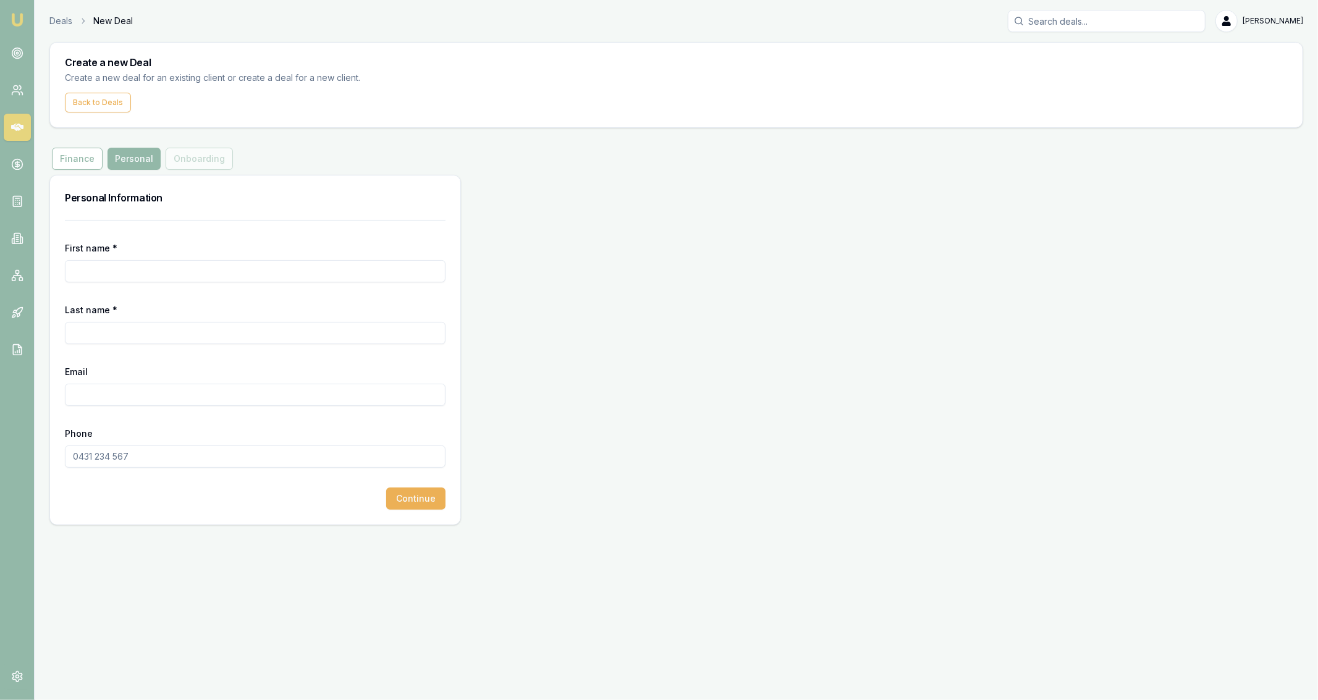
click at [159, 269] on input "First name *" at bounding box center [255, 271] width 381 height 22
type input "Jason"
click at [210, 323] on input "Bayliis" at bounding box center [255, 333] width 381 height 22
paste input "BAYLISSJASON82@gmail.com"
type input "Bayliss"
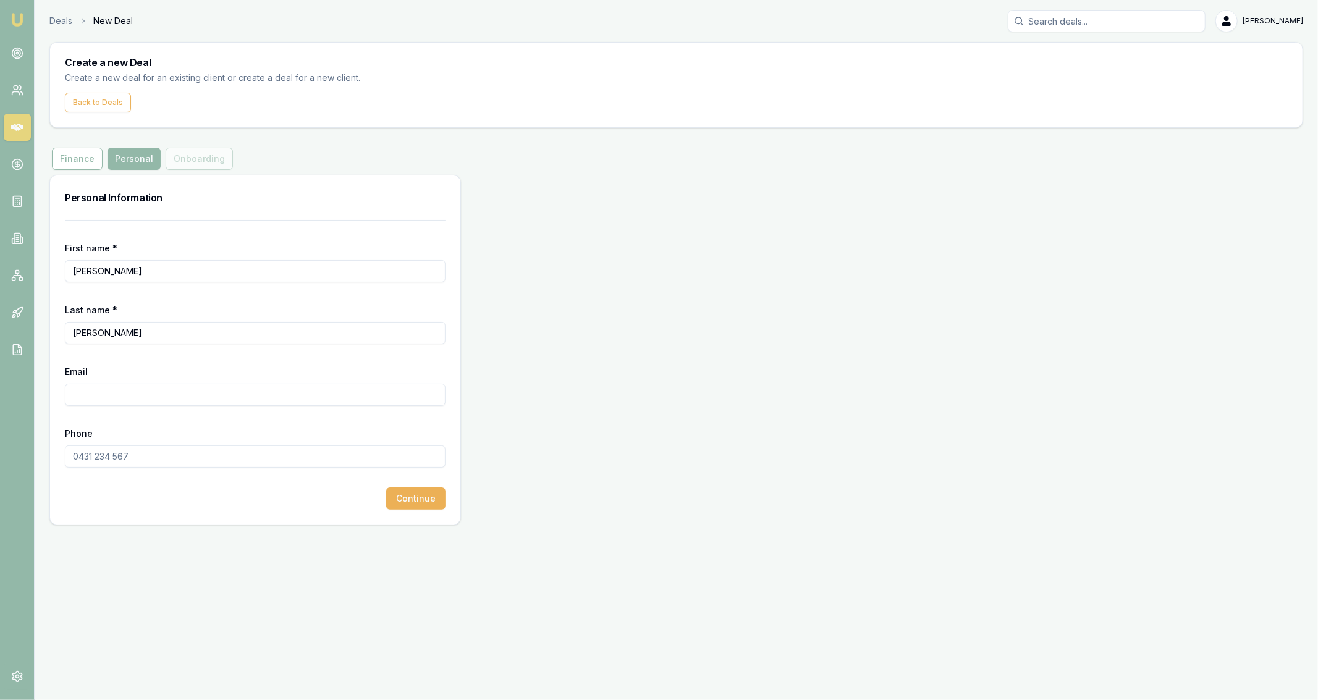
click at [199, 386] on input "Email" at bounding box center [255, 395] width 381 height 22
paste input "BAYLISSJASON82@gmail.com"
type input "BAYLISSJASON82@gmail.com"
click at [166, 450] on input "Phone" at bounding box center [255, 456] width 381 height 22
paste input "0419 504 373"
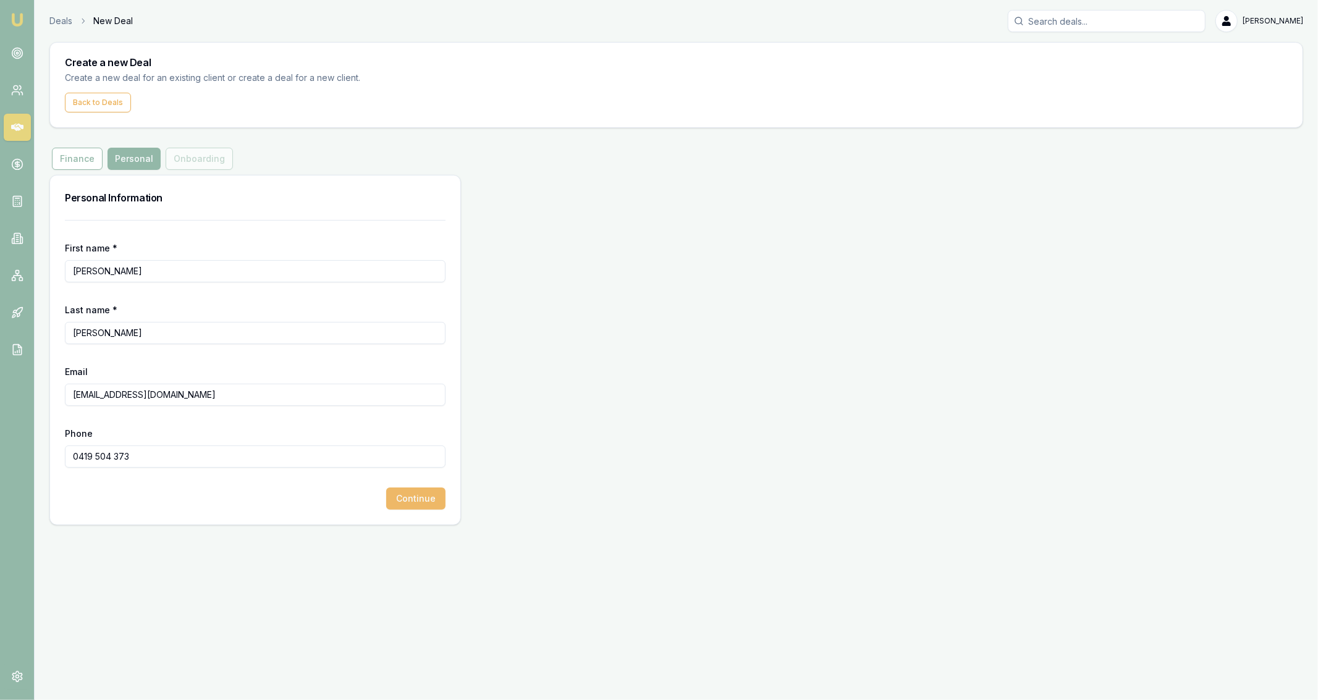
type input "0419 504 373"
click at [408, 494] on button "Continue" at bounding box center [415, 498] width 59 height 22
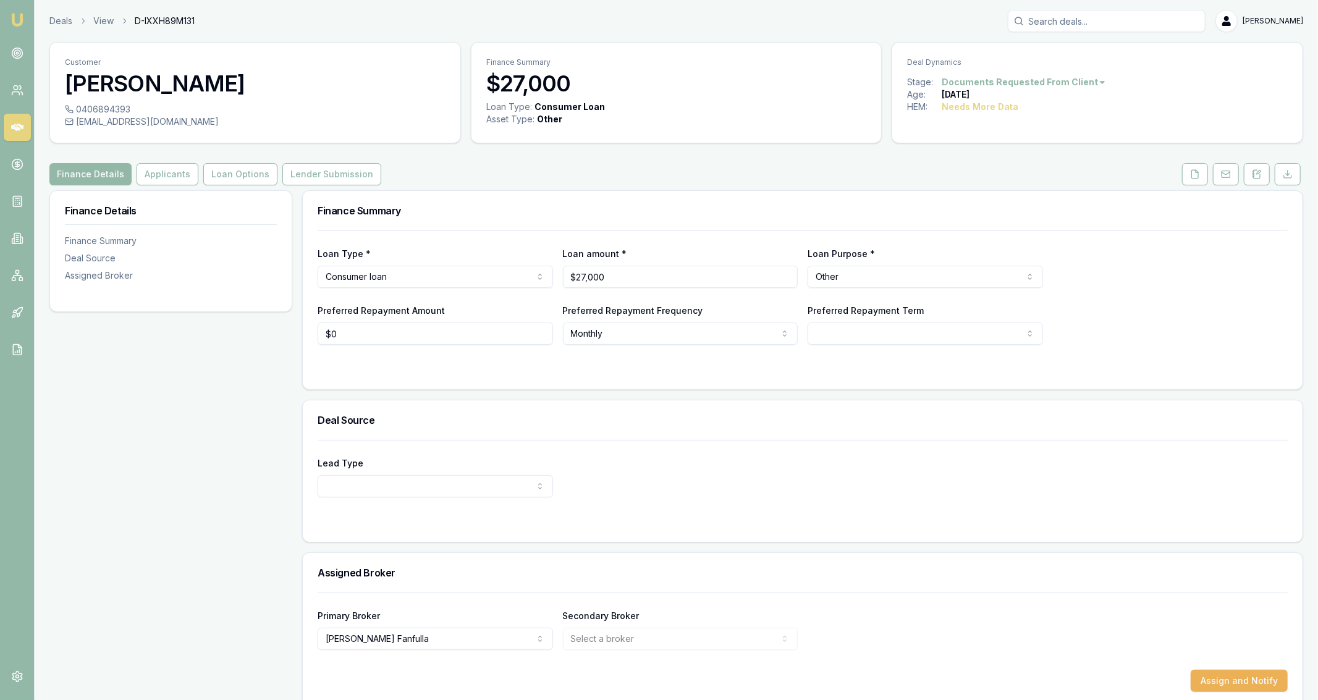
click at [1178, 178] on div "Finance Details Applicants Loan Options Lender Submission" at bounding box center [675, 174] width 1253 height 22
click at [1192, 178] on icon at bounding box center [1195, 174] width 10 height 10
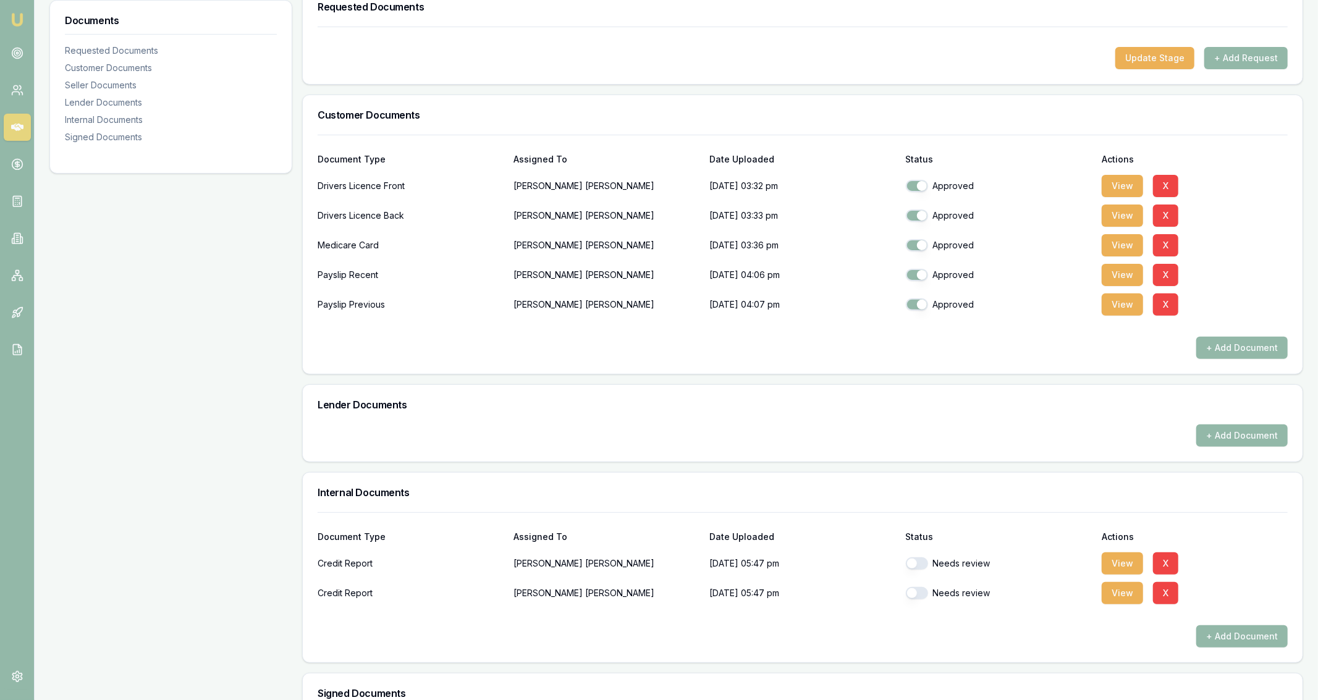
scroll to position [376, 0]
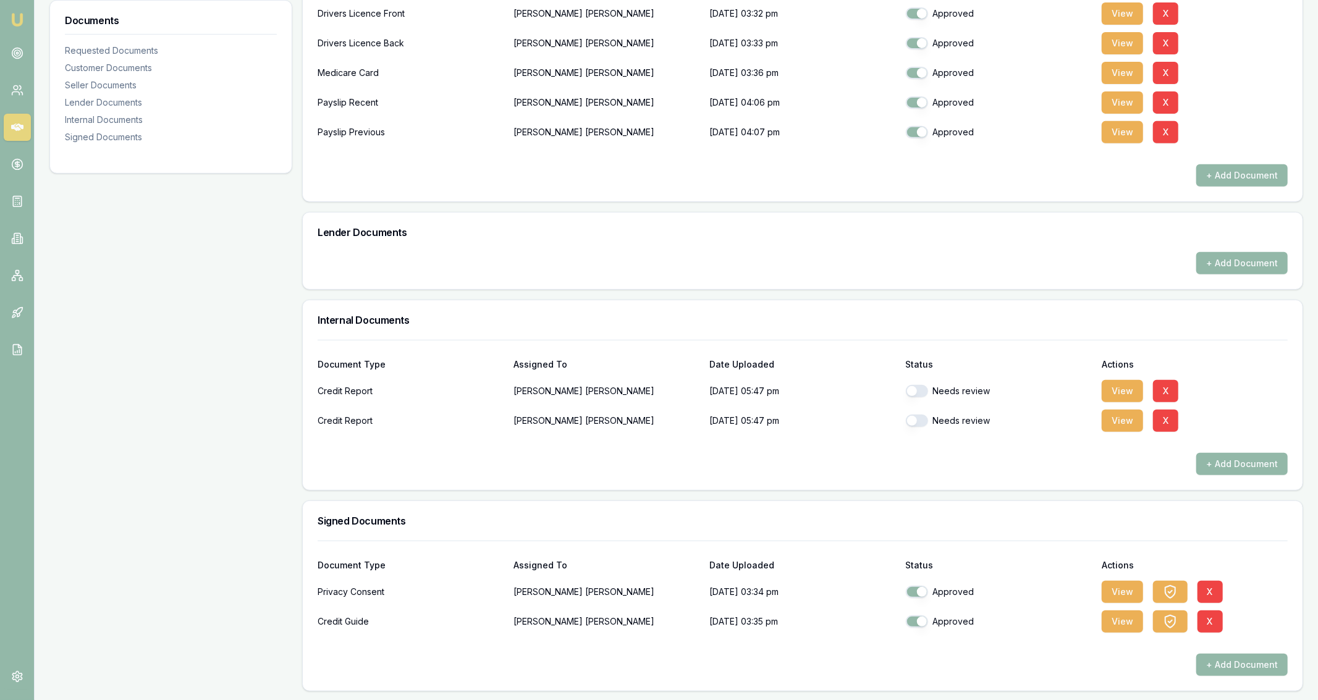
click at [916, 394] on button "button" at bounding box center [917, 391] width 22 height 12
checkbox input "true"
click at [920, 422] on button "button" at bounding box center [917, 420] width 22 height 12
checkbox input "true"
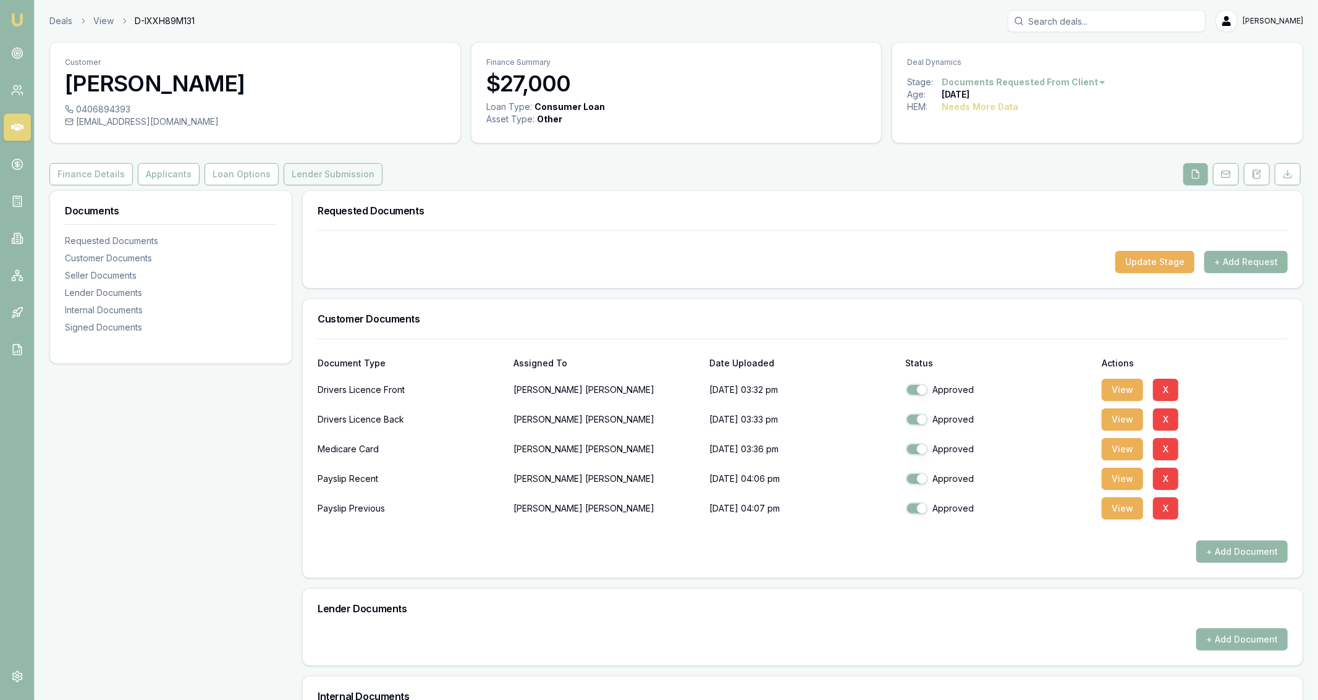
click at [284, 183] on button "Lender Submission" at bounding box center [333, 174] width 99 height 22
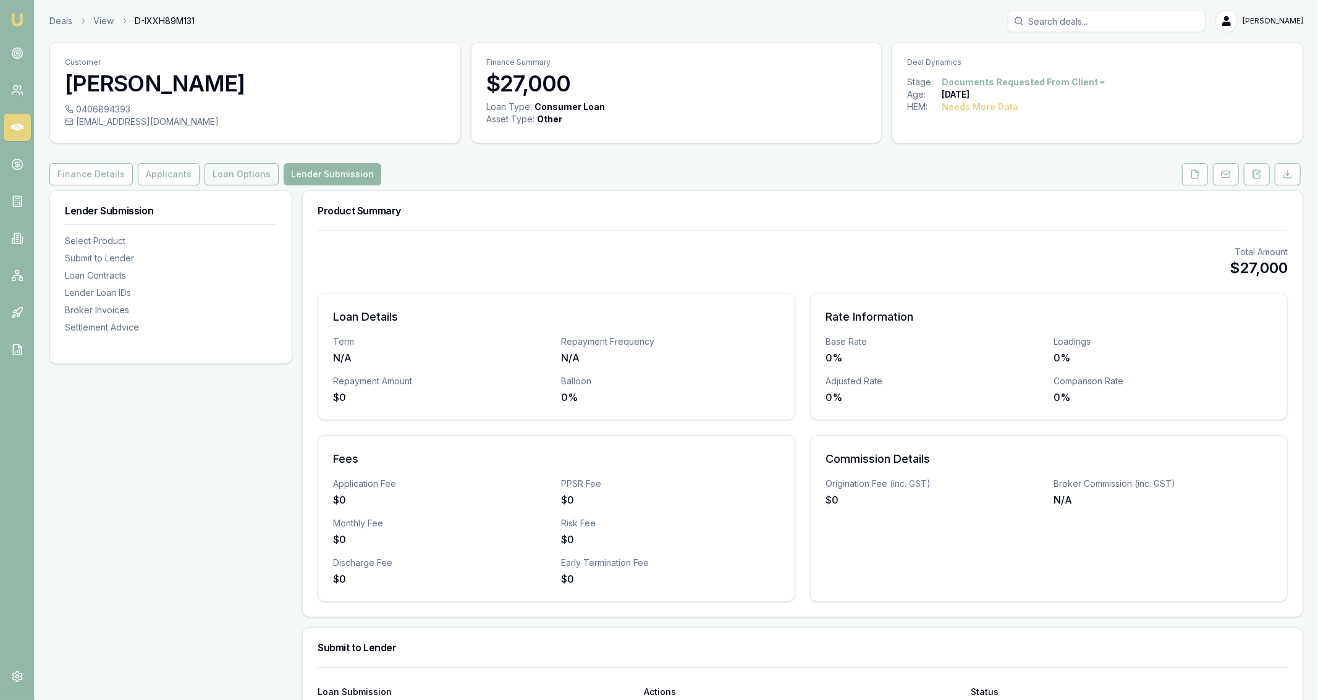
click at [240, 179] on button "Loan Options" at bounding box center [241, 174] width 74 height 22
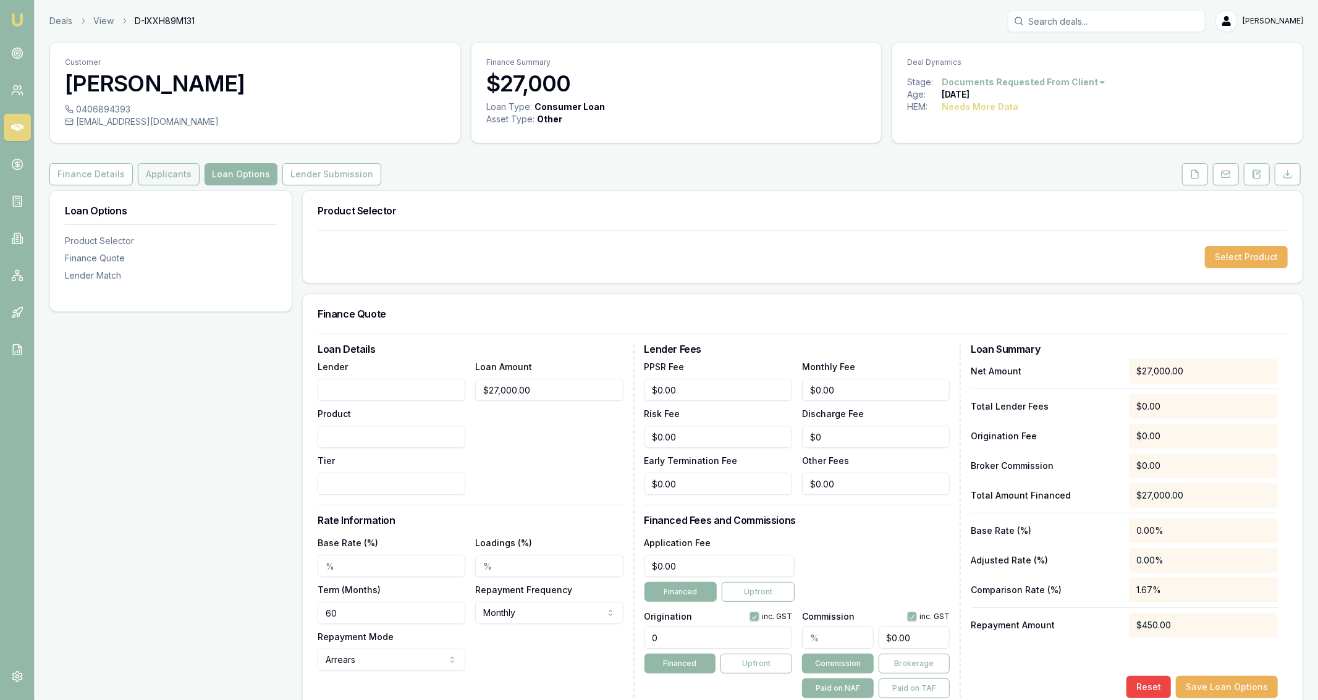
click at [165, 184] on button "Applicants" at bounding box center [169, 174] width 62 height 22
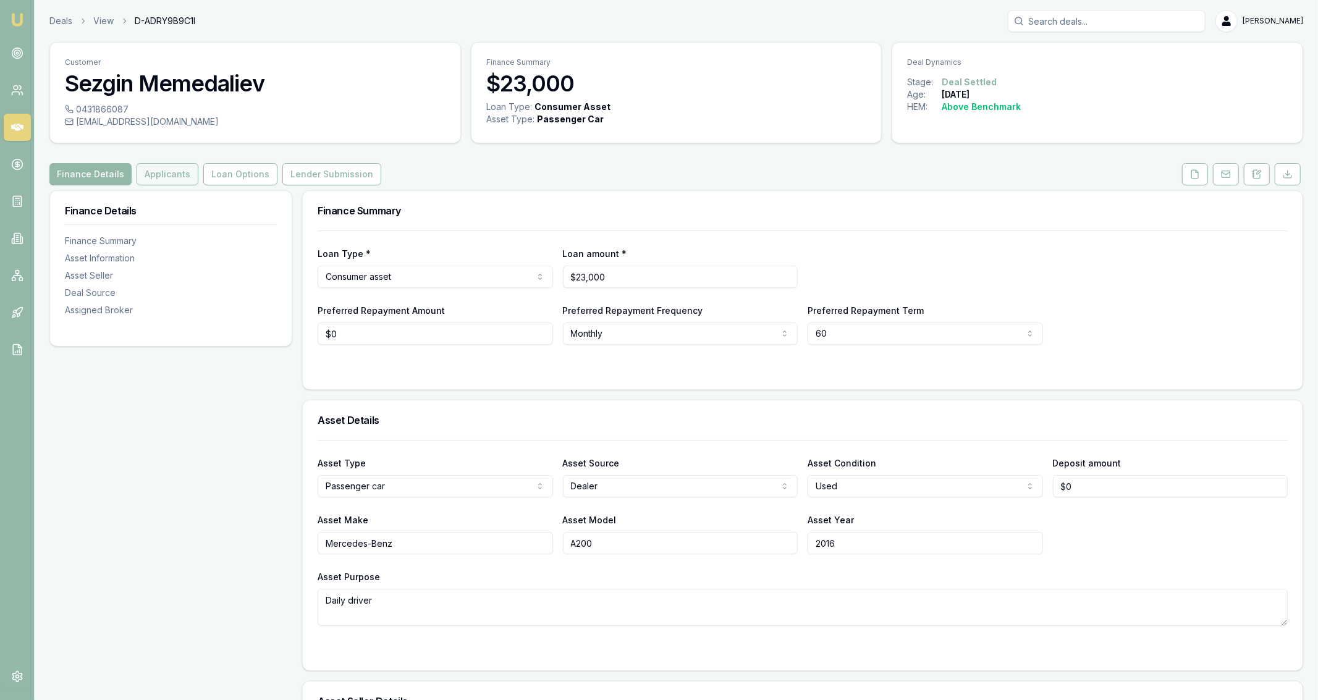
click at [183, 174] on button "Applicants" at bounding box center [168, 174] width 62 height 22
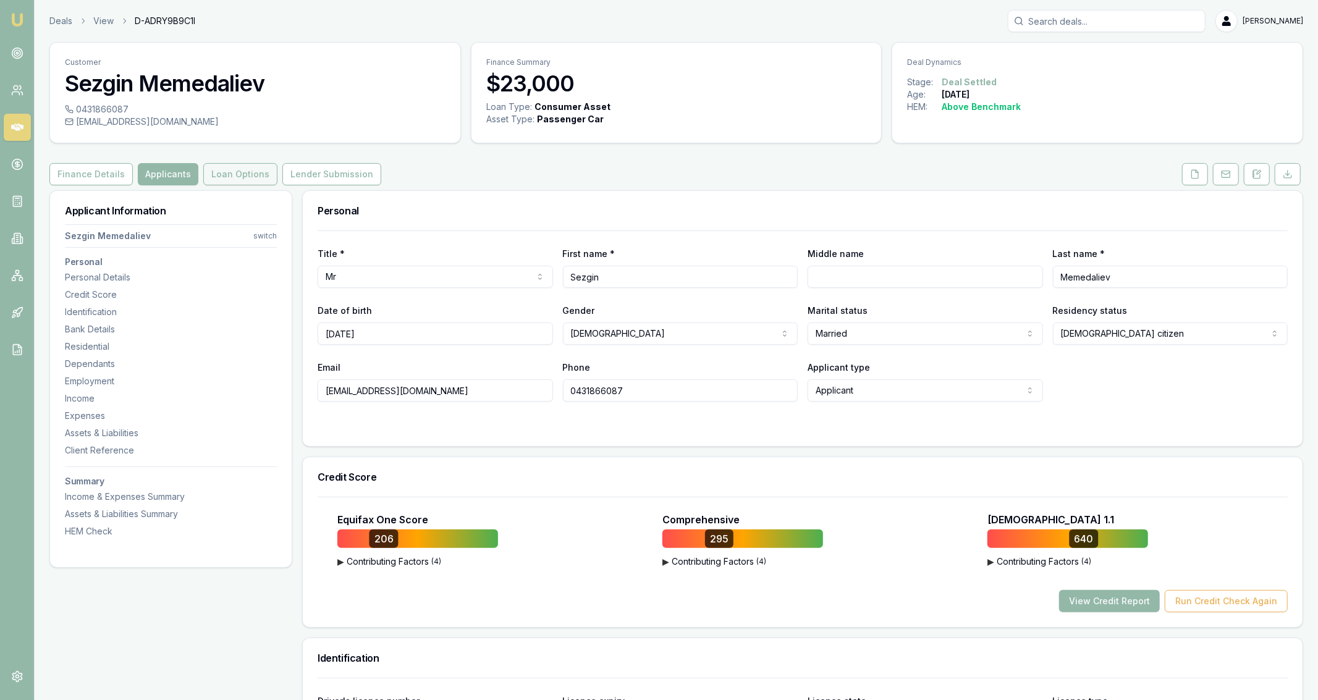
click at [215, 169] on button "Loan Options" at bounding box center [240, 174] width 74 height 22
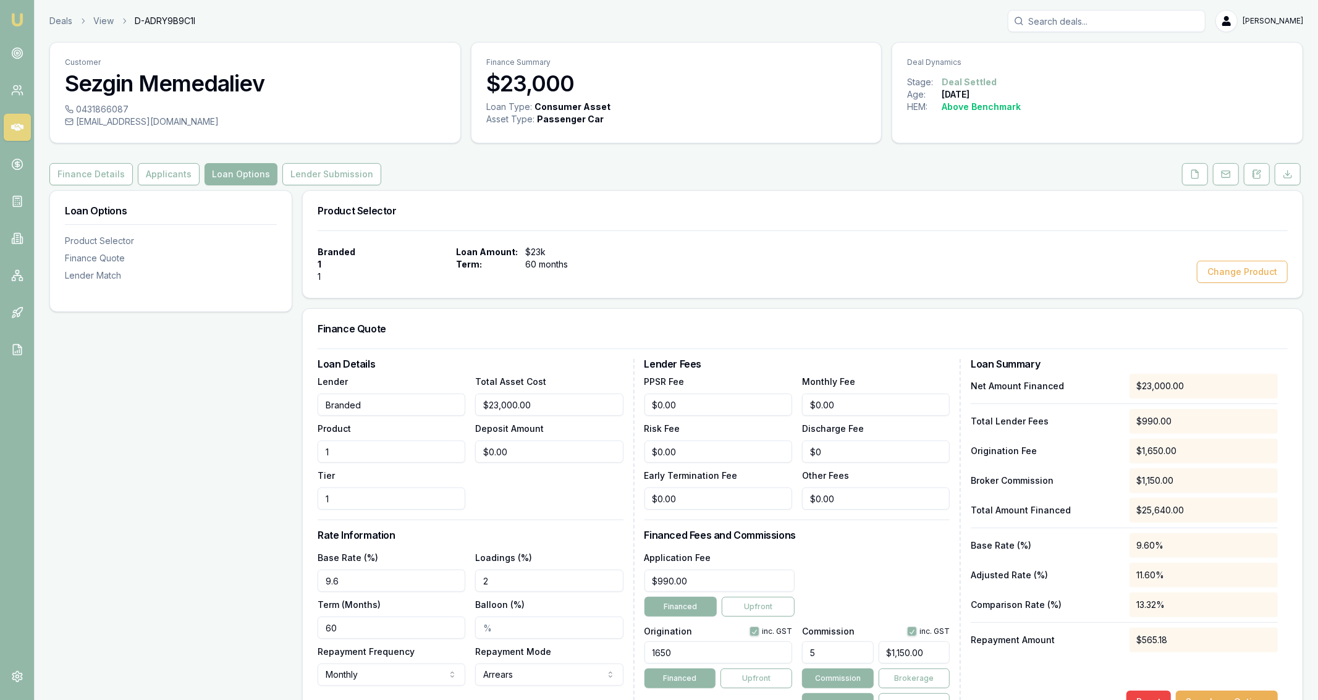
scroll to position [122, 0]
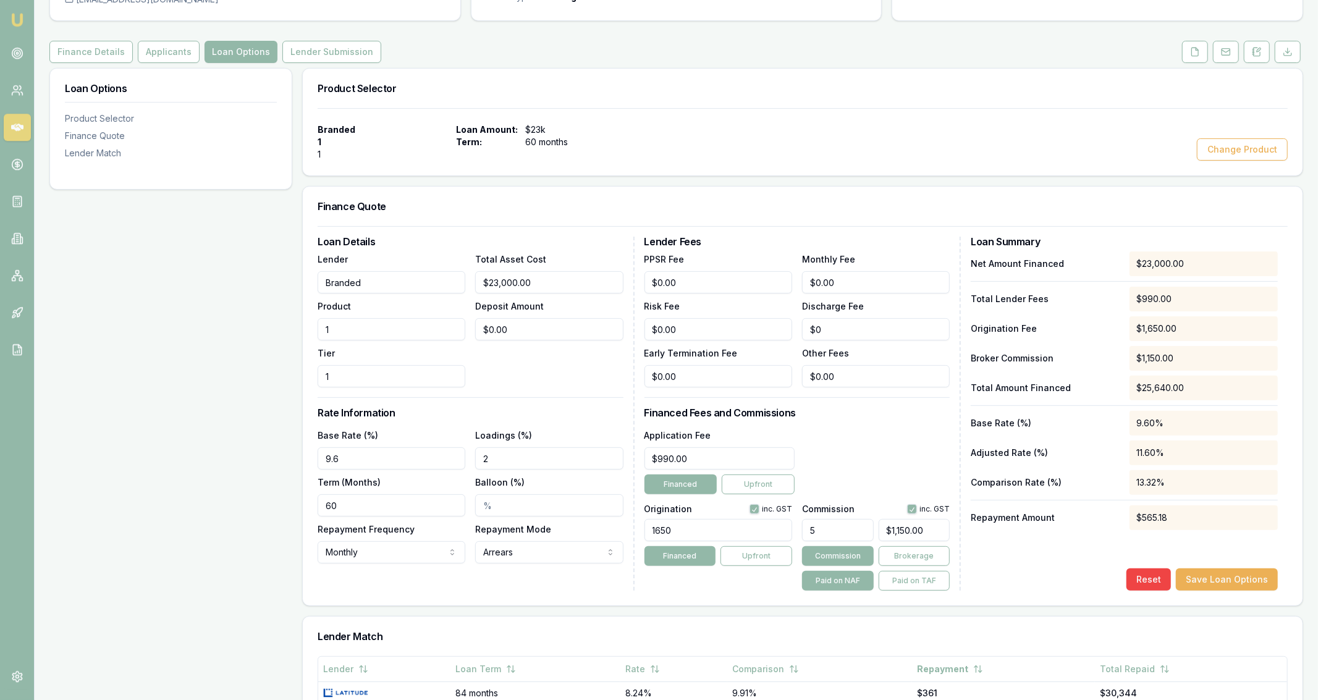
click at [854, 119] on div "Branded 1 1 Loan Amount: $23k Term: 60 months Change Product" at bounding box center [802, 141] width 999 height 67
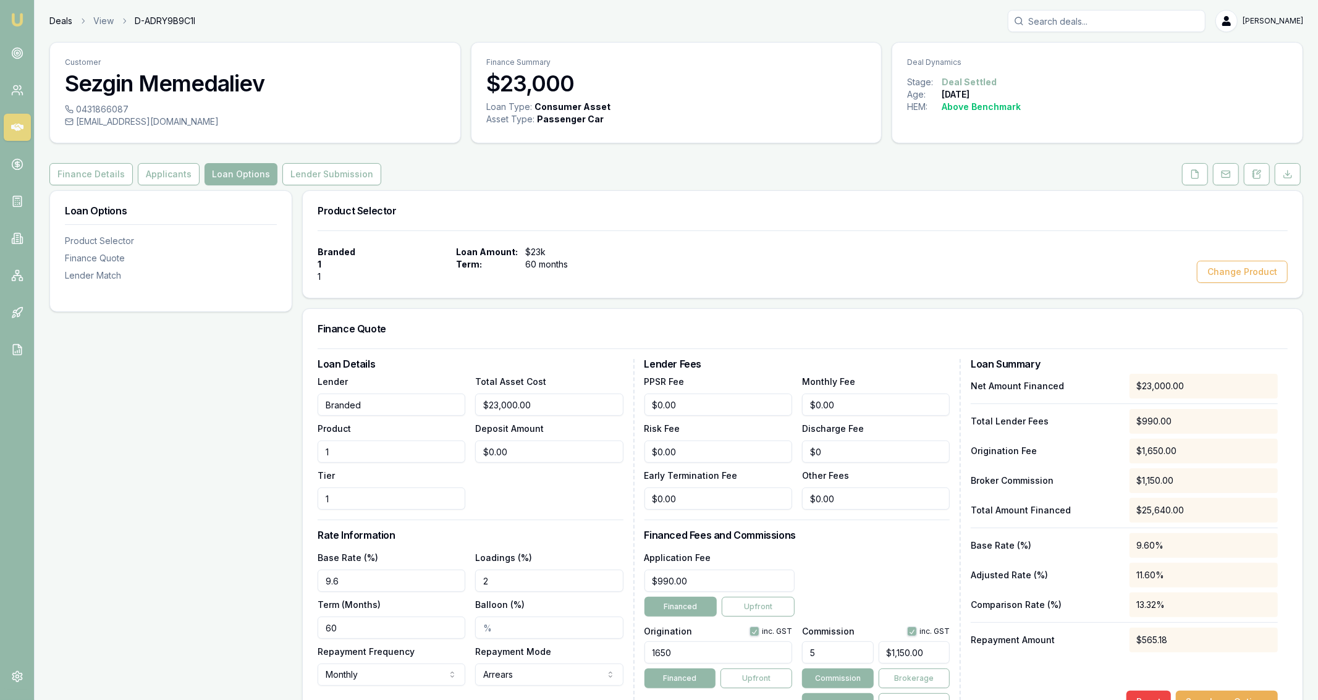
click at [67, 20] on link "Deals" at bounding box center [60, 21] width 23 height 12
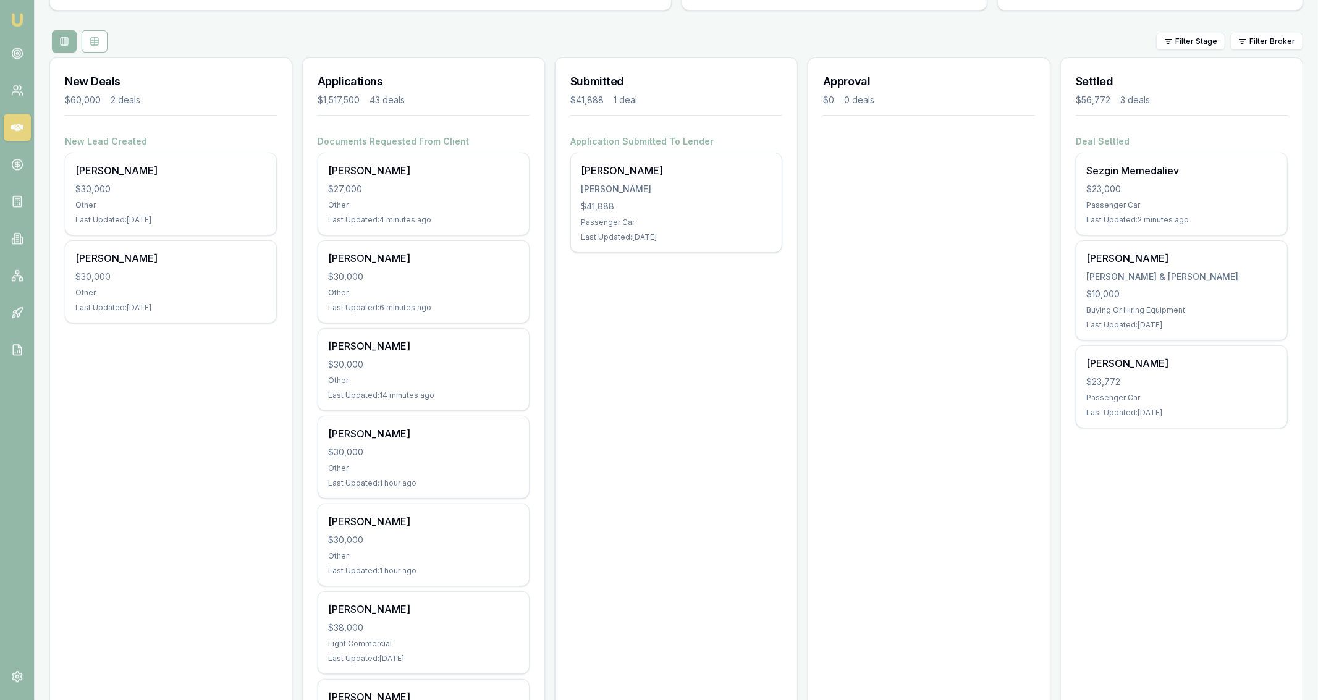
scroll to position [115, 0]
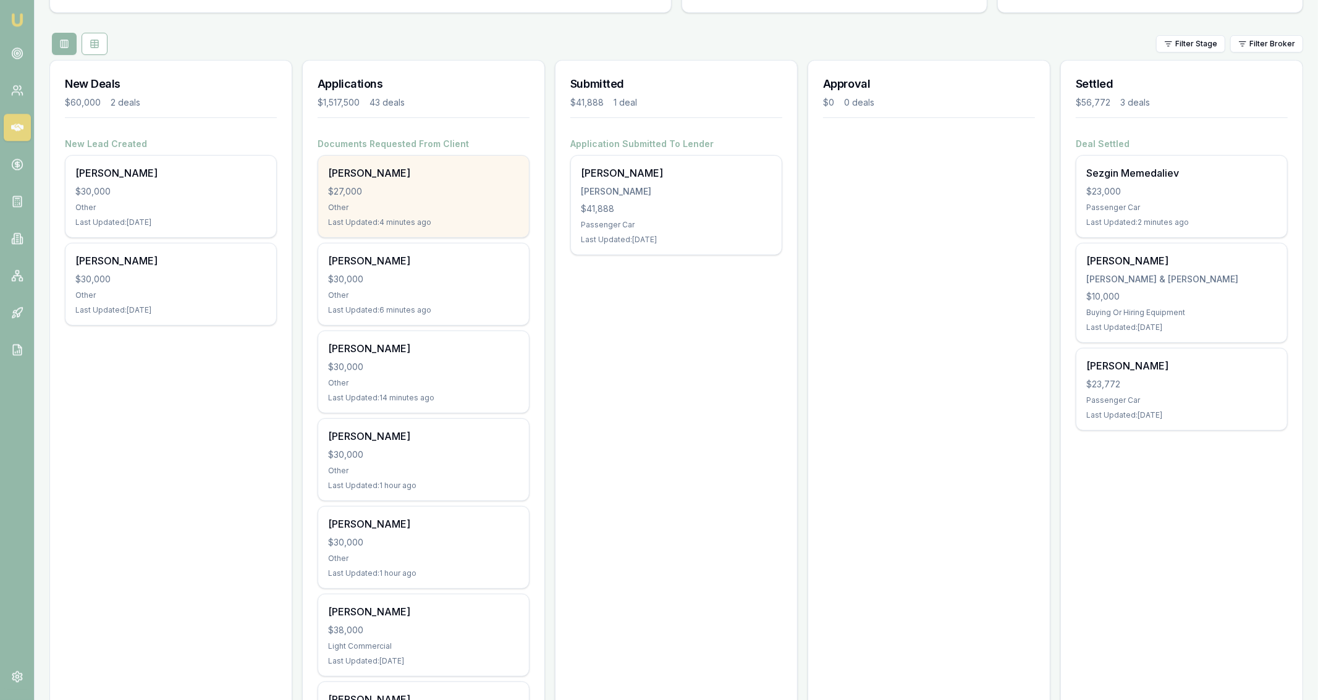
click at [474, 210] on div "Other" at bounding box center [423, 208] width 191 height 10
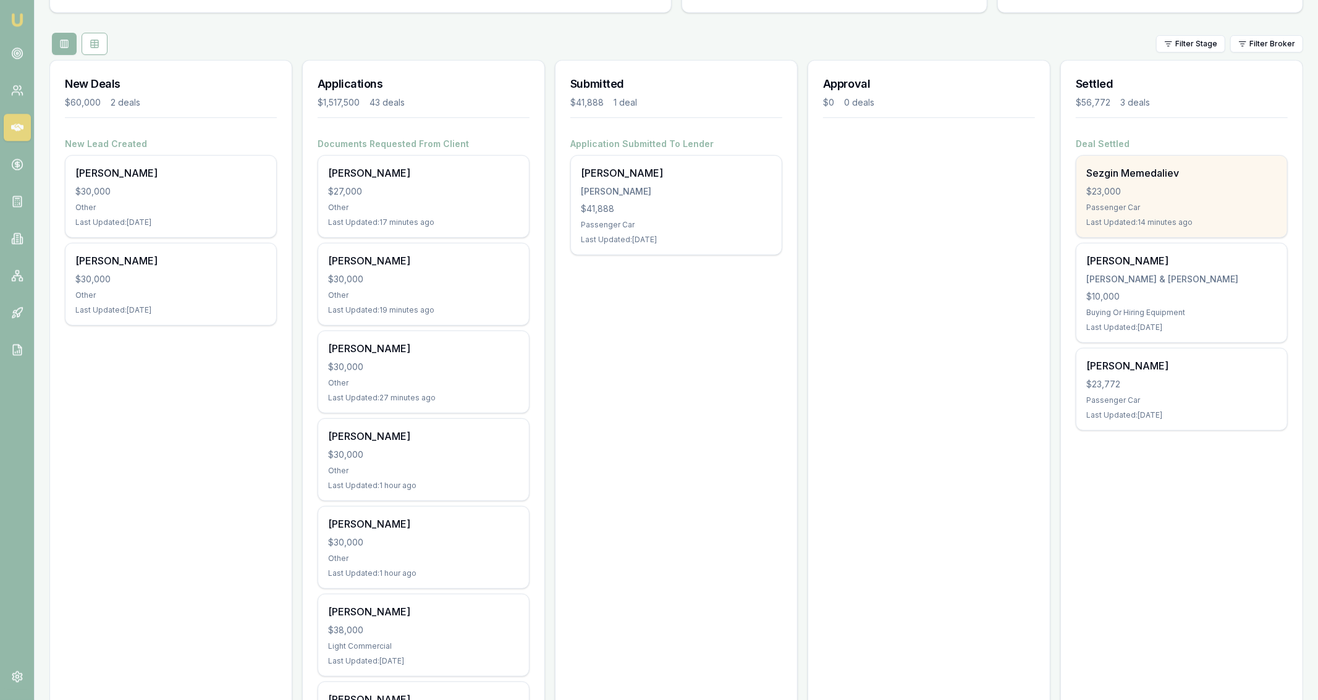
click at [1120, 225] on div "Last Updated: 14 minutes ago" at bounding box center [1181, 222] width 191 height 10
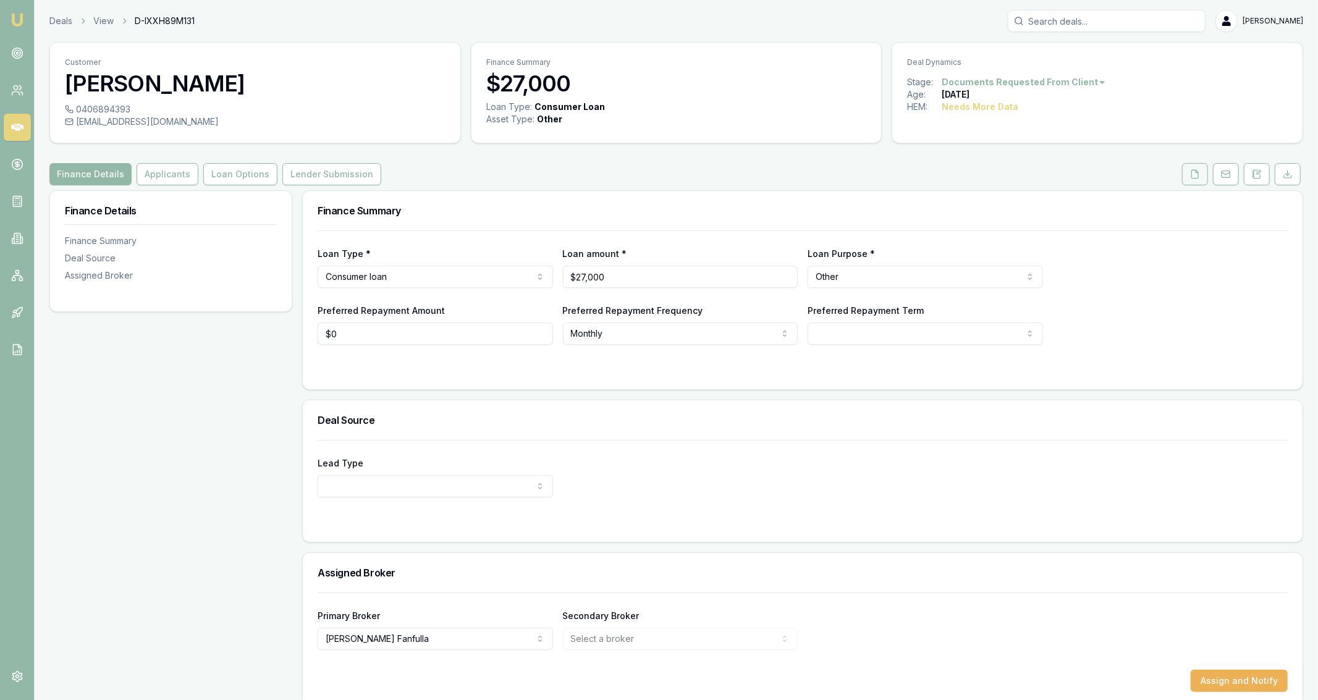
click at [1192, 179] on button at bounding box center [1195, 174] width 26 height 22
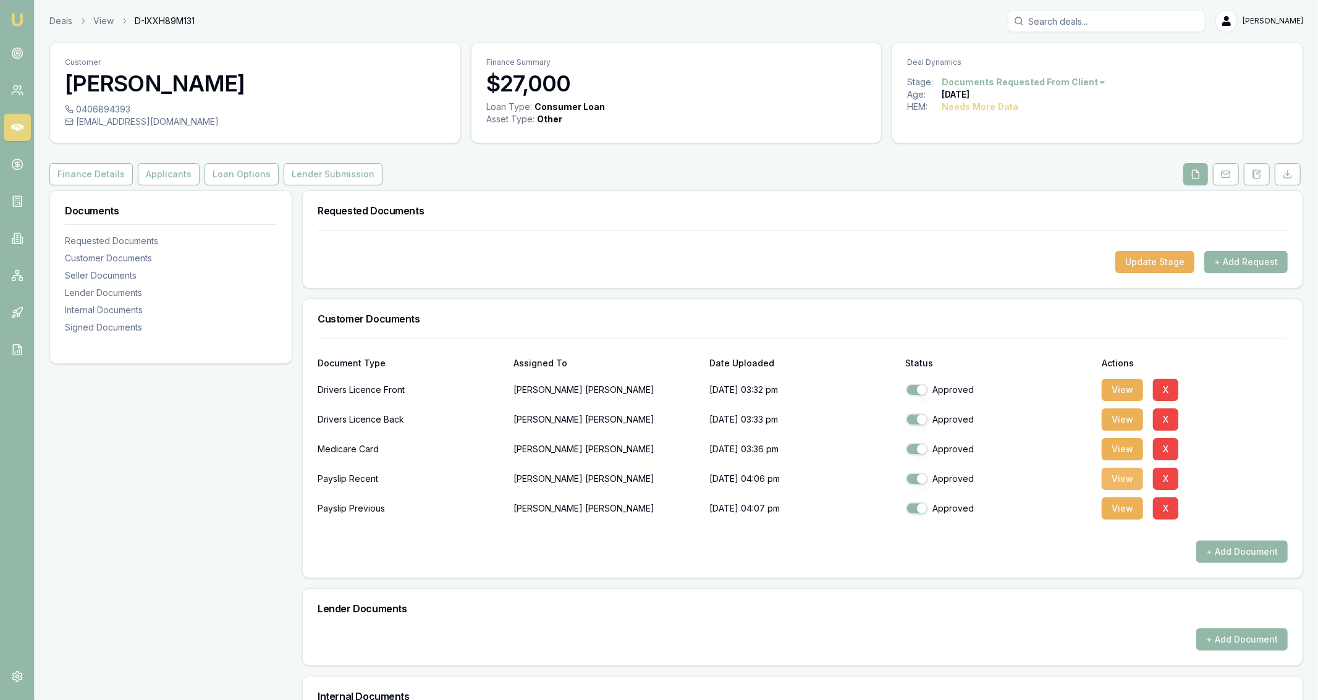
click at [1106, 477] on button "View" at bounding box center [1121, 479] width 41 height 22
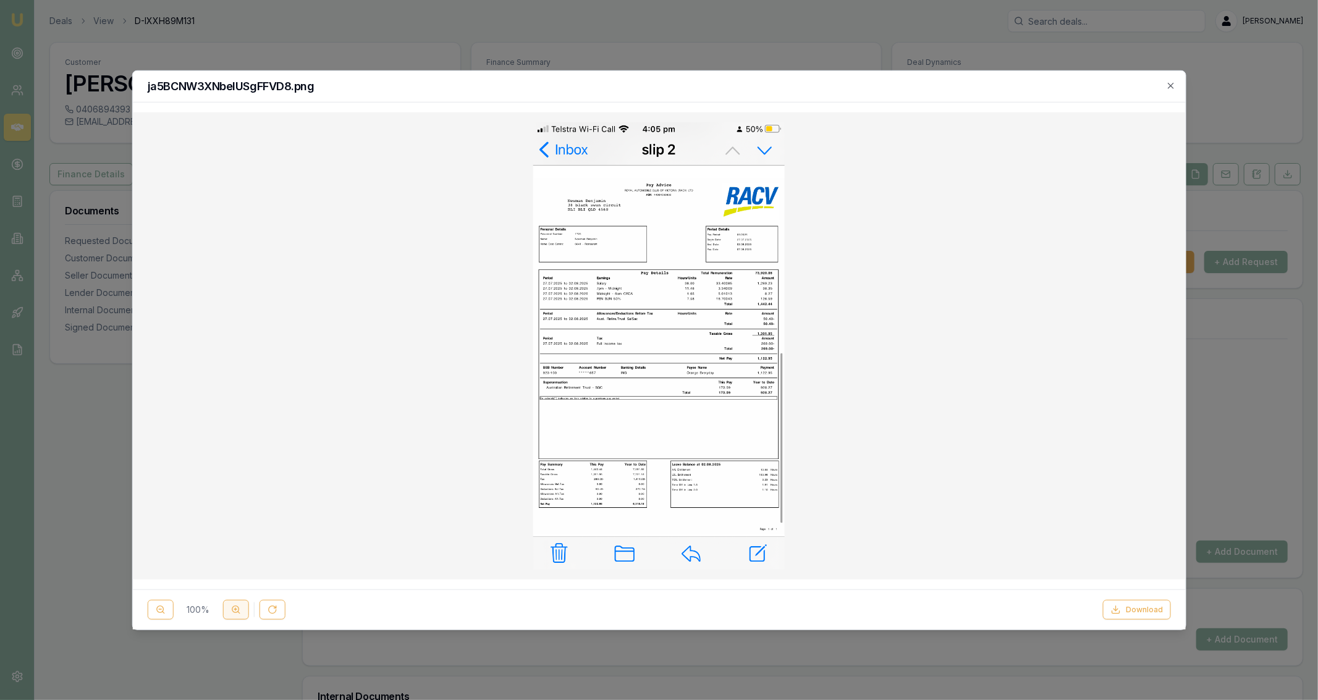
click at [233, 610] on icon at bounding box center [235, 610] width 10 height 10
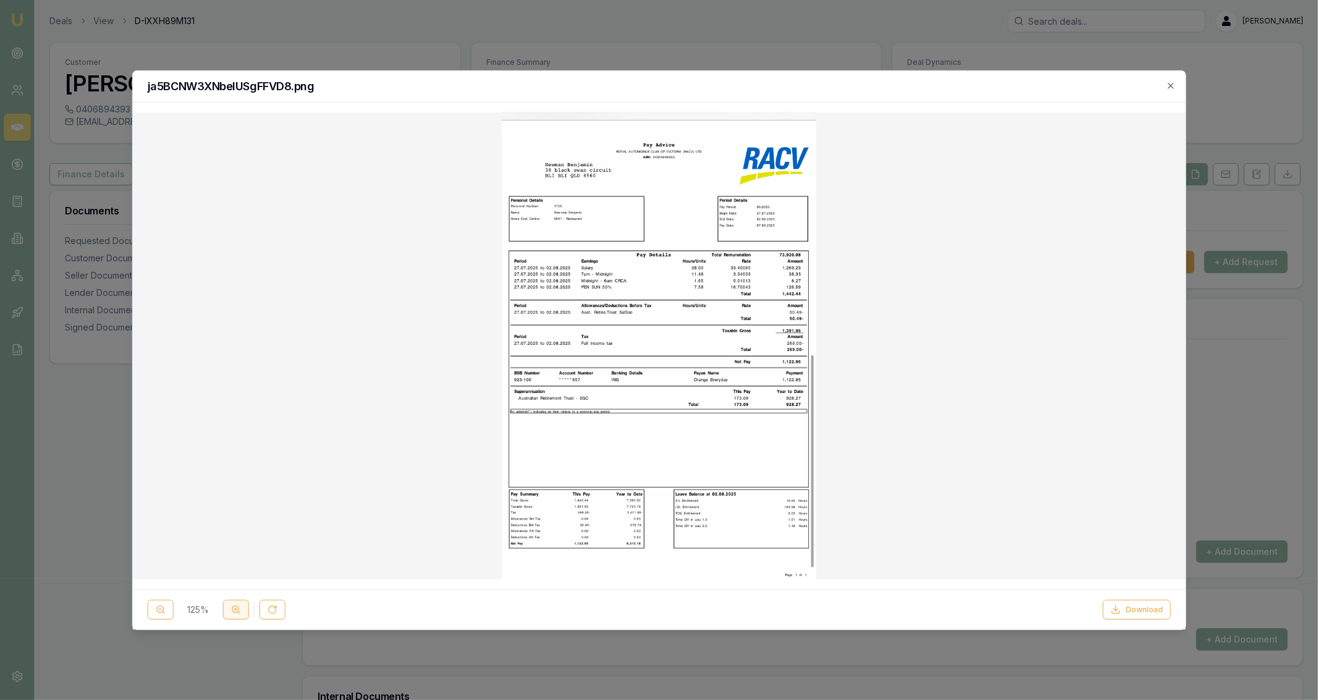
click at [233, 610] on icon at bounding box center [235, 610] width 10 height 10
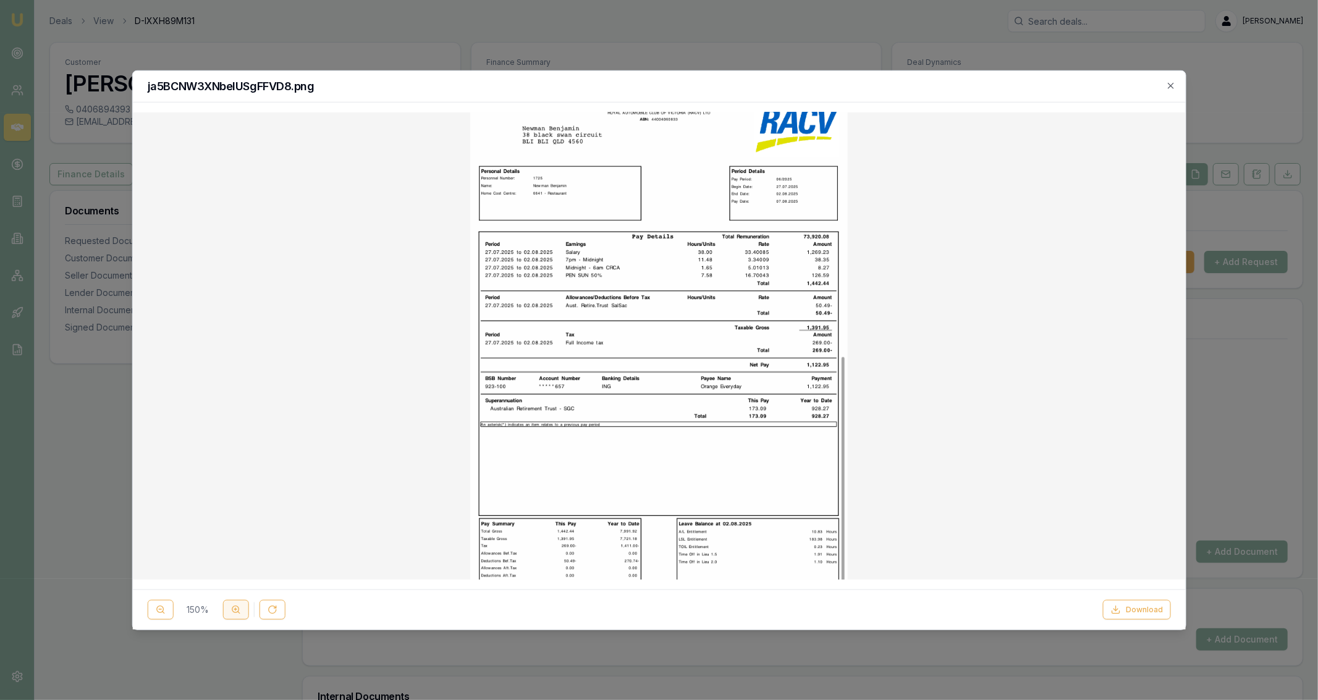
click at [233, 610] on icon at bounding box center [235, 610] width 10 height 10
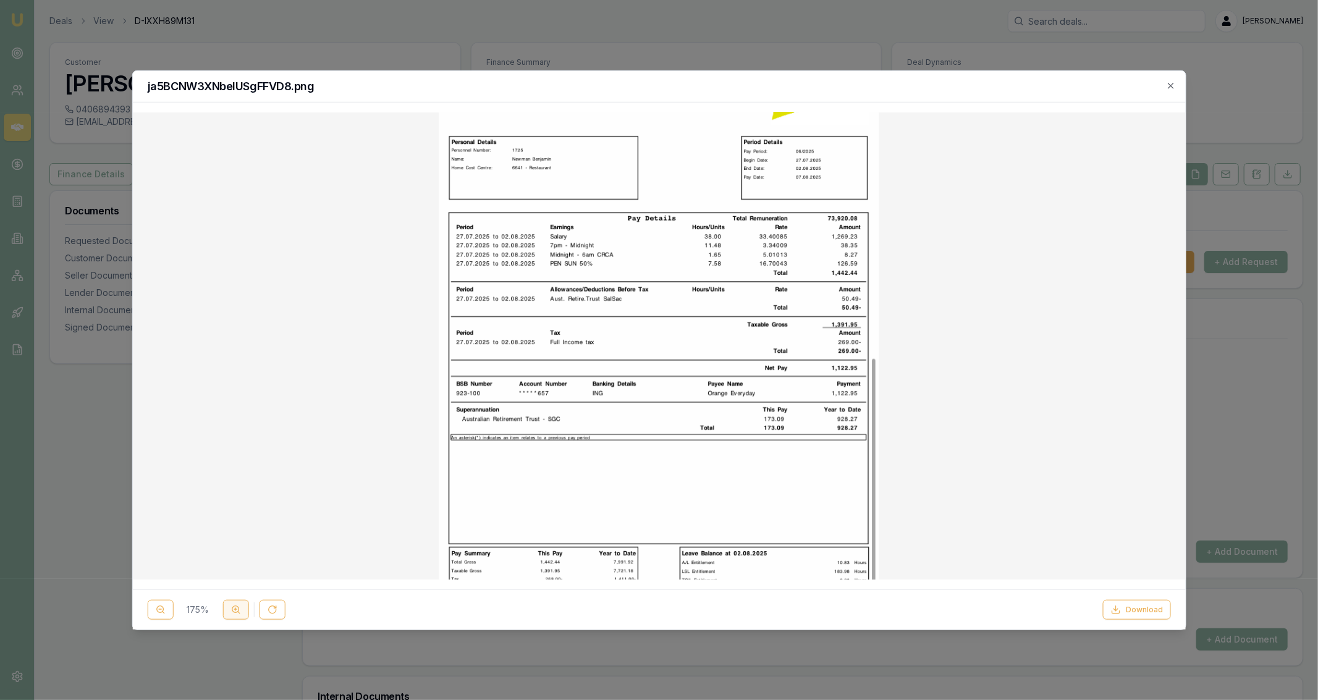
click at [233, 610] on icon at bounding box center [235, 610] width 10 height 10
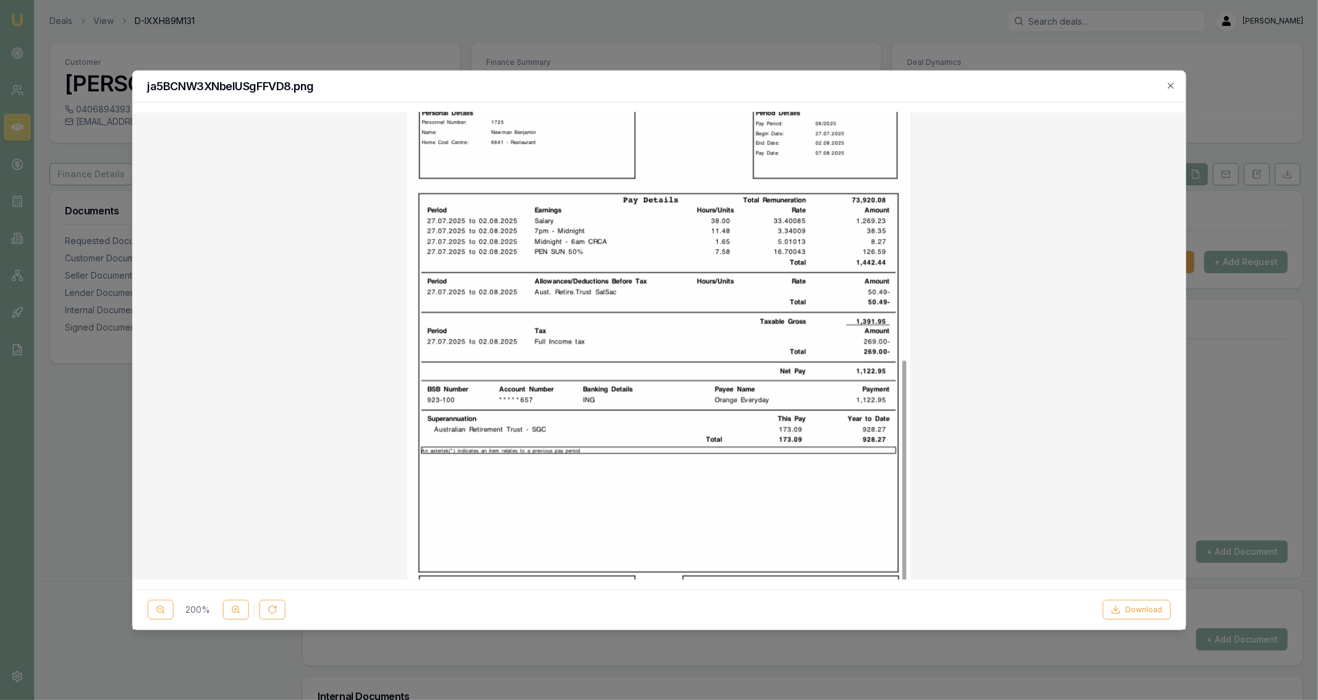
click at [687, 73] on div "ja5BCNW3XNbeIUSgFFVD8.png" at bounding box center [658, 86] width 1053 height 32
click at [678, 52] on div at bounding box center [659, 350] width 1318 height 700
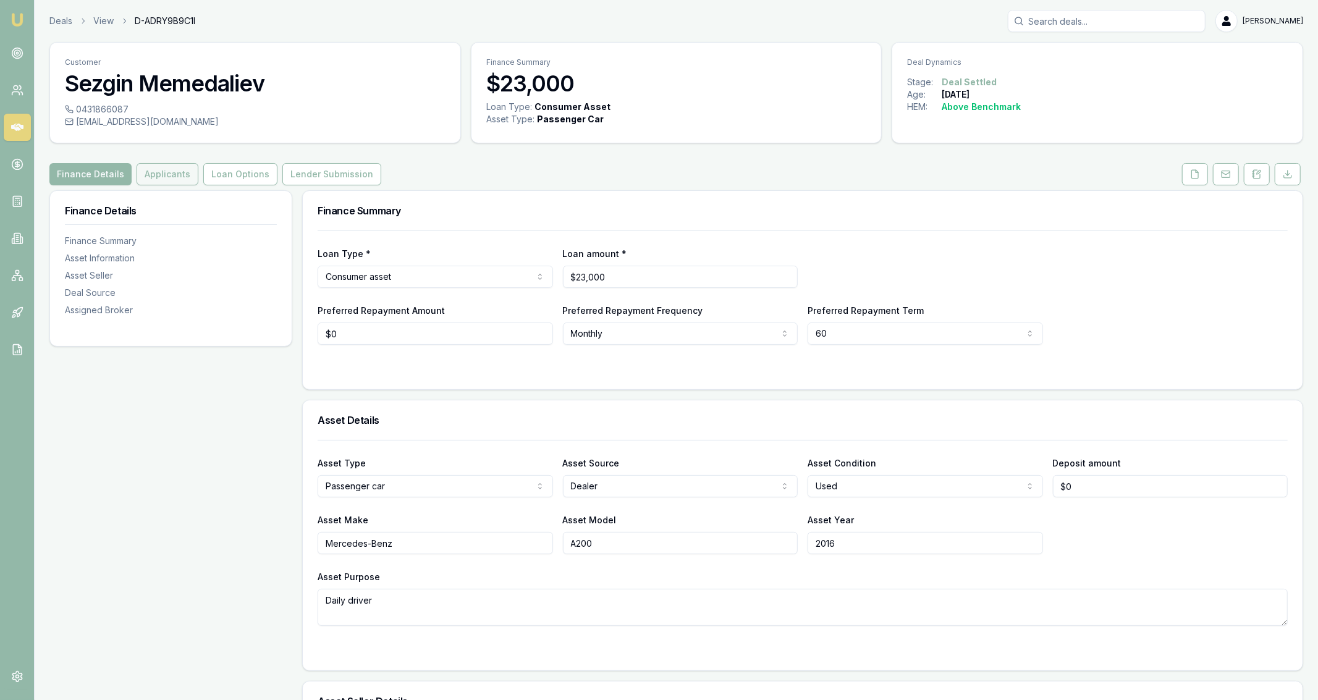
click at [145, 172] on button "Applicants" at bounding box center [168, 174] width 62 height 22
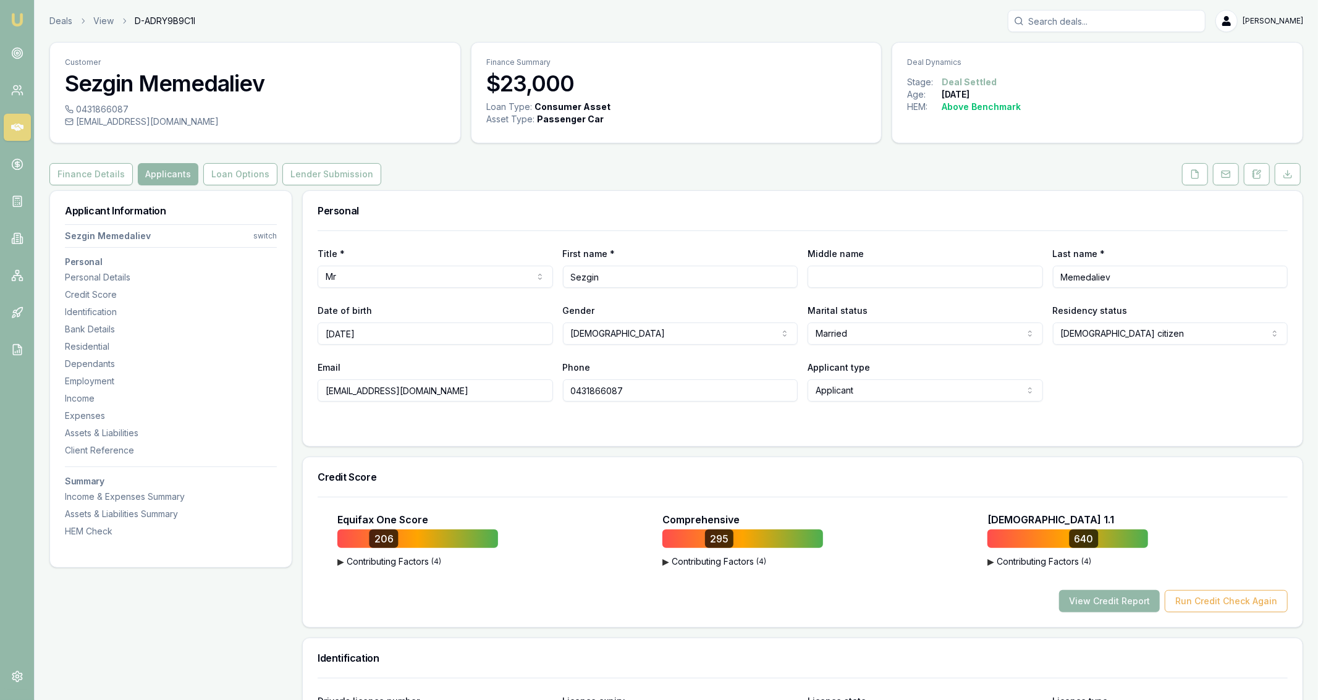
scroll to position [39, 0]
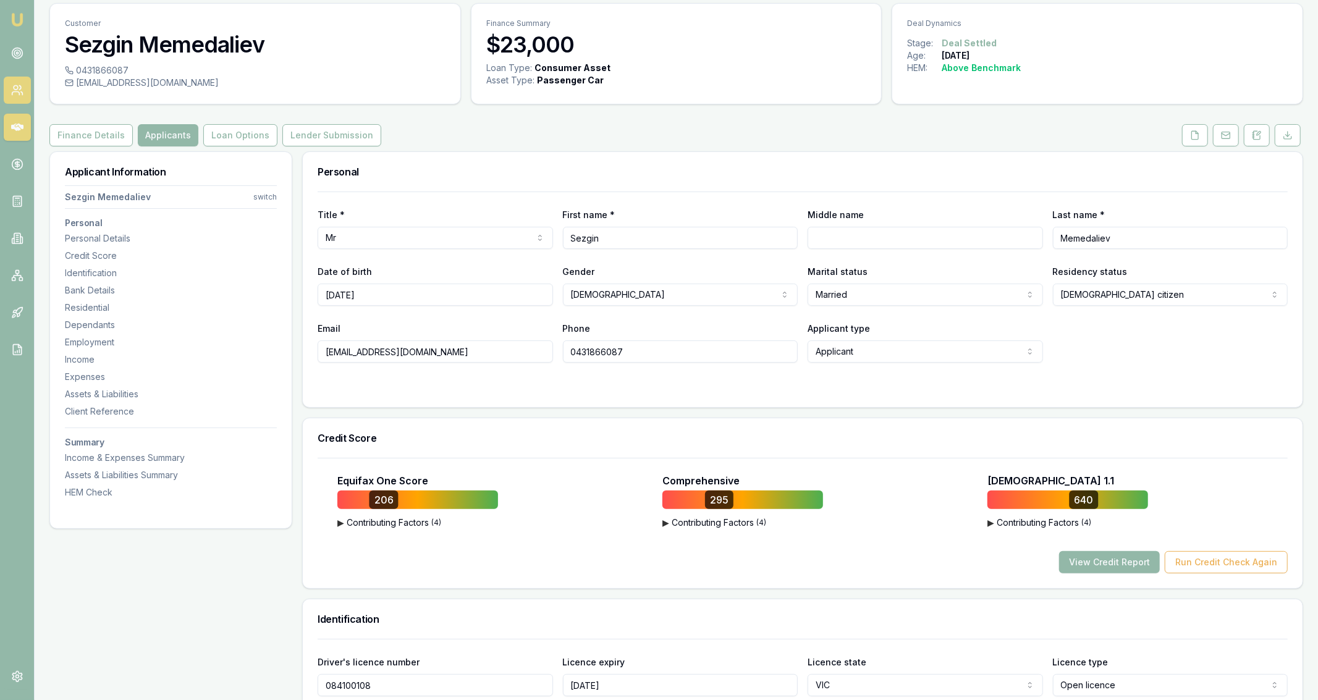
click at [23, 91] on link at bounding box center [17, 90] width 27 height 27
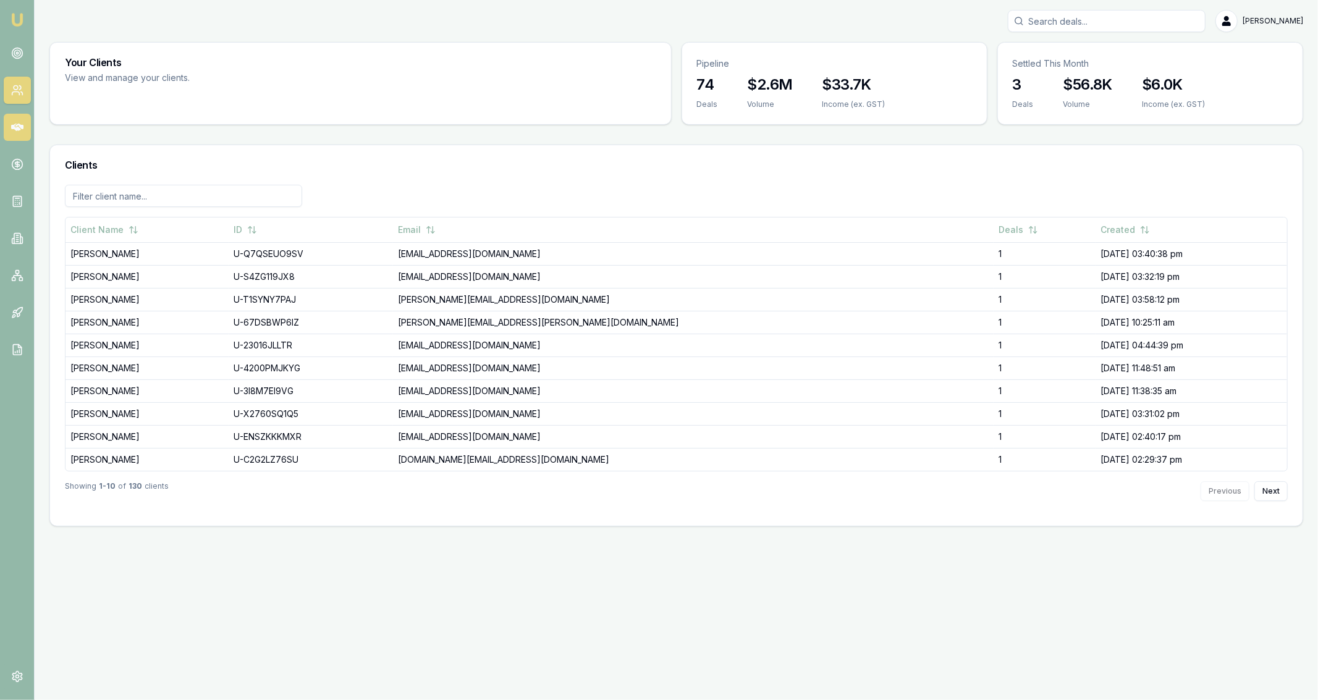
click at [14, 129] on icon at bounding box center [17, 127] width 12 height 12
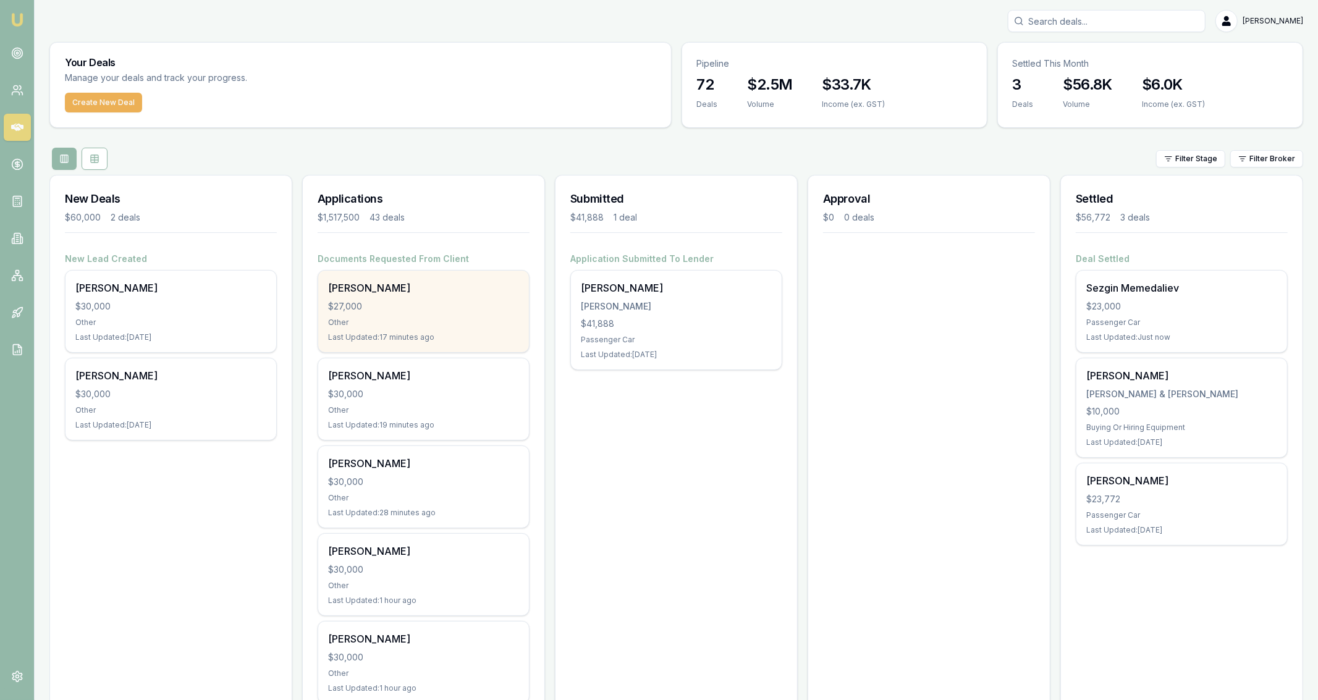
click at [435, 305] on div "$27,000" at bounding box center [423, 306] width 191 height 12
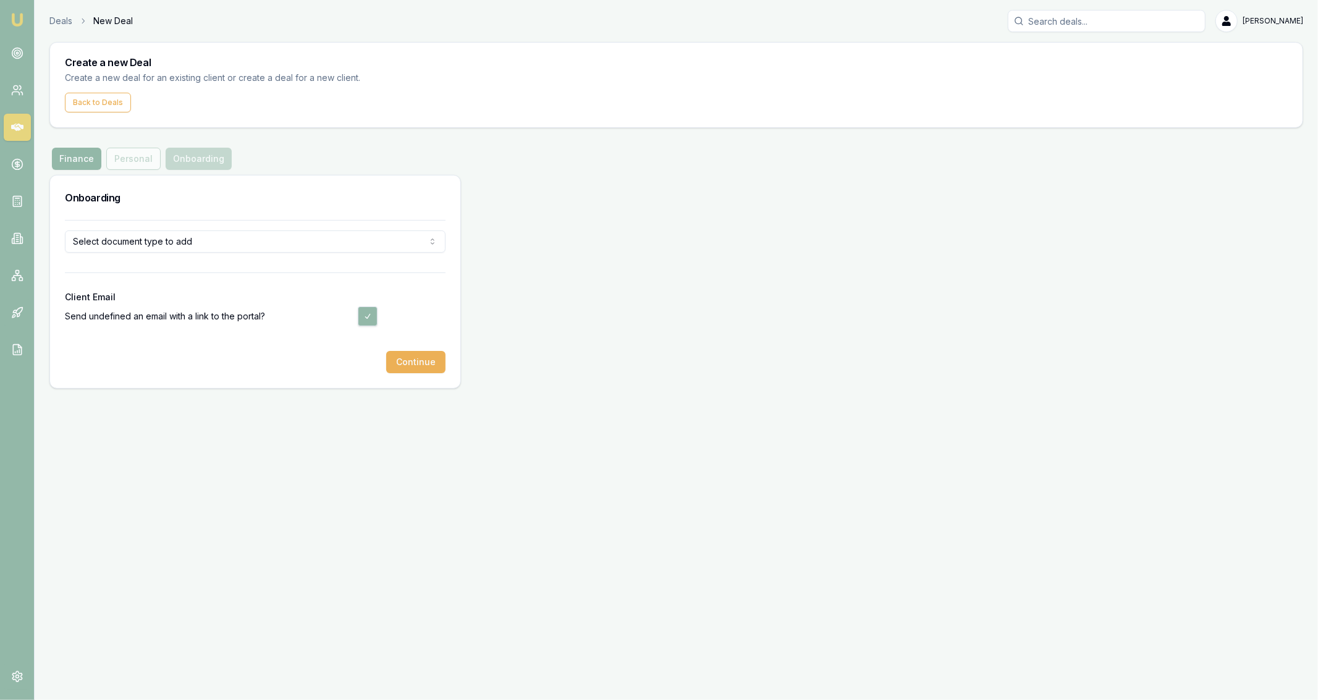
click at [193, 250] on html "Emu Broker Deals New Deal [PERSON_NAME] Fanfulla Toggle Menu Create a new Deal …" at bounding box center [659, 350] width 1318 height 700
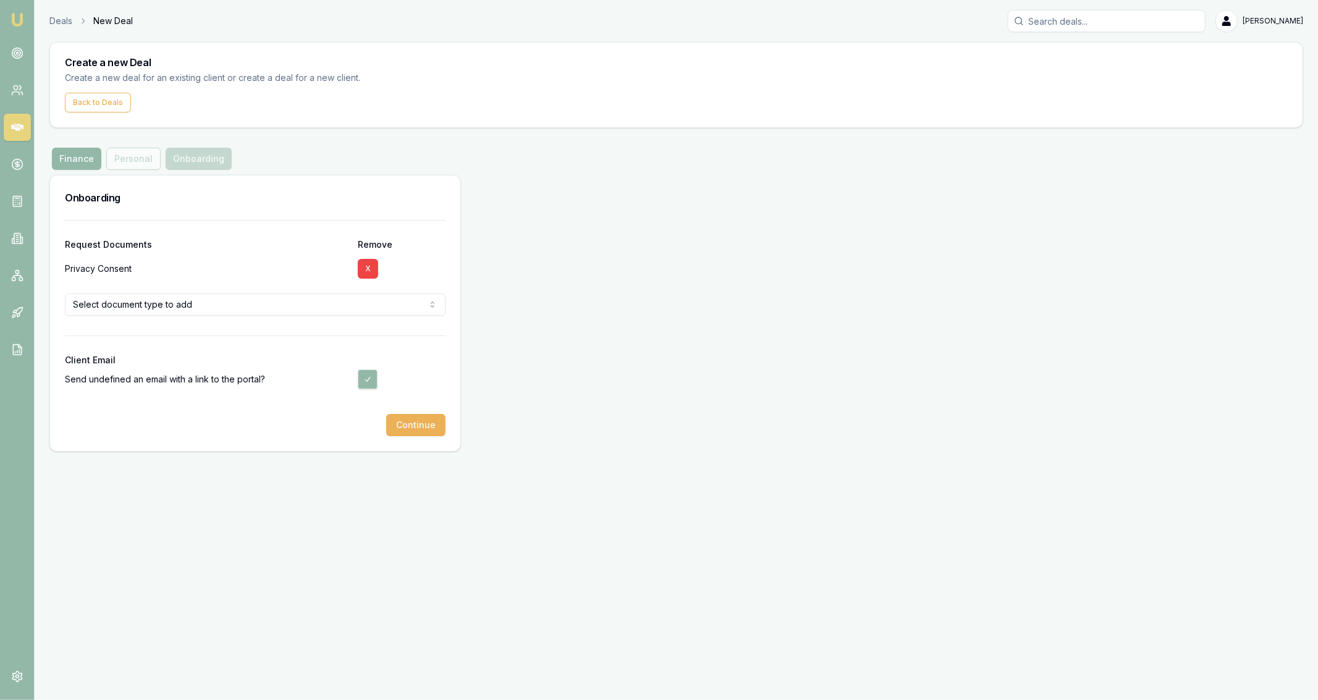
click at [193, 308] on html "Emu Broker Deals New Deal [PERSON_NAME] Fanfulla Toggle Menu Create a new Deal …" at bounding box center [659, 350] width 1318 height 700
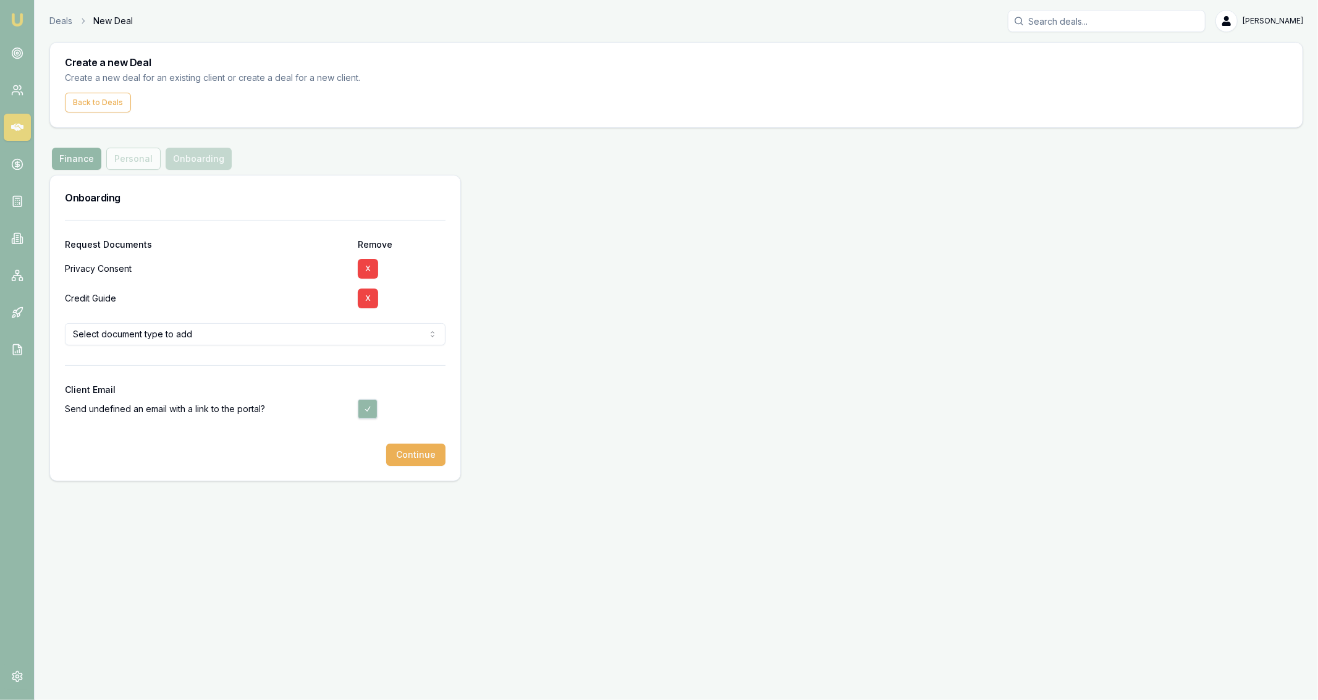
click at [193, 338] on html "Emu Broker Deals New Deal Jackson Fanfulla Toggle Menu Create a new Deal Create…" at bounding box center [659, 350] width 1318 height 700
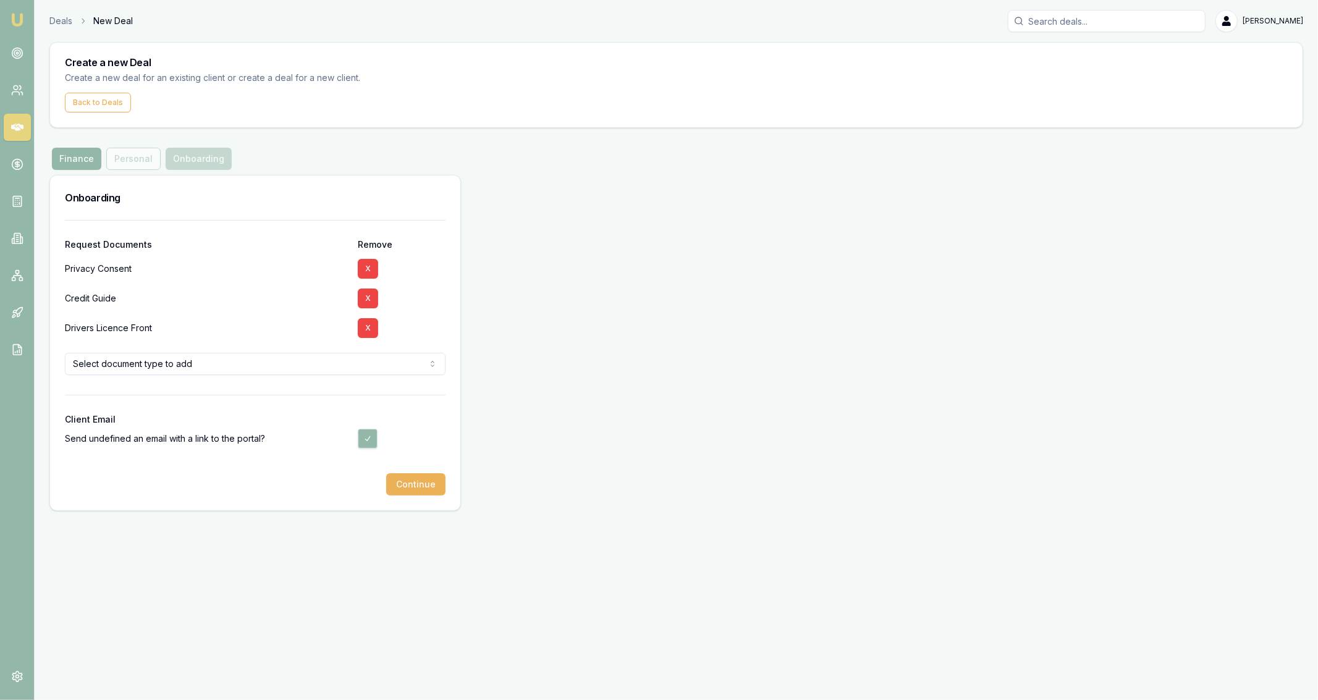
click at [155, 368] on html "Emu Broker Deals New Deal Jackson Fanfulla Toggle Menu Create a new Deal Create…" at bounding box center [659, 350] width 1318 height 700
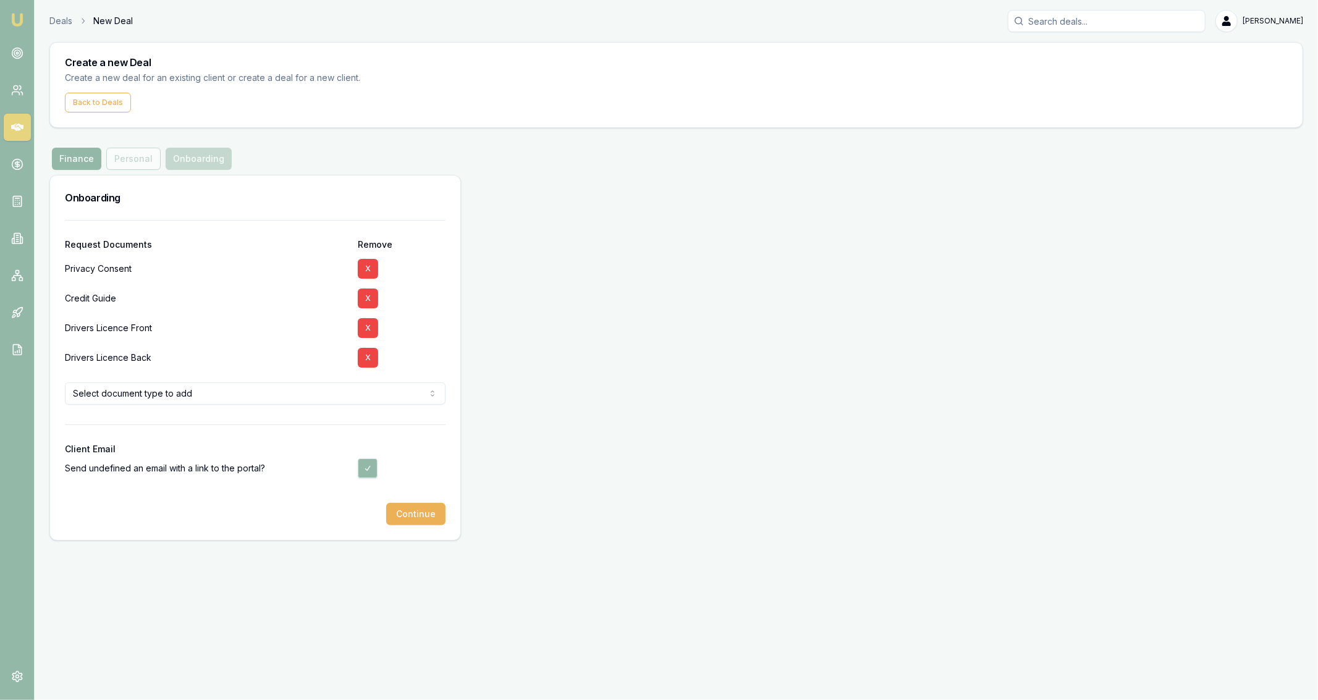
click at [519, 450] on div "Onboarding Request Documents Remove Privacy Consent X Credit Guide X Drivers Li…" at bounding box center [675, 358] width 1253 height 366
click at [437, 505] on button "Continue" at bounding box center [415, 514] width 59 height 22
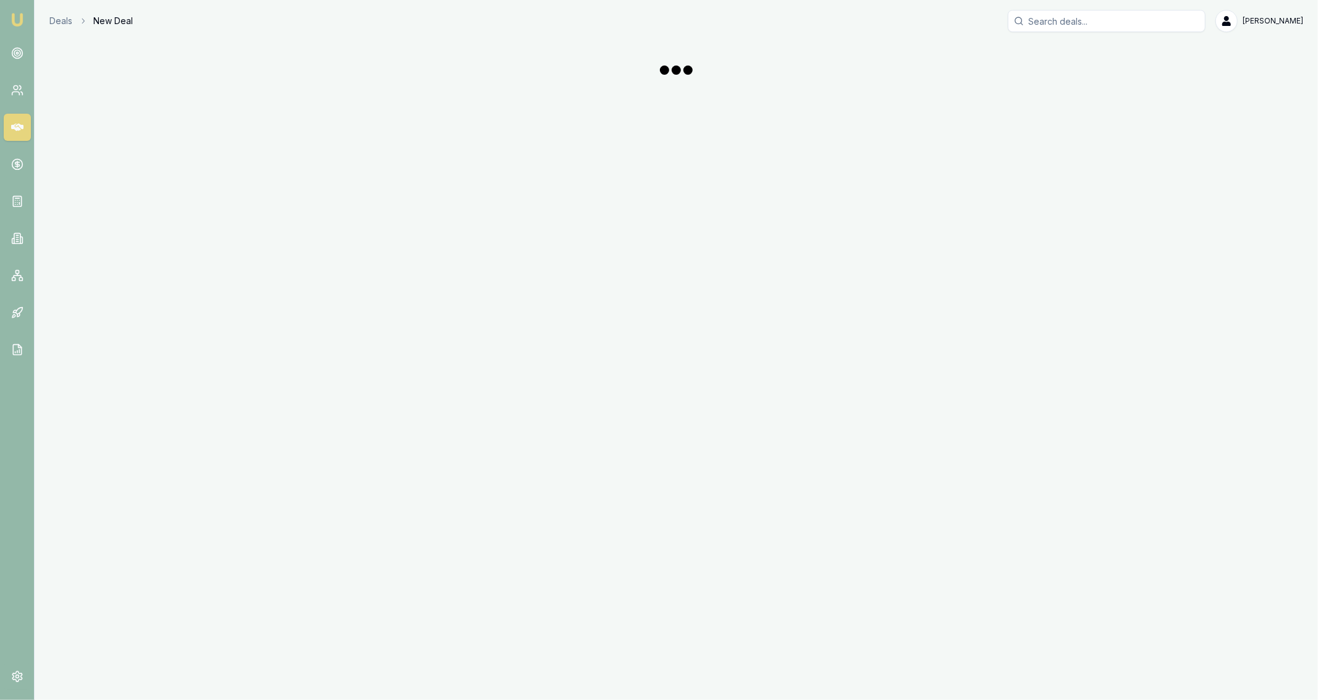
click at [7, 125] on link at bounding box center [17, 127] width 27 height 27
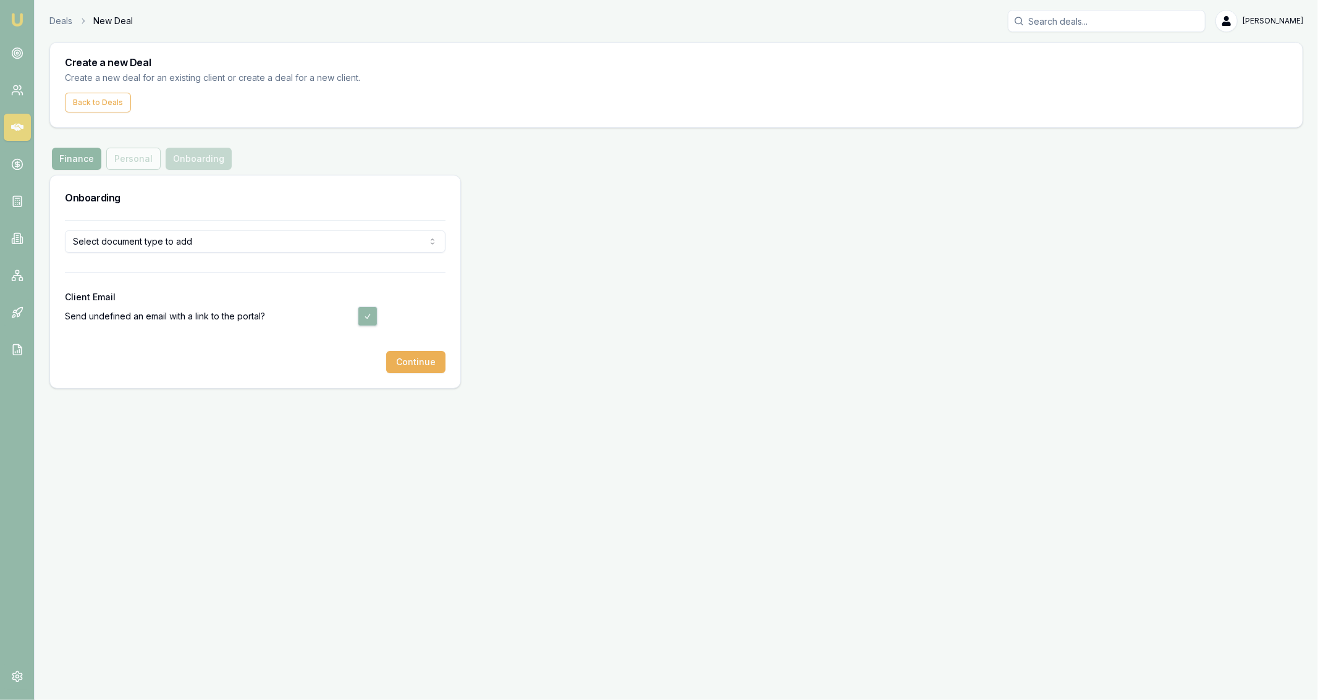
click at [56, 151] on button "Finance" at bounding box center [76, 159] width 49 height 22
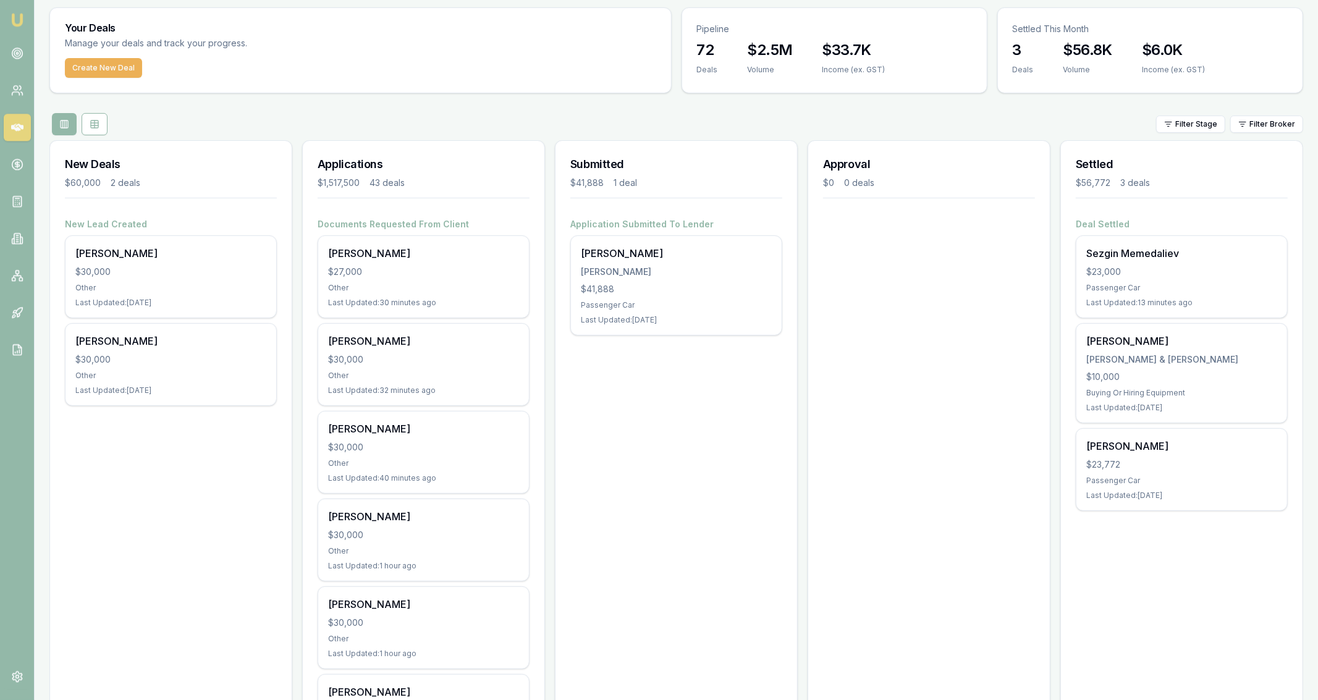
scroll to position [35, 0]
click at [418, 48] on div "Your Deals Manage your deals and track your progress." at bounding box center [360, 32] width 621 height 50
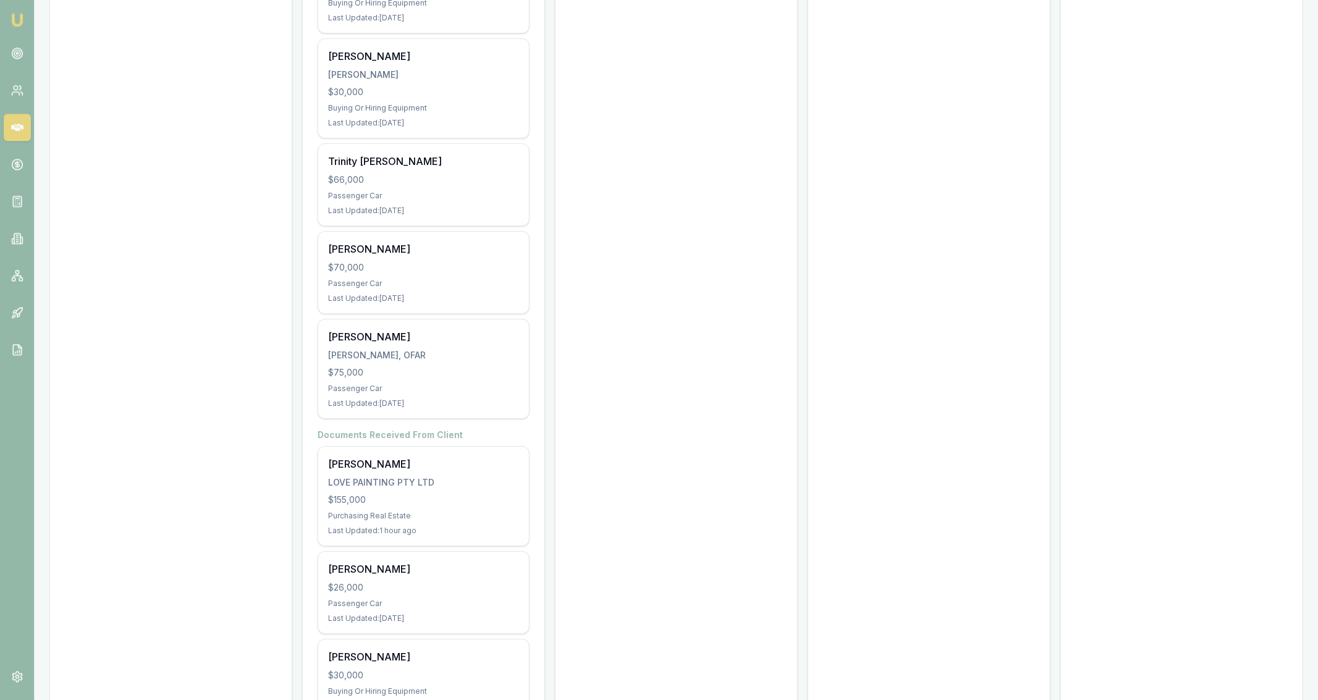
scroll to position [3489, 0]
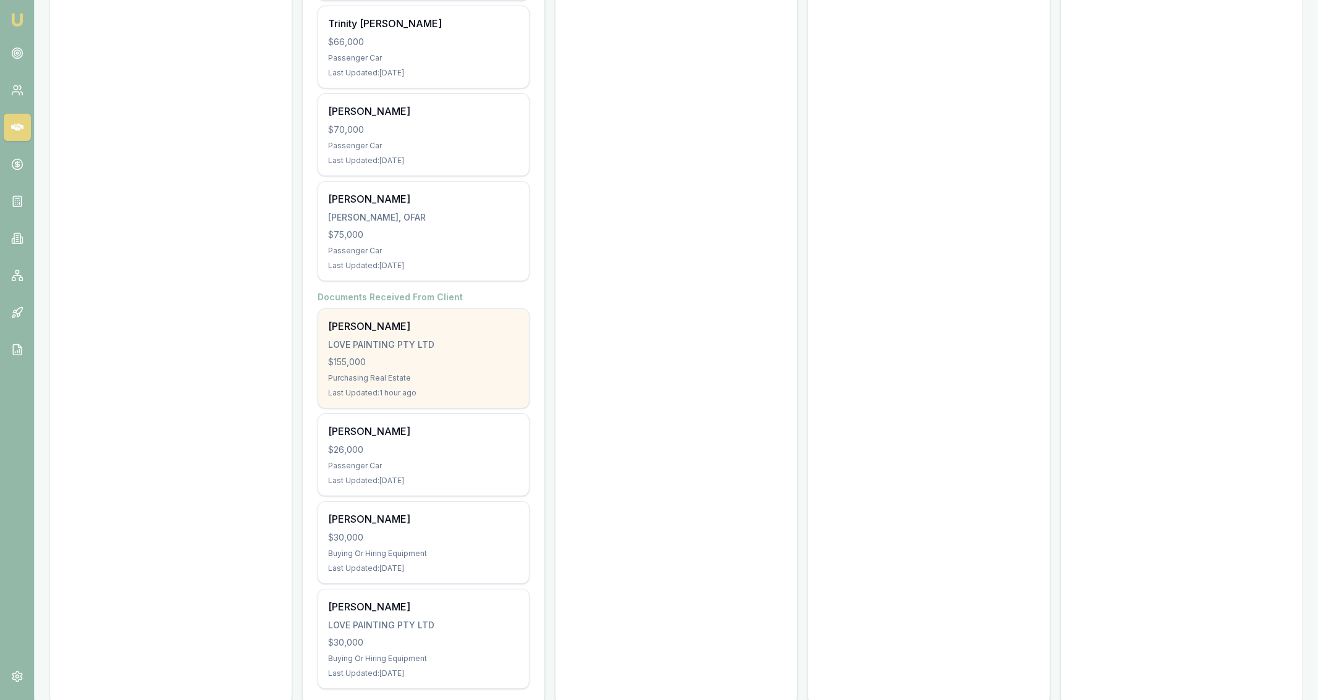
click at [397, 373] on div "Purchasing Real Estate" at bounding box center [423, 378] width 191 height 10
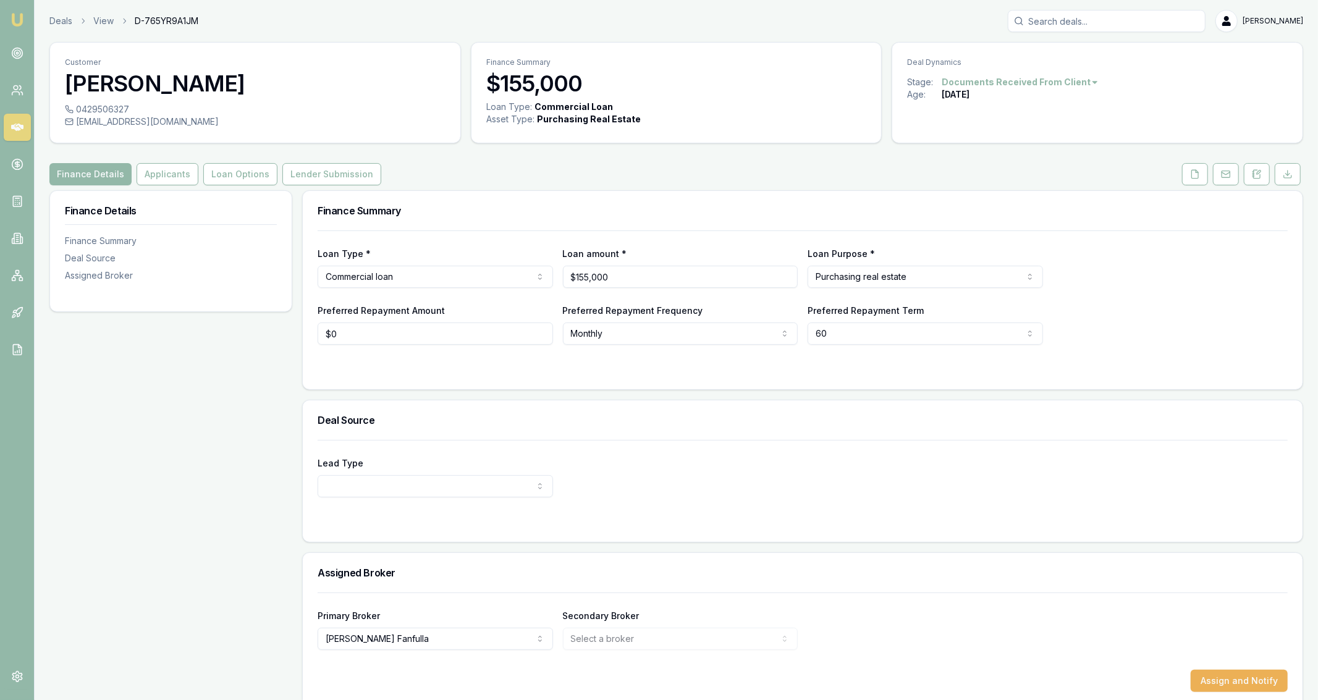
click at [1180, 175] on link at bounding box center [1194, 174] width 31 height 22
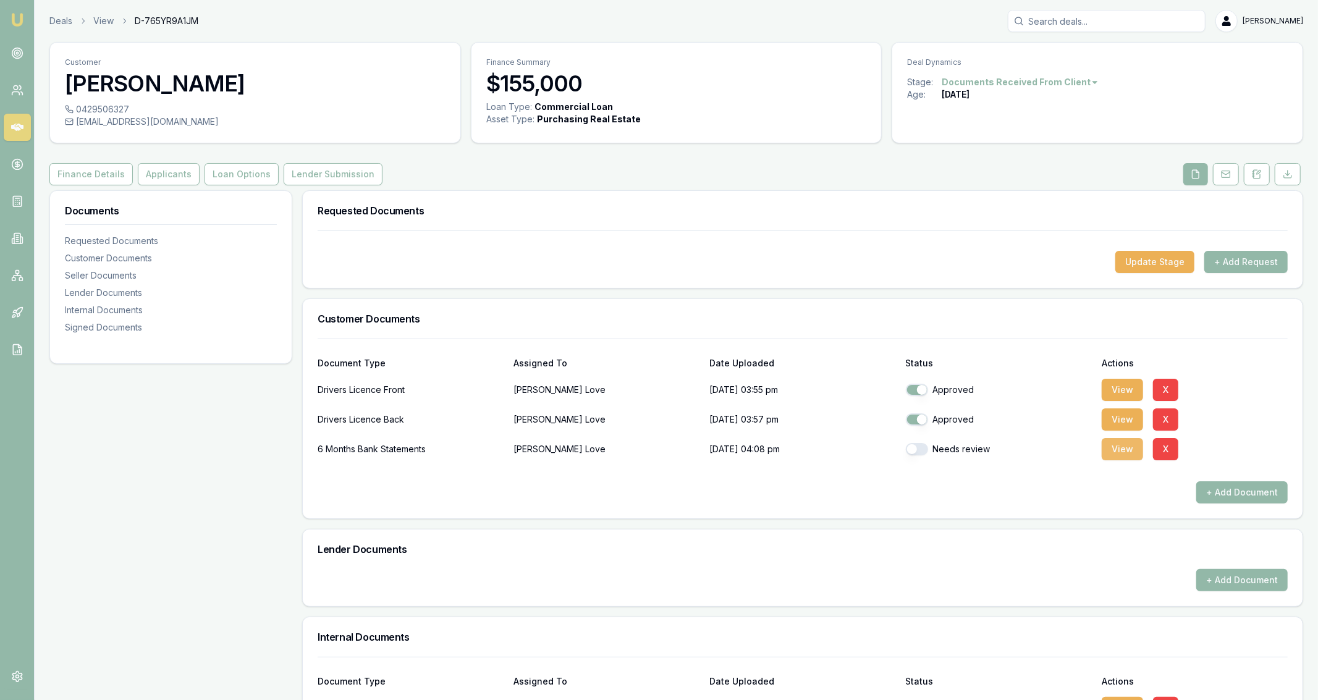
click at [1121, 448] on button "View" at bounding box center [1121, 449] width 41 height 22
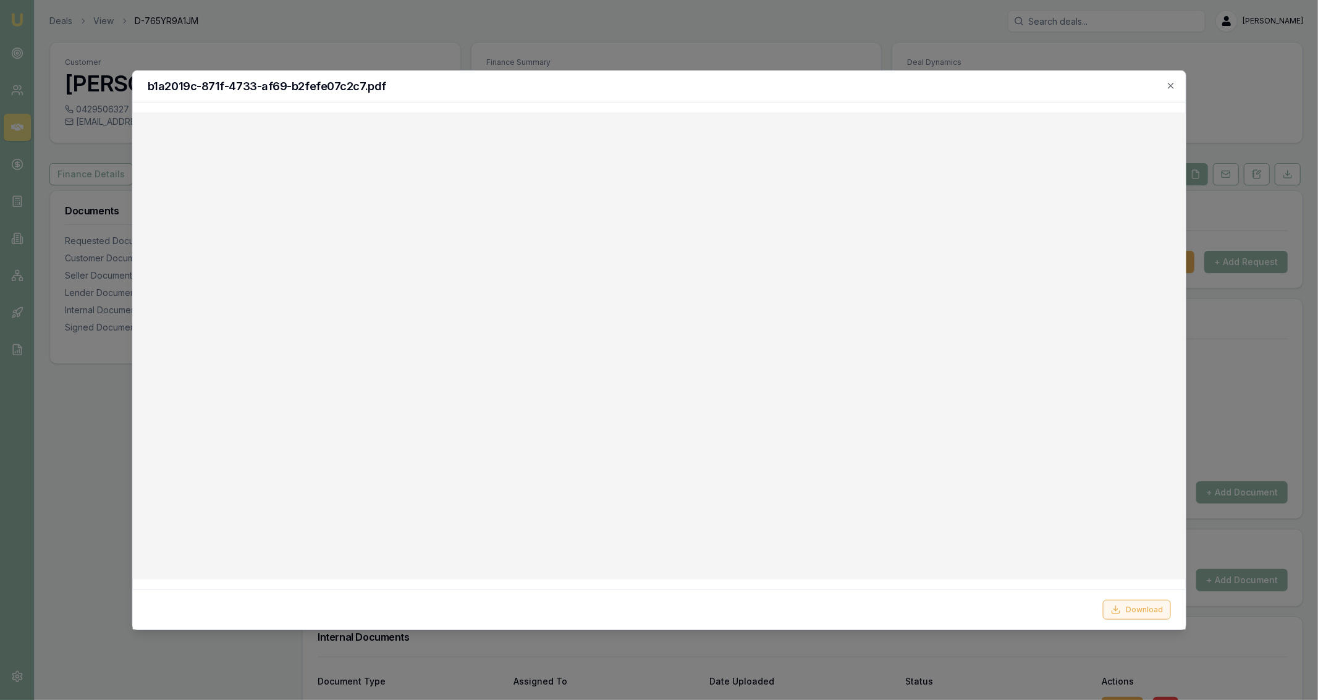
click at [1129, 618] on button "Download" at bounding box center [1137, 610] width 68 height 20
click at [474, 33] on div at bounding box center [659, 350] width 1318 height 700
